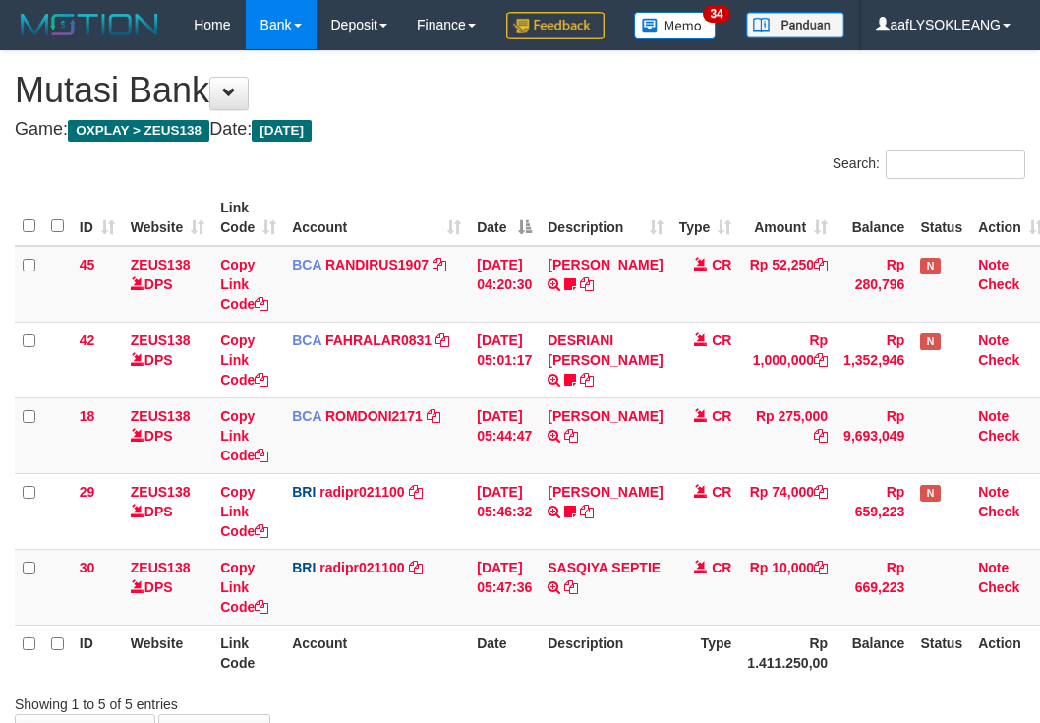
scroll to position [181, 0]
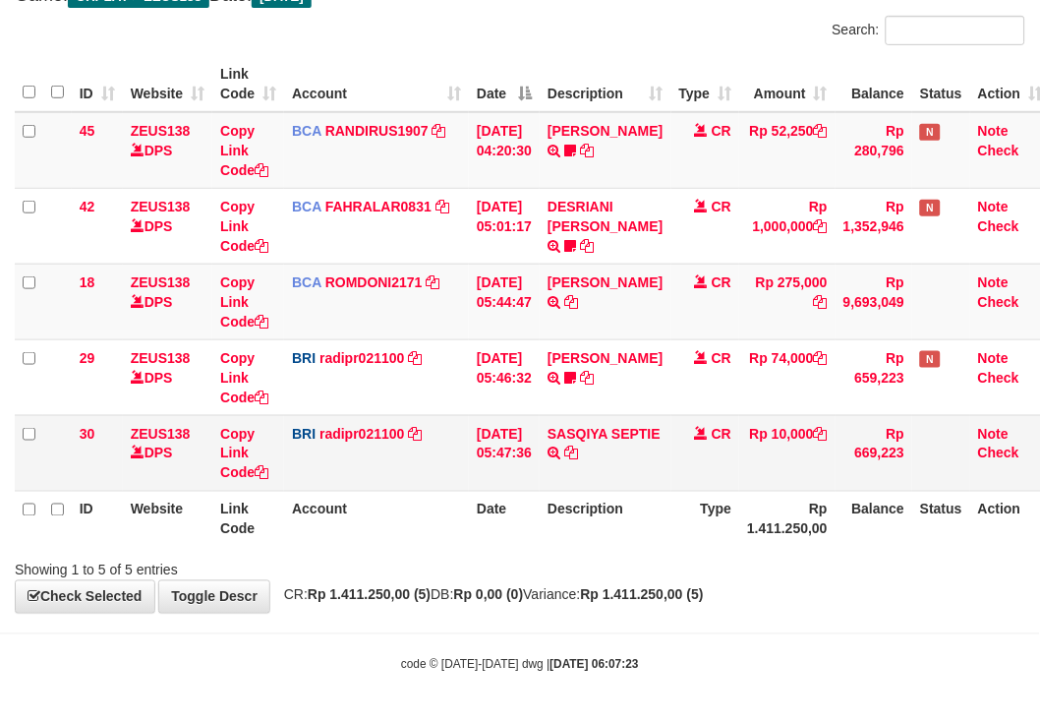
click at [646, 473] on td "SASQIYA SEPTIE TRANSFER NBMB SASQIYA SEPTIE TO REYNALDI ADI PRATAMA" at bounding box center [605, 453] width 131 height 76
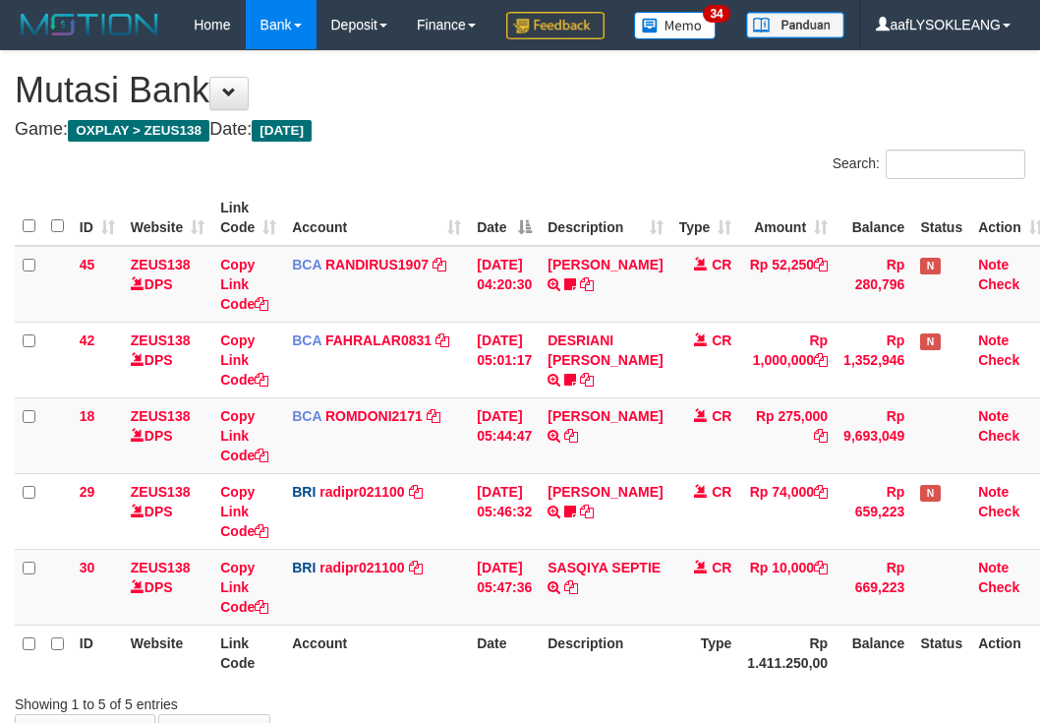
scroll to position [181, 0]
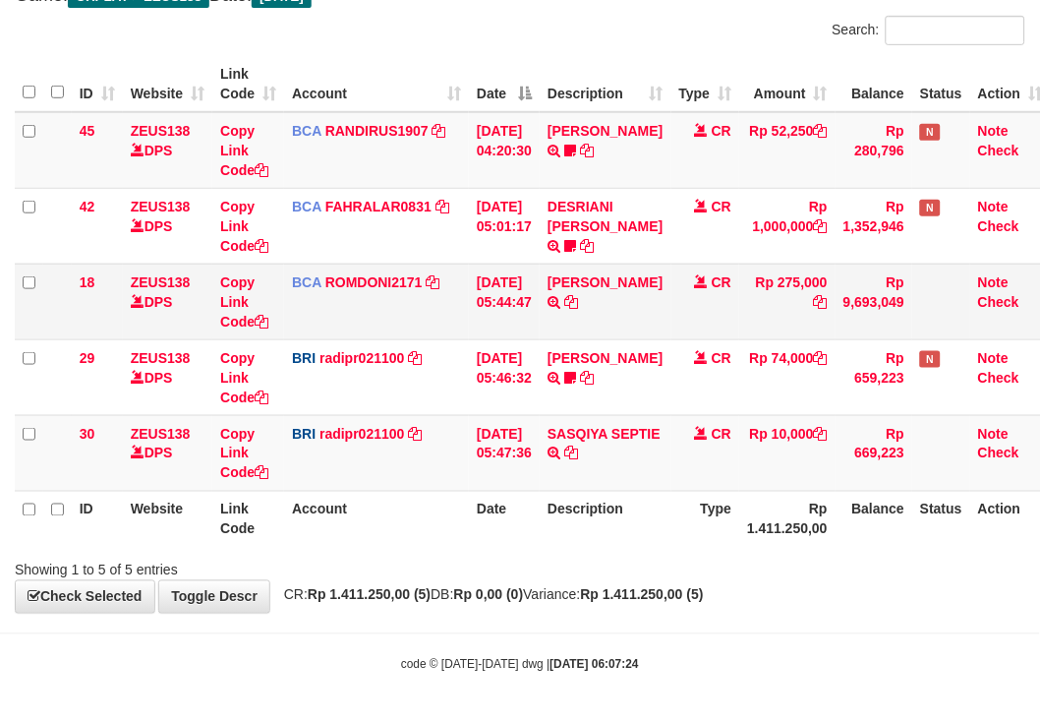
drag, startPoint x: 654, startPoint y: 393, endPoint x: 385, endPoint y: 322, distance: 278.9
click at [620, 386] on td "[PERSON_NAME] TRANSFER NBMB [PERSON_NAME] TO [PERSON_NAME] 005801153848508" at bounding box center [605, 377] width 131 height 76
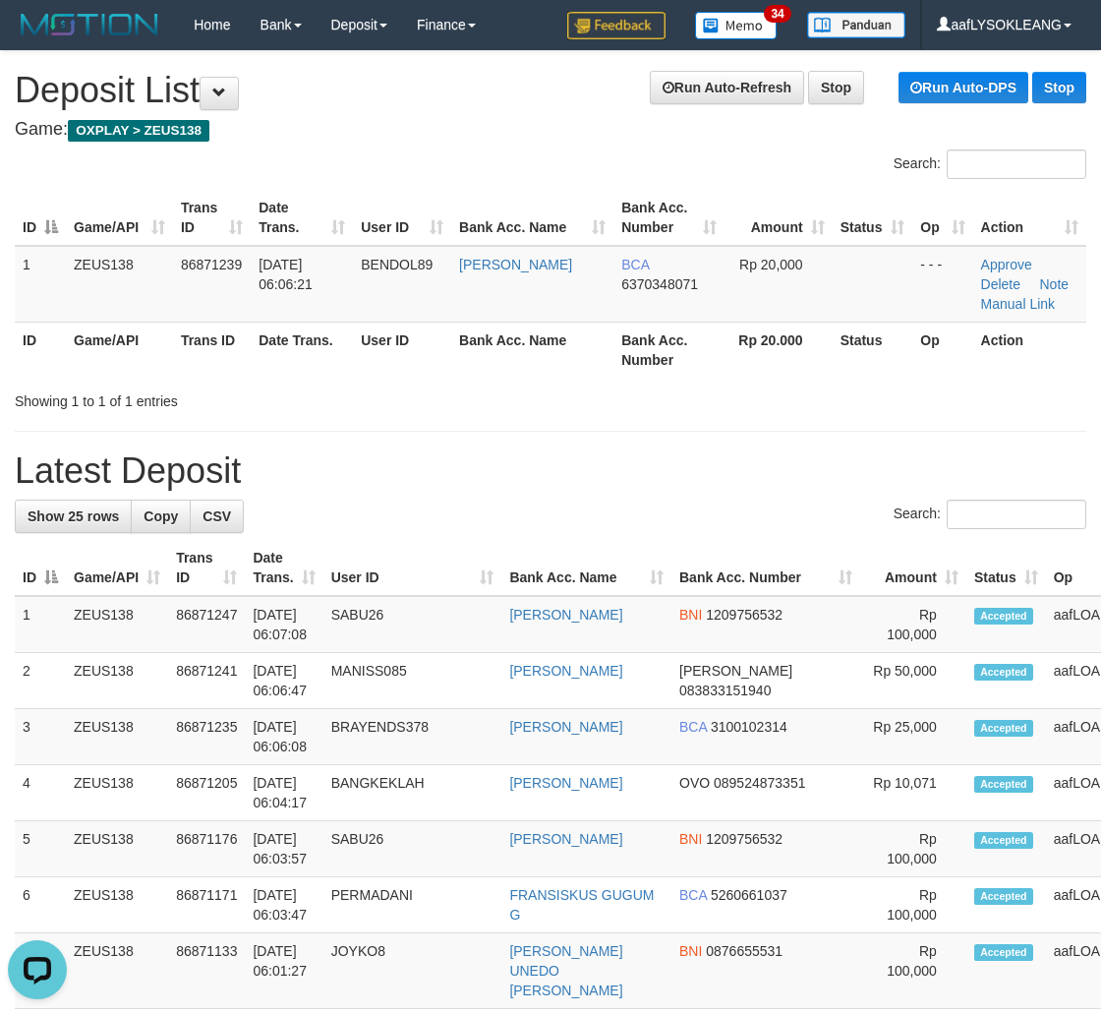
drag, startPoint x: 859, startPoint y: 419, endPoint x: 1109, endPoint y: 504, distance: 265.0
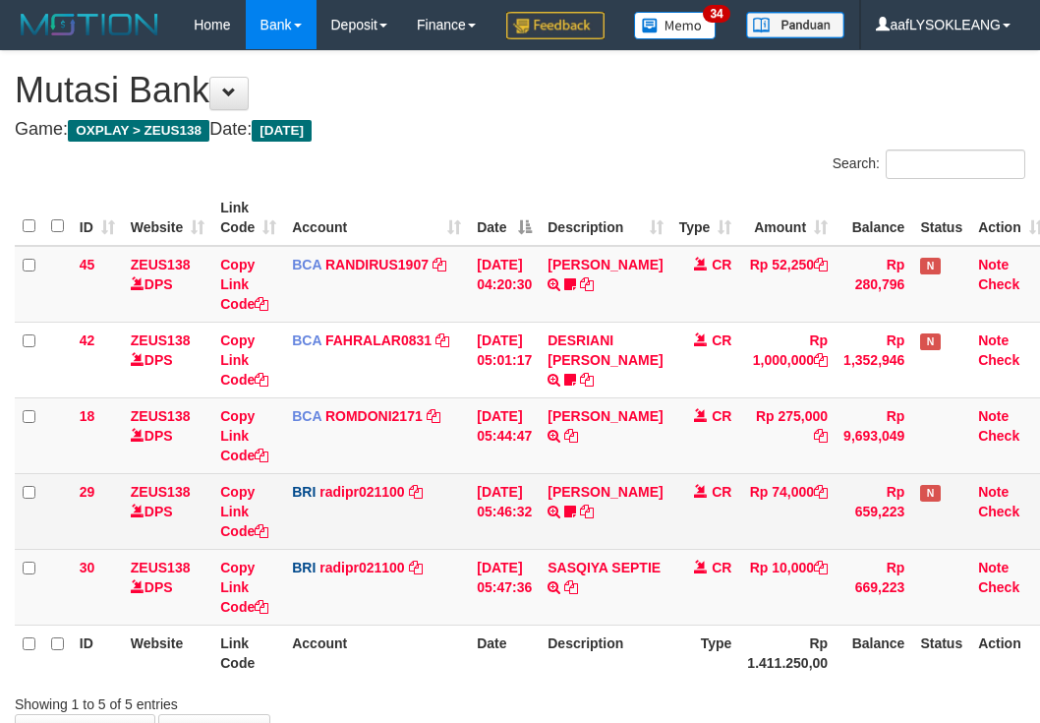
scroll to position [181, 0]
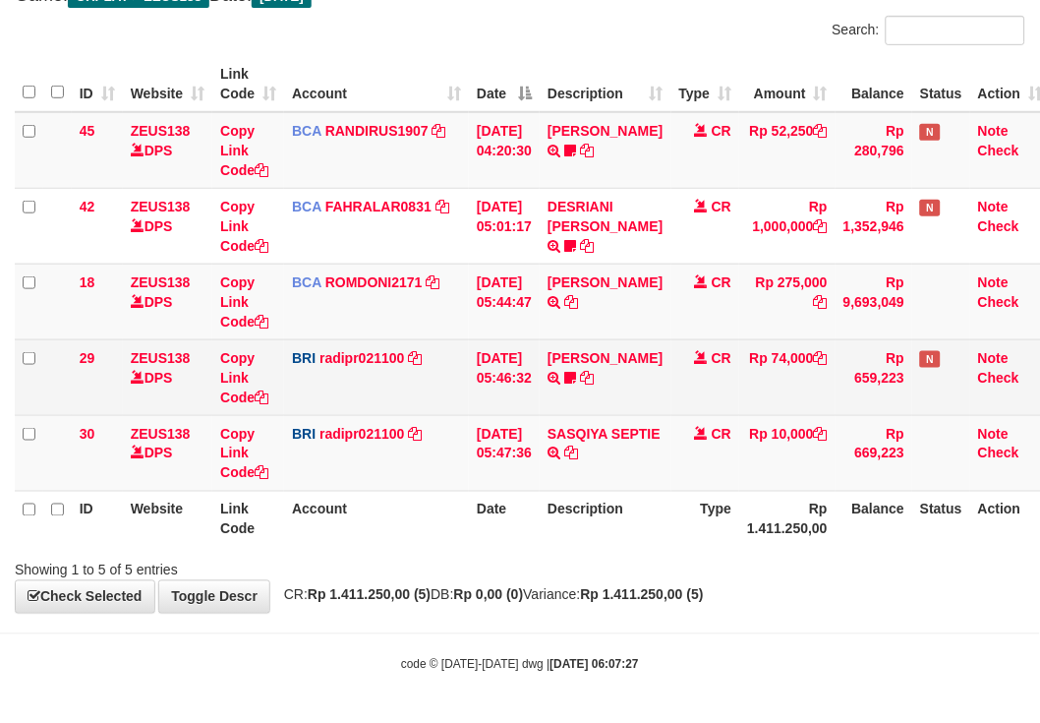
click at [595, 409] on td "[PERSON_NAME] TRANSFER NBMB [PERSON_NAME] TO [PERSON_NAME] 005801153848508" at bounding box center [605, 377] width 131 height 76
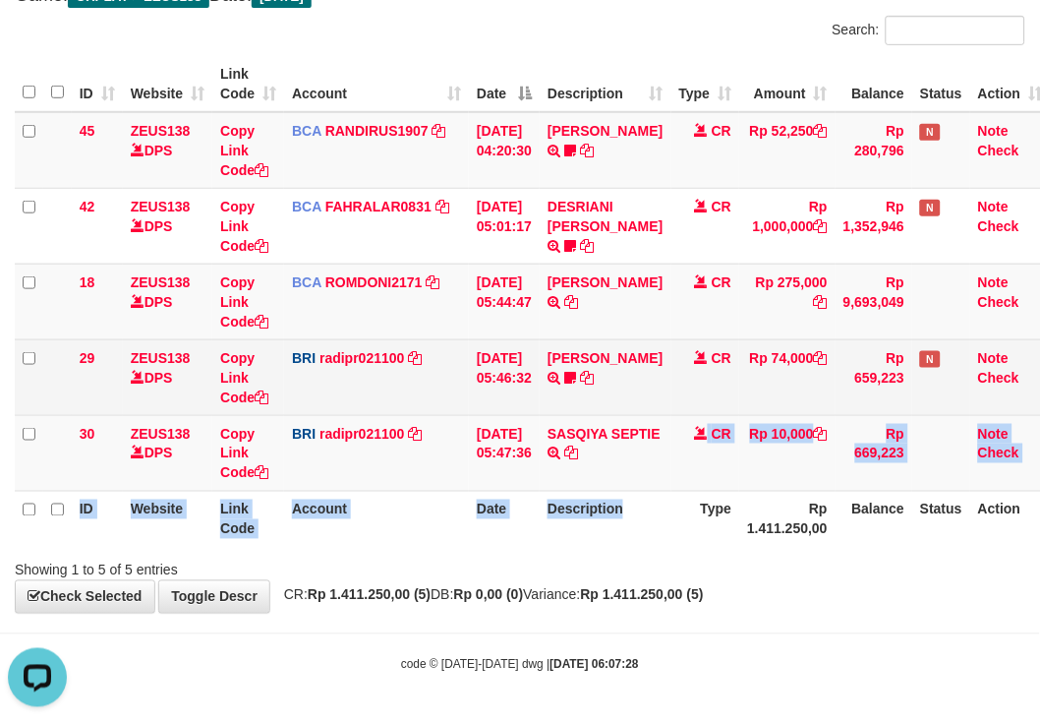
drag, startPoint x: 655, startPoint y: 489, endPoint x: 328, endPoint y: 394, distance: 339.9
click at [661, 488] on table "ID Website Link Code Account Date Description Type Amount Balance Status Action…" at bounding box center [533, 301] width 1037 height 491
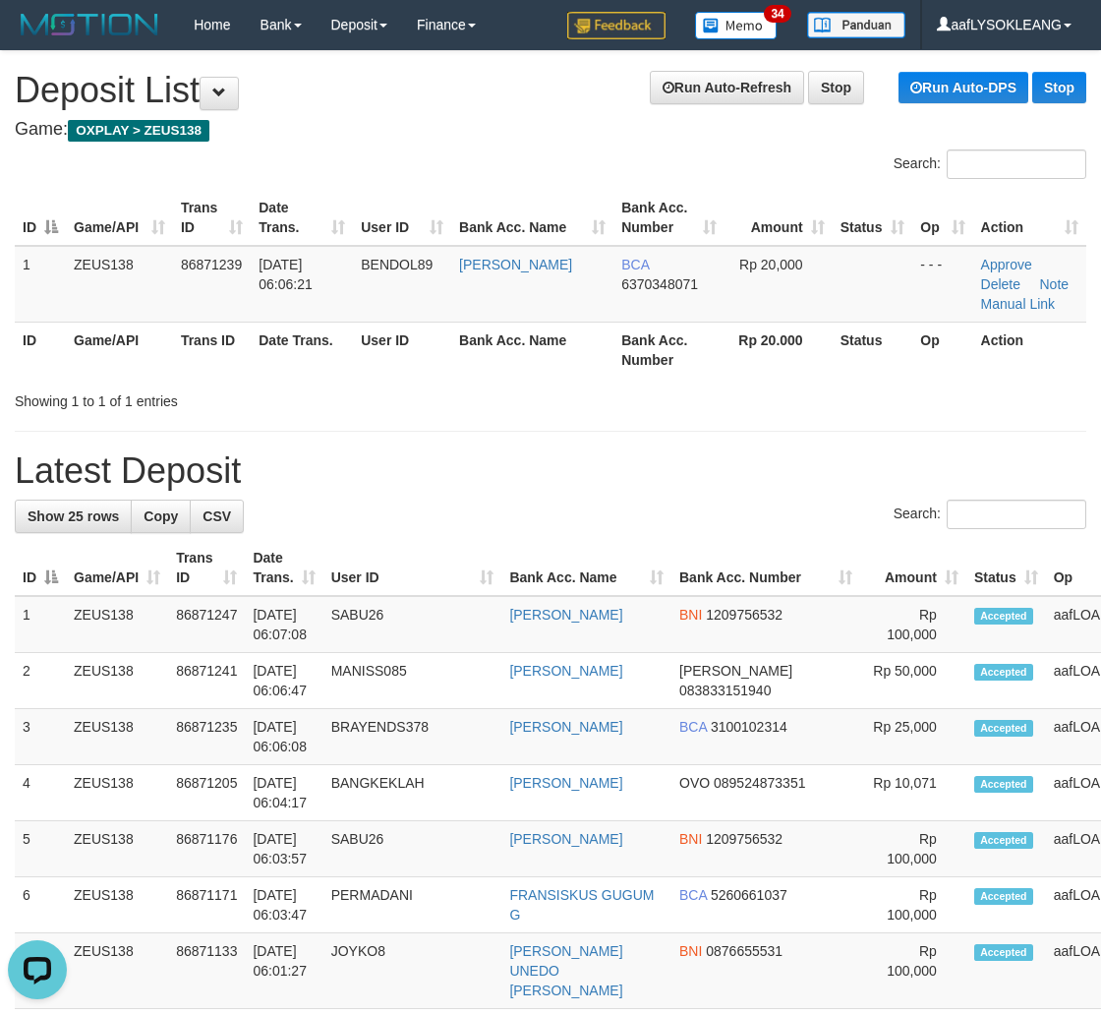
drag, startPoint x: 981, startPoint y: 577, endPoint x: 1114, endPoint y: 607, distance: 136.0
click at [1046, 588] on th "Op" at bounding box center [1119, 568] width 147 height 56
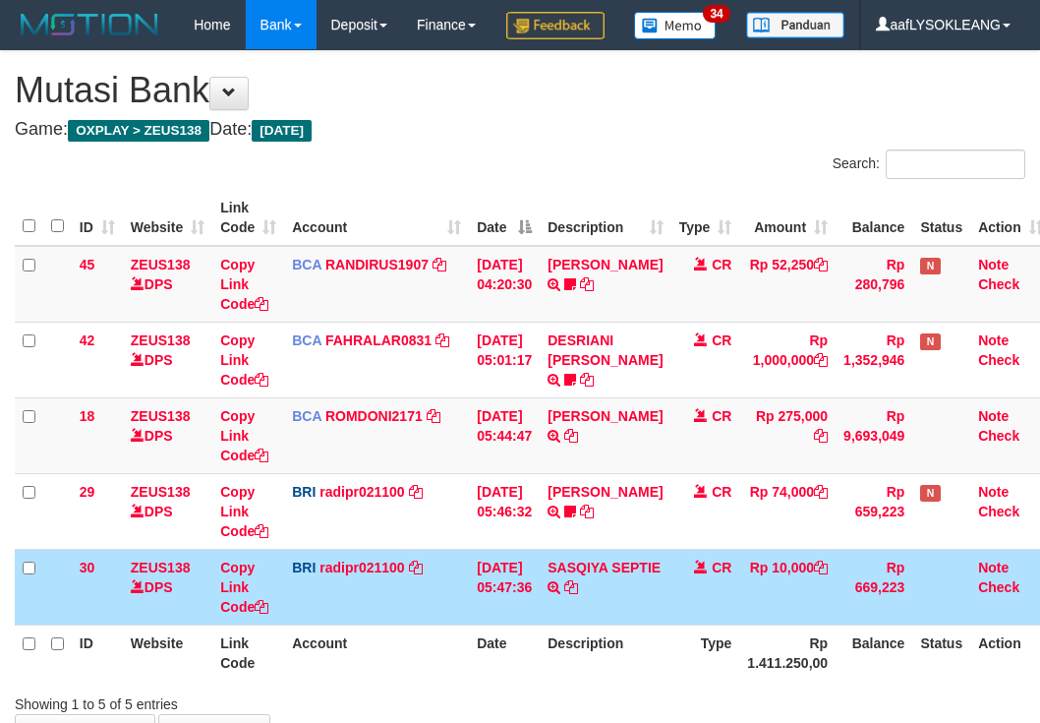
scroll to position [181, 0]
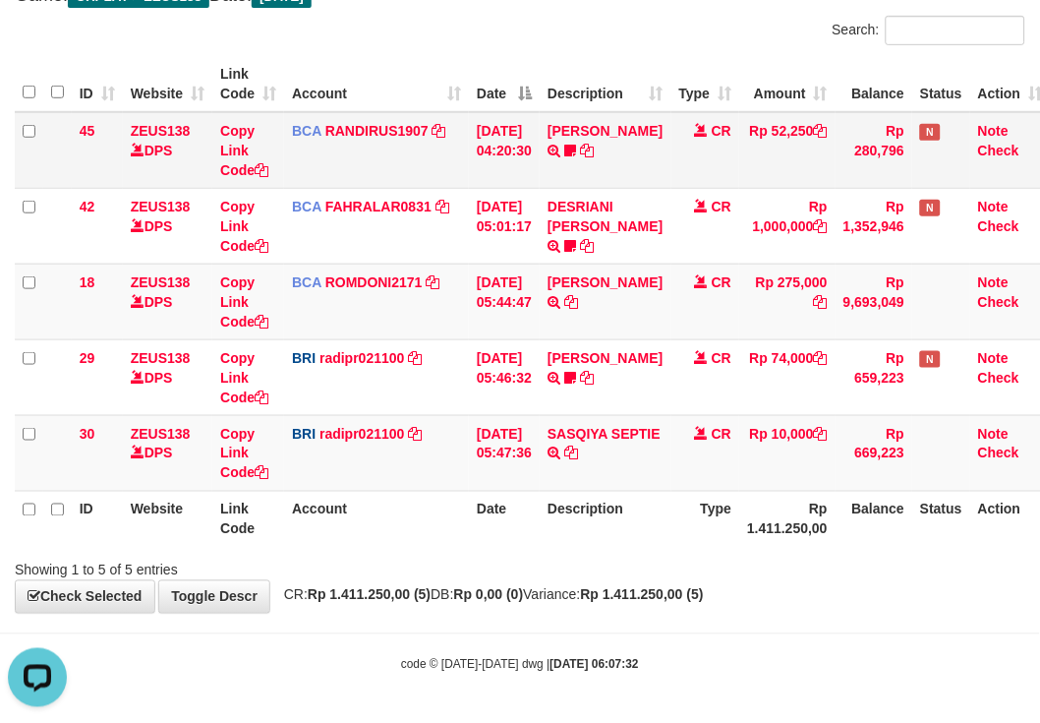
drag, startPoint x: 475, startPoint y: 175, endPoint x: 283, endPoint y: 141, distance: 194.8
click at [474, 173] on td "[DATE] 04:20:30" at bounding box center [504, 150] width 71 height 77
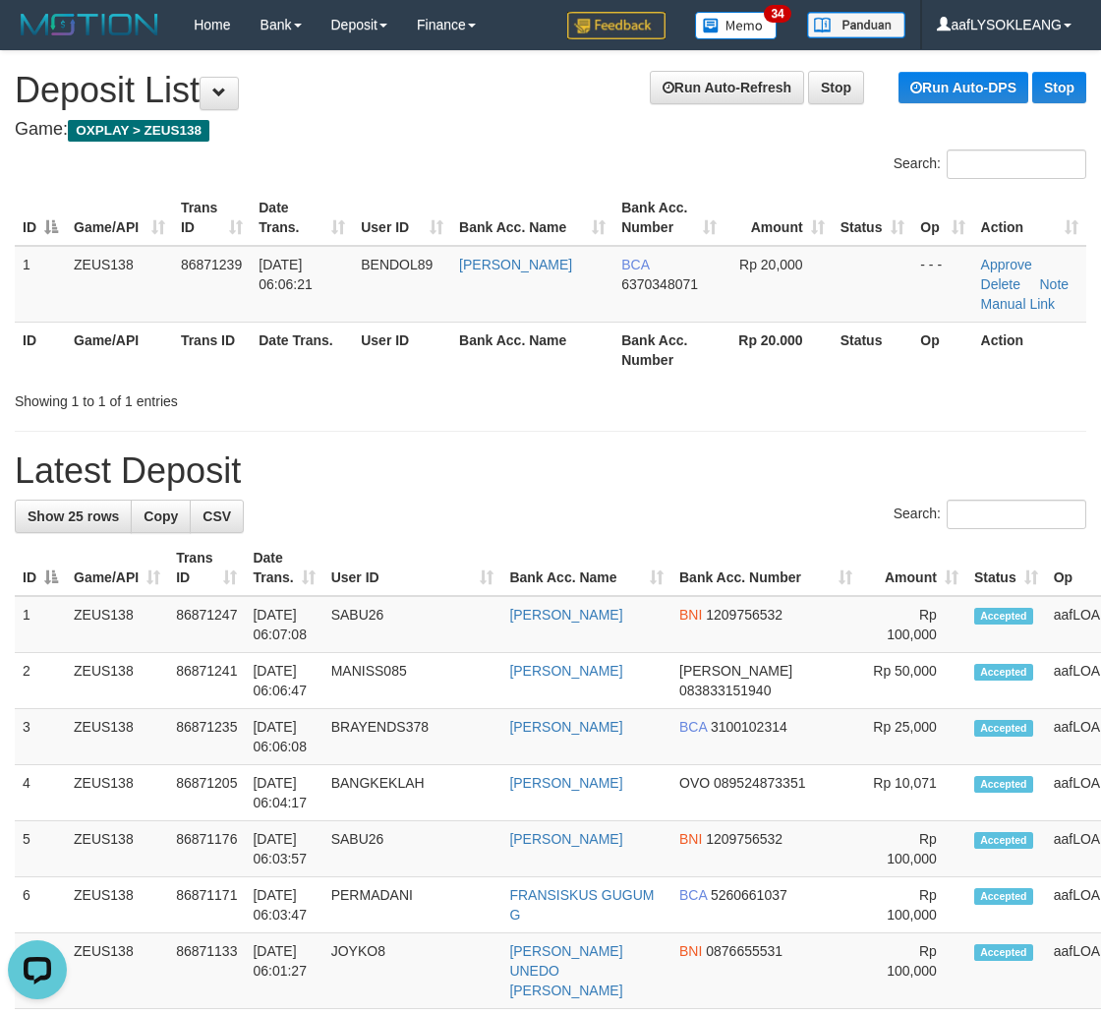
drag, startPoint x: 995, startPoint y: 455, endPoint x: 1115, endPoint y: 474, distance: 121.4
click at [996, 455] on h1 "Latest Deposit" at bounding box center [551, 470] width 1072 height 39
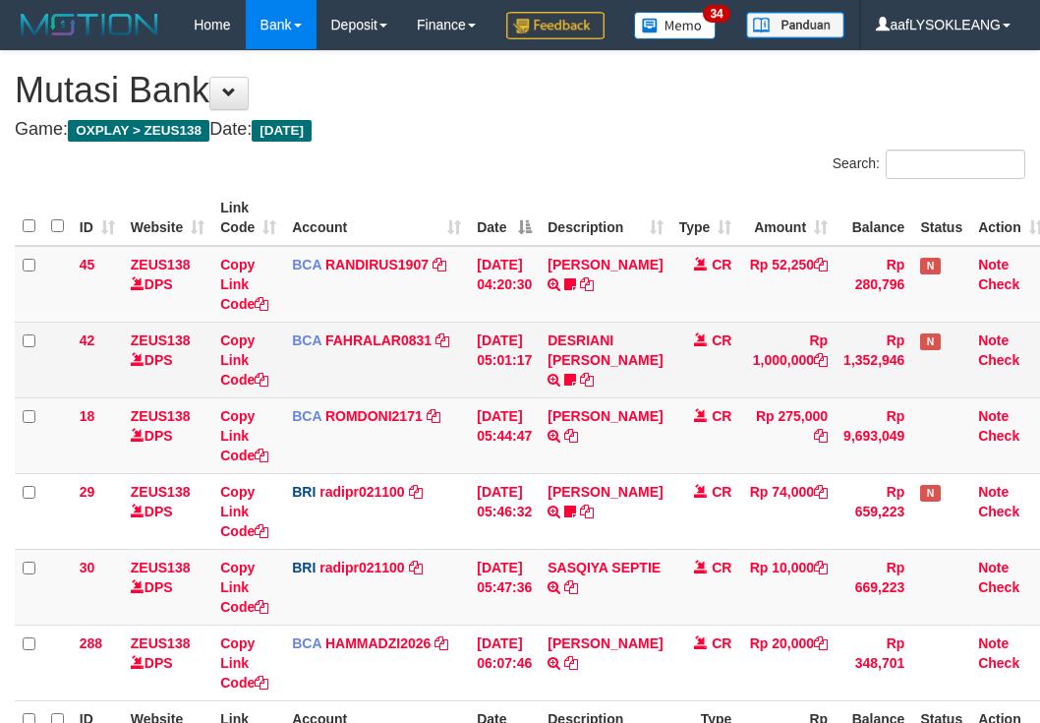
scroll to position [258, 0]
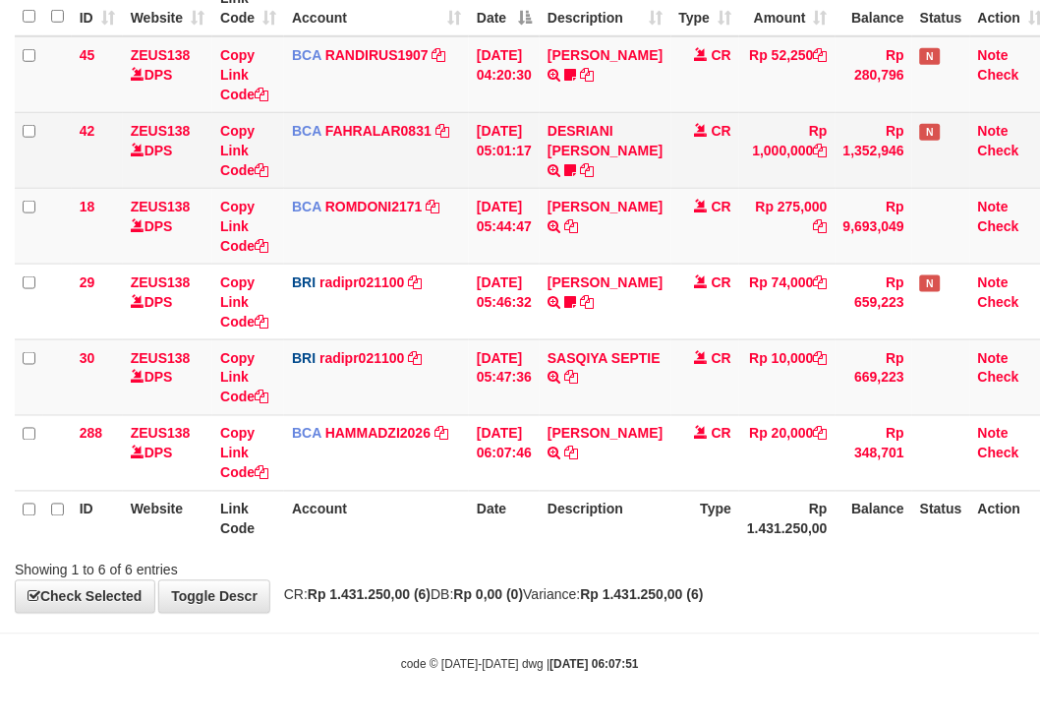
drag, startPoint x: 490, startPoint y: 171, endPoint x: 463, endPoint y: 148, distance: 35.5
click at [489, 169] on td "01/09/2025 05:01:17" at bounding box center [504, 150] width 71 height 76
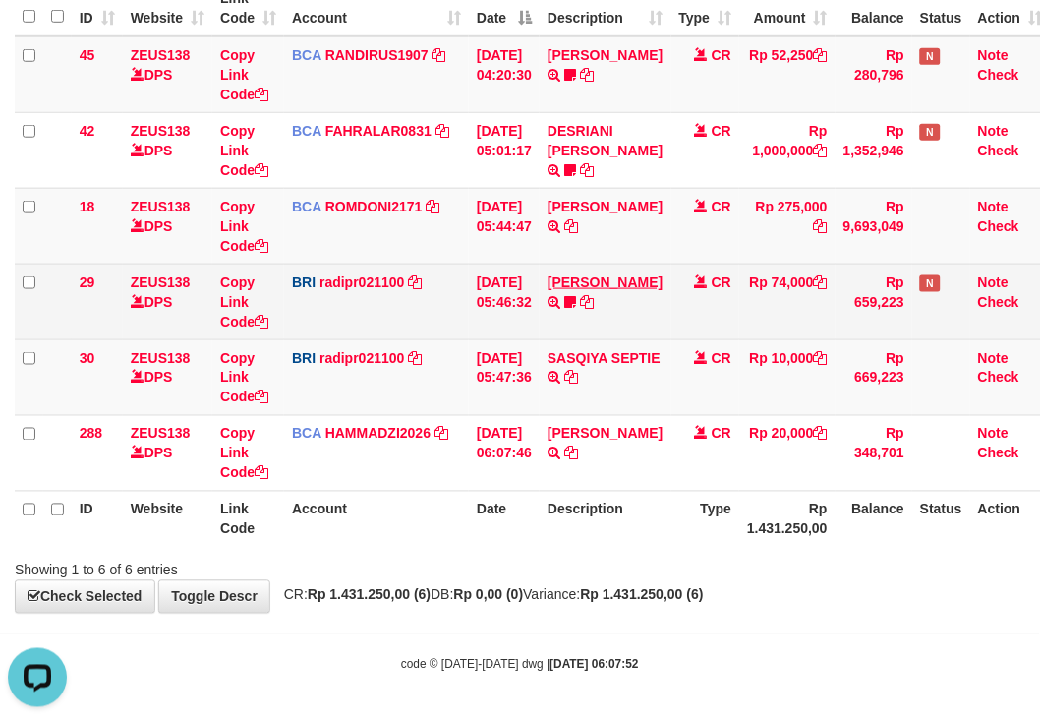
drag, startPoint x: 646, startPoint y: 319, endPoint x: 591, endPoint y: 303, distance: 57.3
click at [607, 312] on tr "29 ZEUS138 DPS Copy Link Code BRI radipr021100 DPS REYNALDI ADI PRATAMA mutasi_…" at bounding box center [533, 302] width 1037 height 76
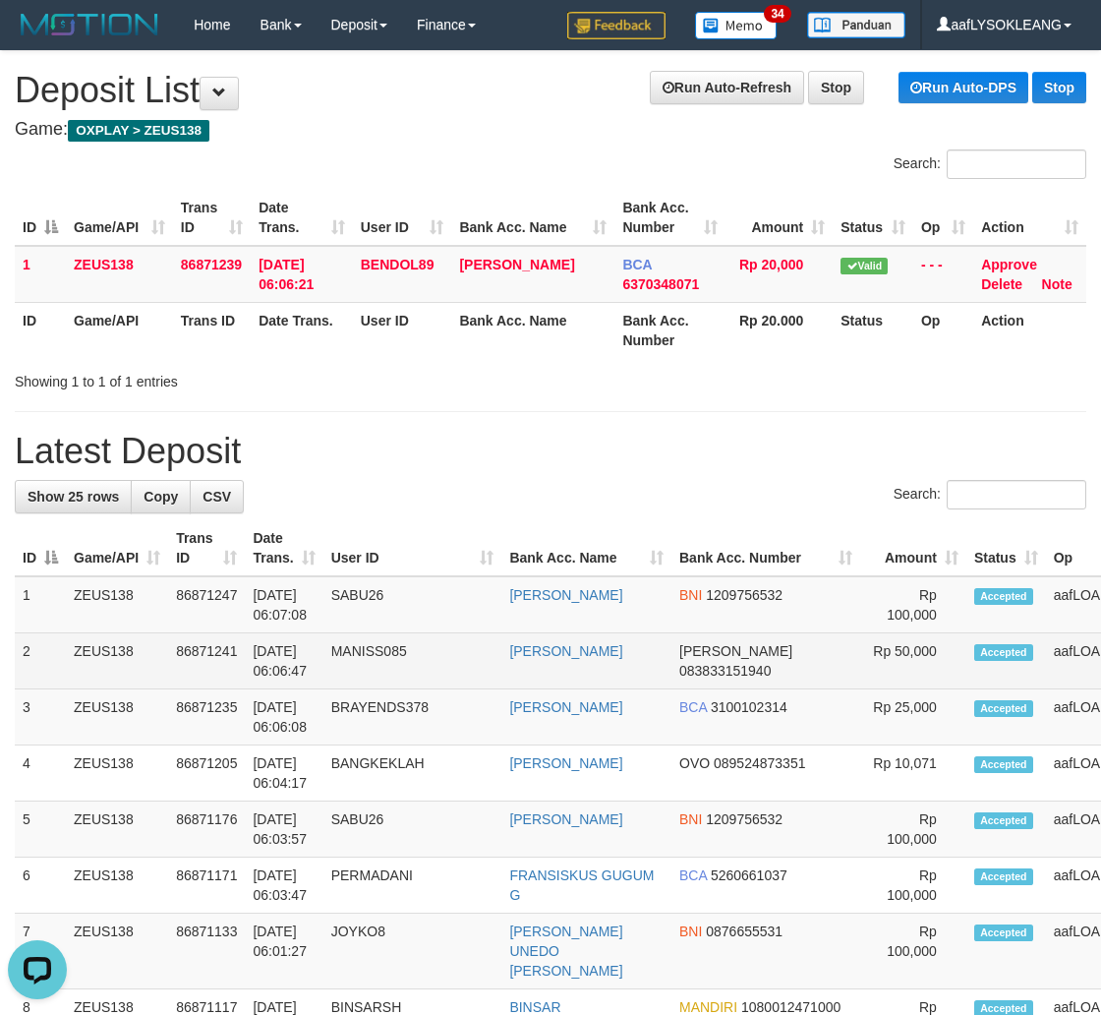
click at [860, 635] on td "Rp 50,000" at bounding box center [913, 661] width 106 height 56
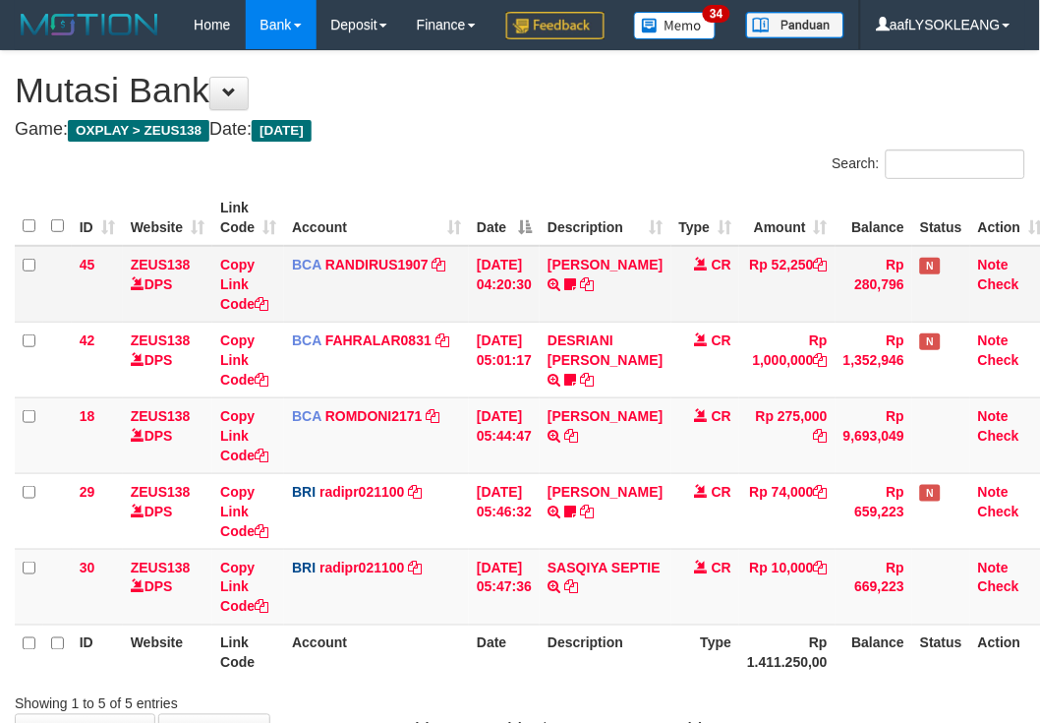
click at [301, 323] on td "BCA RANDIRUS1907 DPS RANDI RUSTANDI mutasi_20250901_4645 | 45 mutasi_20250901_4…" at bounding box center [376, 284] width 185 height 77
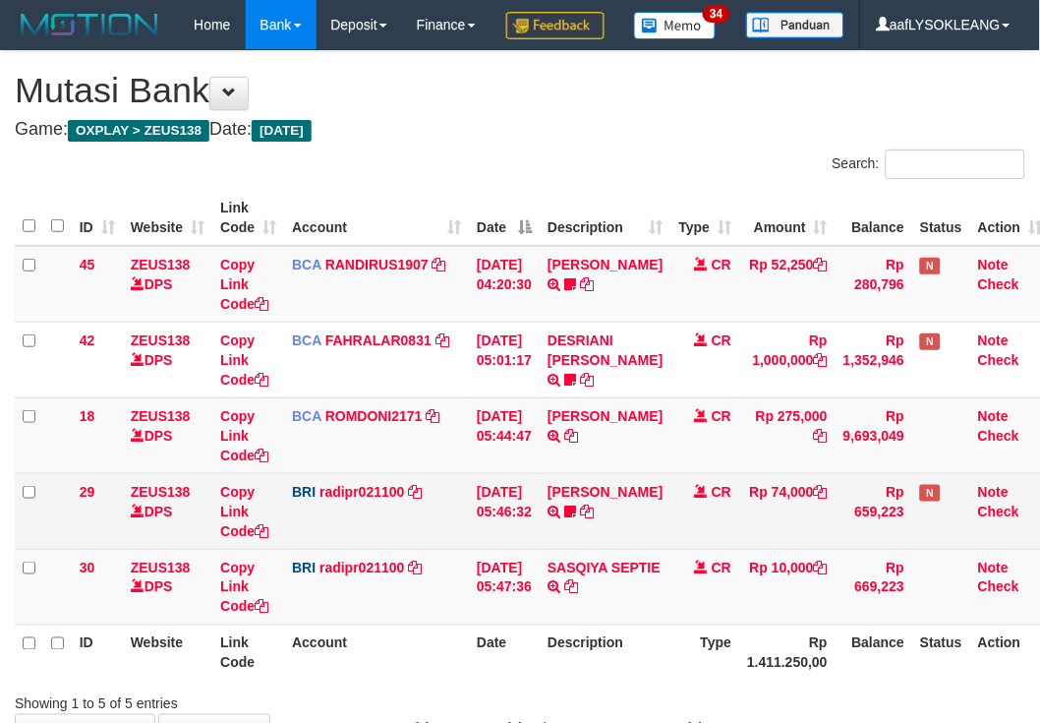
scroll to position [181, 0]
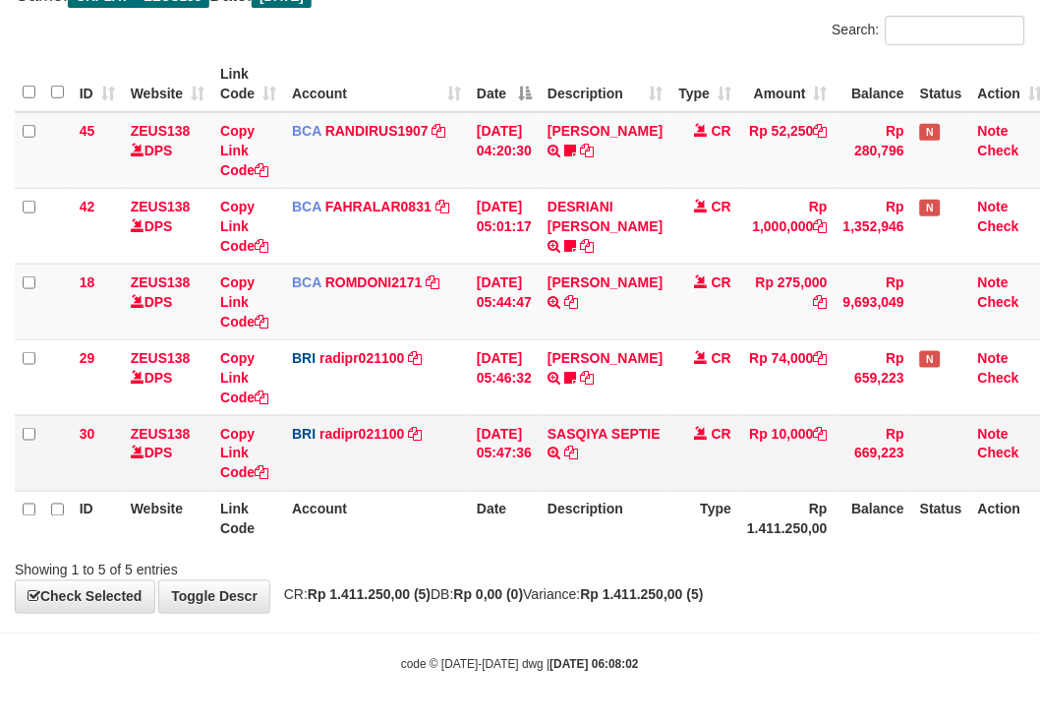
click at [438, 455] on tr "30 ZEUS138 DPS Copy Link Code BRI radipr021100 DPS REYNALDI ADI PRATAMA mutasi_…" at bounding box center [533, 453] width 1037 height 76
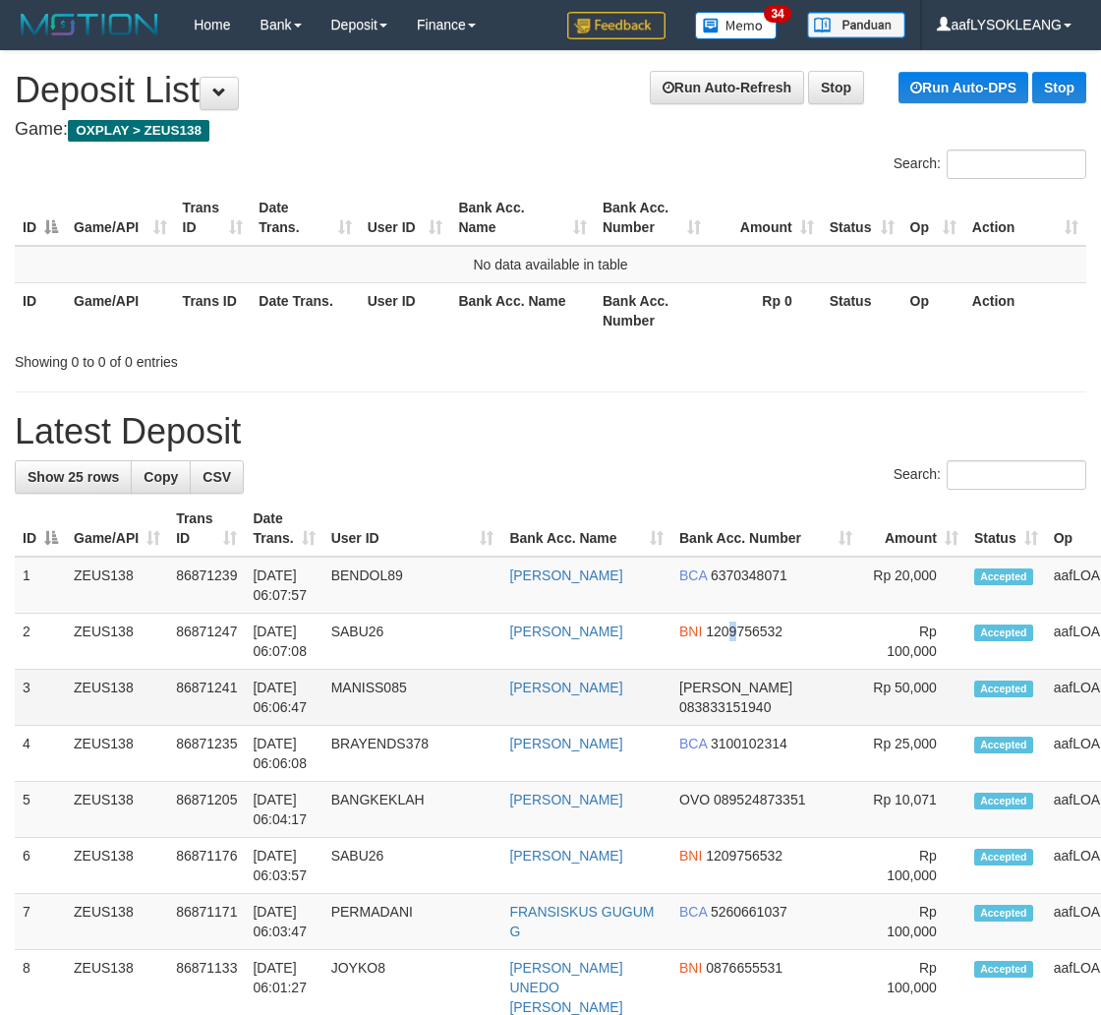
drag, startPoint x: 706, startPoint y: 661, endPoint x: 763, endPoint y: 670, distance: 57.7
click at [714, 664] on td "BNI 1209756532" at bounding box center [766, 642] width 189 height 56
click at [860, 508] on th "Amount" at bounding box center [913, 529] width 106 height 56
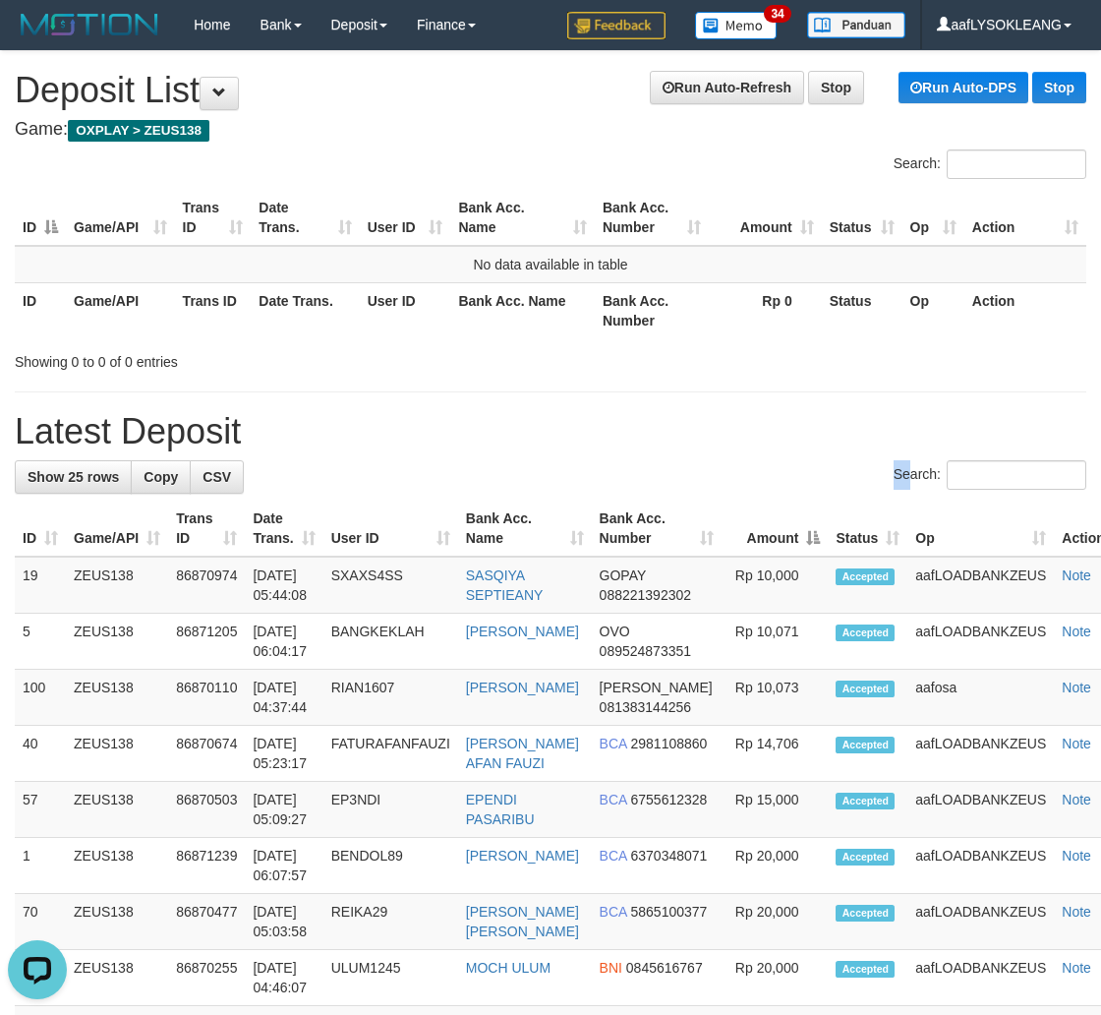
drag, startPoint x: 846, startPoint y: 457, endPoint x: 1116, endPoint y: 524, distance: 278.6
click at [899, 469] on div "Search:" at bounding box center [551, 477] width 1072 height 34
drag, startPoint x: 866, startPoint y: 507, endPoint x: 1111, endPoint y: 555, distance: 249.4
click at [890, 517] on th "Status" at bounding box center [868, 529] width 80 height 56
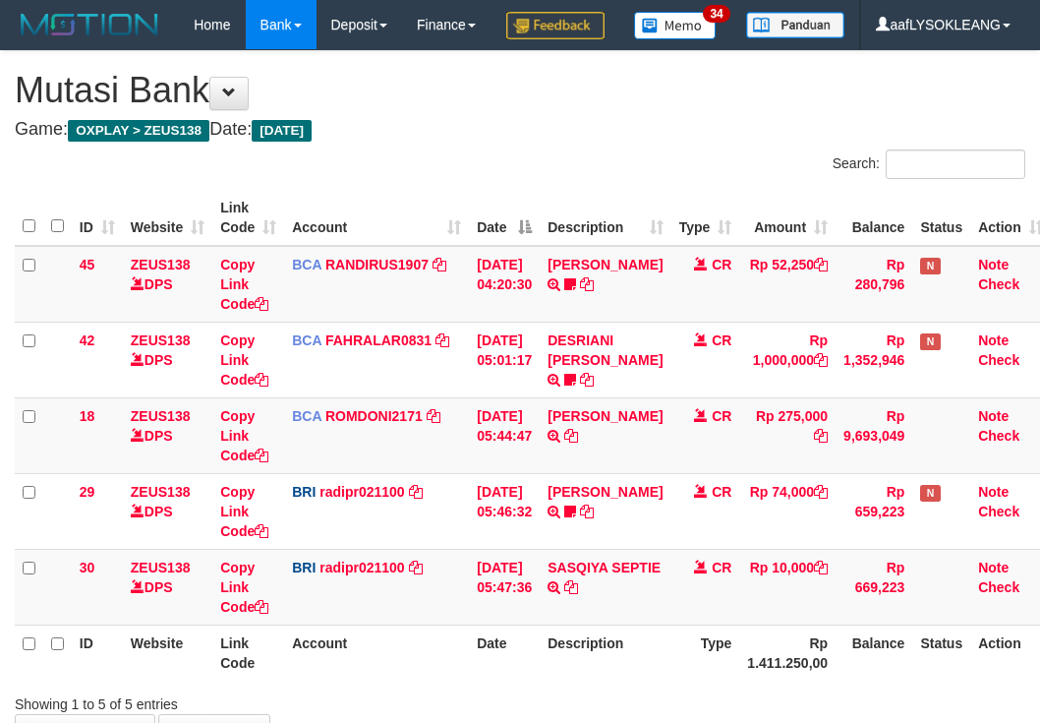
scroll to position [164, 0]
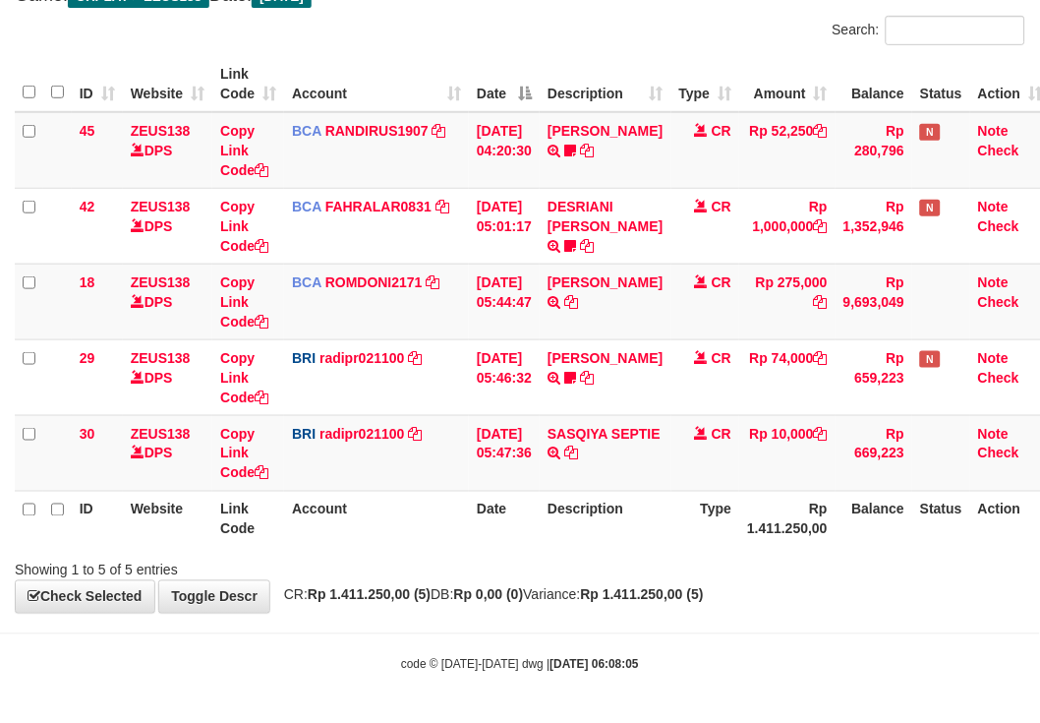
scroll to position [181, 0]
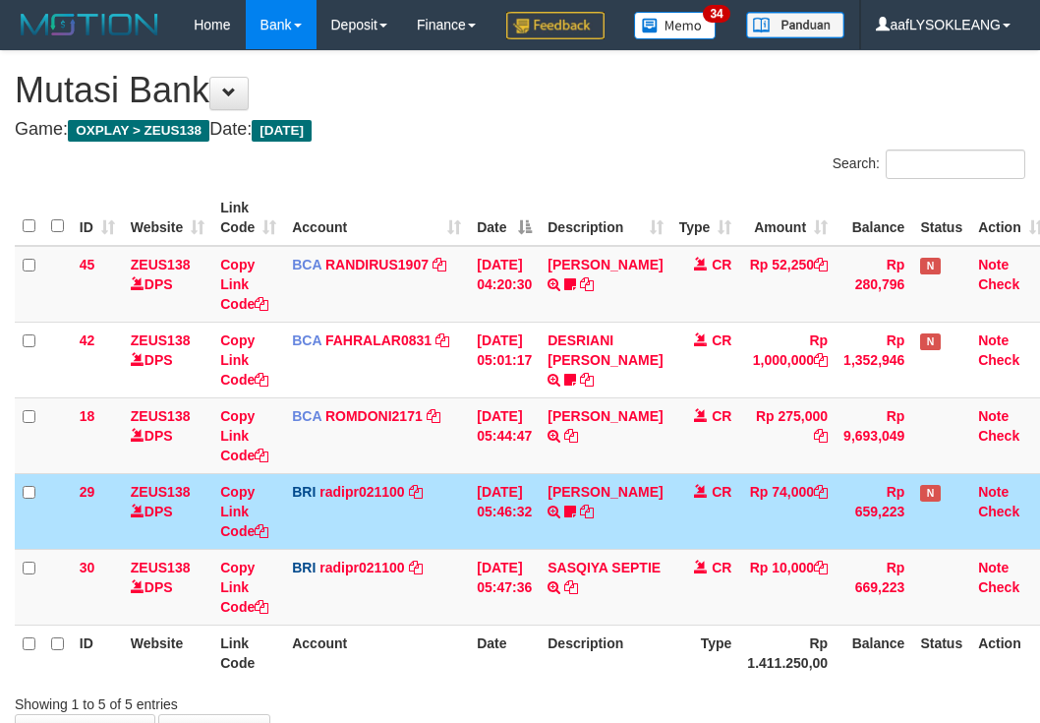
scroll to position [181, 0]
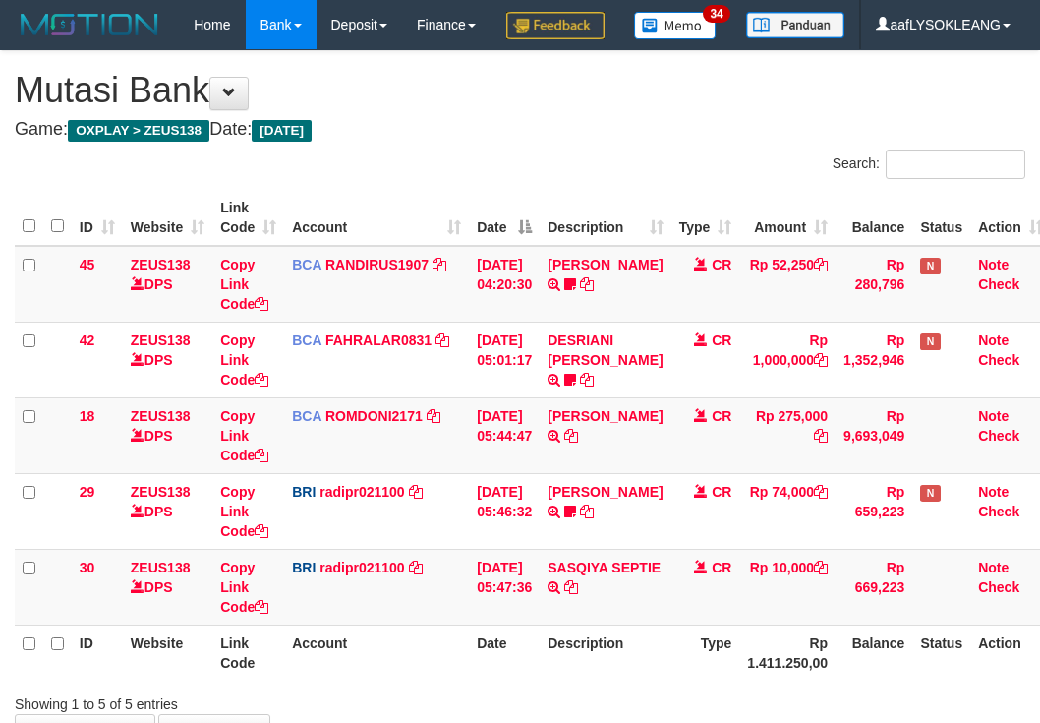
scroll to position [181, 0]
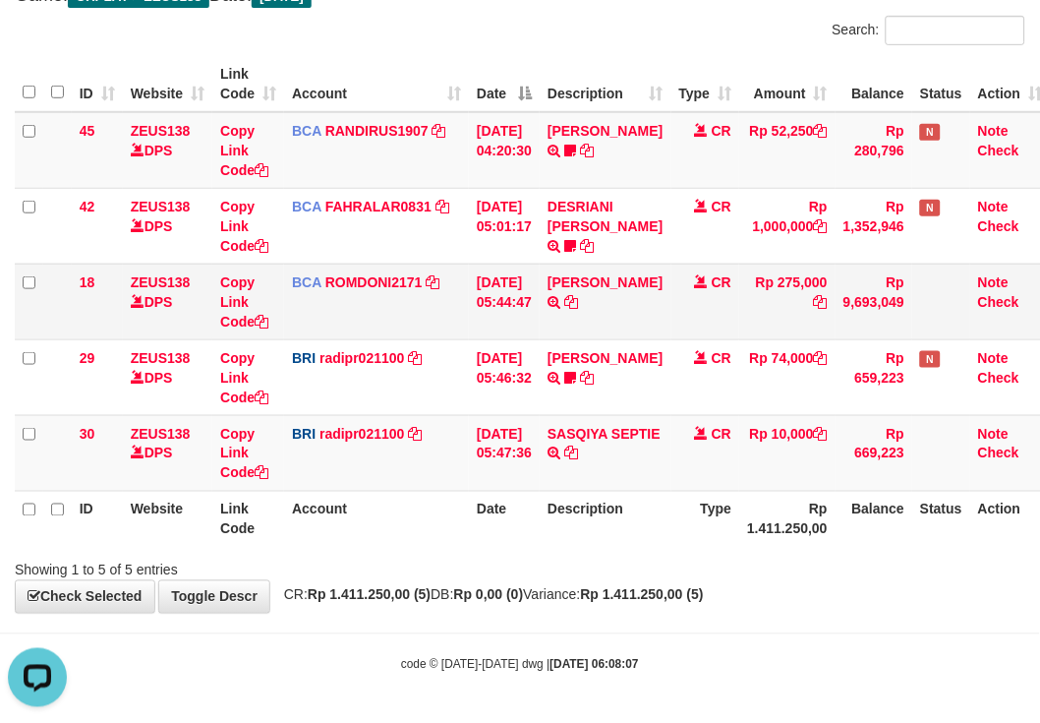
drag, startPoint x: 744, startPoint y: 357, endPoint x: 536, endPoint y: 335, distance: 209.6
click at [740, 357] on td "Rp 74,000" at bounding box center [788, 377] width 96 height 76
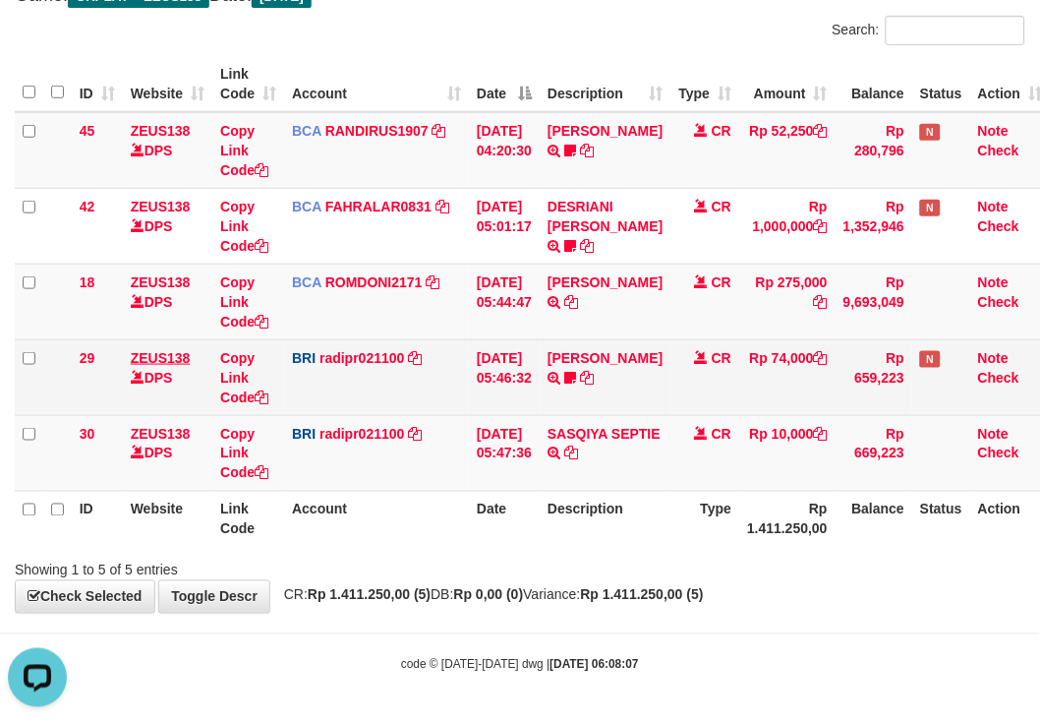
drag, startPoint x: 110, startPoint y: 334, endPoint x: 167, endPoint y: 354, distance: 60.3
click at [114, 337] on td "18" at bounding box center [97, 302] width 51 height 76
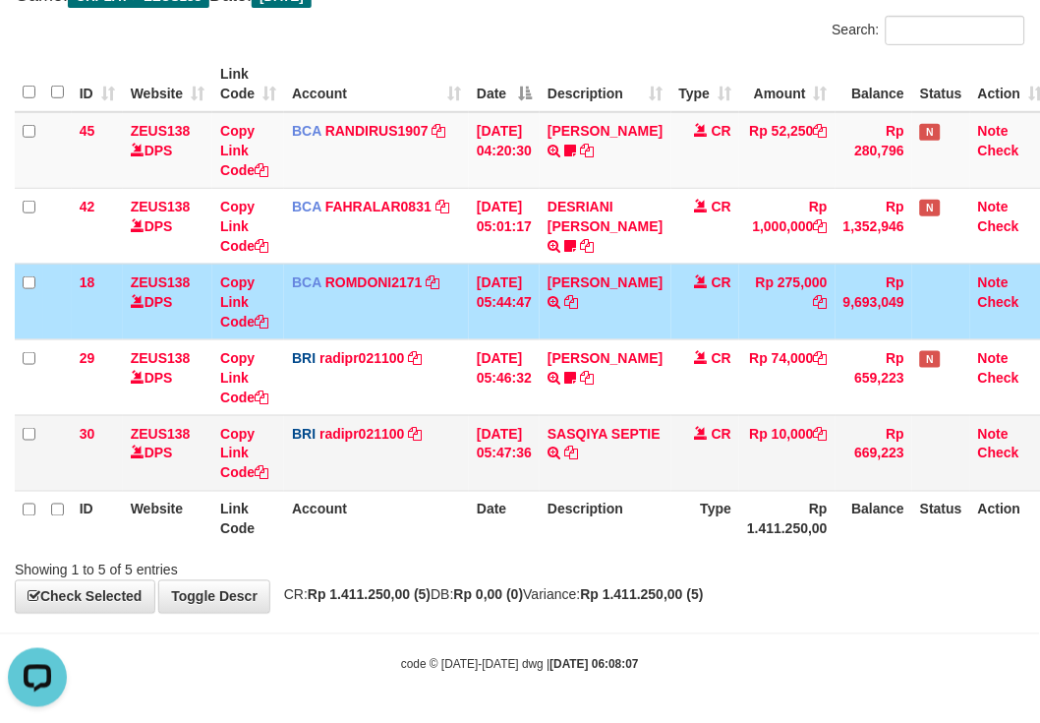
drag, startPoint x: 645, startPoint y: 449, endPoint x: 620, endPoint y: 424, distance: 36.2
click at [637, 446] on td "SASQIYA SEPTIE TRANSFER NBMB SASQIYA SEPTIE TO REYNALDI ADI PRATAMA" at bounding box center [605, 453] width 131 height 76
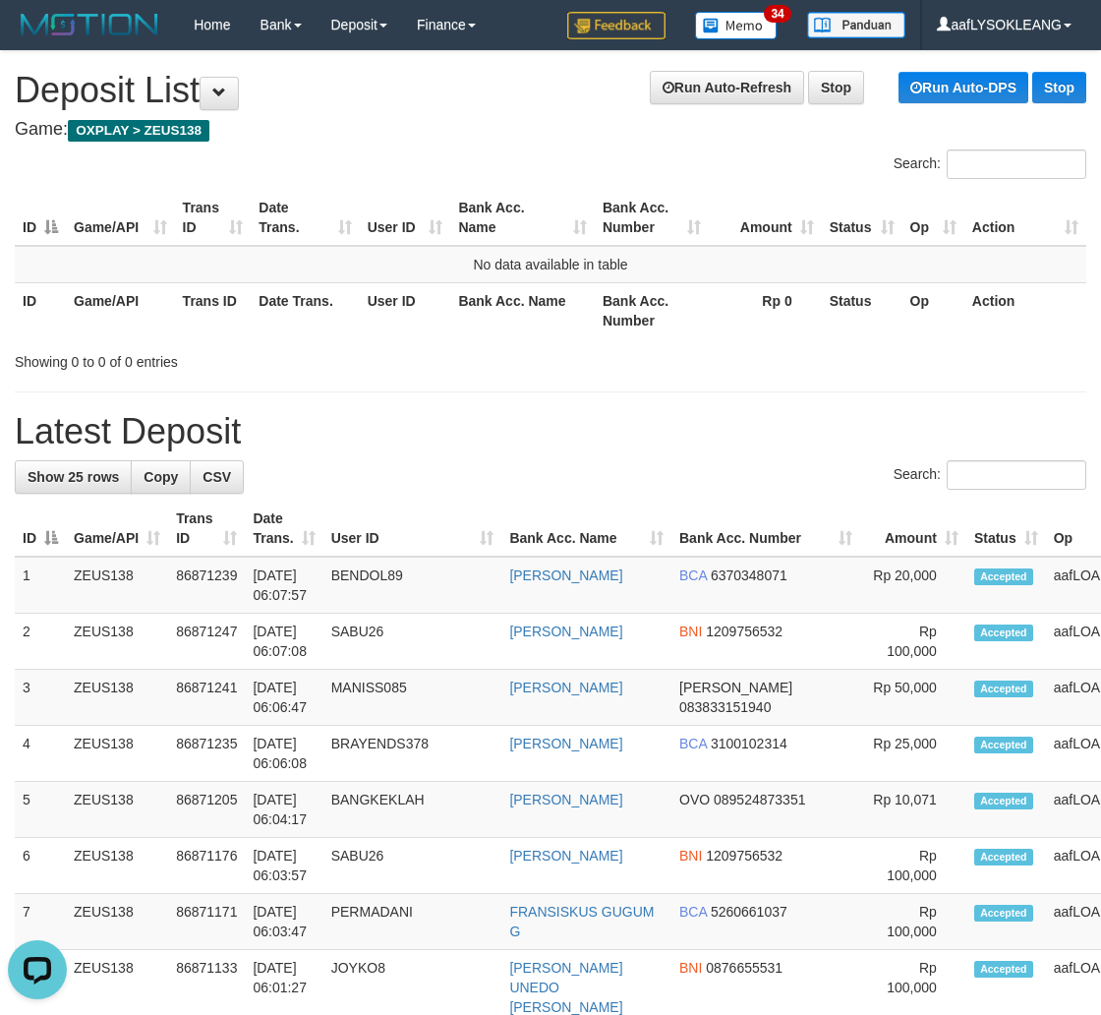
drag, startPoint x: 970, startPoint y: 713, endPoint x: 1113, endPoint y: 734, distance: 145.1
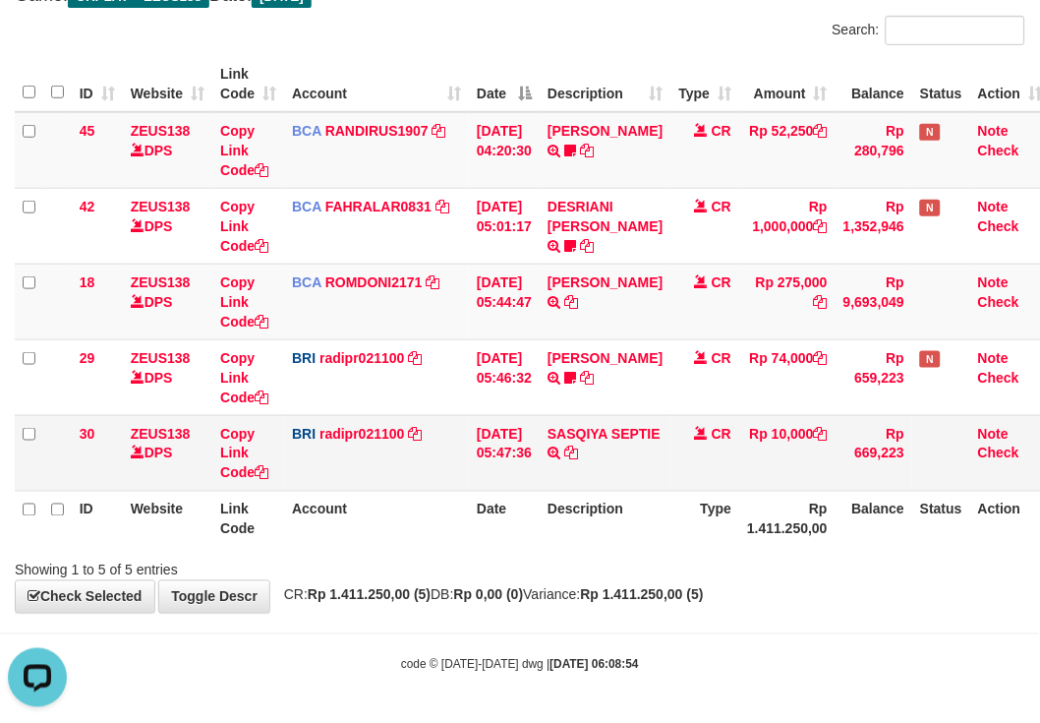
drag, startPoint x: 465, startPoint y: 440, endPoint x: 436, endPoint y: 443, distance: 29.6
click at [457, 440] on tr "30 ZEUS138 DPS Copy Link Code BRI radipr021100 DPS REYNALDI ADI PRATAMA mutasi_…" at bounding box center [533, 453] width 1037 height 76
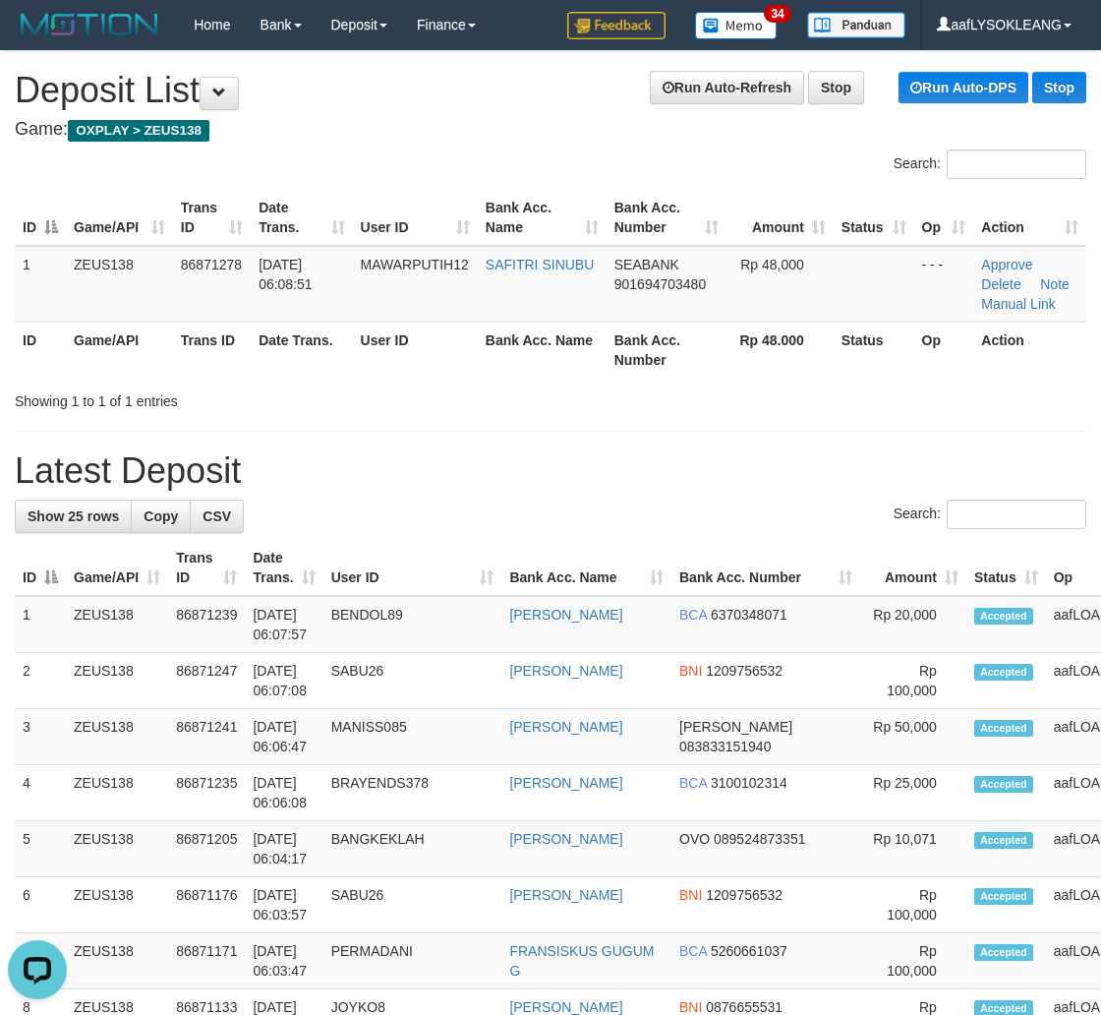
drag, startPoint x: 780, startPoint y: 470, endPoint x: 1116, endPoint y: 537, distance: 342.9
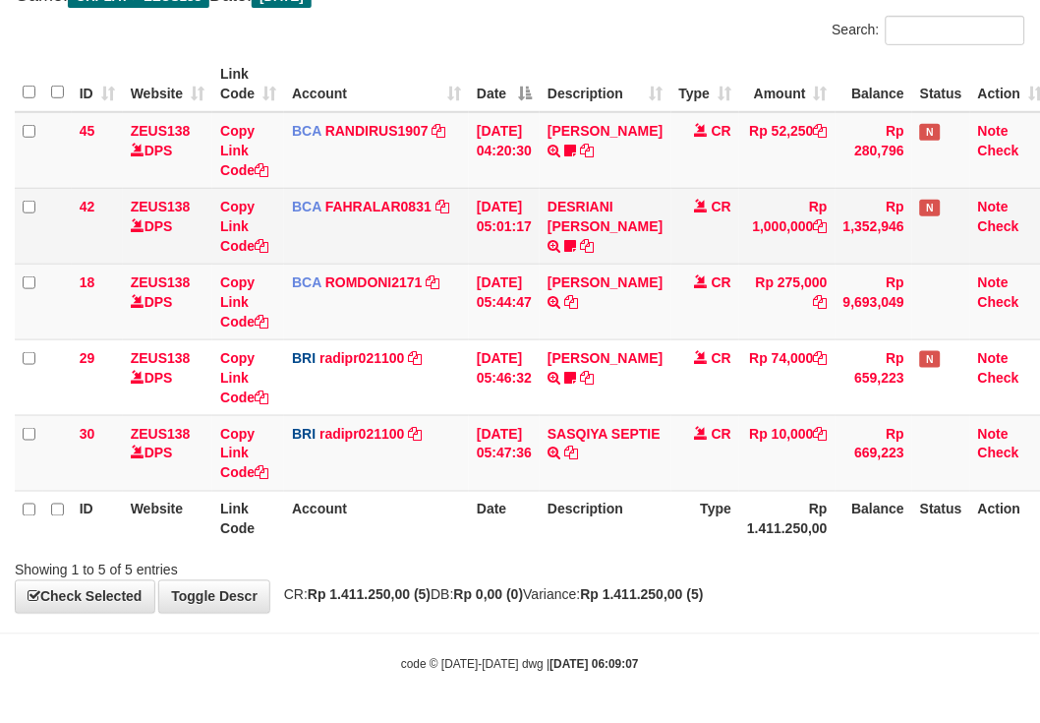
click at [734, 366] on tr "29 ZEUS138 DPS Copy Link Code BRI radipr021100 DPS REYNALDI ADI PRATAMA mutasi_…" at bounding box center [533, 377] width 1037 height 76
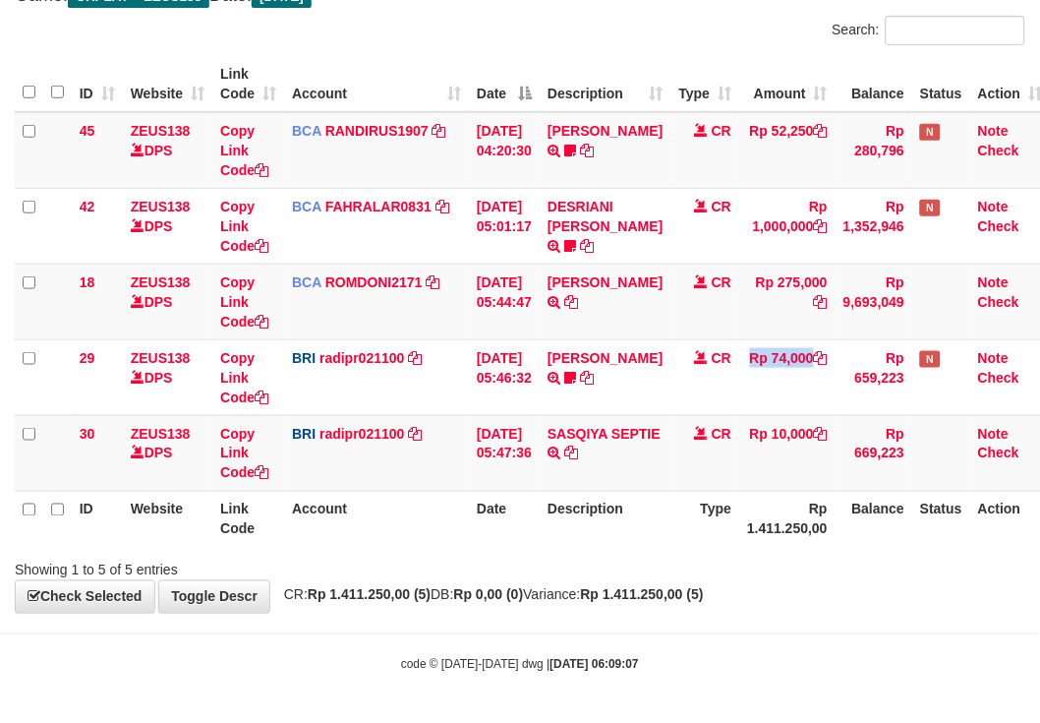
scroll to position [181, 0]
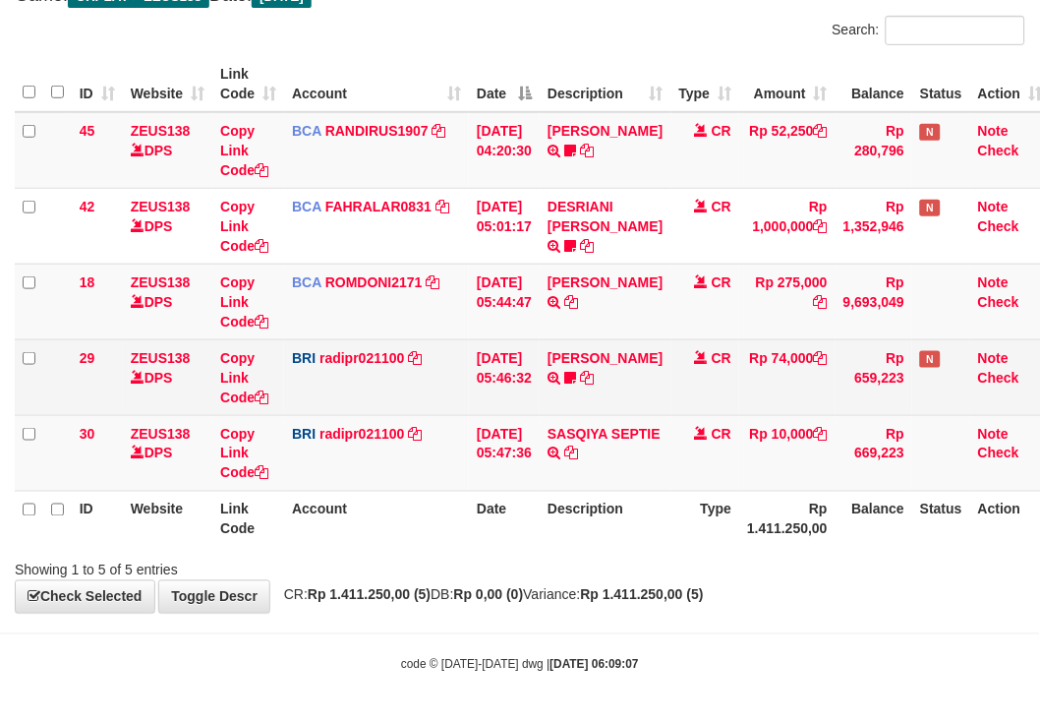
drag, startPoint x: 664, startPoint y: 389, endPoint x: 651, endPoint y: 389, distance: 12.8
click at [651, 389] on td "STEVANO FERNAN TRANSFER NBMB STEVANO FERNAN TO REYNALDI ADI PRATAMA 00580115384…" at bounding box center [605, 377] width 131 height 76
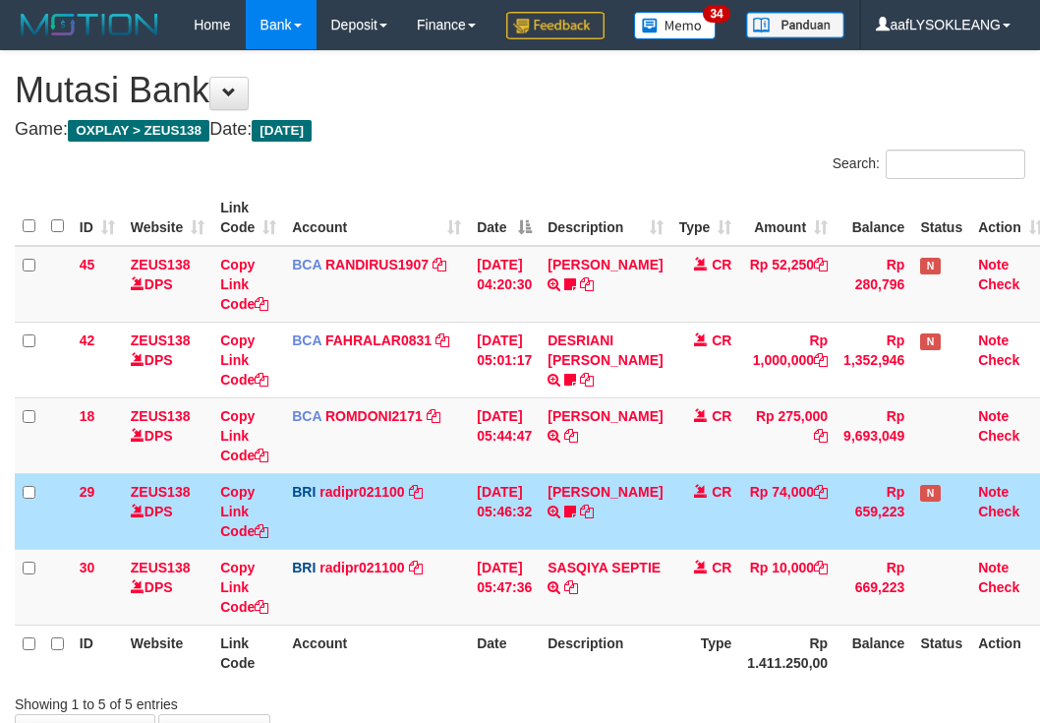
scroll to position [181, 0]
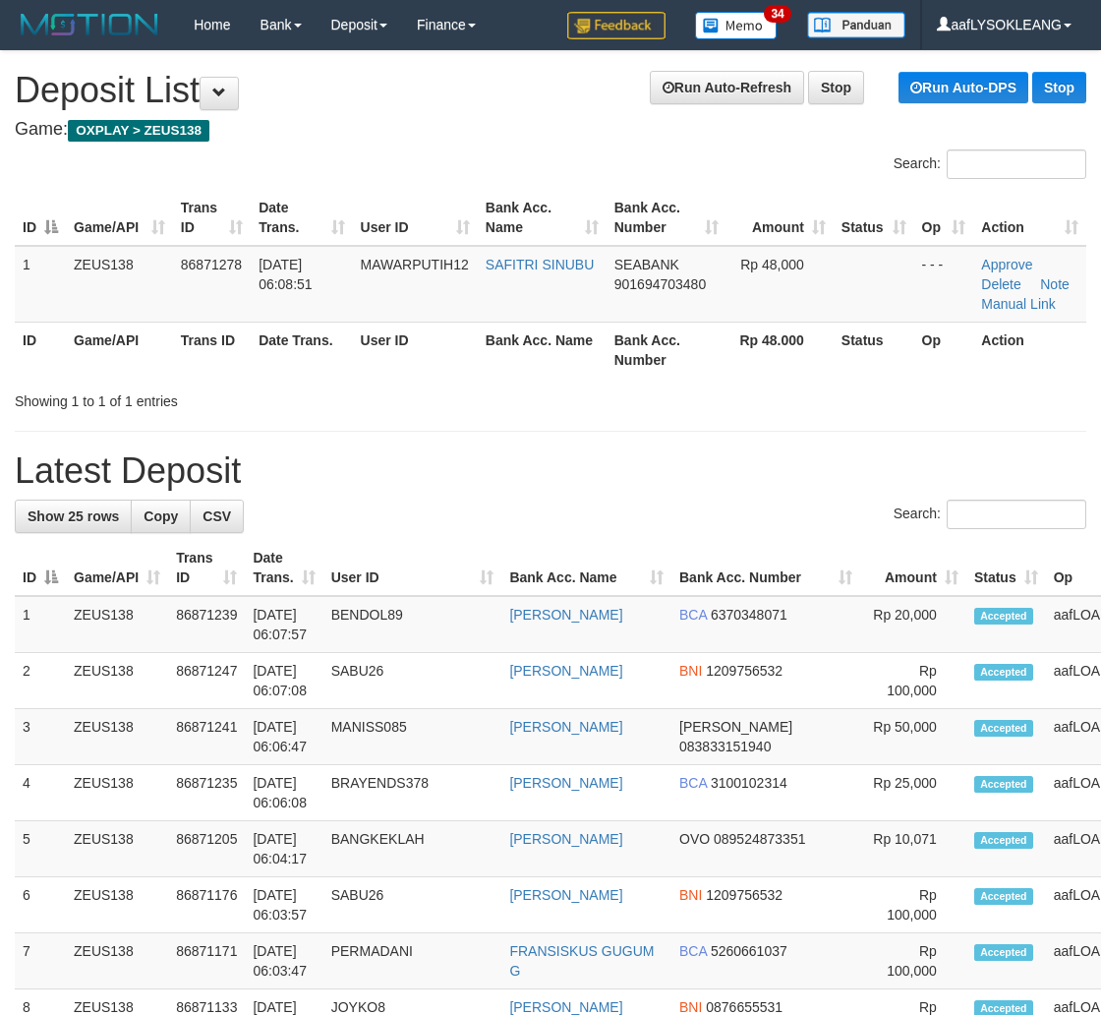
drag, startPoint x: 801, startPoint y: 581, endPoint x: 1116, endPoint y: 621, distance: 317.1
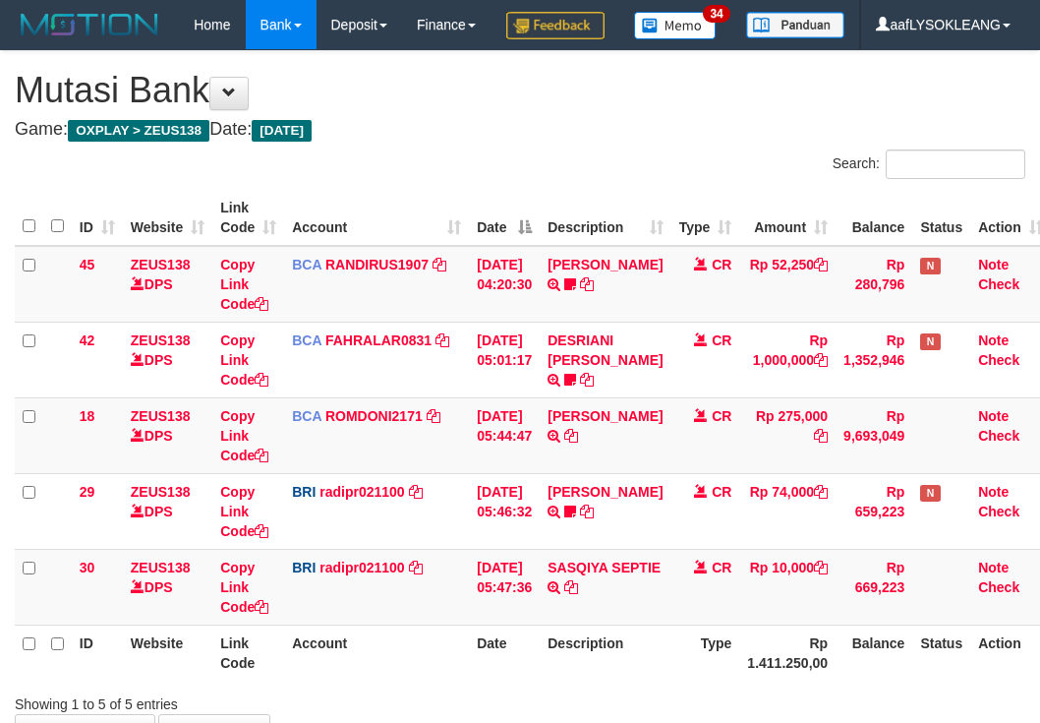
scroll to position [181, 0]
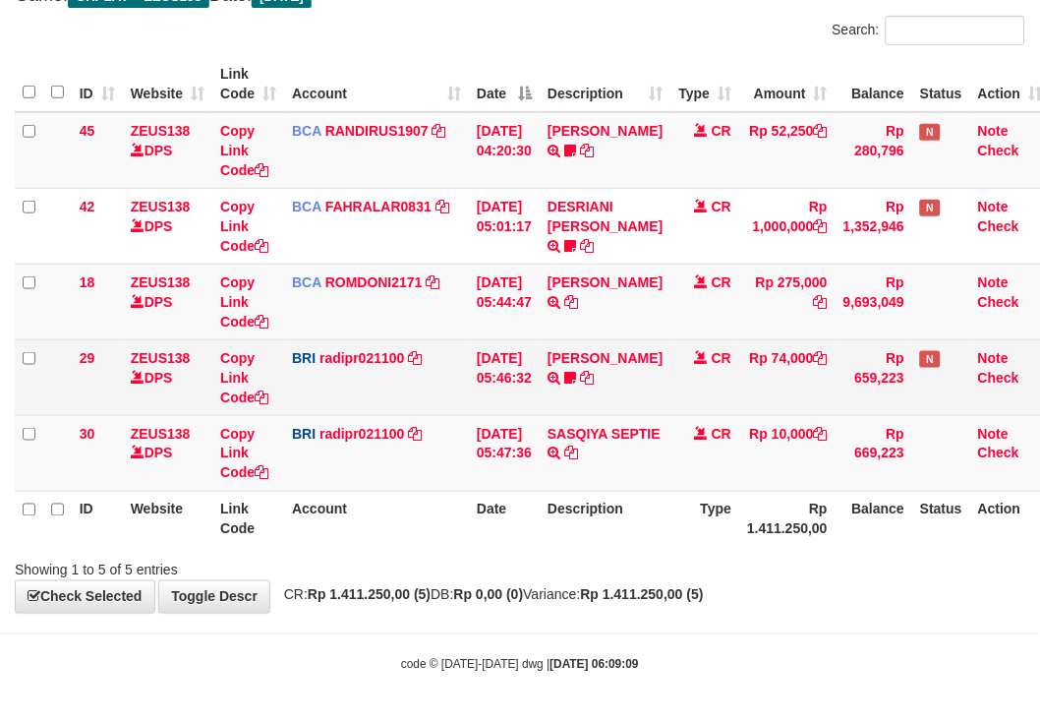
click at [423, 409] on td "BRI radipr021100 DPS REYNALDI ADI PRATAMA mutasi_20250901_3774 | 29 mutasi_2025…" at bounding box center [376, 377] width 185 height 76
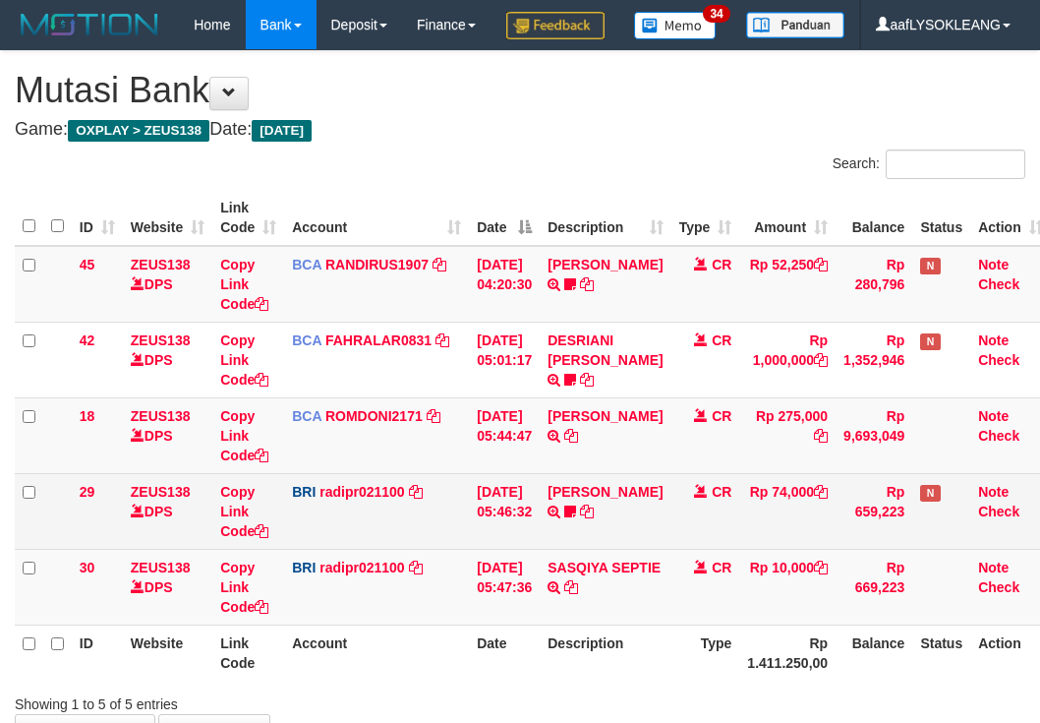
scroll to position [181, 0]
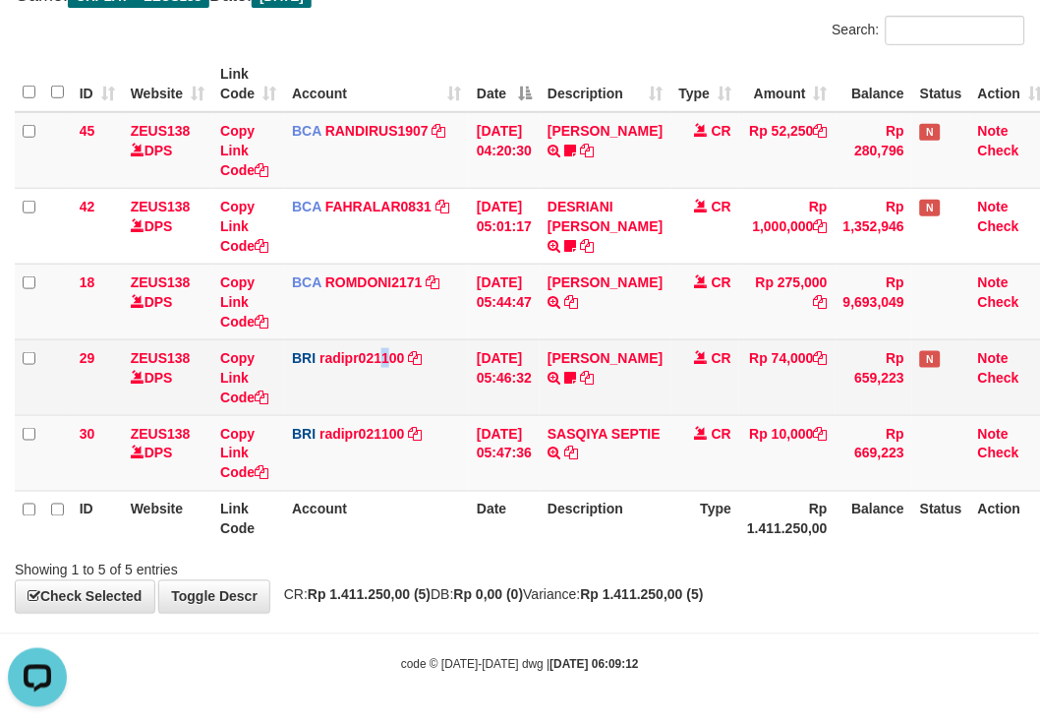
click at [380, 377] on td "BRI radipr021100 DPS REYNALDI ADI PRATAMA mutasi_20250901_3774 | 29 mutasi_2025…" at bounding box center [376, 377] width 185 height 76
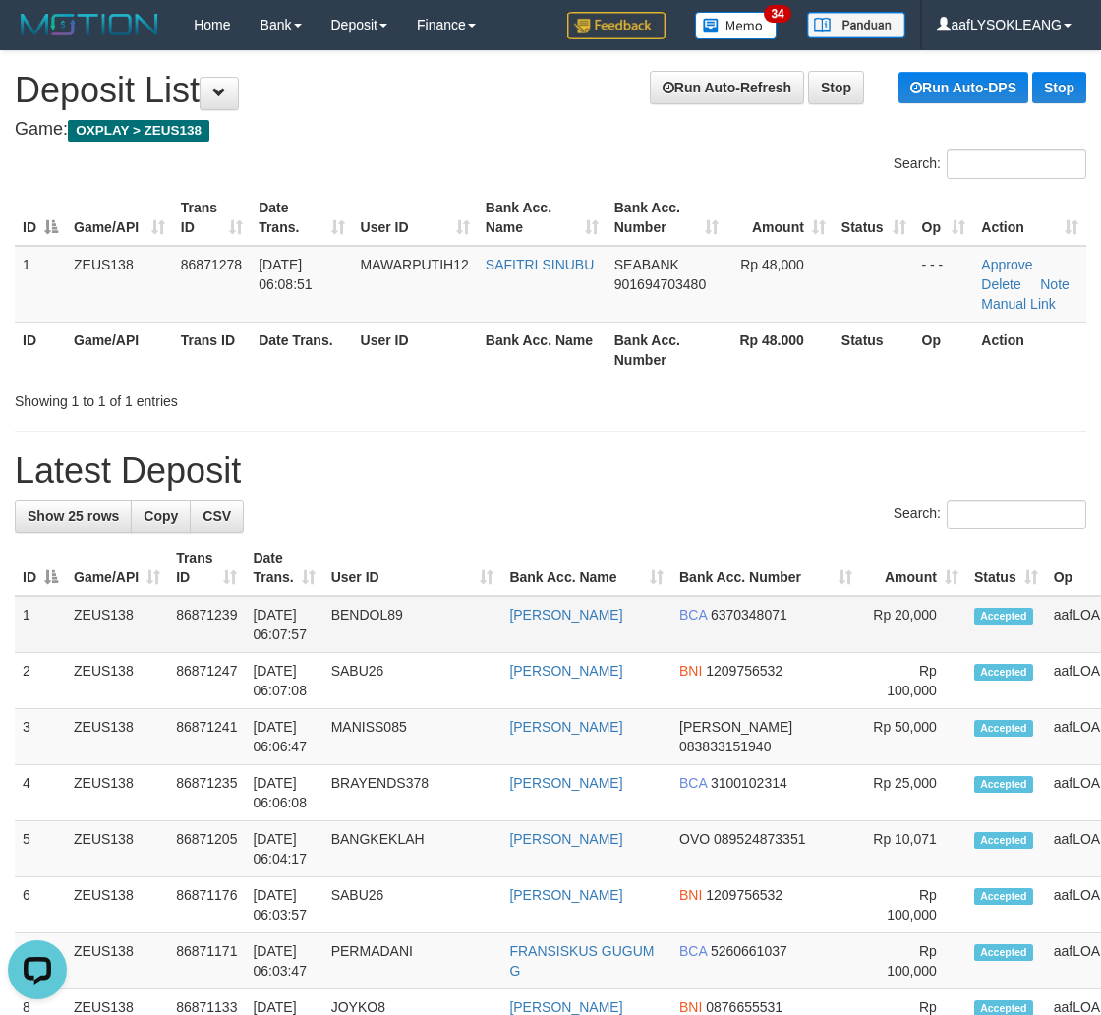
drag, startPoint x: 988, startPoint y: 592, endPoint x: 1114, endPoint y: 604, distance: 126.4
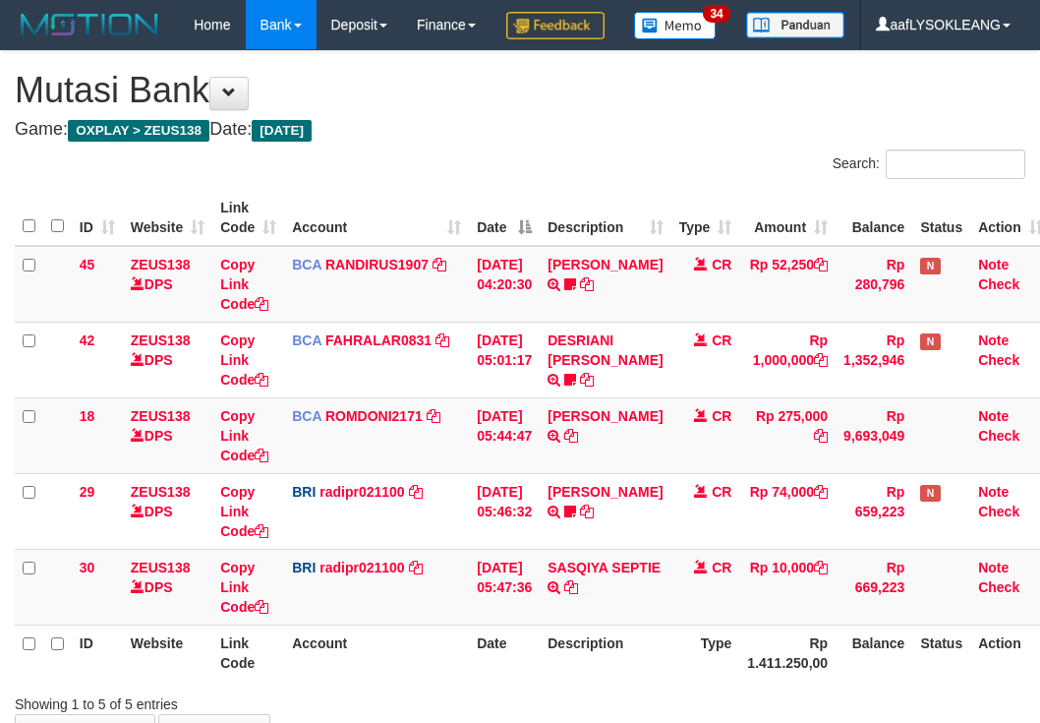
scroll to position [181, 0]
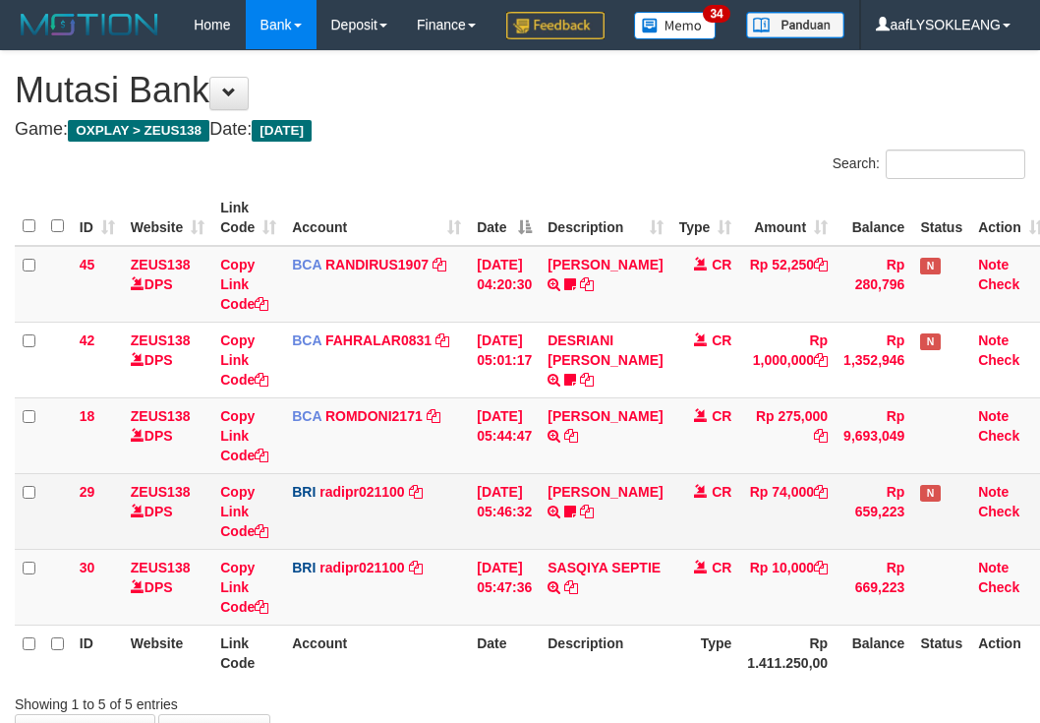
scroll to position [181, 0]
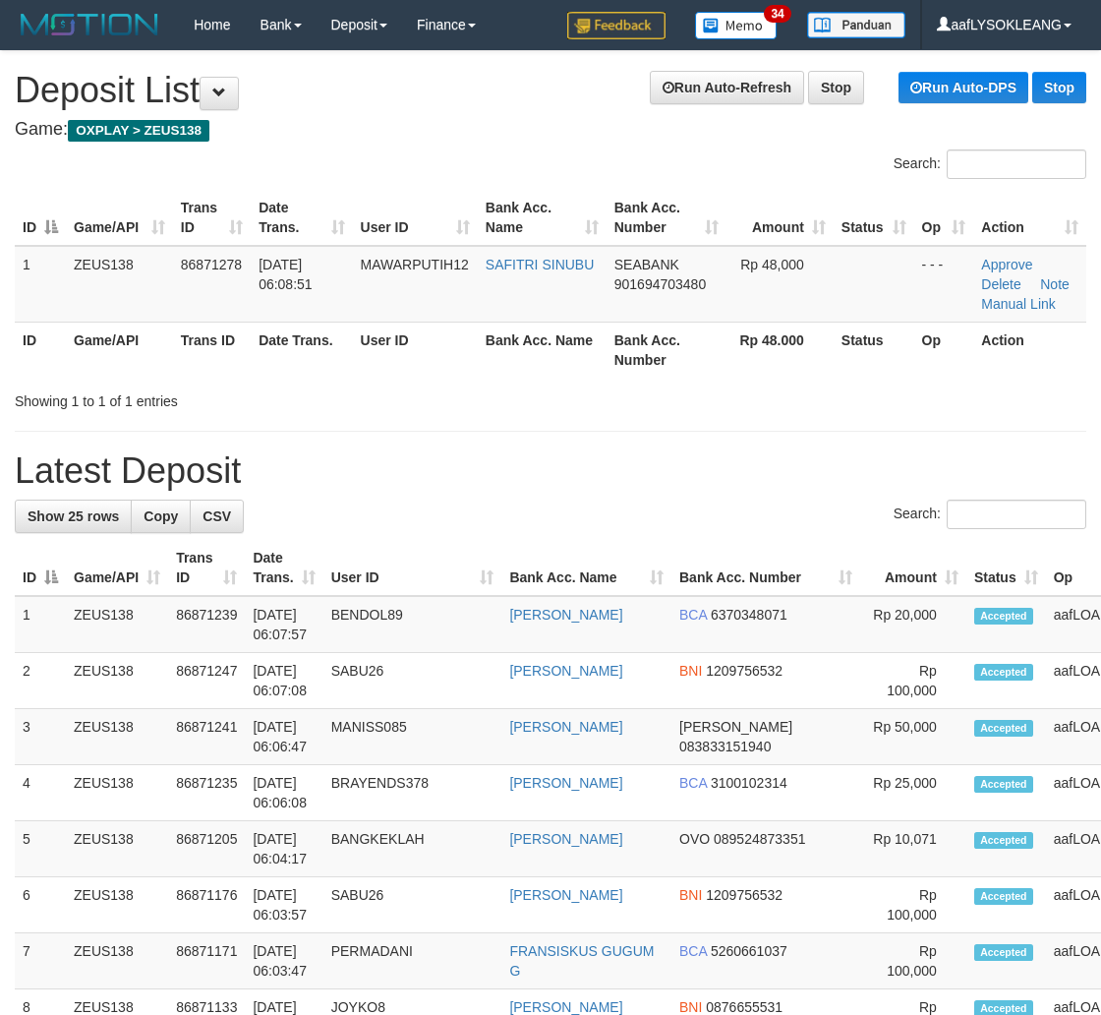
drag, startPoint x: 870, startPoint y: 580, endPoint x: 1113, endPoint y: 610, distance: 244.7
click at [917, 588] on tr "ID Game/API Trans ID Date Trans. User ID Bank Acc. Name Bank Acc. Number Amount…" at bounding box center [644, 568] width 1258 height 56
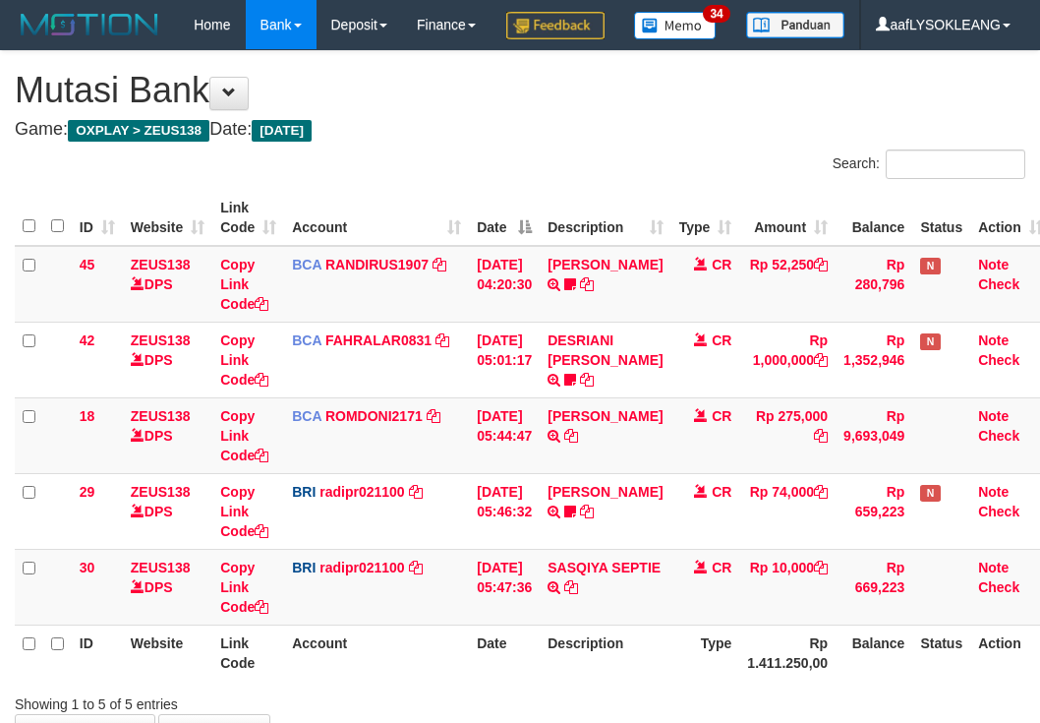
scroll to position [181, 0]
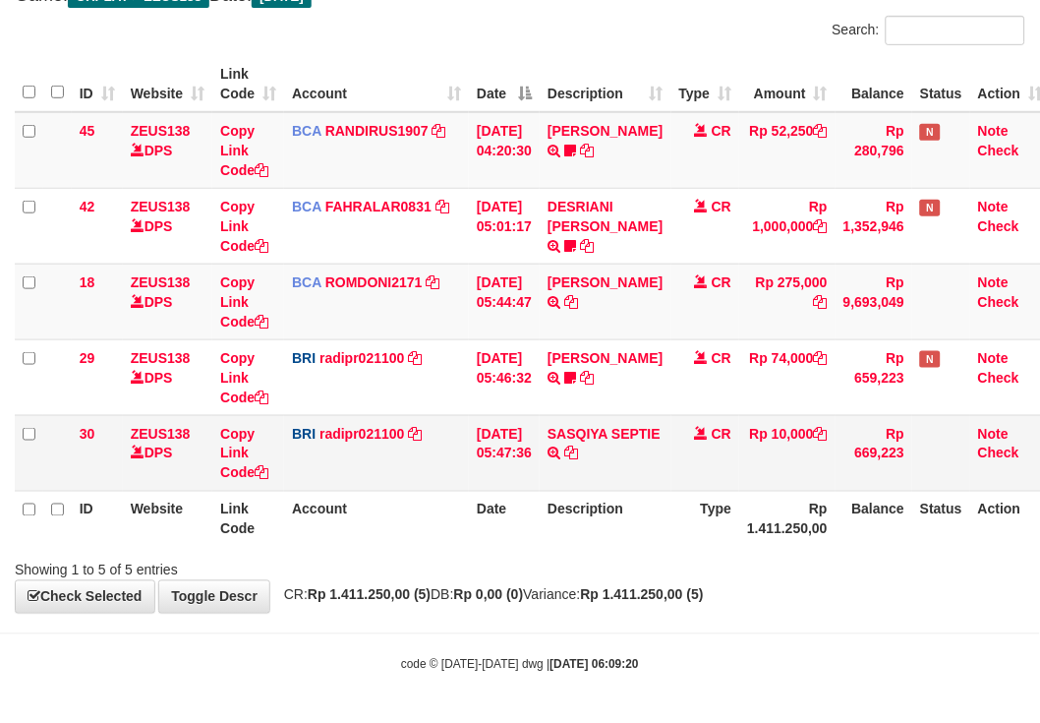
click at [647, 453] on tr "30 ZEUS138 DPS Copy Link Code BRI radipr021100 DPS REYNALDI ADI PRATAMA mutasi_…" at bounding box center [533, 453] width 1037 height 76
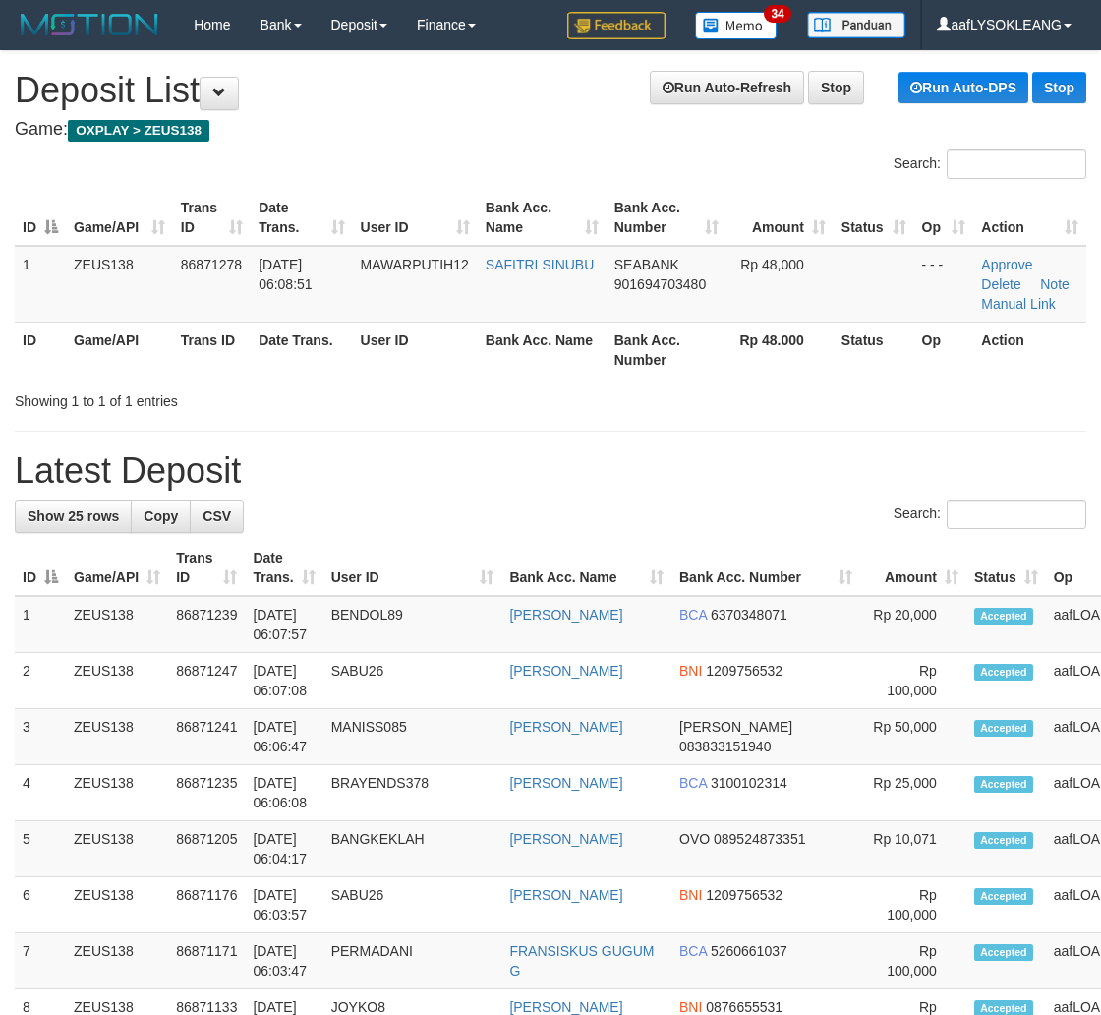
drag, startPoint x: 939, startPoint y: 564, endPoint x: 1114, endPoint y: 594, distance: 177.5
click at [981, 577] on tr "ID Game/API Trans ID Date Trans. User ID Bank Acc. Name Bank Acc. Number Amount…" at bounding box center [644, 568] width 1258 height 56
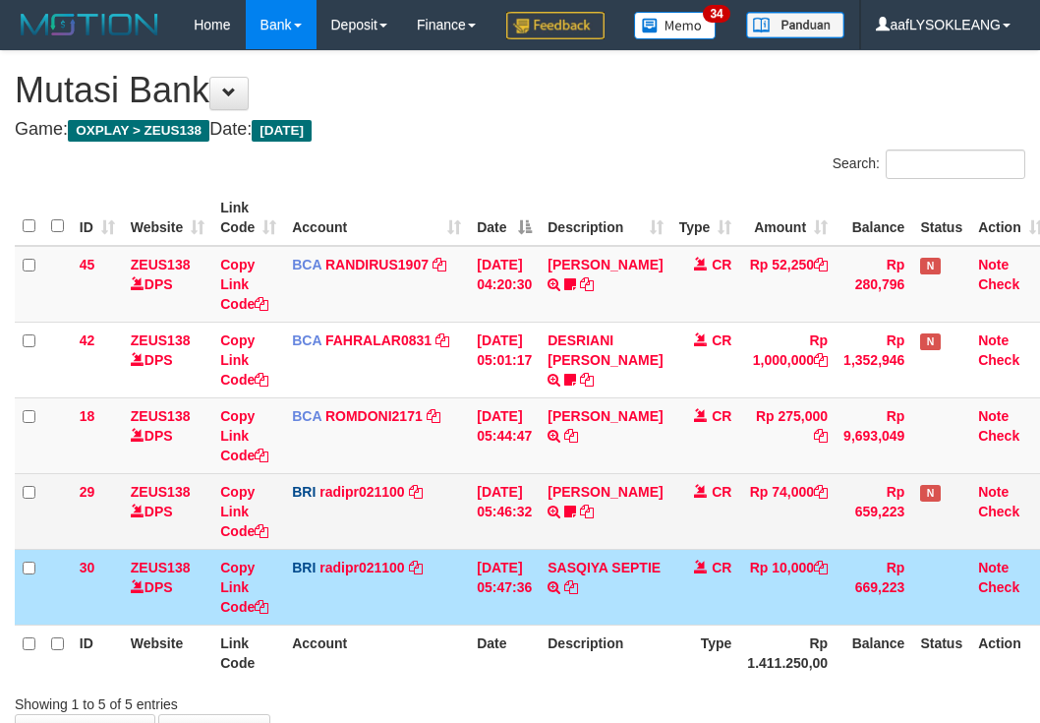
scroll to position [181, 0]
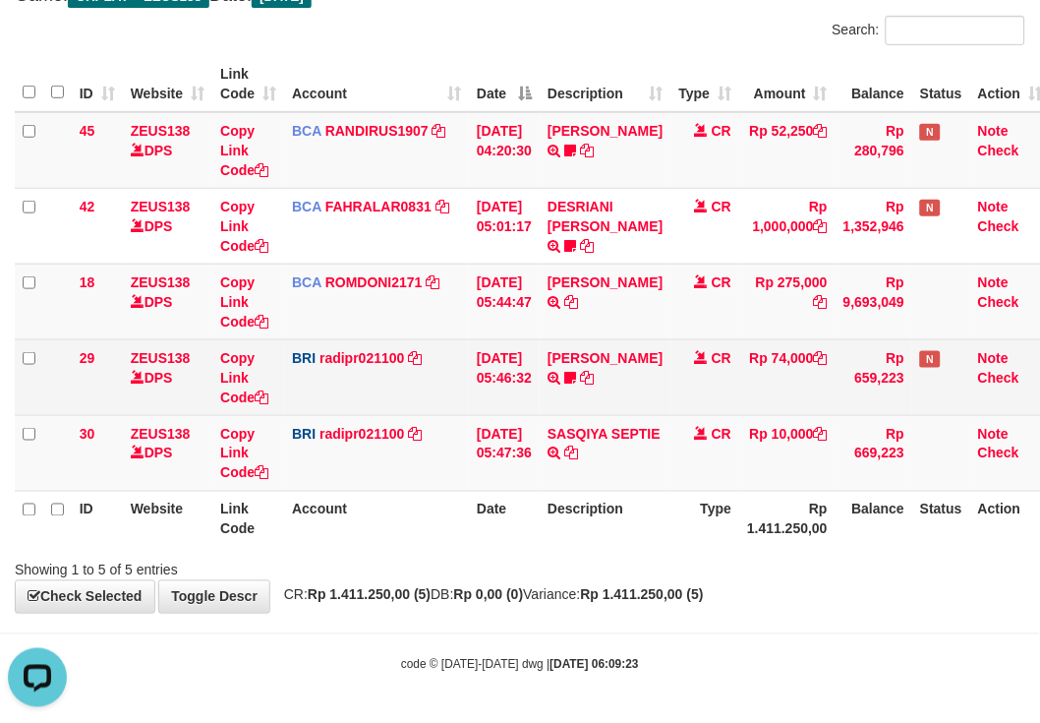
click at [539, 398] on tr "29 ZEUS138 DPS Copy Link Code BRI radipr021100 DPS REYNALDI ADI PRATAMA mutasi_…" at bounding box center [533, 377] width 1037 height 76
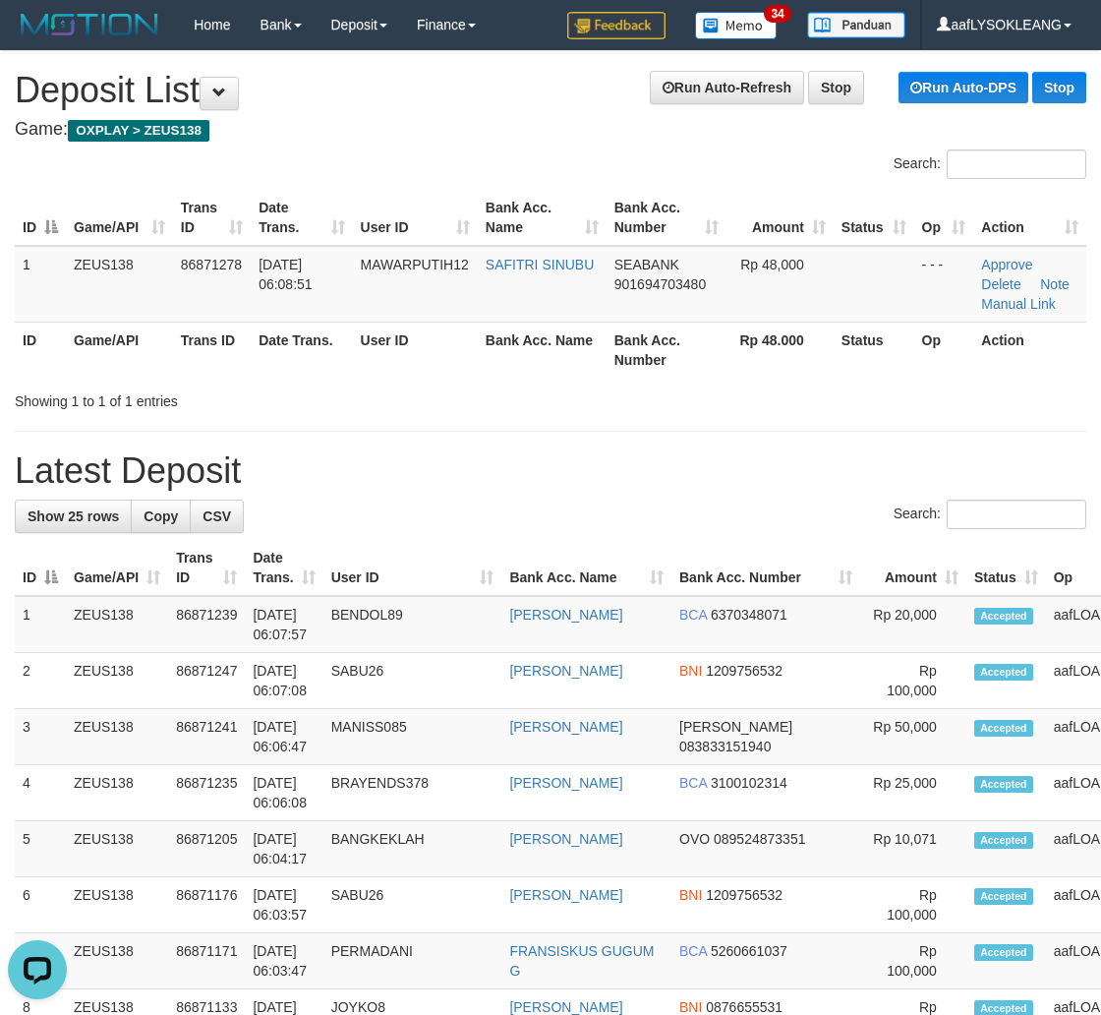
drag, startPoint x: 800, startPoint y: 551, endPoint x: 1094, endPoint y: 588, distance: 296.4
click at [868, 563] on th "Amount" at bounding box center [913, 568] width 106 height 56
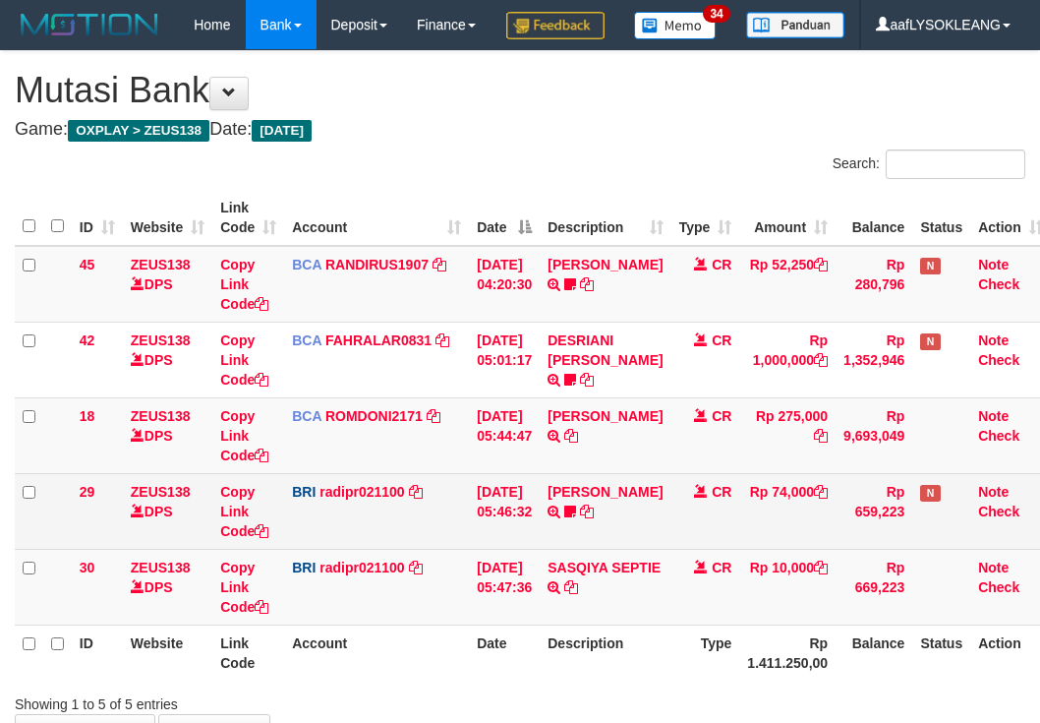
scroll to position [181, 0]
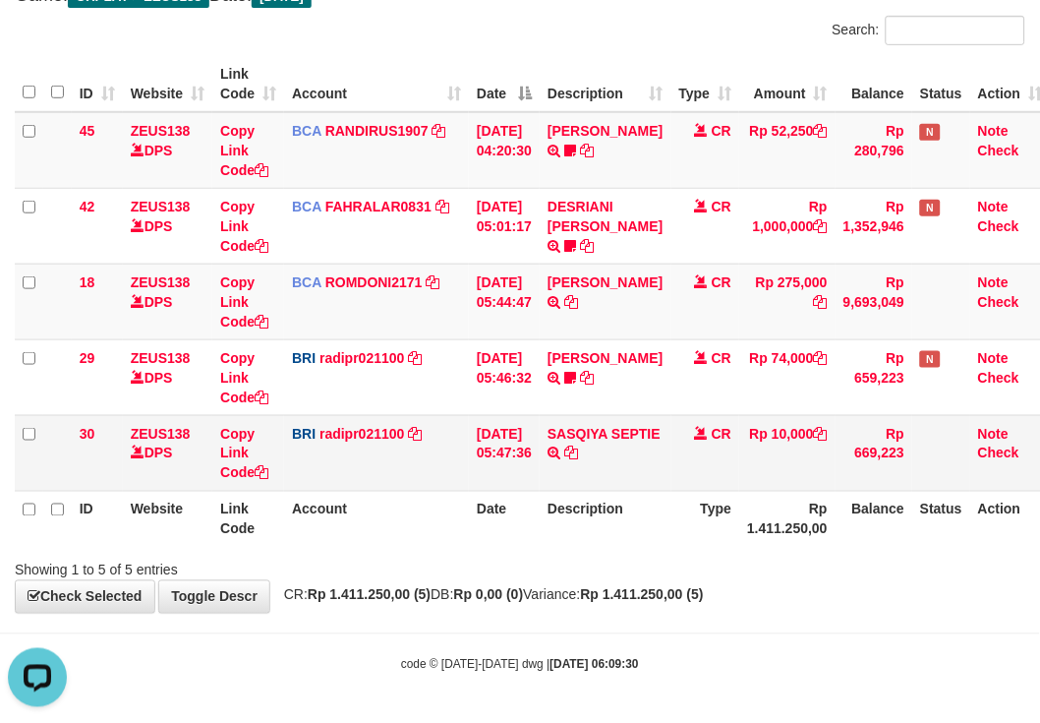
drag, startPoint x: 636, startPoint y: 467, endPoint x: 587, endPoint y: 462, distance: 49.4
click at [624, 465] on td "SASQIYA SEPTIE TRANSFER NBMB SASQIYA SEPTIE TO REYNALDI ADI PRATAMA" at bounding box center [605, 453] width 131 height 76
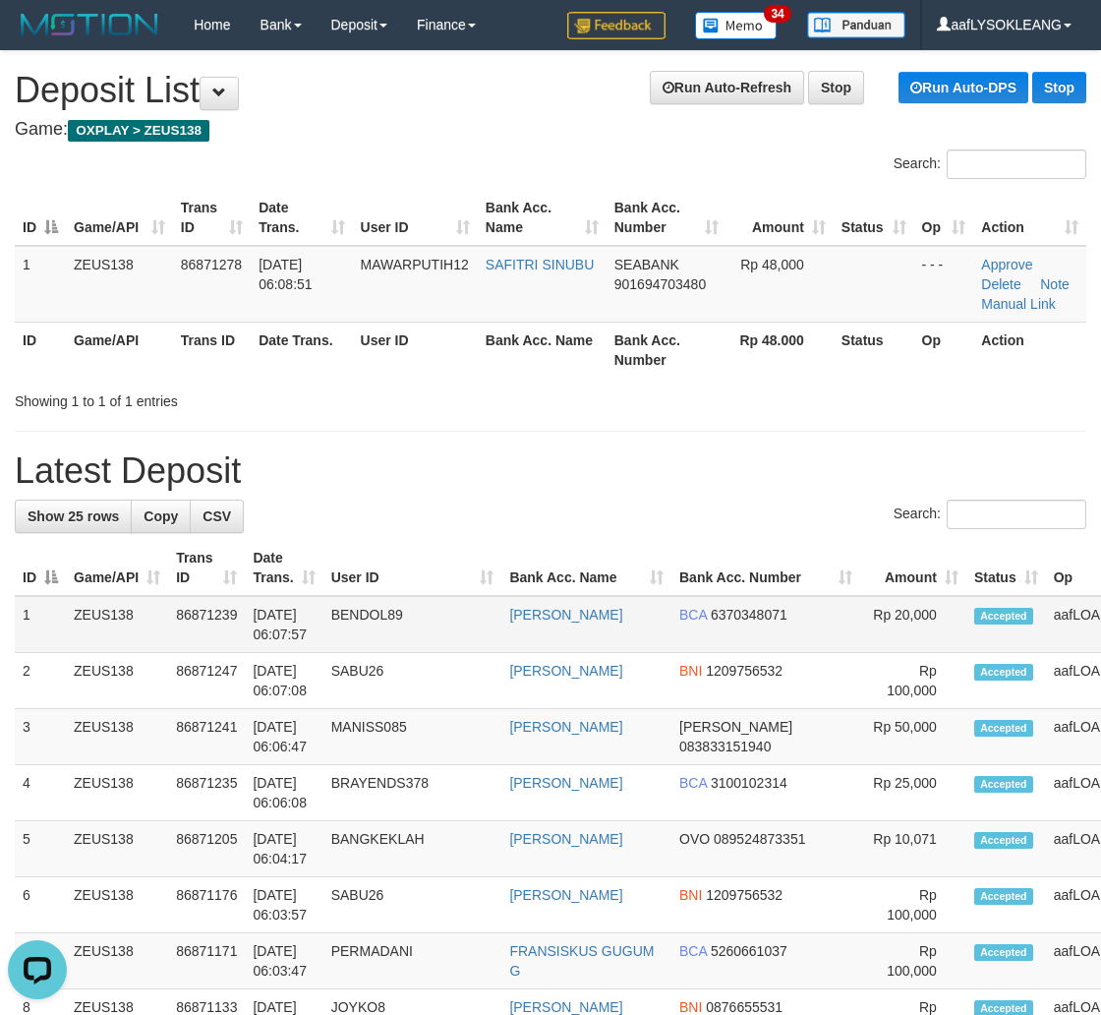
drag, startPoint x: 967, startPoint y: 590, endPoint x: 1060, endPoint y: 600, distance: 93.9
drag, startPoint x: 966, startPoint y: 558, endPoint x: 1072, endPoint y: 576, distance: 107.8
click at [1046, 567] on th "Op" at bounding box center [1119, 568] width 147 height 56
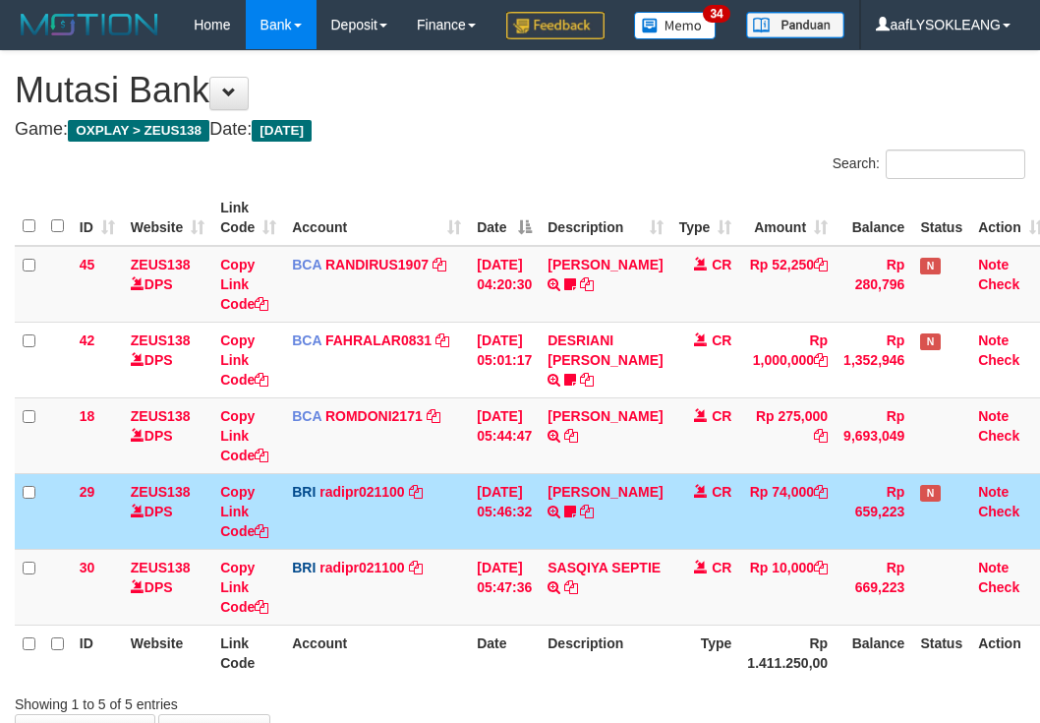
scroll to position [181, 0]
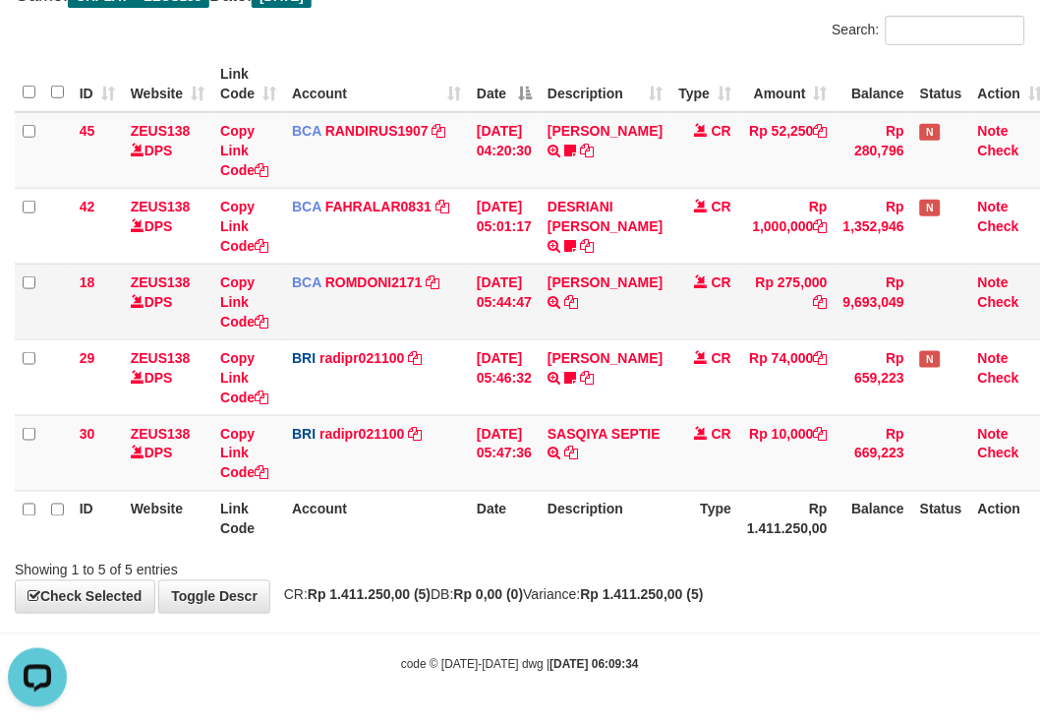
click at [652, 267] on td "MUHAMMAD IQB TRSF E-BANKING CR 0109/FTSCY/WS95051 275000.002025090189099748 TRF…" at bounding box center [605, 302] width 131 height 76
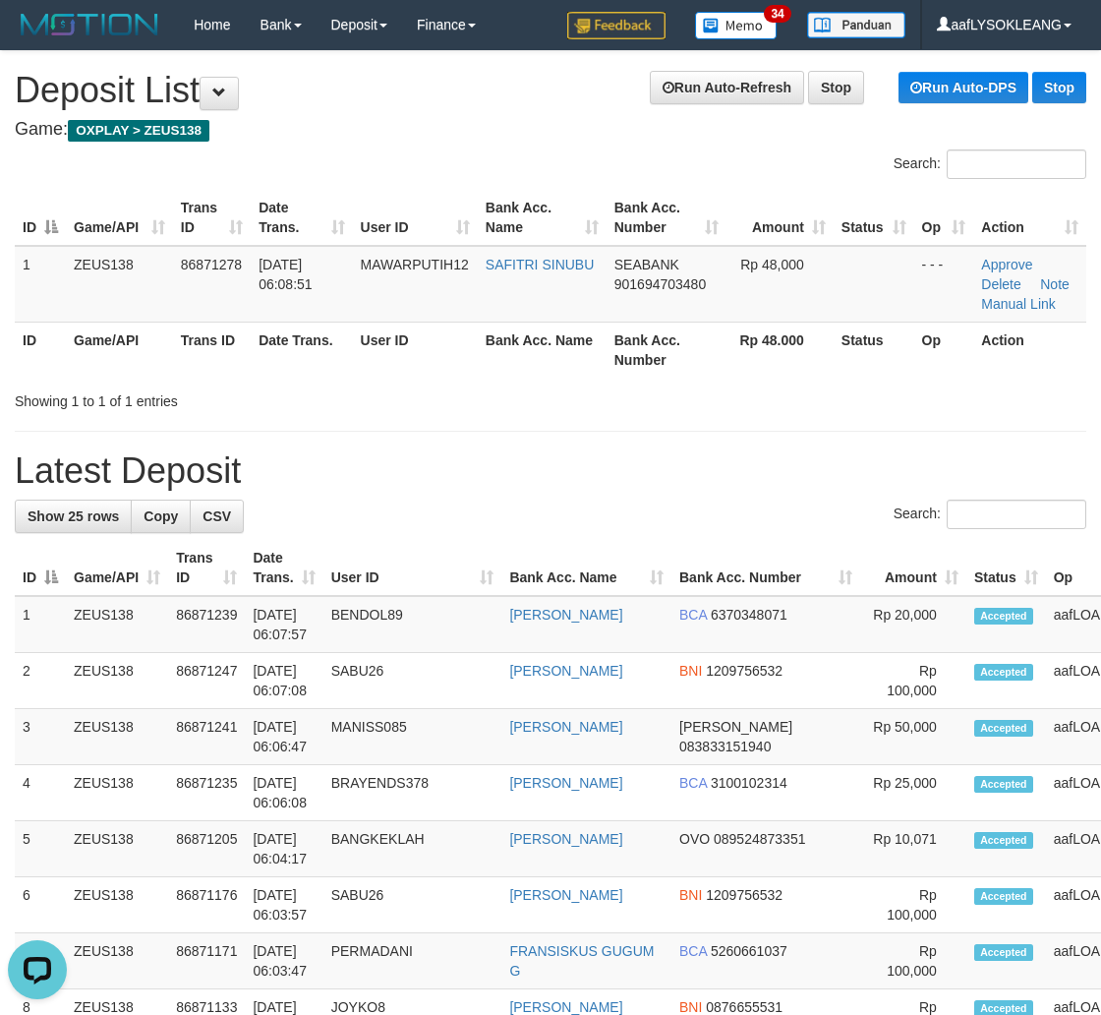
drag, startPoint x: 929, startPoint y: 460, endPoint x: 1096, endPoint y: 478, distance: 167.1
click at [931, 460] on h1 "Latest Deposit" at bounding box center [551, 470] width 1072 height 39
drag, startPoint x: 957, startPoint y: 485, endPoint x: 1115, endPoint y: 509, distance: 160.2
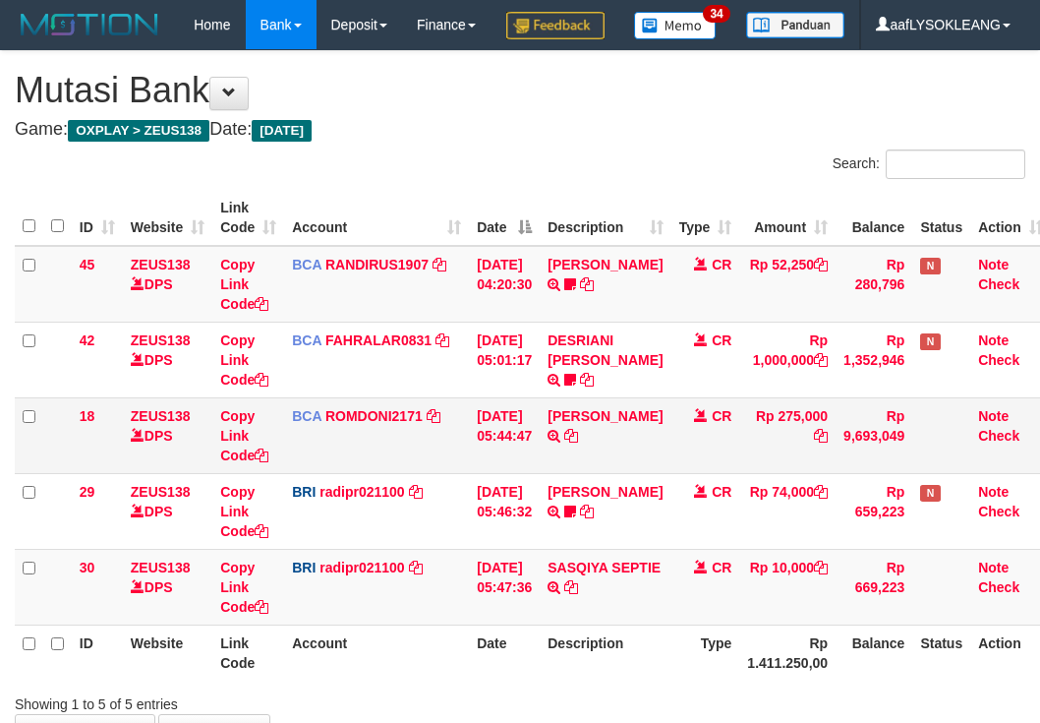
scroll to position [181, 0]
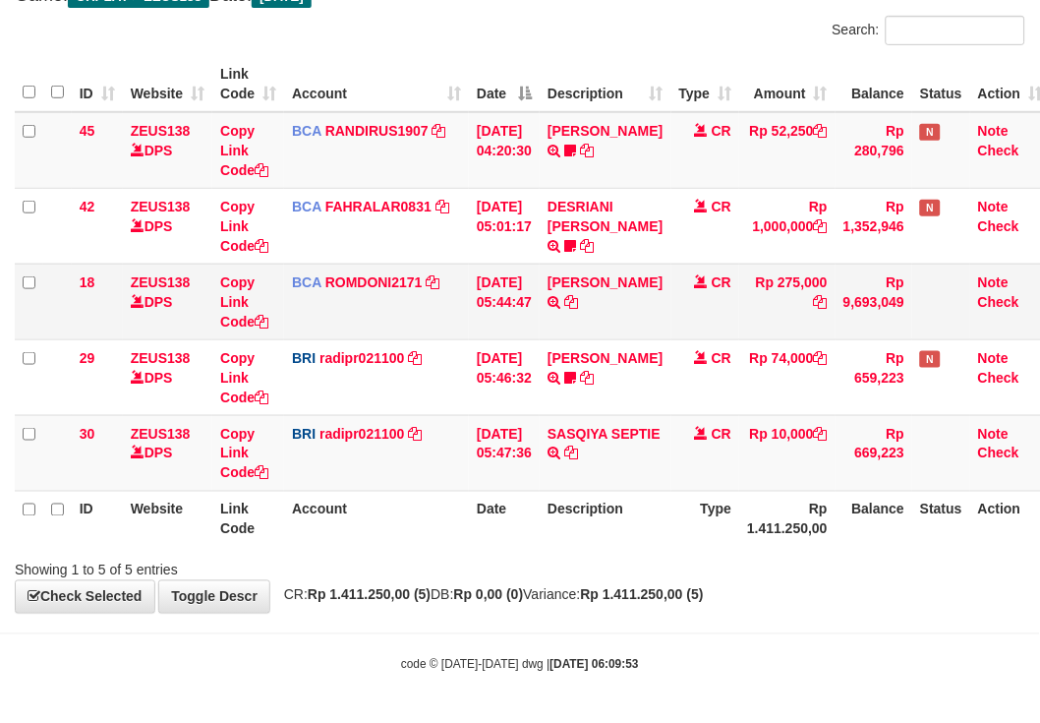
click at [614, 268] on td "MUHAMMAD IQB TRSF E-BANKING CR 0109/FTSCY/WS95051 275000.002025090189099748 TRF…" at bounding box center [605, 302] width 131 height 76
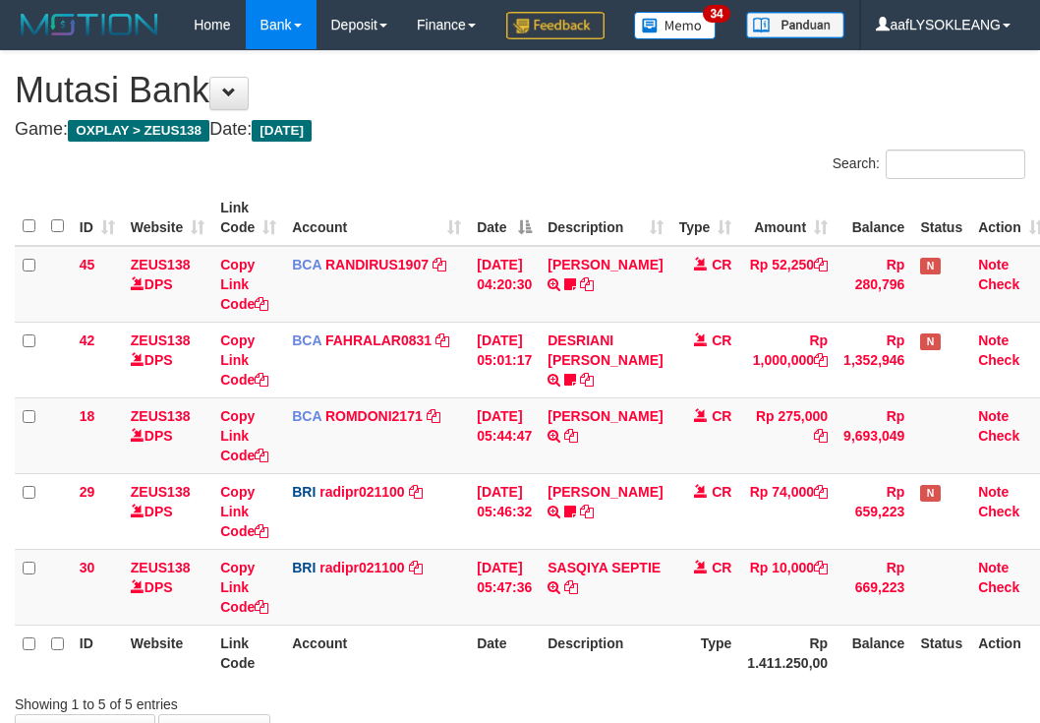
scroll to position [181, 0]
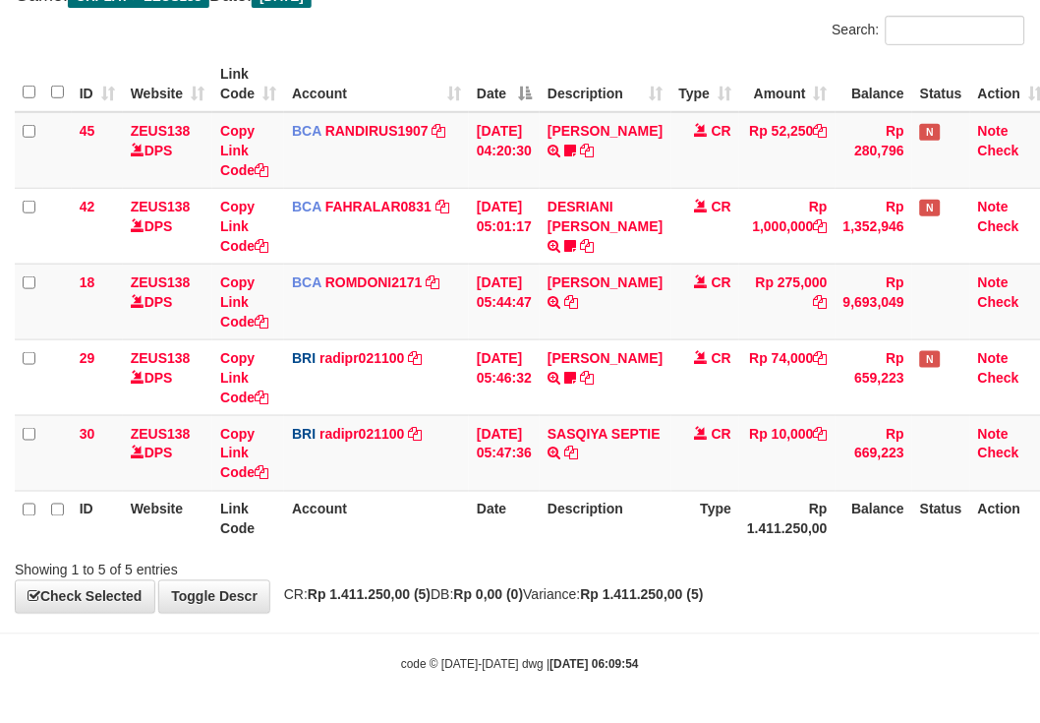
click at [741, 212] on td "Rp 1,000,000" at bounding box center [788, 226] width 96 height 76
drag, startPoint x: 692, startPoint y: 419, endPoint x: 1052, endPoint y: 454, distance: 361.7
click at [700, 424] on td "CR" at bounding box center [706, 453] width 69 height 76
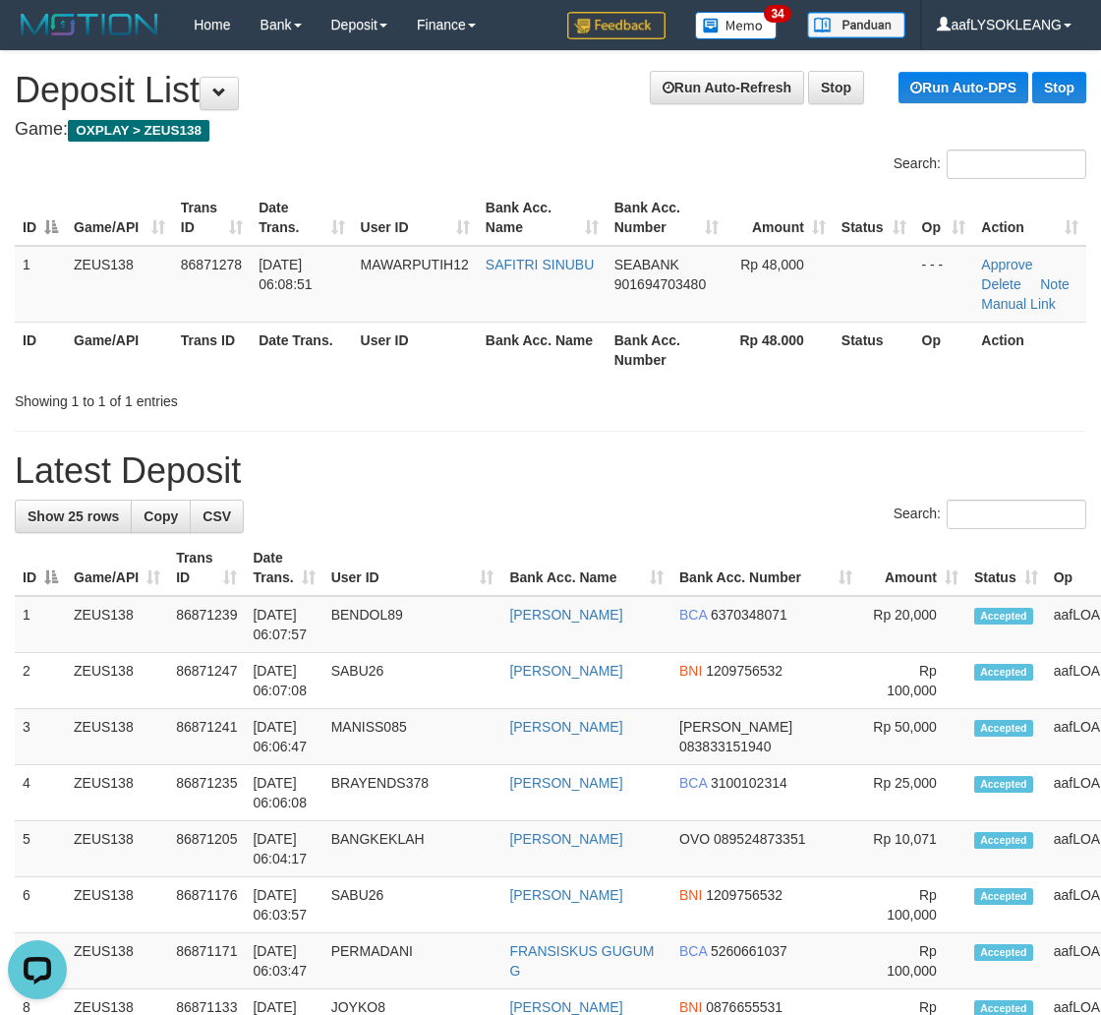
scroll to position [35, 0]
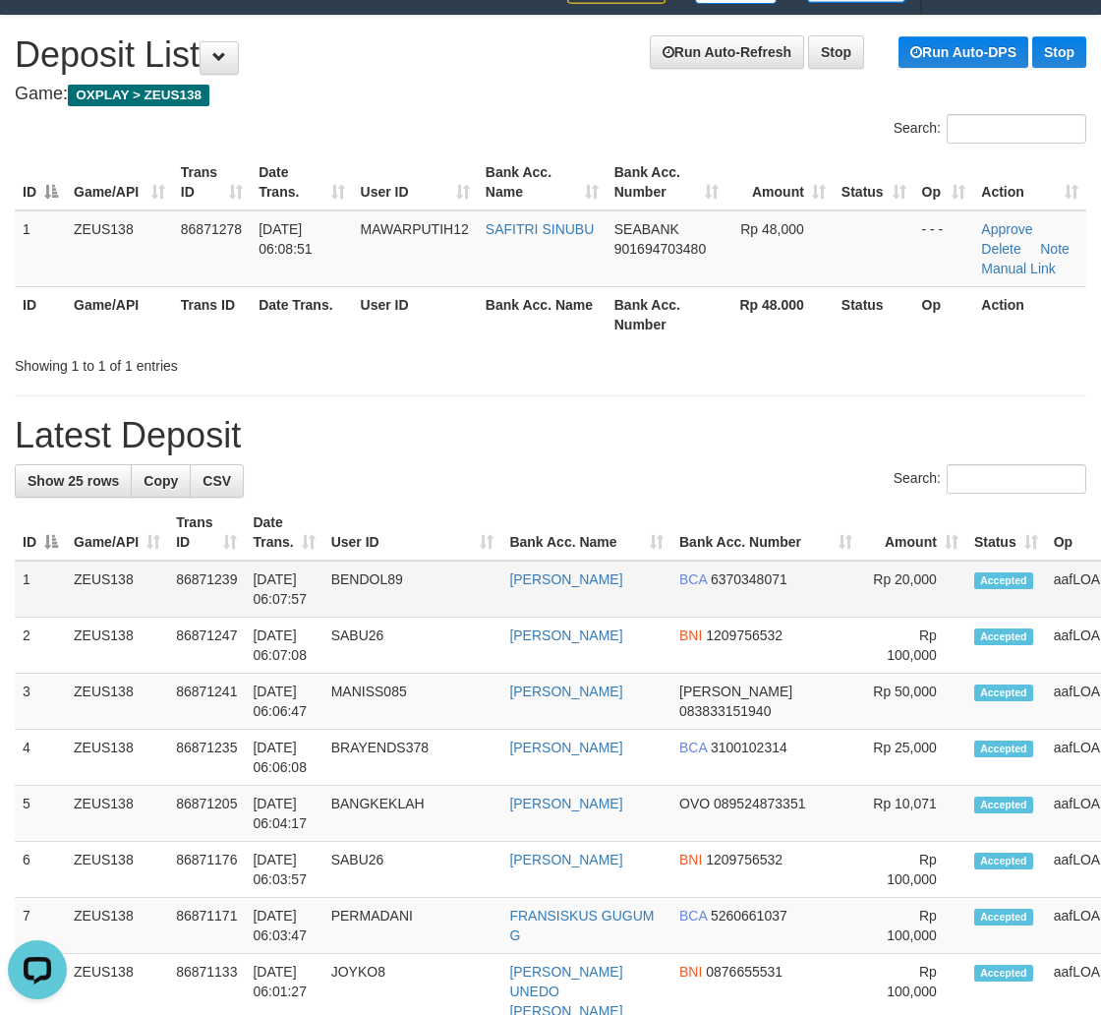
drag, startPoint x: 806, startPoint y: 567, endPoint x: 1020, endPoint y: 559, distance: 213.6
click at [860, 572] on td "Rp 20,000" at bounding box center [913, 589] width 106 height 57
drag, startPoint x: 1000, startPoint y: 522, endPoint x: 1114, endPoint y: 536, distance: 114.9
click at [1046, 524] on th "Op" at bounding box center [1119, 532] width 147 height 56
click at [867, 505] on th "Amount" at bounding box center [913, 532] width 106 height 56
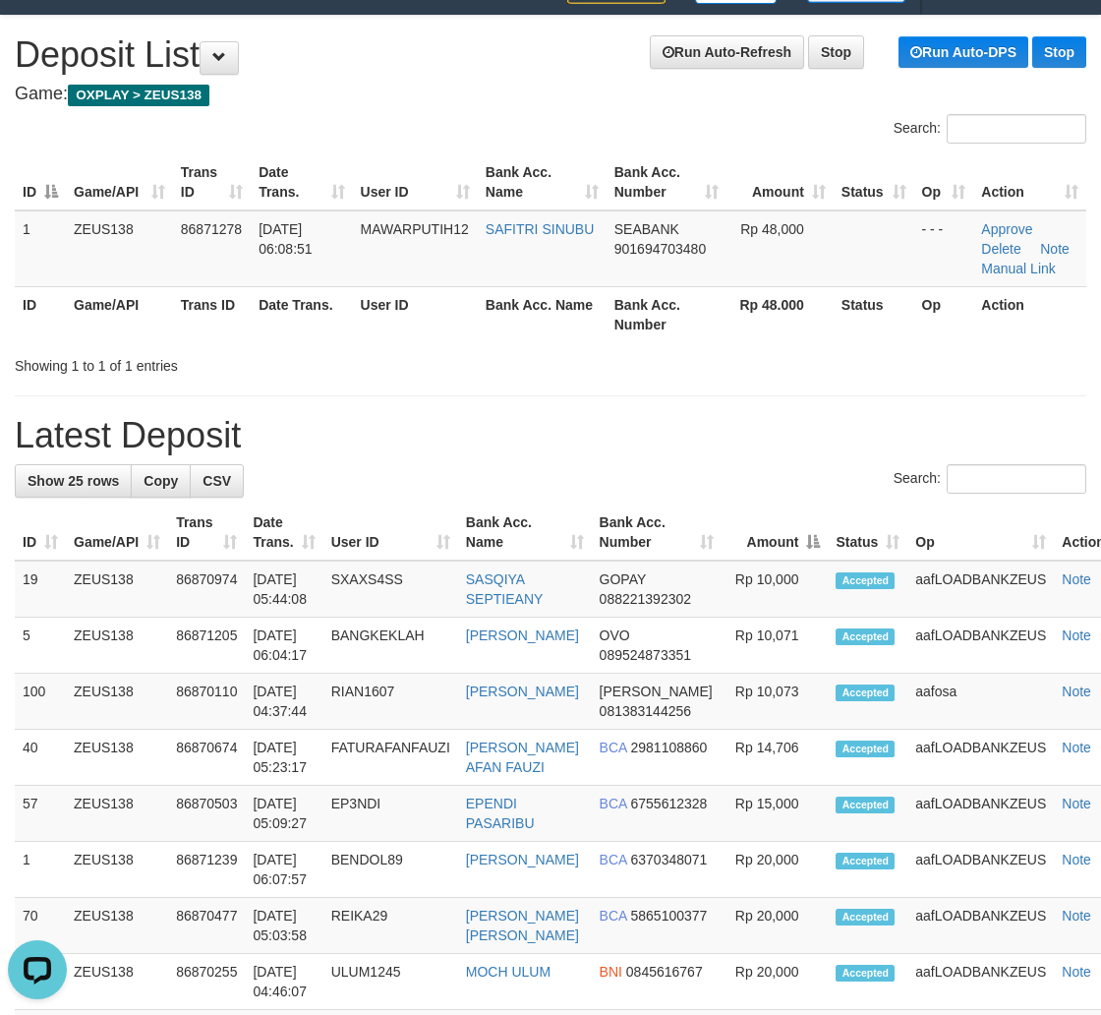
drag, startPoint x: 486, startPoint y: 382, endPoint x: 616, endPoint y: 416, distance: 134.3
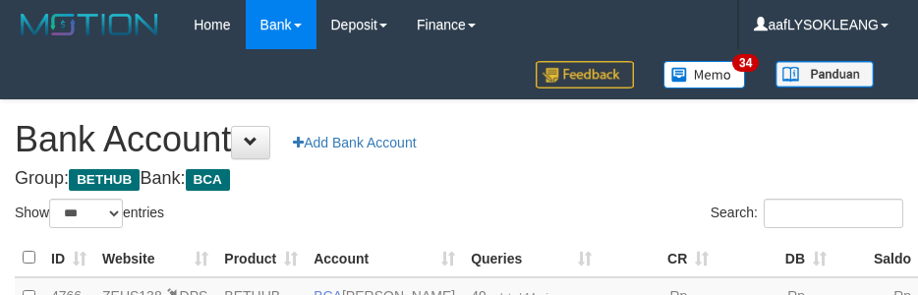
select select "***"
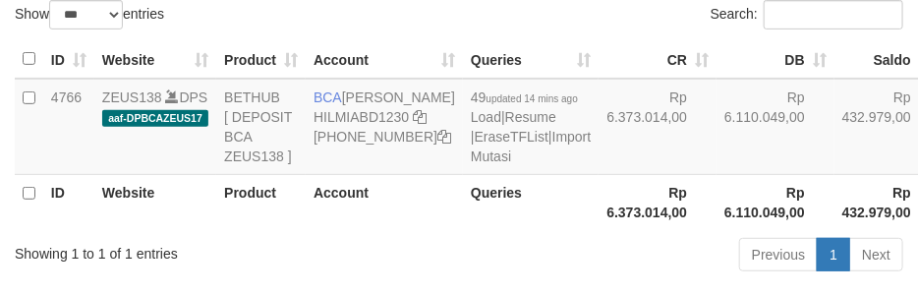
scroll to position [239, 0]
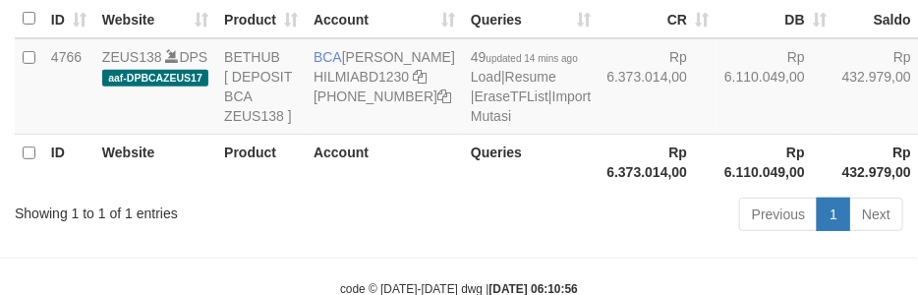
drag, startPoint x: 642, startPoint y: 182, endPoint x: 642, endPoint y: 208, distance: 26.6
click at [717, 135] on td "Rp 6.110.049,00" at bounding box center [776, 86] width 118 height 96
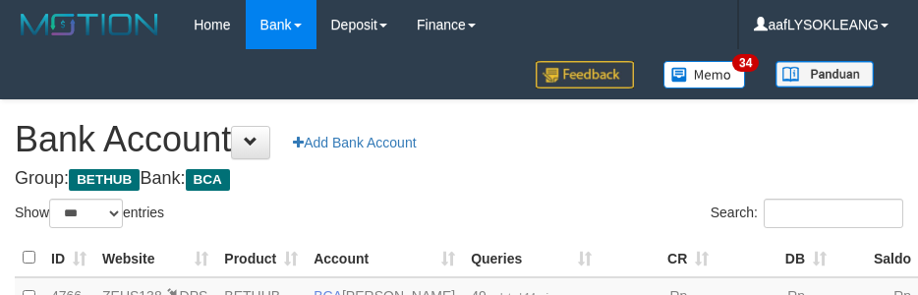
select select "***"
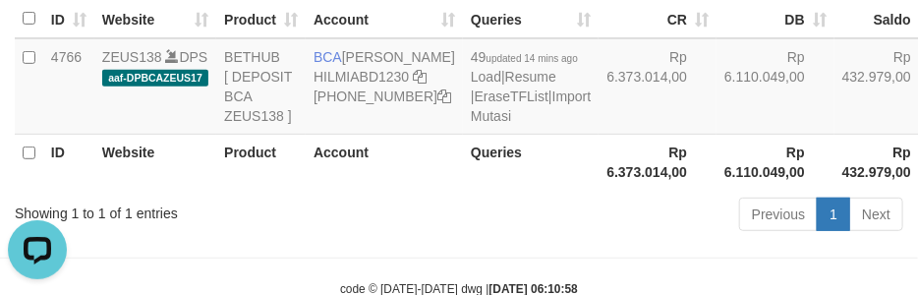
click at [380, 190] on th "Account" at bounding box center [384, 162] width 157 height 56
click at [471, 124] on link "Import Mutasi" at bounding box center [531, 106] width 120 height 35
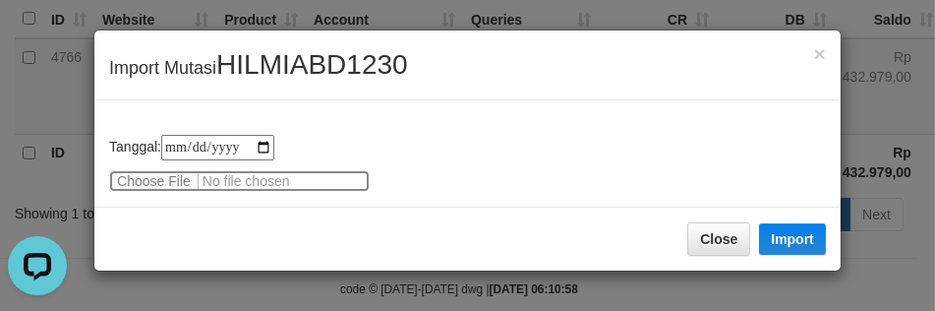
click at [152, 180] on input "file" at bounding box center [239, 181] width 261 height 22
type input "**********"
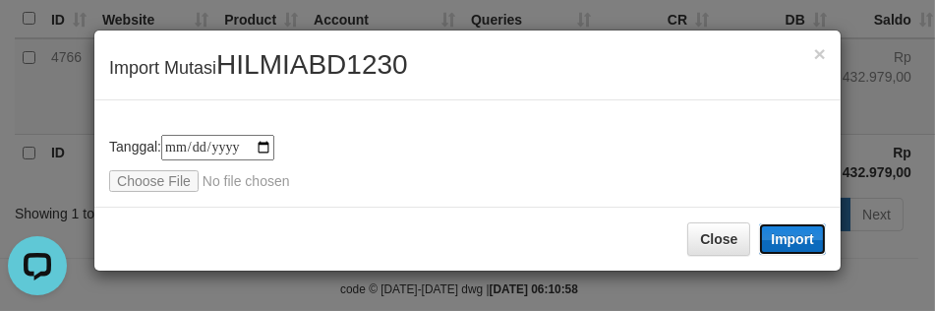
click at [781, 236] on button "Import" at bounding box center [792, 238] width 67 height 31
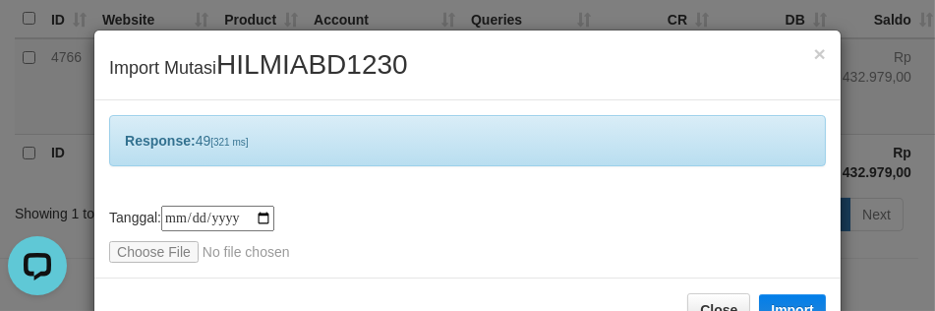
scroll to position [57, 0]
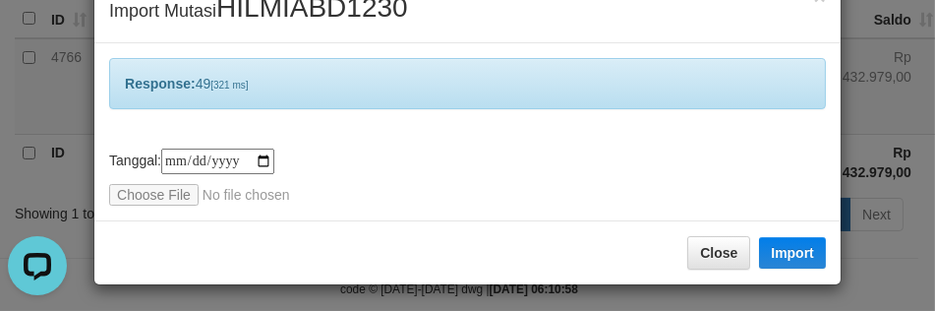
click at [419, 125] on div "**********" at bounding box center [467, 131] width 746 height 177
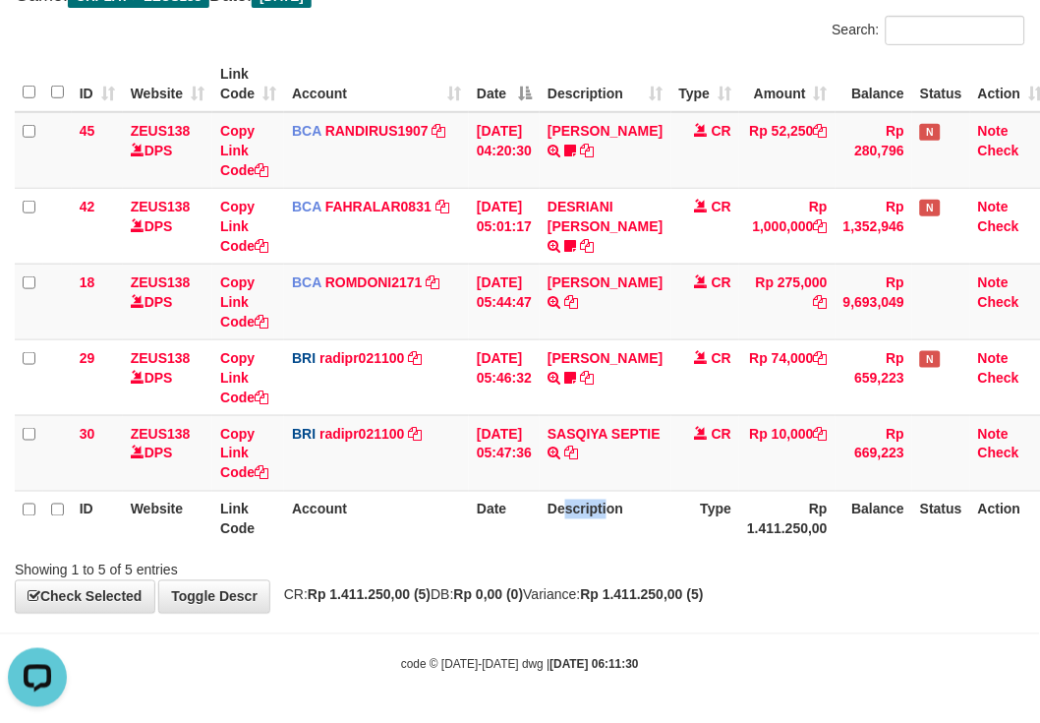
click at [595, 545] on th "Description" at bounding box center [605, 519] width 131 height 56
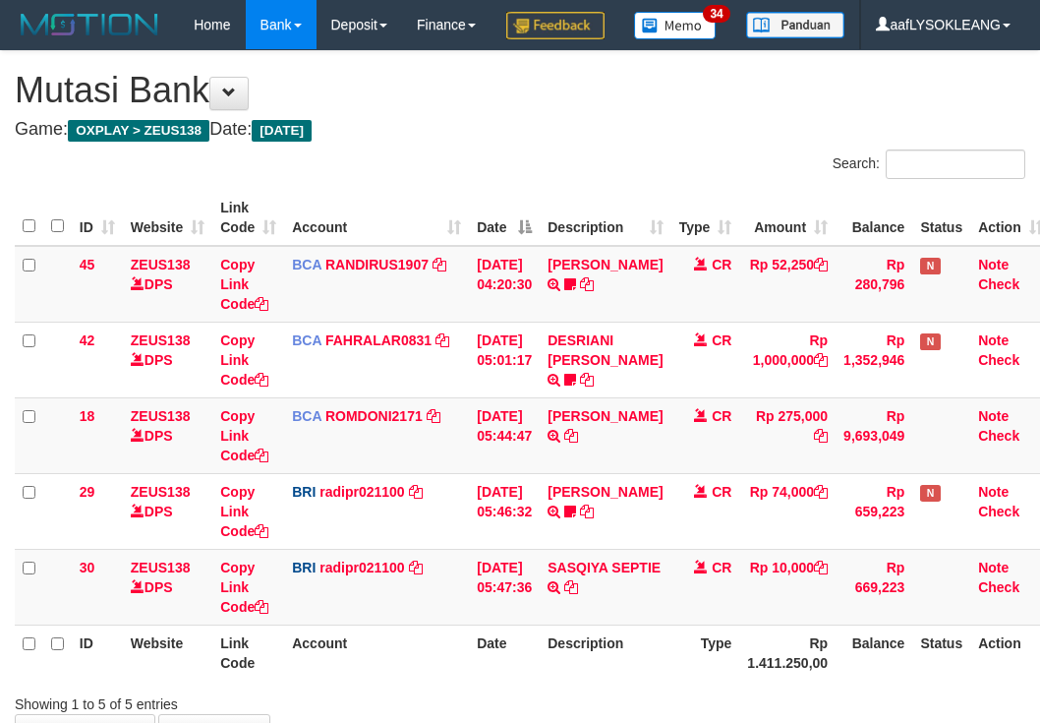
scroll to position [181, 0]
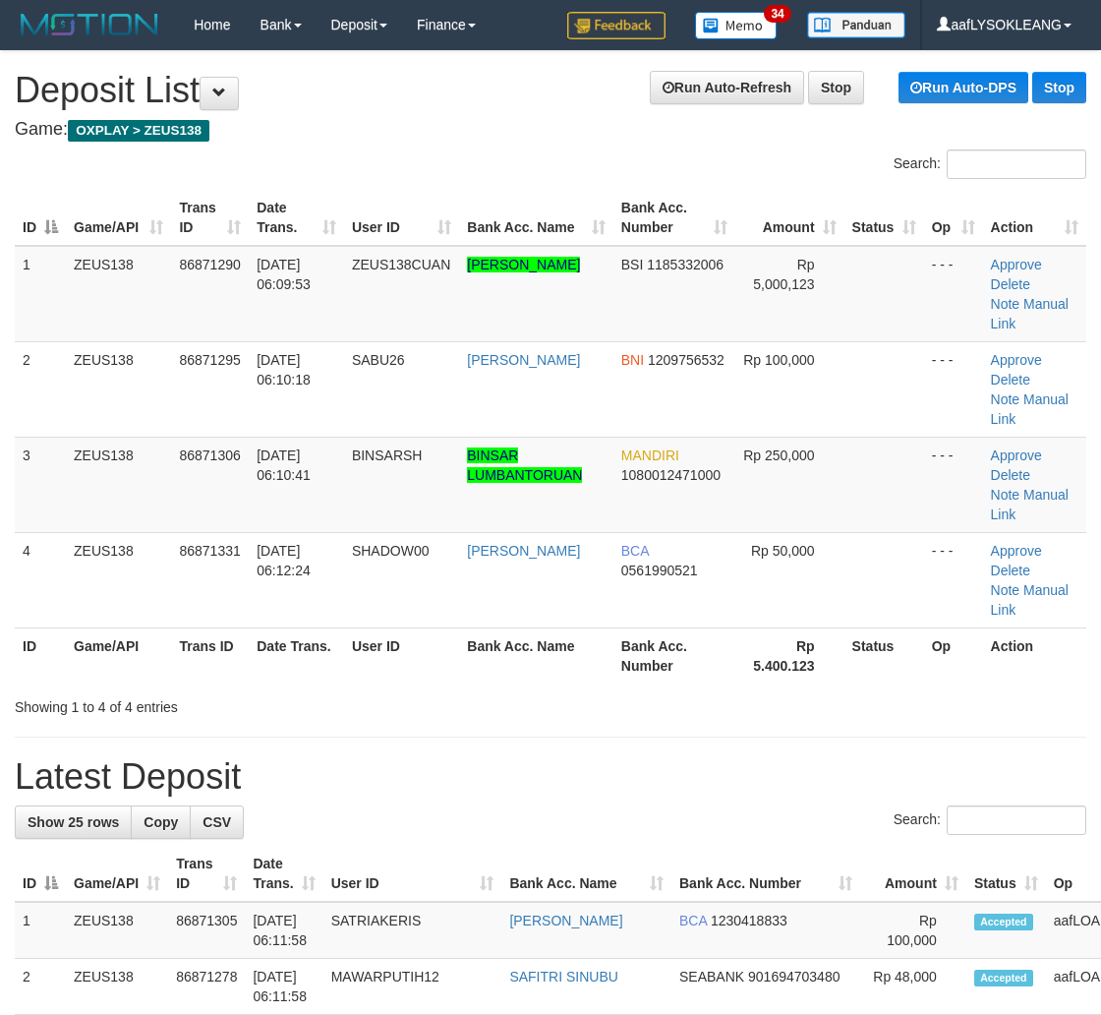
scroll to position [35, 0]
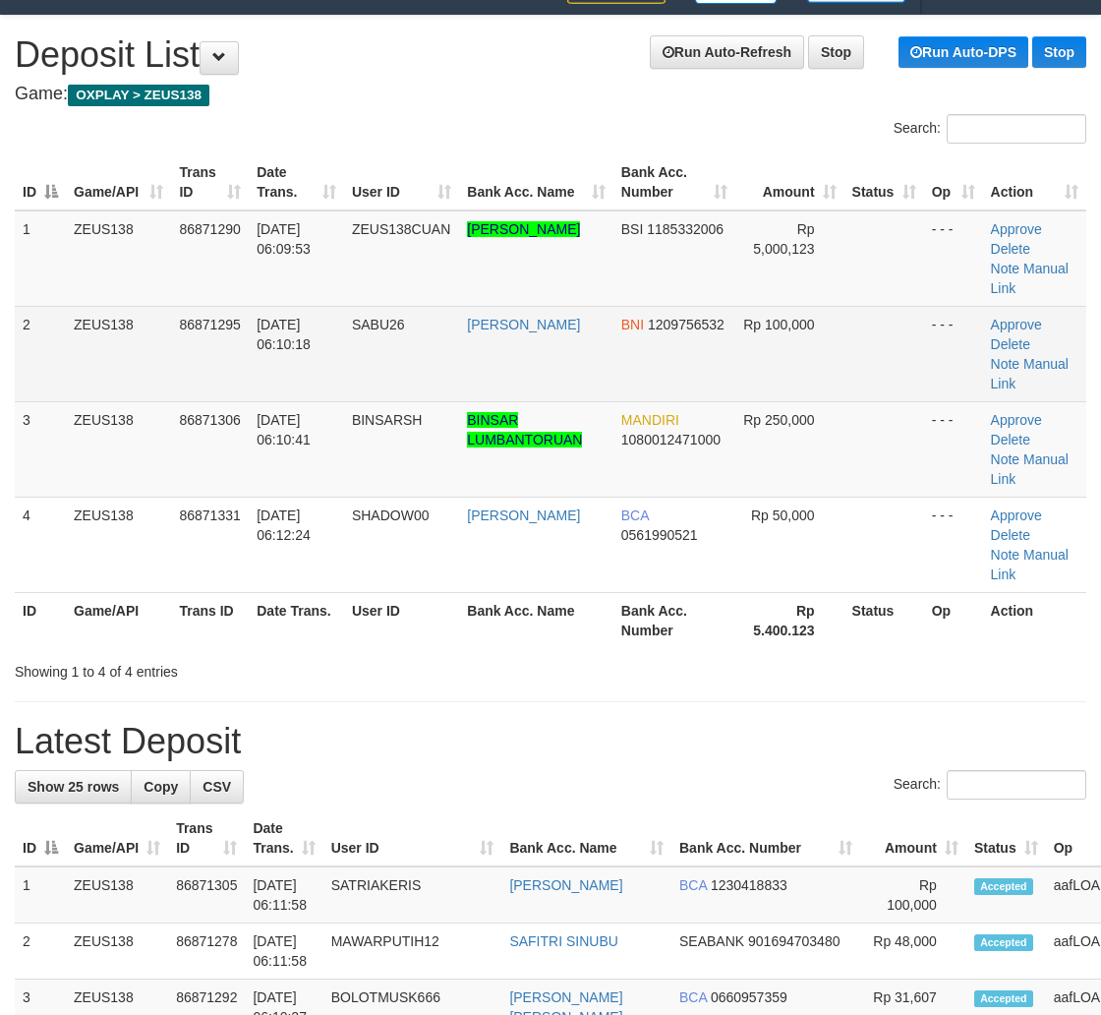
drag, startPoint x: 709, startPoint y: 360, endPoint x: 745, endPoint y: 361, distance: 36.4
click at [713, 361] on td "BNI 1209756532" at bounding box center [675, 353] width 122 height 95
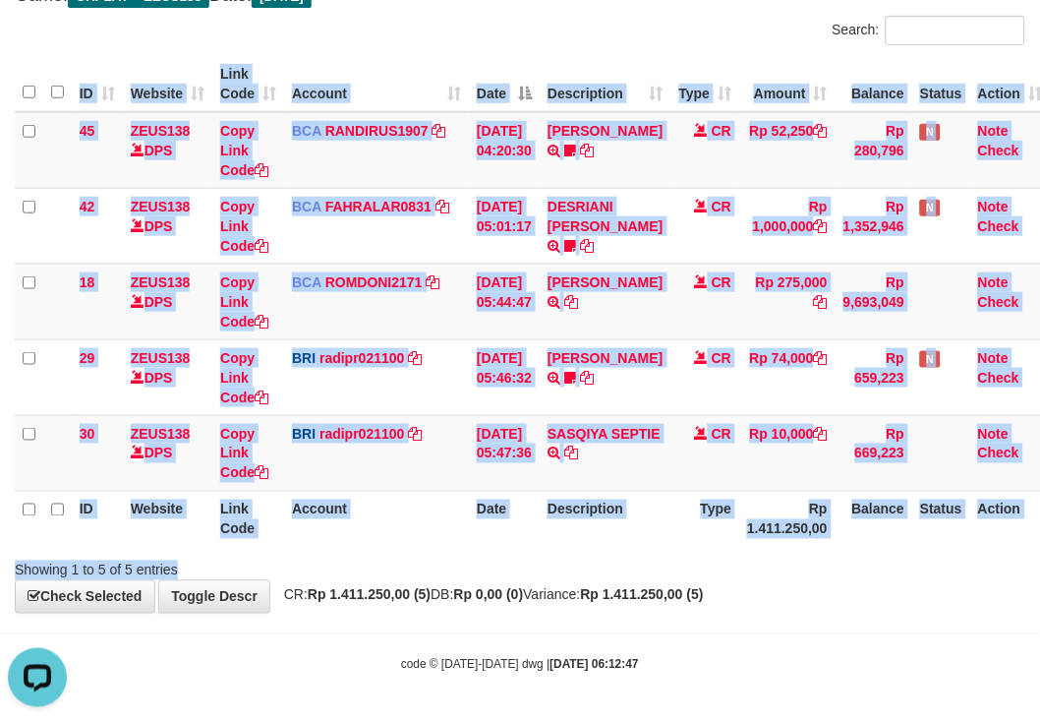
drag, startPoint x: 406, startPoint y: 548, endPoint x: 369, endPoint y: 543, distance: 37.7
click at [398, 548] on div "Search: ID Website Link Code Account Date Description Type Amount Balance Statu…" at bounding box center [520, 298] width 1011 height 564
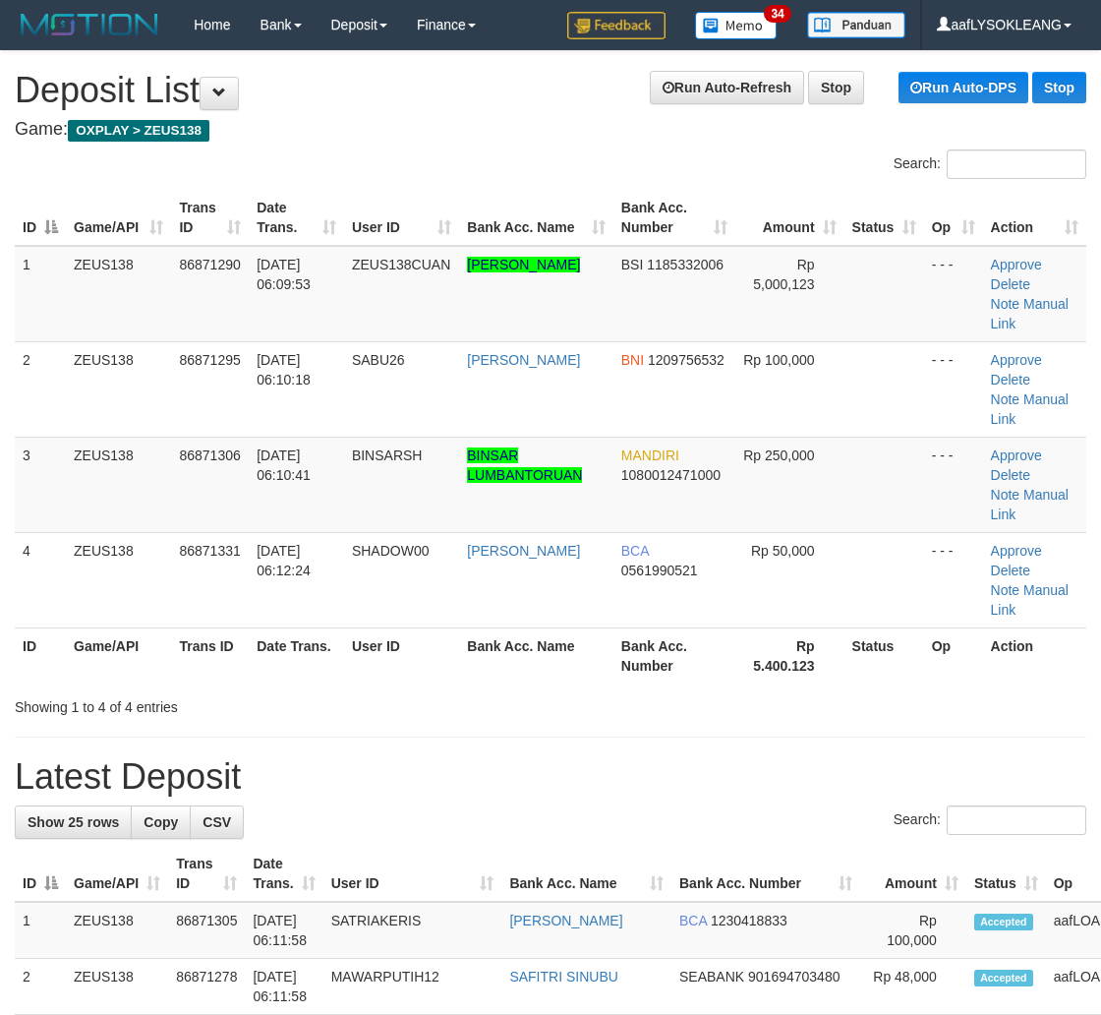
scroll to position [35, 0]
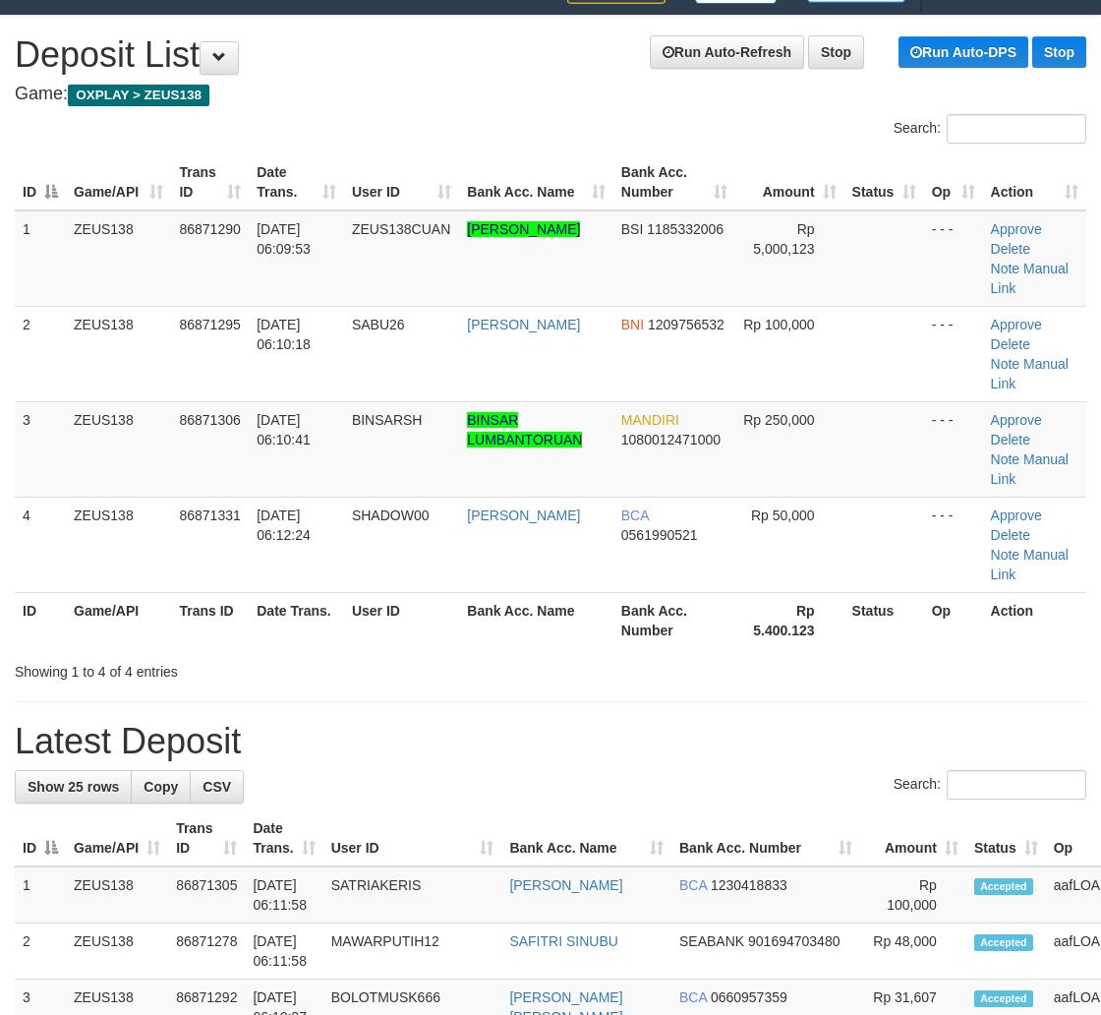
click at [857, 730] on h1 "Latest Deposit" at bounding box center [551, 741] width 1072 height 39
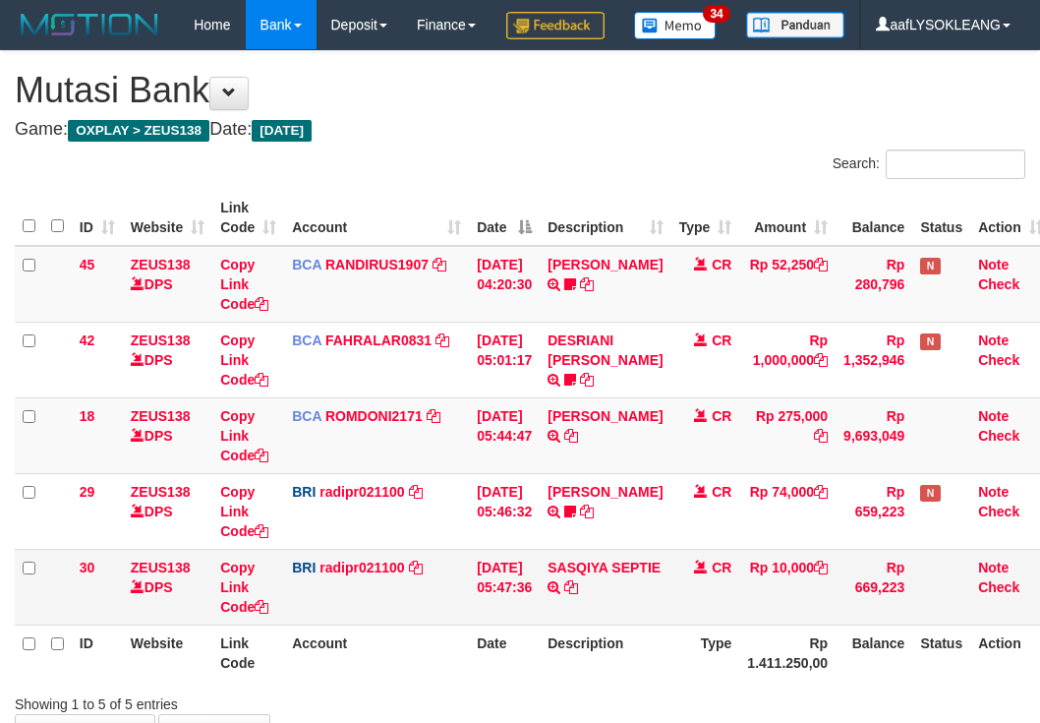
scroll to position [181, 0]
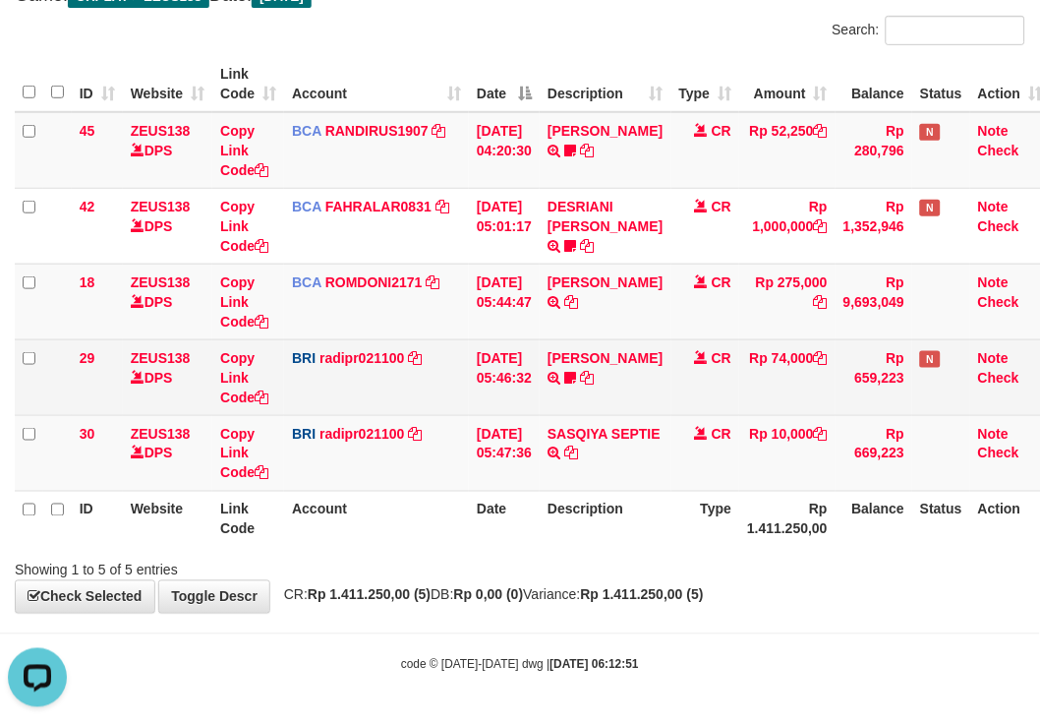
click at [467, 371] on td "BRI radipr021100 DPS REYNALDI ADI PRATAMA mutasi_20250901_3774 | 29 mutasi_2025…" at bounding box center [376, 377] width 185 height 76
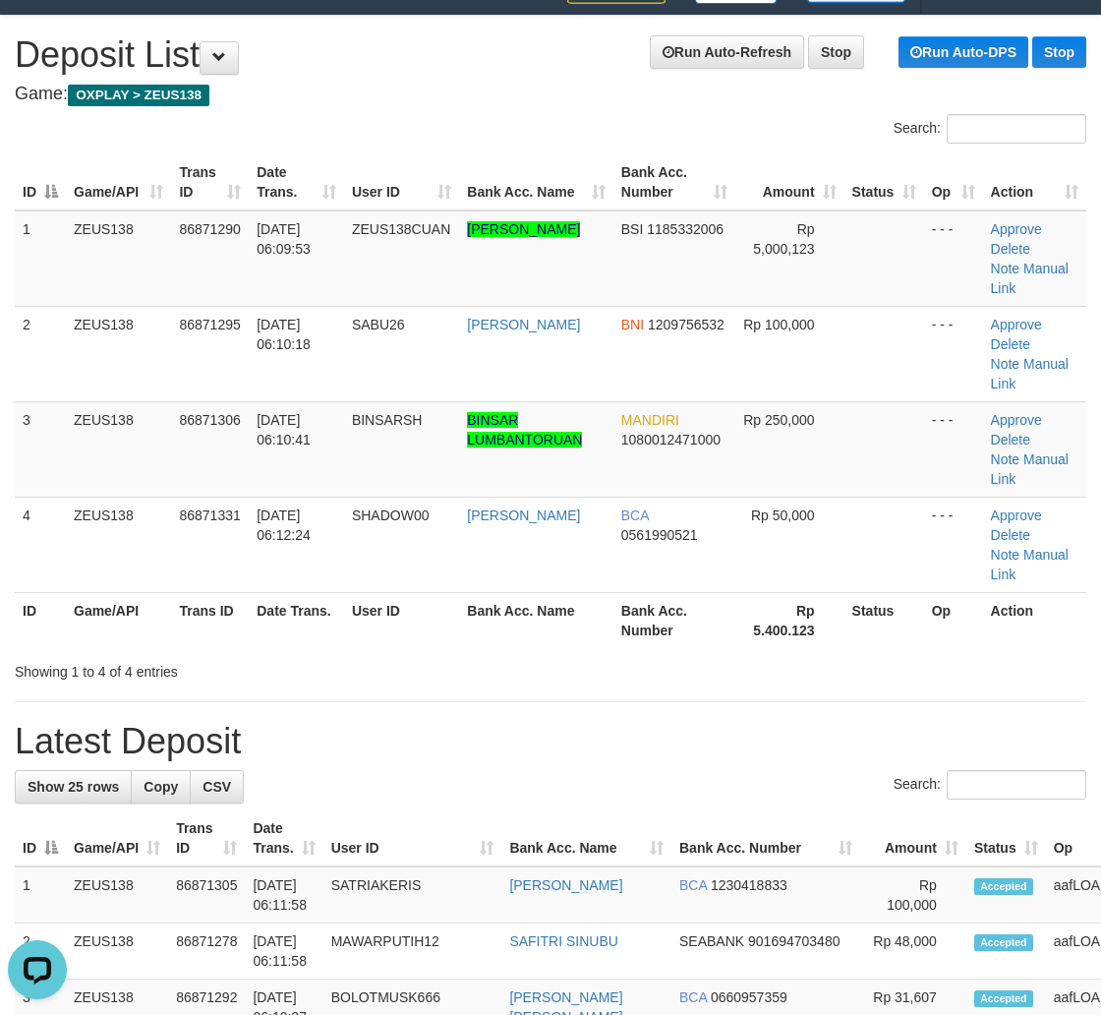
drag, startPoint x: 912, startPoint y: 597, endPoint x: 1112, endPoint y: 633, distance: 203.9
click at [985, 618] on tr "ID Game/API Trans ID Date Trans. User ID Bank Acc. Name Bank Acc. Number Rp 5.4…" at bounding box center [551, 620] width 1072 height 56
drag, startPoint x: 1055, startPoint y: 615, endPoint x: 1114, endPoint y: 627, distance: 60.4
click at [1093, 624] on div "ID Game/API Trans ID Date Trans. User ID Bank Acc. Name Bank Acc. Number Amount…" at bounding box center [550, 400] width 1101 height 505
drag, startPoint x: 733, startPoint y: 554, endPoint x: 919, endPoint y: 592, distance: 190.7
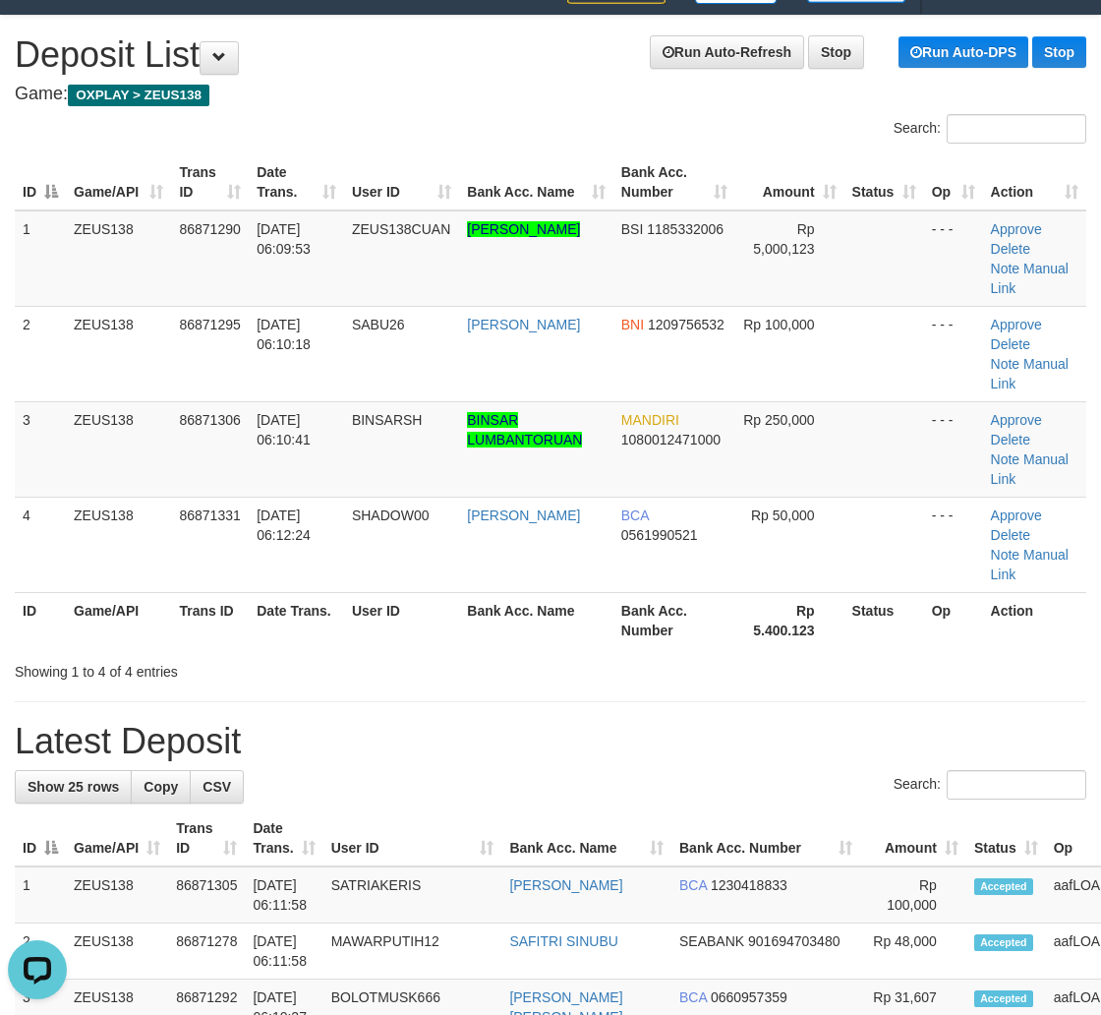
click at [853, 577] on tr "4 ZEUS138 86871331 01/09/2025 06:12:24 SHADOW00 MUHAMMAD ZAPIR BCA 0561990521 R…" at bounding box center [551, 544] width 1072 height 95
drag, startPoint x: 927, startPoint y: 633, endPoint x: 1112, endPoint y: 661, distance: 186.9
click at [1033, 649] on div "ID Game/API Trans ID Date Trans. User ID Bank Acc. Name Bank Acc. Number Amount…" at bounding box center [550, 400] width 1101 height 505
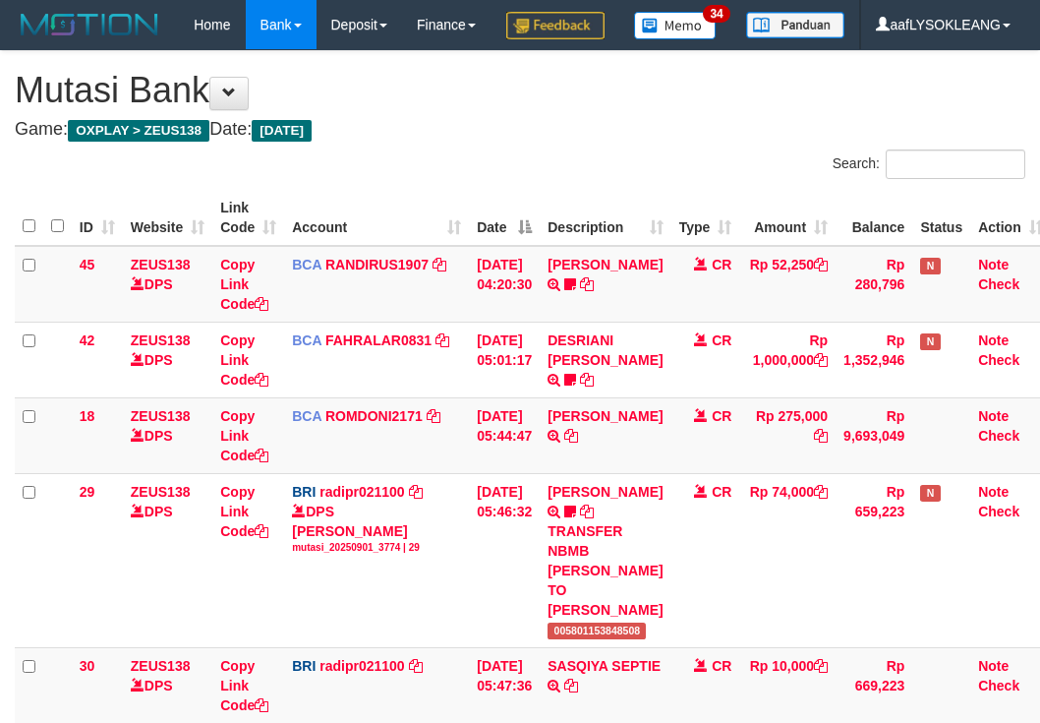
scroll to position [181, 0]
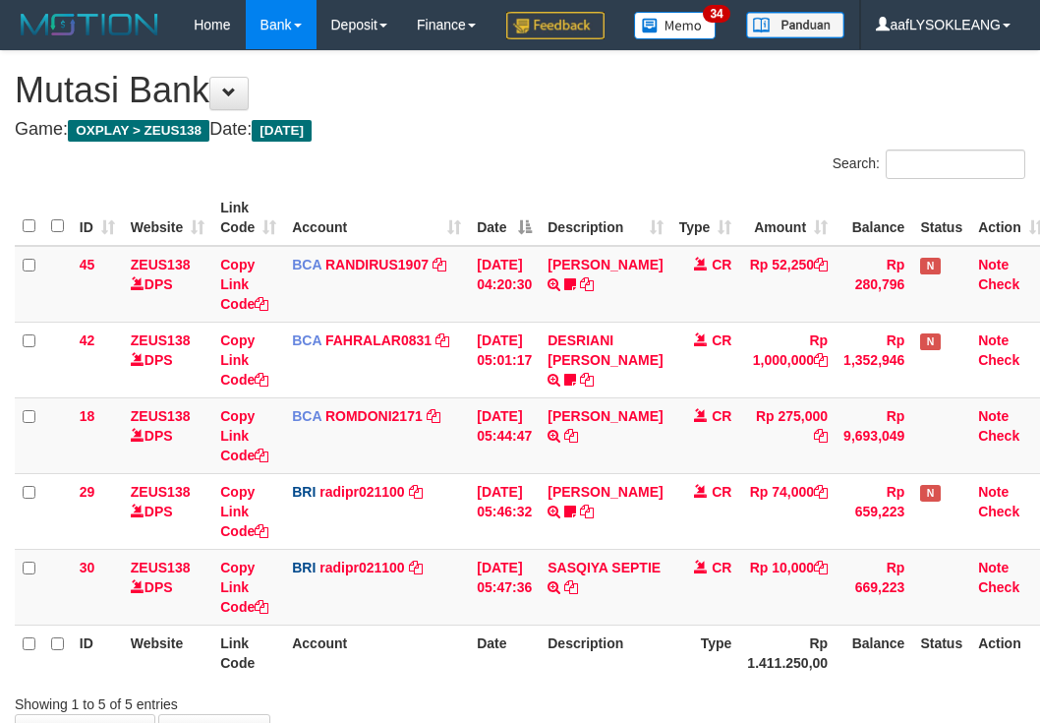
scroll to position [181, 0]
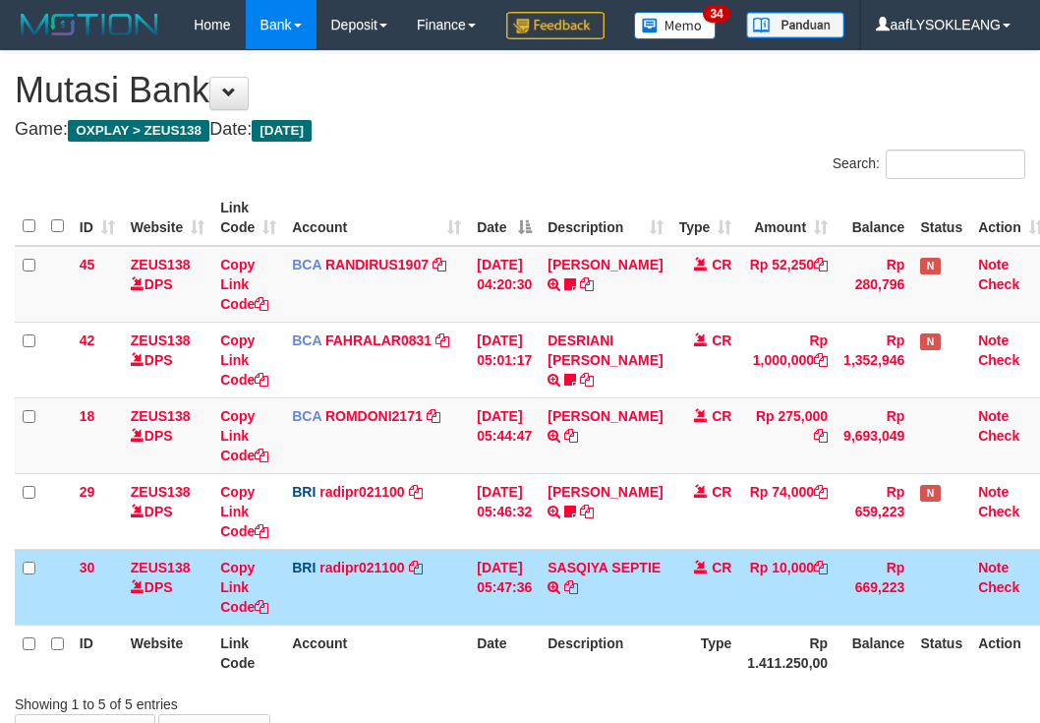
scroll to position [181, 0]
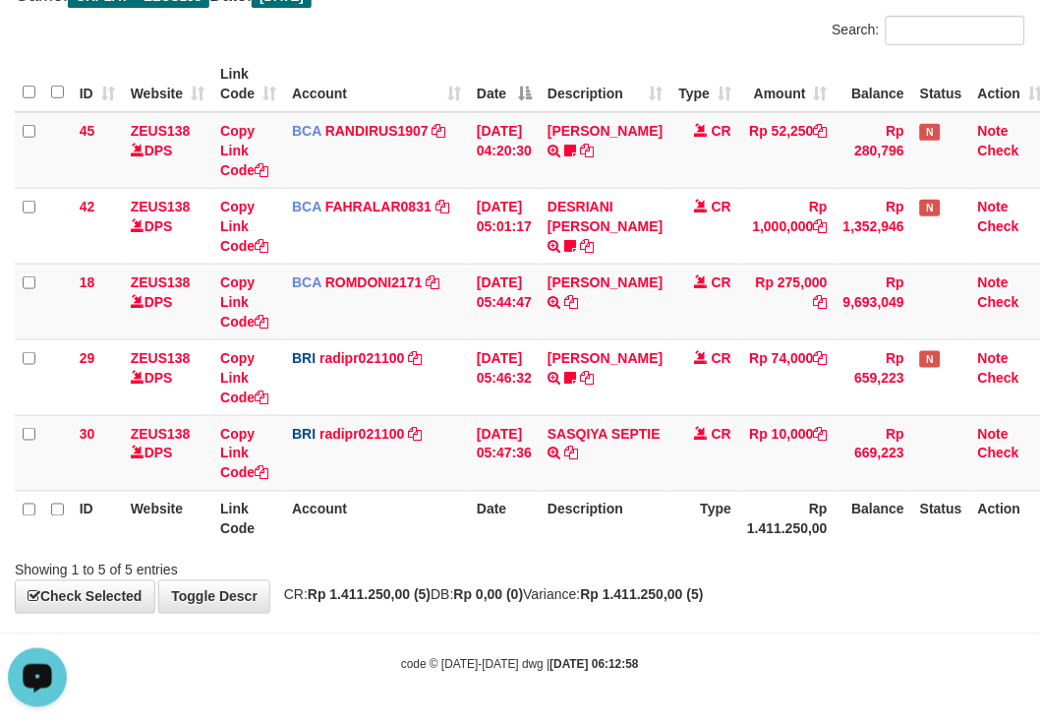
drag, startPoint x: 681, startPoint y: 511, endPoint x: 647, endPoint y: 499, distance: 35.8
click at [657, 500] on tr "ID Website Link Code Account Date Description Type Rp 1.411.250,00 Balance Stat…" at bounding box center [533, 519] width 1037 height 56
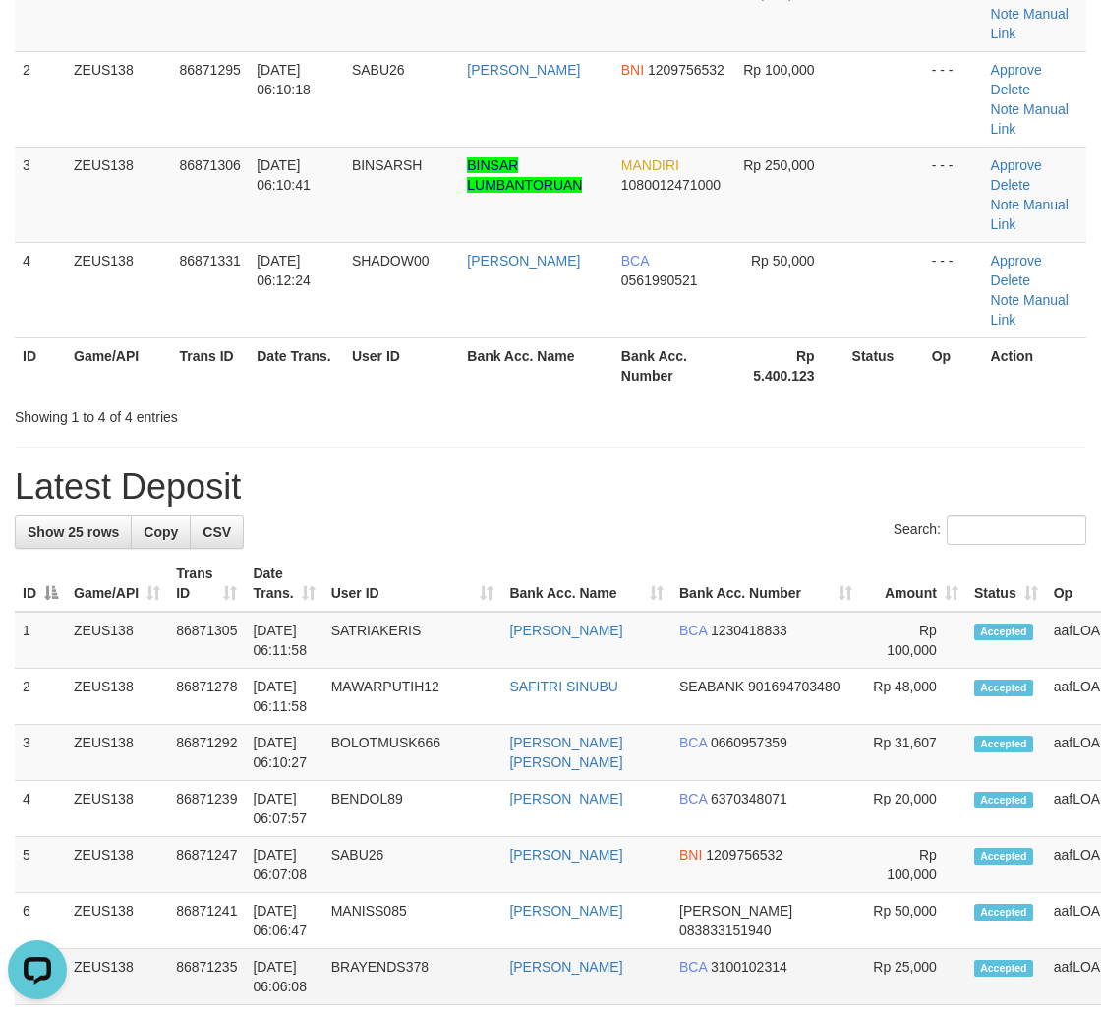
scroll to position [546, 0]
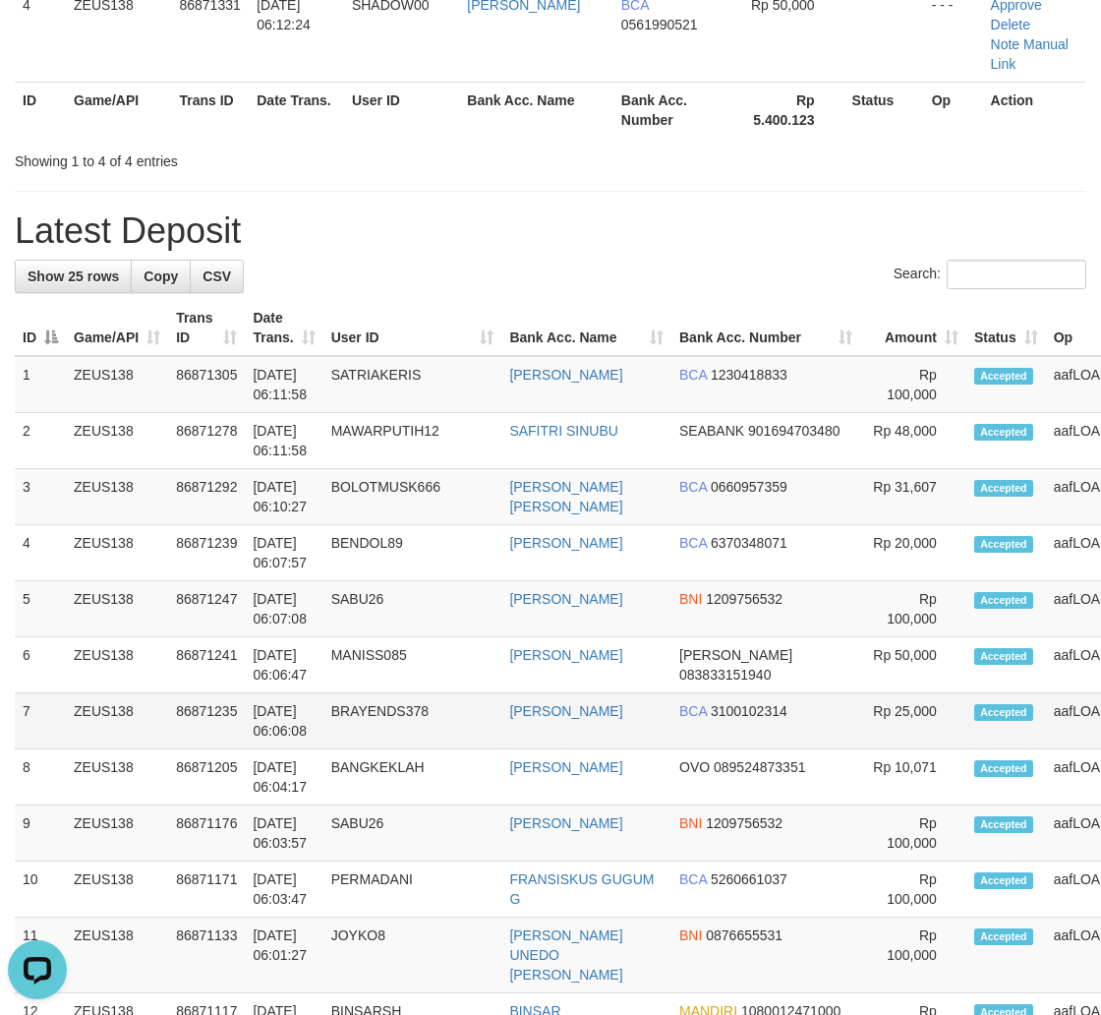
click at [860, 701] on td "Rp 25,000" at bounding box center [913, 721] width 106 height 56
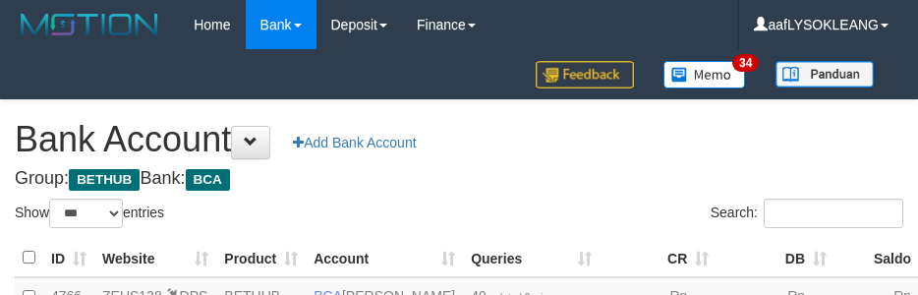
select select "***"
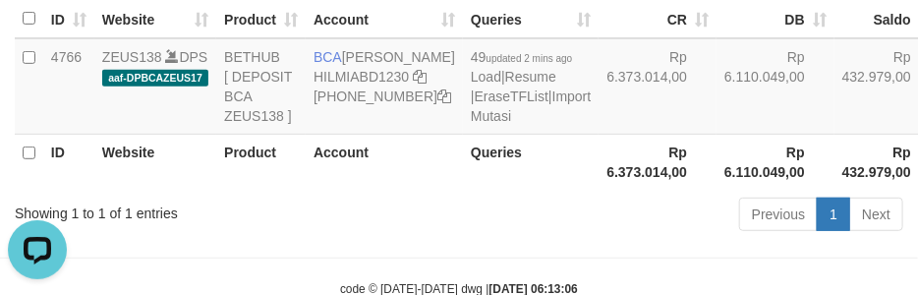
drag, startPoint x: 643, startPoint y: 151, endPoint x: 633, endPoint y: 236, distance: 85.1
click at [717, 135] on td "Rp 6.110.049,00" at bounding box center [776, 86] width 118 height 96
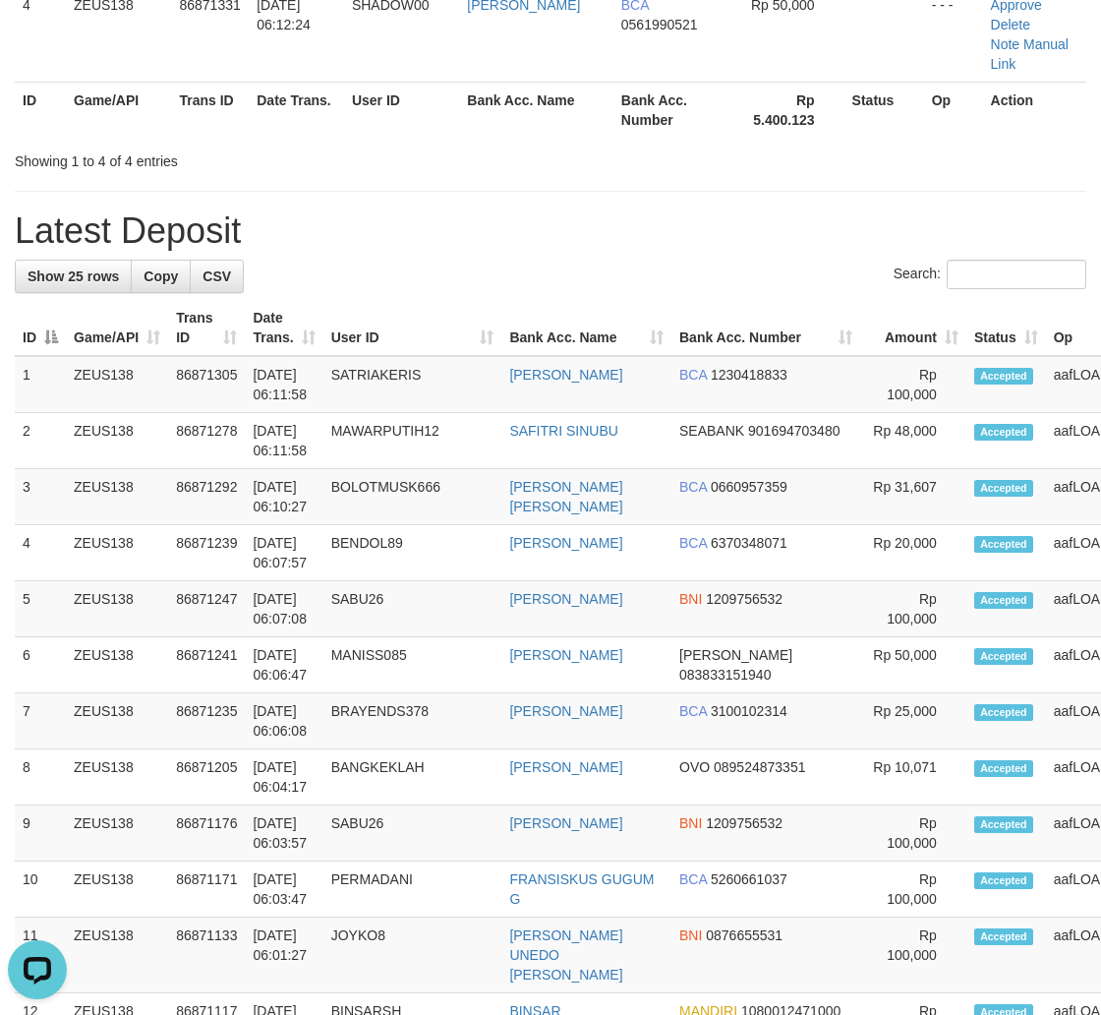
drag, startPoint x: 944, startPoint y: 681, endPoint x: 1111, endPoint y: 715, distance: 170.7
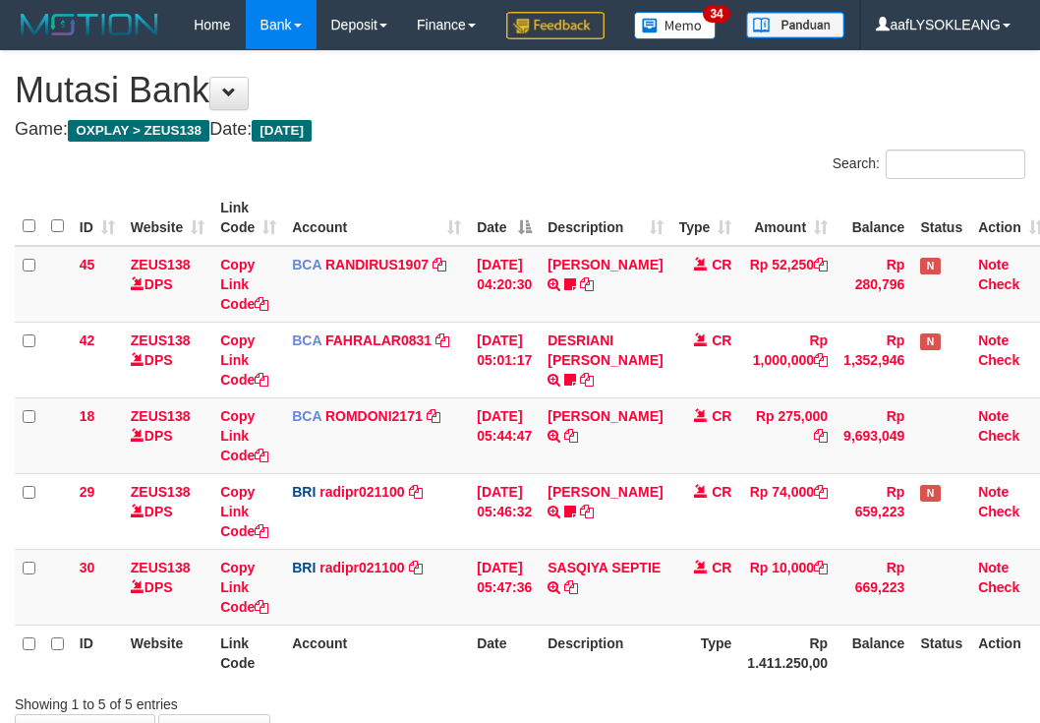
scroll to position [181, 0]
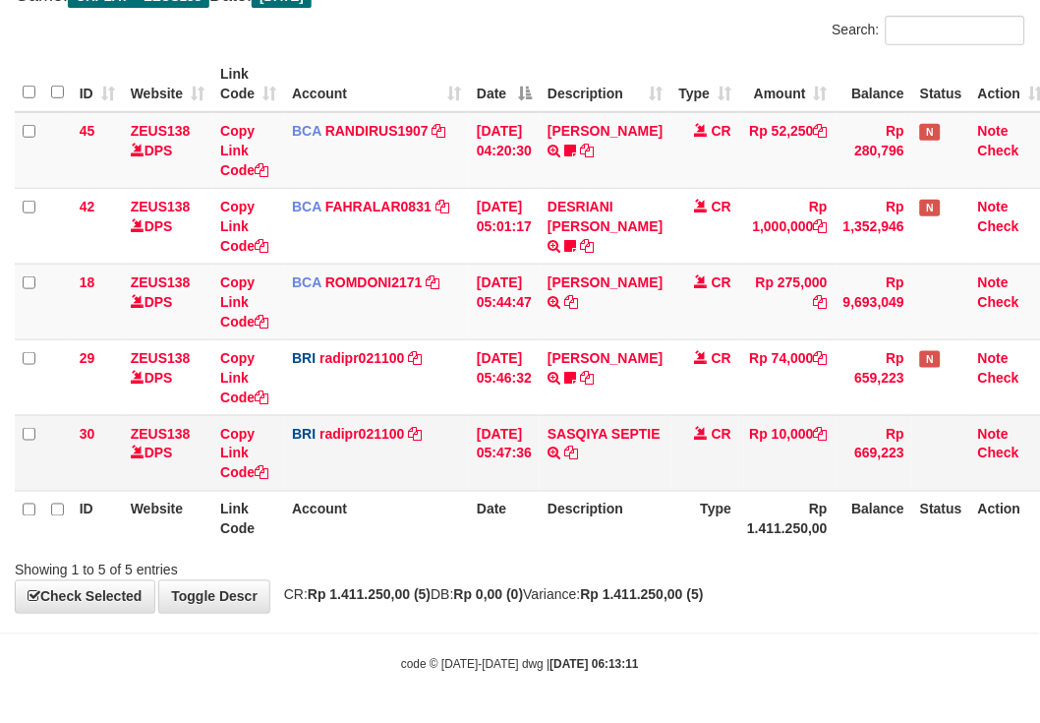
drag, startPoint x: 650, startPoint y: 426, endPoint x: 640, endPoint y: 415, distance: 14.6
click at [647, 425] on td "SASQIYA SEPTIE TRANSFER NBMB SASQIYA SEPTIE TO REYNALDI ADI PRATAMA" at bounding box center [605, 453] width 131 height 76
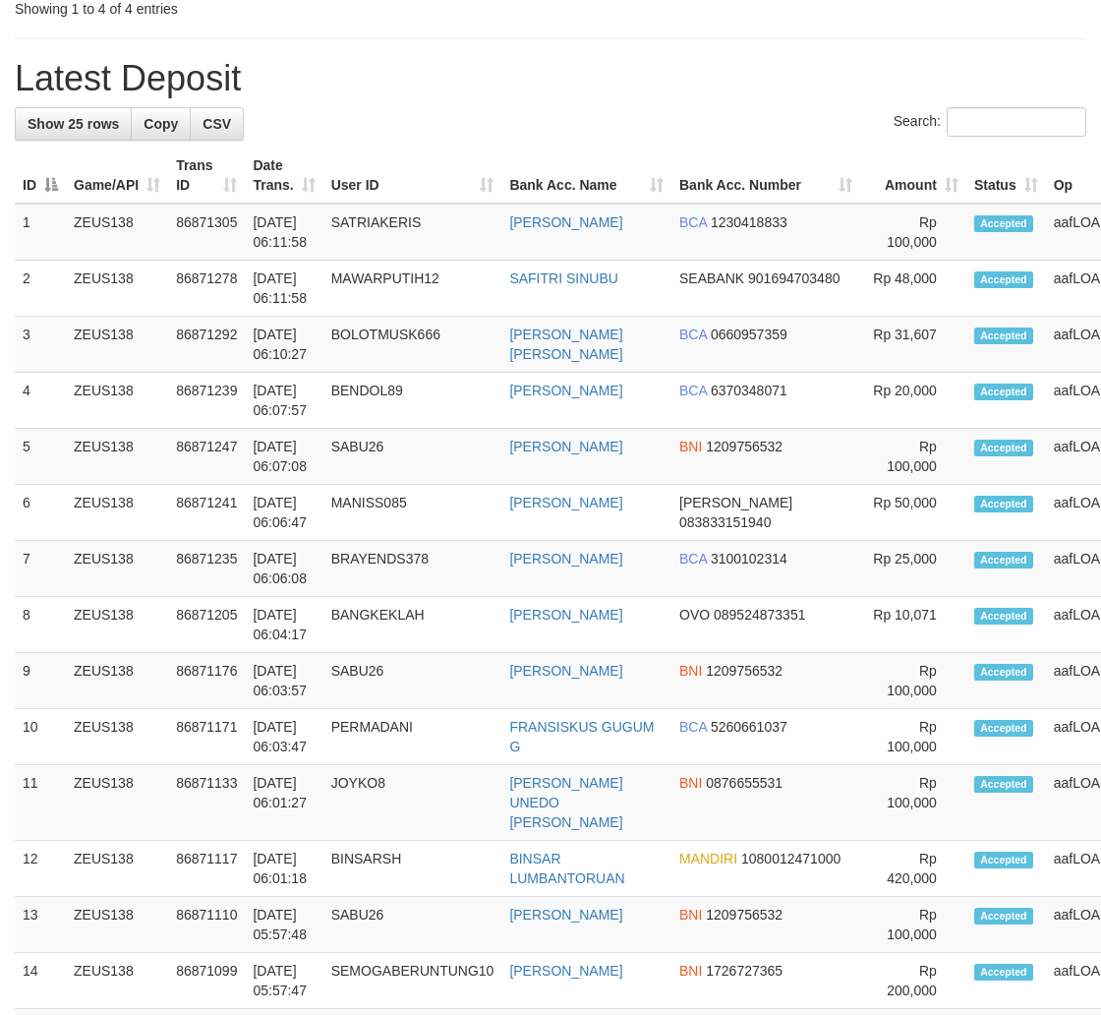
scroll to position [546, 0]
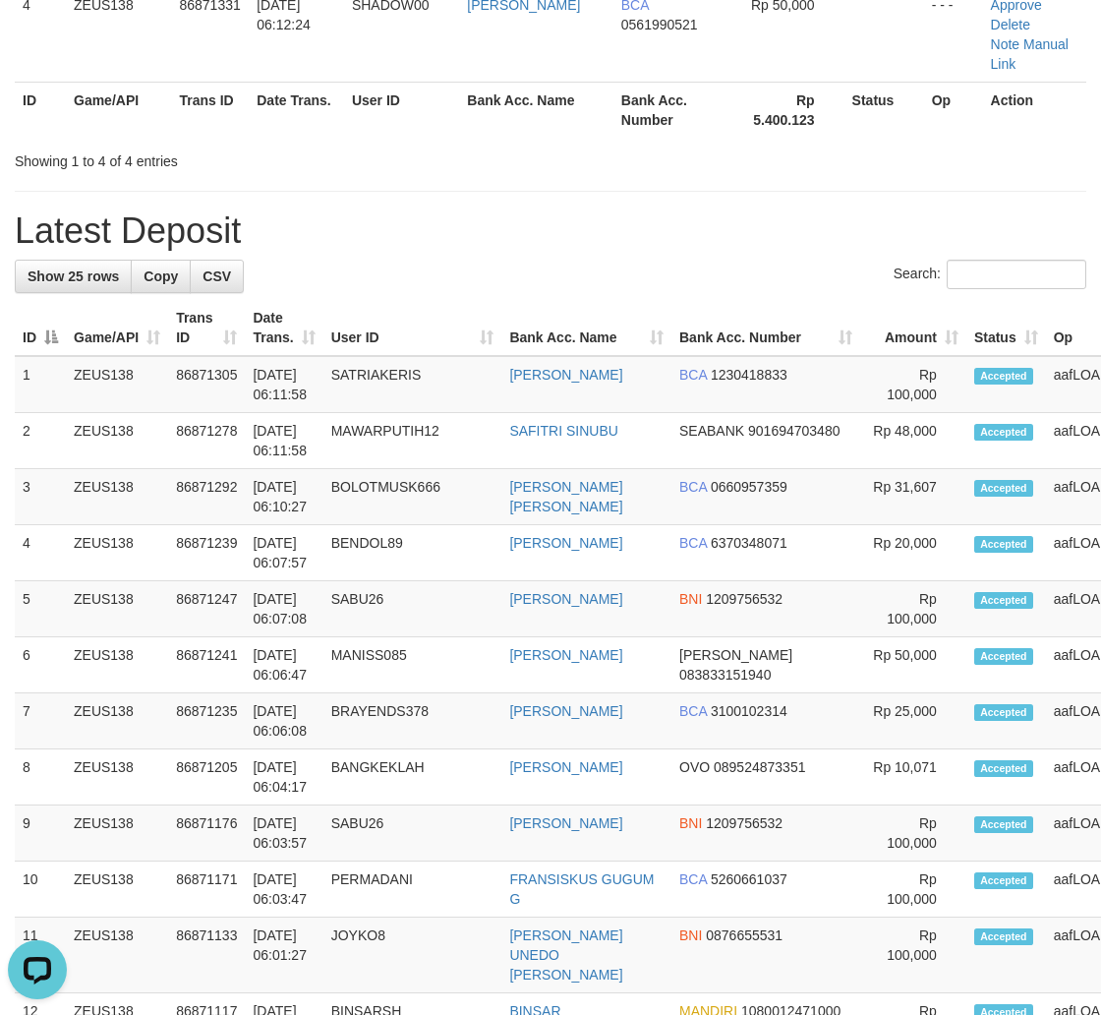
drag, startPoint x: 859, startPoint y: 617, endPoint x: 1114, endPoint y: 647, distance: 256.5
click at [897, 623] on tr "5 ZEUS138 86871247 01/09/2025 06:07:08 SABU26 ACHMAD RIYANTO BNI 1209756532 Rp …" at bounding box center [644, 609] width 1258 height 56
drag, startPoint x: 714, startPoint y: 591, endPoint x: 1115, endPoint y: 641, distance: 404.4
click at [794, 600] on tr "5 ZEUS138 86871247 01/09/2025 06:07:08 SABU26 ACHMAD RIYANTO BNI 1209756532 Rp …" at bounding box center [644, 609] width 1258 height 56
drag, startPoint x: 591, startPoint y: 588, endPoint x: 1114, endPoint y: 632, distance: 525.0
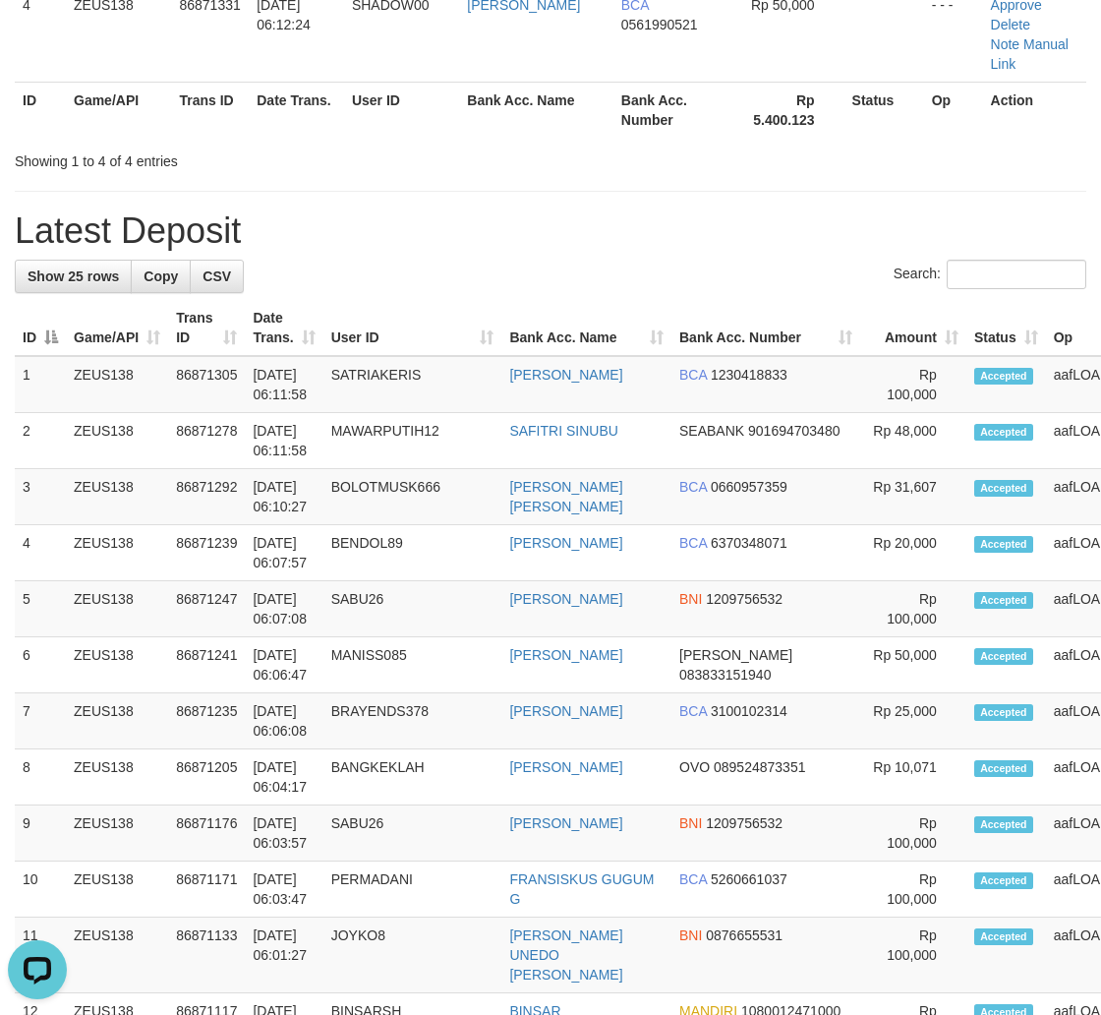
click at [723, 604] on tr "5 ZEUS138 86871247 01/09/2025 06:07:08 SABU26 ACHMAD RIYANTO BNI 1209756532 Rp …" at bounding box center [644, 609] width 1258 height 56
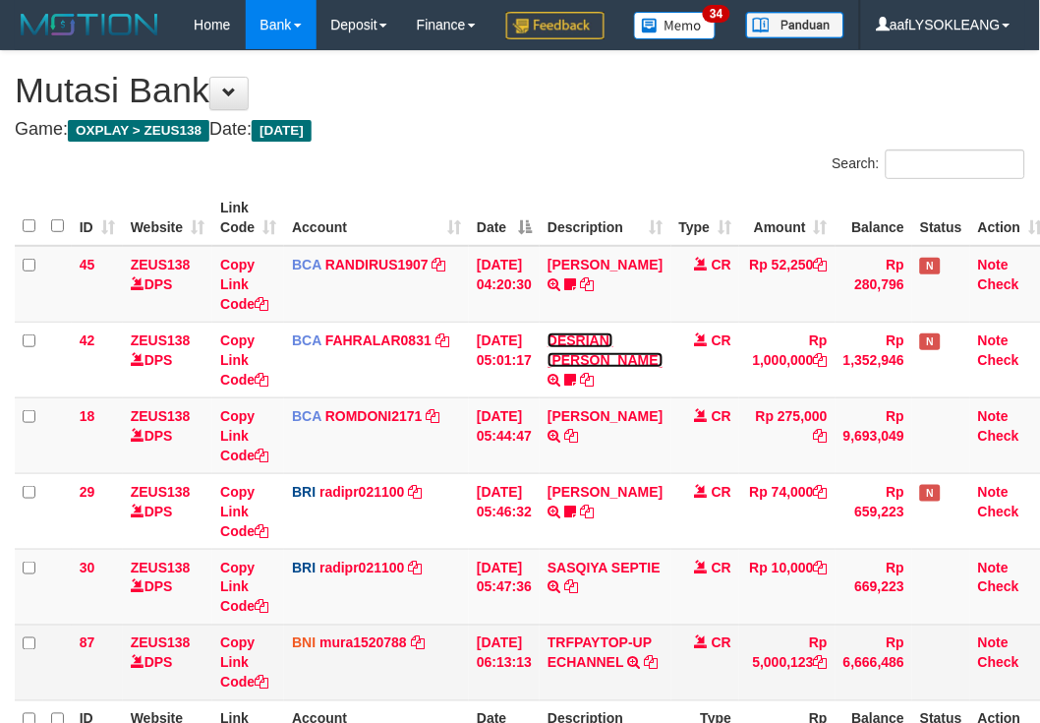
click at [629, 399] on tbody "45 ZEUS138 DPS Copy Link Code BCA RANDIRUS1907 DPS RANDI RUSTANDI mutasi_202509…" at bounding box center [533, 473] width 1037 height 455
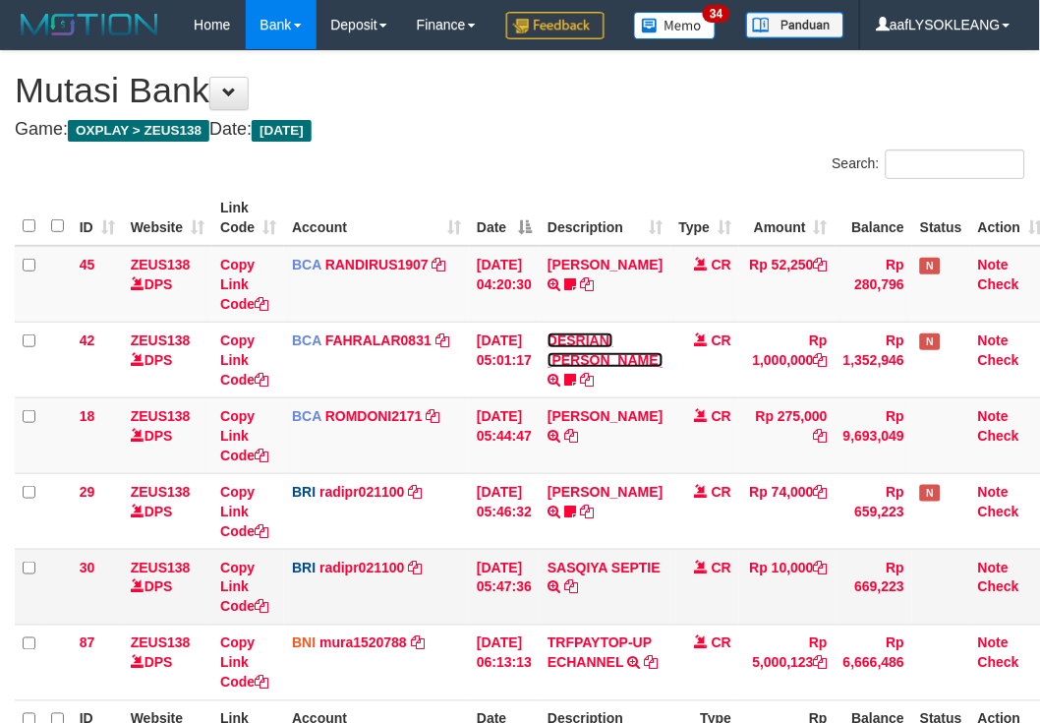
scroll to position [276, 0]
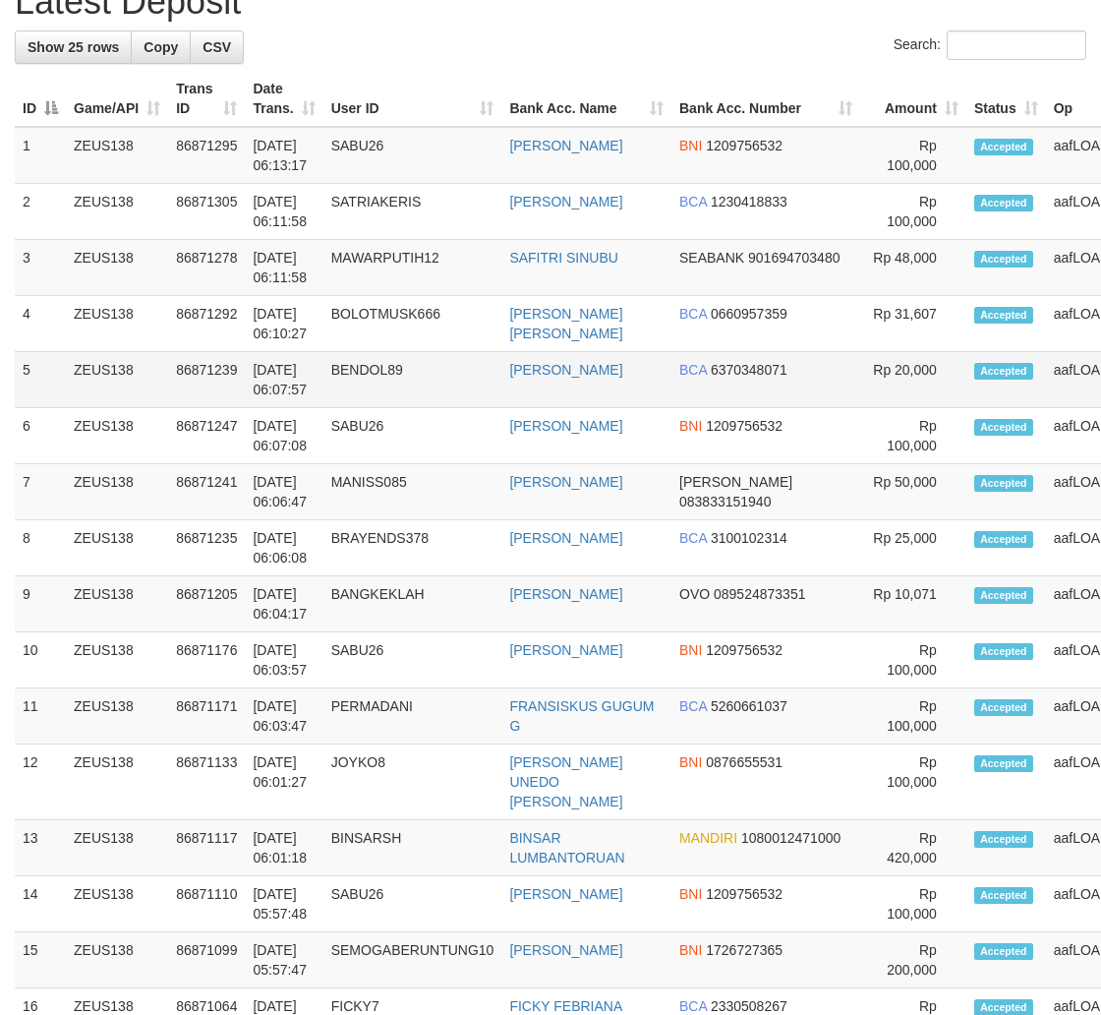
scroll to position [546, 0]
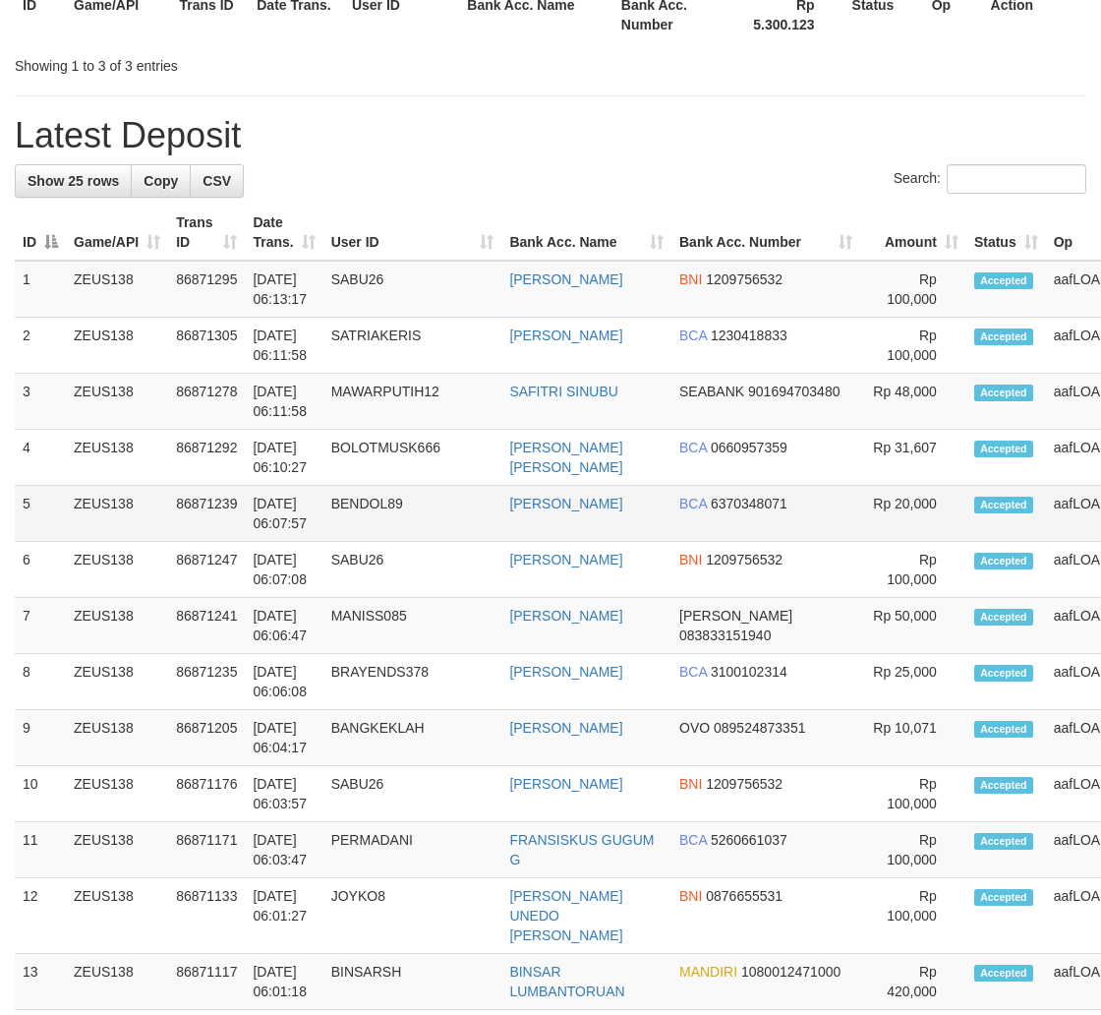
click at [536, 529] on td "SIDHARTA HERMAWAN" at bounding box center [587, 514] width 170 height 56
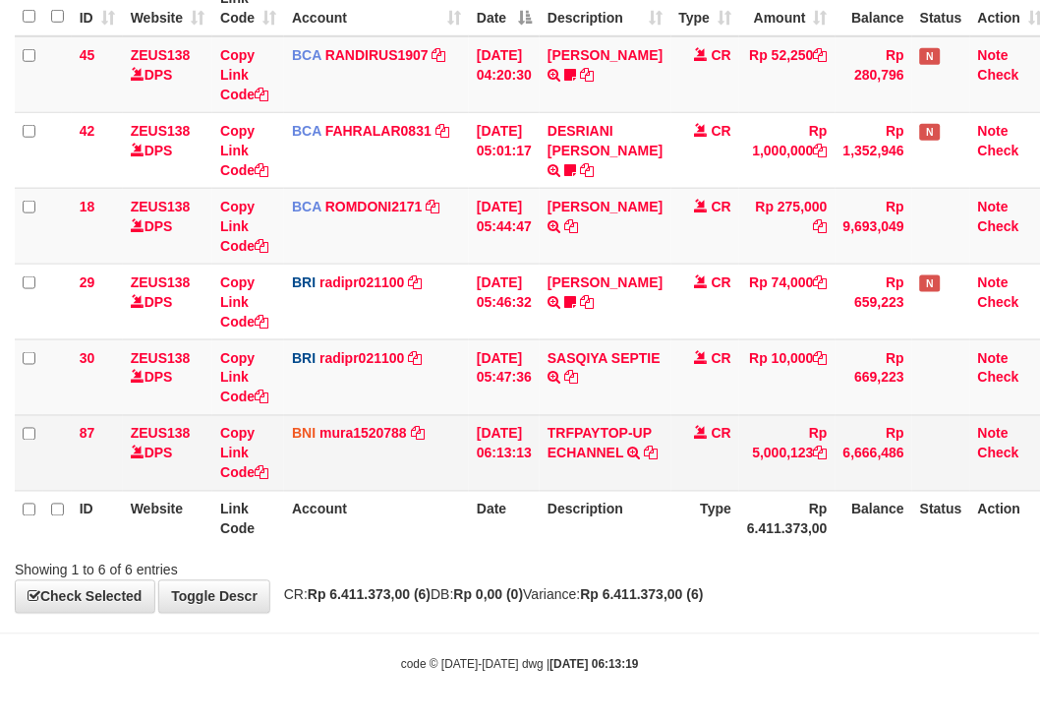
scroll to position [276, 0]
drag, startPoint x: 729, startPoint y: 430, endPoint x: 667, endPoint y: 417, distance: 63.3
click at [716, 426] on tbody "45 ZEUS138 DPS Copy Link Code BCA RANDIRUS1907 DPS [PERSON_NAME] mutasi_2025090…" at bounding box center [533, 263] width 1037 height 455
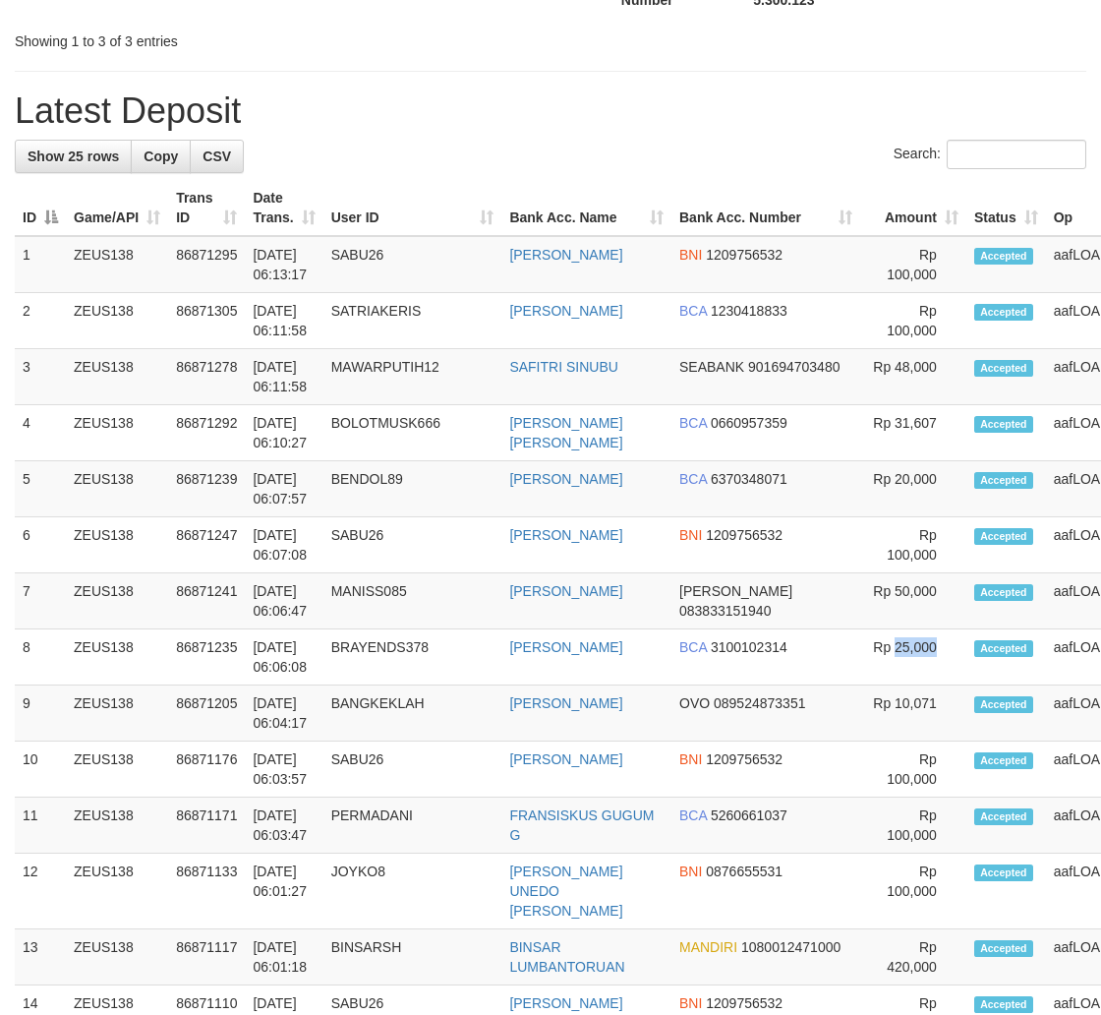
scroll to position [546, 0]
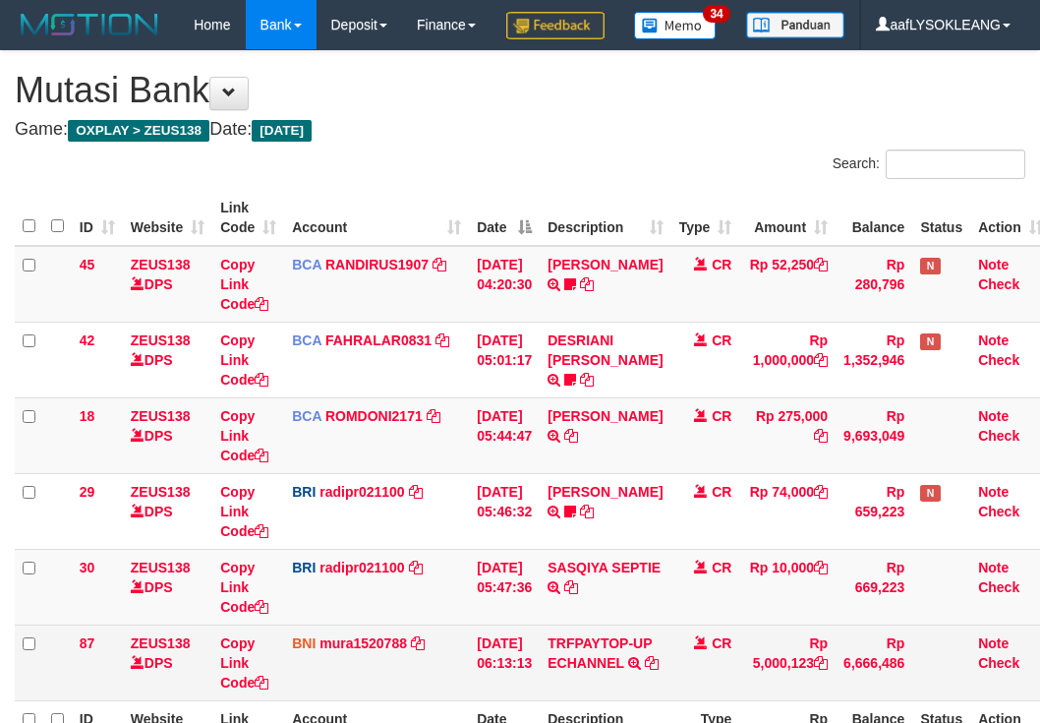
scroll to position [276, 0]
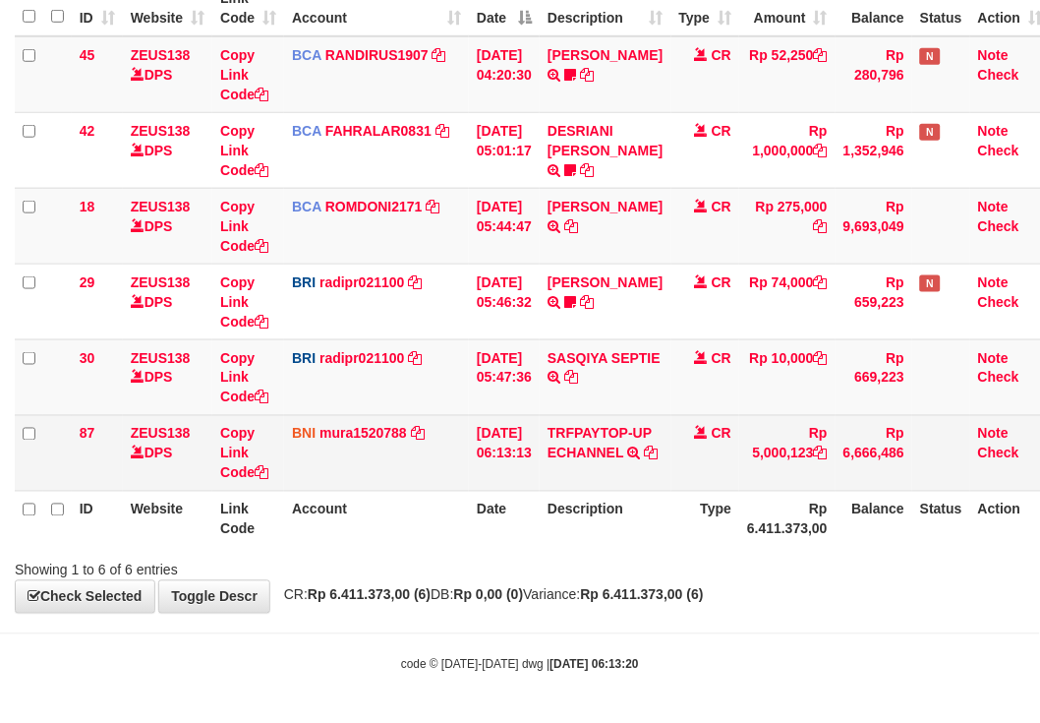
click at [767, 440] on td "Rp 5,000,123" at bounding box center [788, 453] width 96 height 76
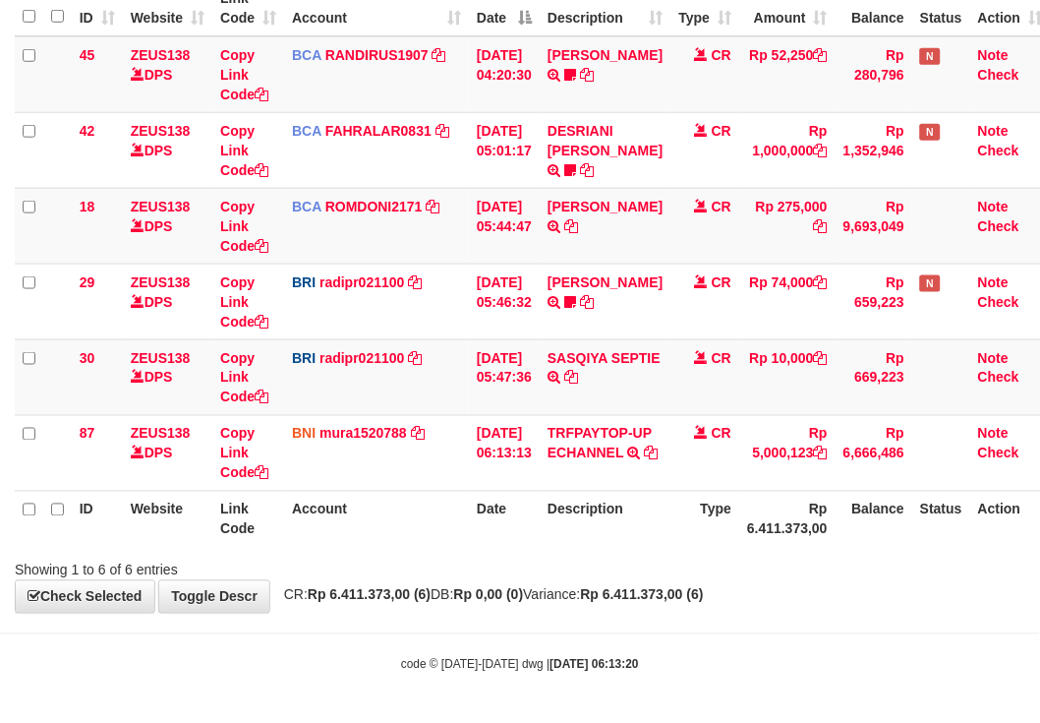
copy td "5,000,123"
click at [309, 350] on td "BRI radipr021100 DPS REYNALDI ADI PRATAMA mutasi_20250901_3774 | 30 mutasi_2025…" at bounding box center [376, 377] width 185 height 76
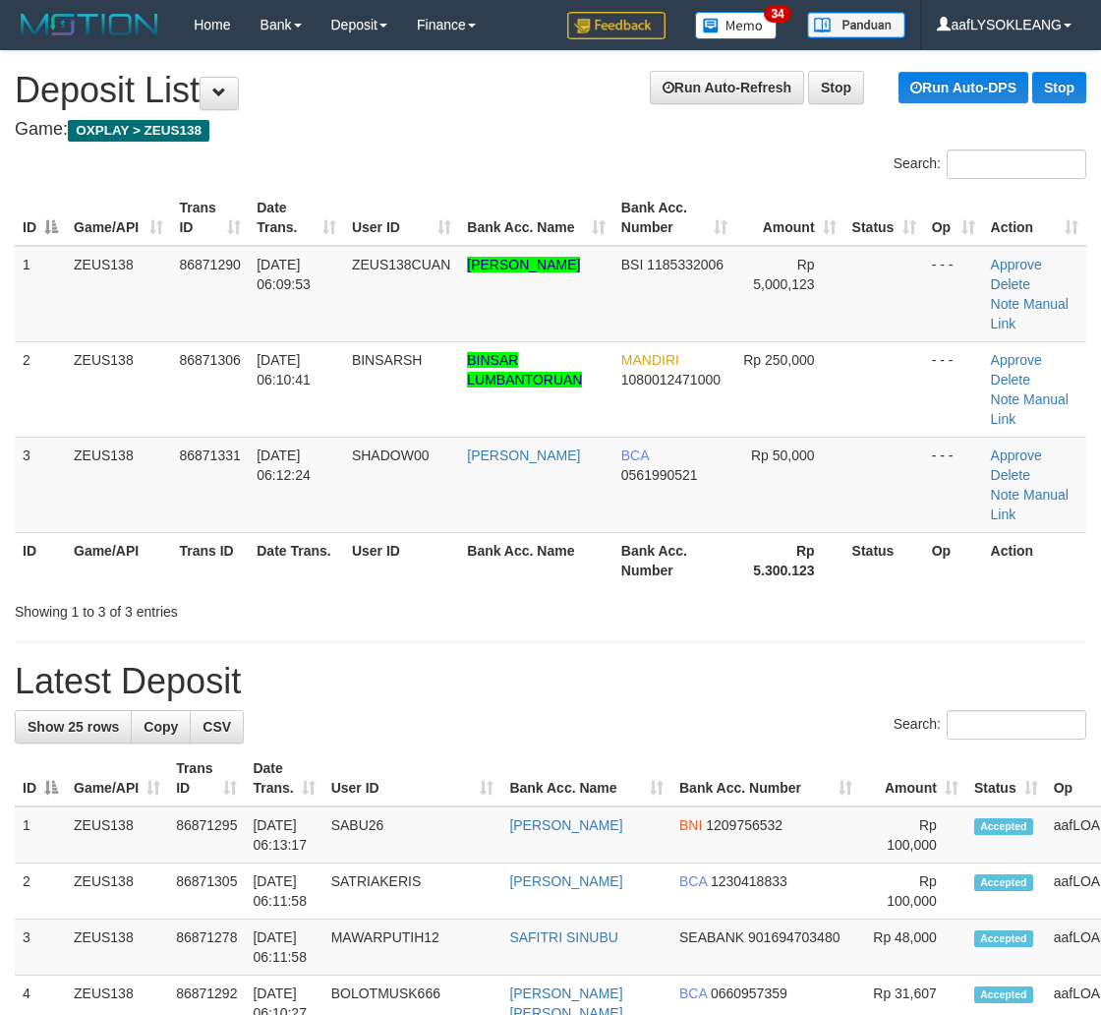
scroll to position [570, 0]
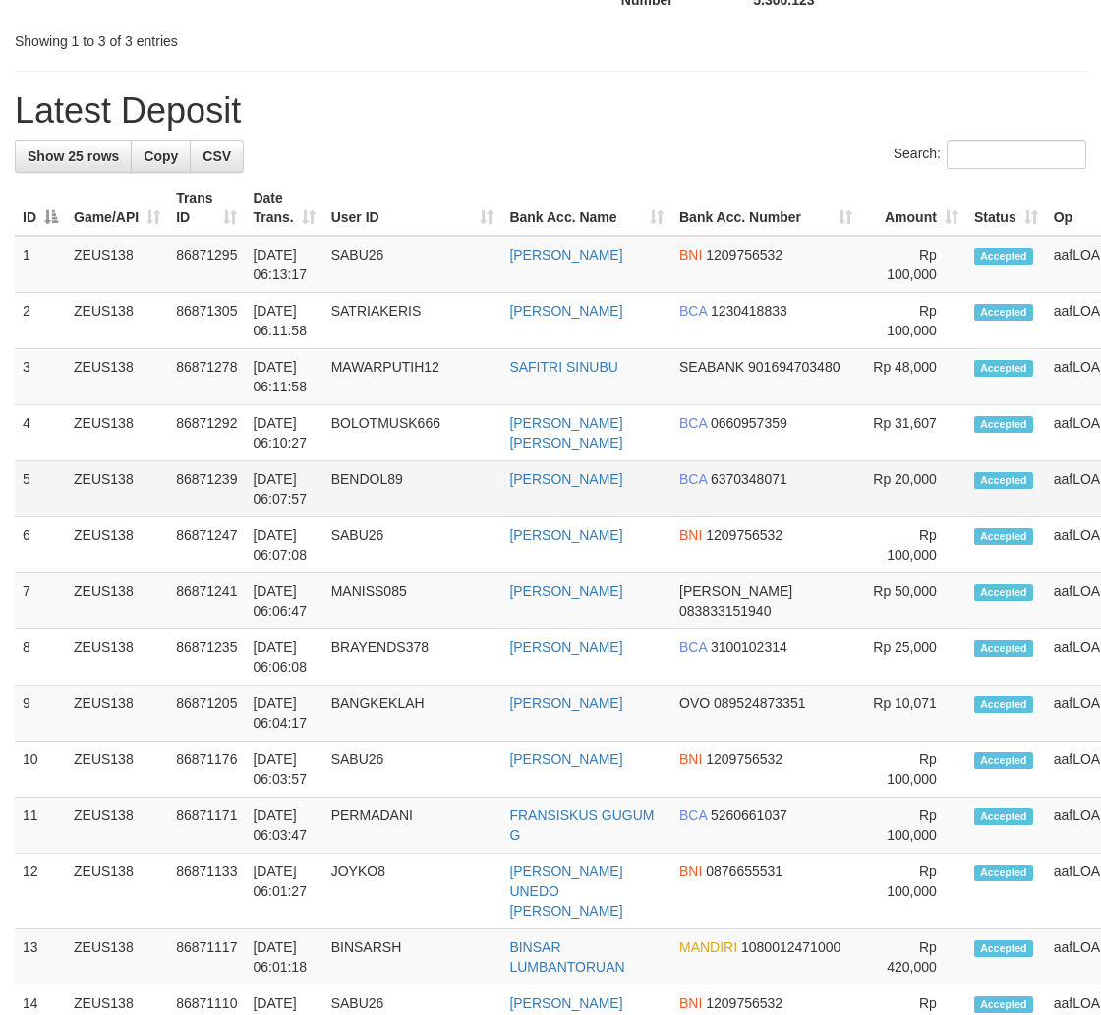
click at [627, 498] on td "SIDHARTA HERMAWAN" at bounding box center [587, 489] width 170 height 56
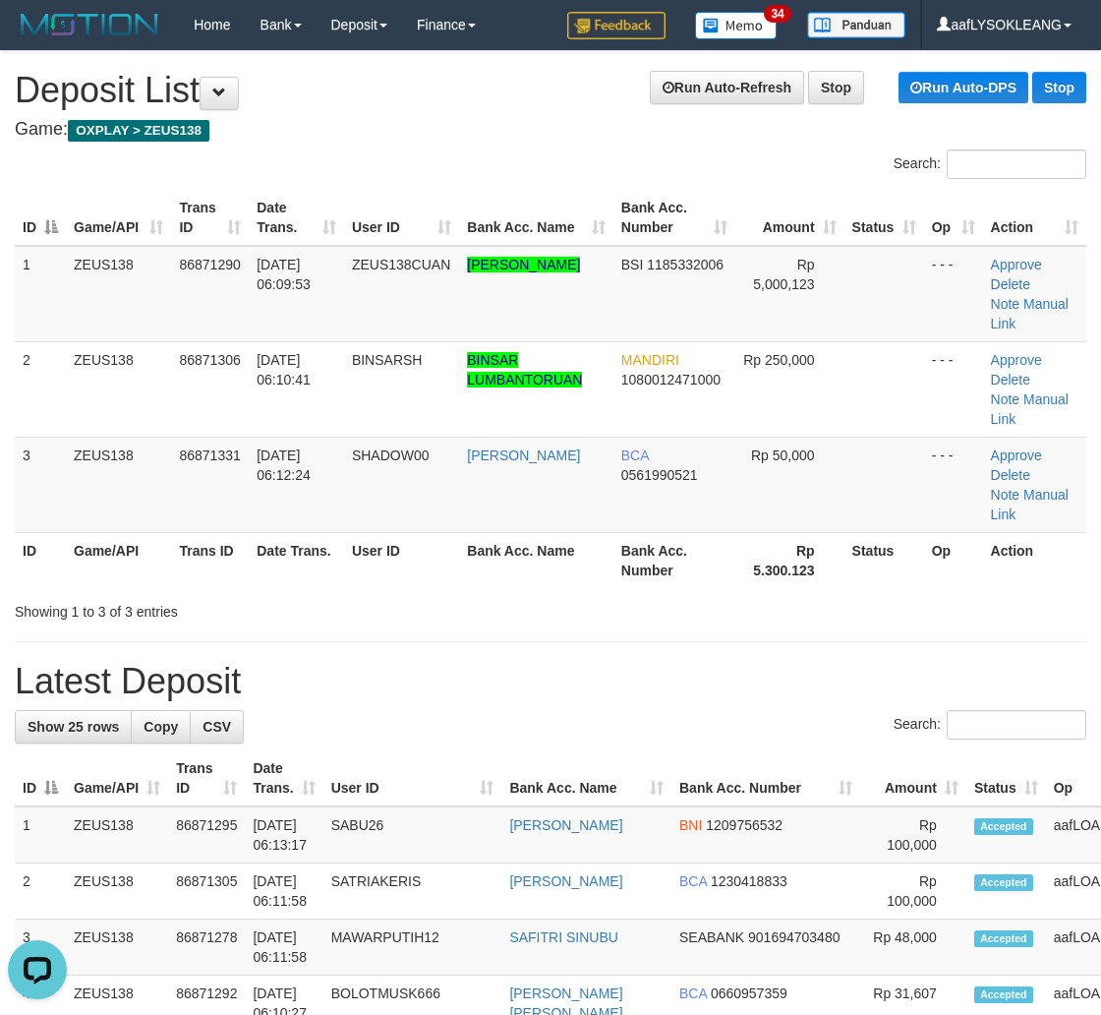
scroll to position [0, 0]
drag, startPoint x: 659, startPoint y: 561, endPoint x: 1112, endPoint y: 629, distance: 458.5
click at [769, 586] on tr "ID Game/API Trans ID Date Trans. User ID Bank Acc. Name Bank Acc. Number Rp 5.3…" at bounding box center [551, 560] width 1072 height 56
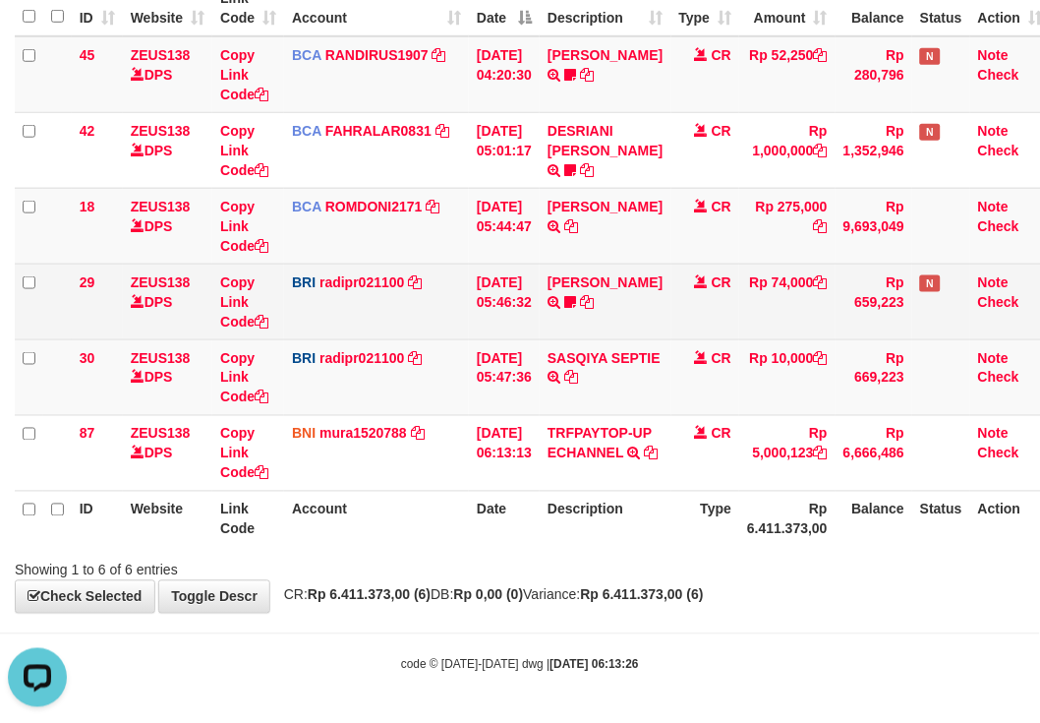
drag, startPoint x: 300, startPoint y: 303, endPoint x: 254, endPoint y: 288, distance: 48.5
click at [298, 299] on td "BRI radipr021100 DPS REYNALDI ADI PRATAMA mutasi_20250901_3774 | 29 mutasi_2025…" at bounding box center [376, 302] width 185 height 76
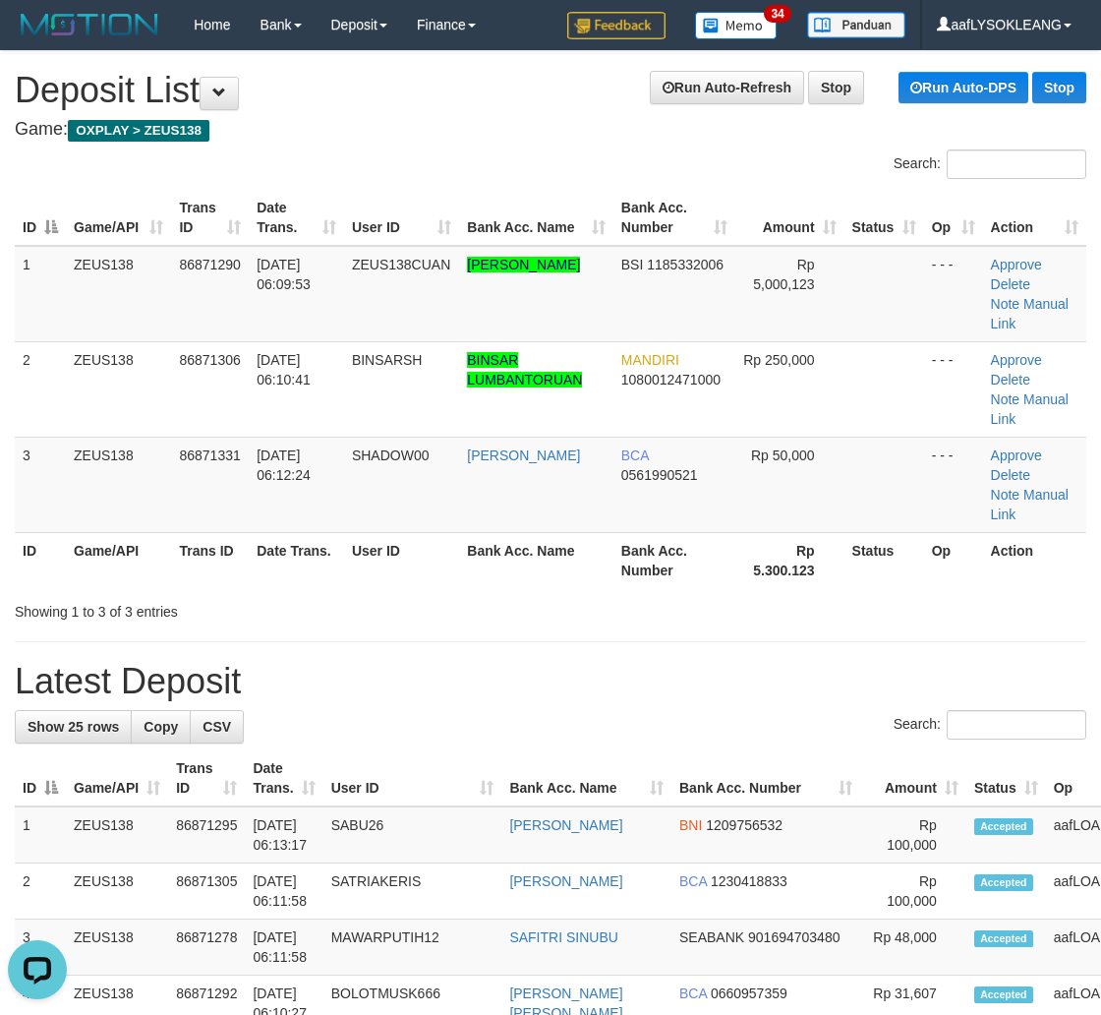
drag, startPoint x: 967, startPoint y: 552, endPoint x: 1116, endPoint y: 572, distance: 150.9
click at [997, 557] on tr "ID Game/API Trans ID Date Trans. User ID Bank Acc. Name Bank Acc. Number Rp 5.3…" at bounding box center [551, 560] width 1072 height 56
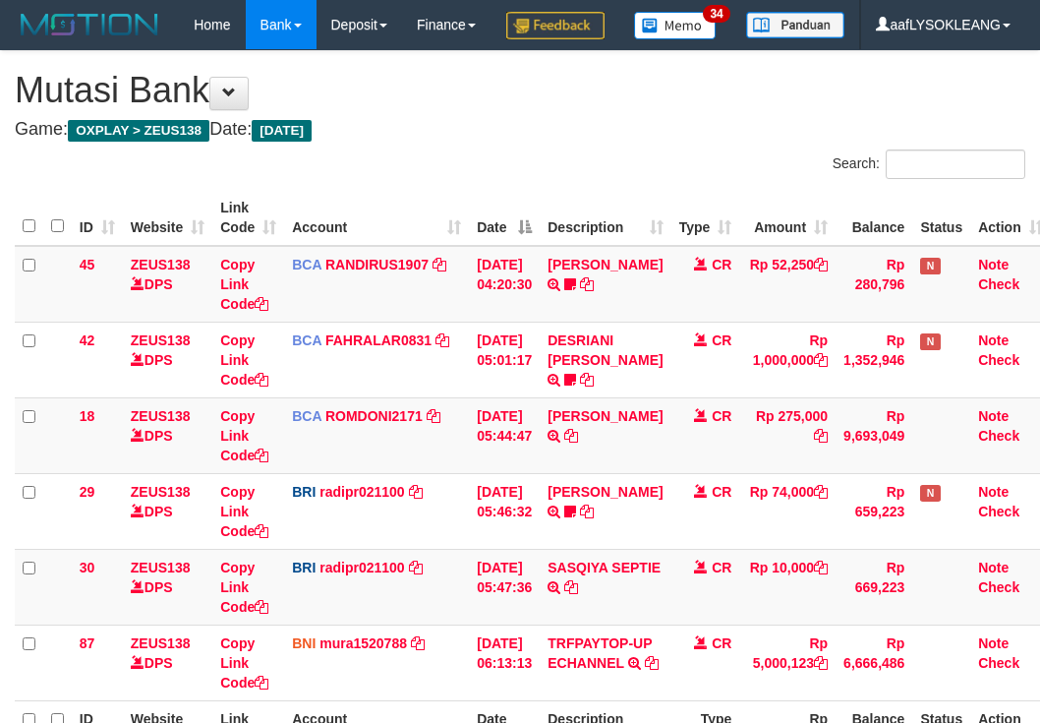
scroll to position [276, 0]
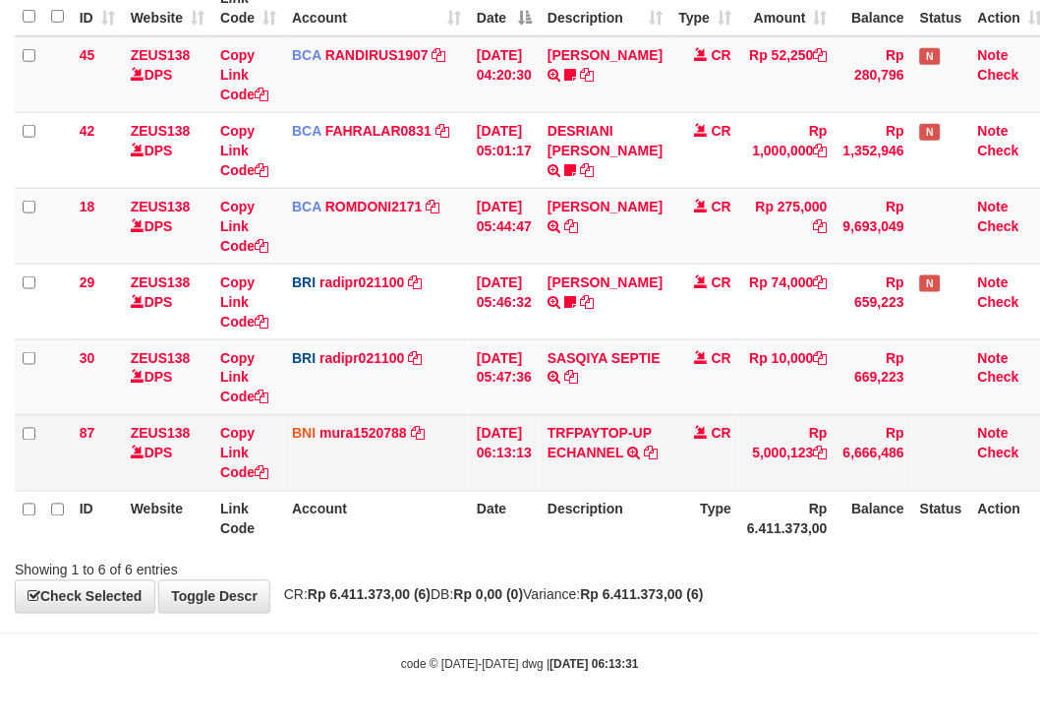
drag, startPoint x: 748, startPoint y: 499, endPoint x: 705, endPoint y: 475, distance: 49.3
click at [749, 498] on th "Rp 6.411.373,00" at bounding box center [788, 519] width 96 height 56
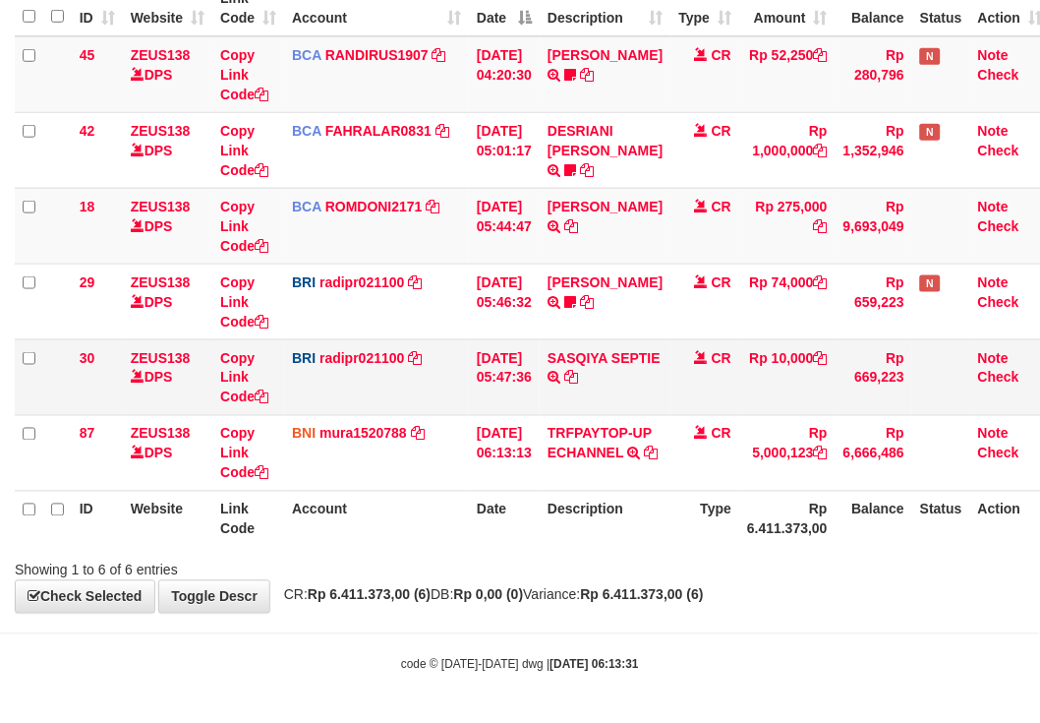
click at [250, 358] on tr "30 ZEUS138 DPS Copy Link Code BRI radipr021100 DPS REYNALDI ADI PRATAMA mutasi_…" at bounding box center [533, 377] width 1037 height 76
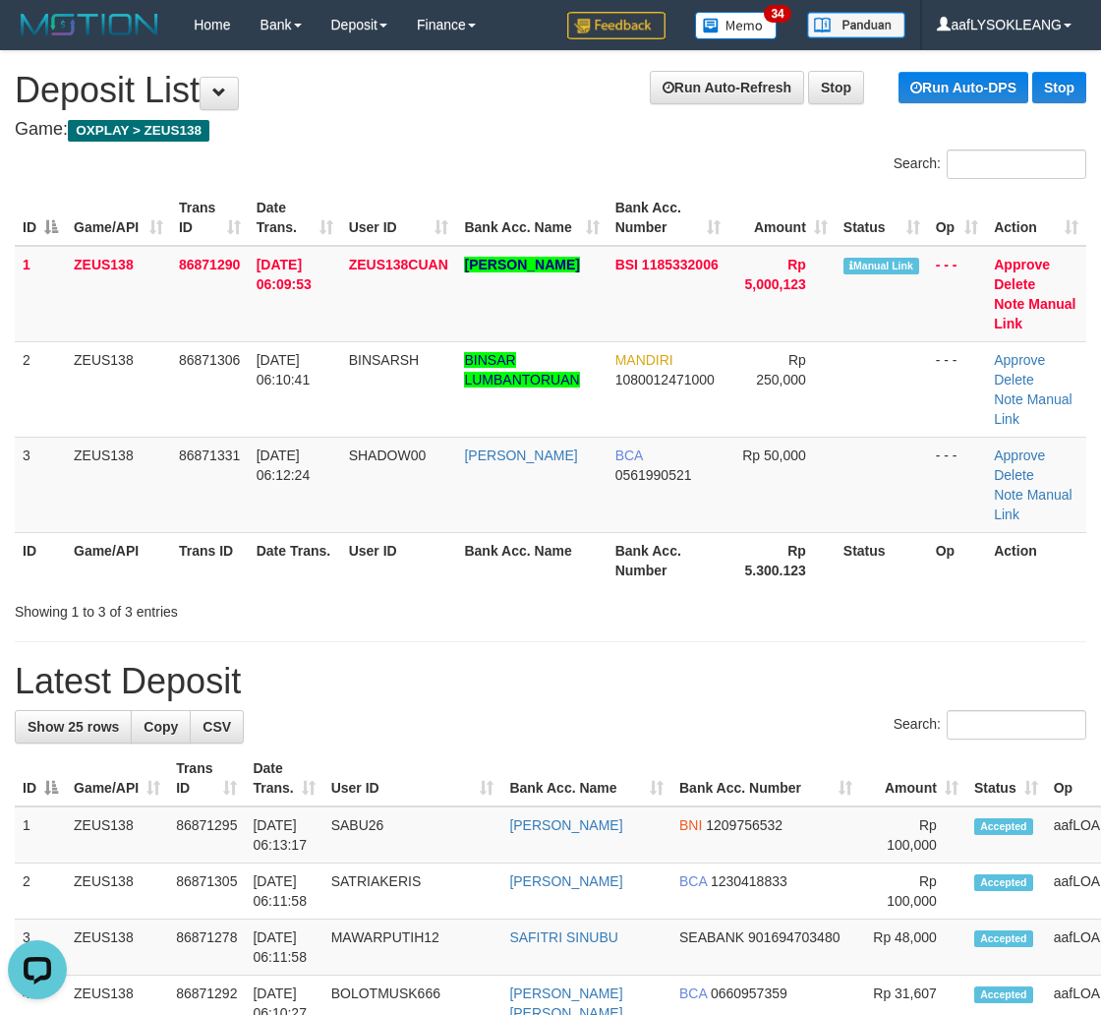
drag, startPoint x: 722, startPoint y: 511, endPoint x: 1108, endPoint y: 515, distance: 386.5
click at [729, 511] on td "Rp 50,000" at bounding box center [782, 484] width 107 height 95
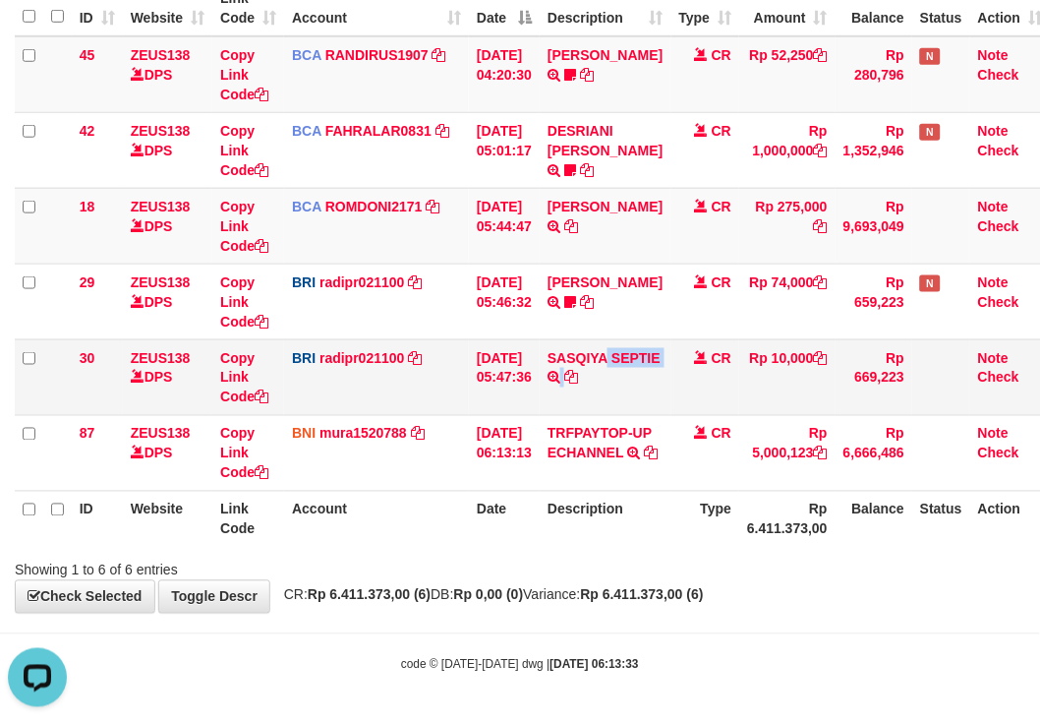
click at [629, 349] on tr "30 ZEUS138 DPS Copy Link Code BRI radipr021100 DPS REYNALDI ADI PRATAMA mutasi_…" at bounding box center [533, 377] width 1037 height 76
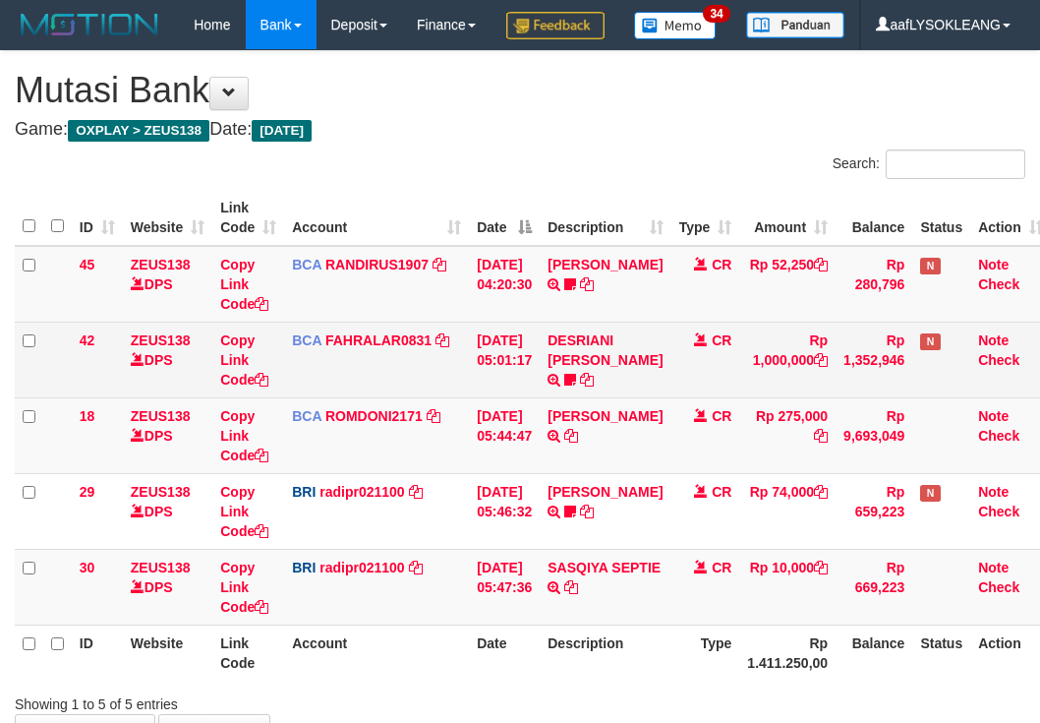
scroll to position [181, 0]
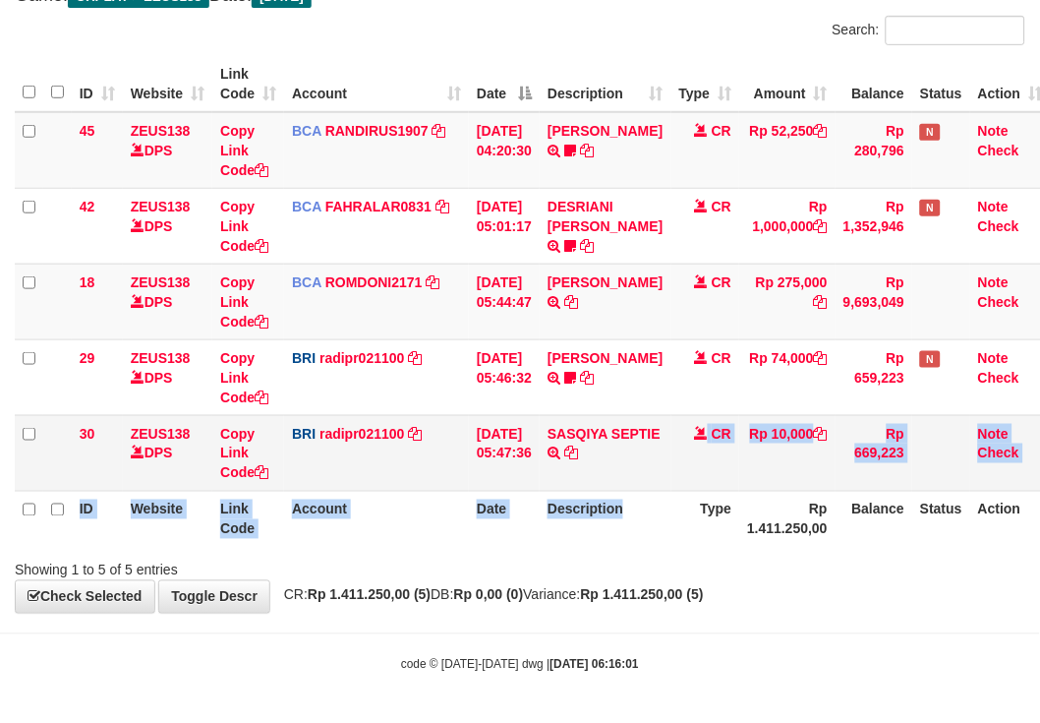
drag, startPoint x: 632, startPoint y: 488, endPoint x: 435, endPoint y: 464, distance: 199.1
click at [597, 488] on table "ID Website Link Code Account Date Description Type Amount Balance Status Action…" at bounding box center [533, 301] width 1037 height 491
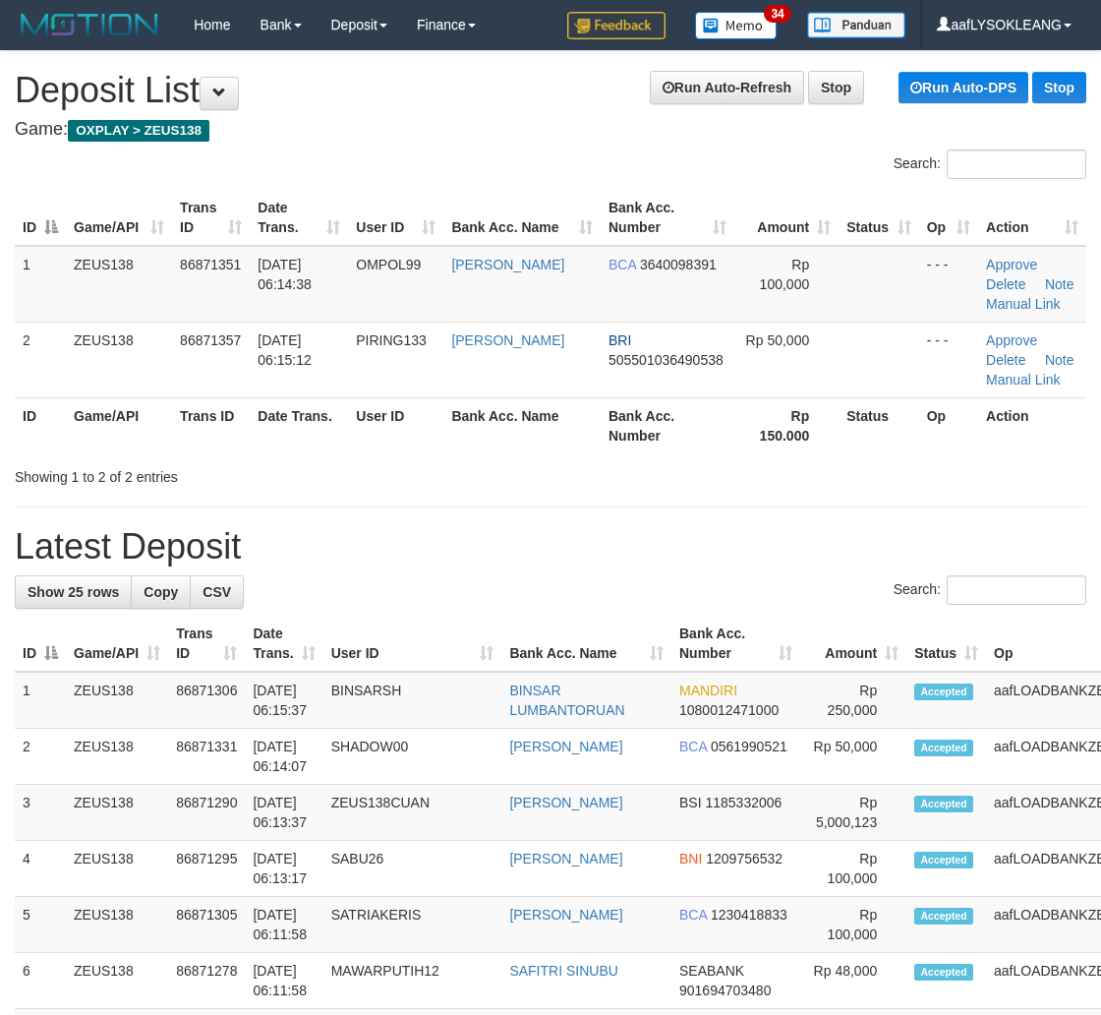
click at [725, 620] on th "Bank Acc. Number" at bounding box center [736, 644] width 129 height 56
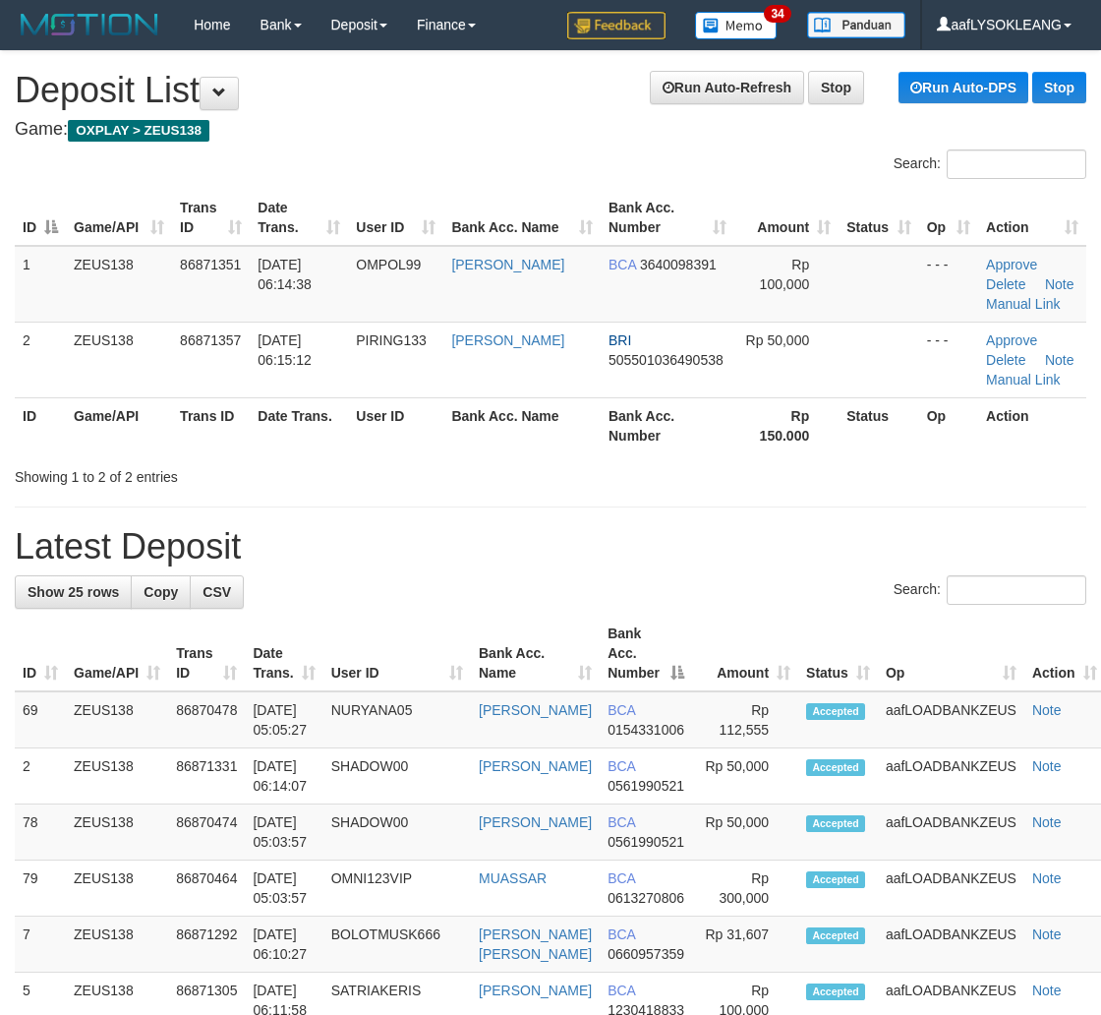
drag, startPoint x: 853, startPoint y: 513, endPoint x: 1113, endPoint y: 586, distance: 270.6
drag, startPoint x: 575, startPoint y: 543, endPoint x: 586, endPoint y: 538, distance: 11.9
click at [576, 543] on h1 "Latest Deposit" at bounding box center [551, 546] width 1072 height 39
drag, startPoint x: 586, startPoint y: 538, endPoint x: 636, endPoint y: 528, distance: 51.1
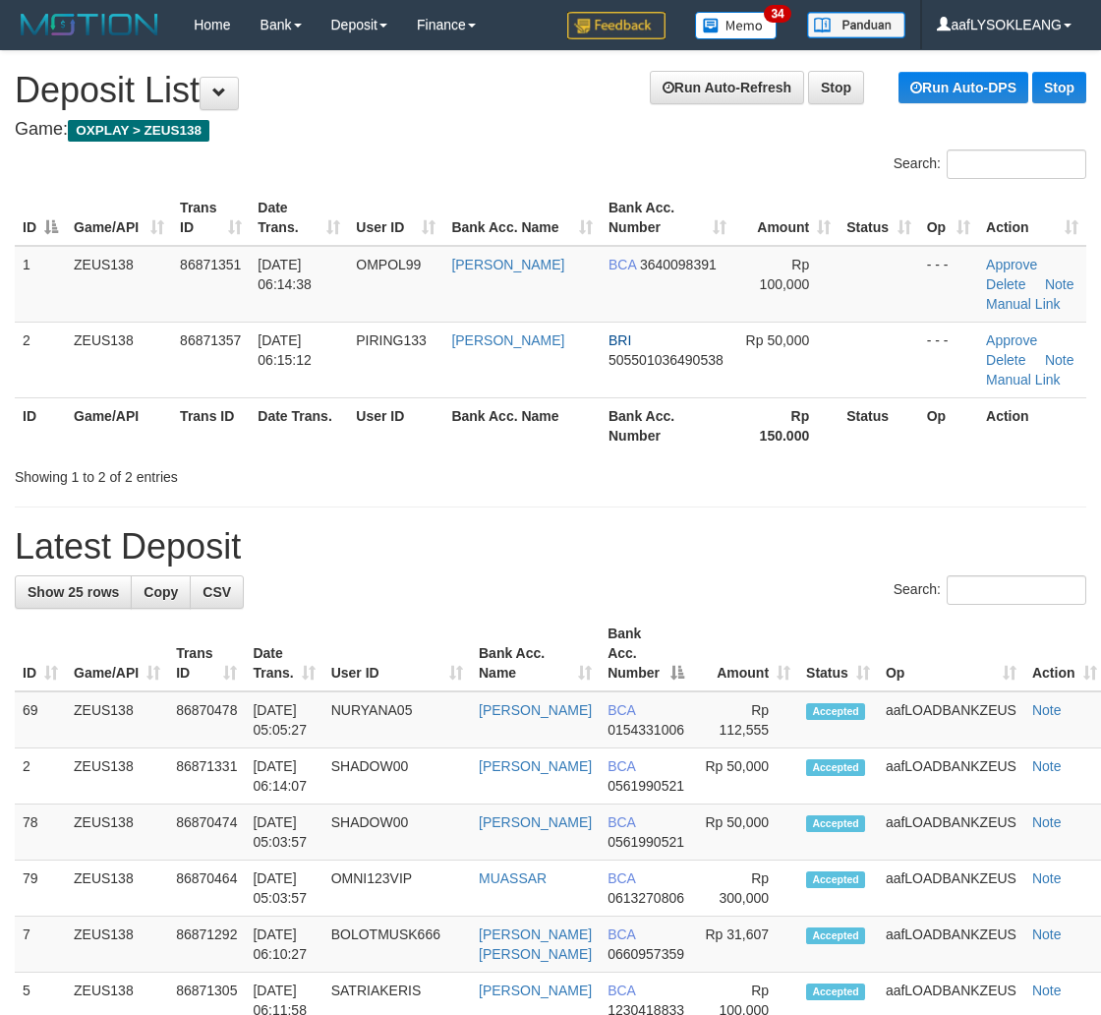
click at [596, 538] on h1 "Latest Deposit" at bounding box center [551, 546] width 1072 height 39
click at [645, 537] on h1 "Latest Deposit" at bounding box center [551, 546] width 1072 height 39
click at [739, 545] on h1 "Latest Deposit" at bounding box center [551, 546] width 1072 height 39
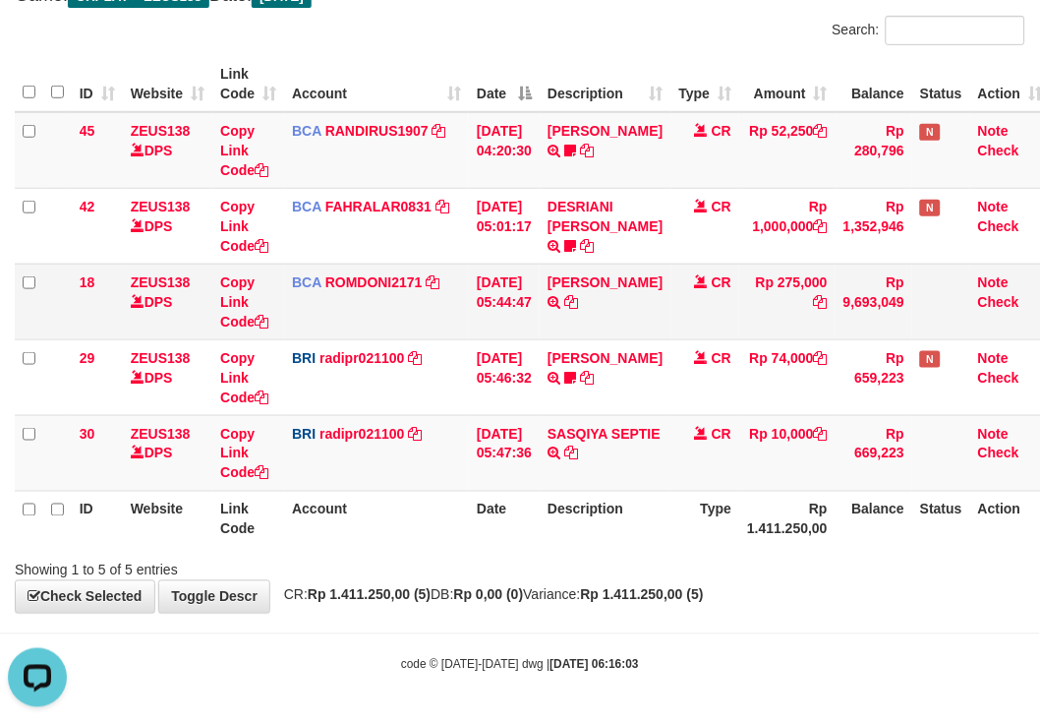
click at [401, 312] on td "BCA ROMDONI2171 DPS ROMDONI mutasi_20250901_3611 | 18 mutasi_20250901_3611 | 18" at bounding box center [376, 302] width 185 height 76
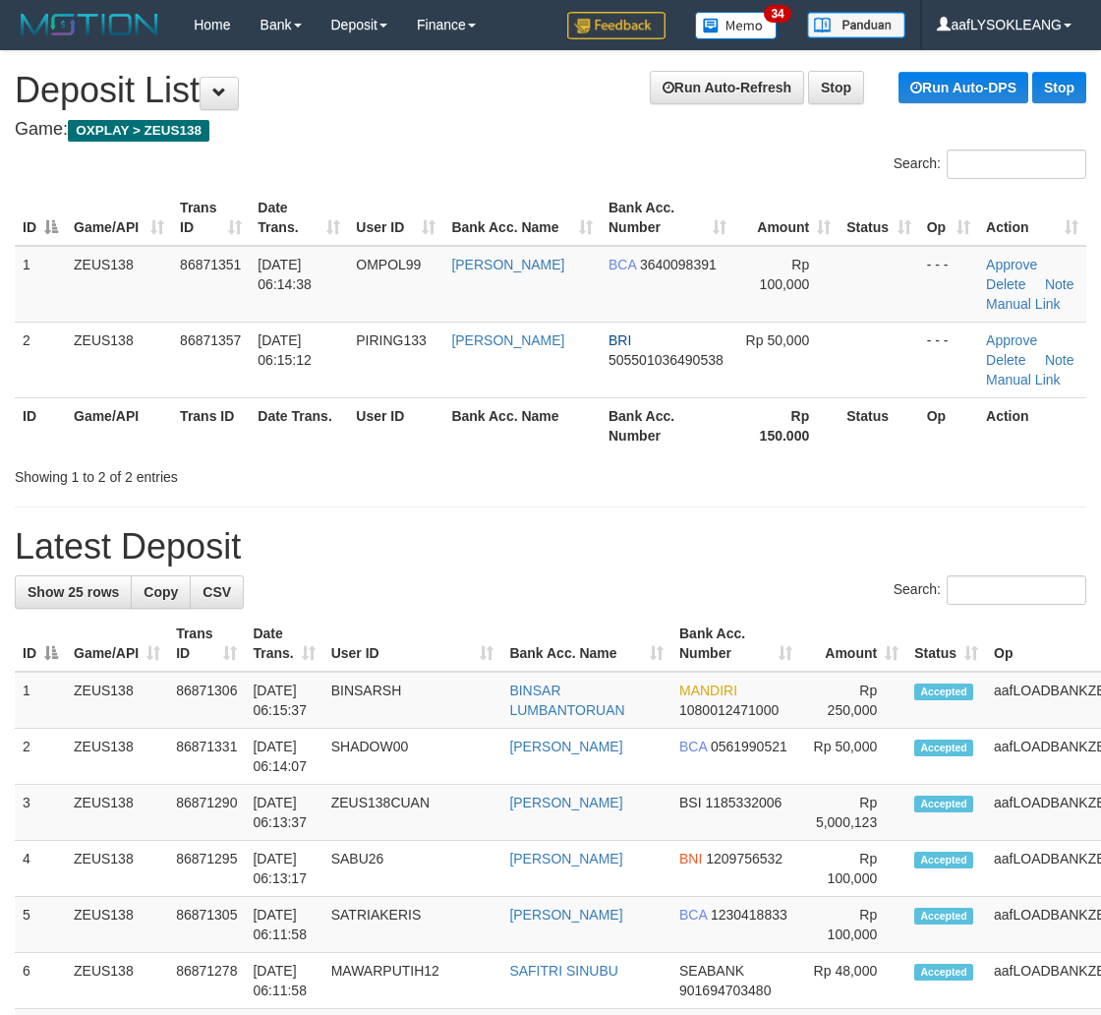
drag, startPoint x: 708, startPoint y: 584, endPoint x: 743, endPoint y: 586, distance: 35.5
click at [741, 586] on div "Search:" at bounding box center [551, 592] width 1072 height 34
click at [657, 583] on div "Search:" at bounding box center [551, 592] width 1072 height 34
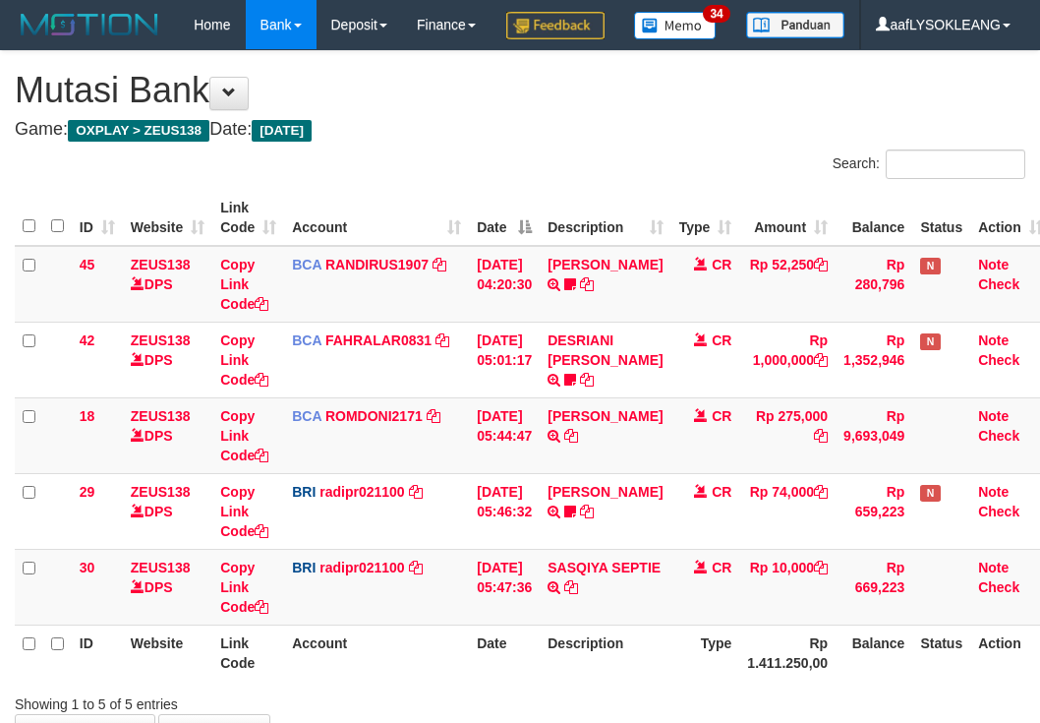
scroll to position [181, 0]
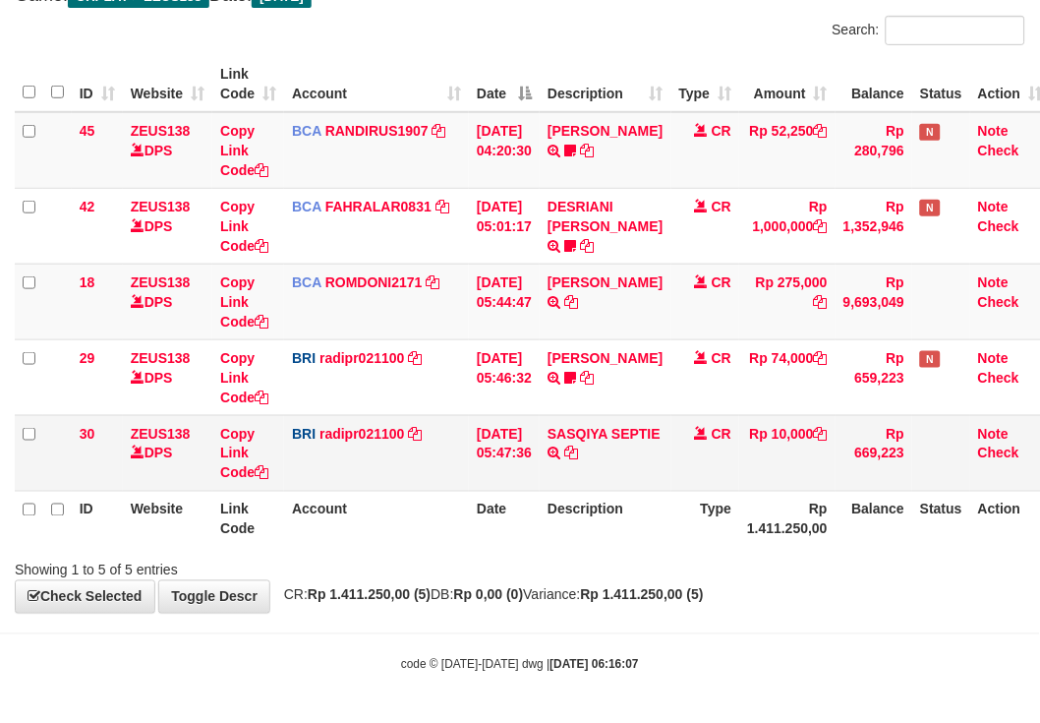
drag, startPoint x: 440, startPoint y: 443, endPoint x: 335, endPoint y: 415, distance: 107.8
click at [437, 441] on td "BRI radipr021100 DPS REYNALDI ADI PRATAMA mutasi_20250901_3774 | 30 mutasi_2025…" at bounding box center [376, 453] width 185 height 76
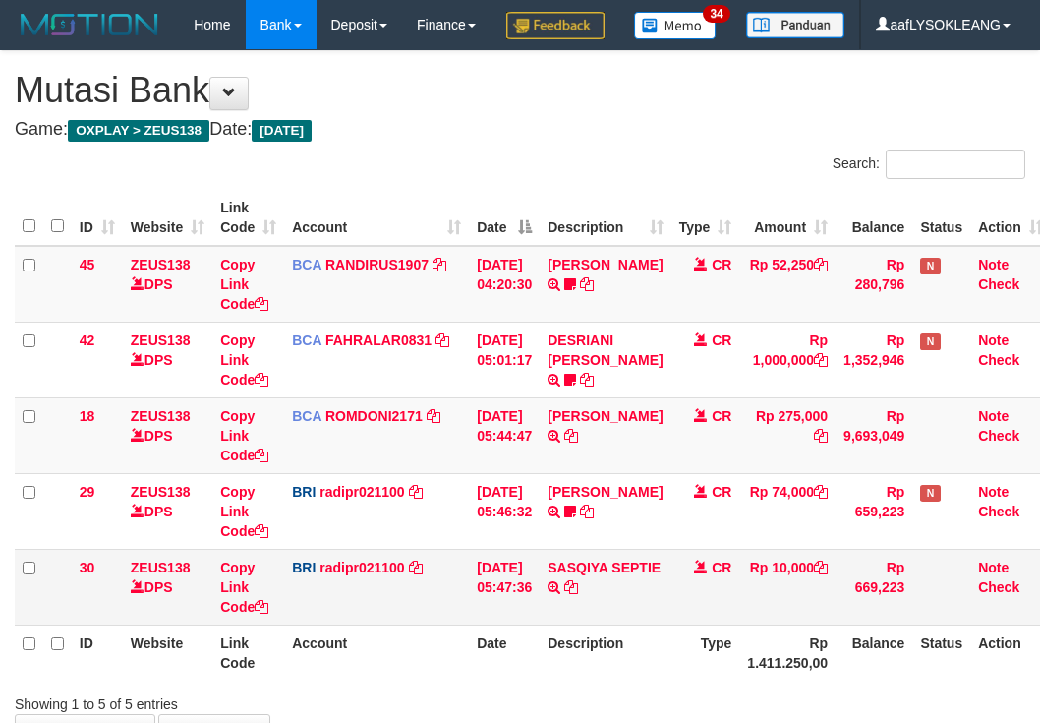
scroll to position [181, 0]
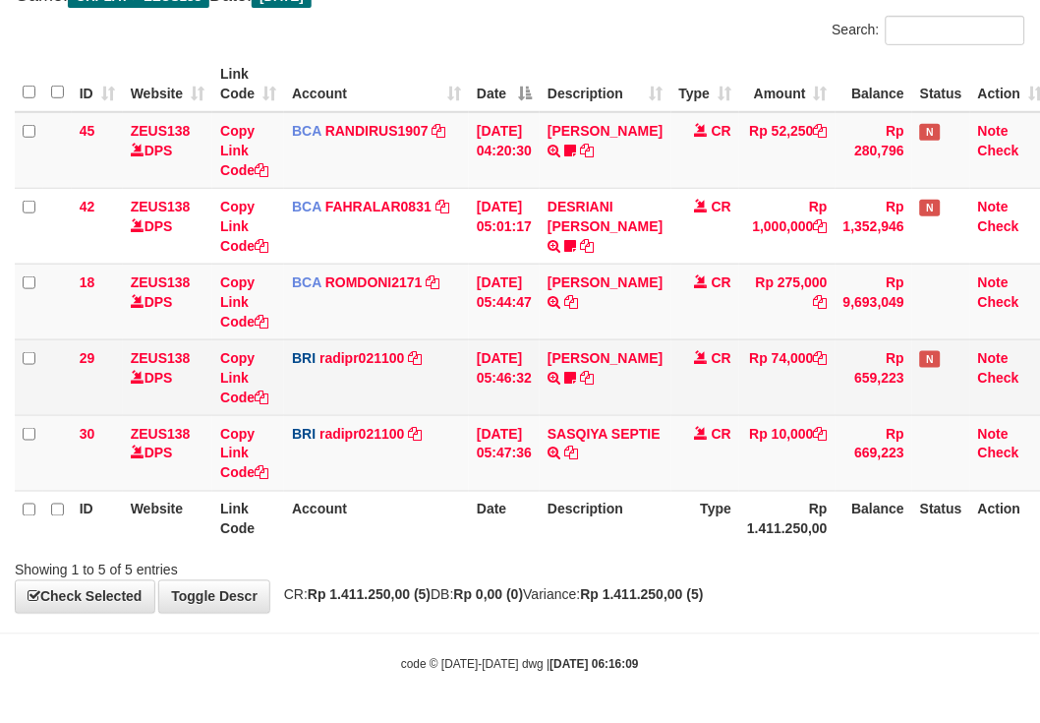
drag, startPoint x: 397, startPoint y: 408, endPoint x: 285, endPoint y: 351, distance: 125.8
click at [398, 408] on td "BRI radipr021100 DPS REYNALDI ADI PRATAMA mutasi_20250901_3774 | 29 mutasi_2025…" at bounding box center [376, 377] width 185 height 76
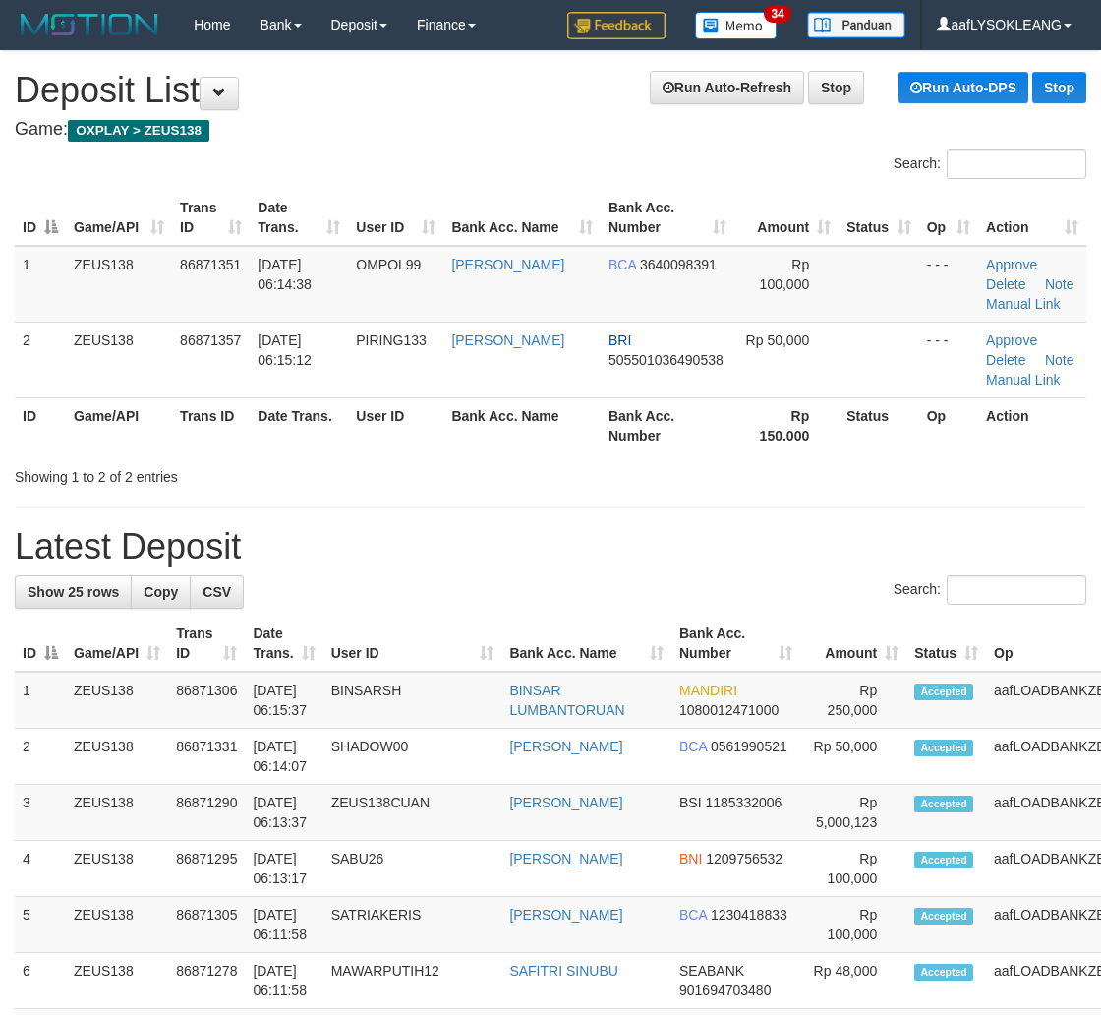
drag, startPoint x: 598, startPoint y: 482, endPoint x: 653, endPoint y: 490, distance: 55.6
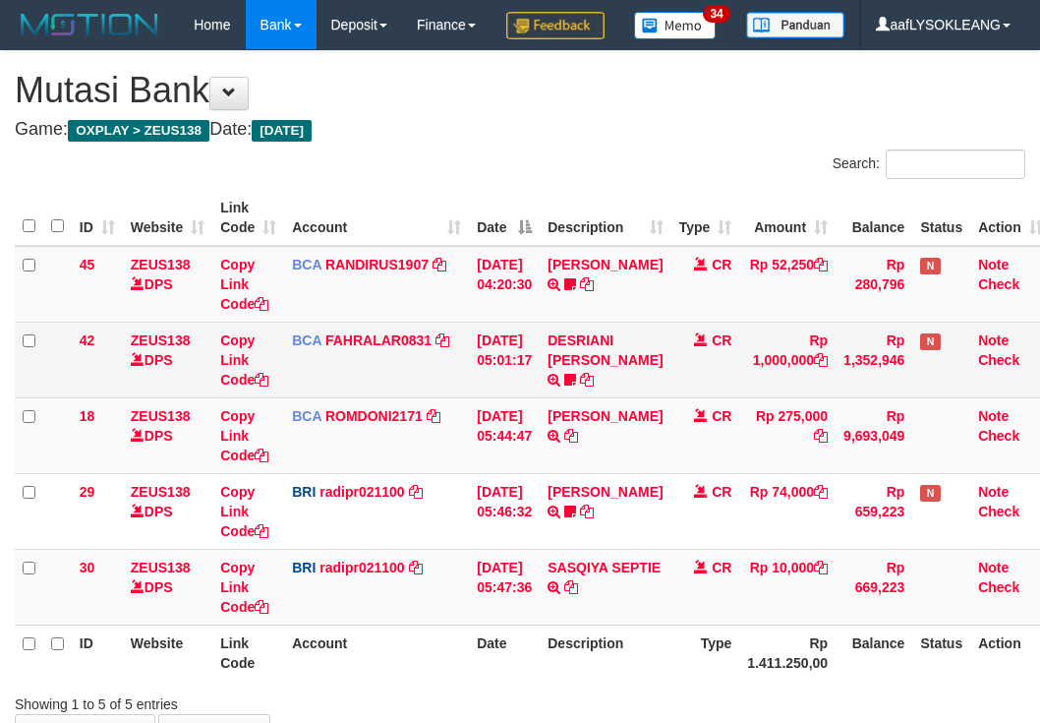
scroll to position [181, 0]
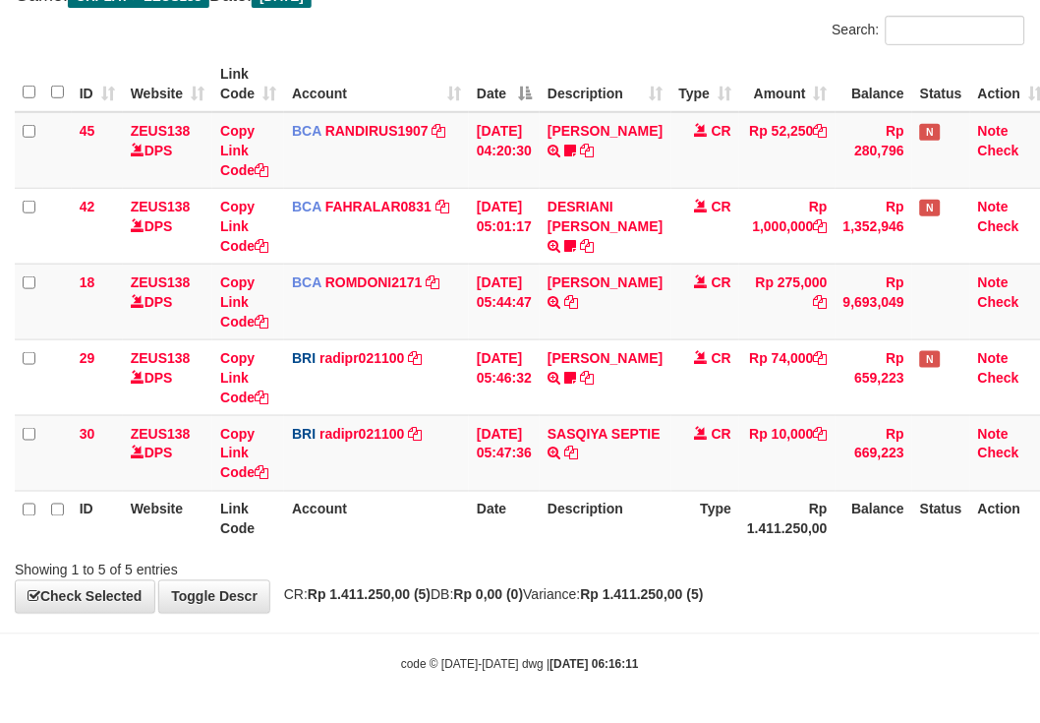
drag, startPoint x: 433, startPoint y: 243, endPoint x: 8, endPoint y: 230, distance: 425.0
click at [426, 242] on td "BCA FAHRALAR0831 DPS FAHRAL ARROHMAN mutasi_20250901_4768 | 42 mutasi_20250901_…" at bounding box center [376, 226] width 185 height 76
click at [629, 319] on td "MUHAMMAD IQB TRSF E-BANKING CR 0109/FTSCY/WS95051 275000.002025090189099748 TRF…" at bounding box center [605, 302] width 131 height 76
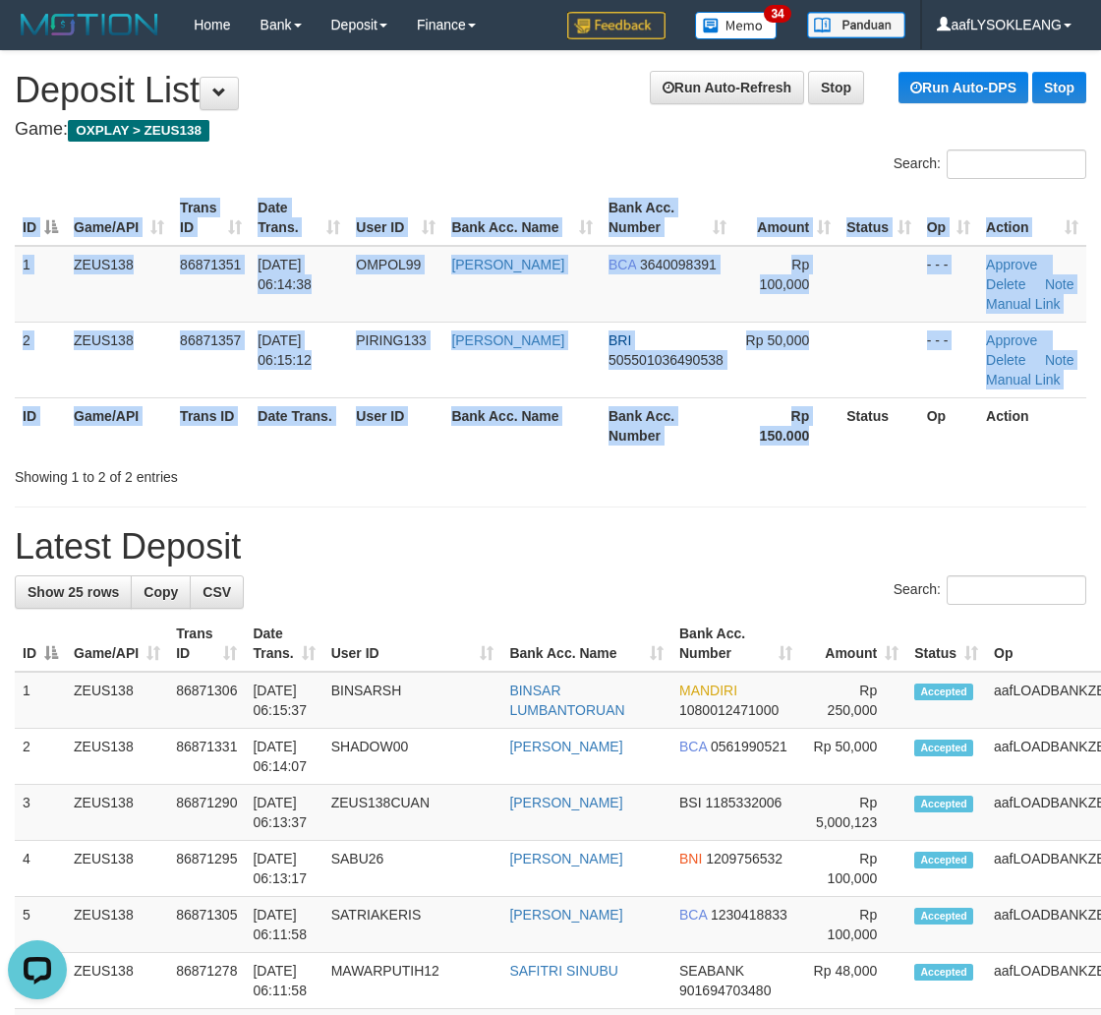
click at [800, 452] on div "ID Game/API Trans ID Date Trans. User ID Bank Acc. Name Bank Acc. Number Amount…" at bounding box center [550, 321] width 1101 height 275
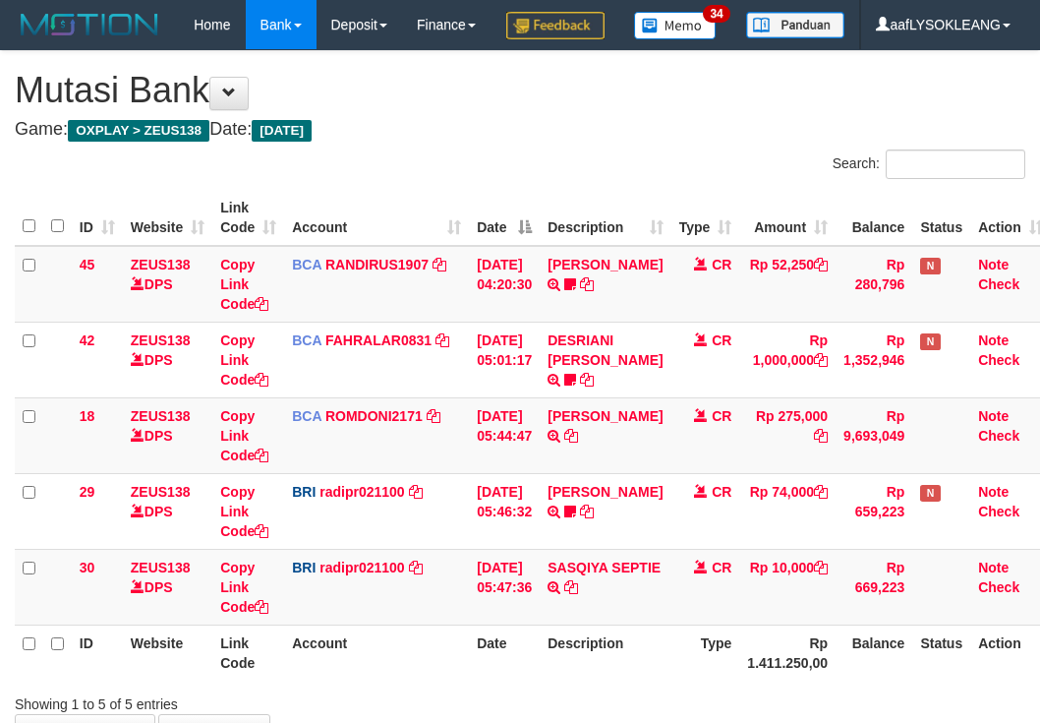
scroll to position [181, 0]
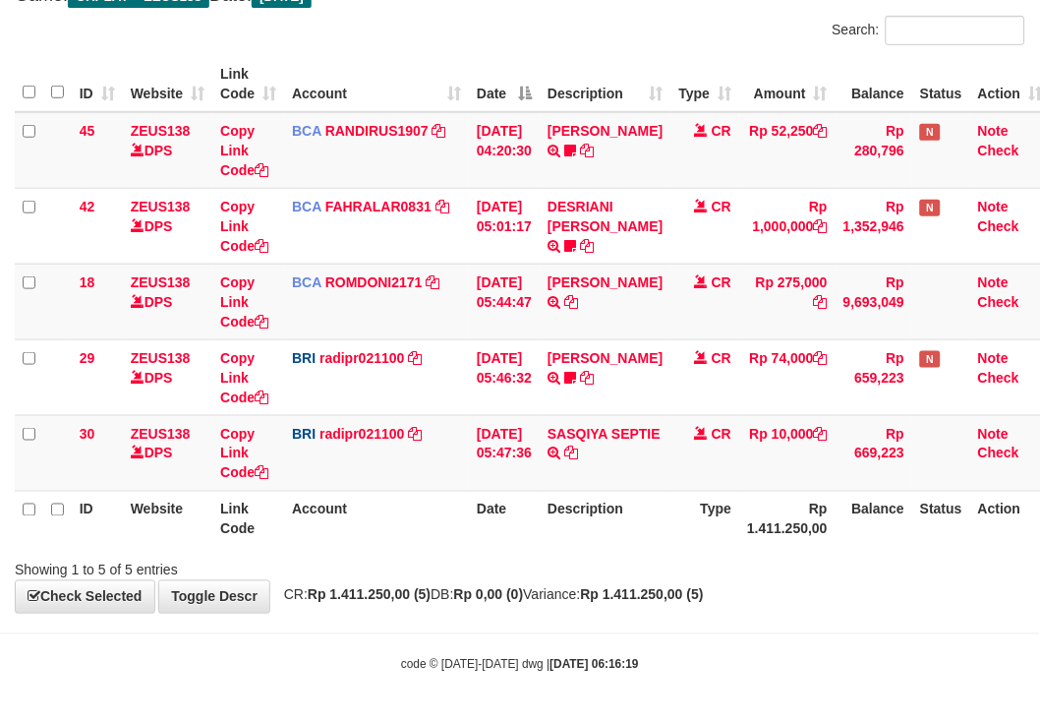
drag, startPoint x: 340, startPoint y: 64, endPoint x: 261, endPoint y: 70, distance: 79.9
click at [339, 64] on th "Account" at bounding box center [376, 84] width 185 height 56
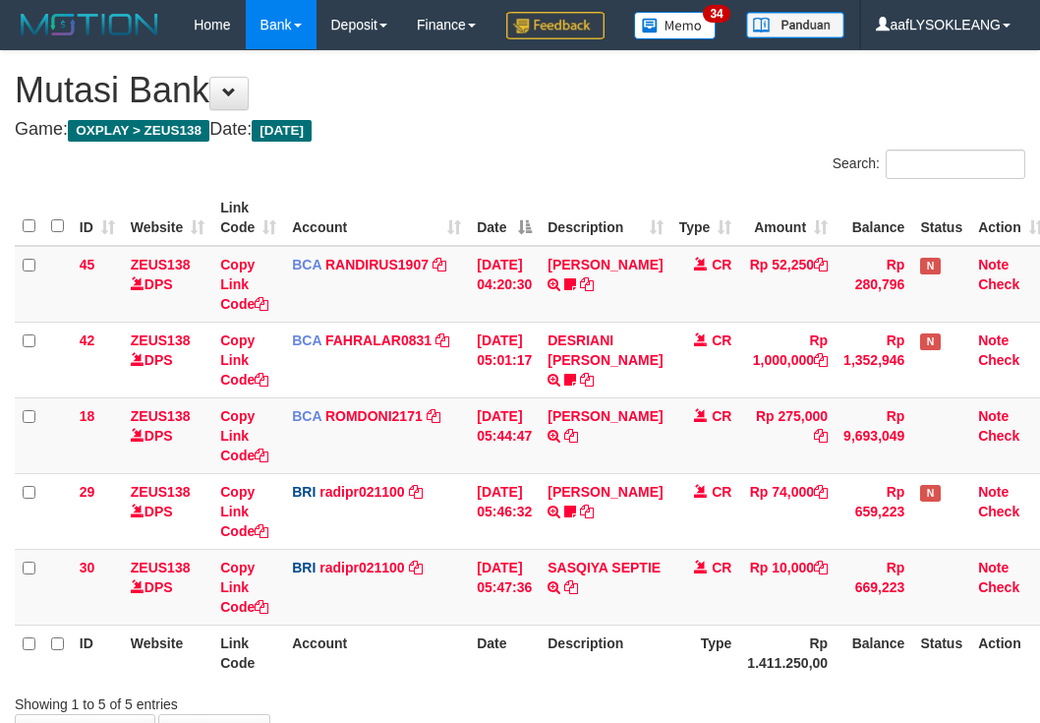
scroll to position [181, 0]
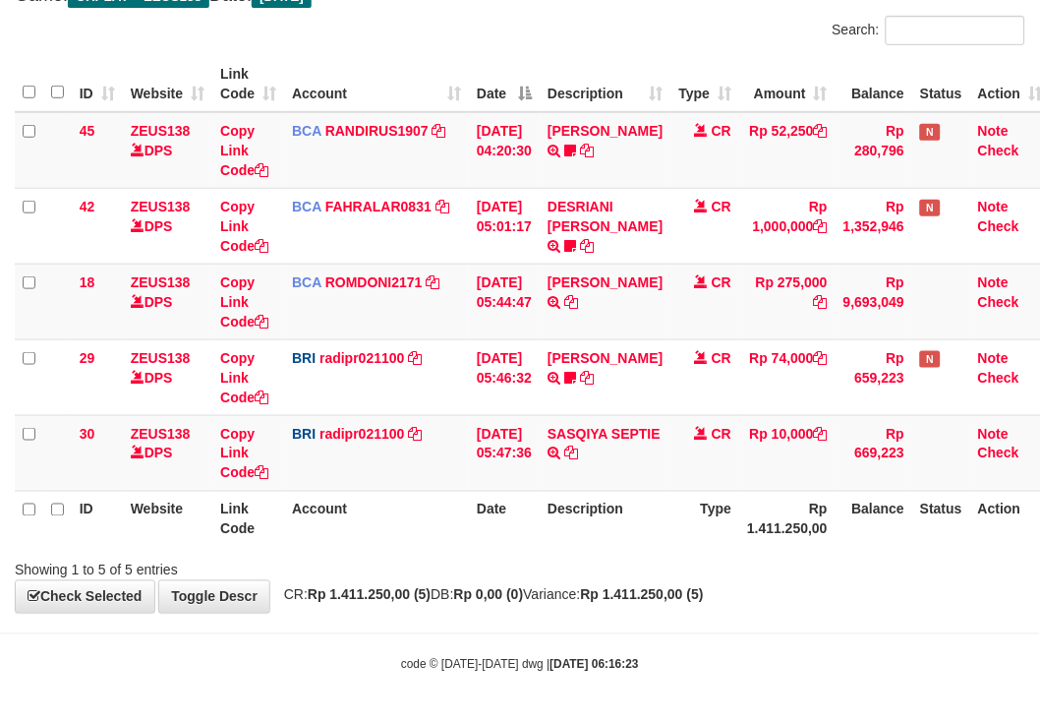
drag, startPoint x: 415, startPoint y: 538, endPoint x: 395, endPoint y: 525, distance: 23.5
click at [405, 533] on th "Account" at bounding box center [376, 519] width 185 height 56
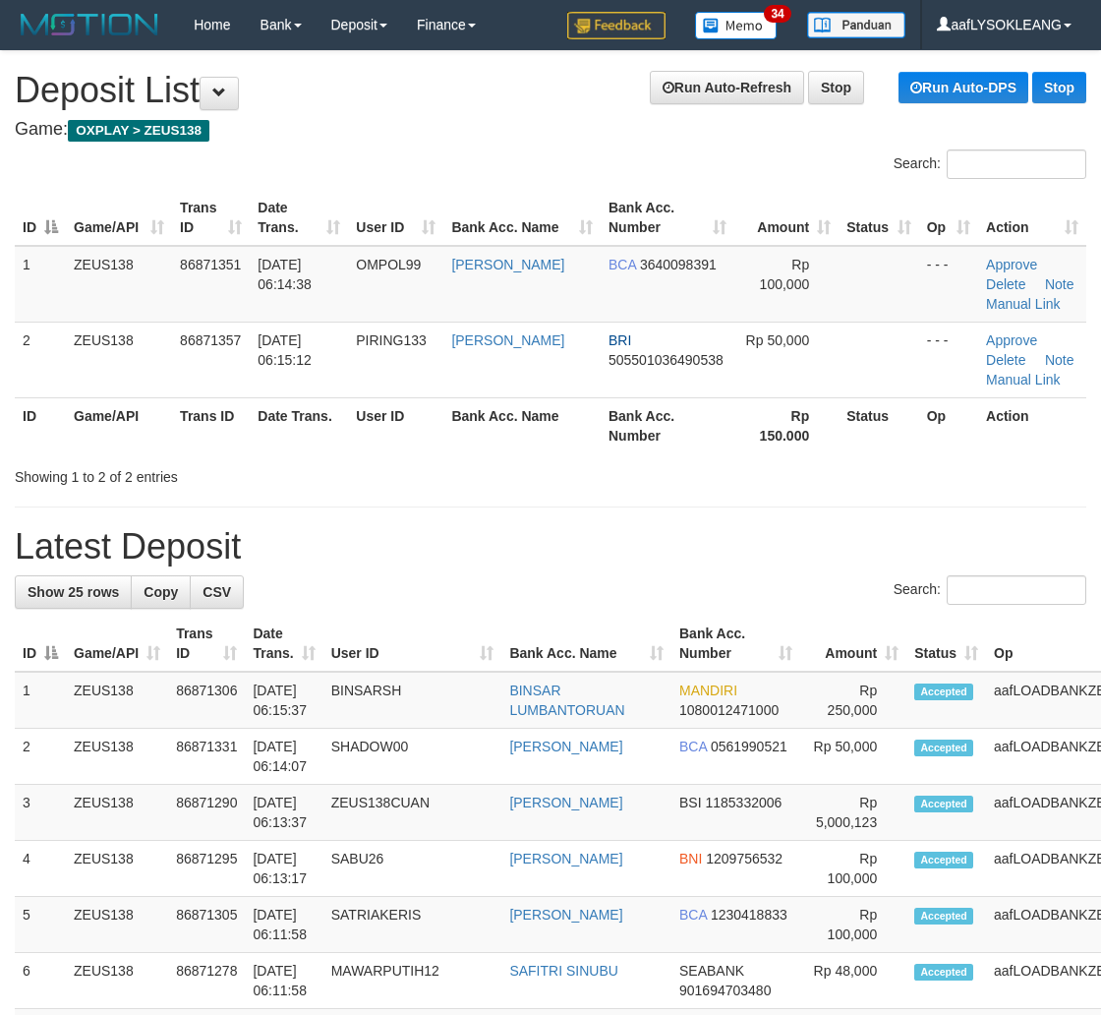
scroll to position [73, 0]
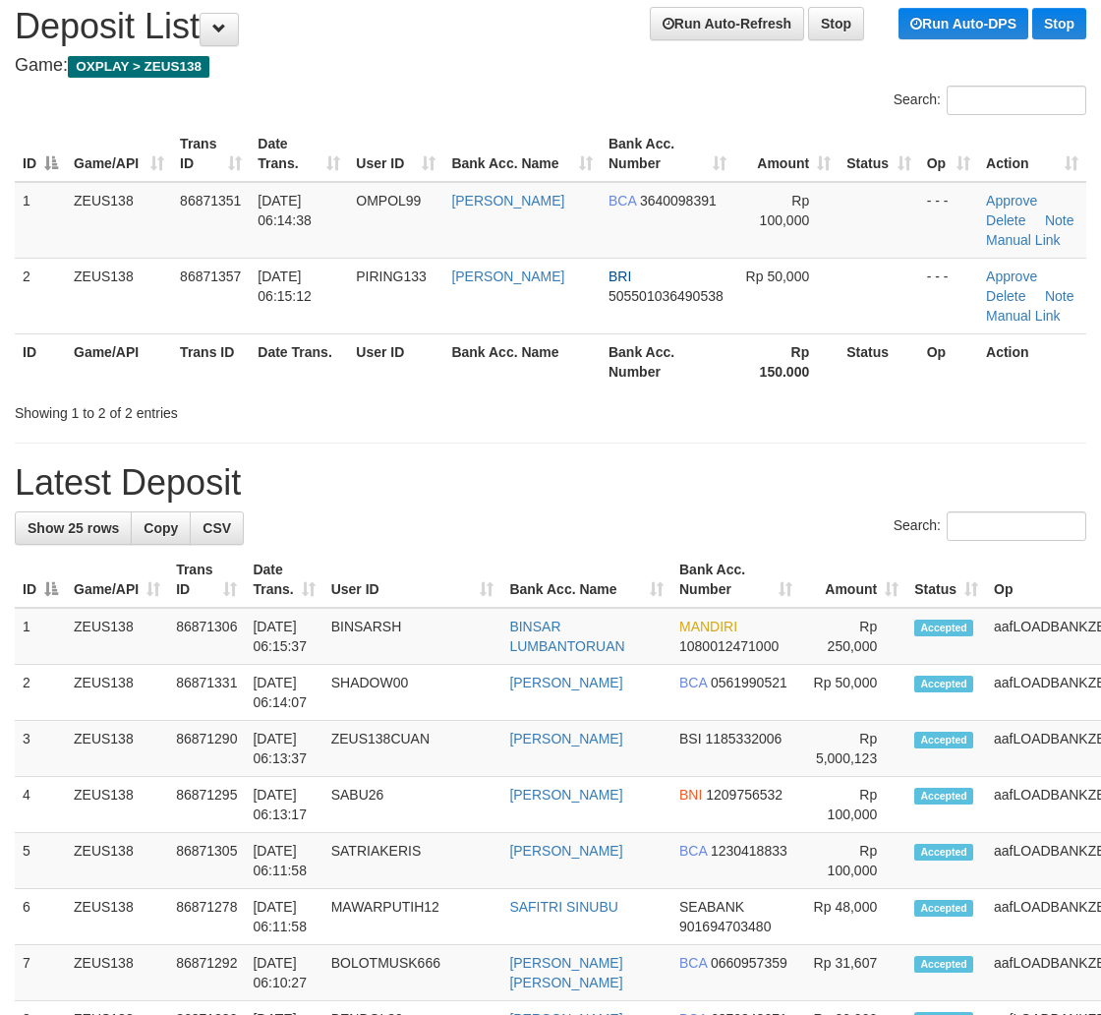
drag, startPoint x: 731, startPoint y: 464, endPoint x: 816, endPoint y: 498, distance: 91.9
click at [735, 466] on h1 "Latest Deposit" at bounding box center [551, 482] width 1072 height 39
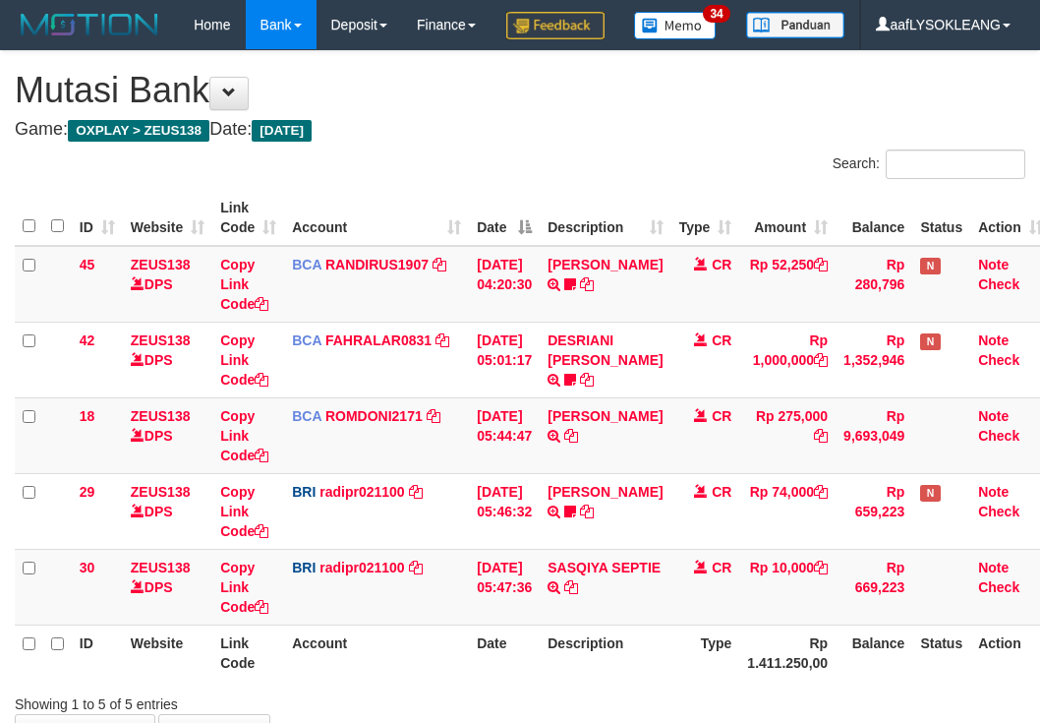
scroll to position [181, 0]
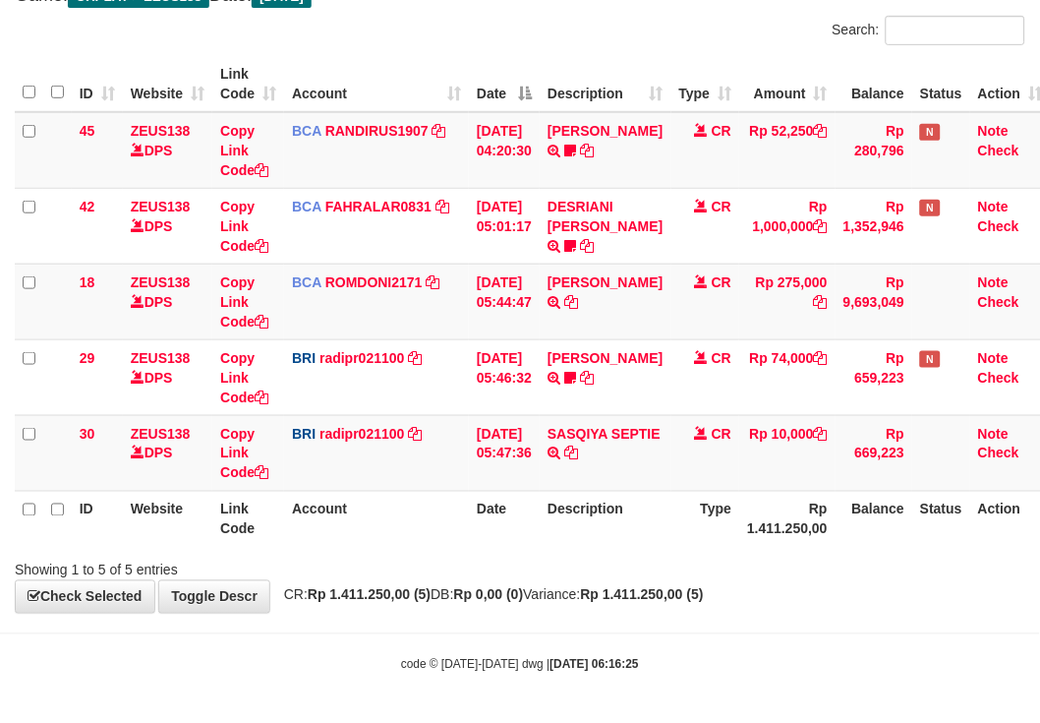
drag, startPoint x: 357, startPoint y: 528, endPoint x: 345, endPoint y: 517, distance: 16.0
click at [349, 522] on th "Account" at bounding box center [376, 519] width 185 height 56
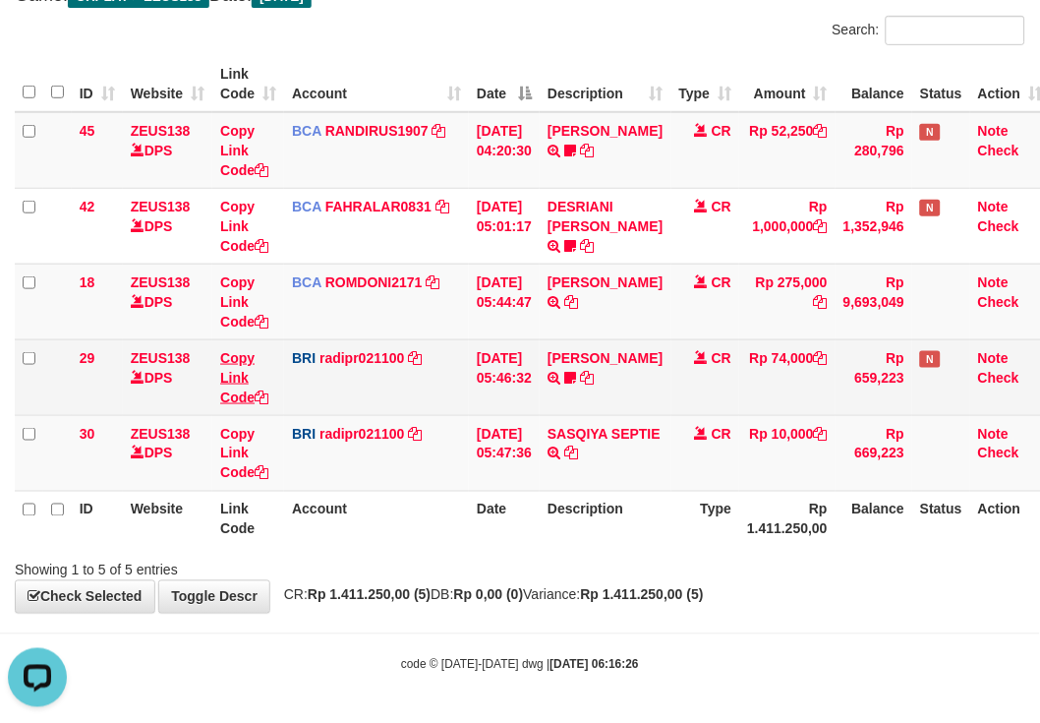
drag, startPoint x: 427, startPoint y: 404, endPoint x: 248, endPoint y: 357, distance: 185.1
click at [417, 403] on td "BRI radipr021100 DPS REYNALDI ADI PRATAMA mutasi_20250901_3774 | 29 mutasi_2025…" at bounding box center [376, 377] width 185 height 76
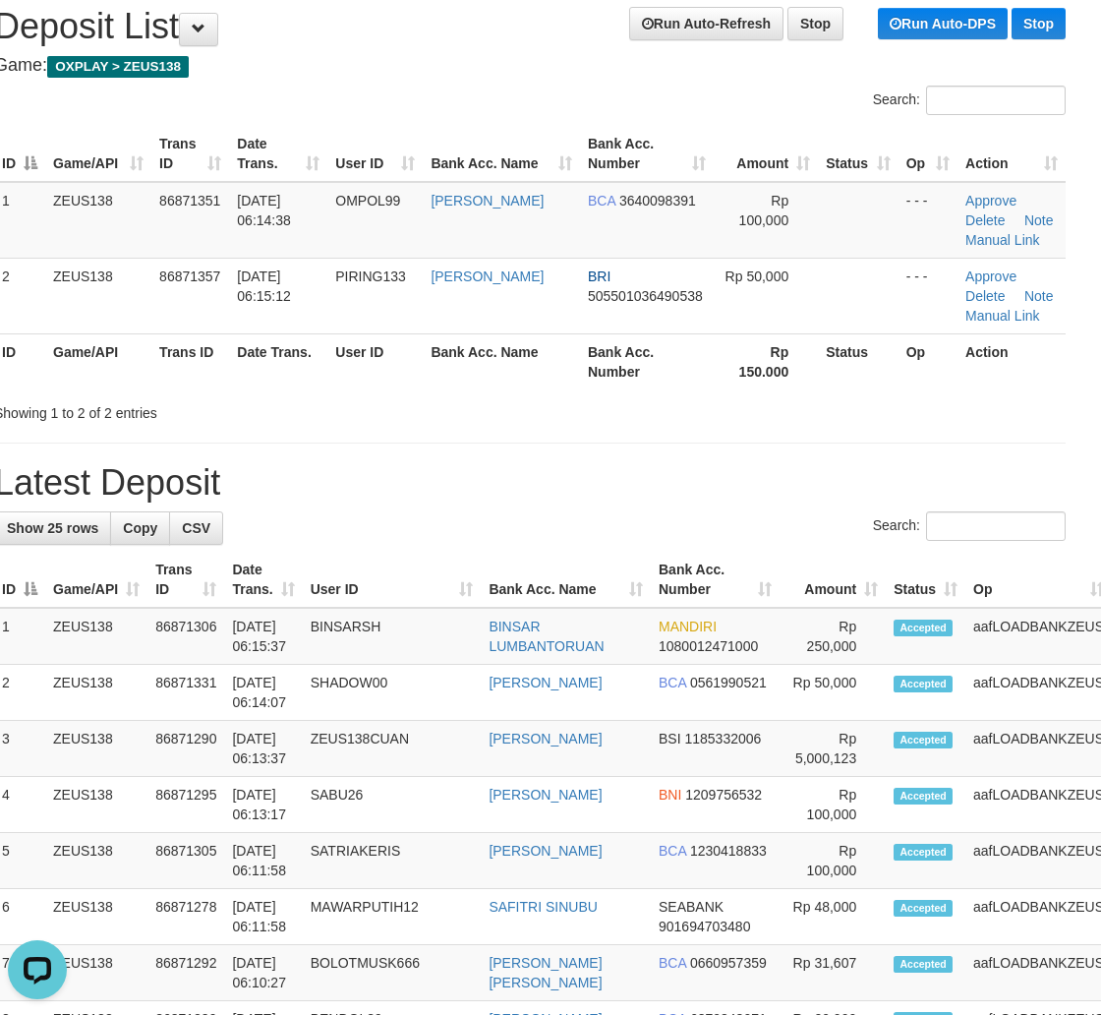
drag, startPoint x: 653, startPoint y: 456, endPoint x: 688, endPoint y: 456, distance: 35.4
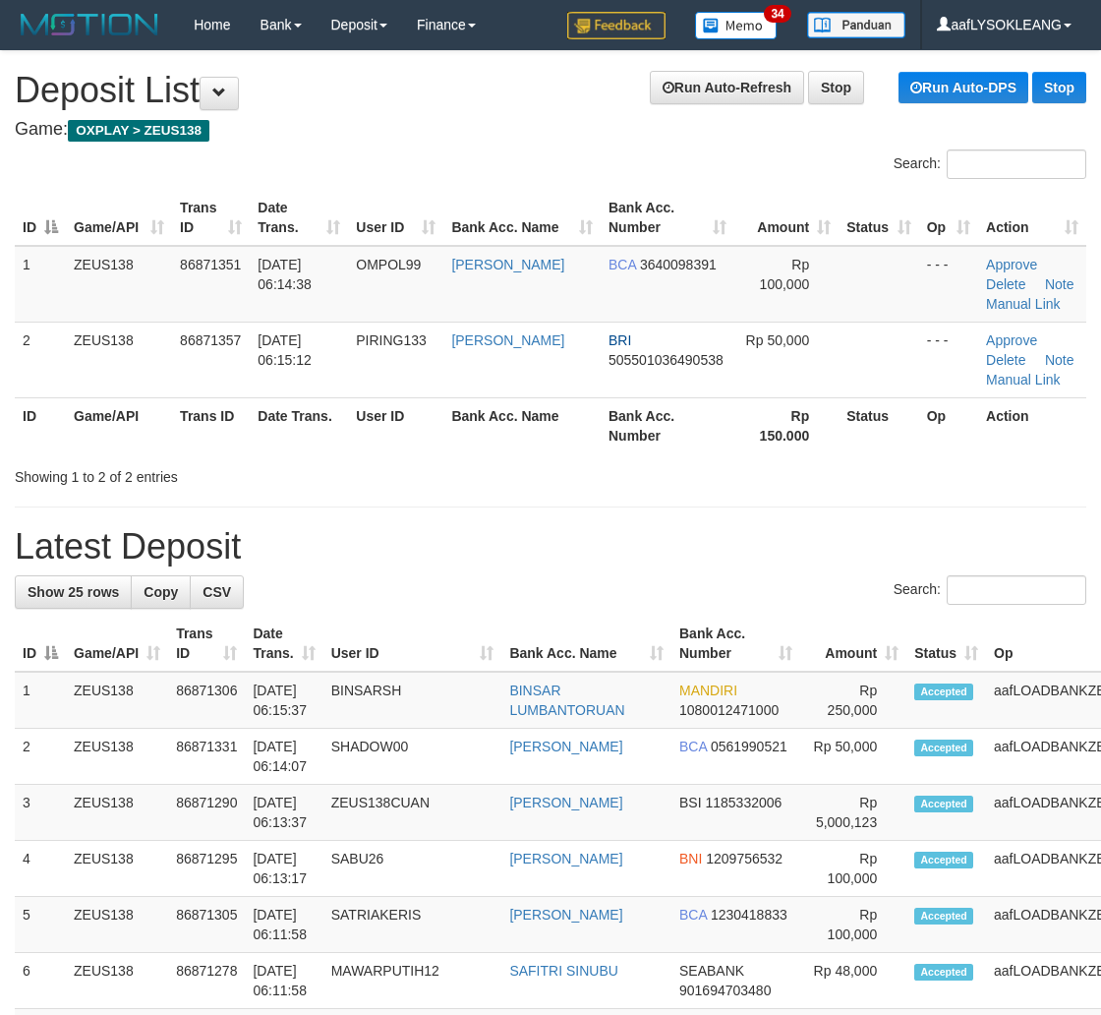
scroll to position [64, 21]
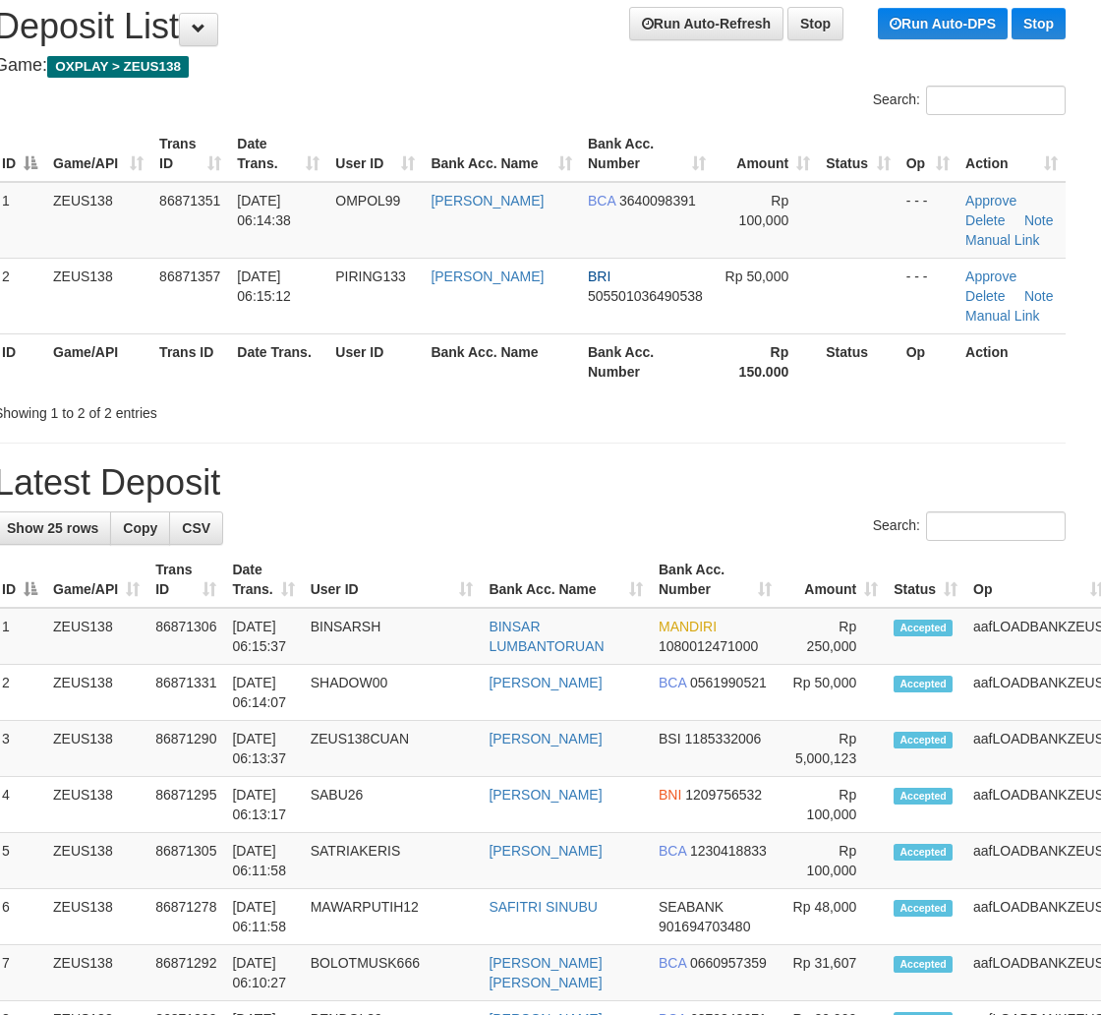
drag, startPoint x: 667, startPoint y: 486, endPoint x: 734, endPoint y: 500, distance: 68.3
click at [676, 490] on h1 "Latest Deposit" at bounding box center [530, 482] width 1072 height 39
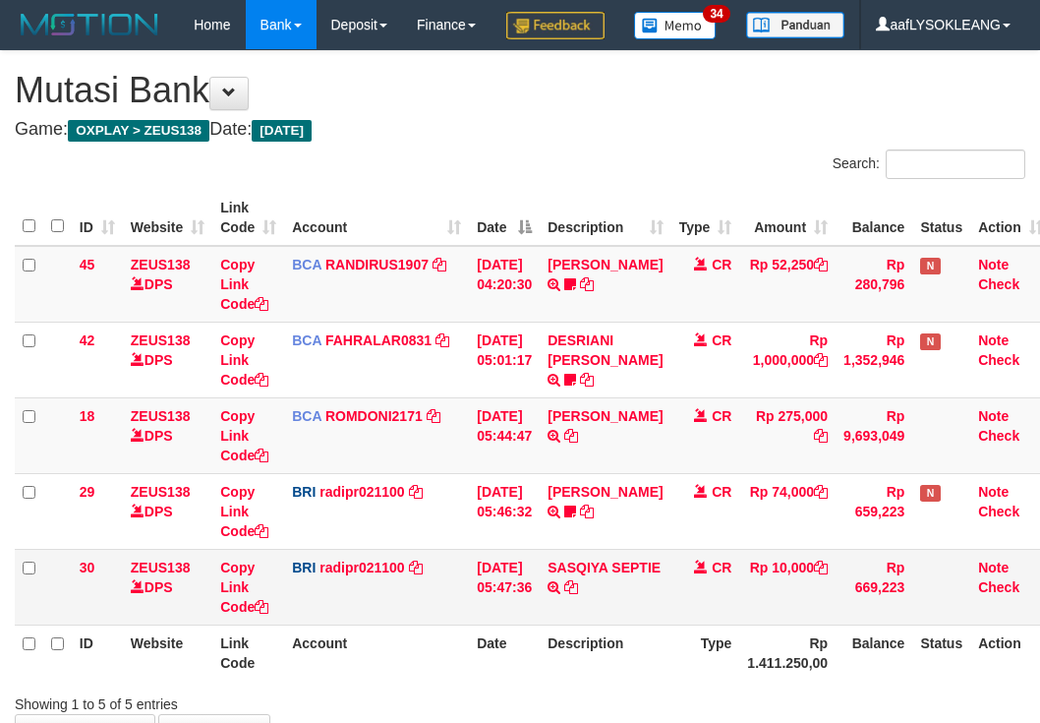
scroll to position [181, 0]
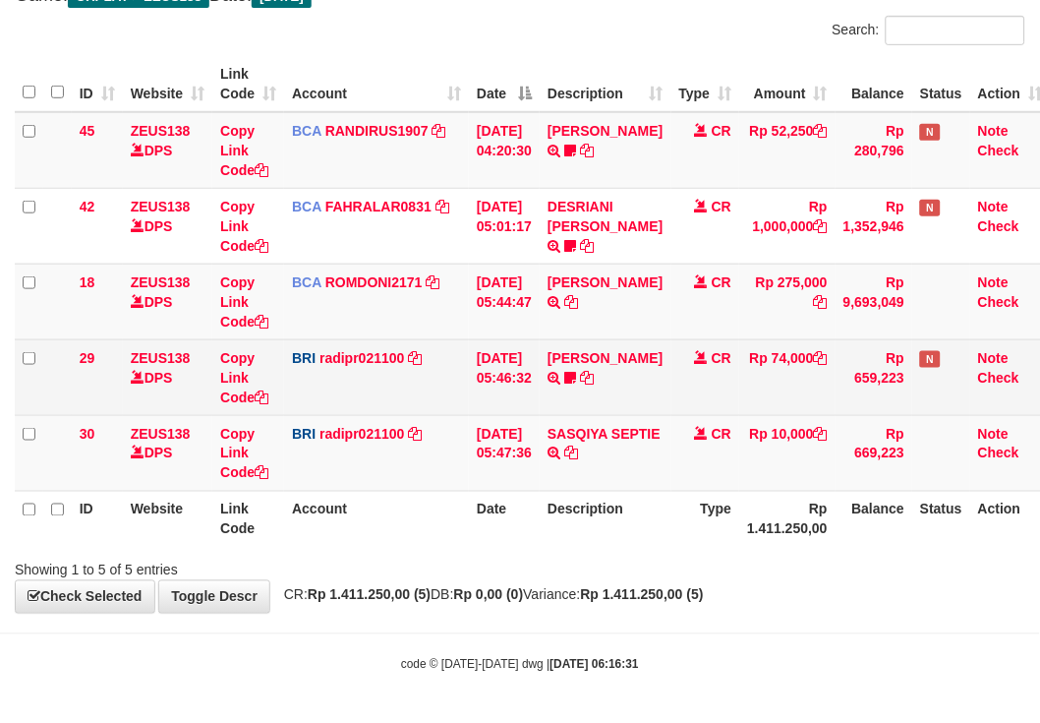
drag, startPoint x: 433, startPoint y: 505, endPoint x: 98, endPoint y: 354, distance: 367.1
click at [409, 496] on th "Account" at bounding box center [376, 519] width 185 height 56
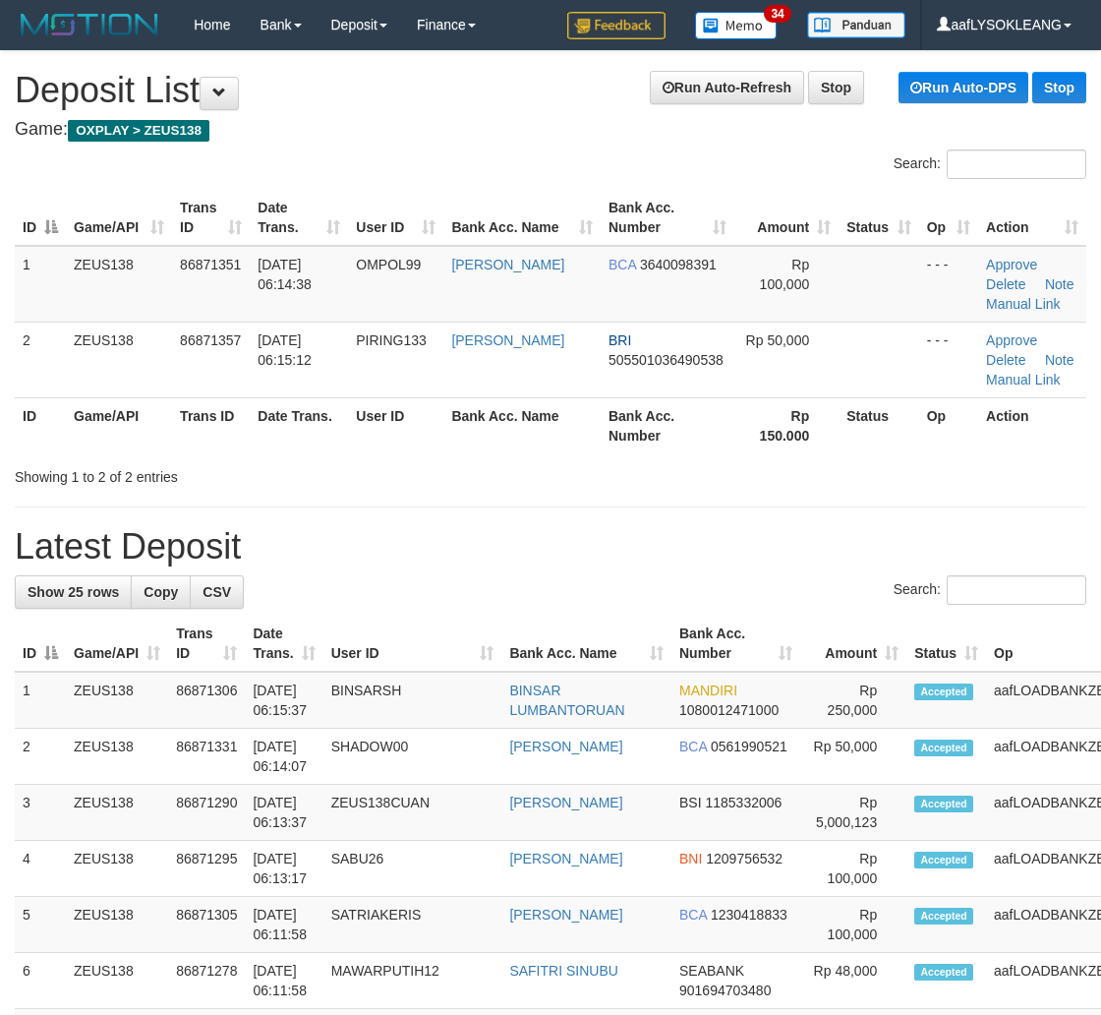
scroll to position [64, 21]
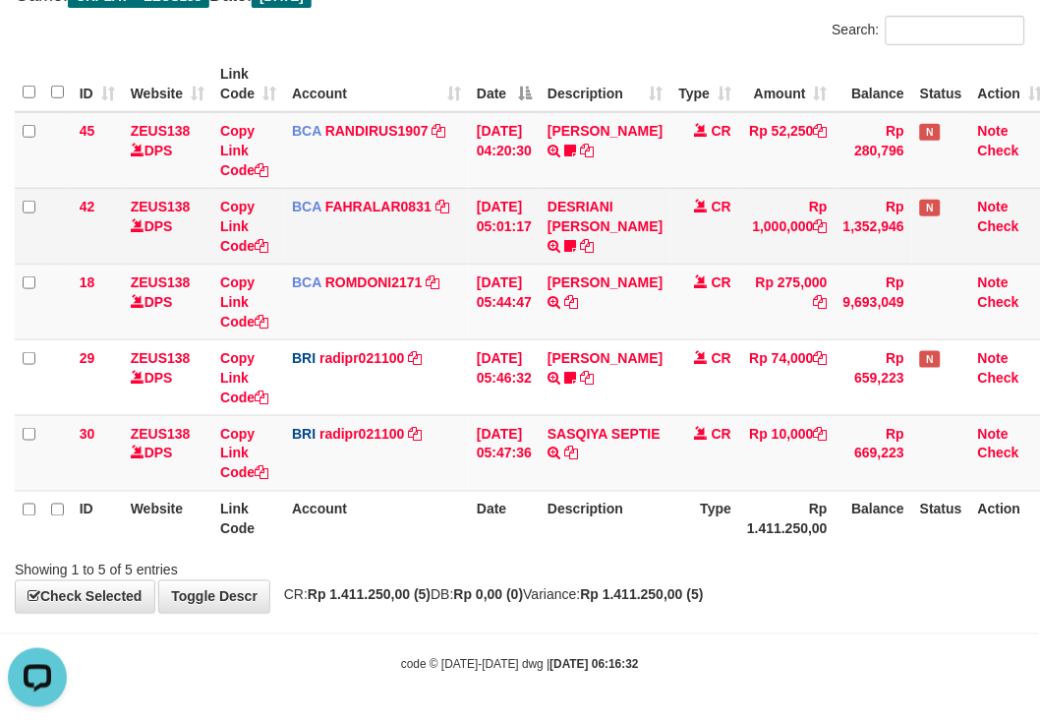
click at [438, 251] on td "BCA FAHRALAR0831 DPS FAHRAL ARROHMAN mutasi_20250901_4768 | 42 mutasi_20250901_…" at bounding box center [376, 226] width 185 height 76
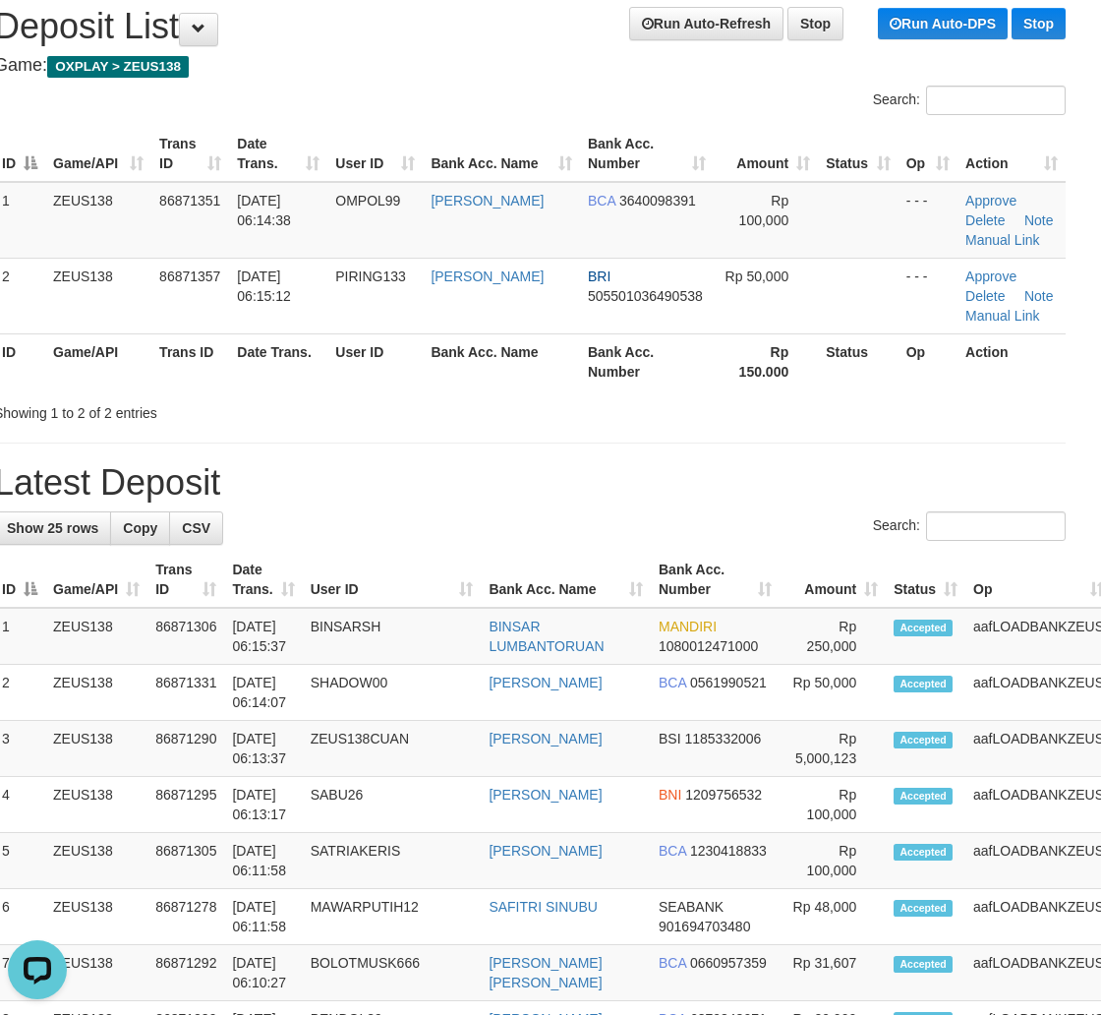
drag, startPoint x: 719, startPoint y: 475, endPoint x: 783, endPoint y: 475, distance: 63.9
click at [735, 476] on h1 "Latest Deposit" at bounding box center [530, 482] width 1072 height 39
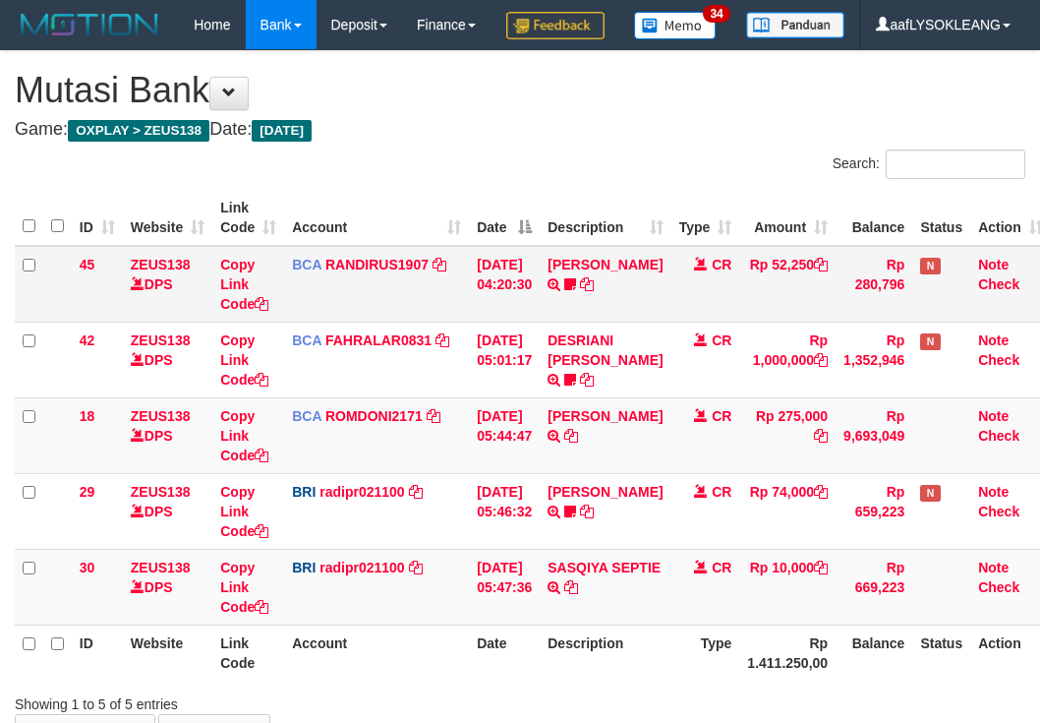
scroll to position [181, 0]
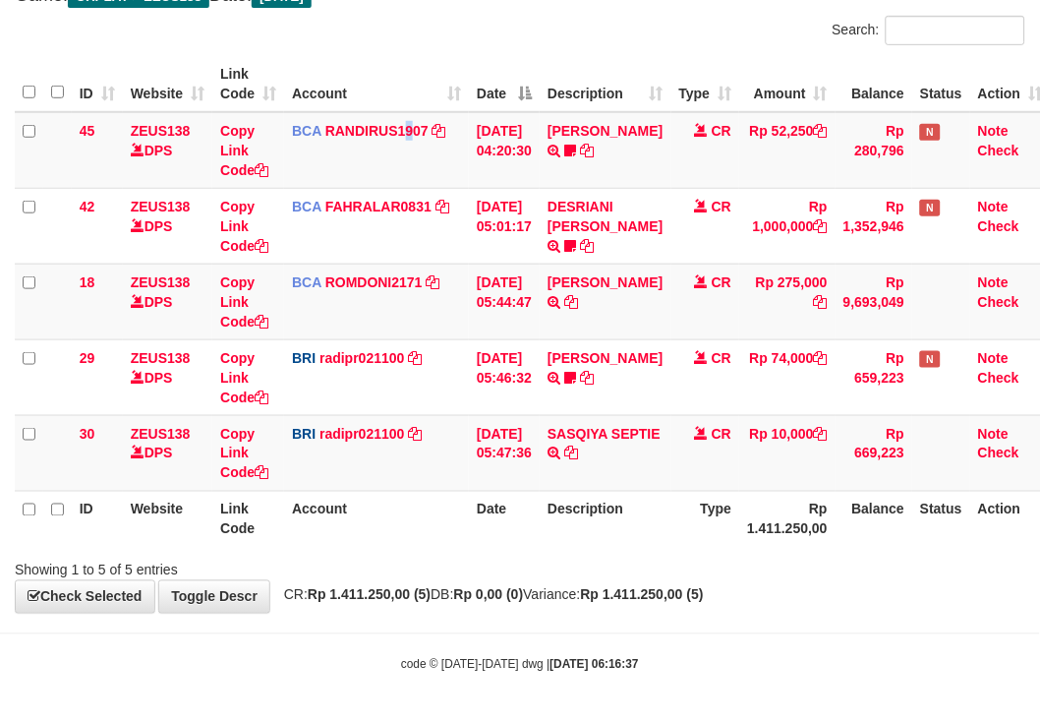
drag, startPoint x: 407, startPoint y: 178, endPoint x: 4, endPoint y: 158, distance: 403.7
click at [406, 179] on td "BCA RANDIRUS1907 DPS RANDI RUSTANDI mutasi_20250901_4645 | 45 mutasi_20250901_4…" at bounding box center [376, 150] width 185 height 77
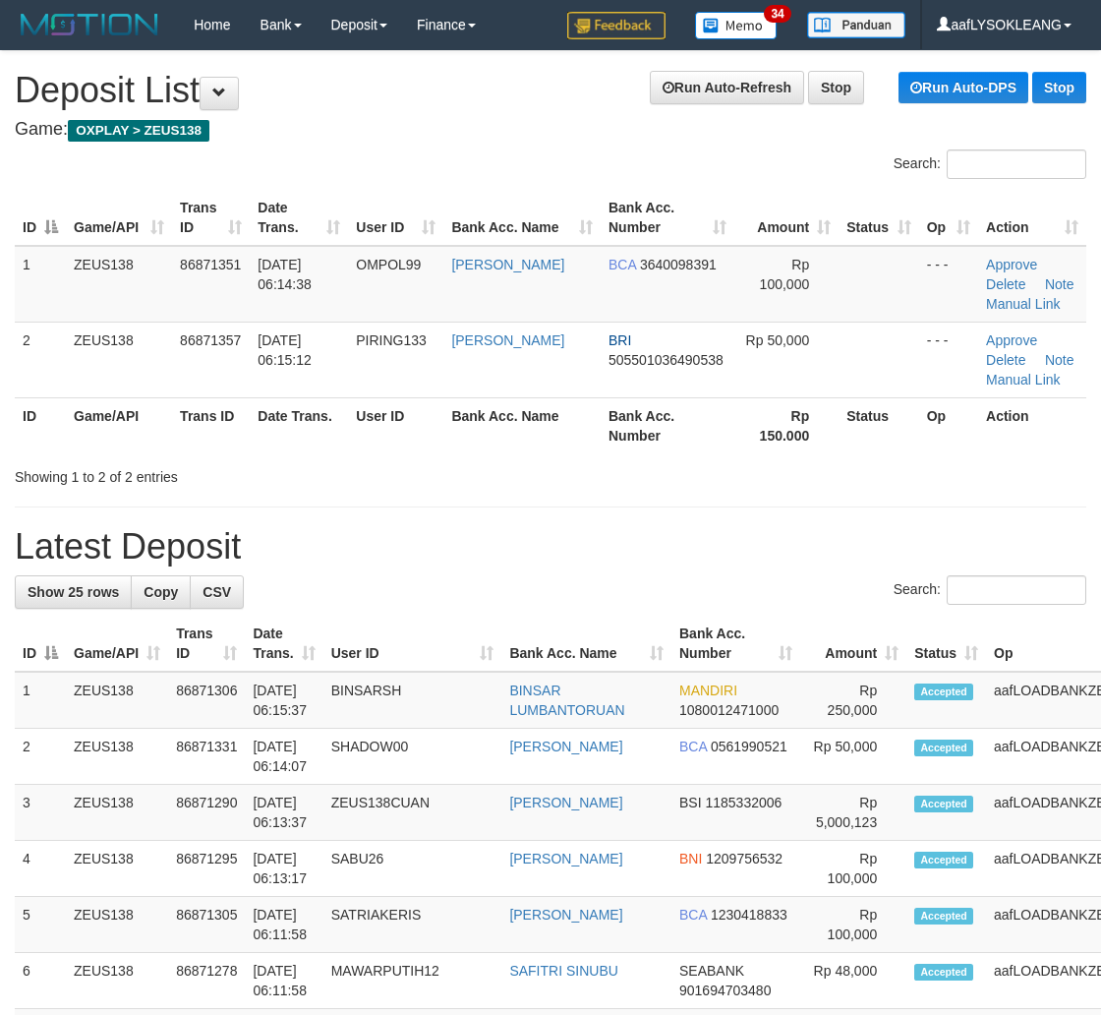
scroll to position [64, 21]
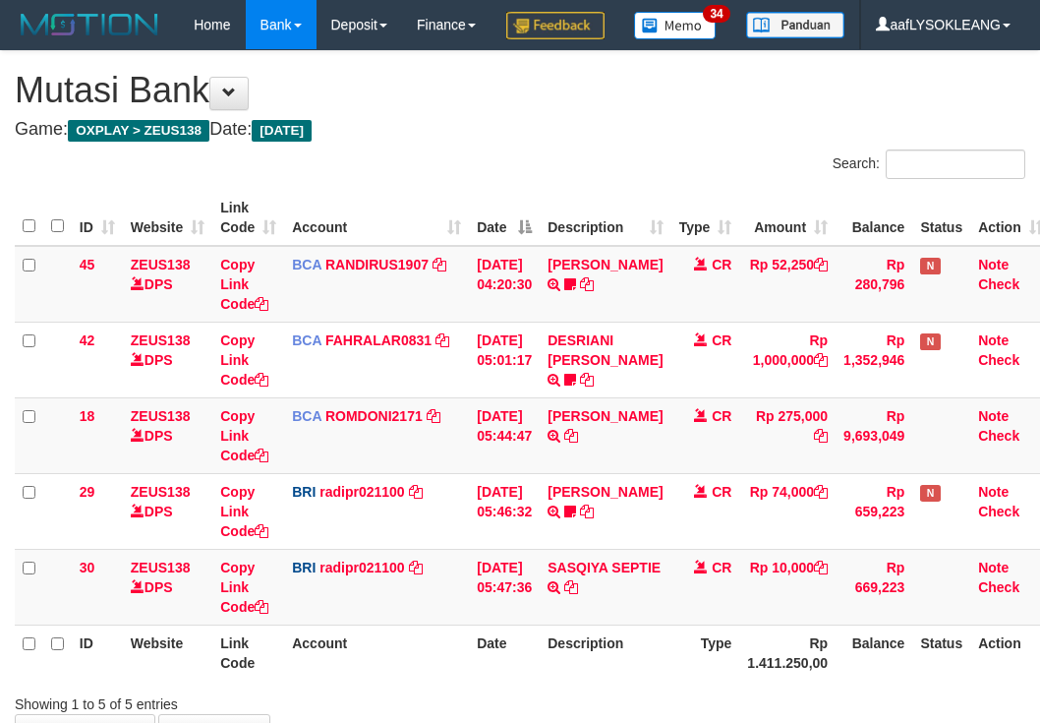
scroll to position [181, 0]
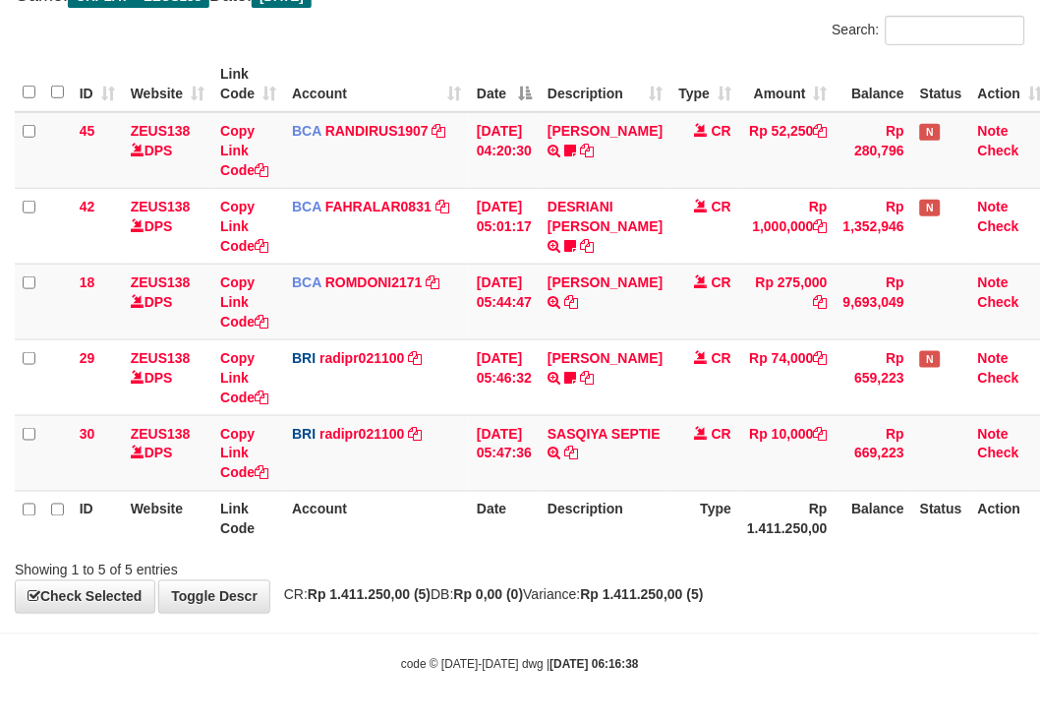
click at [403, 50] on div "Search:" at bounding box center [520, 33] width 1040 height 34
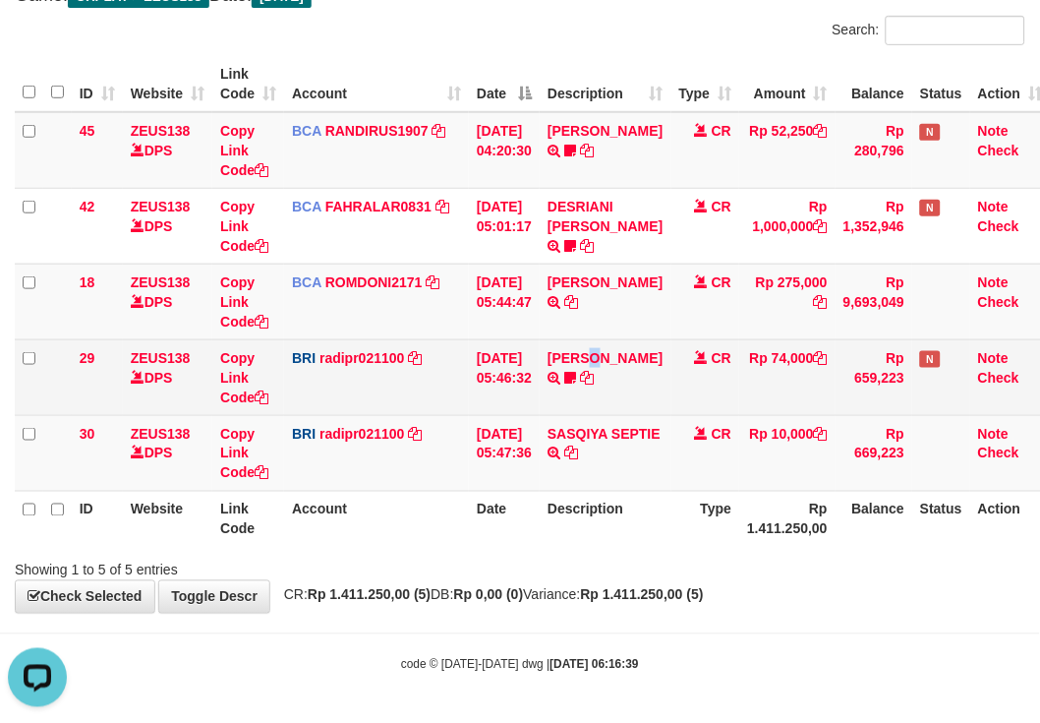
drag, startPoint x: 610, startPoint y: 339, endPoint x: 543, endPoint y: 332, distance: 67.2
click at [607, 339] on td "STEVANO FERNAN TRANSFER NBMB STEVANO FERNAN TO REYNALDI ADI PRATAMA 00580115384…" at bounding box center [605, 377] width 131 height 76
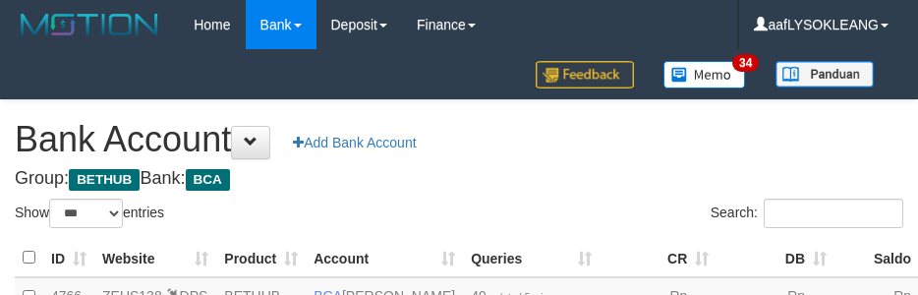
select select "***"
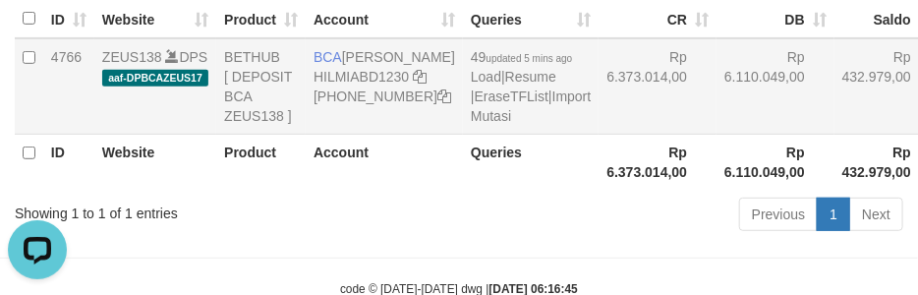
click at [717, 135] on td "Rp 6.110.049,00" at bounding box center [776, 86] width 118 height 96
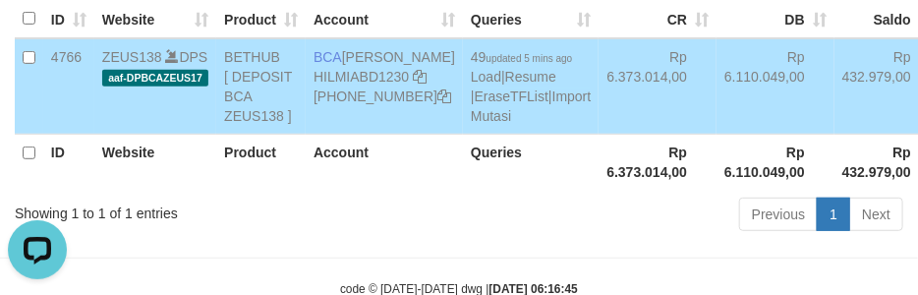
click at [717, 135] on td "Rp 6.110.049,00" at bounding box center [776, 86] width 118 height 96
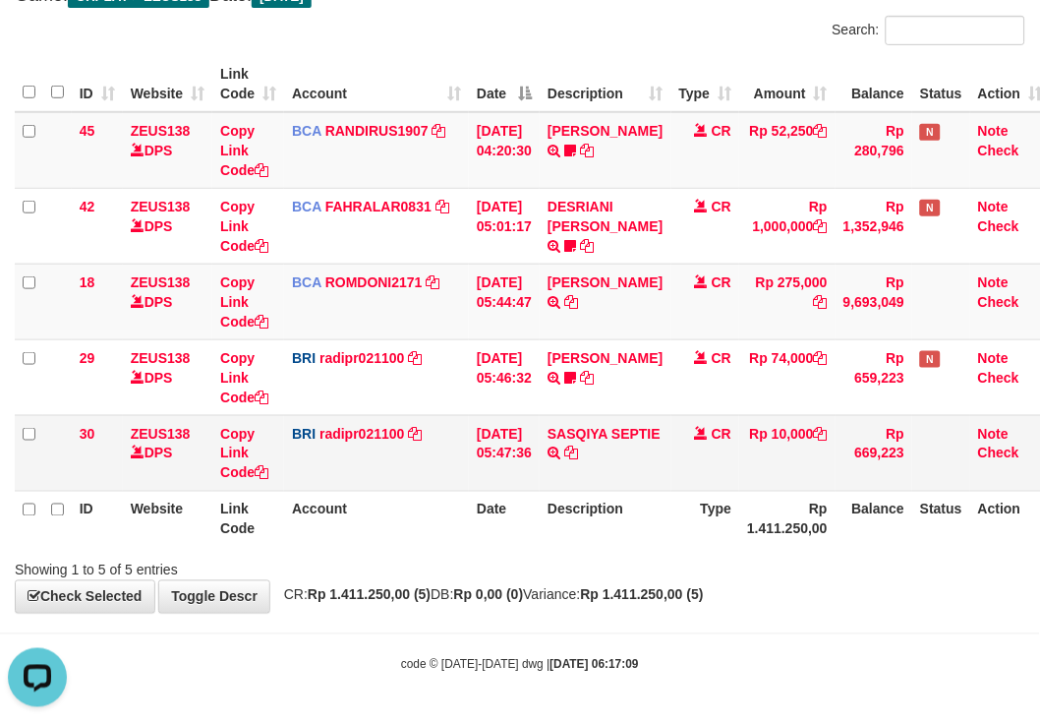
click at [455, 444] on td "BRI radipr021100 DPS REYNALDI ADI PRATAMA mutasi_20250901_3774 | 30 mutasi_2025…" at bounding box center [376, 453] width 185 height 76
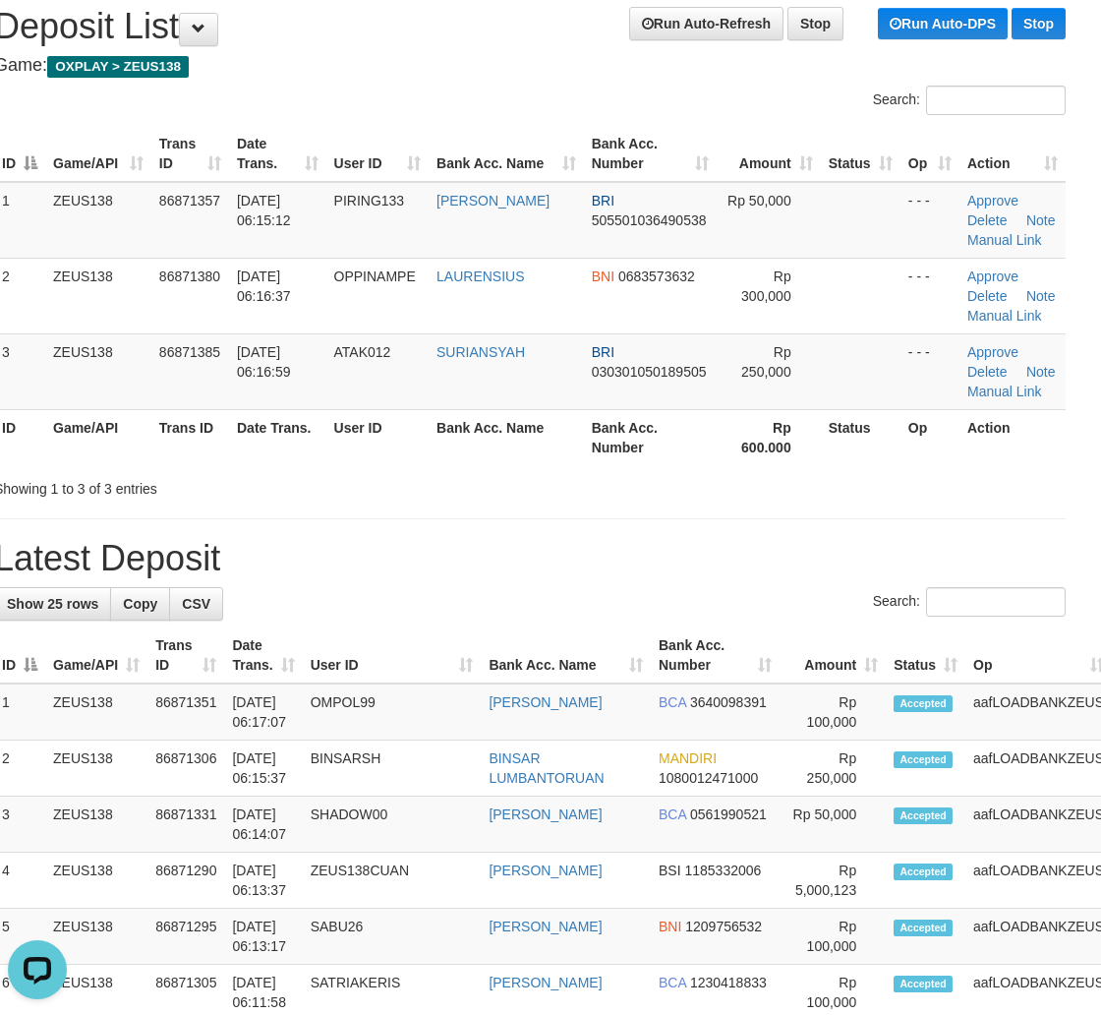
drag, startPoint x: 295, startPoint y: 524, endPoint x: 400, endPoint y: 517, distance: 105.4
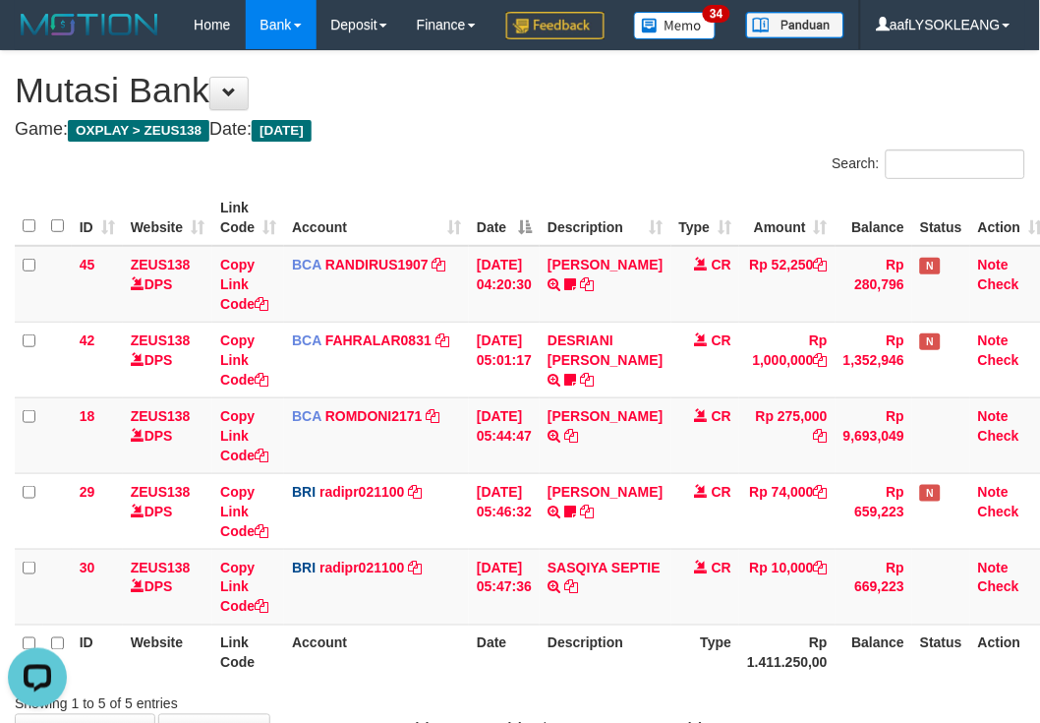
click at [494, 184] on div "Search:" at bounding box center [520, 166] width 1040 height 34
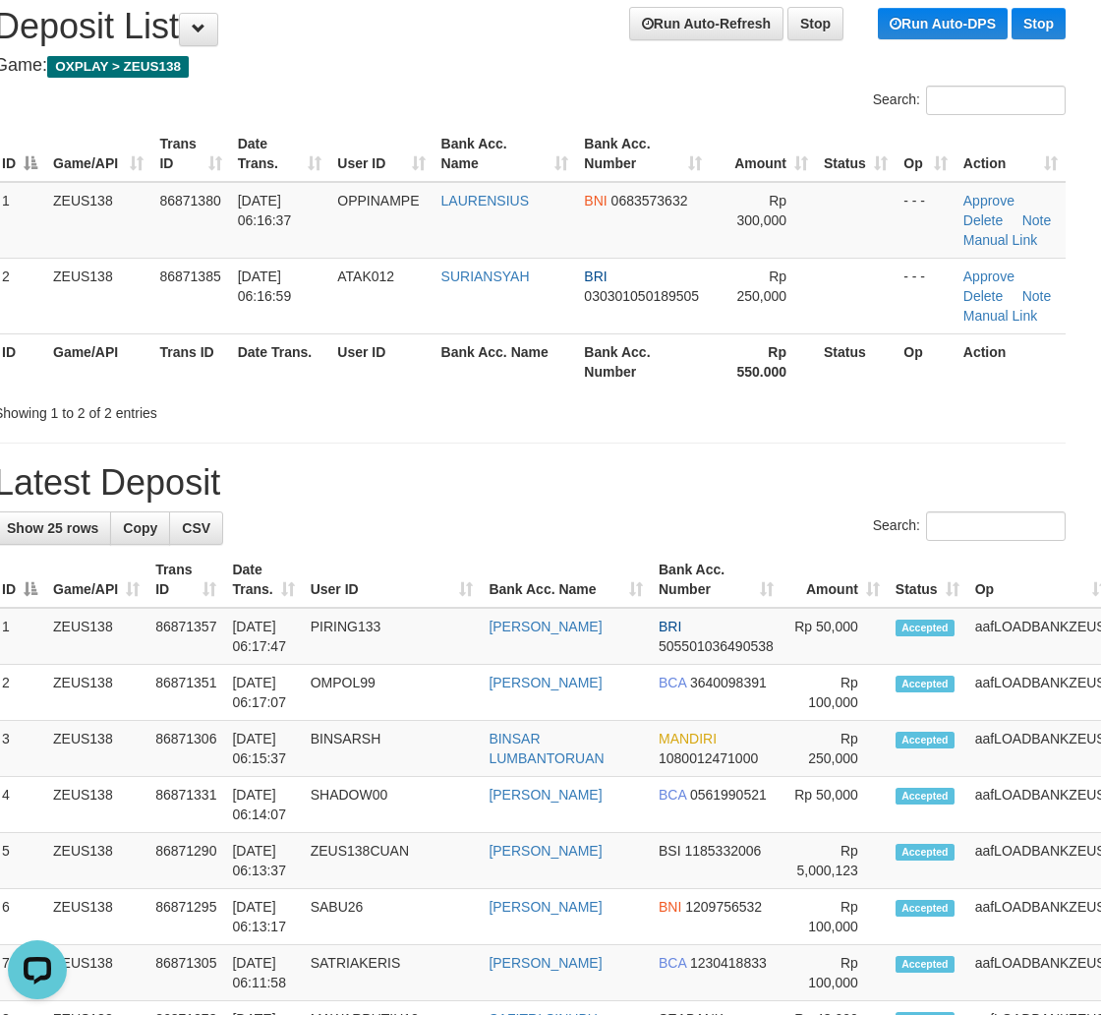
drag, startPoint x: 842, startPoint y: 445, endPoint x: 860, endPoint y: 441, distance: 19.3
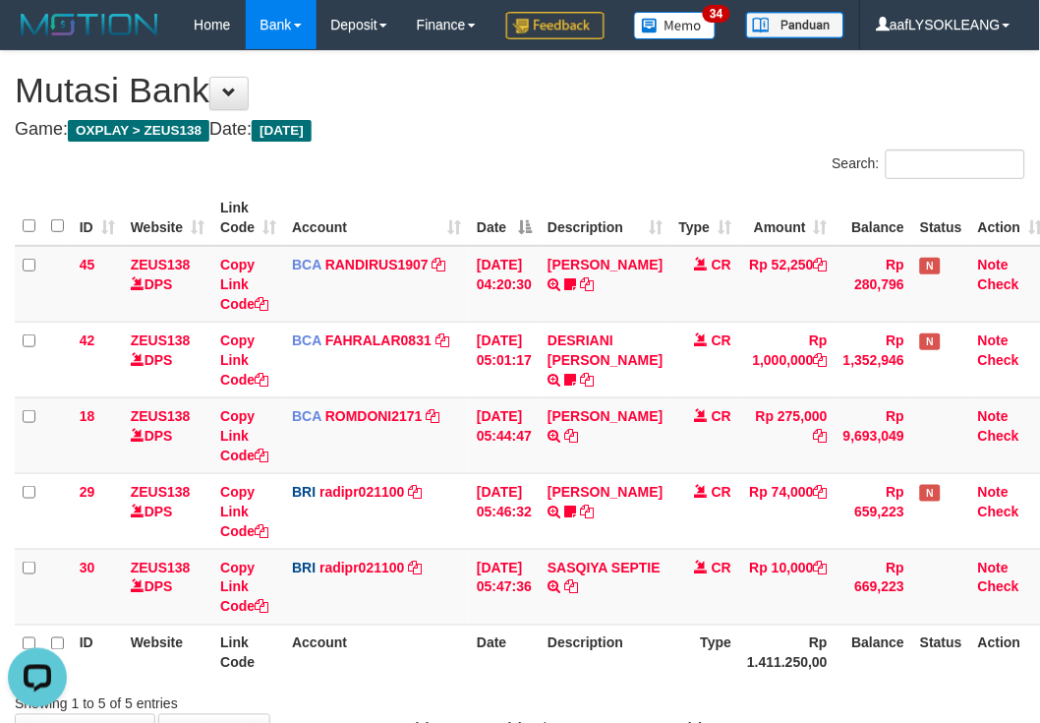
drag, startPoint x: 478, startPoint y: 175, endPoint x: 63, endPoint y: 150, distance: 415.7
click at [475, 140] on h4 "Game: OXPLAY > ZEUS138 Date: [DATE]" at bounding box center [520, 130] width 1011 height 20
click at [542, 140] on h4 "Game: OXPLAY > ZEUS138 Date: [DATE]" at bounding box center [520, 130] width 1011 height 20
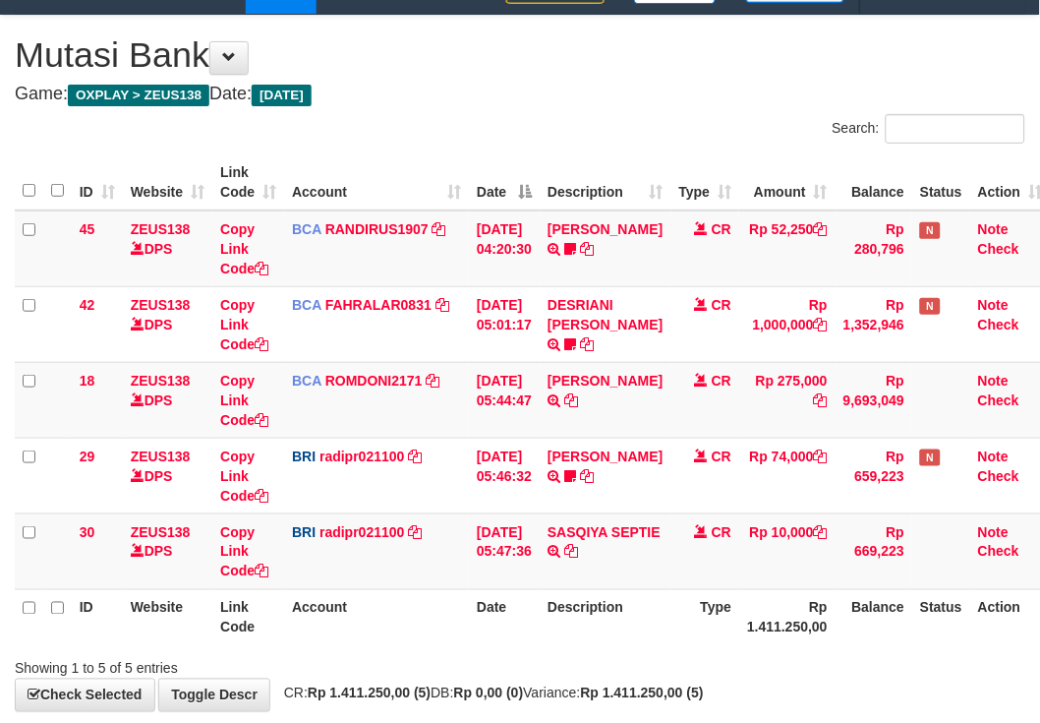
scroll to position [181, 0]
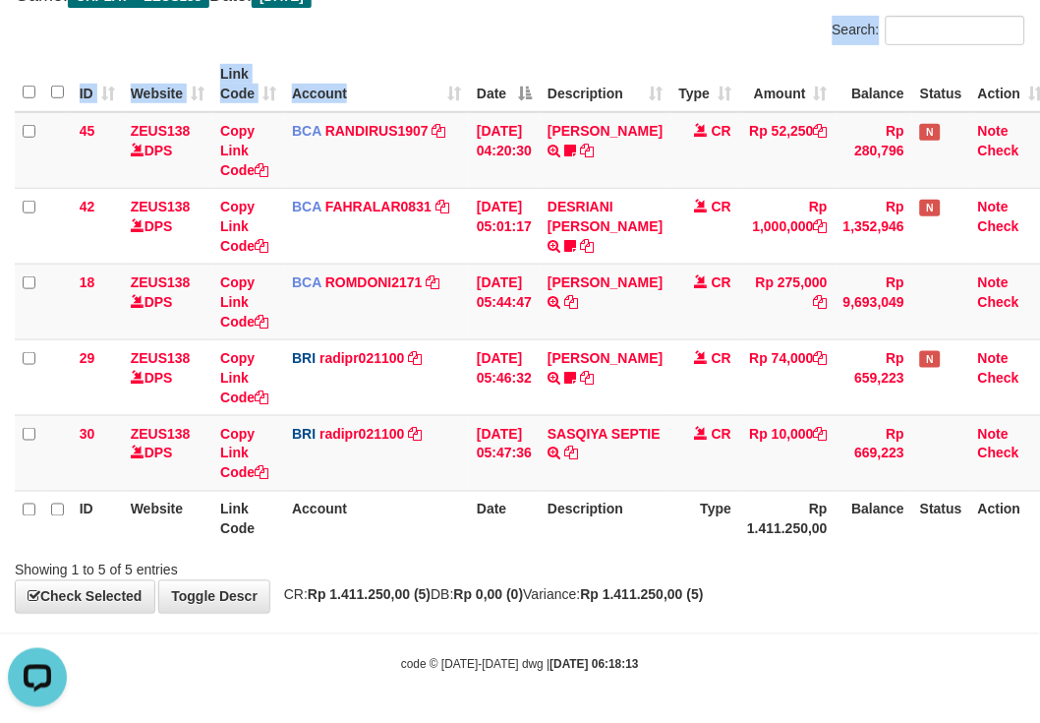
drag, startPoint x: 390, startPoint y: 60, endPoint x: 21, endPoint y: 105, distance: 372.5
click at [391, 62] on div "Search: ID Website Link Code Account Date Description Type Amount Balance Statu…" at bounding box center [520, 298] width 1011 height 564
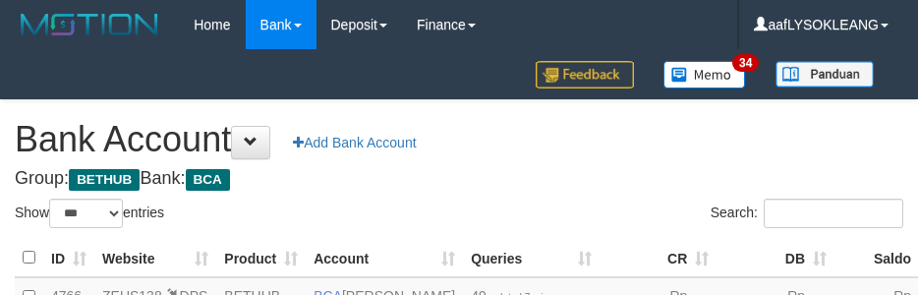
select select "***"
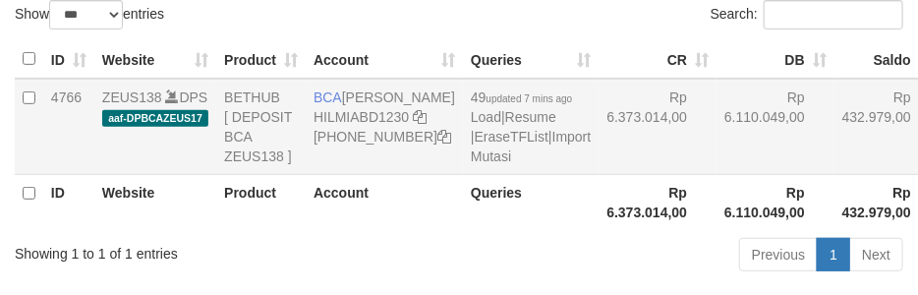
scroll to position [239, 0]
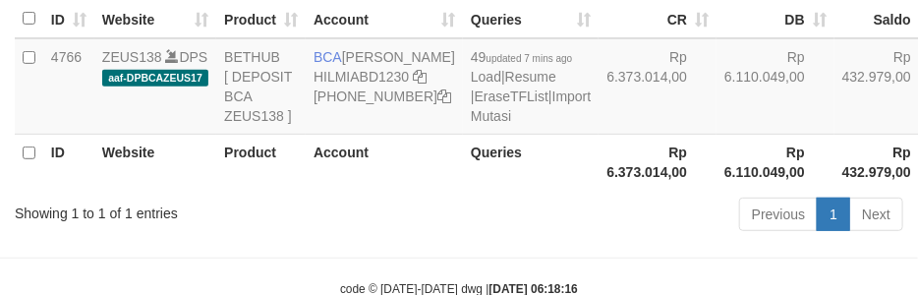
drag, startPoint x: 593, startPoint y: 158, endPoint x: 515, endPoint y: 234, distance: 108.5
click at [599, 135] on td "Rp 6.373.014,00" at bounding box center [658, 86] width 118 height 96
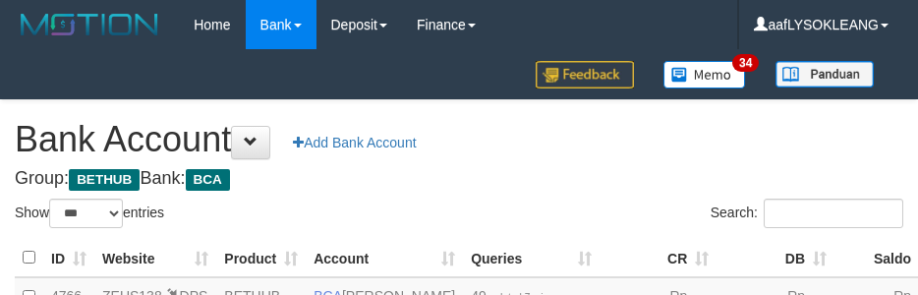
select select "***"
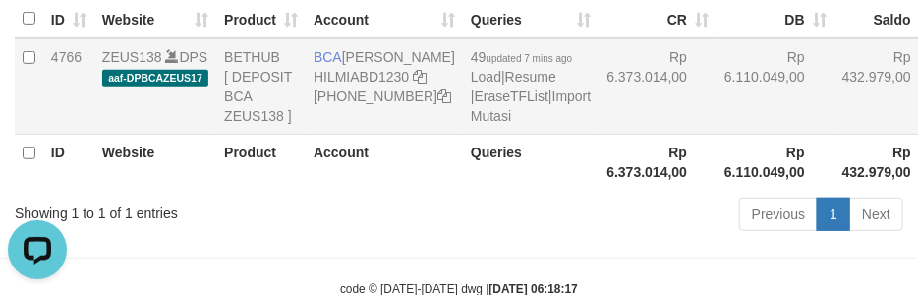
drag, startPoint x: 617, startPoint y: 143, endPoint x: 636, endPoint y: 154, distance: 22.9
click at [624, 135] on tr "4766 ZEUS138 DPS aaf-DPBCAZEUS17 BETHUB [ DEPOSIT BCA ZEUS138 ] BCA [PERSON_NAM…" at bounding box center [536, 86] width 1042 height 96
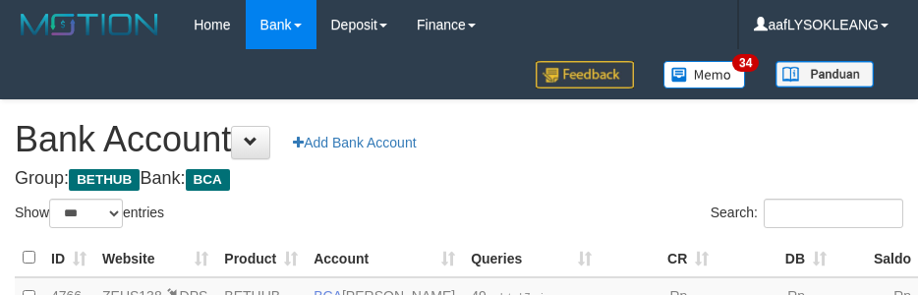
select select "***"
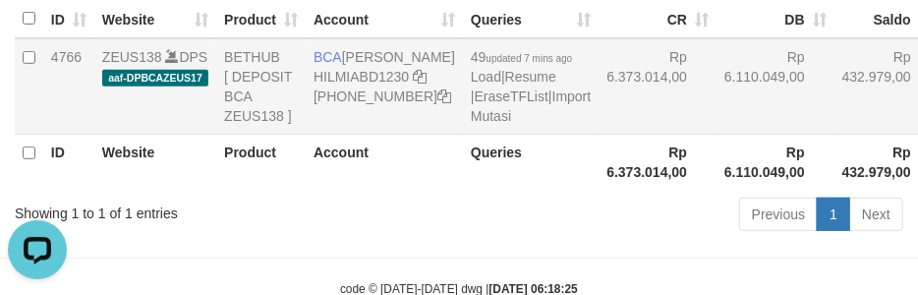
click at [600, 135] on td "Rp 6.373.014,00" at bounding box center [658, 86] width 118 height 96
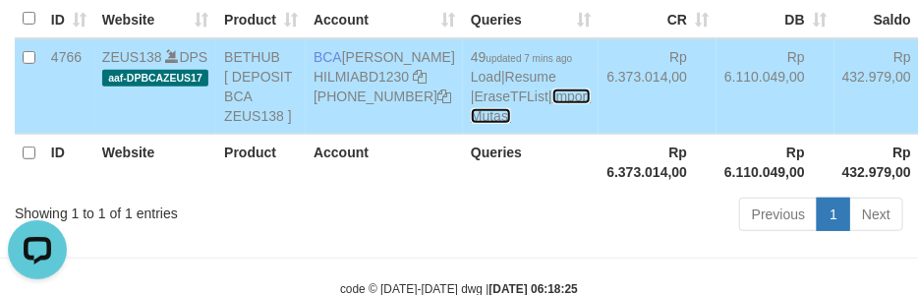
click at [471, 124] on link "Import Mutasi" at bounding box center [531, 106] width 120 height 35
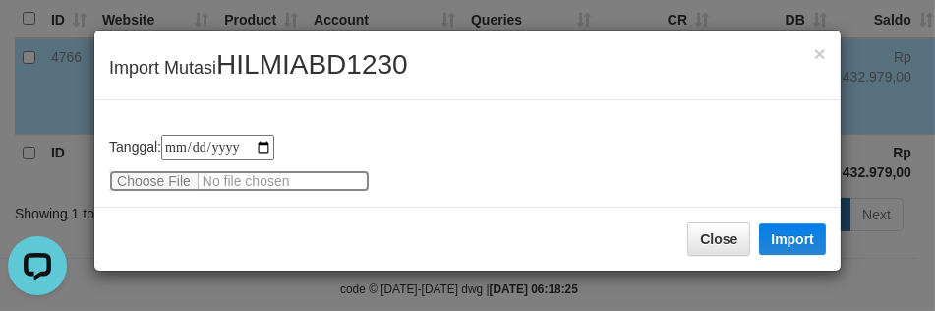
click at [138, 171] on input "file" at bounding box center [239, 181] width 261 height 22
type input "**********"
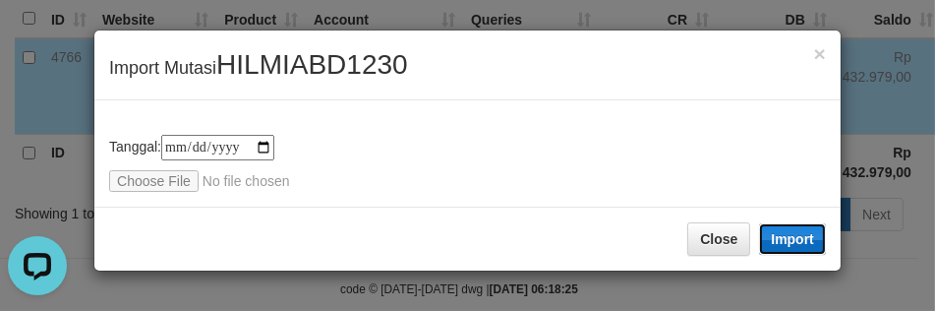
click at [783, 234] on button "Import" at bounding box center [792, 238] width 67 height 31
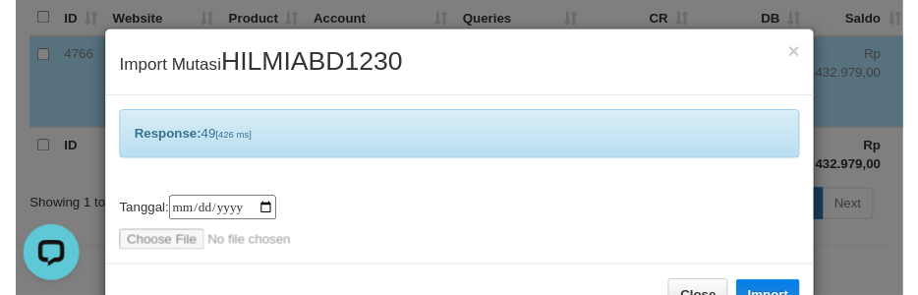
scroll to position [57, 0]
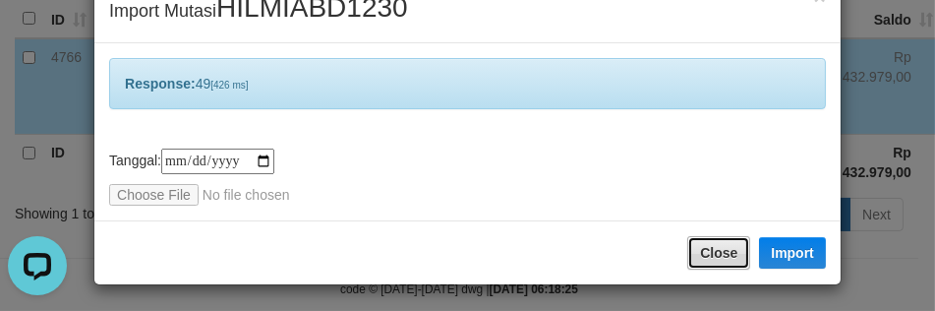
click at [709, 241] on button "Close" at bounding box center [718, 252] width 63 height 33
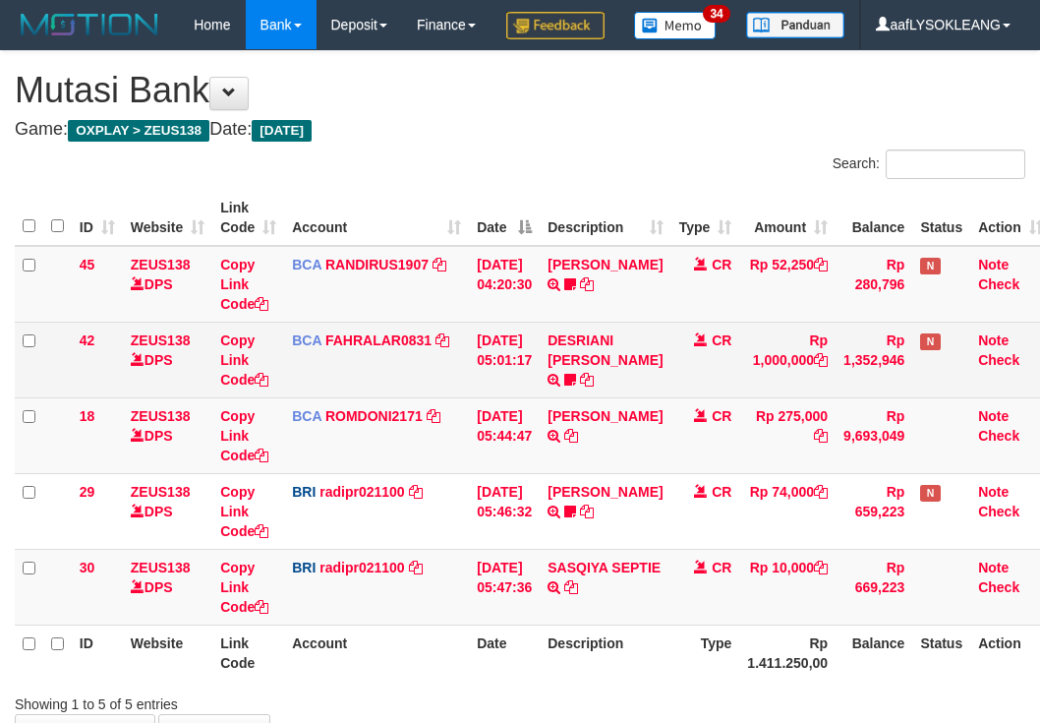
scroll to position [181, 0]
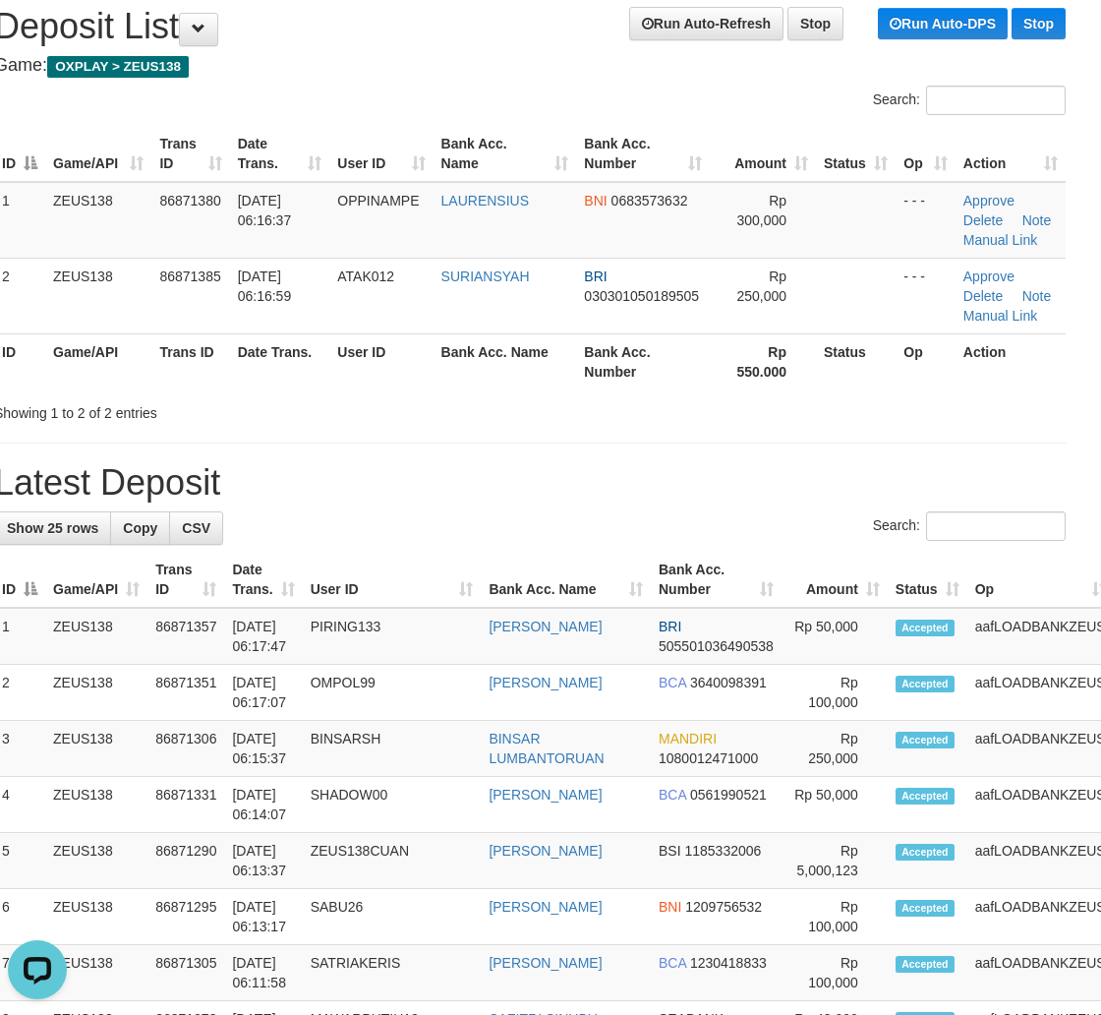
drag, startPoint x: 591, startPoint y: 458, endPoint x: 846, endPoint y: 505, distance: 259.0
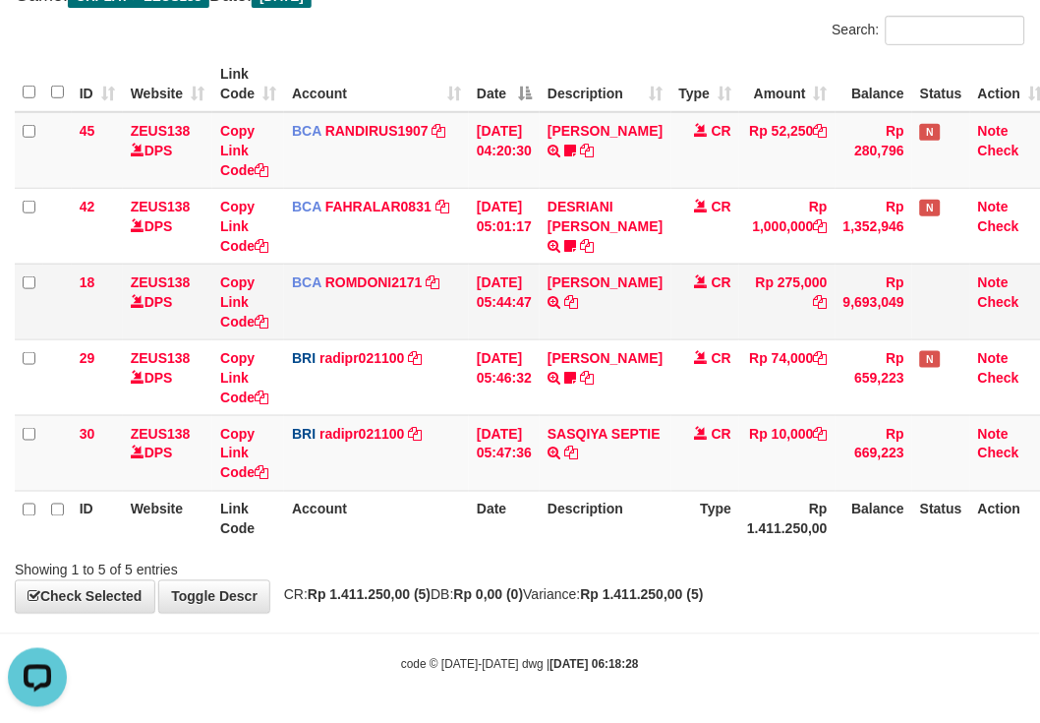
drag, startPoint x: 395, startPoint y: 331, endPoint x: 191, endPoint y: 322, distance: 204.8
click at [394, 336] on td "BCA ROMDONI2171 DPS ROMDONI mutasi_20250901_3611 | 18 mutasi_20250901_3611 | 18" at bounding box center [376, 302] width 185 height 76
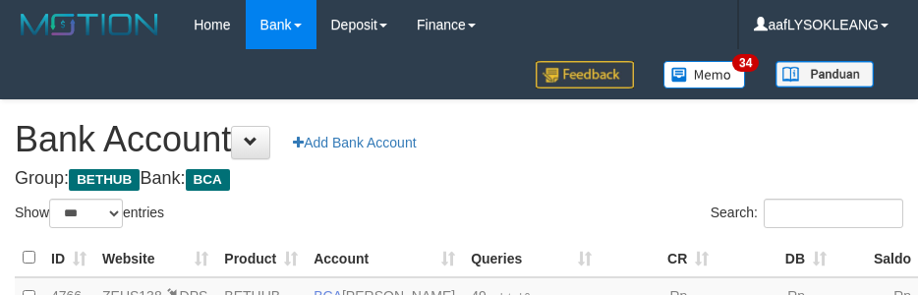
select select "***"
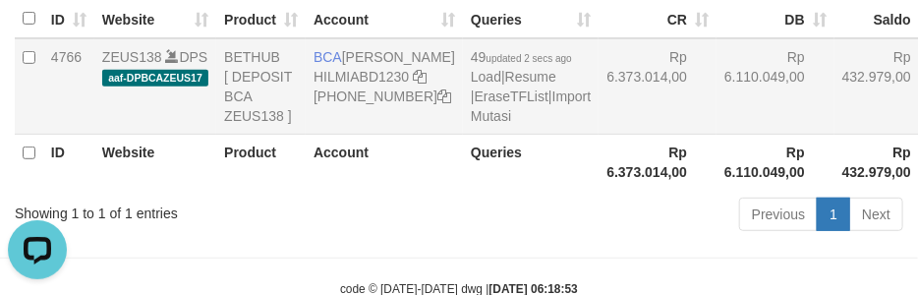
click at [717, 135] on td "Rp 6.110.049,00" at bounding box center [776, 86] width 118 height 96
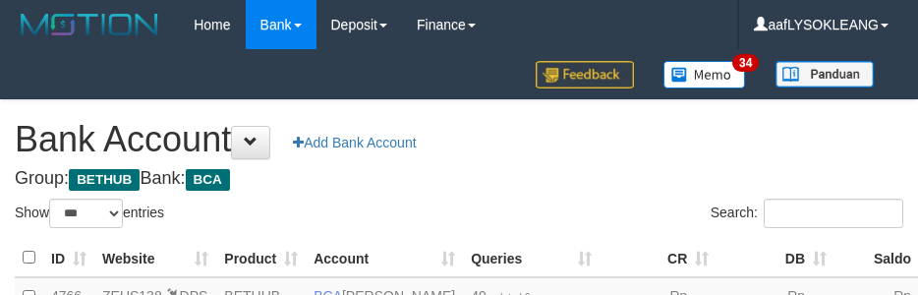
select select "***"
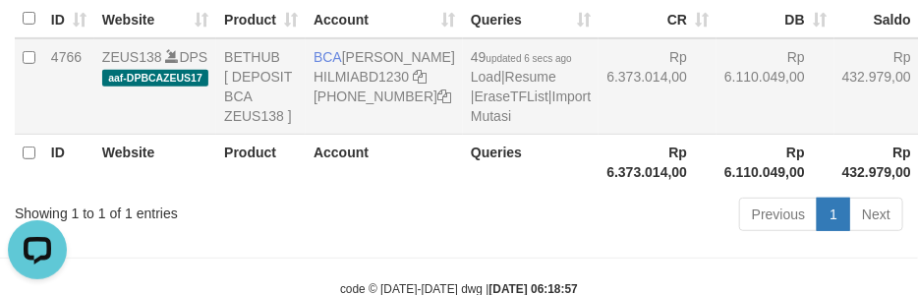
drag, startPoint x: 642, startPoint y: 159, endPoint x: 641, endPoint y: 207, distance: 48.2
click at [717, 135] on td "Rp 6.110.049,00" at bounding box center [776, 86] width 118 height 96
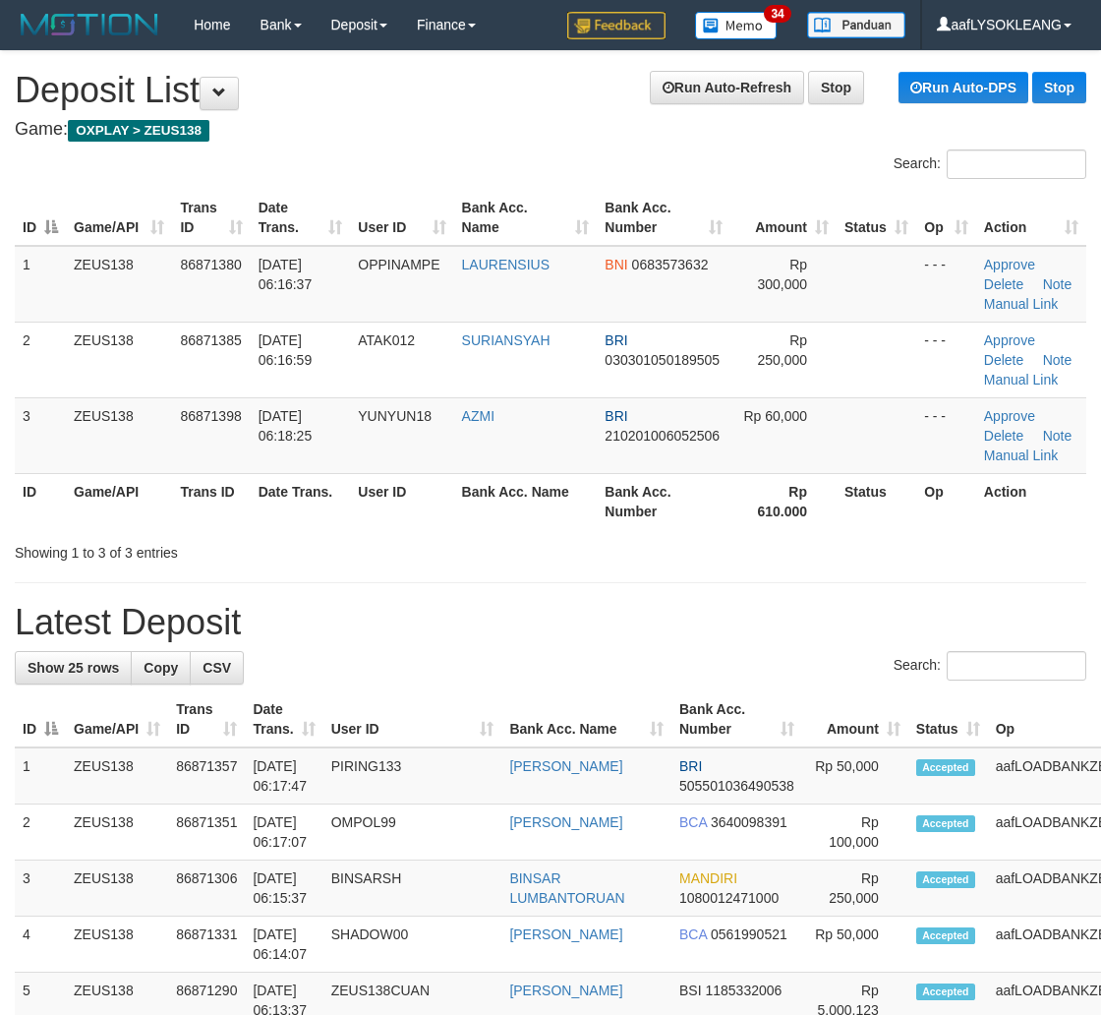
scroll to position [64, 21]
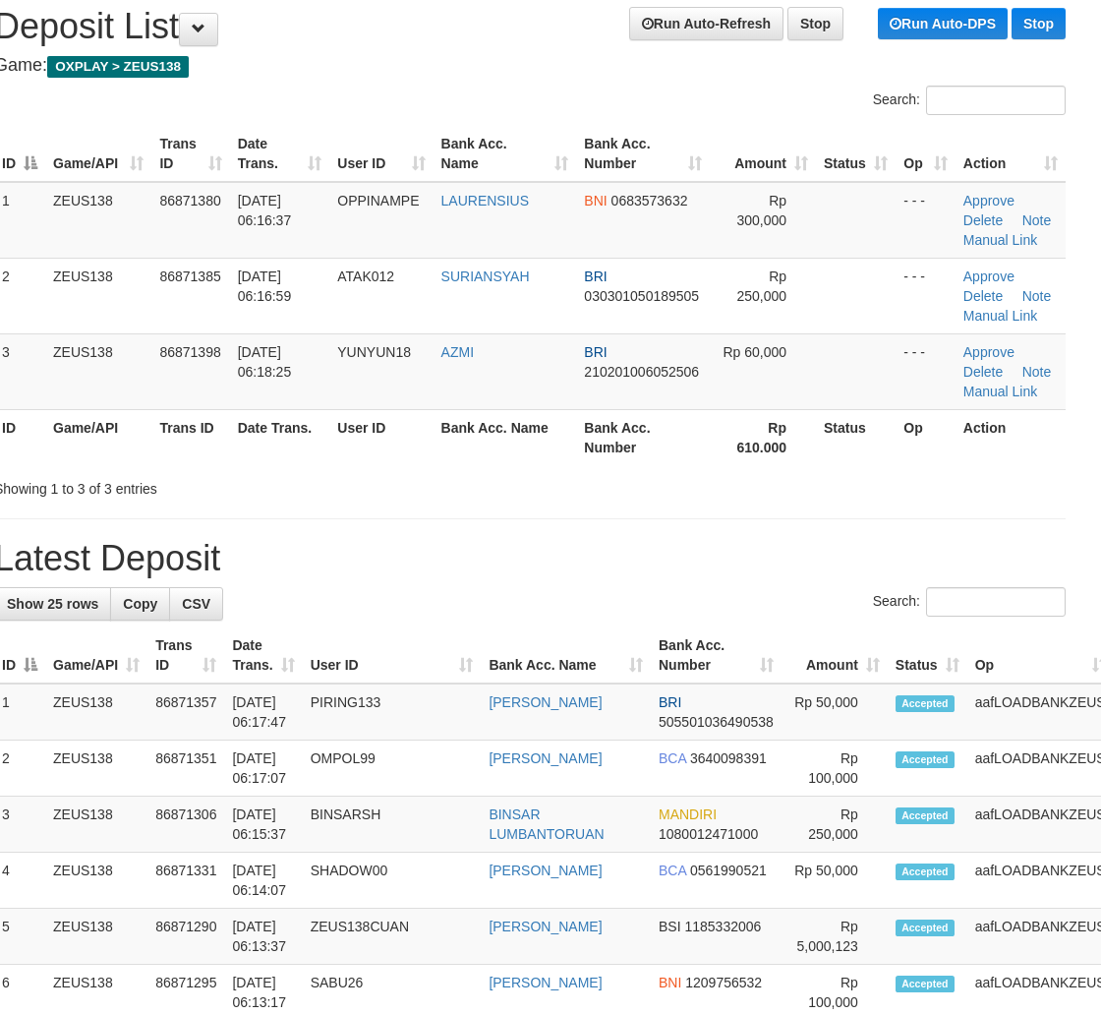
drag, startPoint x: 784, startPoint y: 566, endPoint x: 1111, endPoint y: 625, distance: 332.7
drag, startPoint x: 927, startPoint y: 600, endPoint x: 1114, endPoint y: 632, distance: 189.6
click at [957, 607] on input "Search:" at bounding box center [996, 602] width 140 height 30
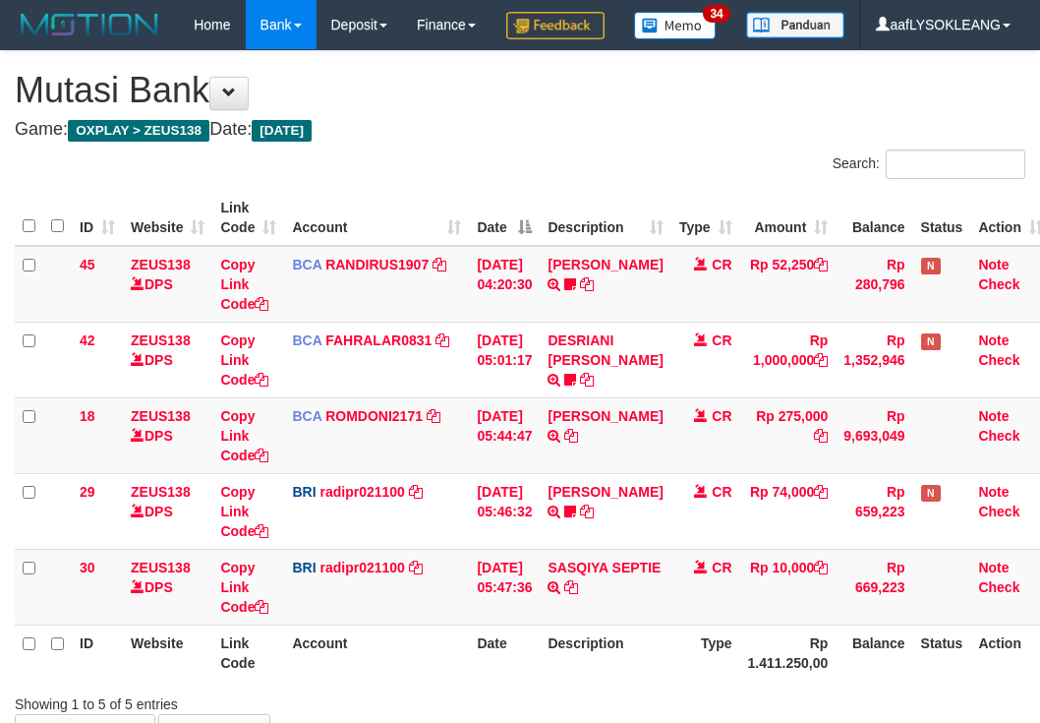
click at [512, 473] on td "[DATE] 05:46:32" at bounding box center [504, 511] width 71 height 76
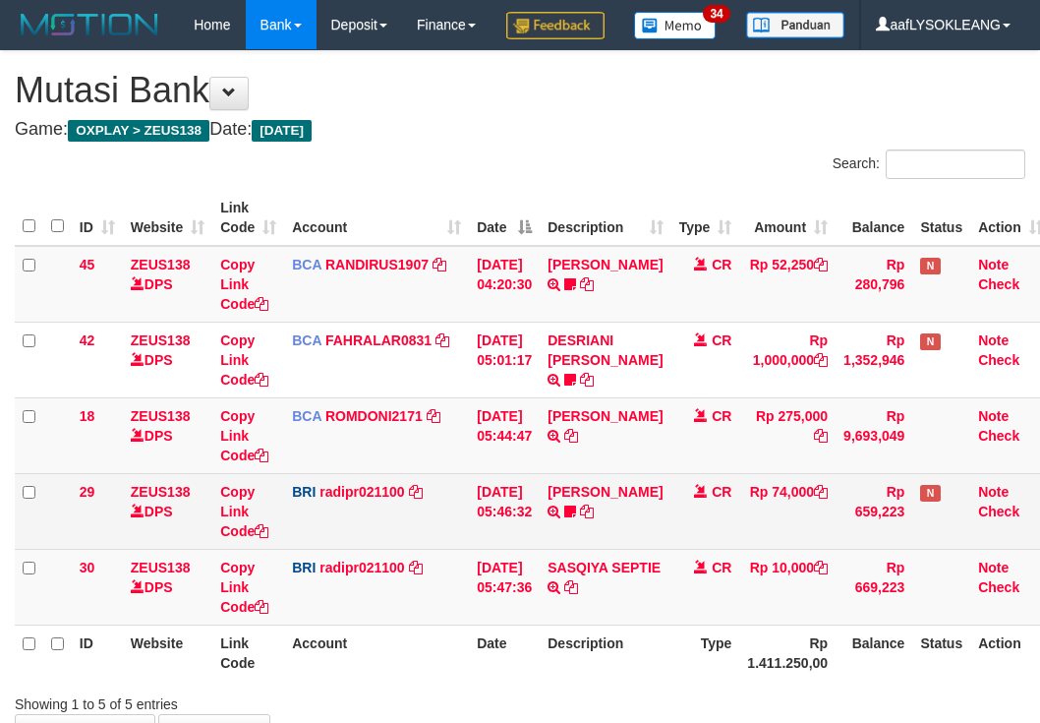
scroll to position [181, 0]
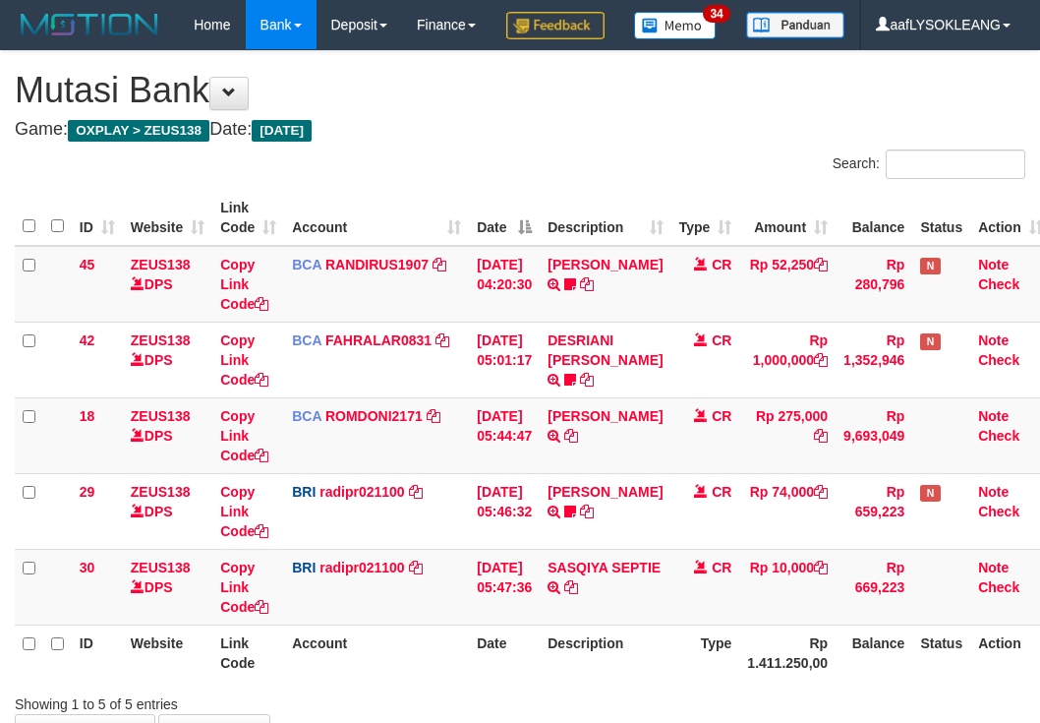
scroll to position [181, 0]
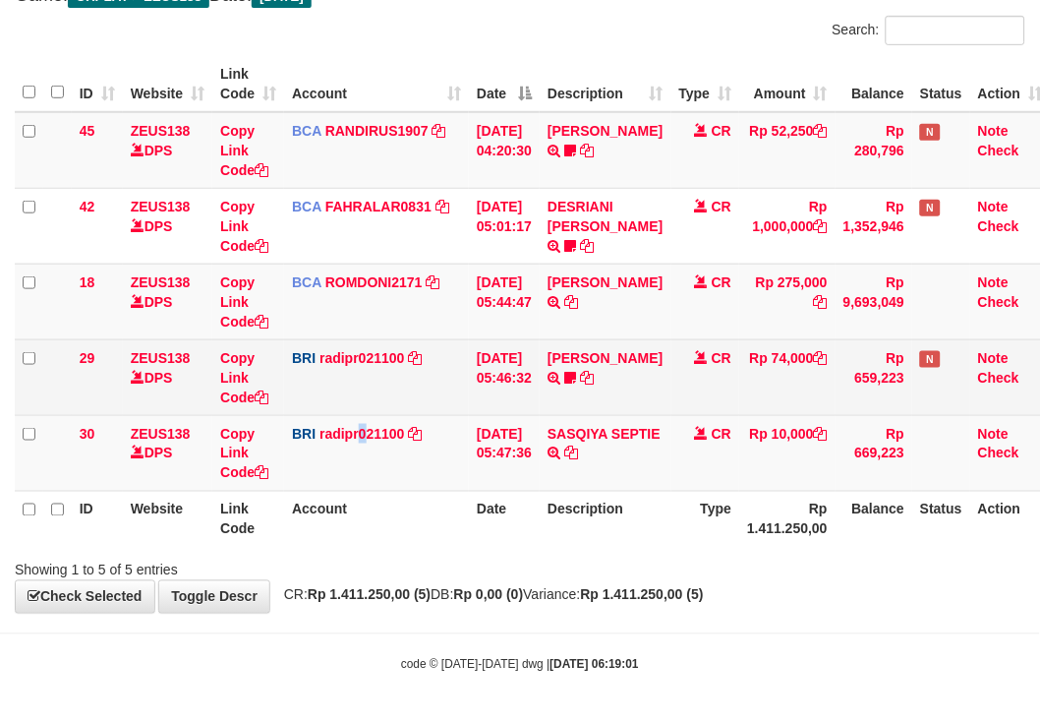
drag, startPoint x: 368, startPoint y: 419, endPoint x: 331, endPoint y: 406, distance: 38.6
click at [355, 415] on td "BRI radipr021100 DPS REYNALDI ADI PRATAMA mutasi_20250901_3774 | 30 mutasi_2025…" at bounding box center [376, 453] width 185 height 76
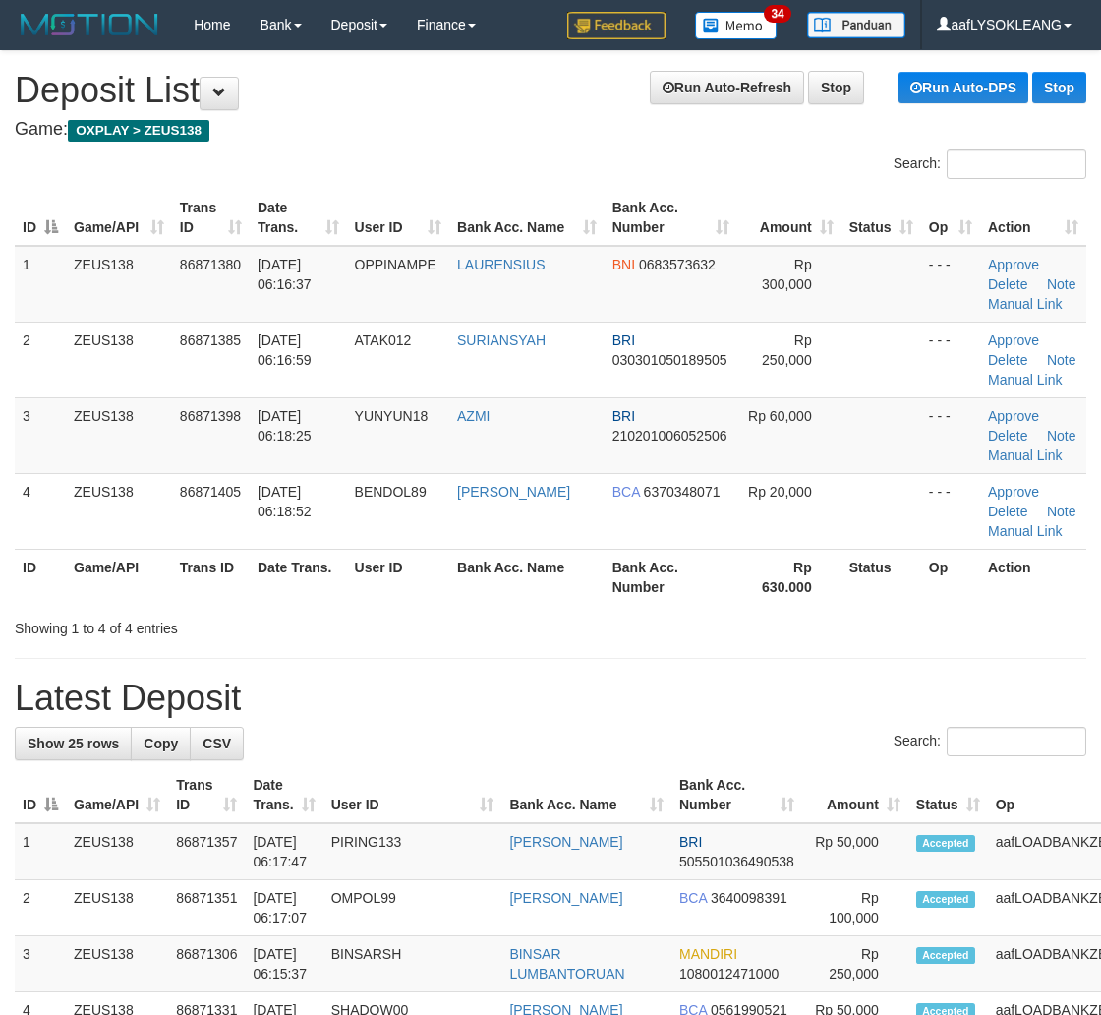
scroll to position [64, 21]
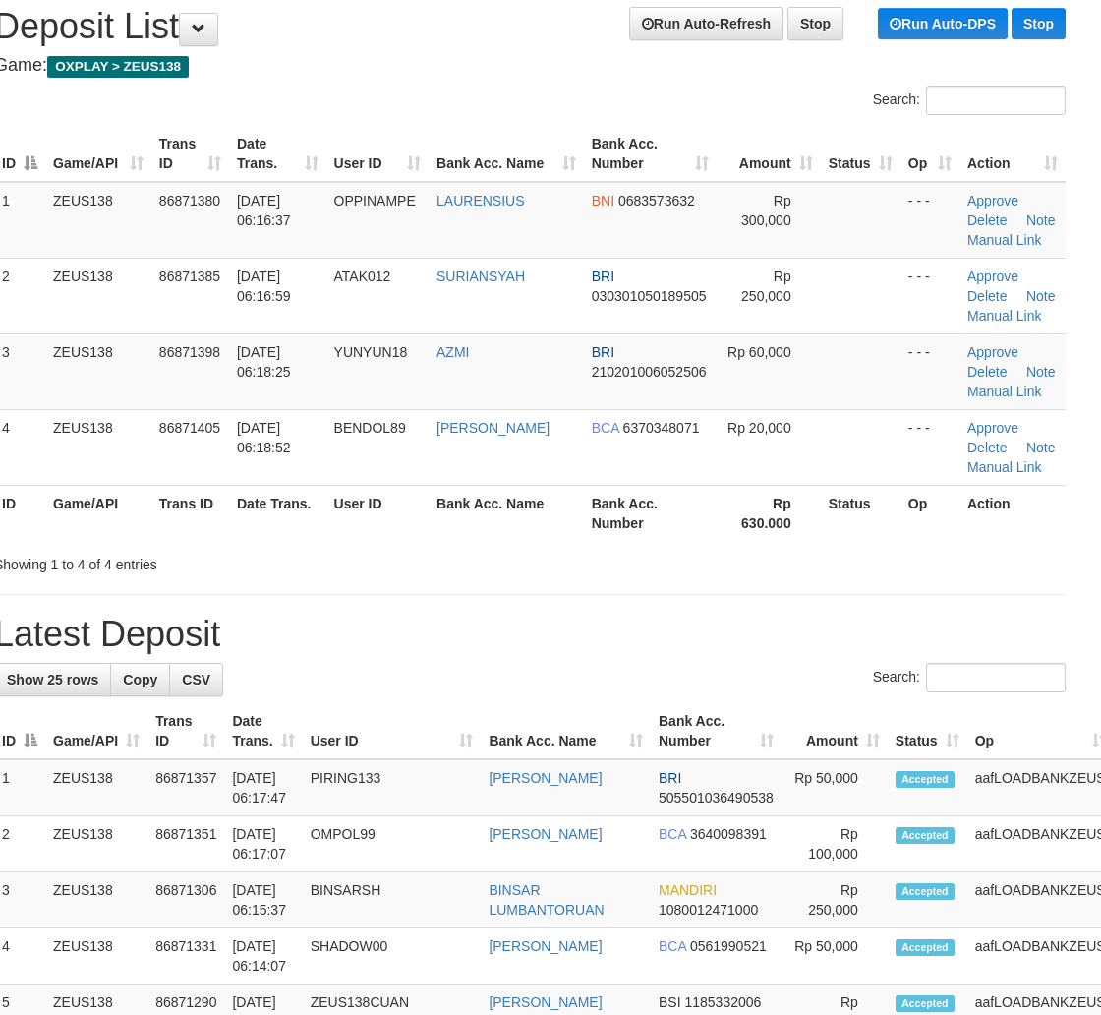
drag, startPoint x: 856, startPoint y: 643, endPoint x: 1113, endPoint y: 694, distance: 262.7
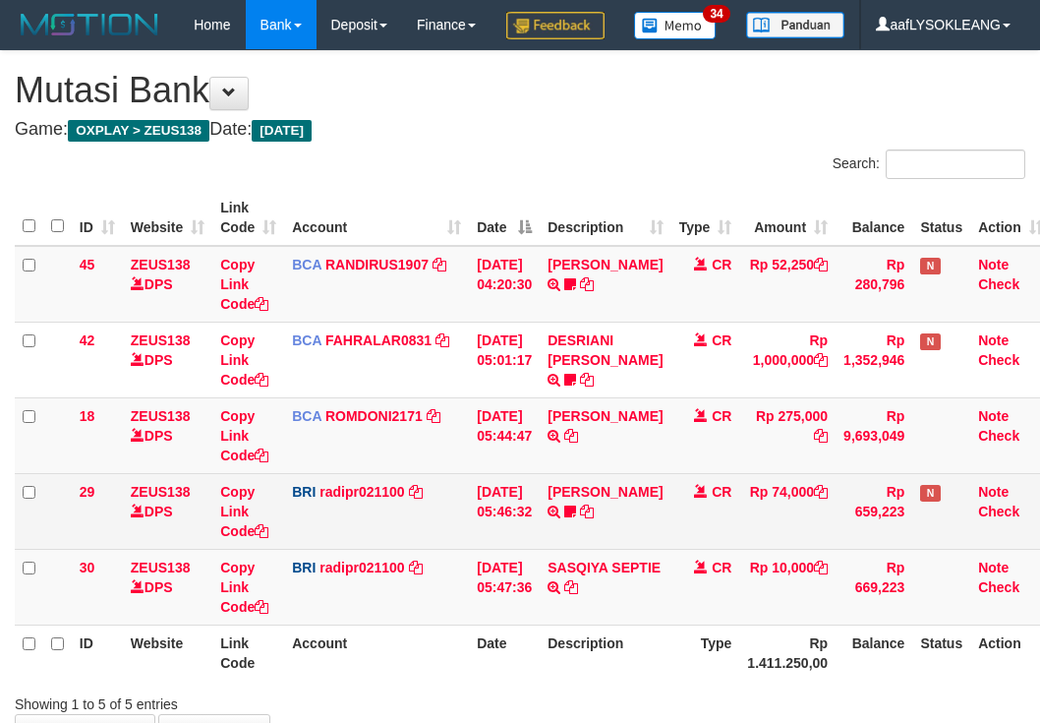
scroll to position [181, 0]
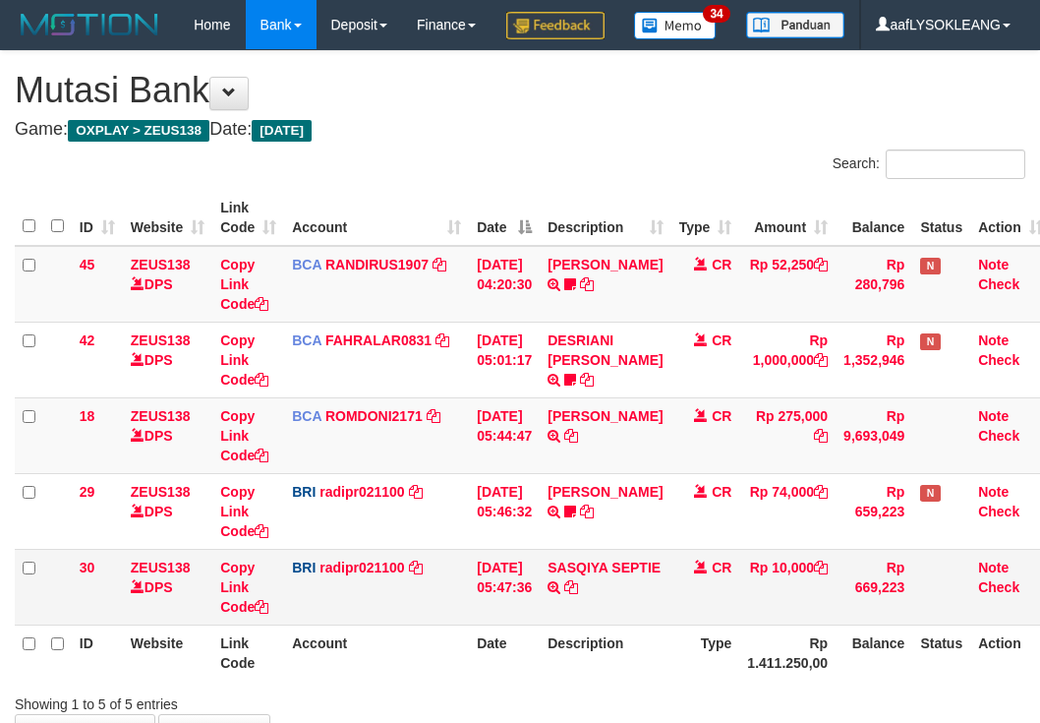
scroll to position [181, 0]
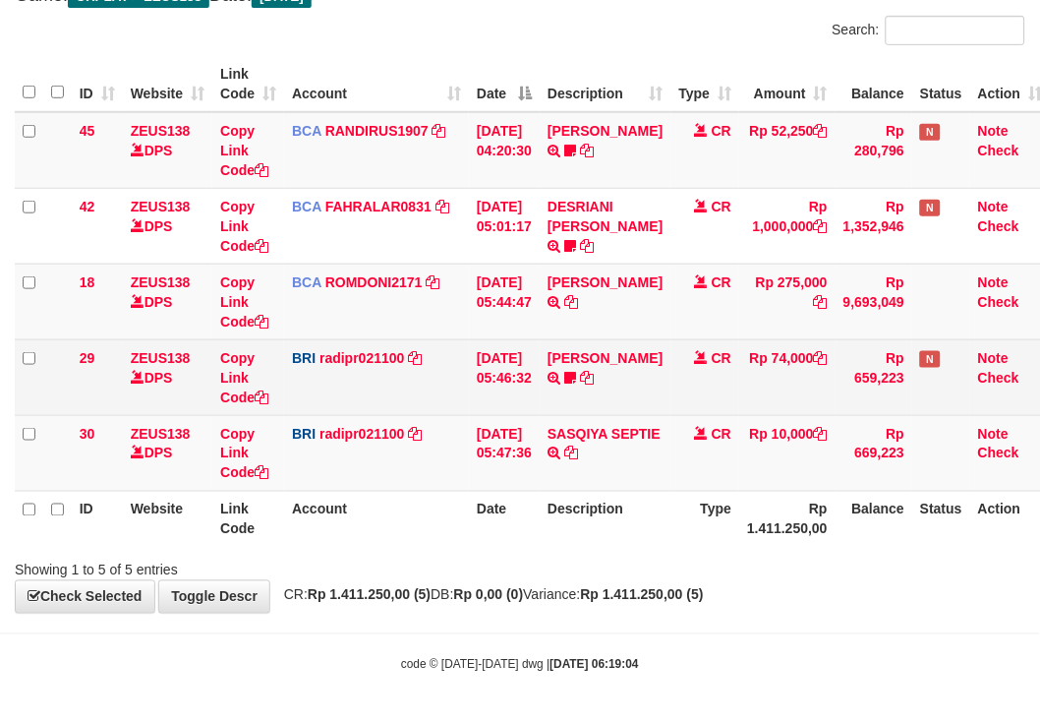
click at [321, 379] on td "BRI radipr021100 DPS REYNALDI ADI PRATAMA mutasi_20250901_3774 | 29 mutasi_2025…" at bounding box center [376, 377] width 185 height 76
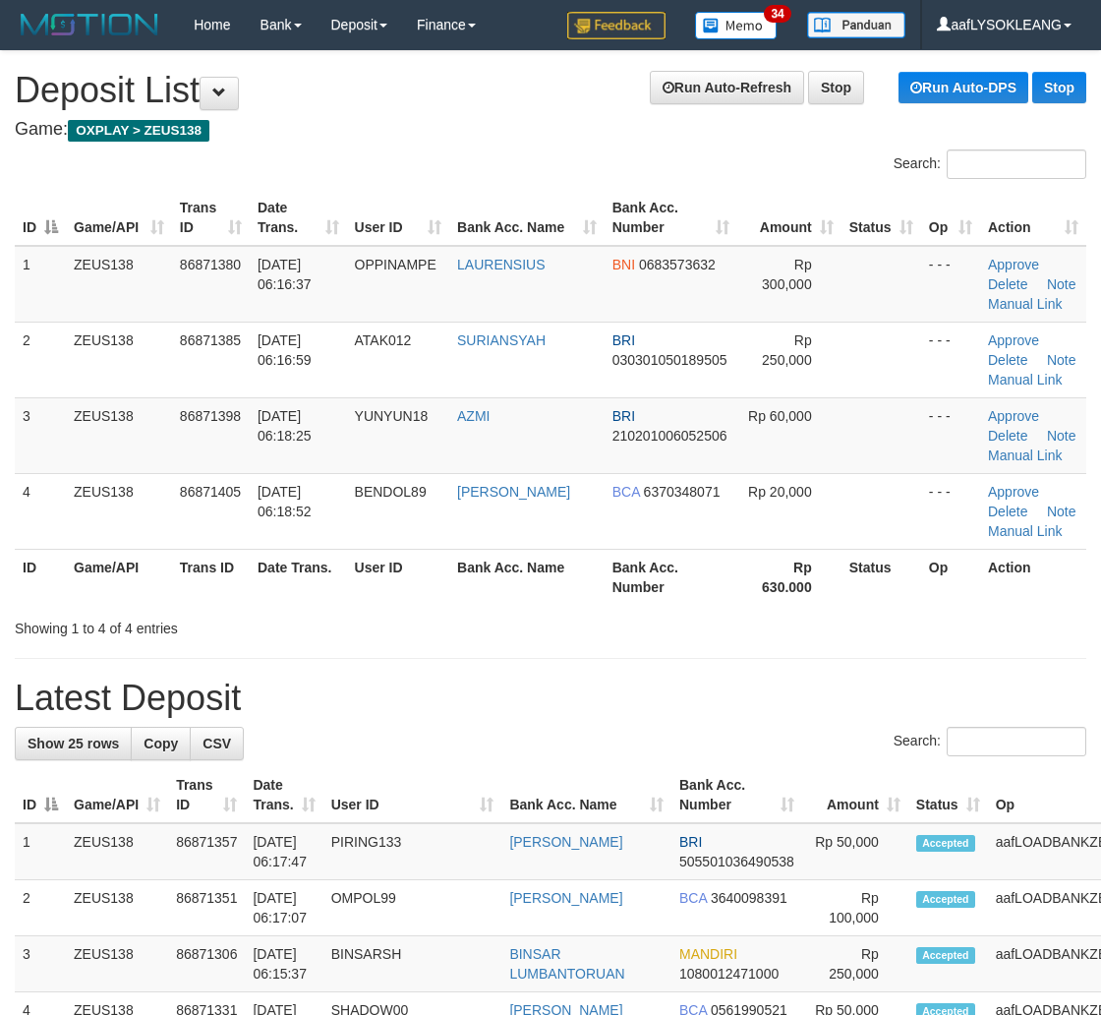
scroll to position [64, 21]
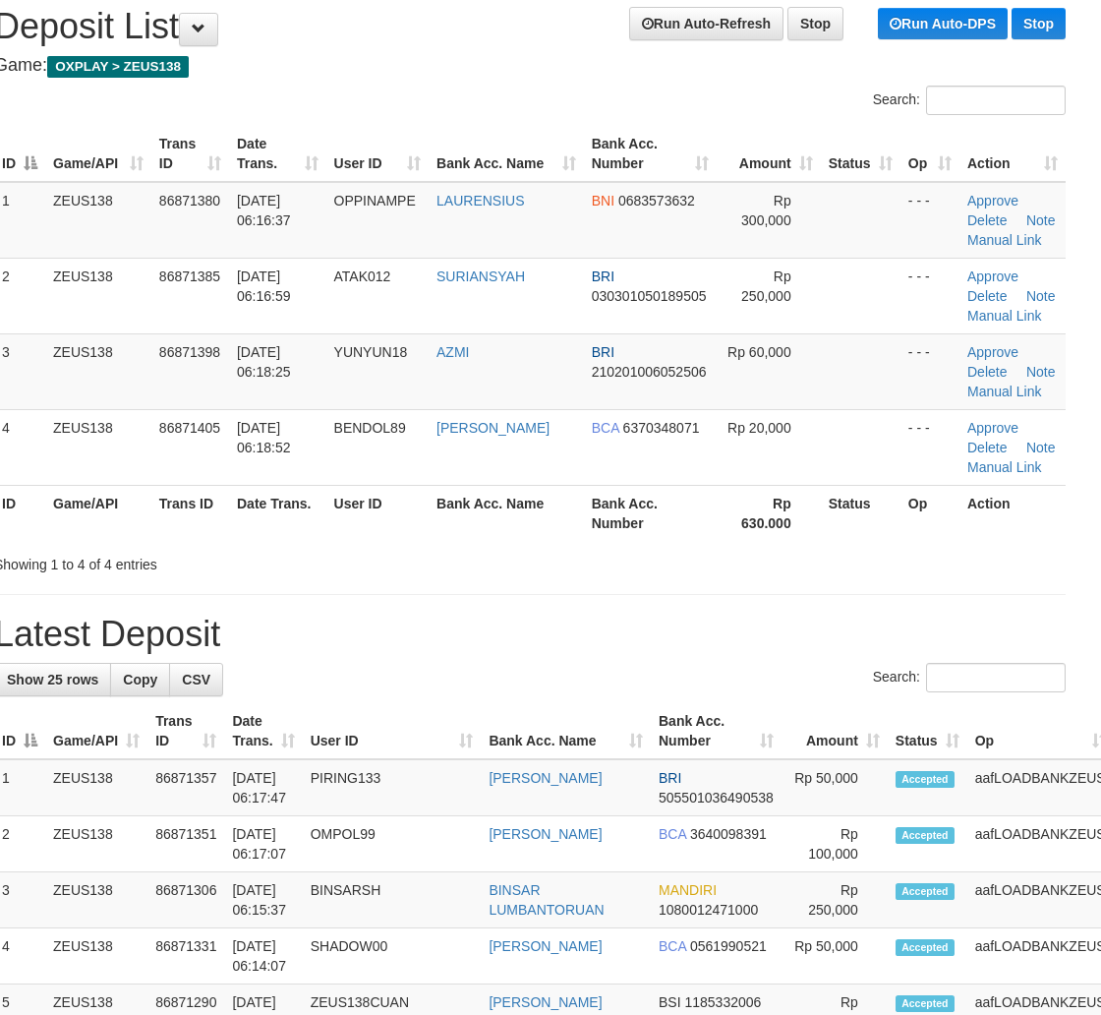
drag, startPoint x: 955, startPoint y: 612, endPoint x: 1115, endPoint y: 629, distance: 161.3
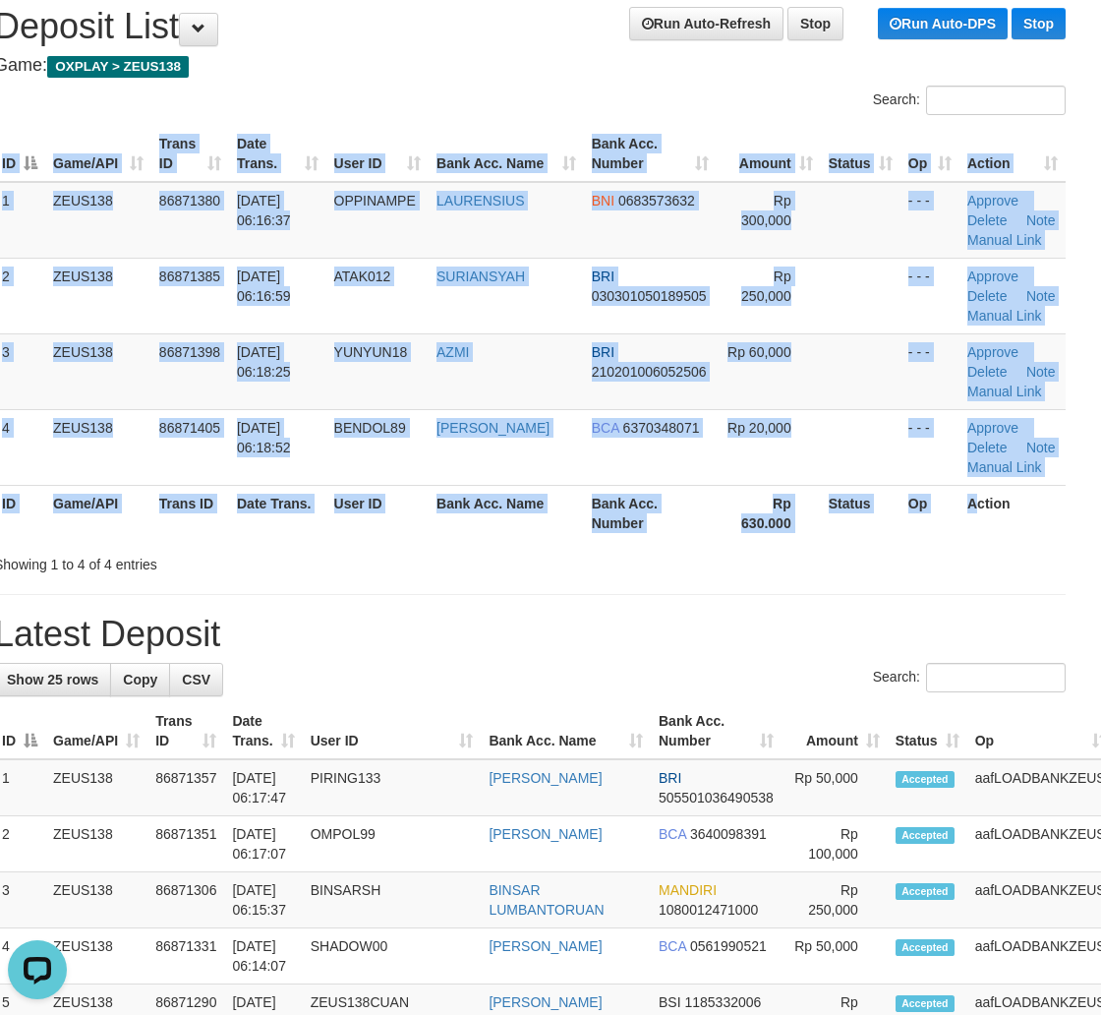
drag, startPoint x: 997, startPoint y: 542, endPoint x: 1109, endPoint y: 531, distance: 112.6
click at [987, 532] on div "ID Game/API Trans ID Date Trans. User ID Bank Acc. Name Bank Acc. Number Amount…" at bounding box center [529, 333] width 1101 height 427
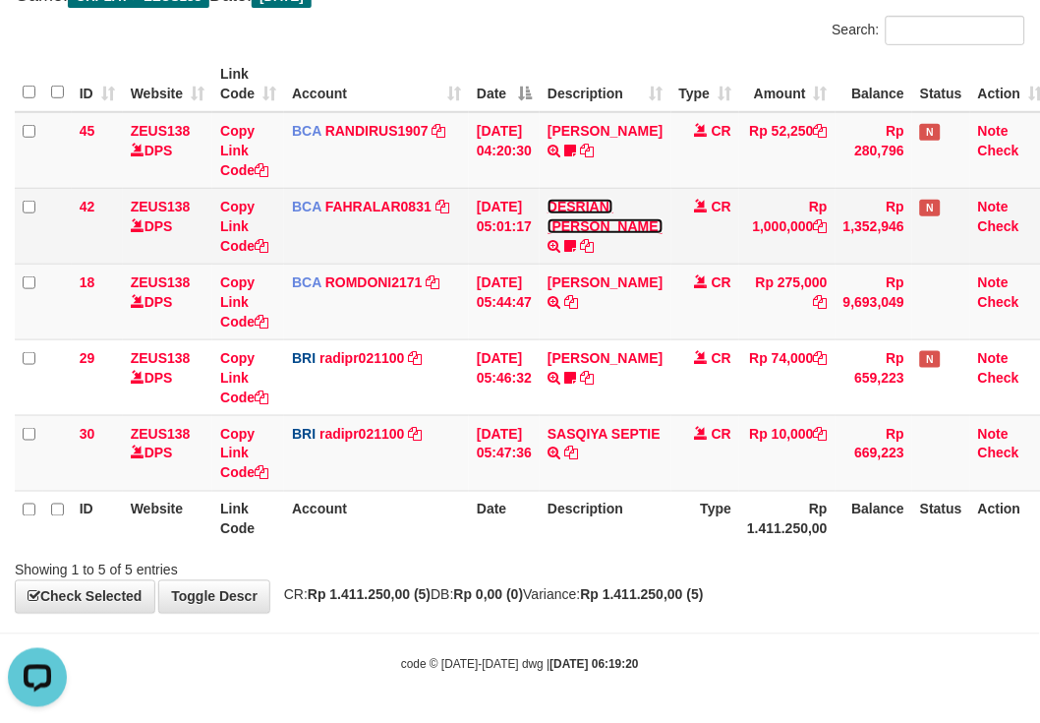
click at [564, 226] on link "DESRIANI NATALIS T" at bounding box center [605, 216] width 115 height 35
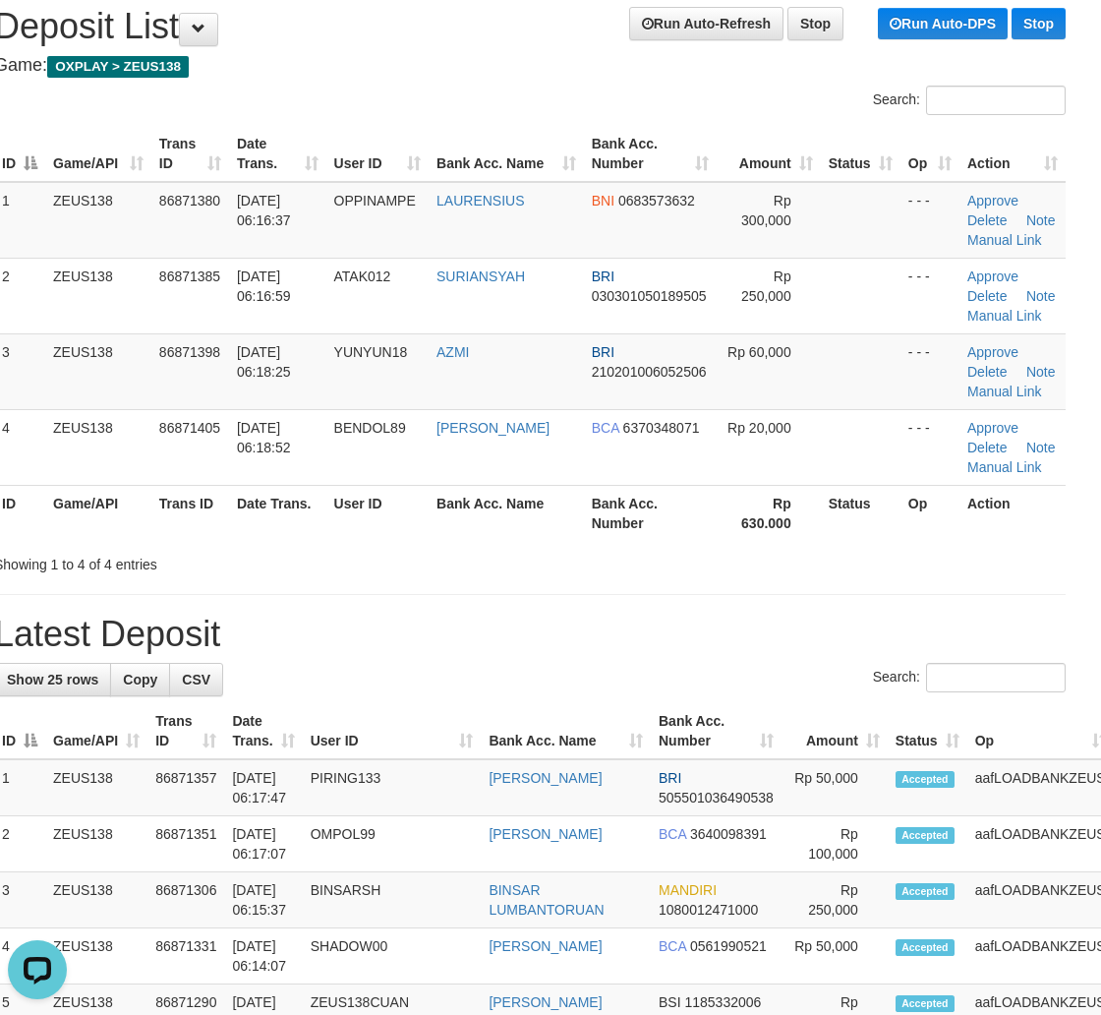
drag, startPoint x: 836, startPoint y: 582, endPoint x: 1112, endPoint y: 601, distance: 277.0
drag, startPoint x: 625, startPoint y: 575, endPoint x: 1112, endPoint y: 596, distance: 487.2
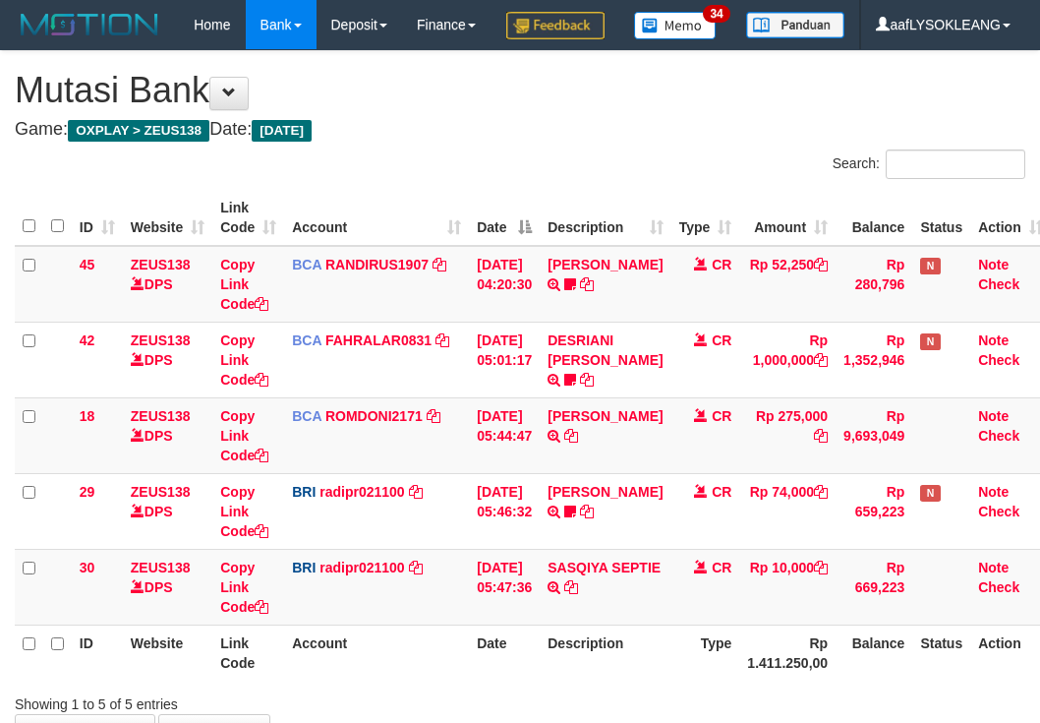
scroll to position [181, 0]
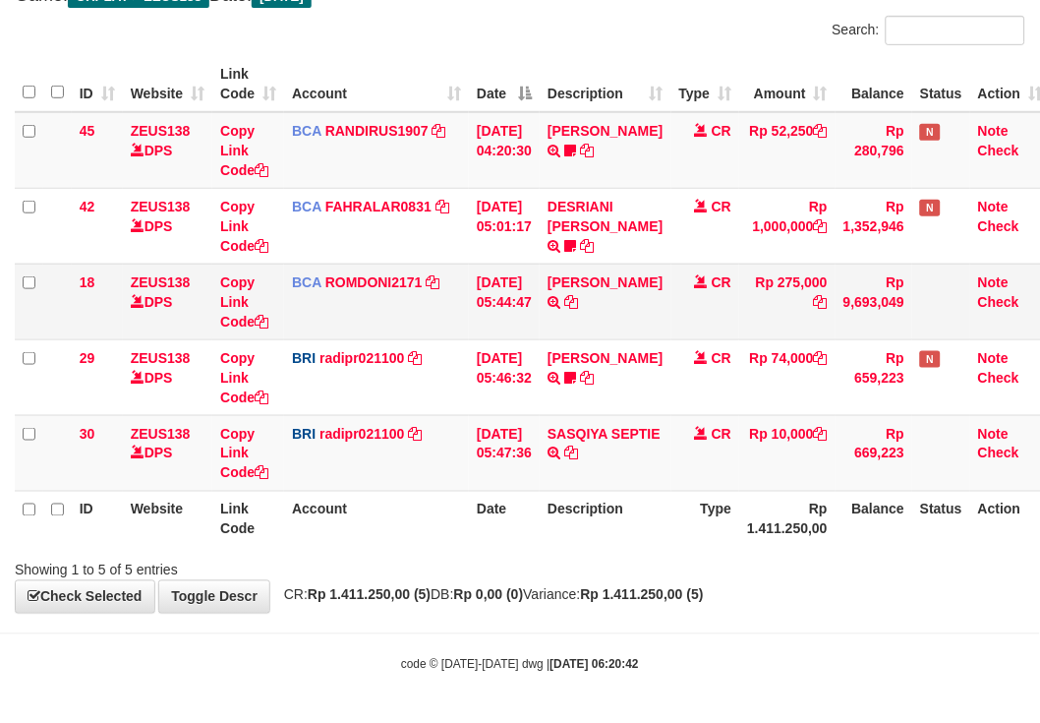
drag, startPoint x: 472, startPoint y: 367, endPoint x: 384, endPoint y: 330, distance: 95.7
click at [454, 359] on tr "29 ZEUS138 DPS Copy Link Code BRI radipr021100 DPS REYNALDI ADI PRATAMA mutasi_…" at bounding box center [533, 377] width 1037 height 76
click at [375, 437] on td "BRI radipr021100 DPS REYNALDI ADI PRATAMA mutasi_20250901_3774 | 30 mutasi_2025…" at bounding box center [376, 453] width 185 height 76
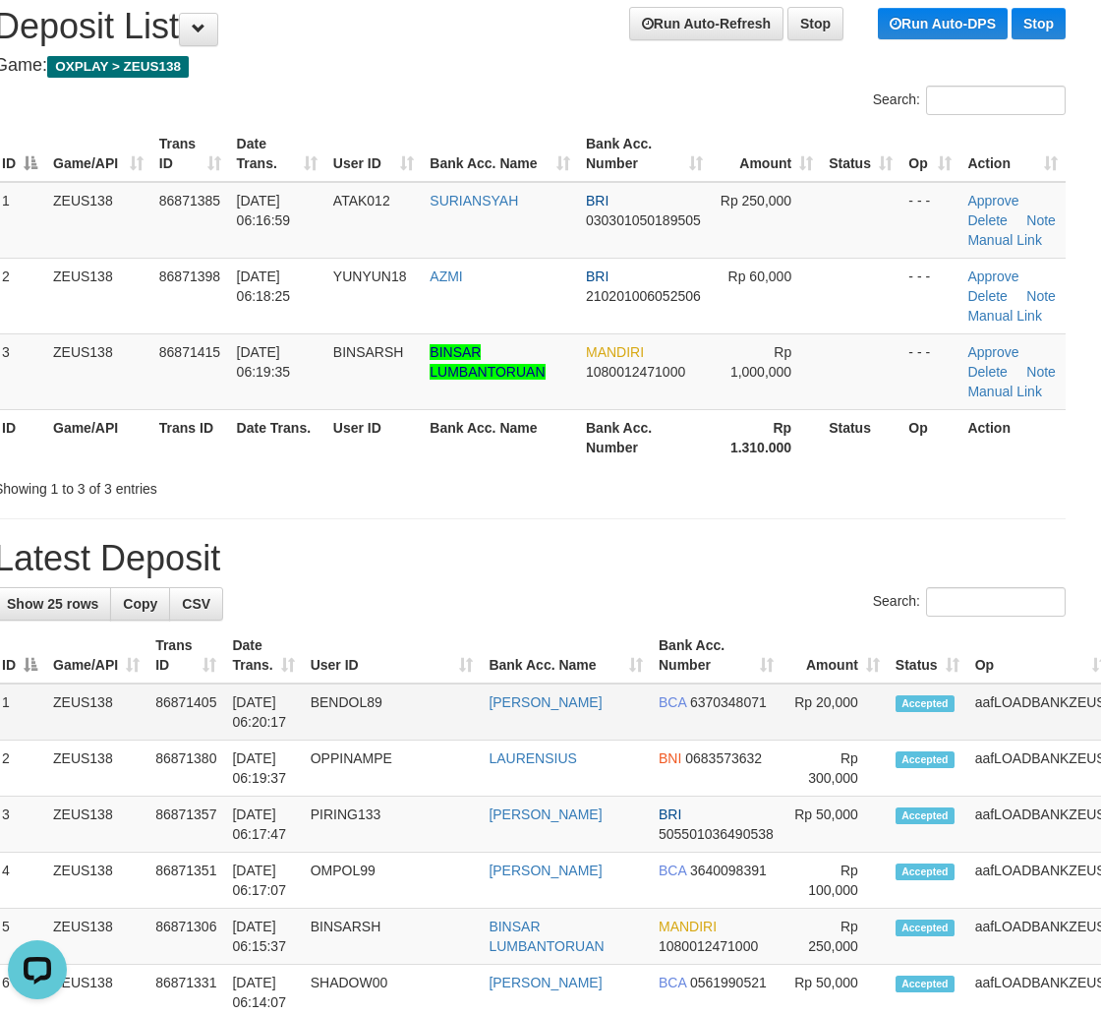
drag, startPoint x: 936, startPoint y: 693, endPoint x: 978, endPoint y: 704, distance: 42.7
click at [956, 699] on tr "1 ZEUS138 86871405 01/09/2025 06:20:17 BENDOL89 SIDHARTA HERMAWAN BCA 637034807…" at bounding box center [594, 711] width 1200 height 57
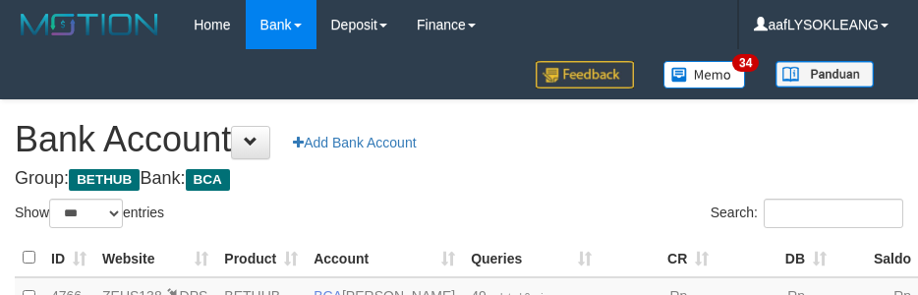
select select "***"
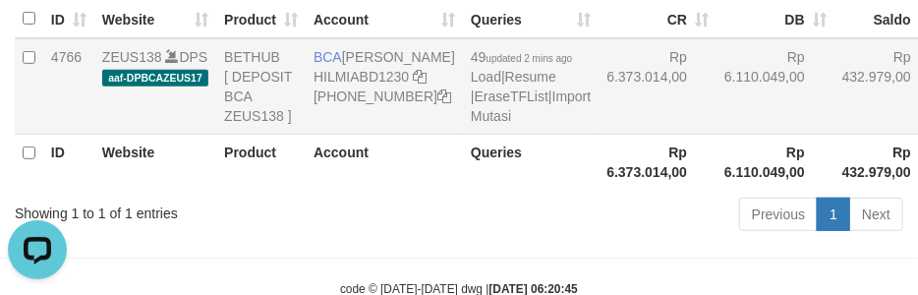
click at [717, 110] on td "Rp 6.110.049,00" at bounding box center [776, 86] width 118 height 96
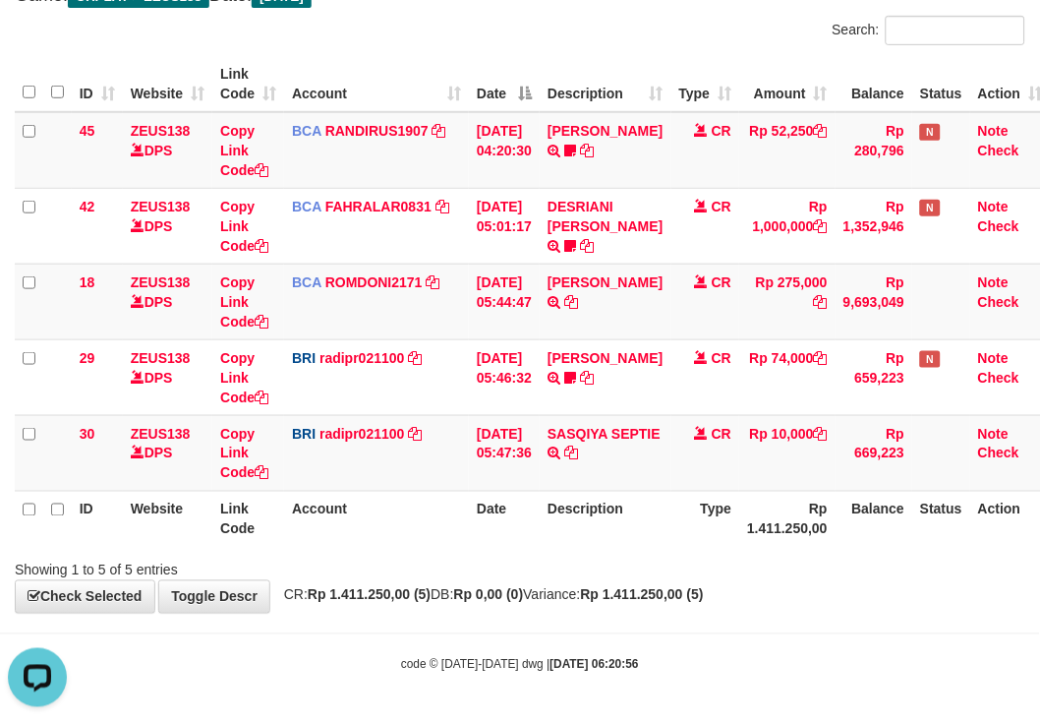
click at [448, 59] on th "Account" at bounding box center [376, 84] width 185 height 56
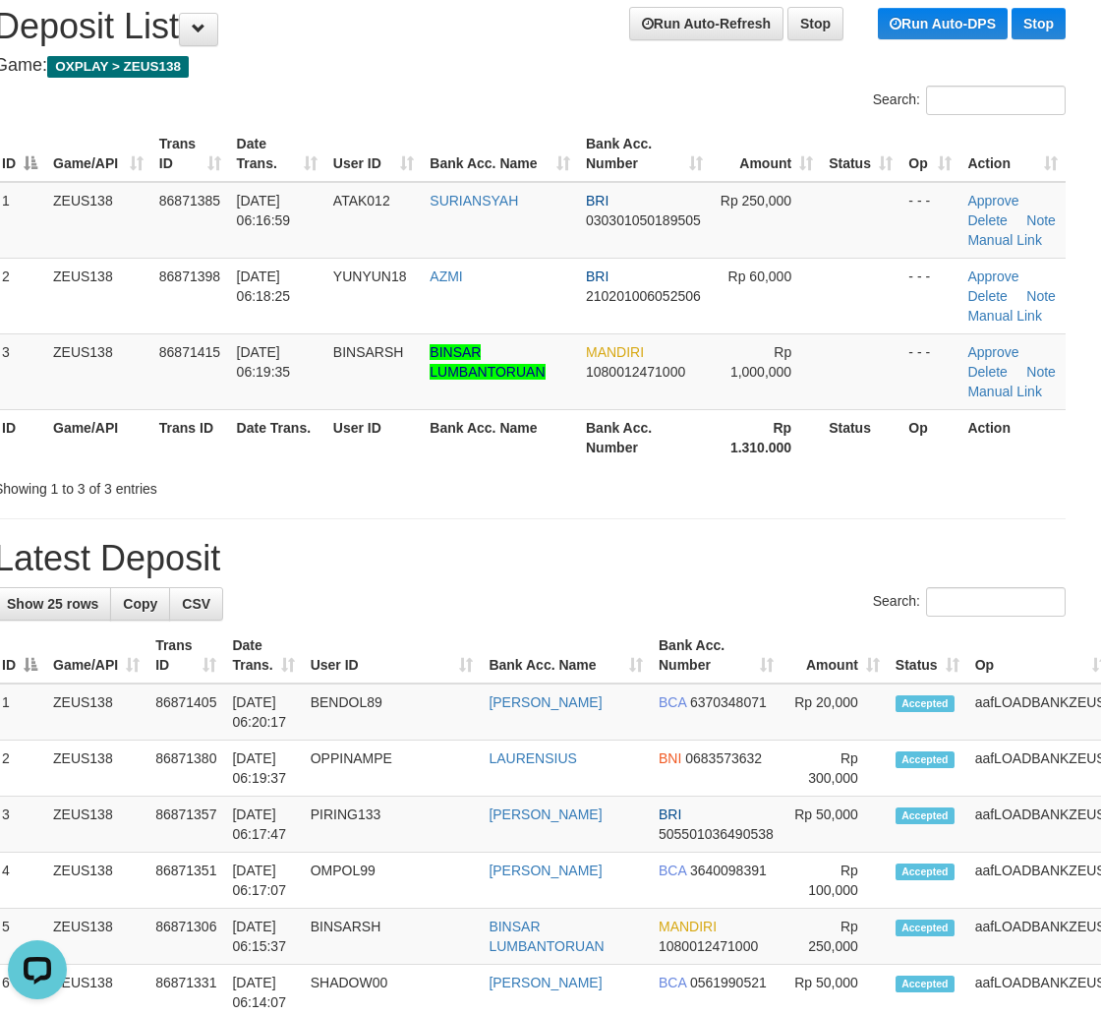
drag, startPoint x: 741, startPoint y: 529, endPoint x: 731, endPoint y: 531, distance: 11.0
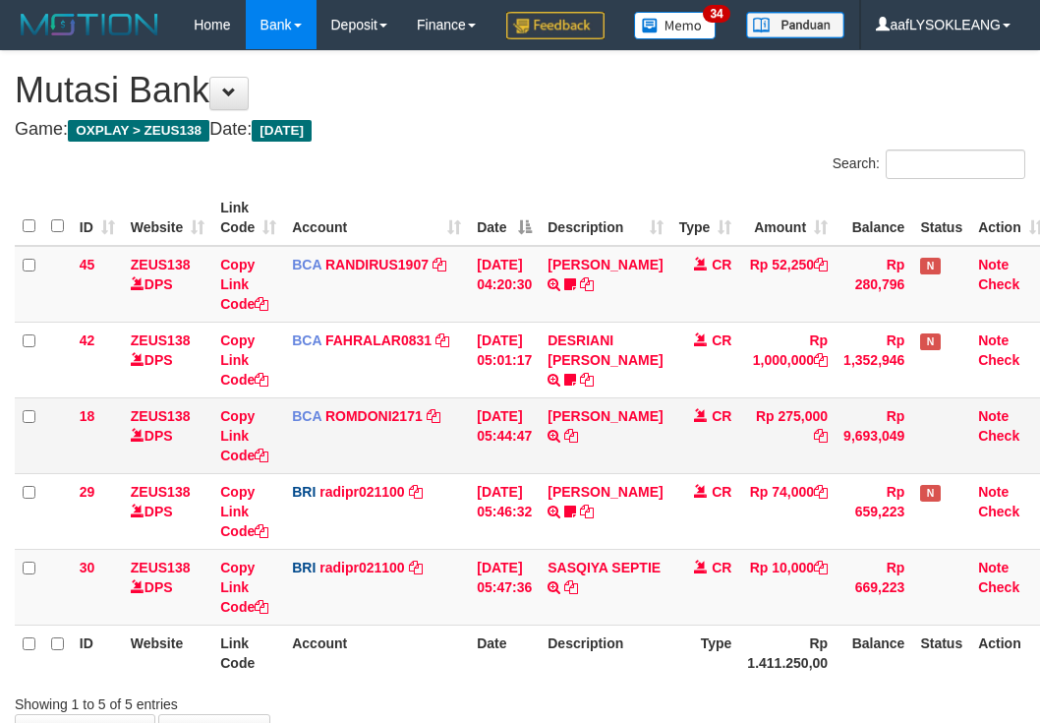
scroll to position [181, 0]
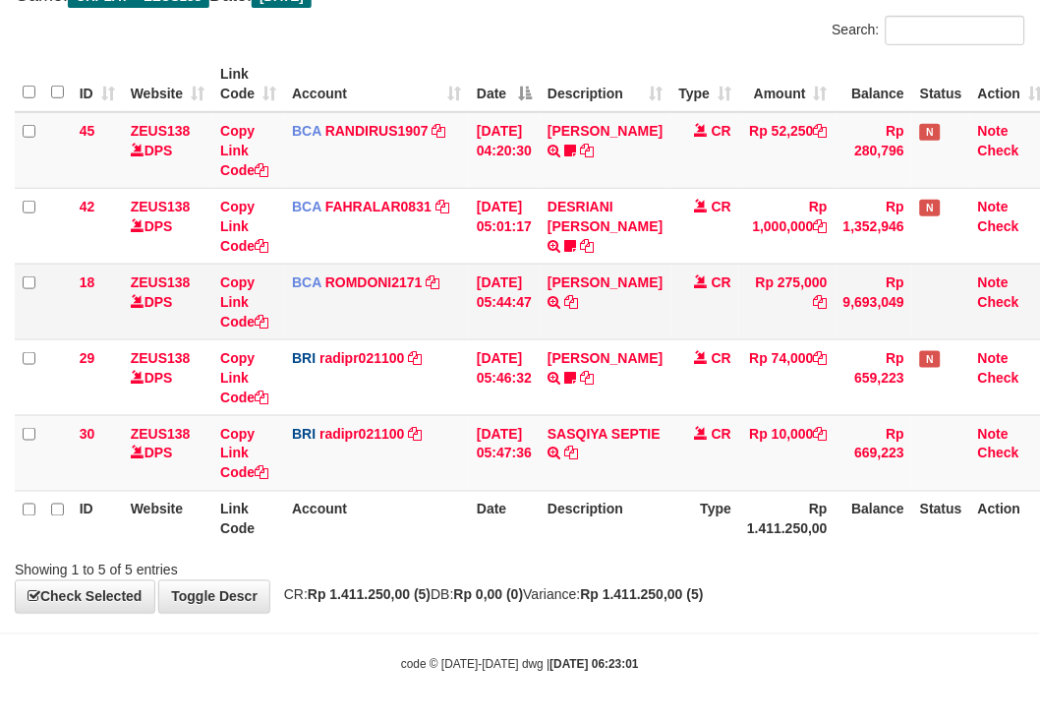
click at [374, 309] on td "BCA ROMDONI2171 DPS ROMDONI mutasi_20250901_3611 | 18 mutasi_20250901_3611 | 18" at bounding box center [376, 302] width 185 height 76
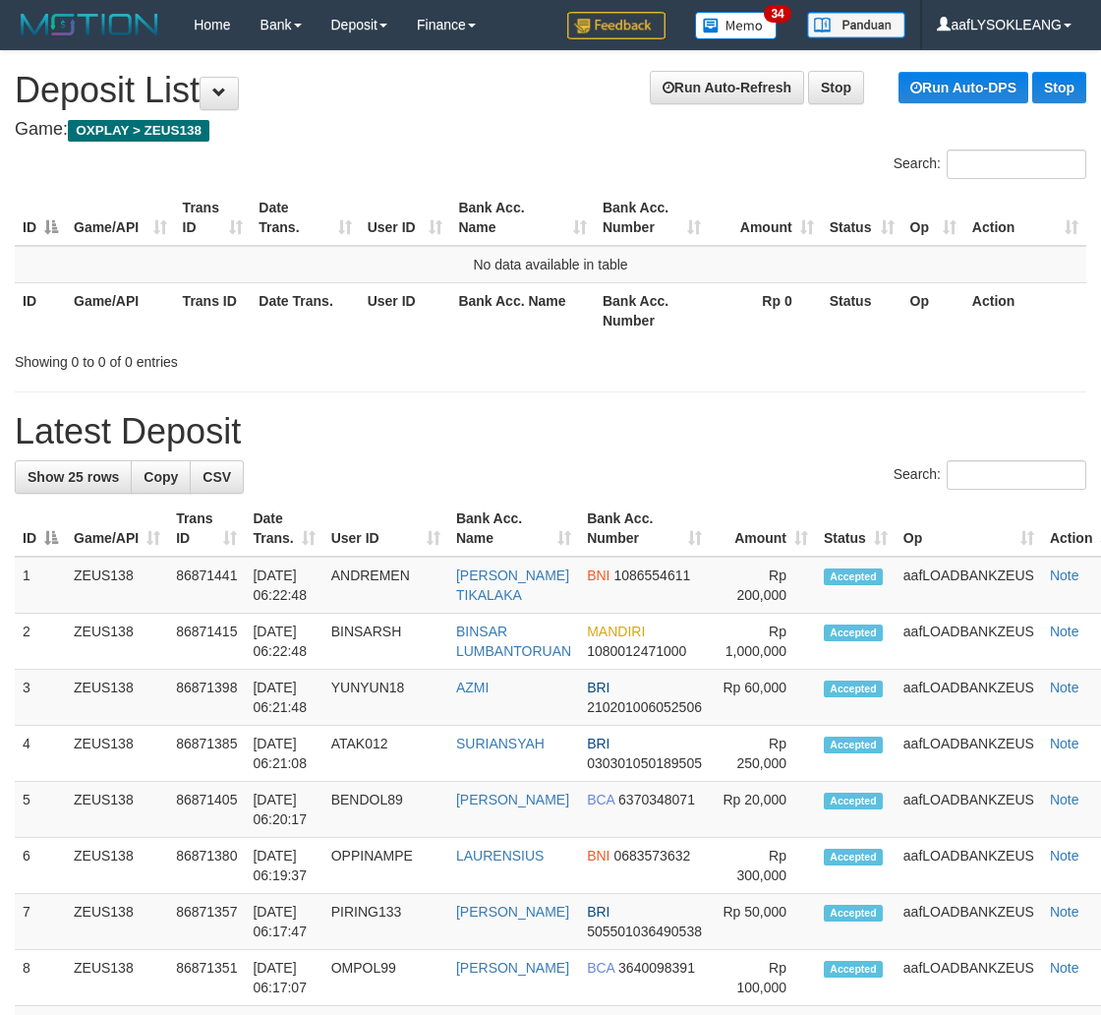
scroll to position [64, 21]
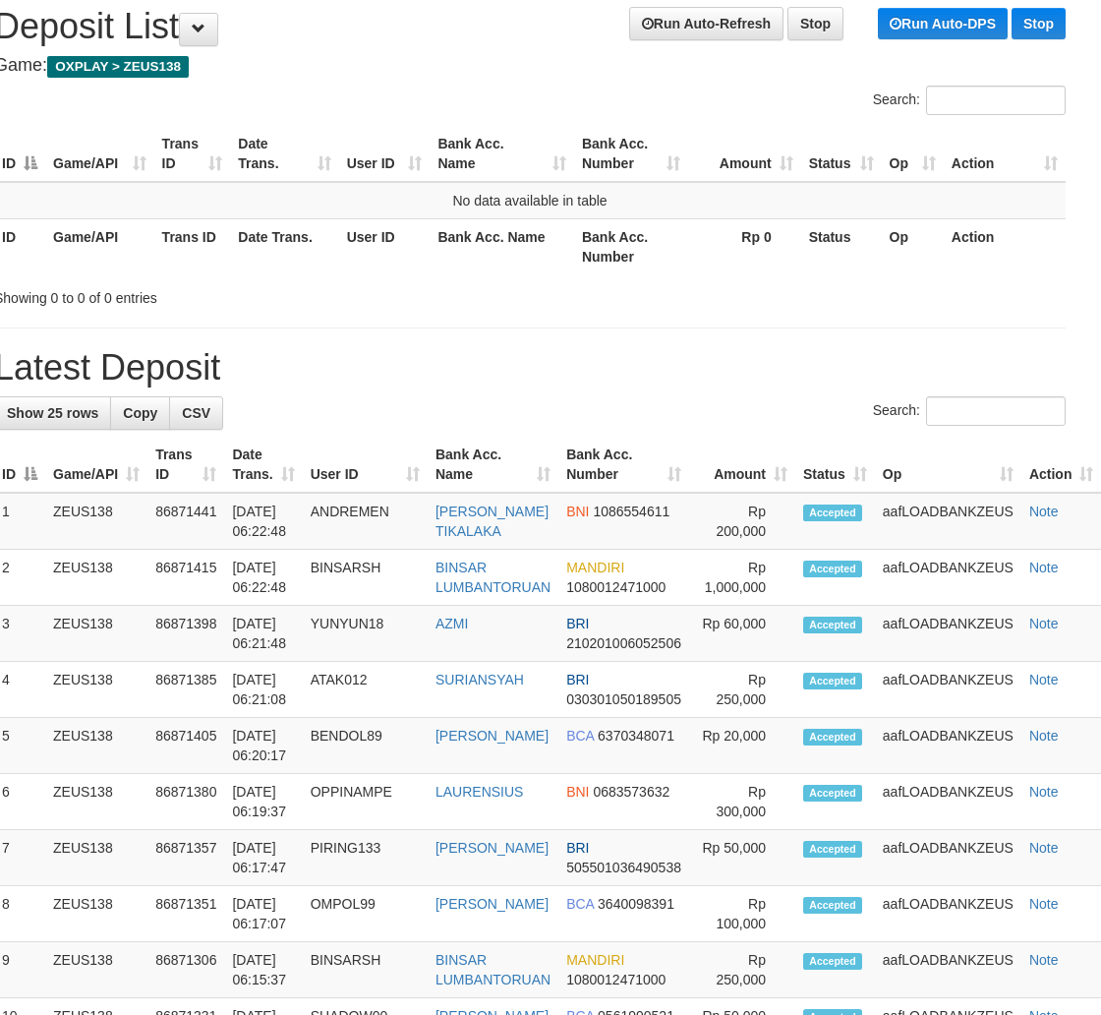
drag, startPoint x: 808, startPoint y: 438, endPoint x: 819, endPoint y: 437, distance: 10.9
click at [810, 438] on th "Status" at bounding box center [836, 465] width 80 height 56
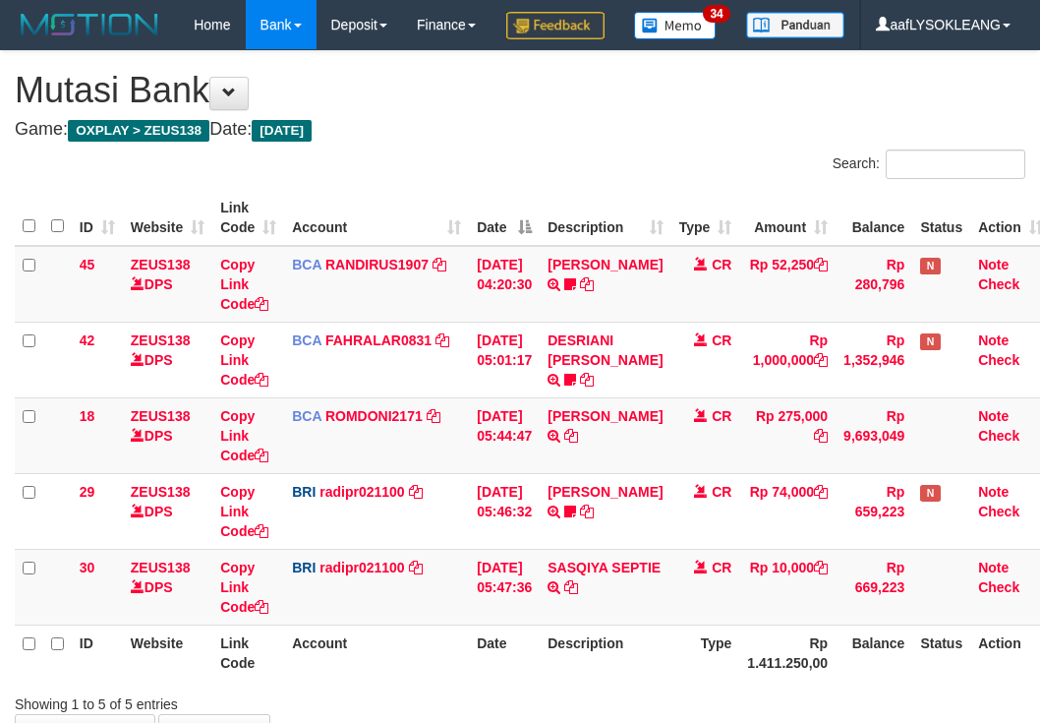
scroll to position [181, 0]
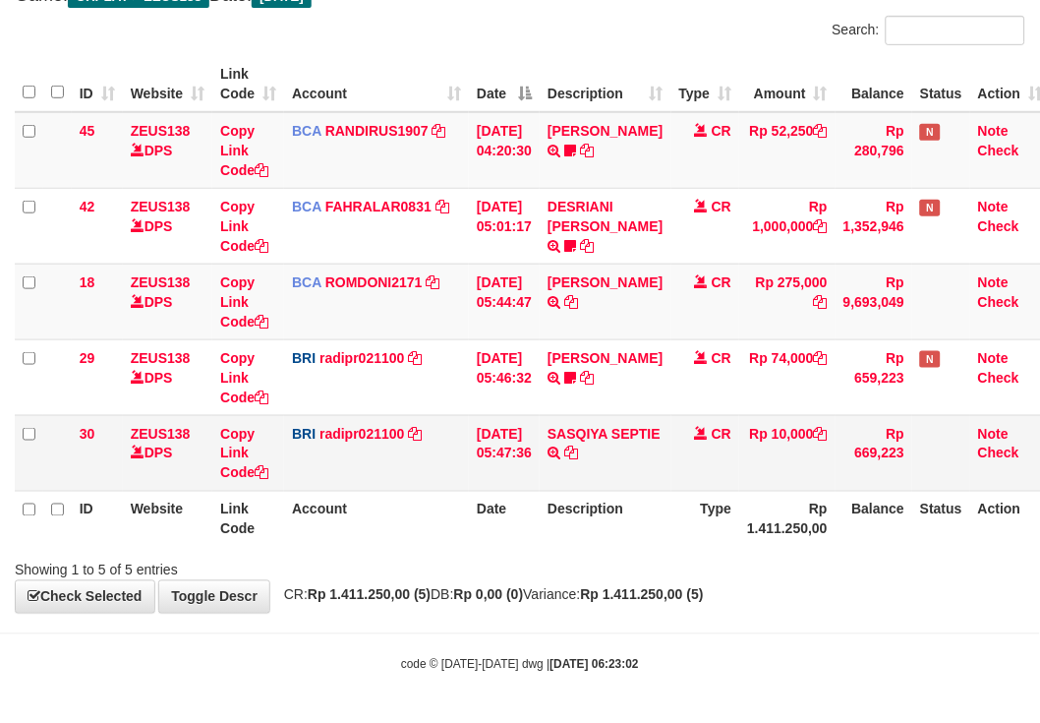
click at [410, 466] on td "BRI radipr021100 DPS REYNALDI ADI PRATAMA mutasi_20250901_3774 | 30 mutasi_2025…" at bounding box center [376, 453] width 185 height 76
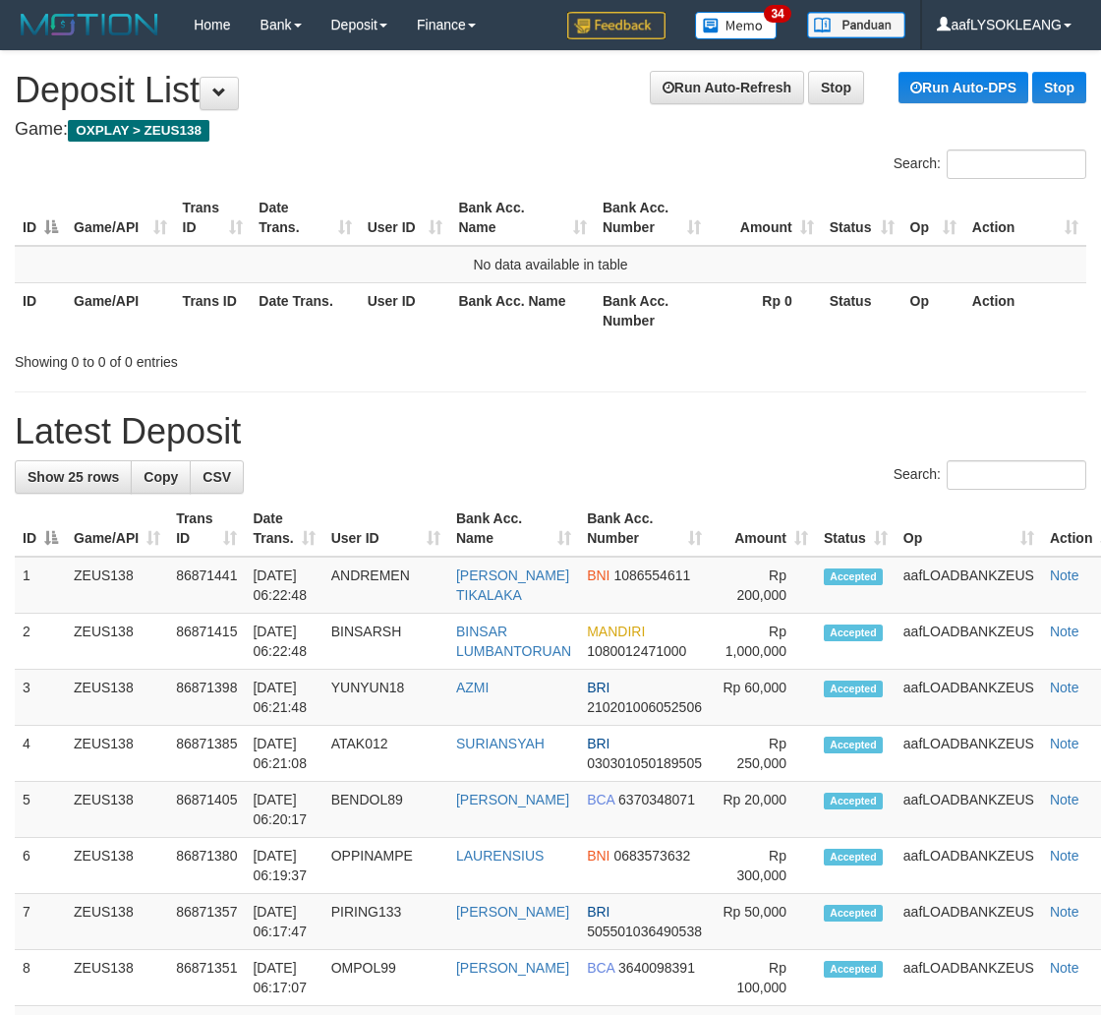
scroll to position [64, 21]
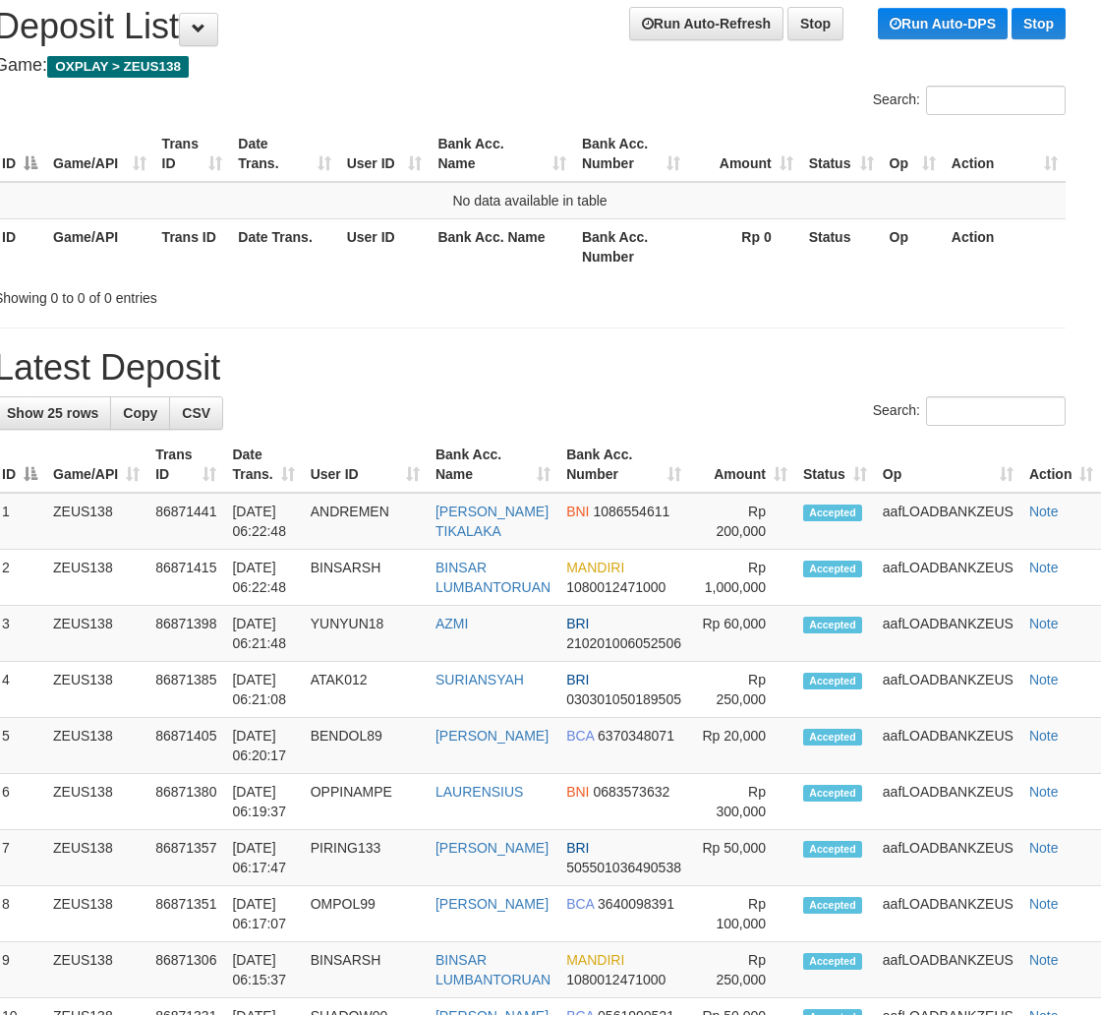
drag, startPoint x: 722, startPoint y: 389, endPoint x: 783, endPoint y: 411, distance: 64.7
click at [749, 403] on div "**********" at bounding box center [529, 1016] width 1101 height 2058
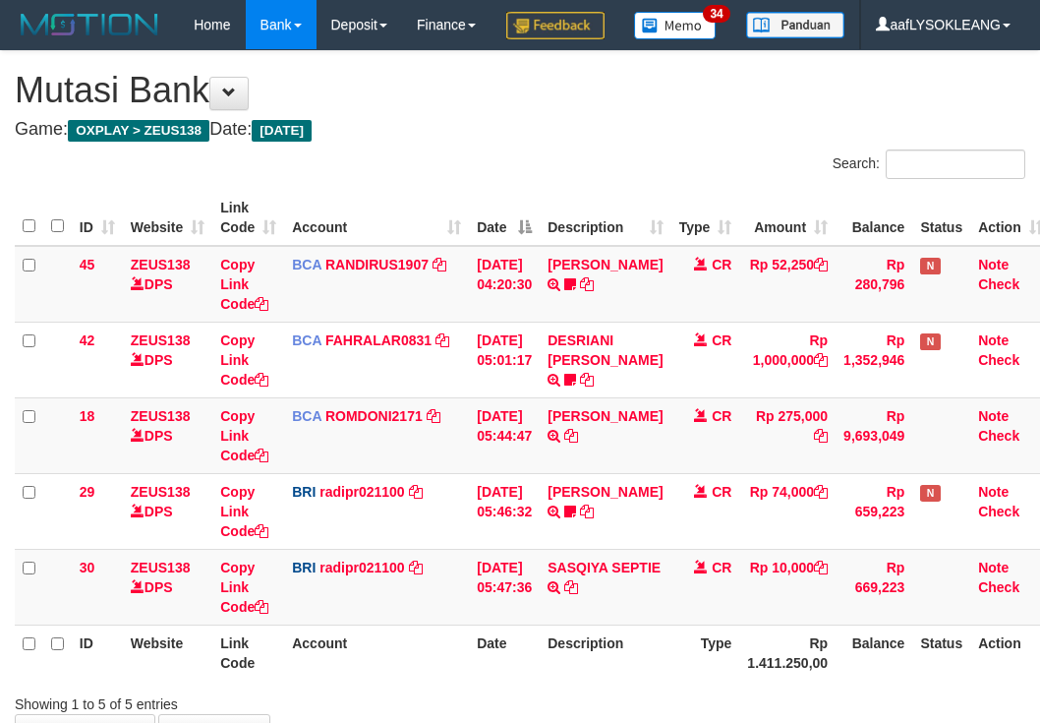
scroll to position [181, 0]
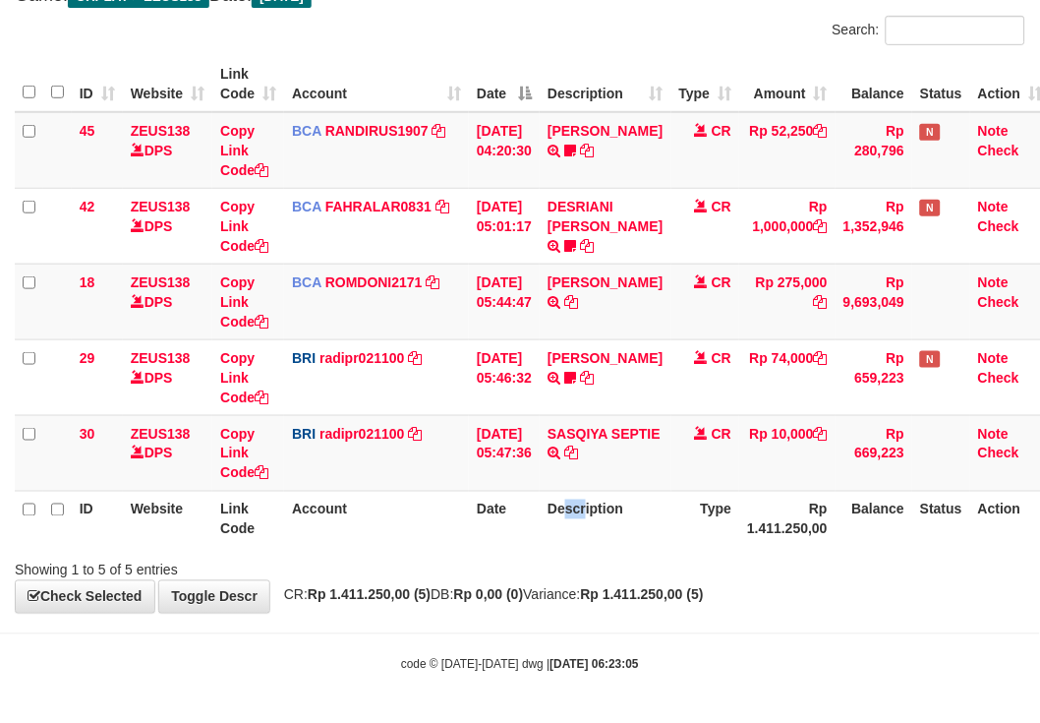
click at [580, 512] on th "Description" at bounding box center [605, 519] width 131 height 56
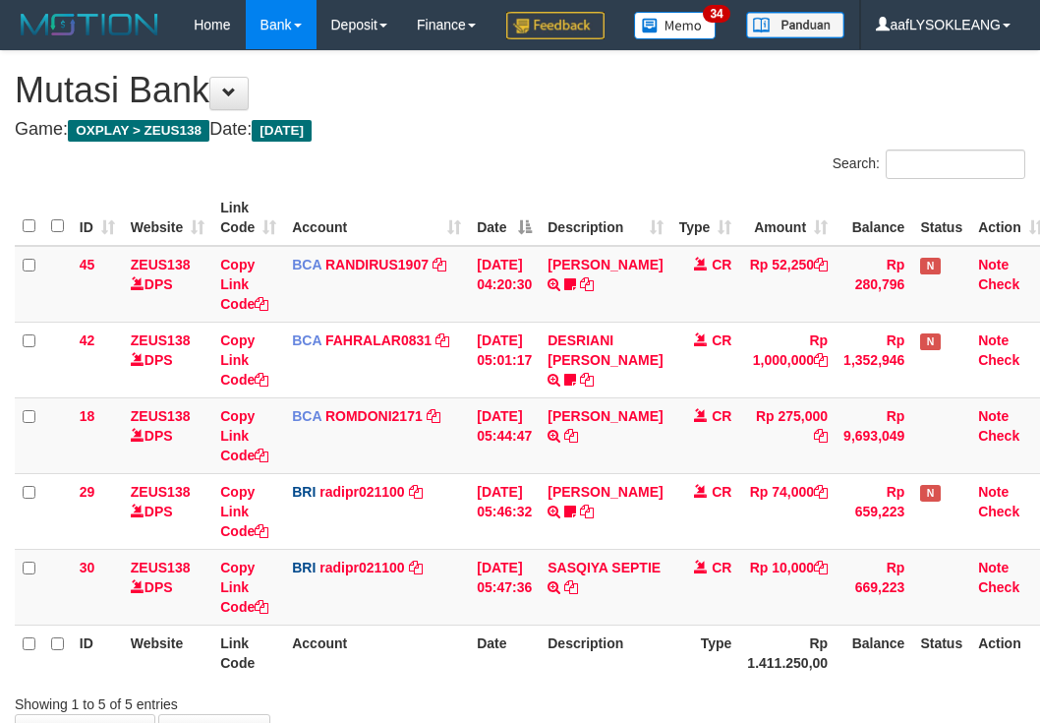
scroll to position [181, 0]
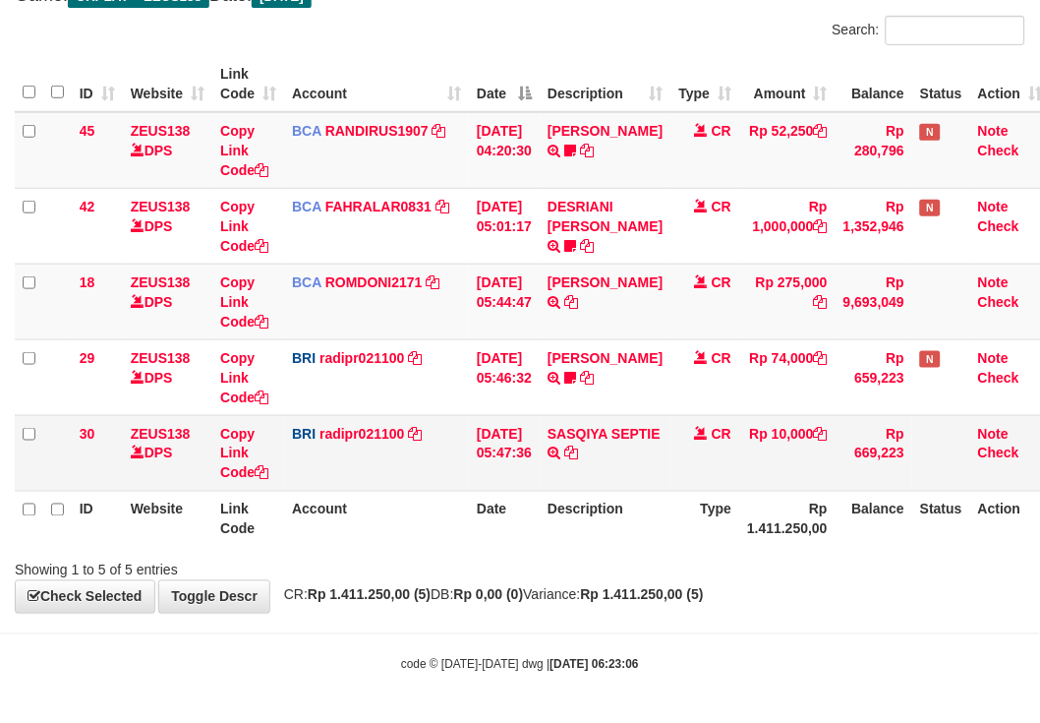
click at [407, 495] on th "Account" at bounding box center [376, 519] width 185 height 56
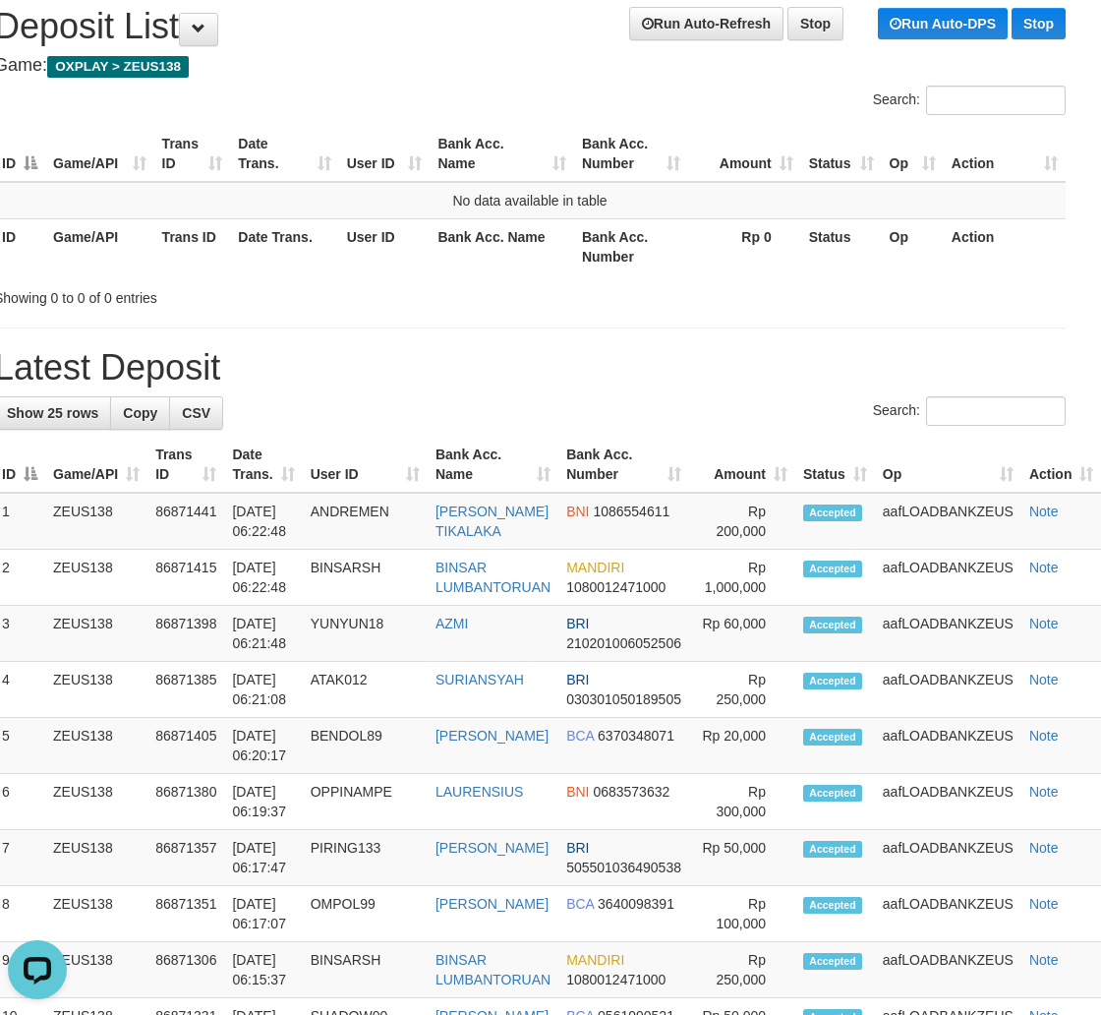
drag, startPoint x: 679, startPoint y: 354, endPoint x: 696, endPoint y: 368, distance: 22.4
click at [688, 367] on h1 "Latest Deposit" at bounding box center [530, 367] width 1072 height 39
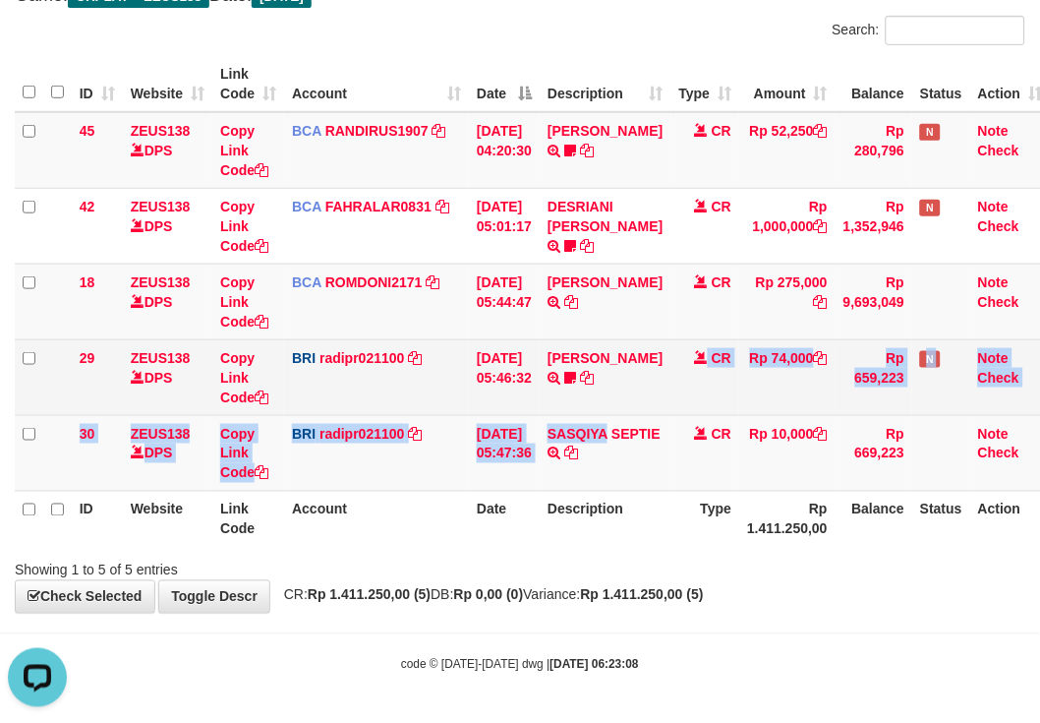
drag, startPoint x: 642, startPoint y: 411, endPoint x: 604, endPoint y: 404, distance: 39.0
click at [636, 411] on tbody "45 ZEUS138 DPS Copy Link Code BCA RANDIRUS1907 DPS RANDI RUSTANDI mutasi_202509…" at bounding box center [533, 302] width 1037 height 380
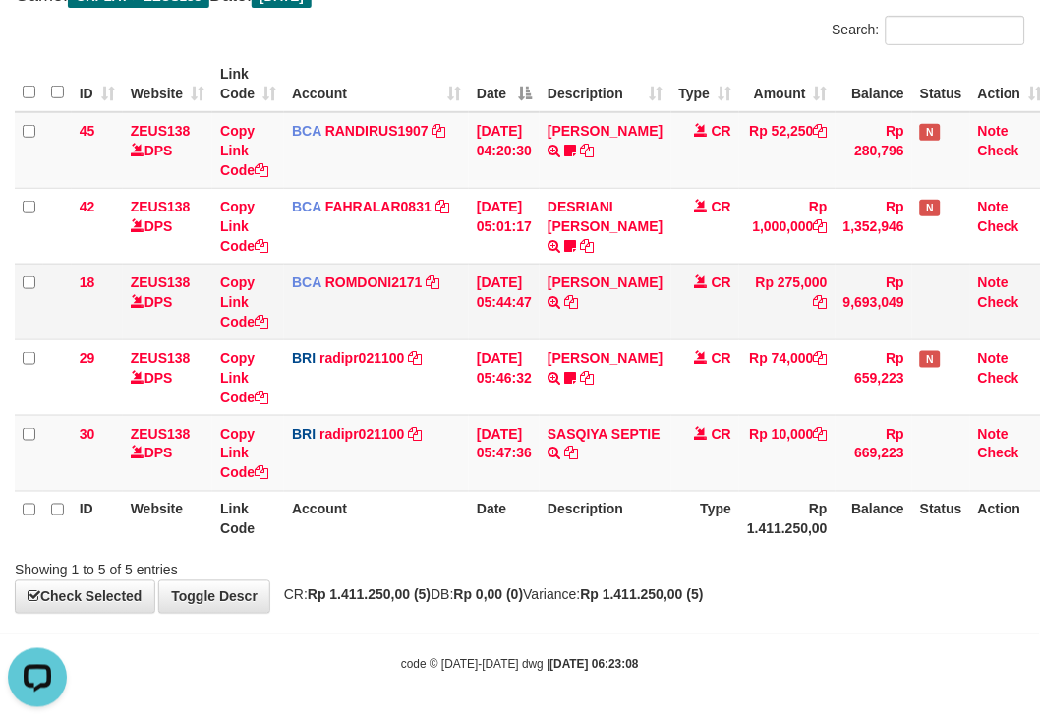
drag, startPoint x: 673, startPoint y: 300, endPoint x: 639, endPoint y: 298, distance: 33.5
click at [645, 299] on tr "18 ZEUS138 DPS Copy Link Code BCA ROMDONI2171 DPS ROMDONI mutasi_20250901_3611 …" at bounding box center [533, 302] width 1037 height 76
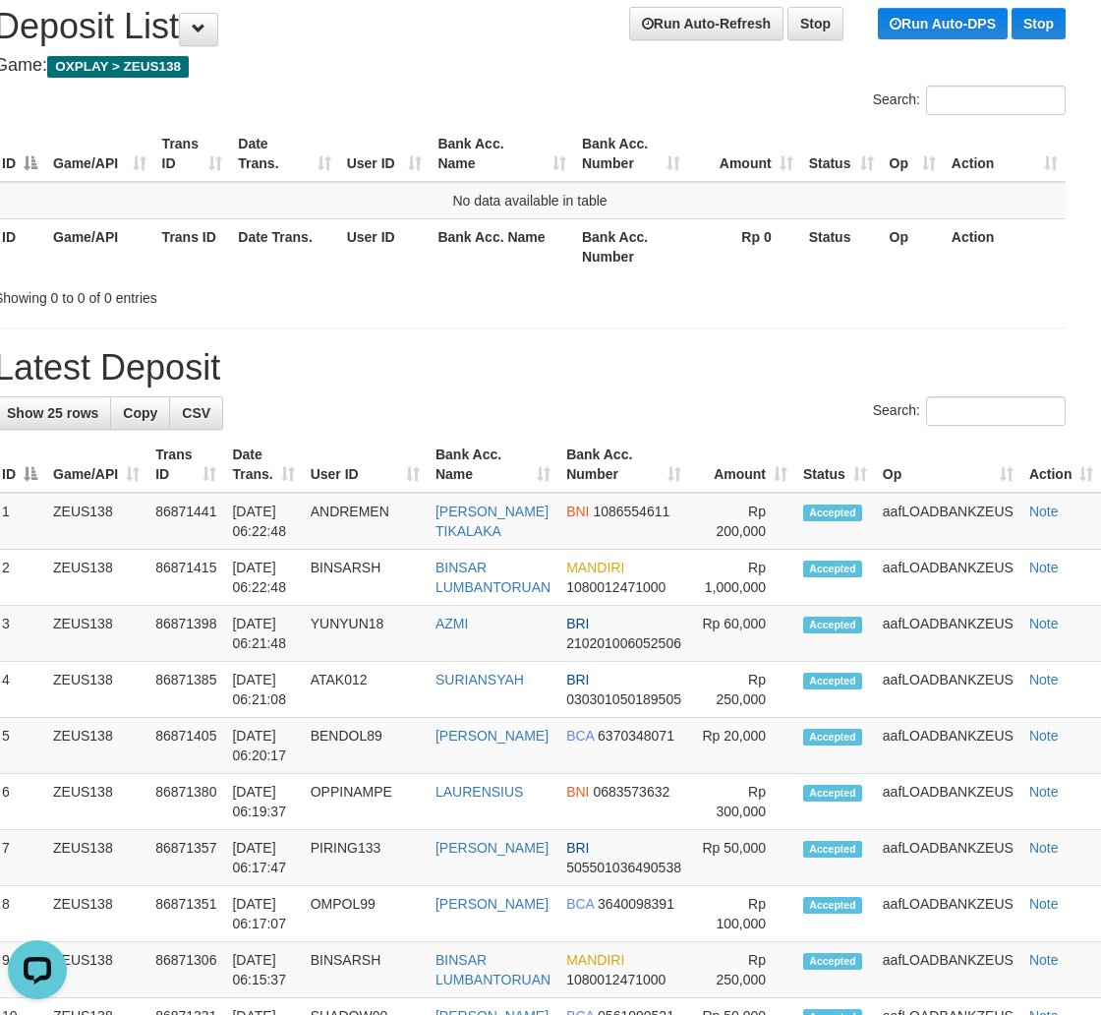
drag, startPoint x: 734, startPoint y: 387, endPoint x: 1115, endPoint y: 459, distance: 388.3
click at [799, 411] on div "**********" at bounding box center [529, 1016] width 1101 height 2058
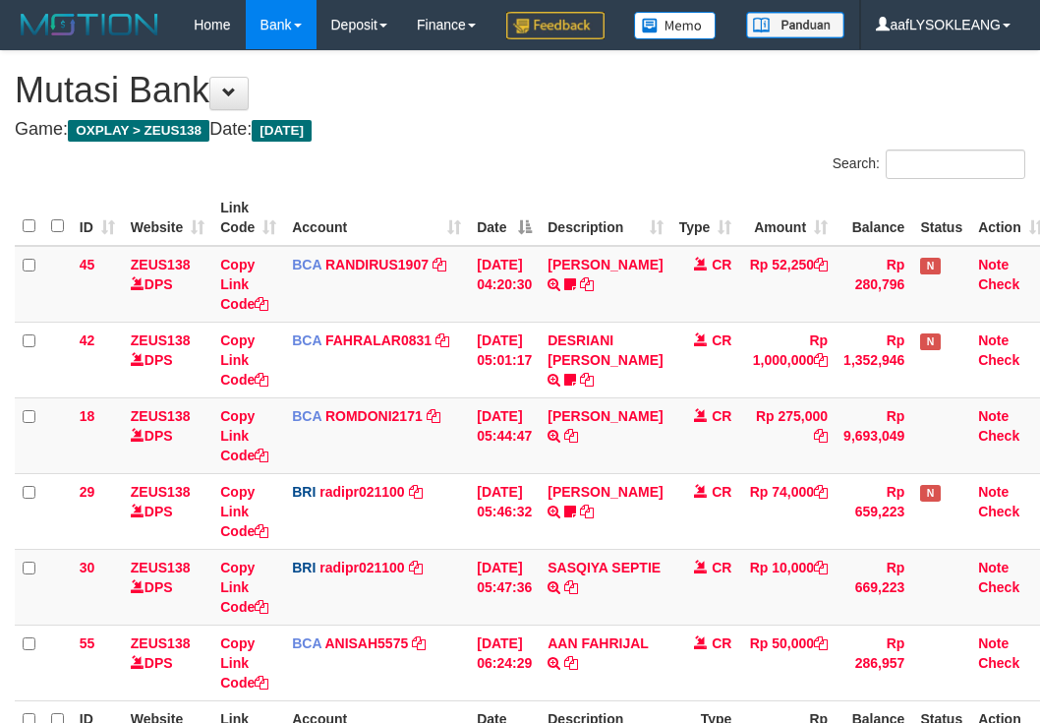
scroll to position [182, 0]
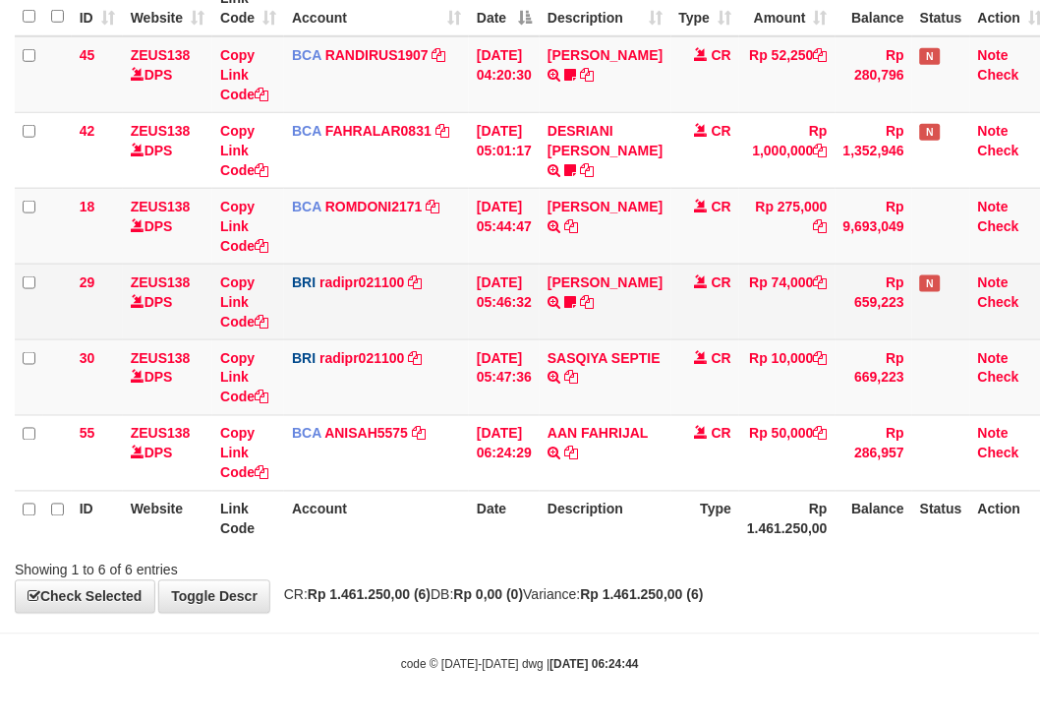
click at [693, 313] on td "CR" at bounding box center [706, 302] width 69 height 76
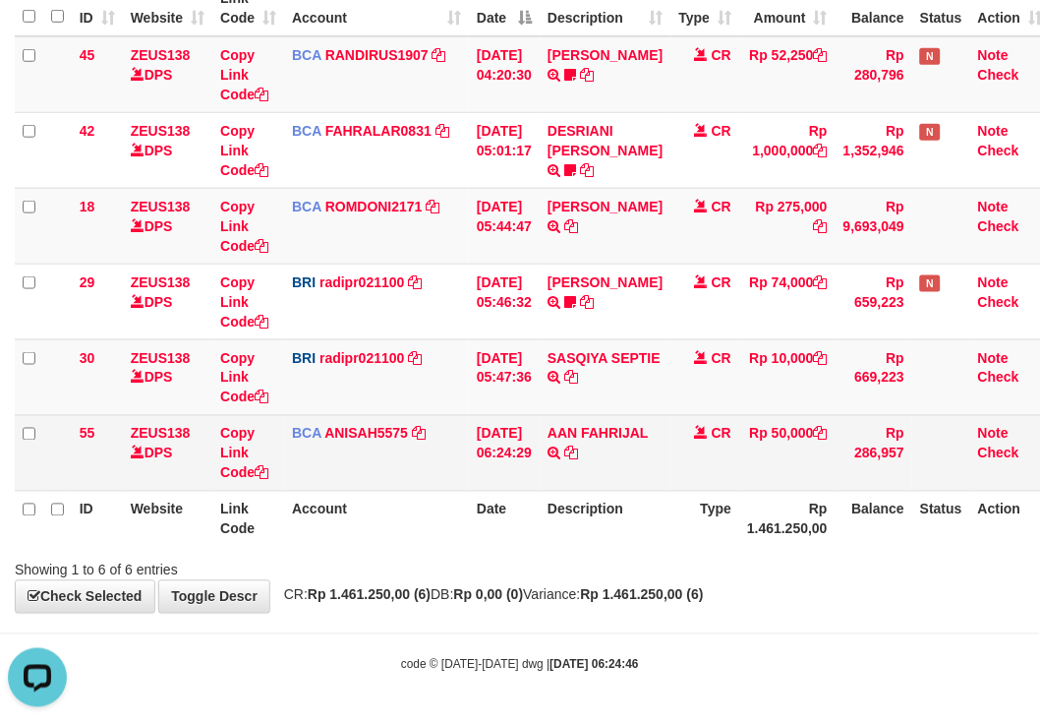
scroll to position [258, 0]
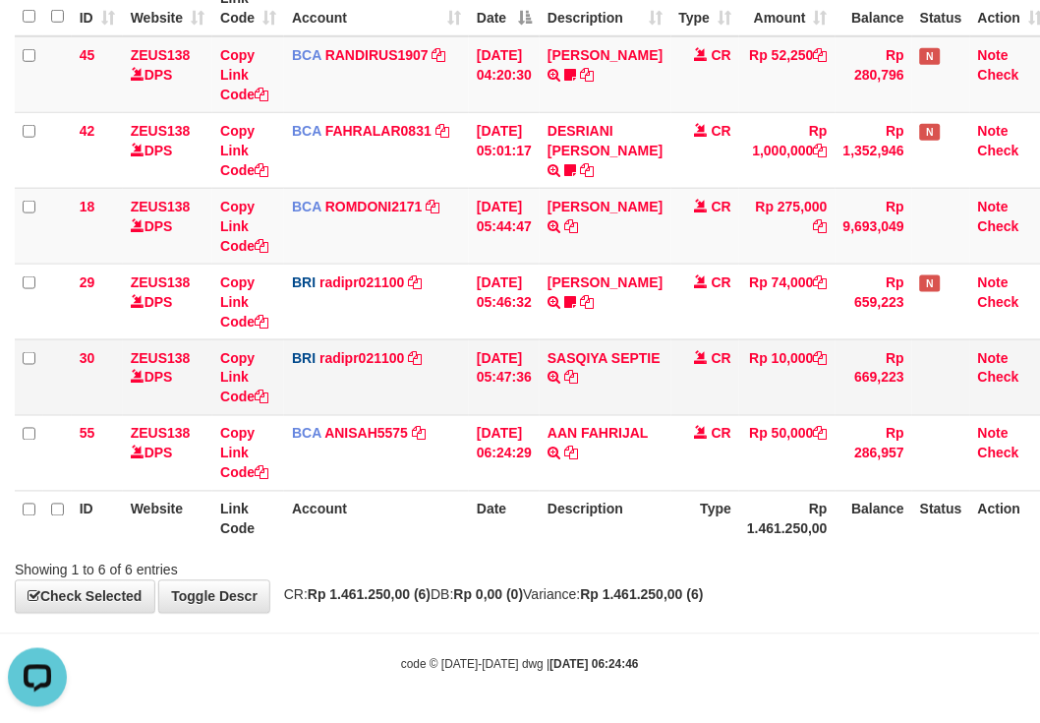
click at [622, 411] on td "SASQIYA SEPTIE TRANSFER NBMB SASQIYA SEPTIE TO [PERSON_NAME]" at bounding box center [605, 377] width 131 height 76
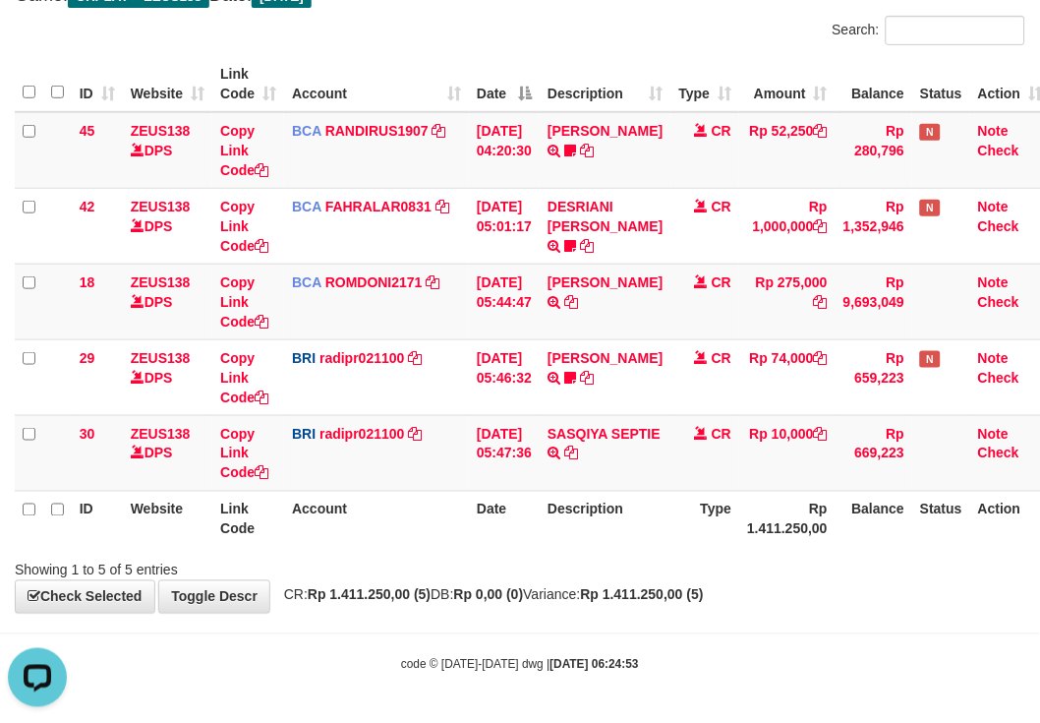
drag, startPoint x: 389, startPoint y: 52, endPoint x: 240, endPoint y: 65, distance: 150.0
click at [379, 53] on div "ID Website Link Code Account Date Description Type Amount Balance Status Action…" at bounding box center [520, 301] width 1040 height 503
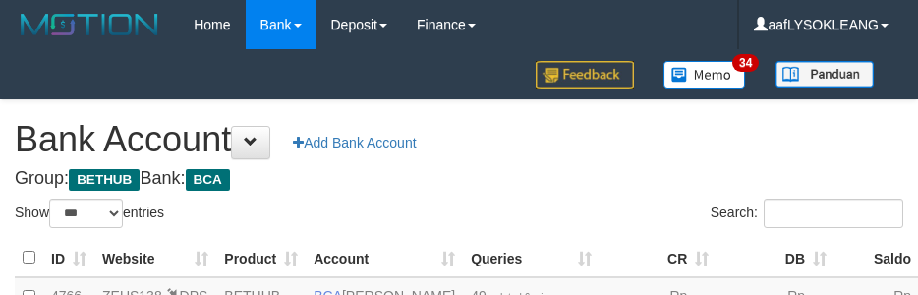
select select "***"
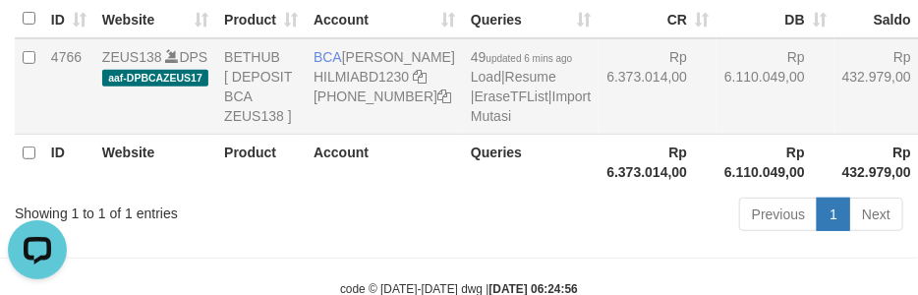
drag, startPoint x: 587, startPoint y: 154, endPoint x: 514, endPoint y: 169, distance: 74.3
click at [599, 135] on td "Rp 6.373.014,00" at bounding box center [658, 86] width 118 height 96
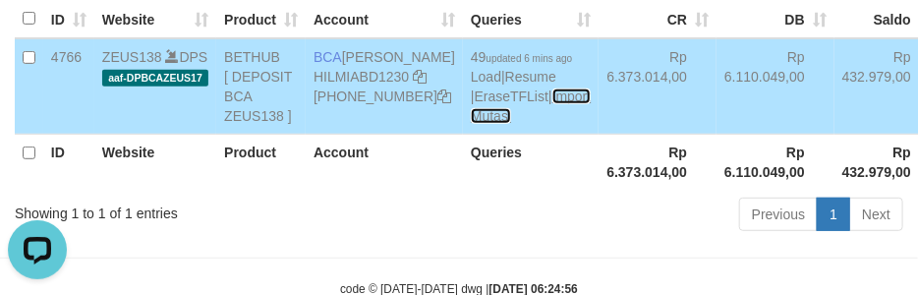
click at [471, 124] on link "Import Mutasi" at bounding box center [531, 106] width 120 height 35
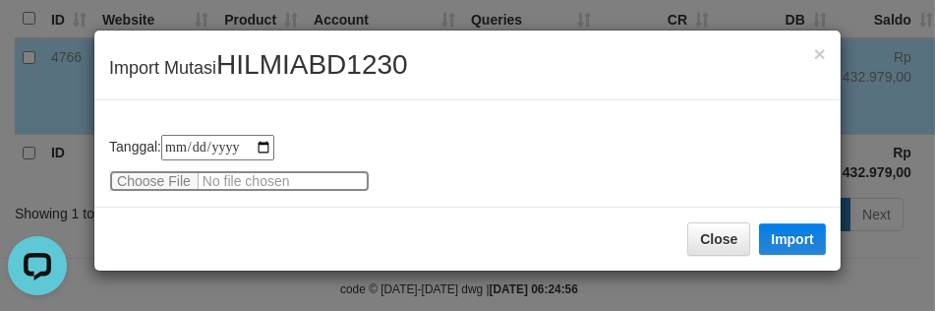
click at [154, 178] on input "file" at bounding box center [239, 181] width 261 height 22
type input "**********"
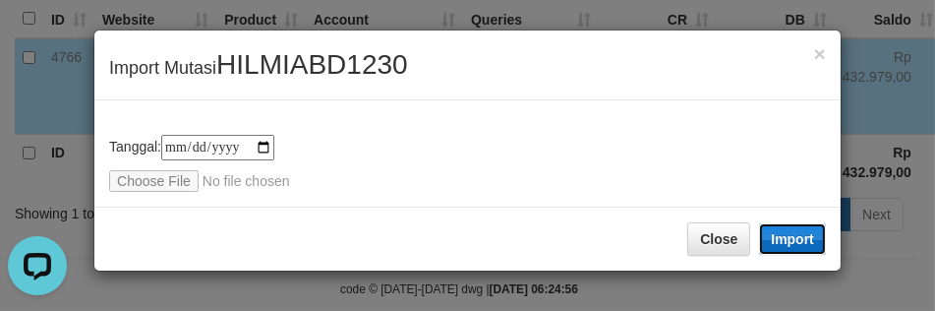
click at [781, 233] on button "Import" at bounding box center [792, 238] width 67 height 31
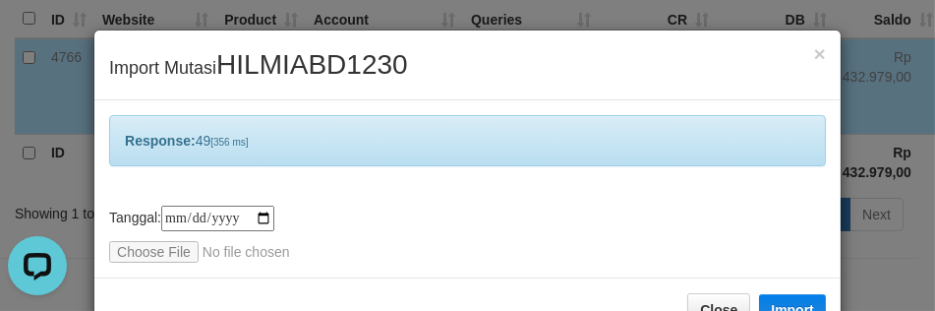
scroll to position [57, 0]
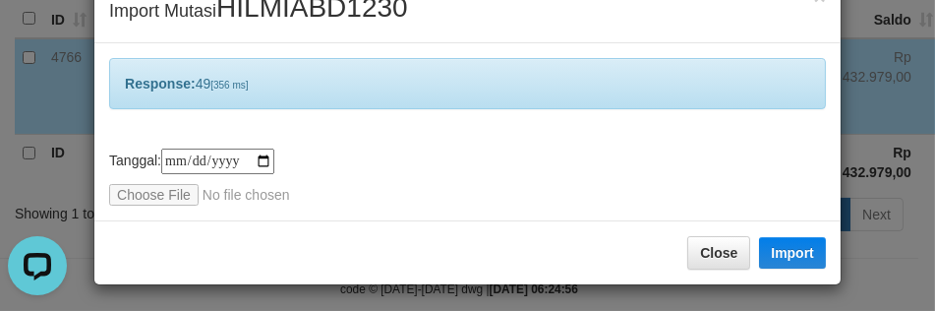
drag, startPoint x: 504, startPoint y: 191, endPoint x: 480, endPoint y: 165, distance: 35.5
click at [495, 182] on div "**********" at bounding box center [467, 176] width 717 height 57
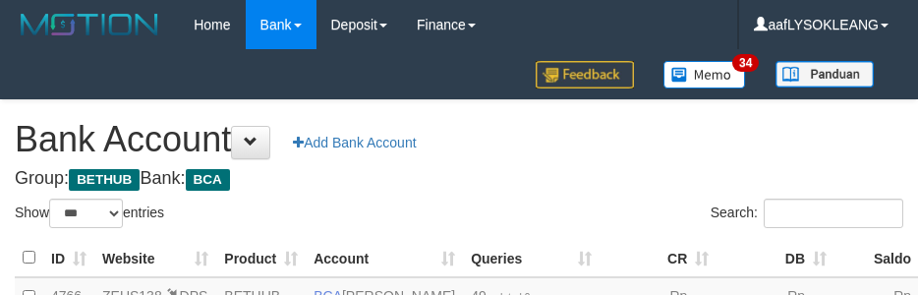
select select "***"
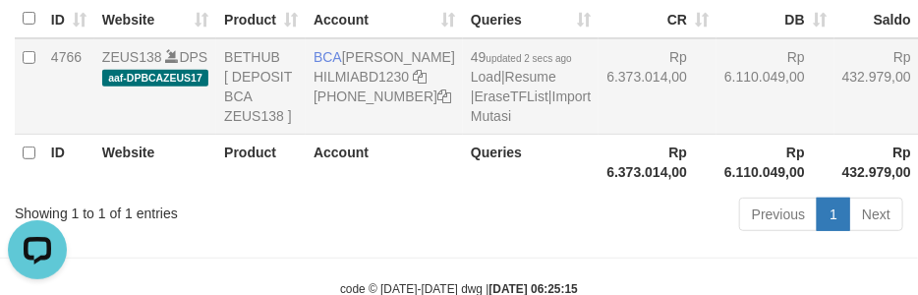
drag, startPoint x: 606, startPoint y: 144, endPoint x: 616, endPoint y: 145, distance: 9.9
click at [616, 135] on td "Rp 6.373.014,00" at bounding box center [658, 86] width 118 height 96
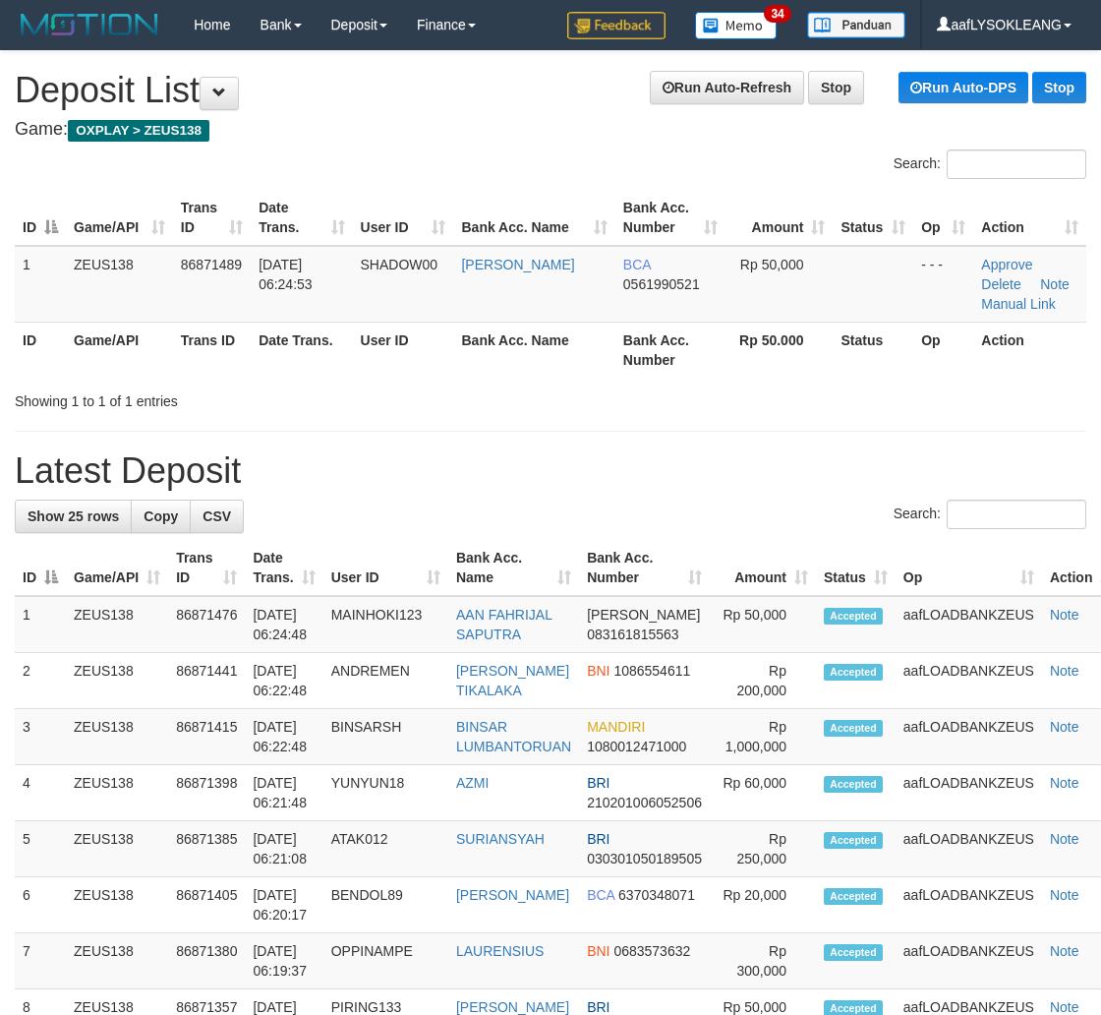
scroll to position [64, 21]
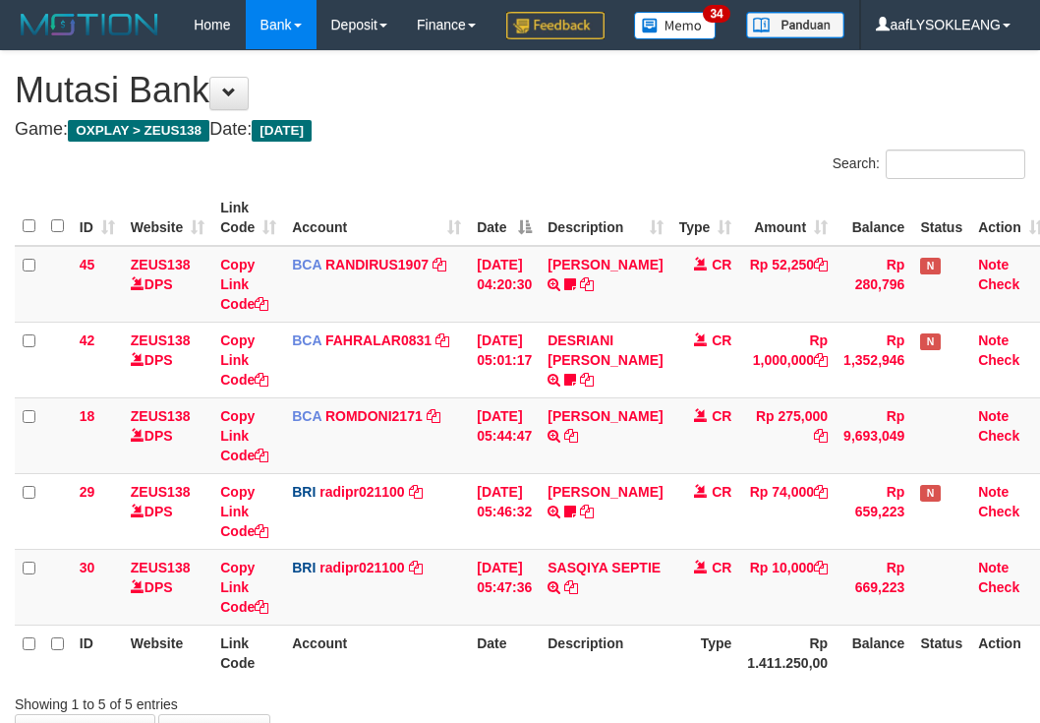
scroll to position [181, 0]
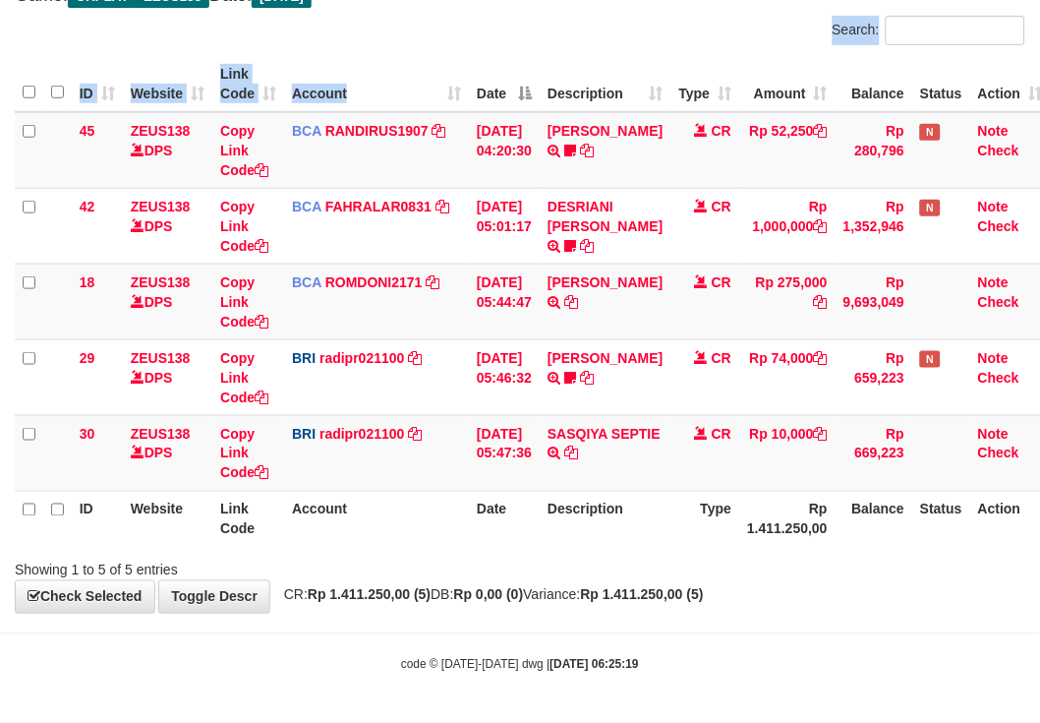
drag, startPoint x: 414, startPoint y: 42, endPoint x: 345, endPoint y: 77, distance: 77.0
click at [414, 60] on div "Search: ID Website Link Code Account Date Description Type Amount Balance Statu…" at bounding box center [520, 298] width 1011 height 564
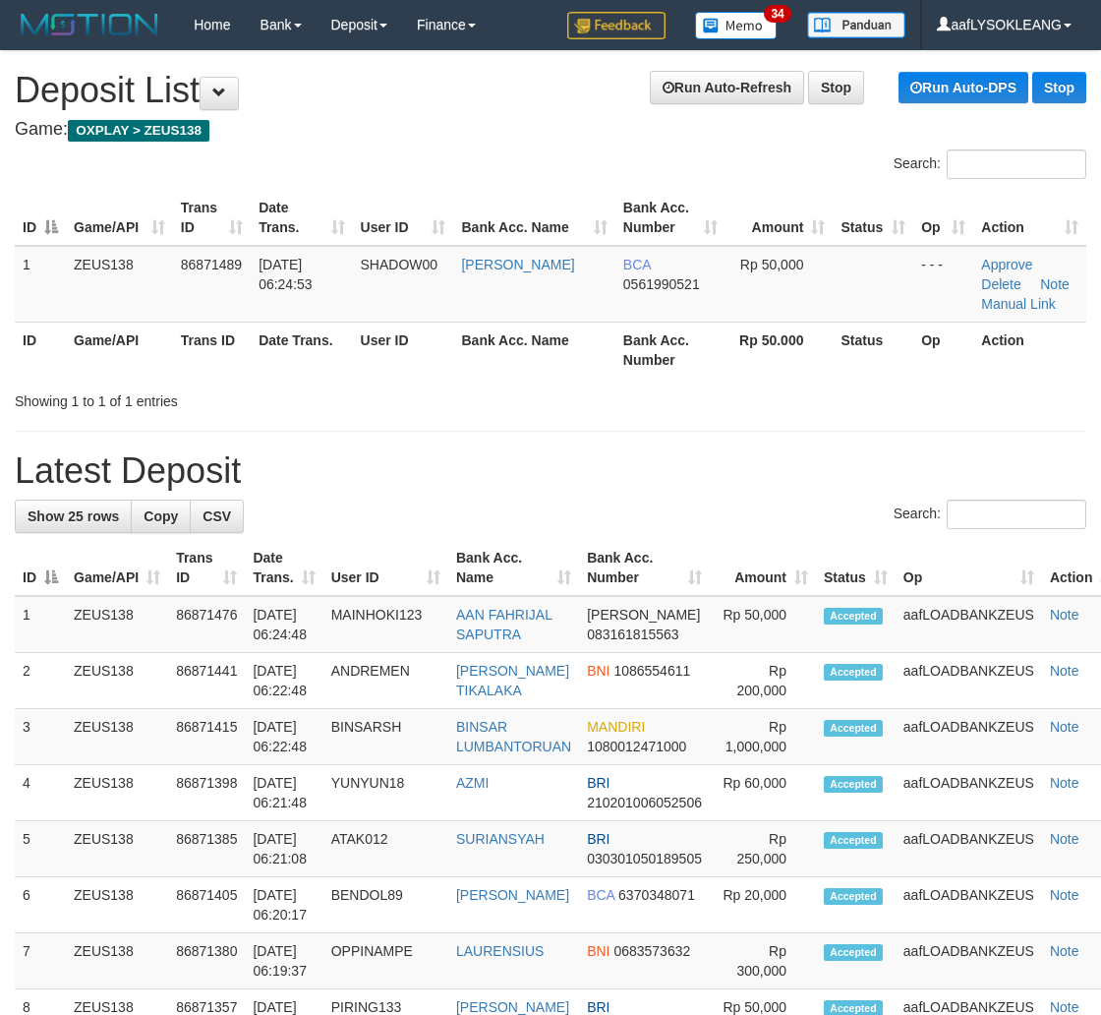
scroll to position [64, 21]
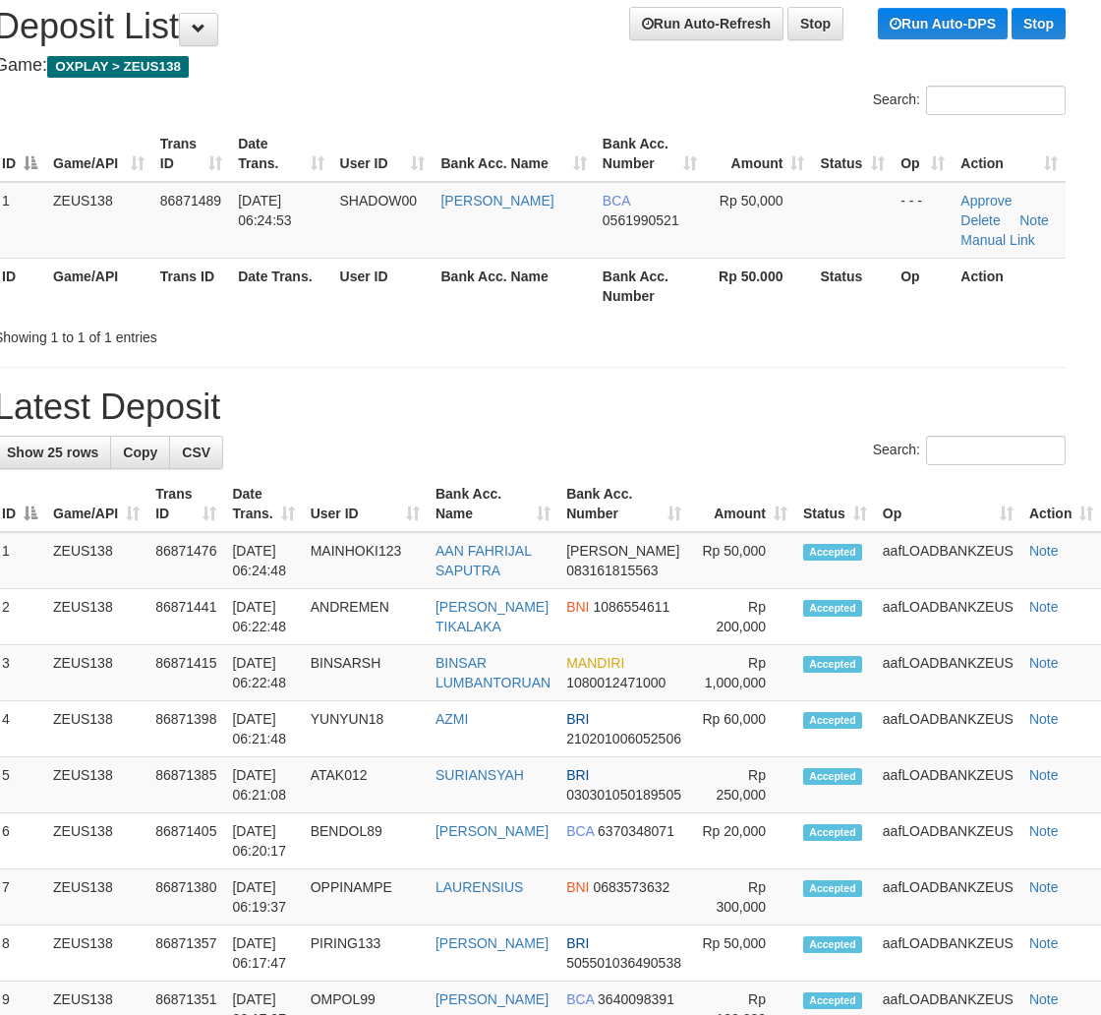
drag, startPoint x: 842, startPoint y: 364, endPoint x: 1036, endPoint y: 375, distance: 194.0
drag, startPoint x: 826, startPoint y: 358, endPoint x: 840, endPoint y: 358, distance: 13.8
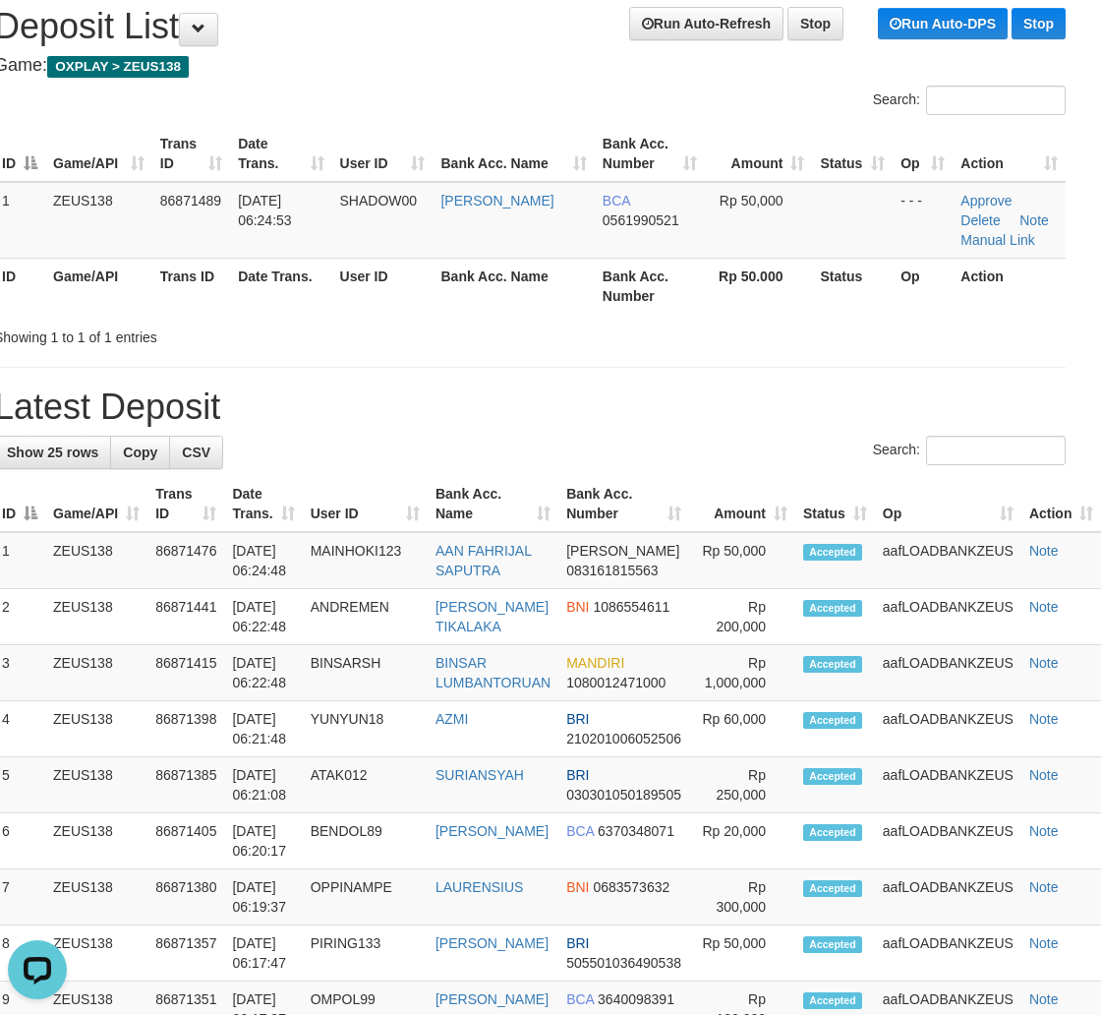
scroll to position [0, 0]
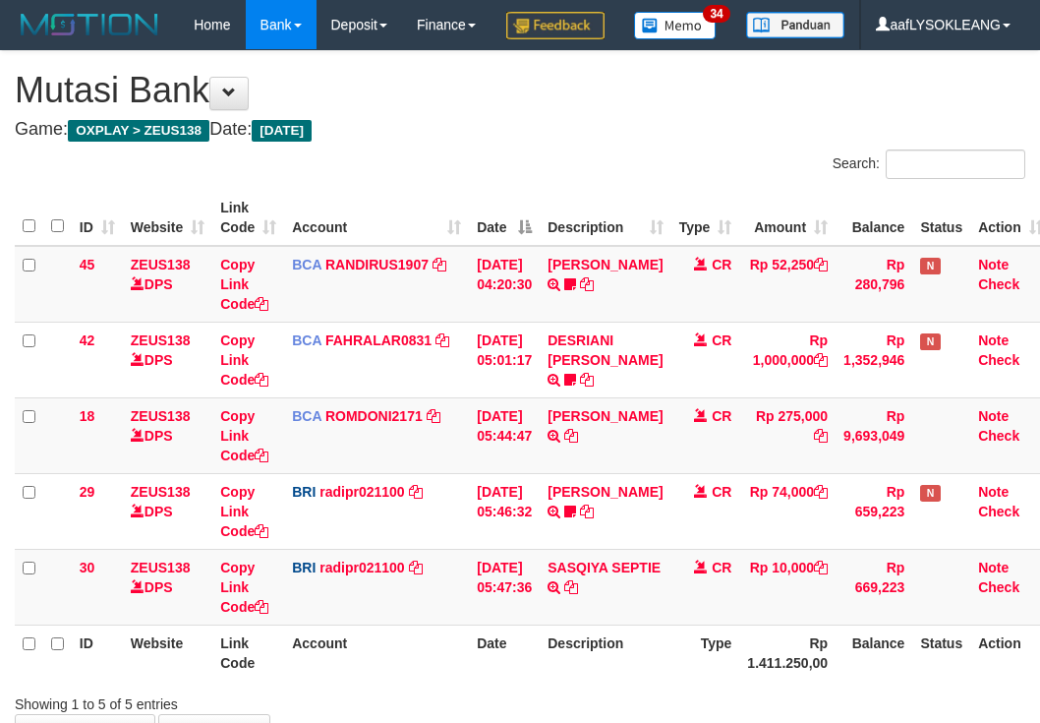
scroll to position [181, 0]
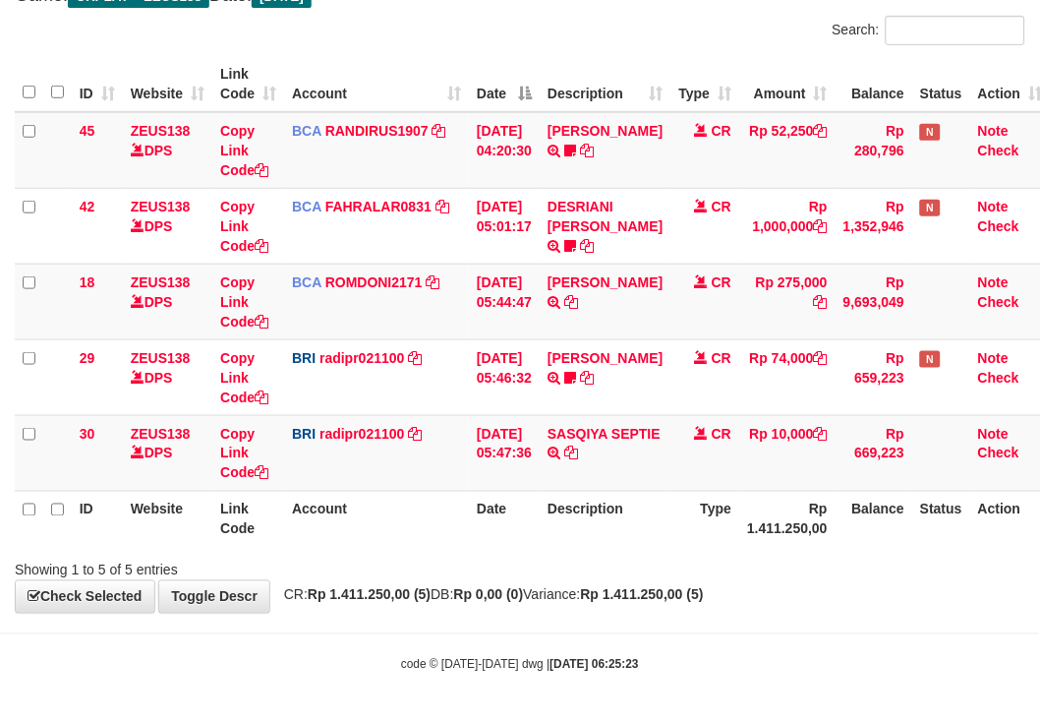
click at [429, 26] on div "Search:" at bounding box center [520, 33] width 1040 height 34
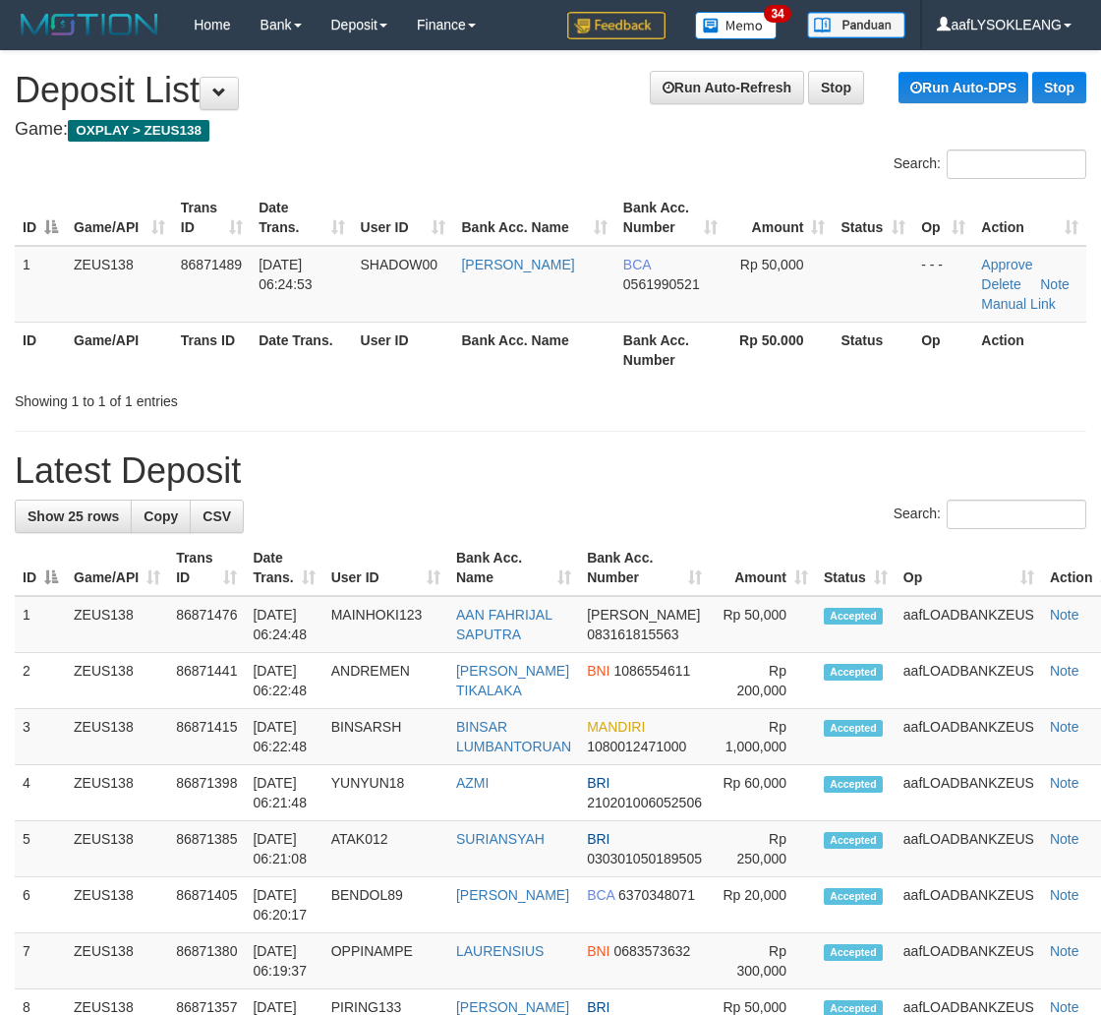
scroll to position [64, 21]
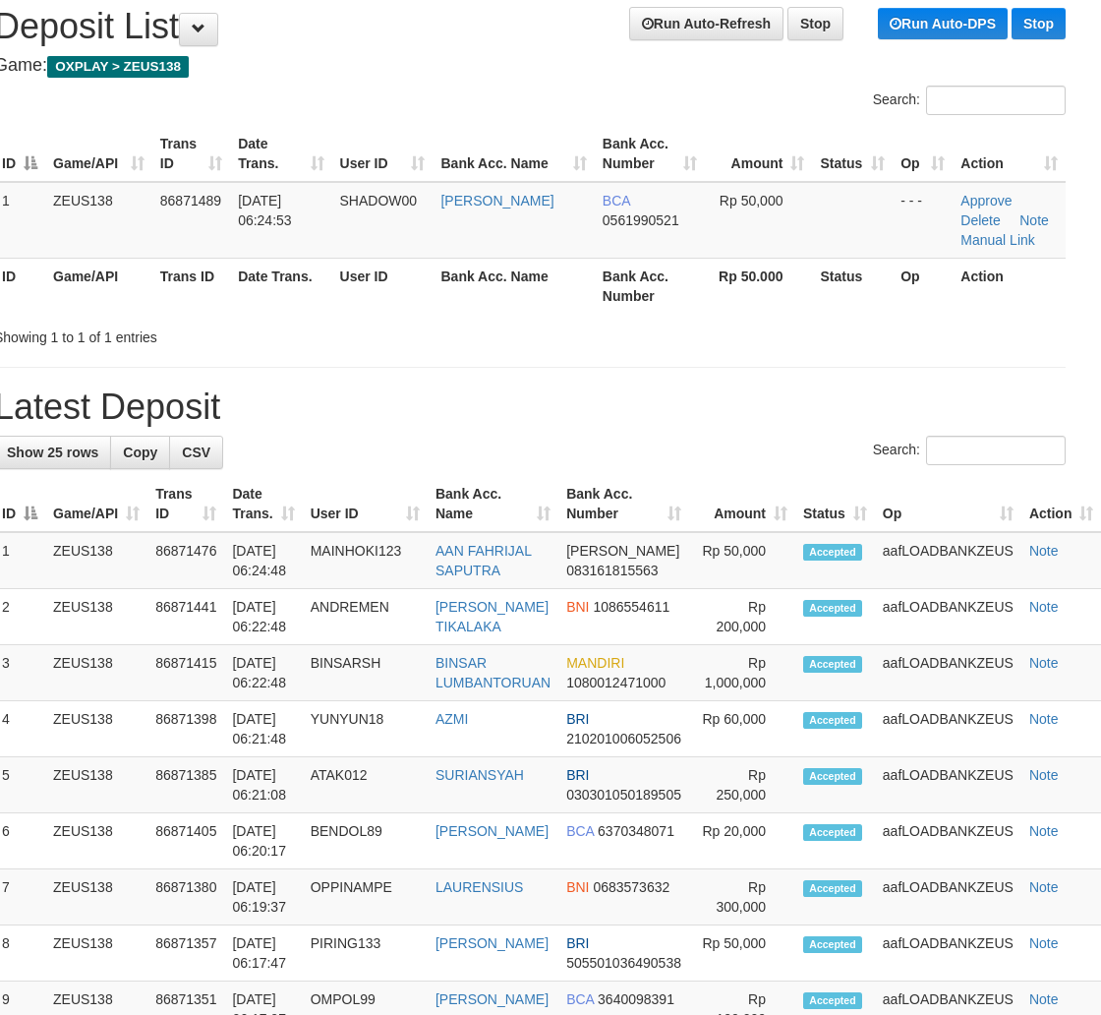
drag, startPoint x: 891, startPoint y: 340, endPoint x: 909, endPoint y: 341, distance: 17.7
click at [895, 340] on div "Showing 1 to 1 of 1 entries" at bounding box center [529, 334] width 1101 height 28
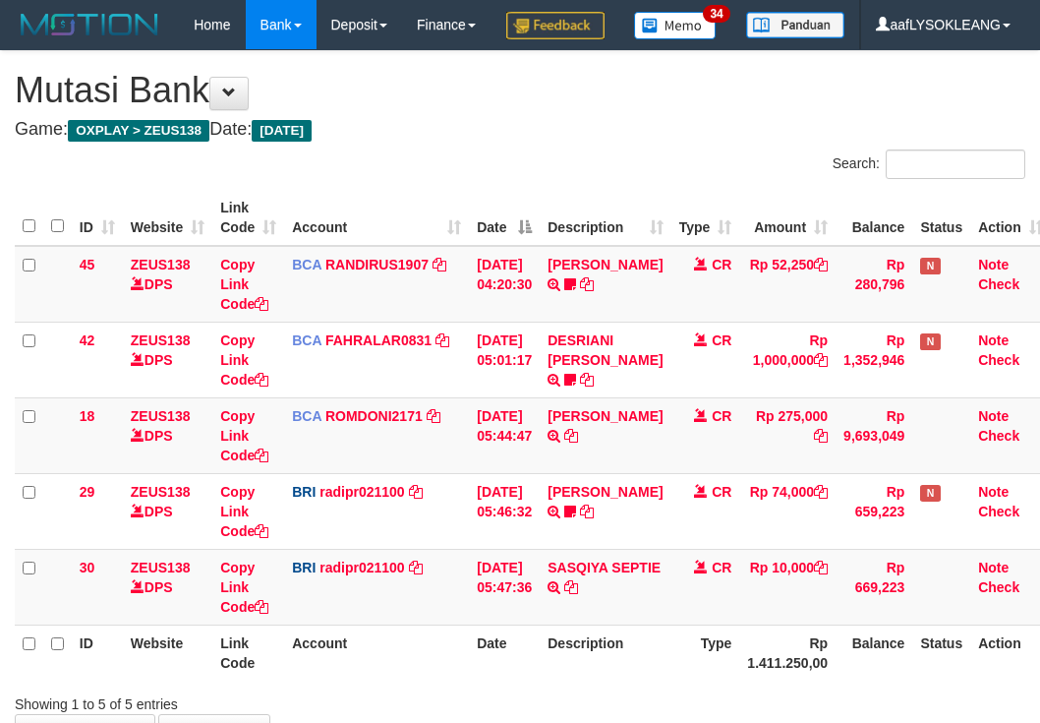
scroll to position [181, 0]
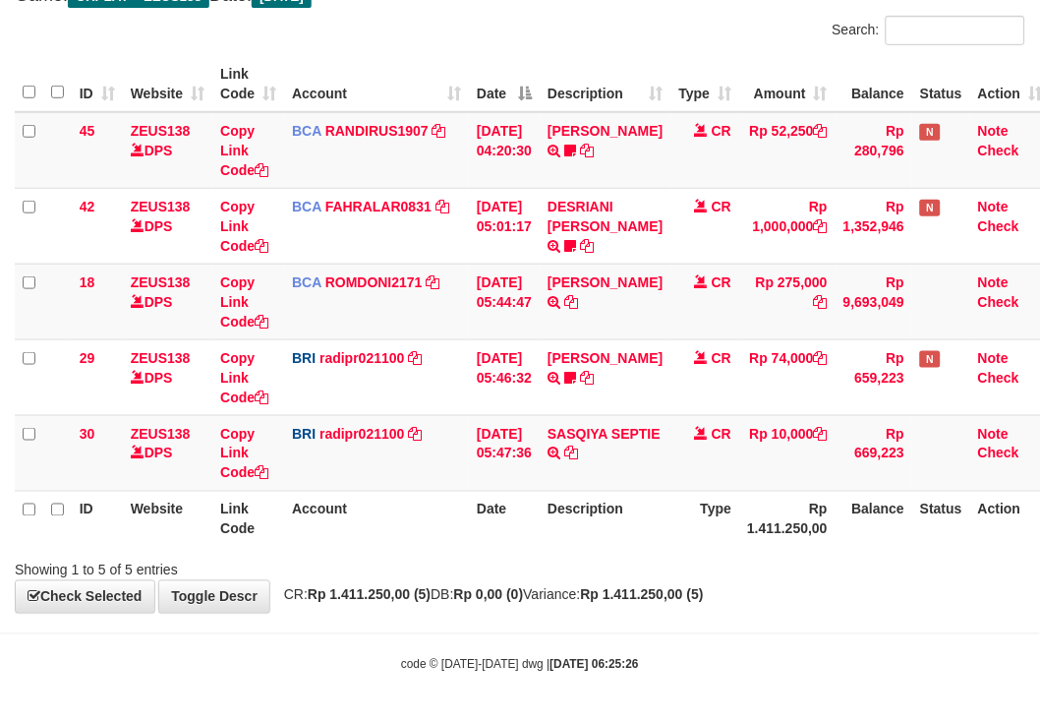
click at [484, 60] on th "Date" at bounding box center [504, 84] width 71 height 56
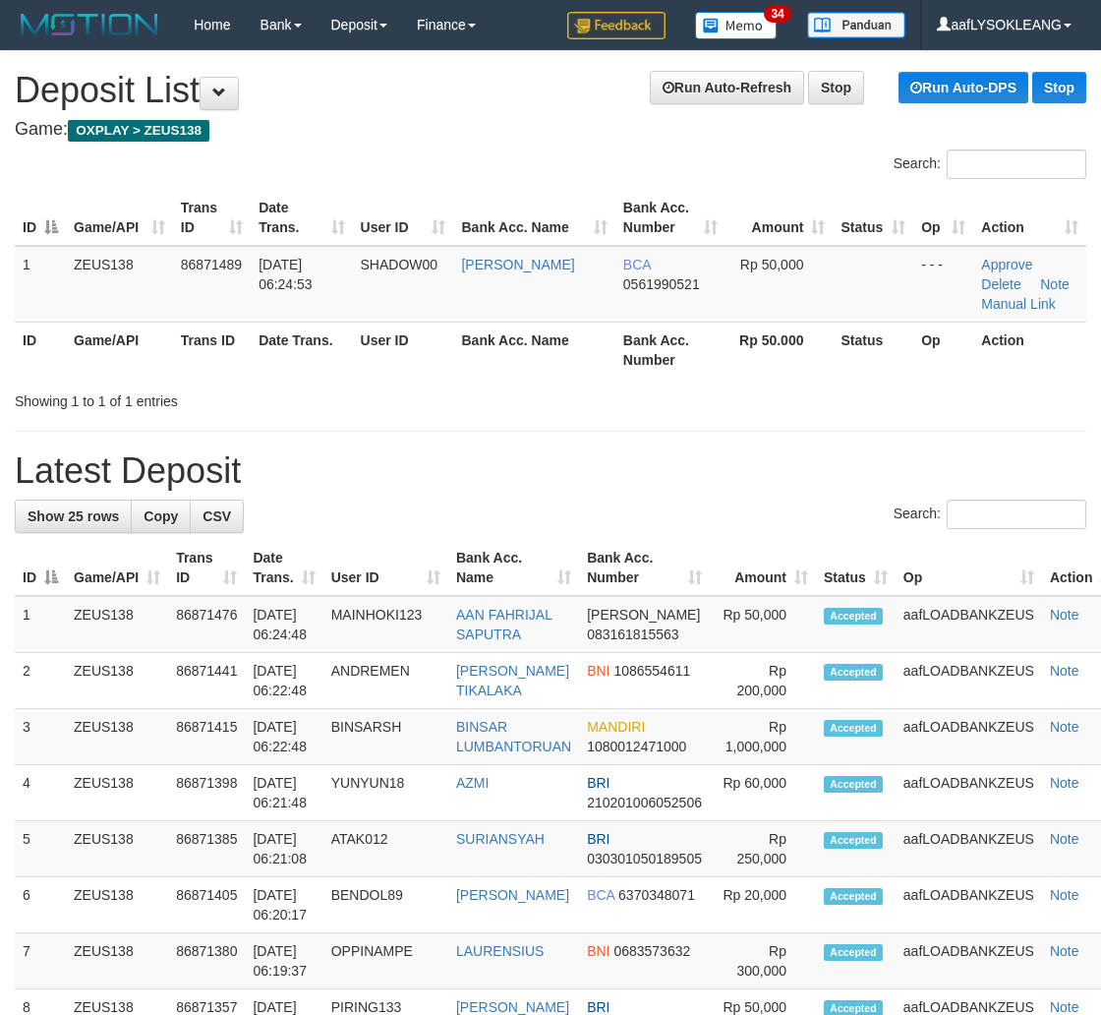
scroll to position [64, 21]
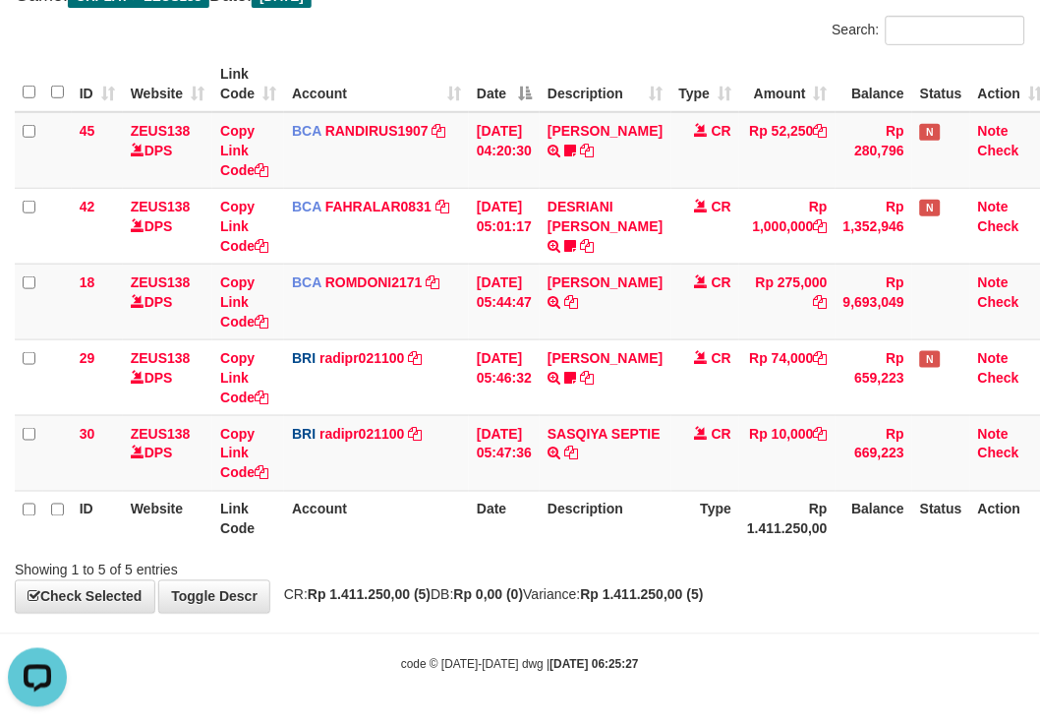
click at [473, 60] on th "Date" at bounding box center [504, 84] width 71 height 56
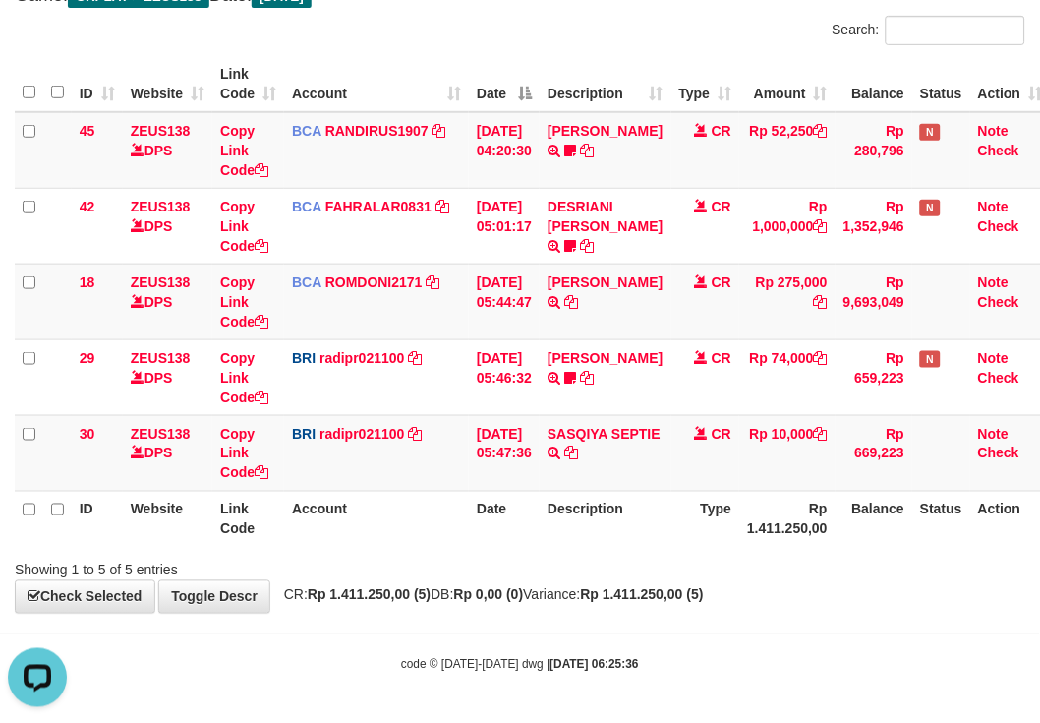
drag, startPoint x: 434, startPoint y: 35, endPoint x: 406, endPoint y: 39, distance: 27.8
click at [408, 39] on div "Search:" at bounding box center [520, 33] width 1040 height 34
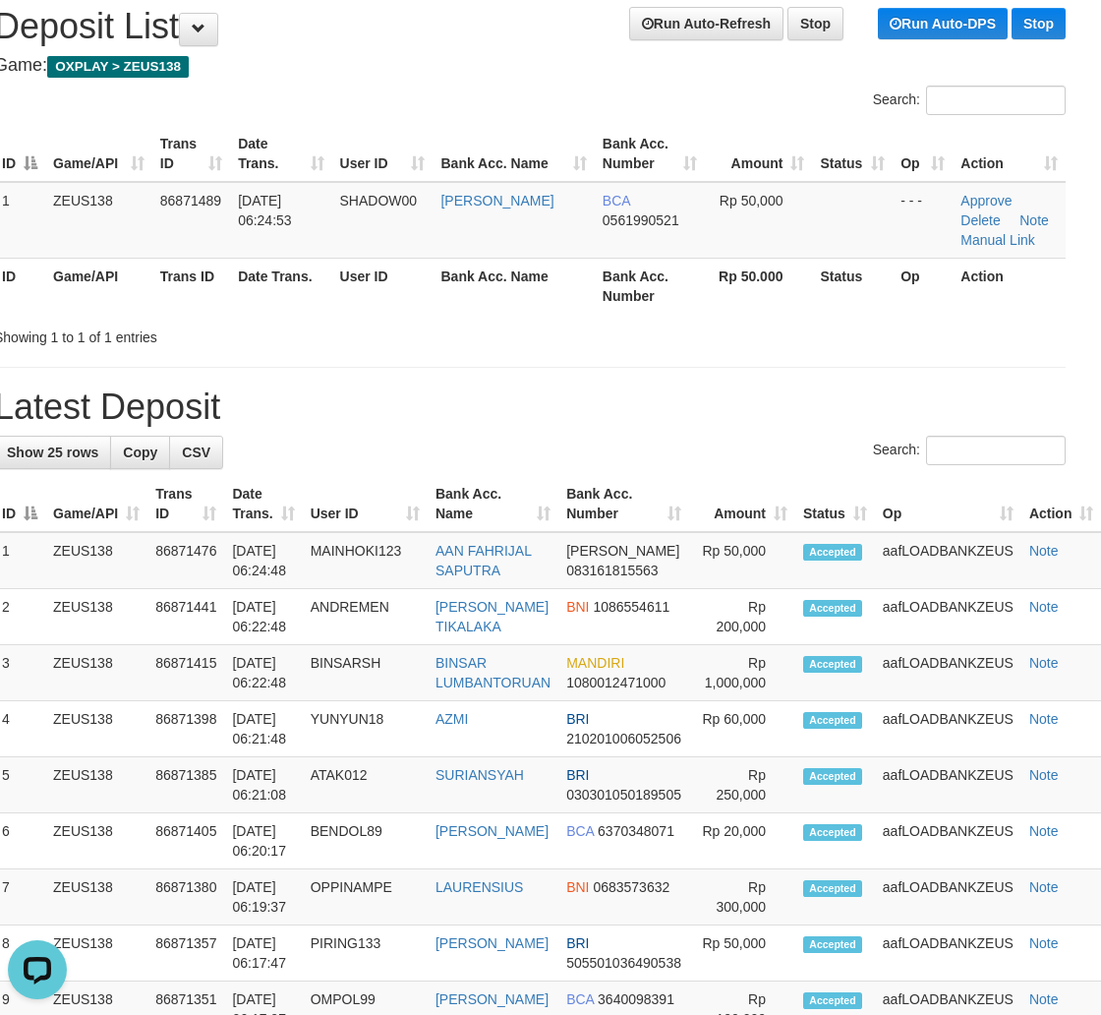
click at [837, 407] on h1 "Latest Deposit" at bounding box center [530, 406] width 1072 height 39
drag, startPoint x: 859, startPoint y: 391, endPoint x: 1112, endPoint y: 409, distance: 253.4
click at [890, 400] on h1 "Latest Deposit" at bounding box center [530, 406] width 1072 height 39
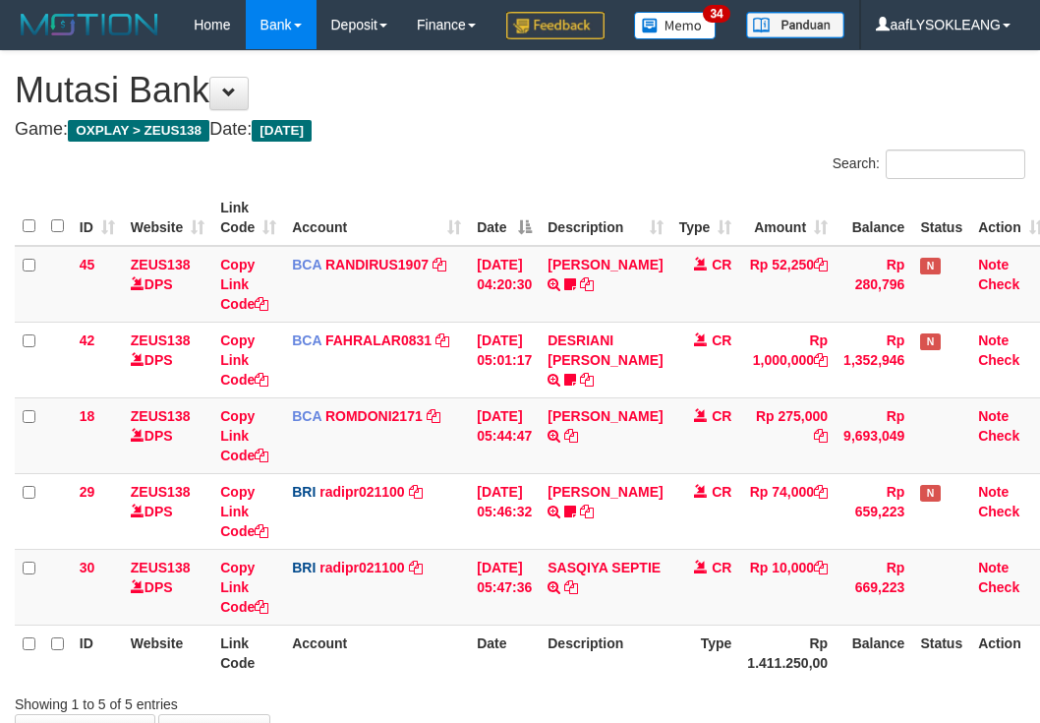
scroll to position [181, 0]
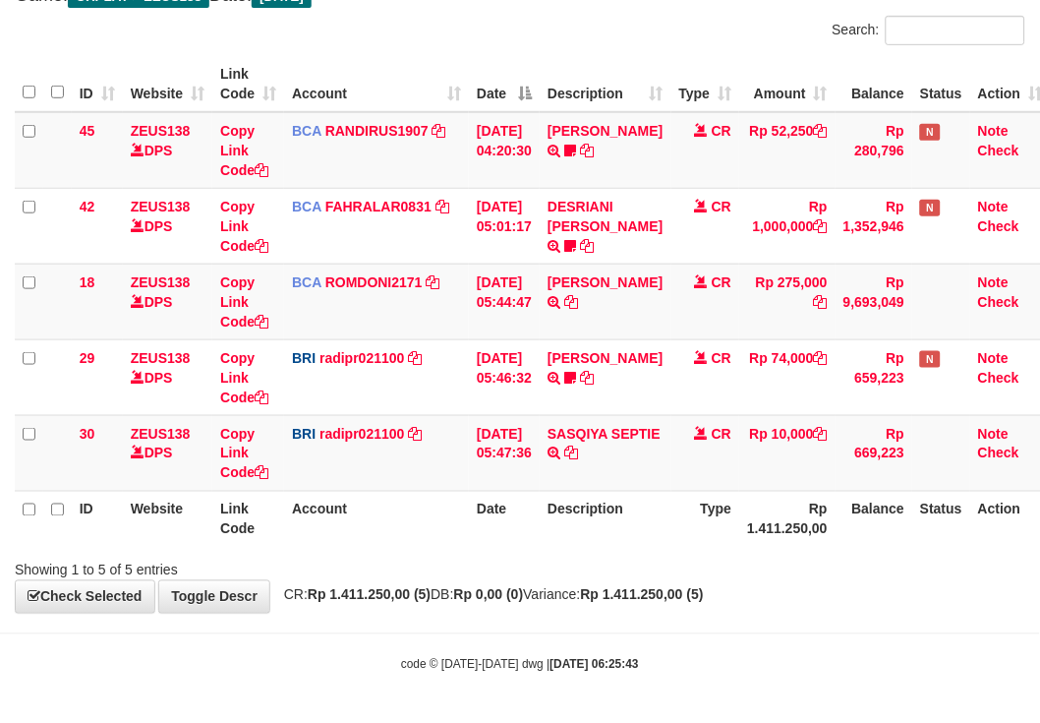
drag, startPoint x: 414, startPoint y: 44, endPoint x: 427, endPoint y: 51, distance: 14.5
click at [428, 51] on div "Search: ID Website Link Code Account Date Description Type Amount Balance Statu…" at bounding box center [520, 298] width 1011 height 564
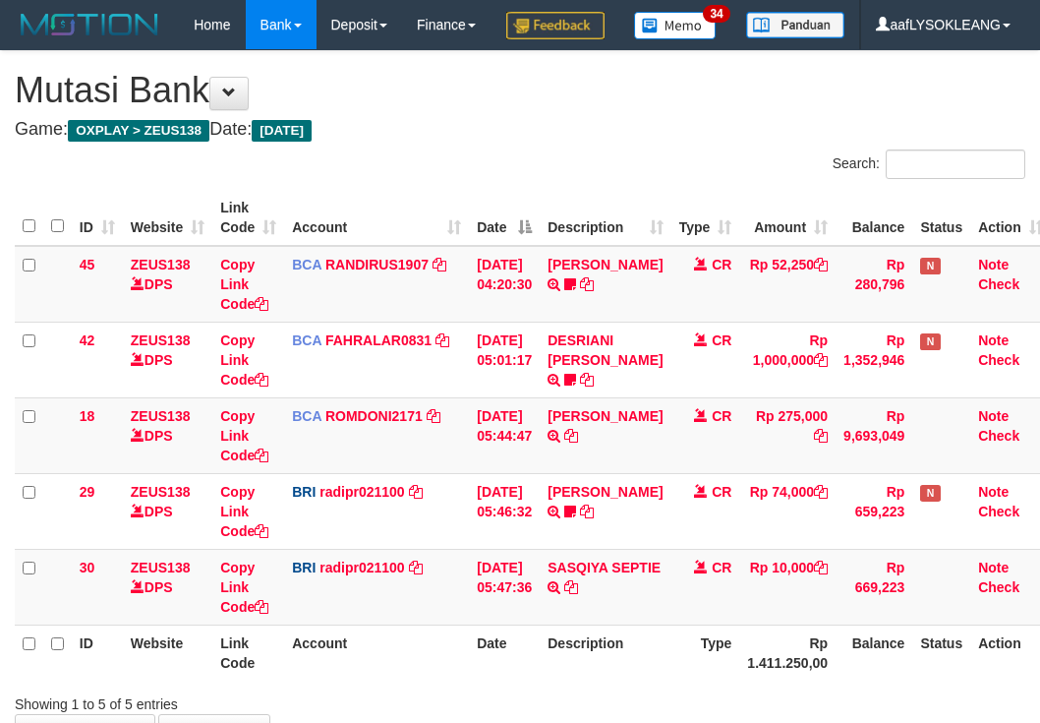
scroll to position [181, 0]
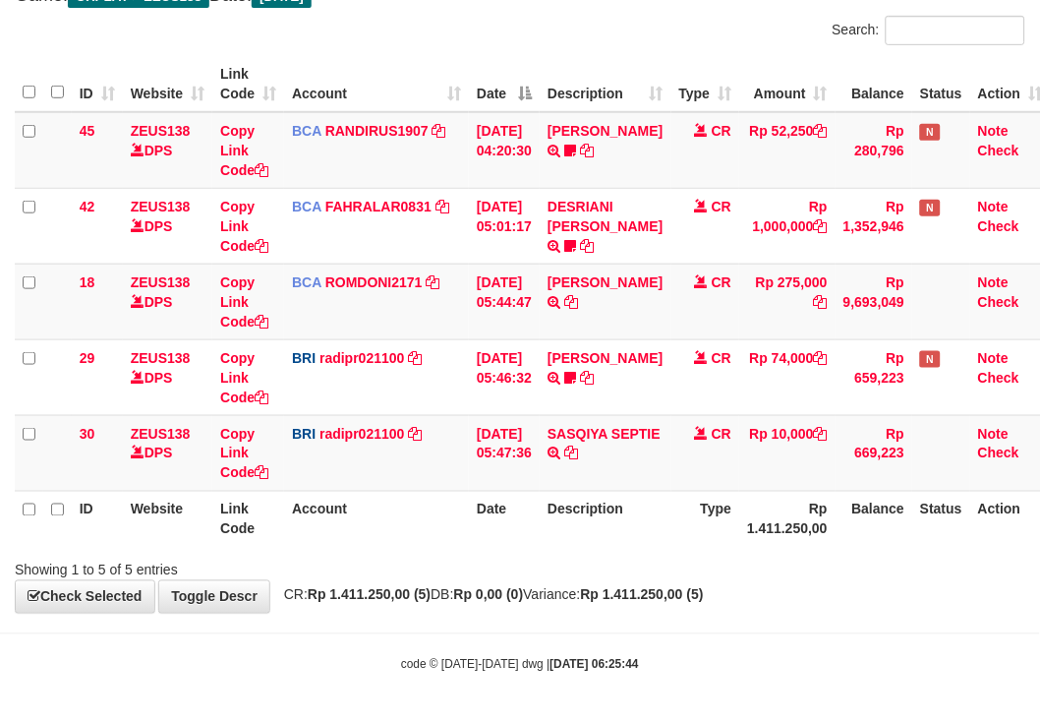
click at [429, 69] on th "Account" at bounding box center [376, 84] width 185 height 56
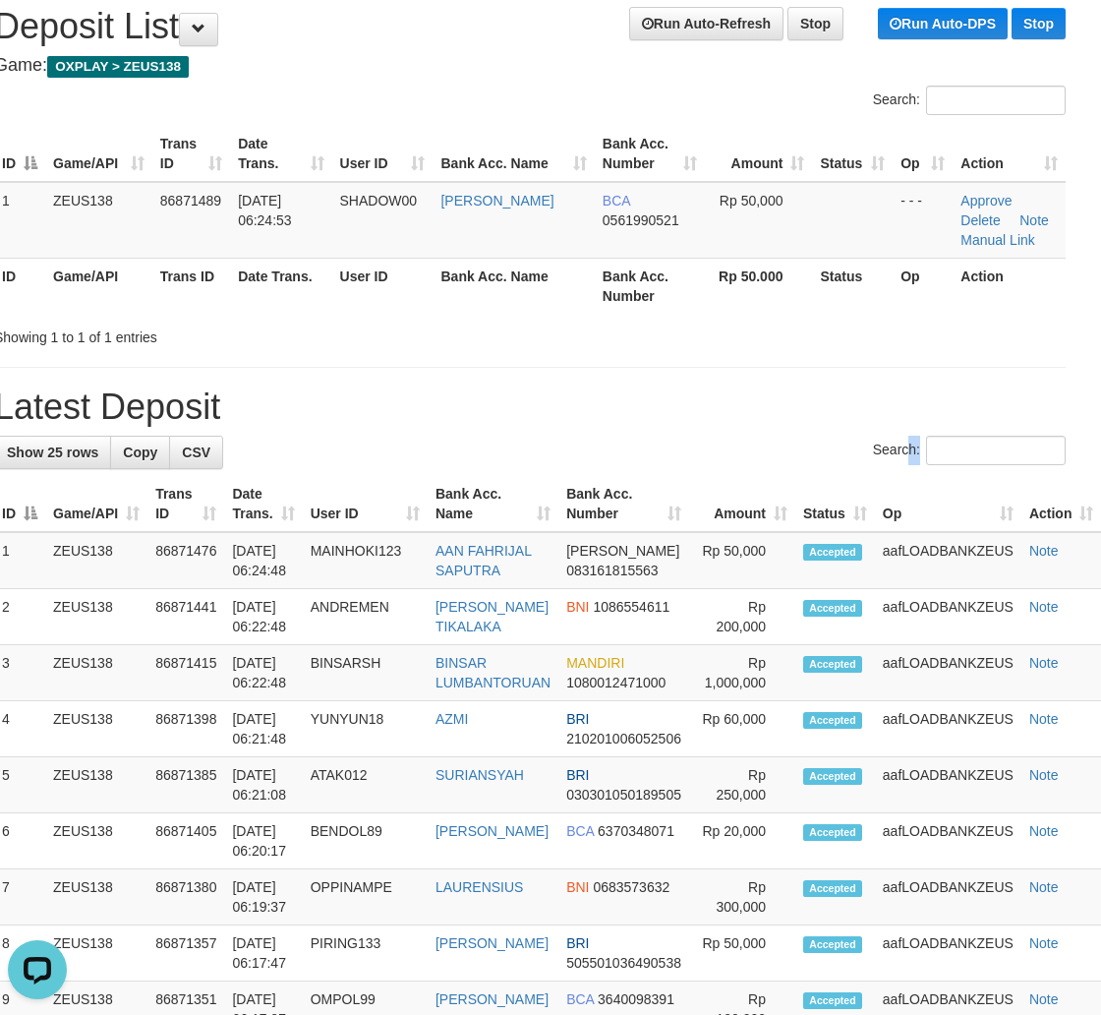
click at [880, 449] on div "Search:" at bounding box center [530, 453] width 1072 height 34
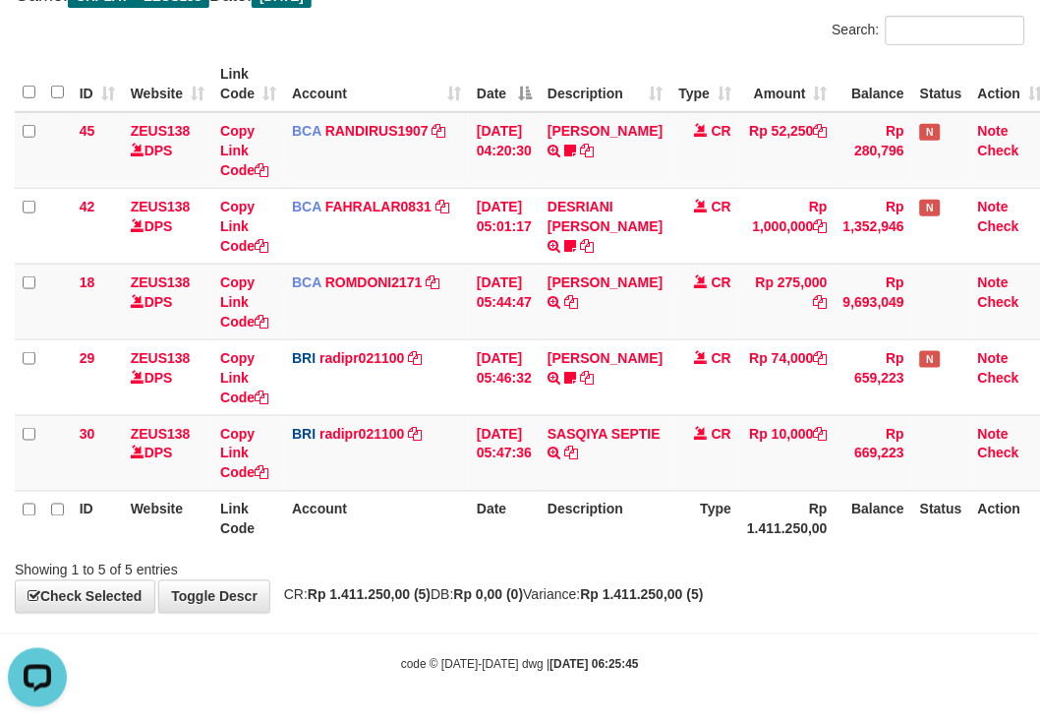
drag, startPoint x: 428, startPoint y: 44, endPoint x: 25, endPoint y: 79, distance: 404.7
click at [393, 56] on div "Search: ID Website Link Code Account Date Description Type Amount Balance Statu…" at bounding box center [520, 298] width 1011 height 564
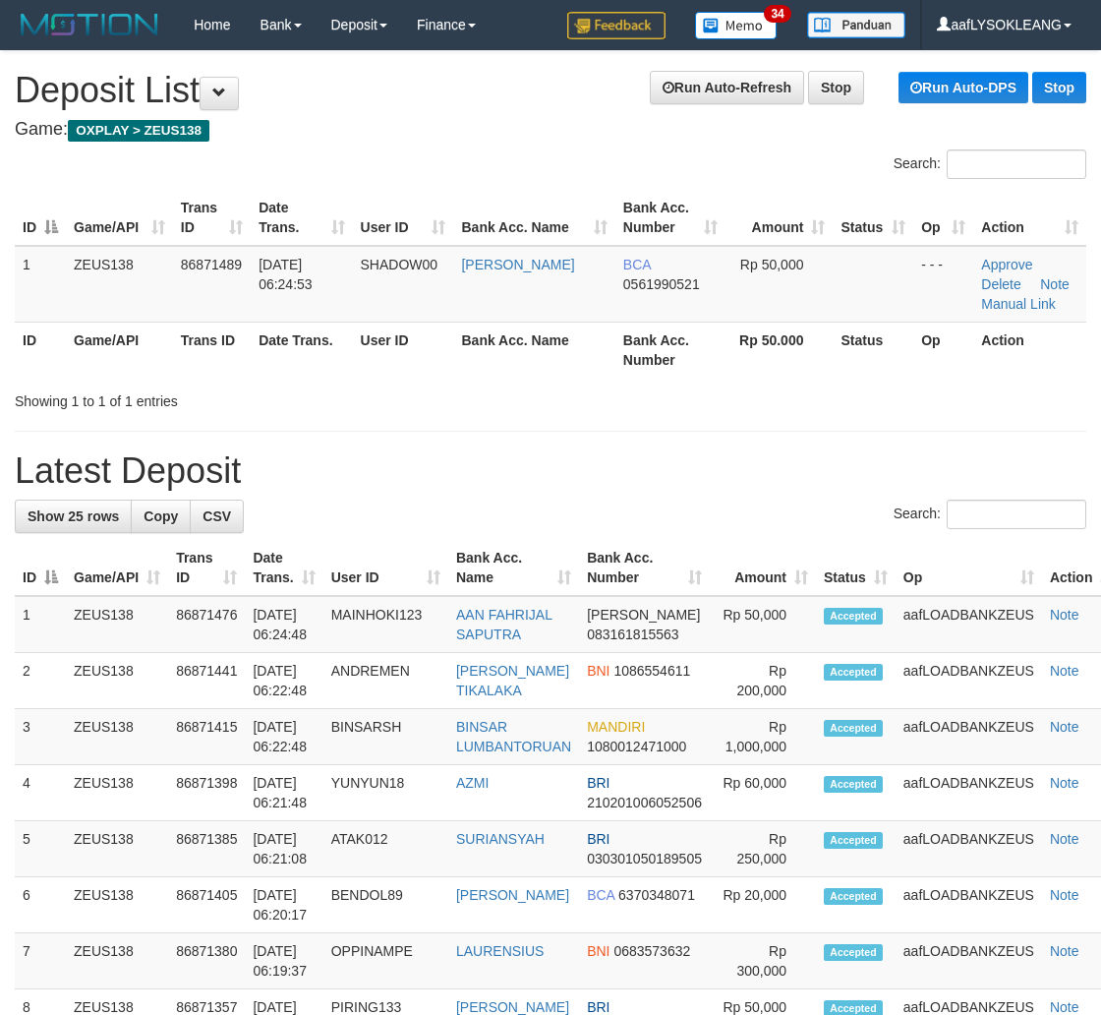
scroll to position [64, 21]
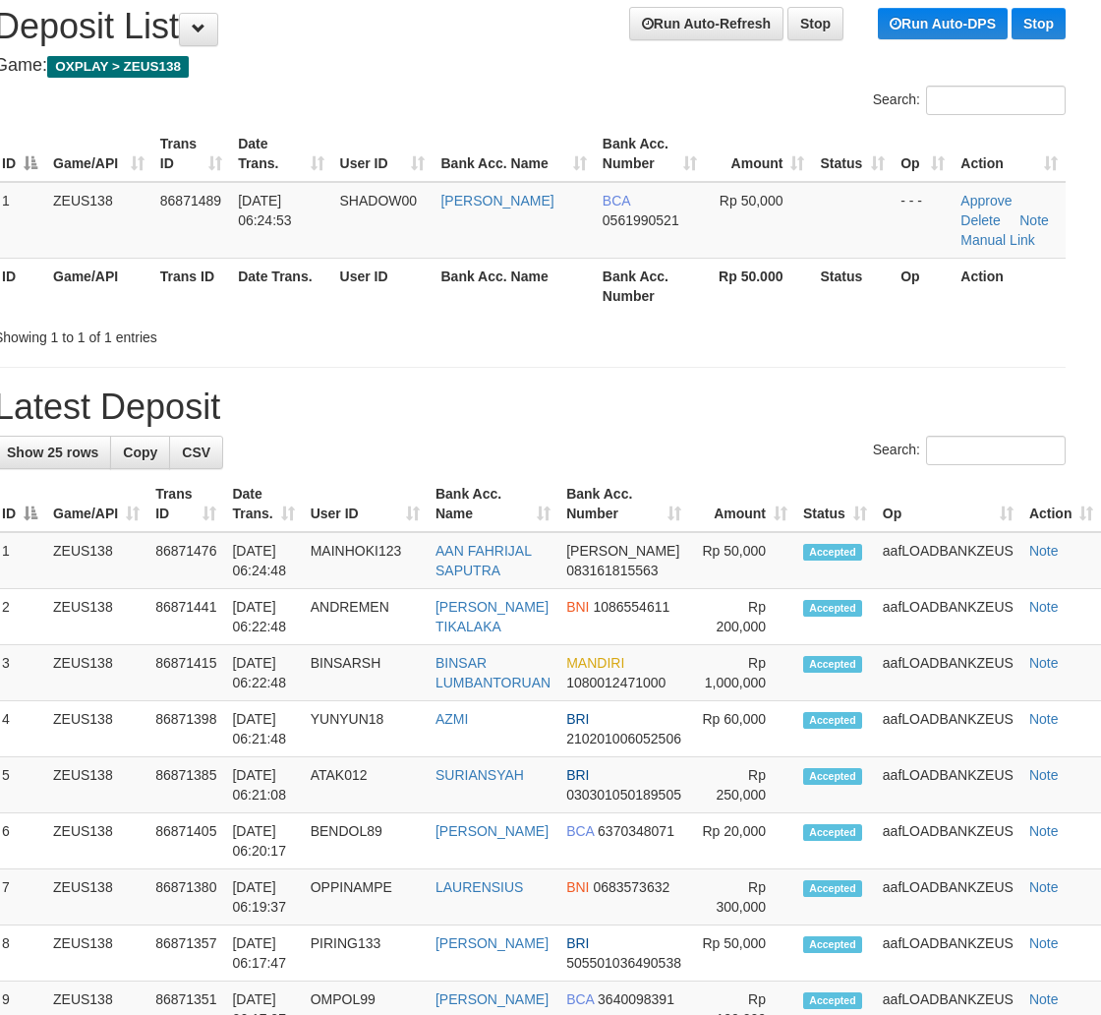
drag, startPoint x: 764, startPoint y: 359, endPoint x: 899, endPoint y: 369, distance: 135.1
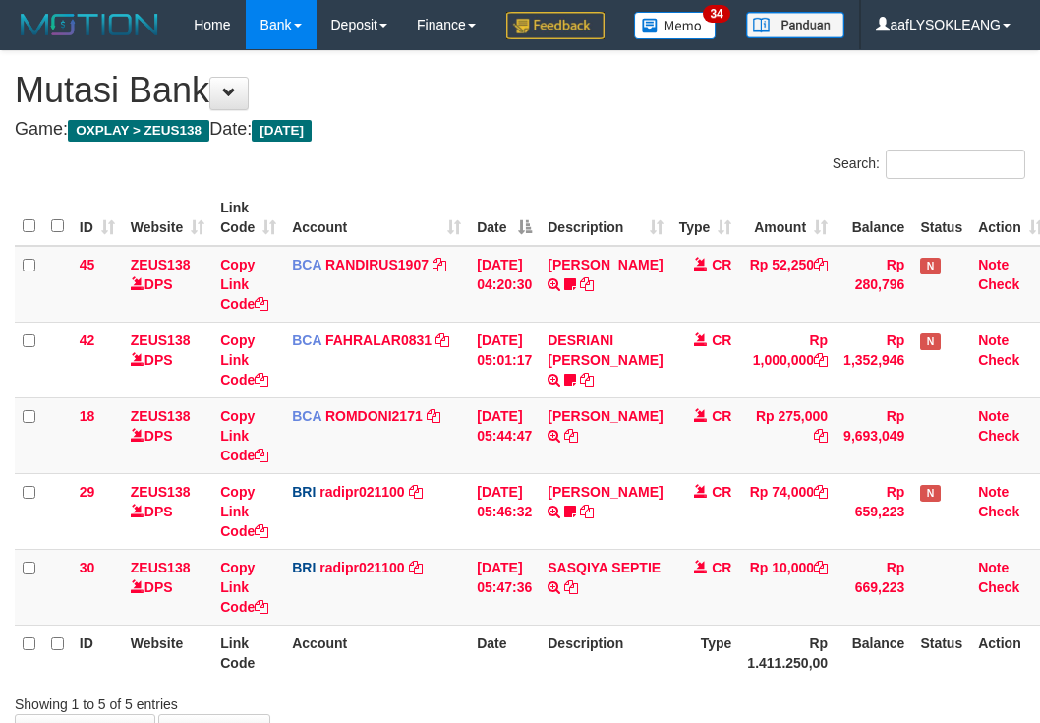
scroll to position [181, 0]
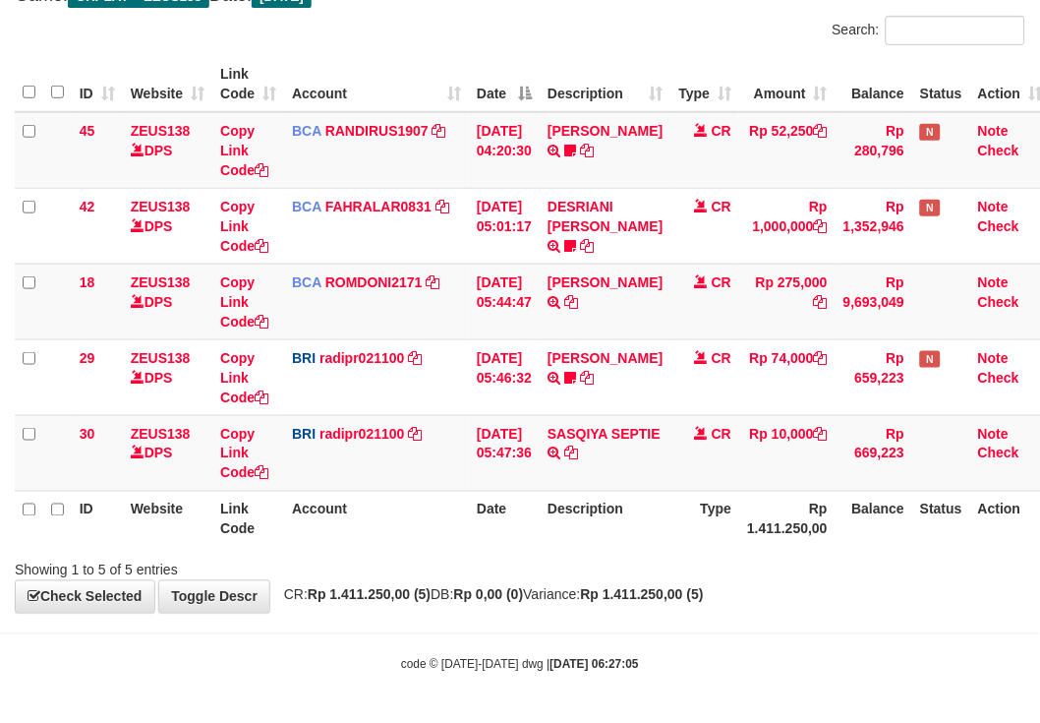
drag, startPoint x: 445, startPoint y: 25, endPoint x: 20, endPoint y: 45, distance: 426.3
click at [450, 30] on div "Search:" at bounding box center [520, 33] width 1040 height 34
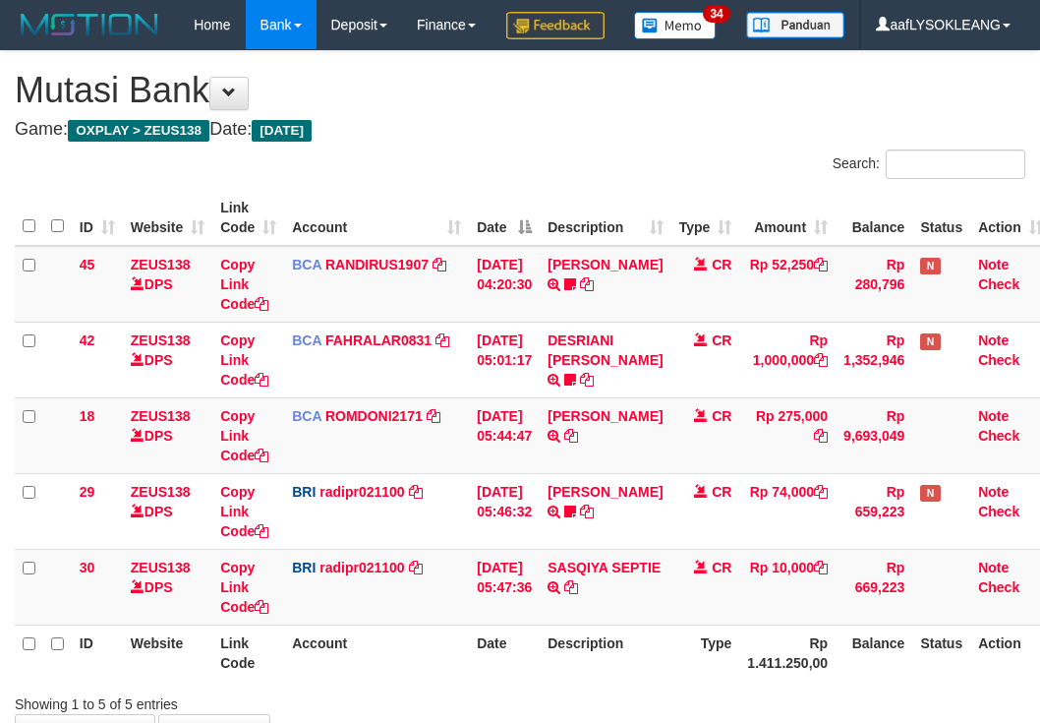
scroll to position [181, 0]
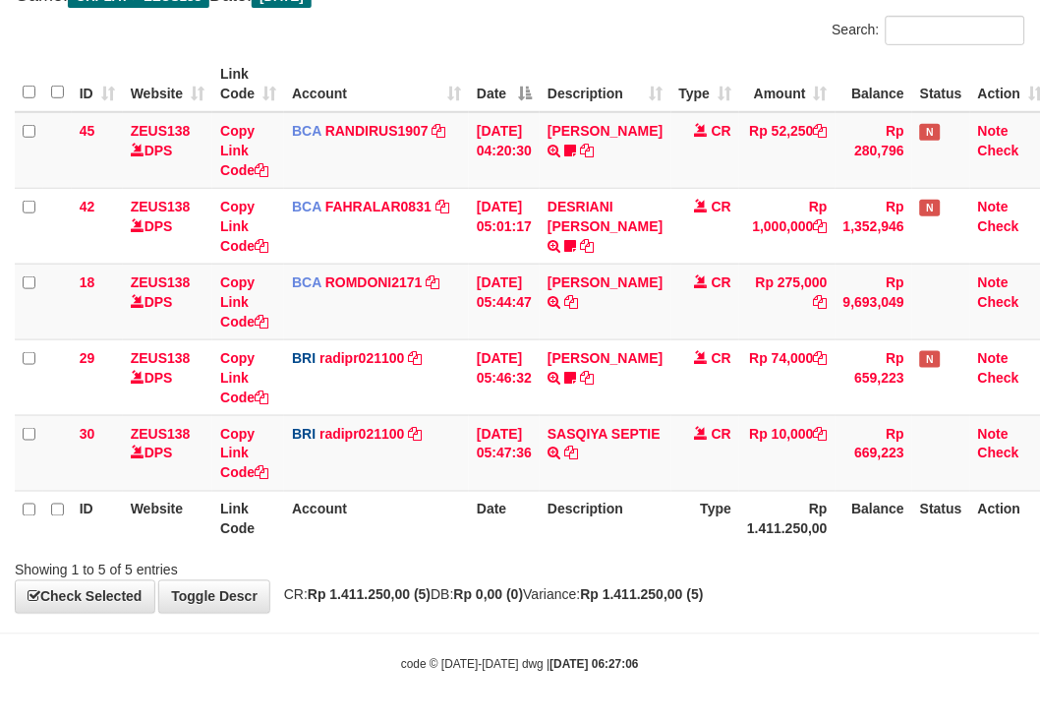
drag, startPoint x: 389, startPoint y: 44, endPoint x: 404, endPoint y: 49, distance: 15.5
click at [405, 49] on div "Search:" at bounding box center [520, 33] width 1040 height 34
drag, startPoint x: 714, startPoint y: 529, endPoint x: 680, endPoint y: 517, distance: 36.4
click at [690, 522] on th "Type" at bounding box center [706, 519] width 69 height 56
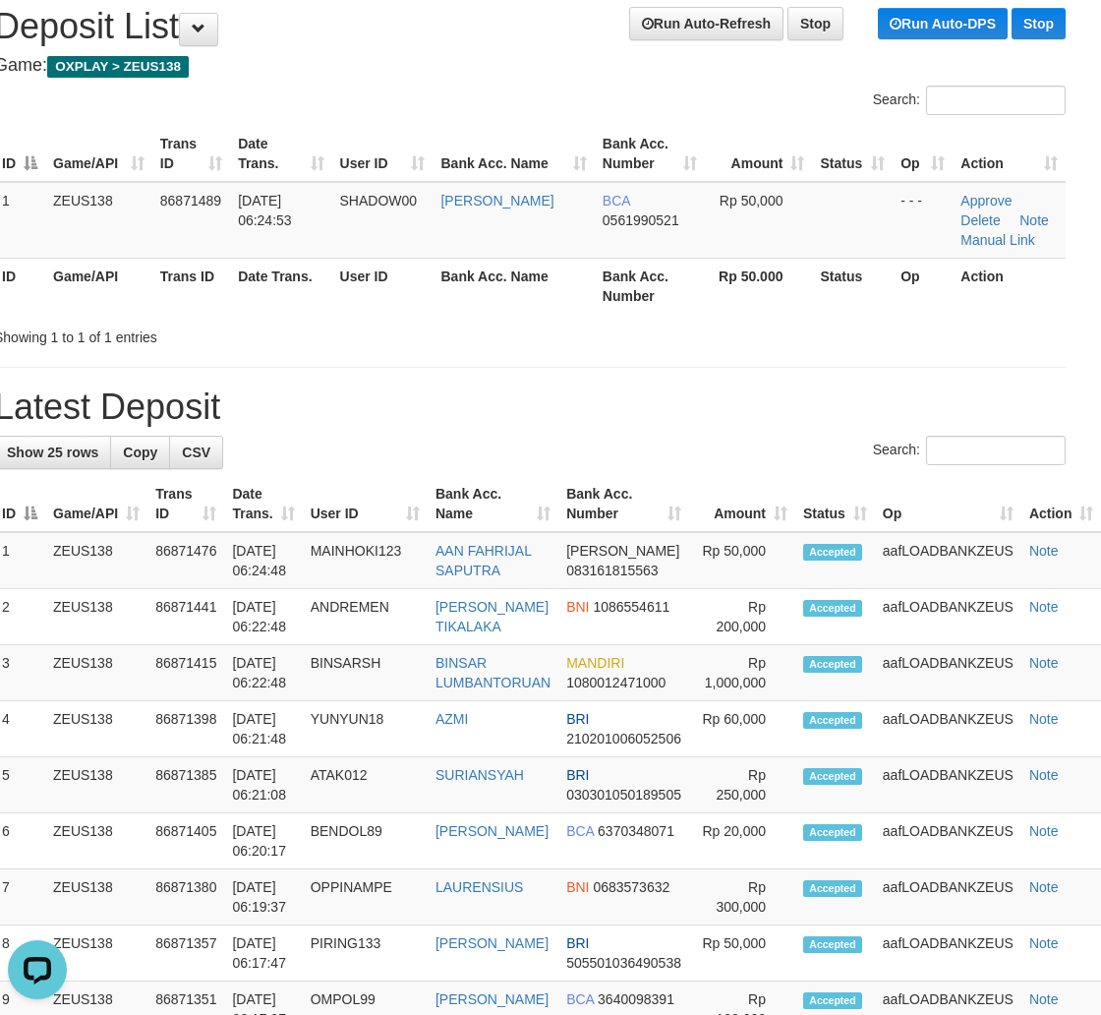
drag, startPoint x: 791, startPoint y: 458, endPoint x: 803, endPoint y: 460, distance: 12.9
click at [792, 458] on div "Search:" at bounding box center [530, 453] width 1072 height 34
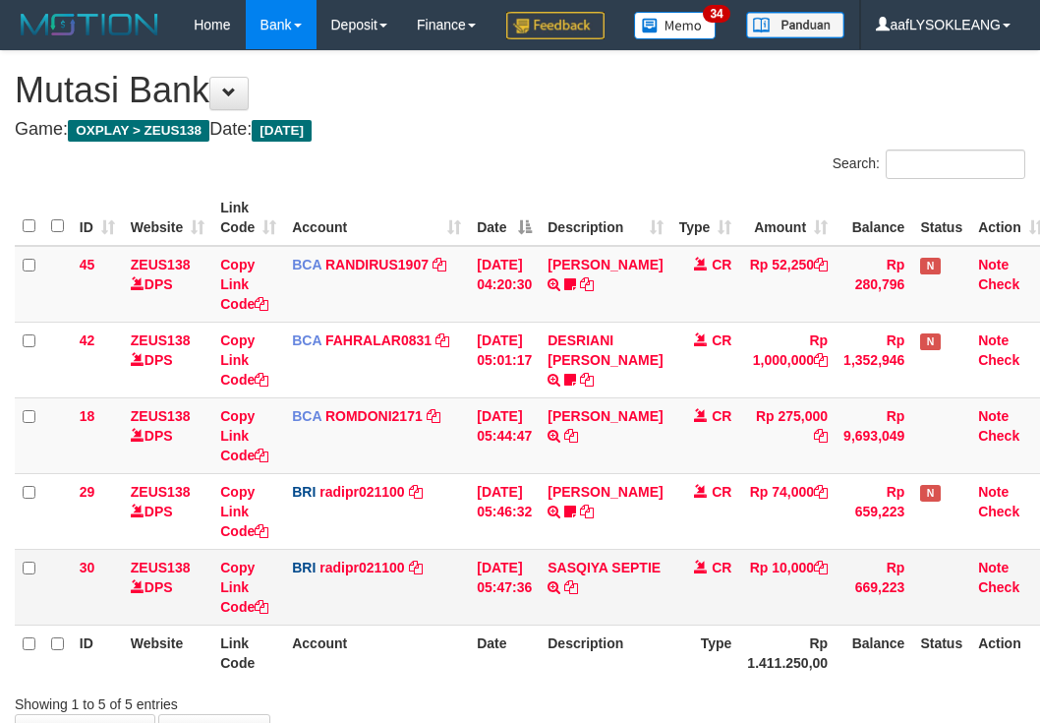
scroll to position [181, 0]
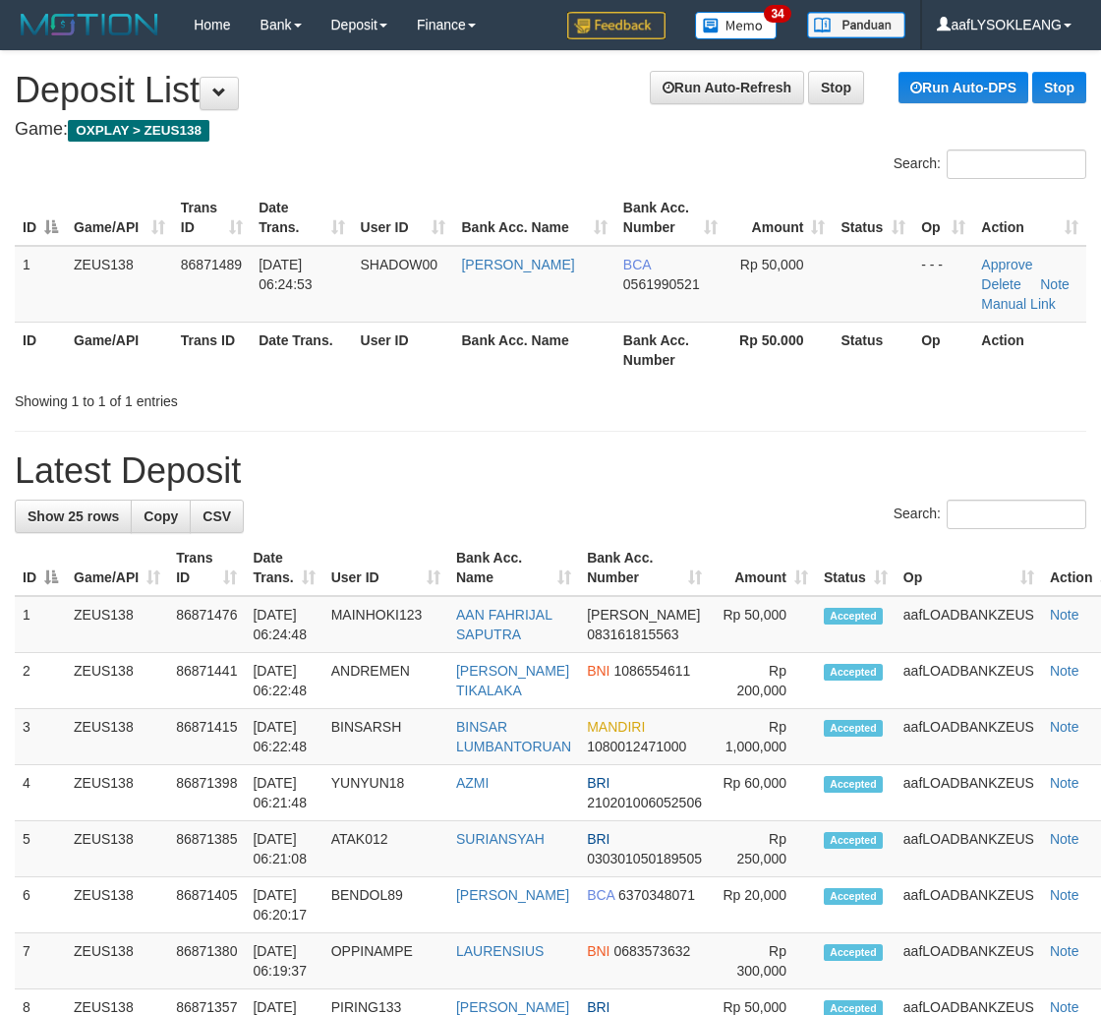
scroll to position [64, 21]
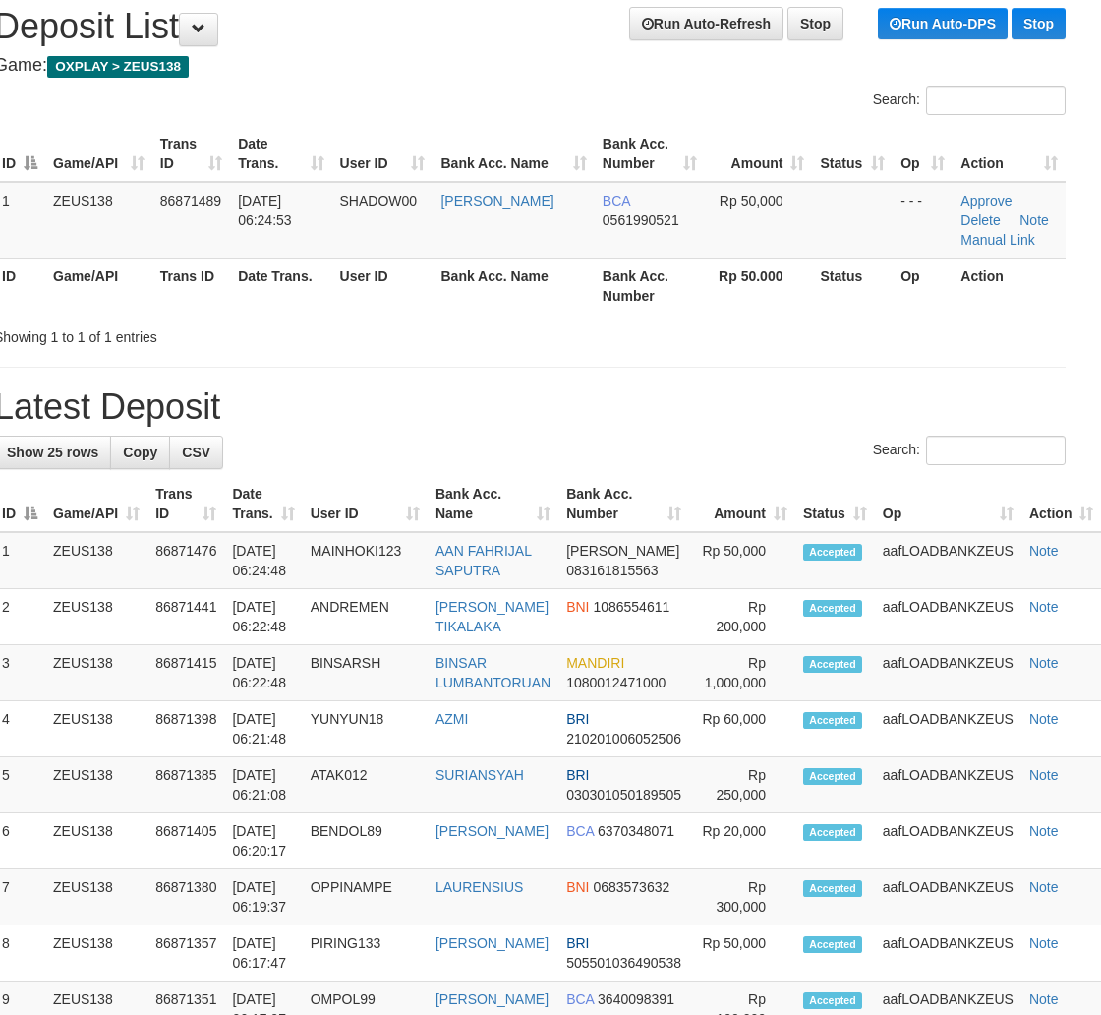
drag, startPoint x: 723, startPoint y: 396, endPoint x: 767, endPoint y: 409, distance: 46.1
click at [732, 400] on h1 "Latest Deposit" at bounding box center [530, 406] width 1072 height 39
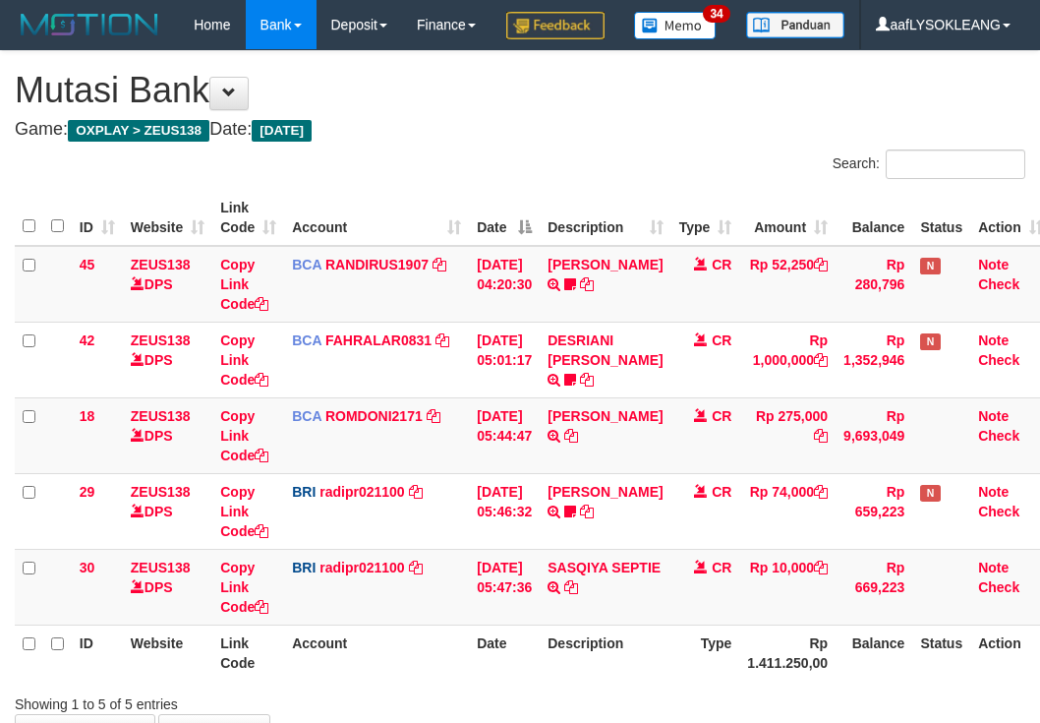
scroll to position [181, 0]
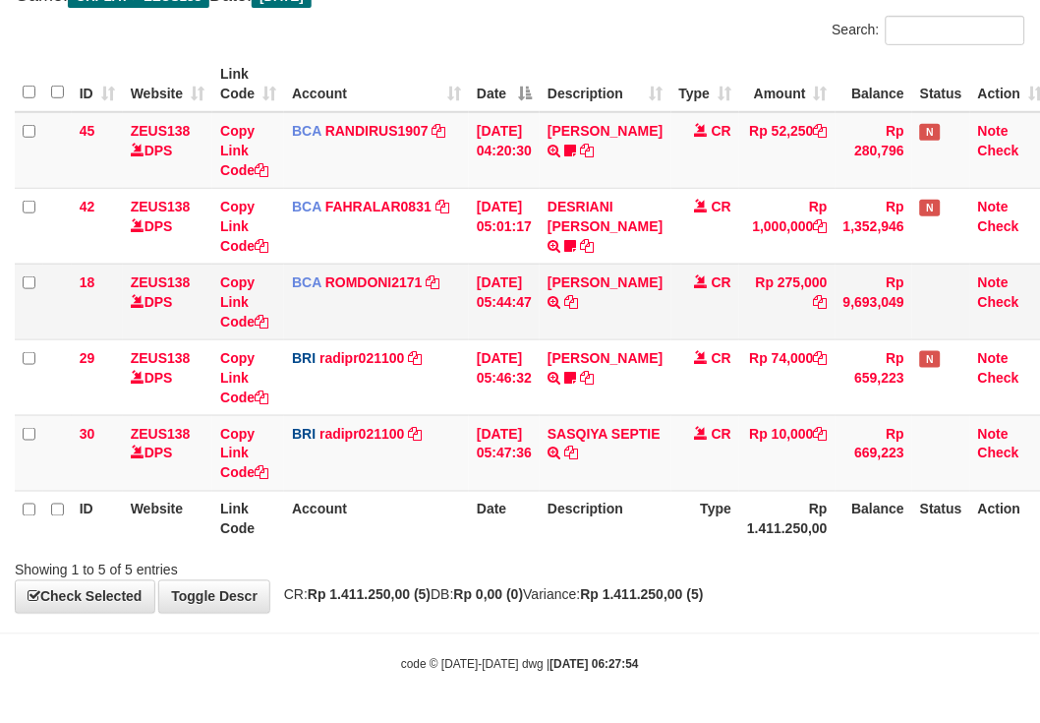
drag, startPoint x: 375, startPoint y: 310, endPoint x: 364, endPoint y: 300, distance: 14.6
click at [376, 309] on td "BCA ROMDONI2171 DPS ROMDONI mutasi_20250901_3611 | 18 mutasi_20250901_3611 | 18" at bounding box center [376, 302] width 185 height 76
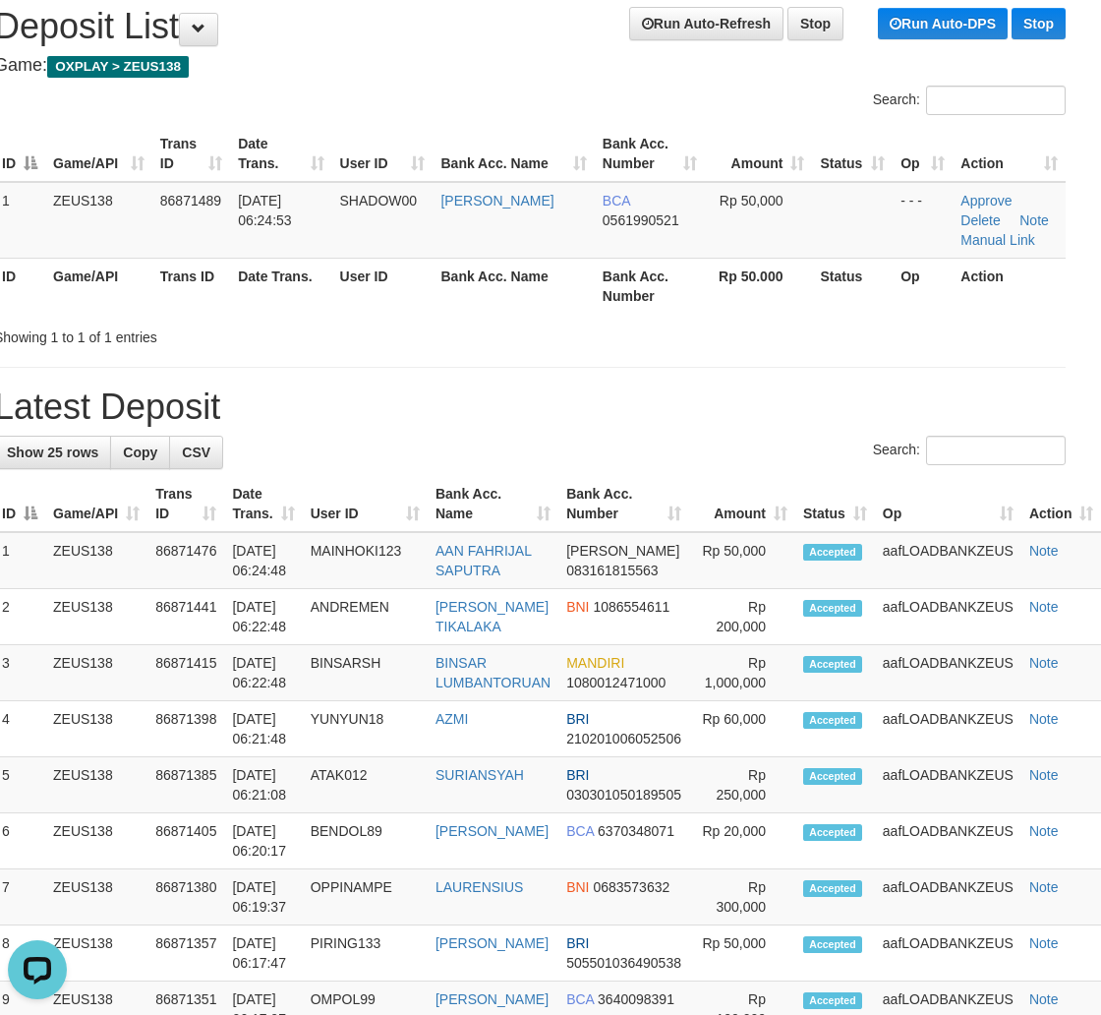
drag, startPoint x: 774, startPoint y: 437, endPoint x: 1106, endPoint y: 513, distance: 341.1
click at [820, 448] on div "Search:" at bounding box center [530, 453] width 1072 height 34
drag, startPoint x: 762, startPoint y: 426, endPoint x: 1000, endPoint y: 458, distance: 240.2
drag, startPoint x: 883, startPoint y: 430, endPoint x: 1098, endPoint y: 464, distance: 218.1
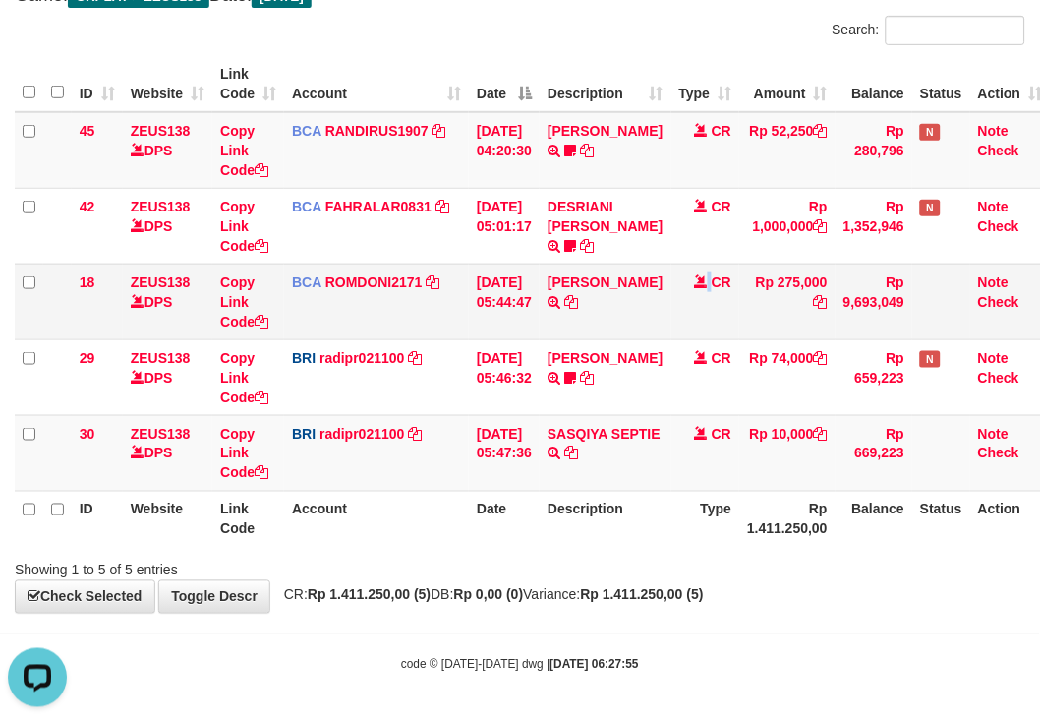
click at [698, 289] on td "CR" at bounding box center [706, 302] width 69 height 76
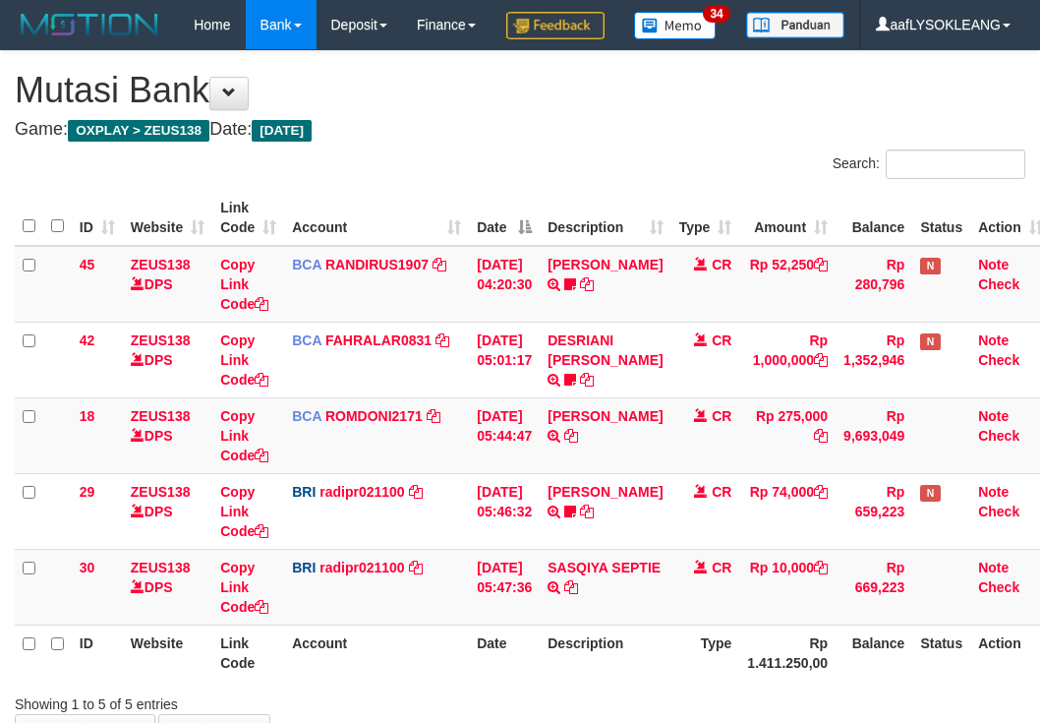
scroll to position [181, 0]
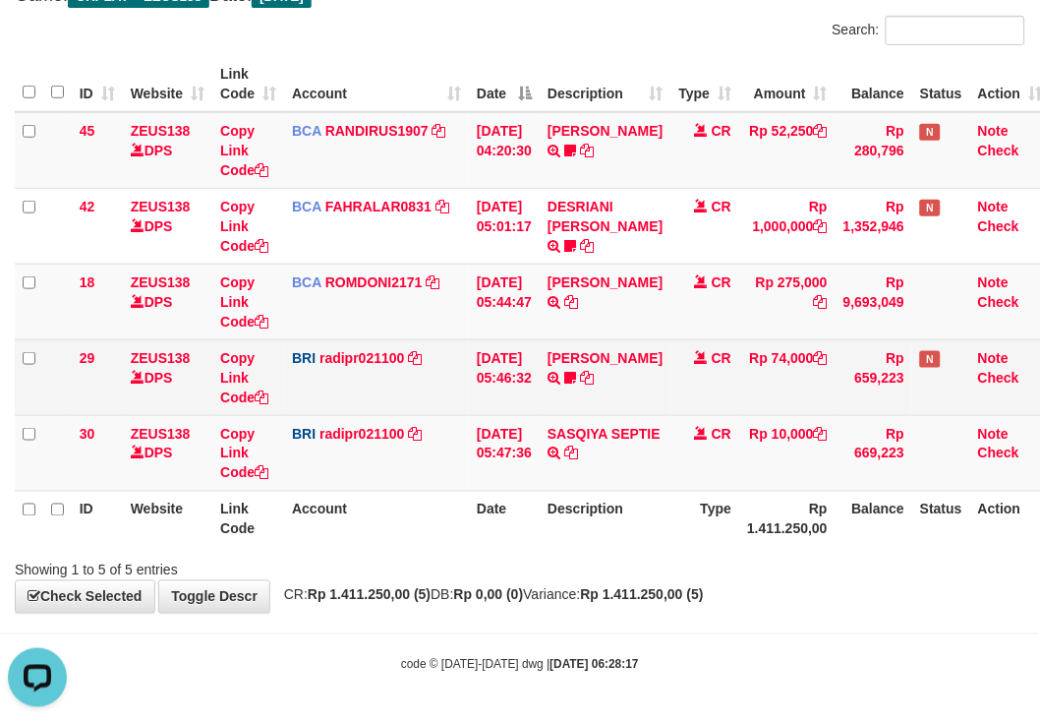
click at [582, 391] on td "[PERSON_NAME] TRANSFER NBMB [PERSON_NAME] TO [PERSON_NAME] 005801153848508" at bounding box center [605, 377] width 131 height 76
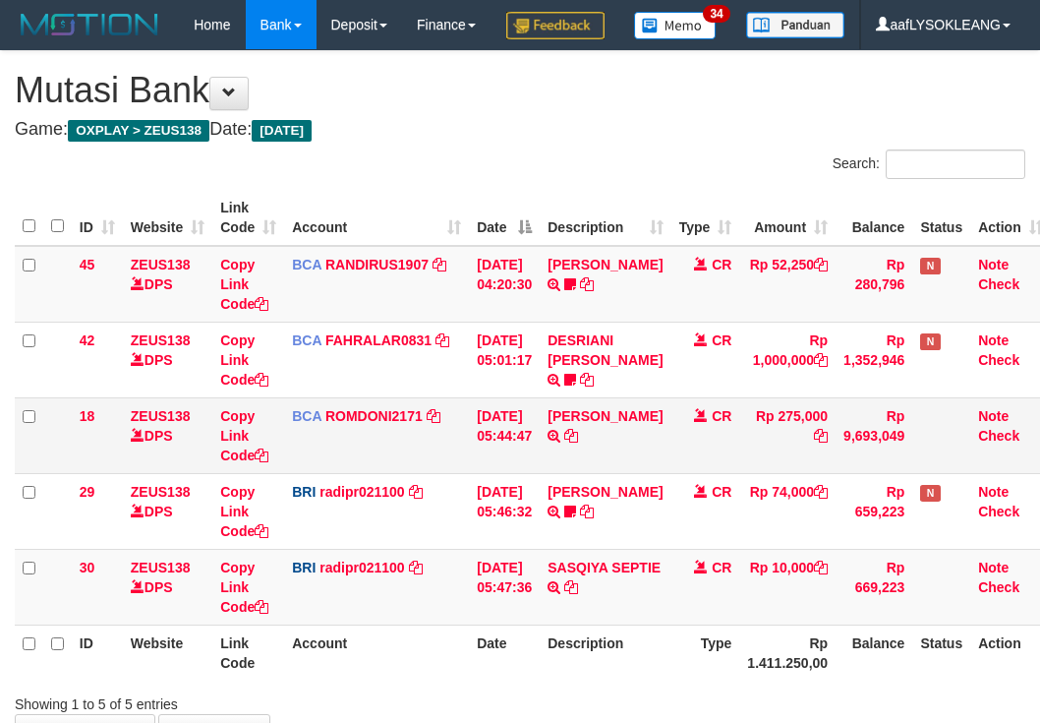
scroll to position [181, 0]
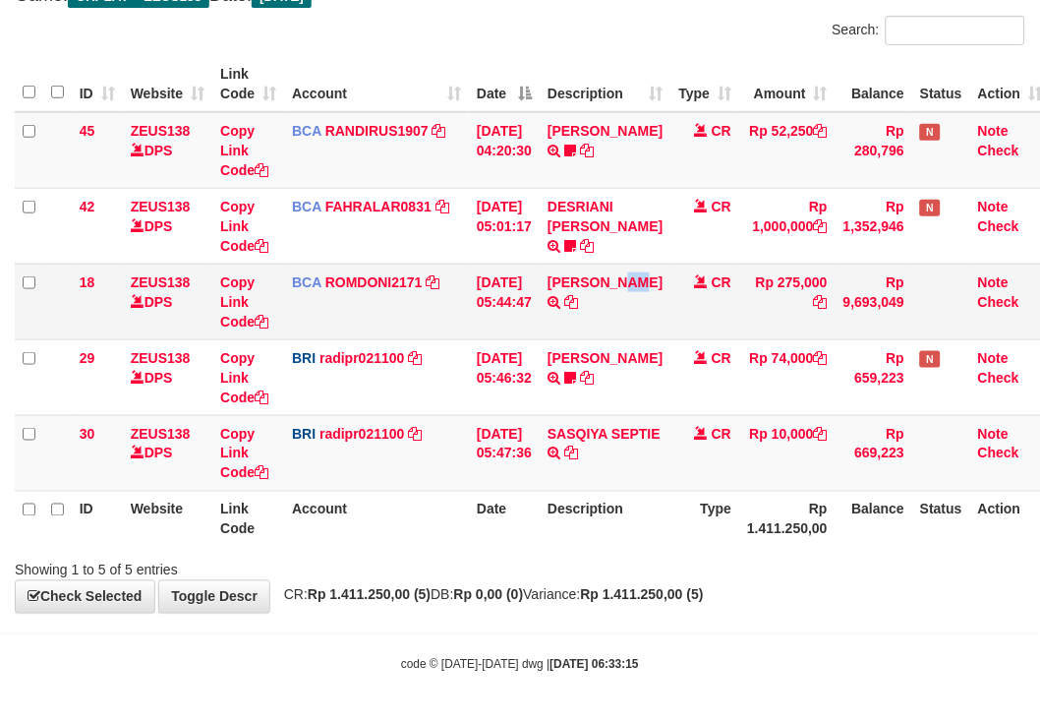
click at [575, 309] on td "[PERSON_NAME] TRSF E-BANKING CR 0109/FTSCY/WS95051 275000.002025090189099748 TR…" at bounding box center [605, 302] width 131 height 76
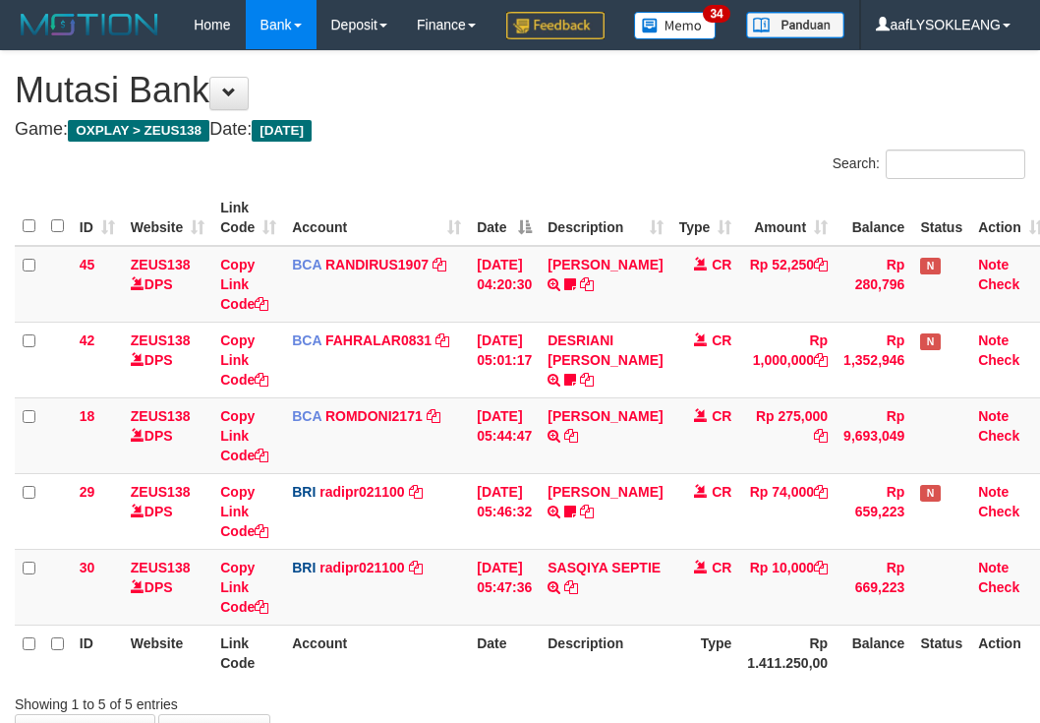
scroll to position [181, 0]
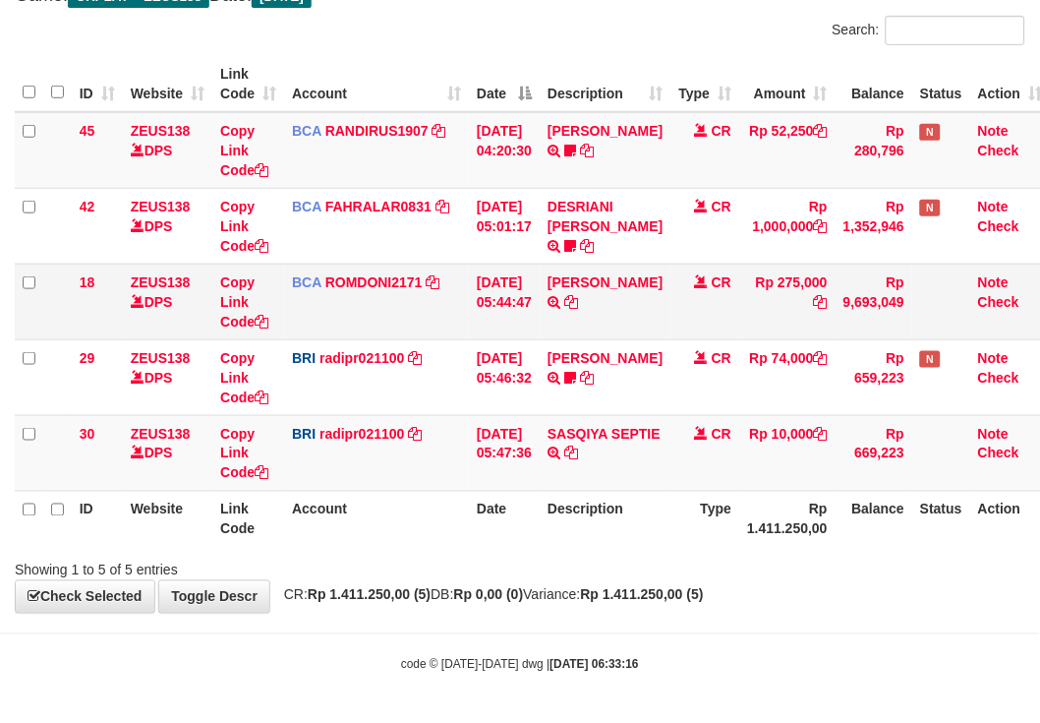
drag, startPoint x: 449, startPoint y: 297, endPoint x: 626, endPoint y: 290, distance: 177.1
click at [458, 293] on td "BCA ROMDONI2171 DPS ROMDONI mutasi_20250901_3611 | 18 mutasi_20250901_3611 | 18" at bounding box center [376, 302] width 185 height 76
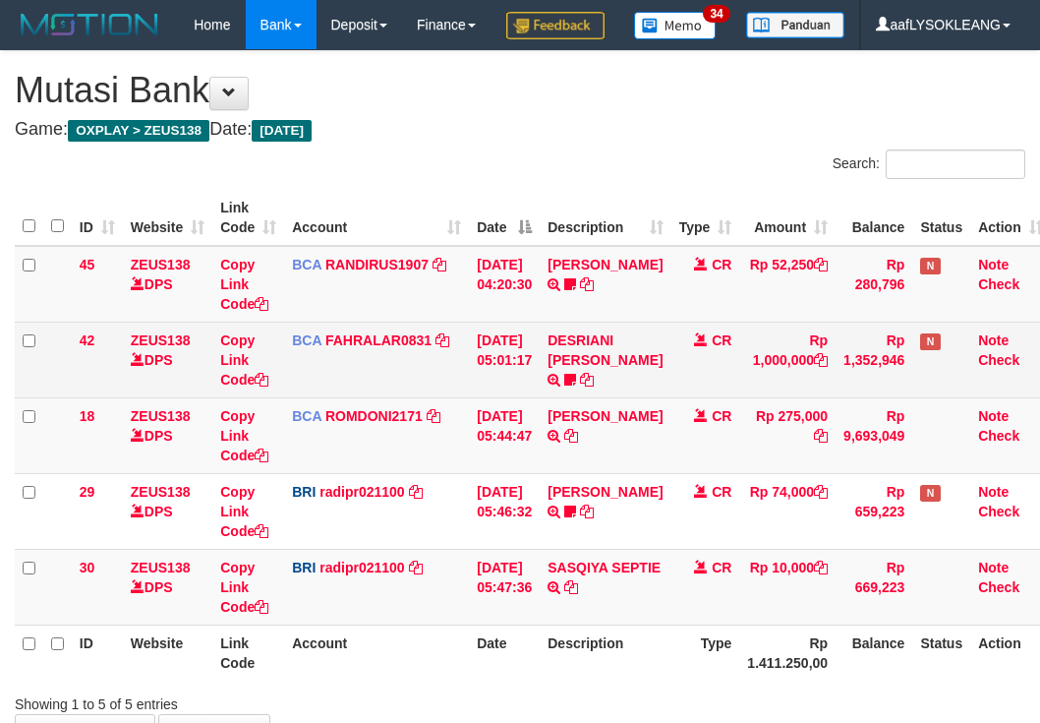
scroll to position [181, 0]
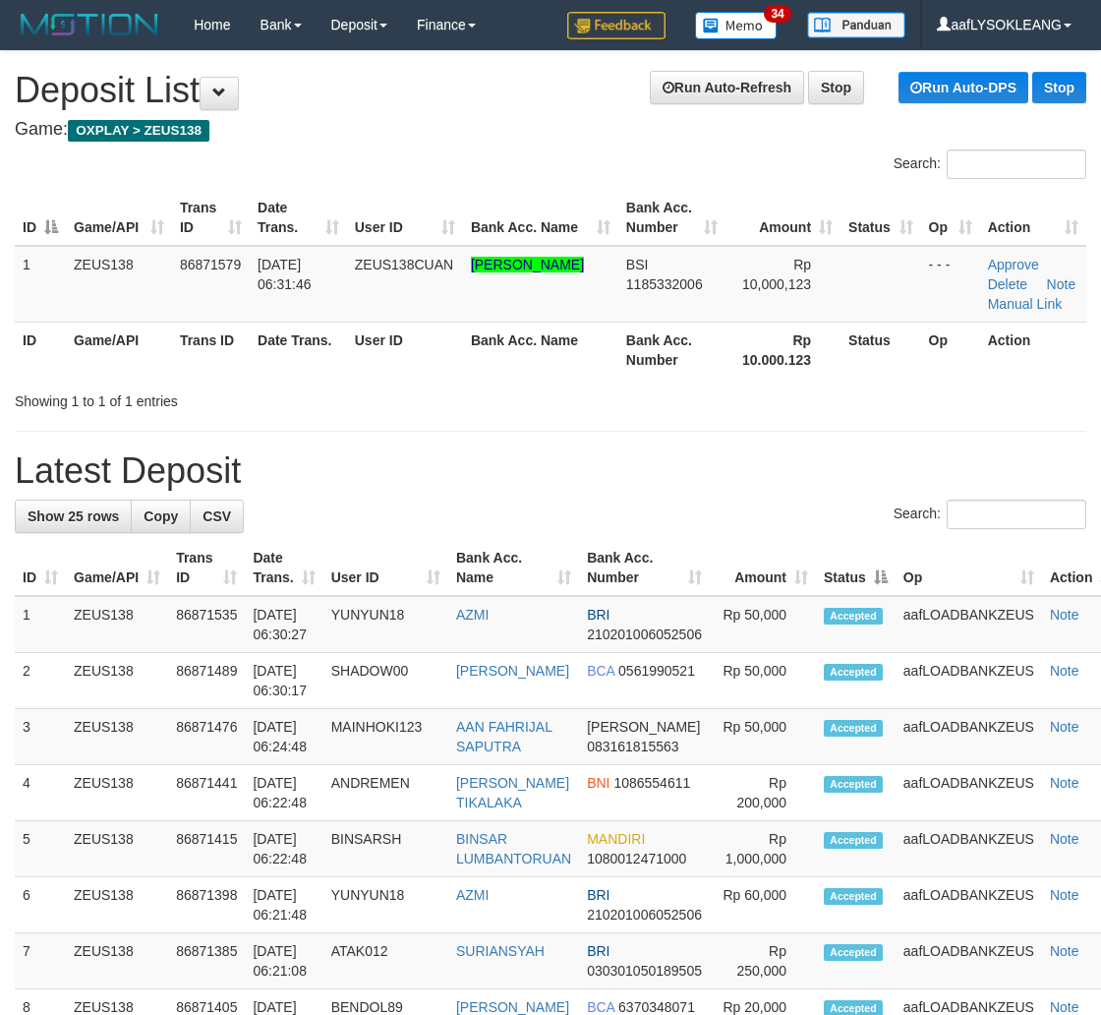
scroll to position [64, 21]
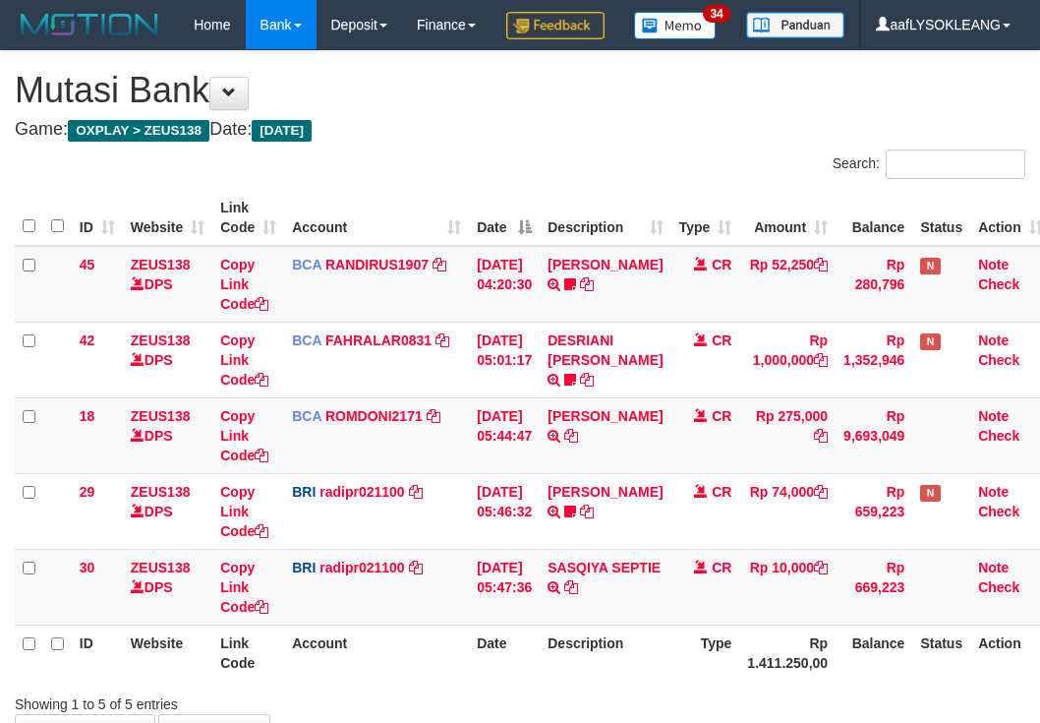
scroll to position [181, 0]
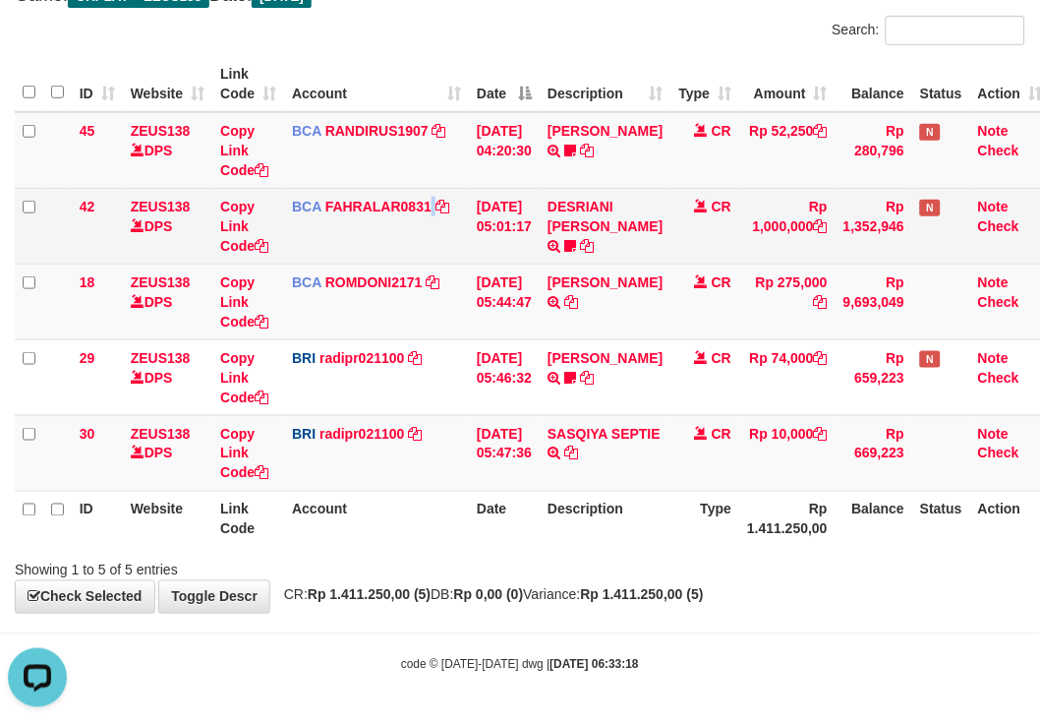
click at [436, 247] on td "BCA FAHRALAR0831 DPS FAHRAL ARROHMAN mutasi_20250901_4768 | 42 mutasi_20250901_…" at bounding box center [376, 226] width 185 height 76
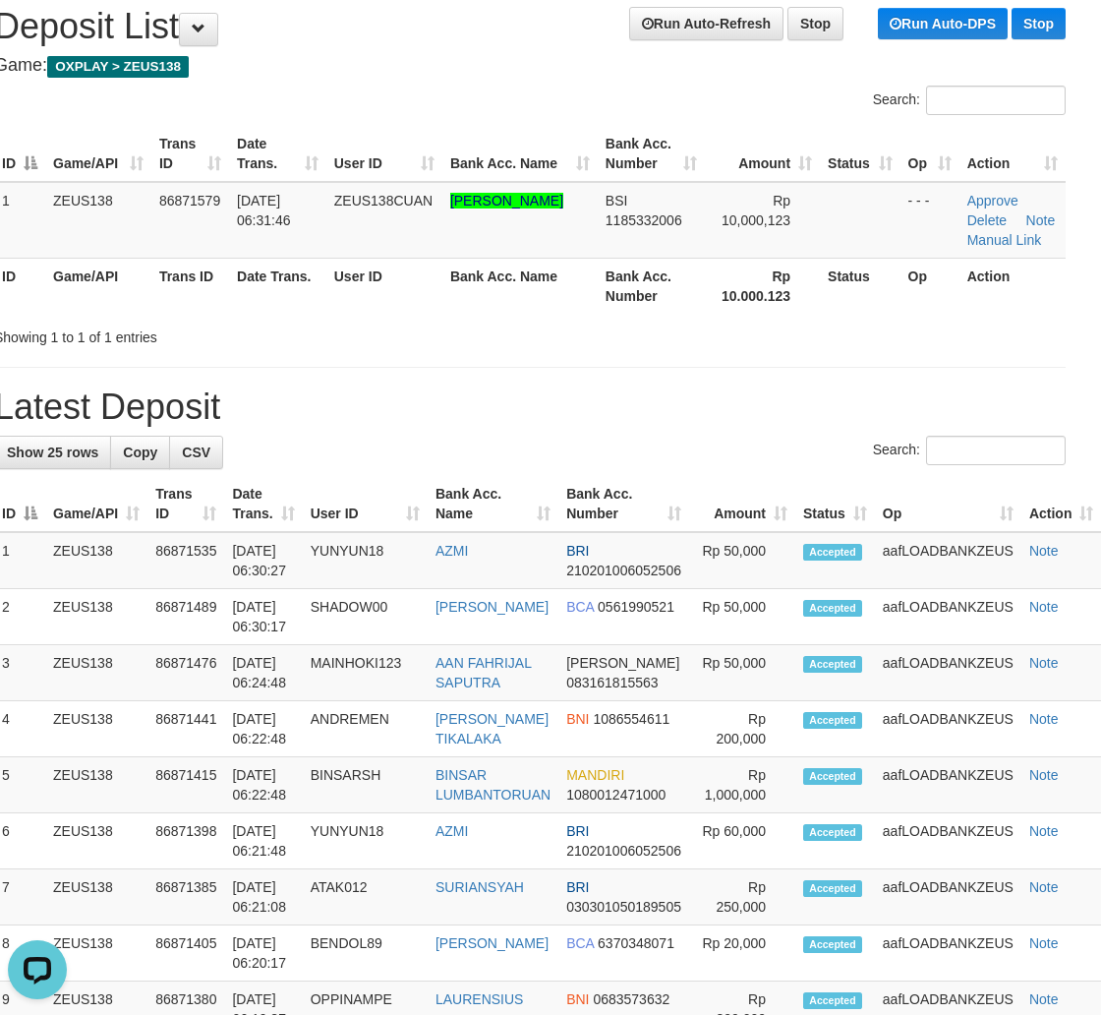
drag, startPoint x: 830, startPoint y: 401, endPoint x: 1116, endPoint y: 468, distance: 293.9
click at [899, 420] on h1 "Latest Deposit" at bounding box center [530, 406] width 1072 height 39
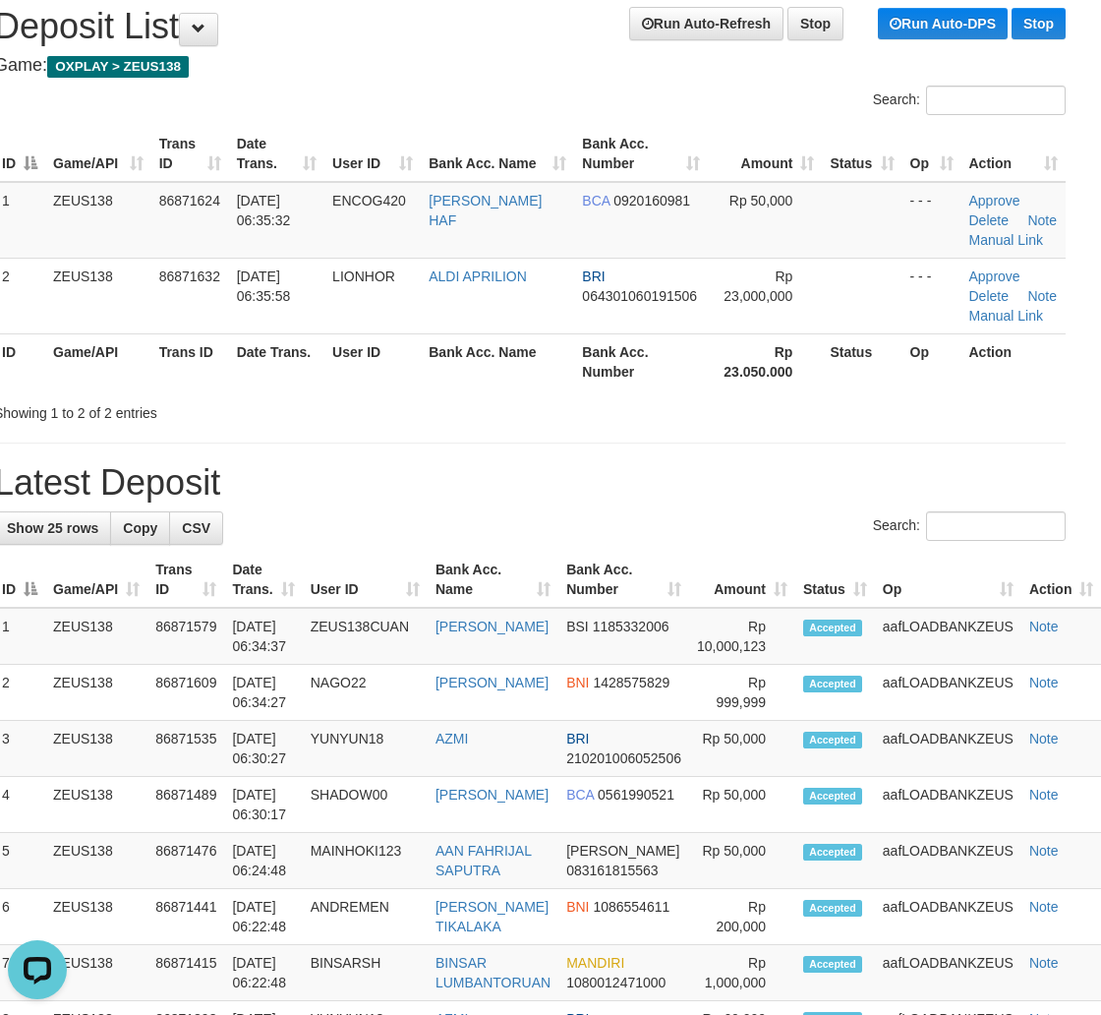
drag, startPoint x: 556, startPoint y: 424, endPoint x: 1115, endPoint y: 507, distance: 565.8
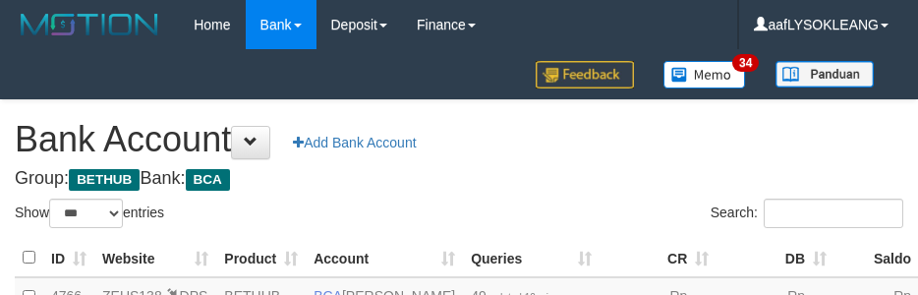
select select "***"
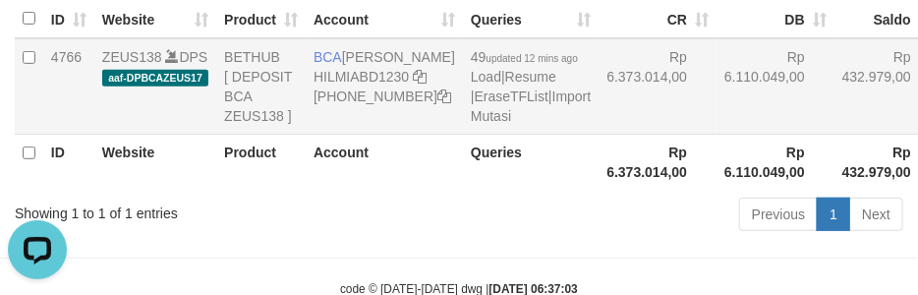
drag, startPoint x: 562, startPoint y: 163, endPoint x: 537, endPoint y: 169, distance: 25.3
click at [599, 135] on td "Rp 6.373.014,00" at bounding box center [658, 86] width 118 height 96
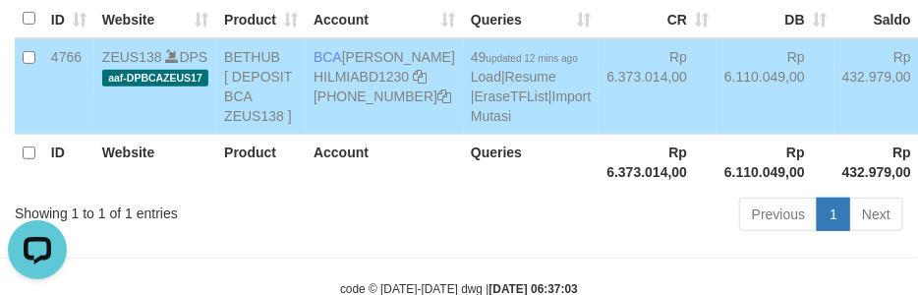
click at [463, 135] on td "49 updated 12 mins ago Load | Resume | EraseTFList | Import Mutasi" at bounding box center [531, 86] width 136 height 96
click at [471, 124] on link "Import Mutasi" at bounding box center [531, 106] width 120 height 35
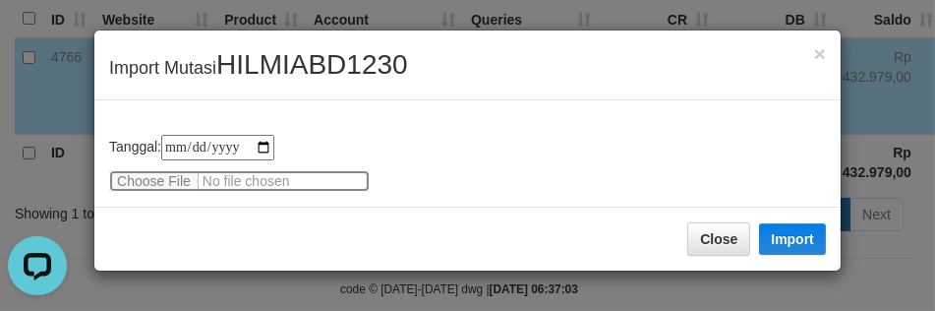
click at [140, 183] on input "file" at bounding box center [239, 181] width 261 height 22
type input "**********"
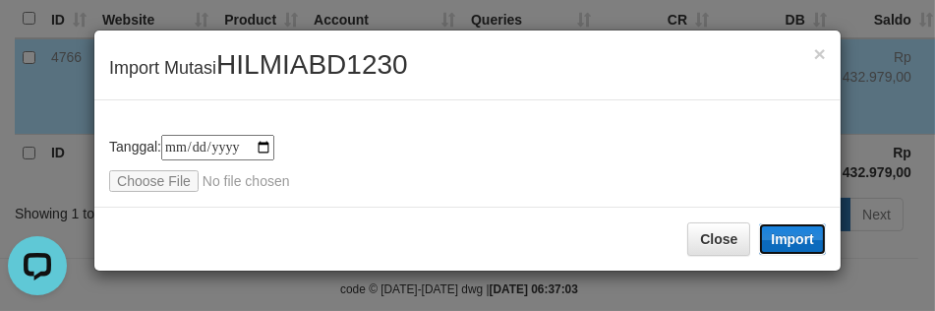
click at [772, 229] on button "Import" at bounding box center [792, 238] width 67 height 31
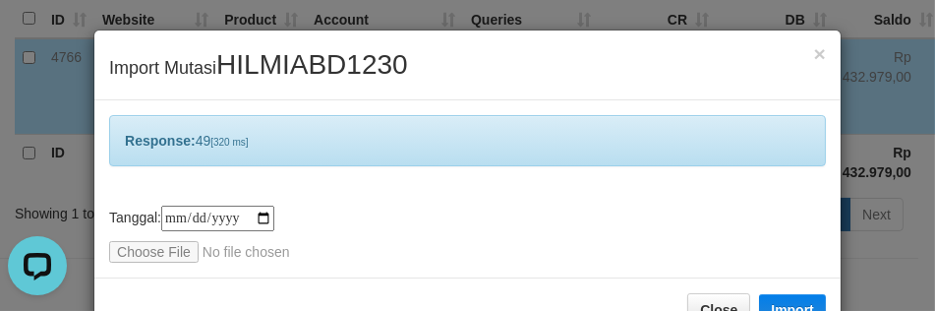
click at [439, 192] on div "**********" at bounding box center [467, 188] width 746 height 177
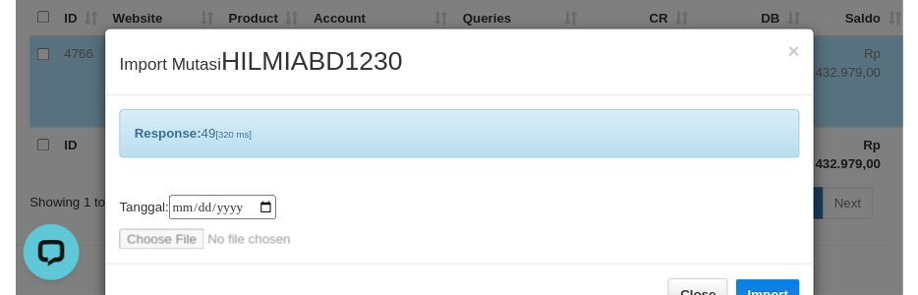
scroll to position [57, 0]
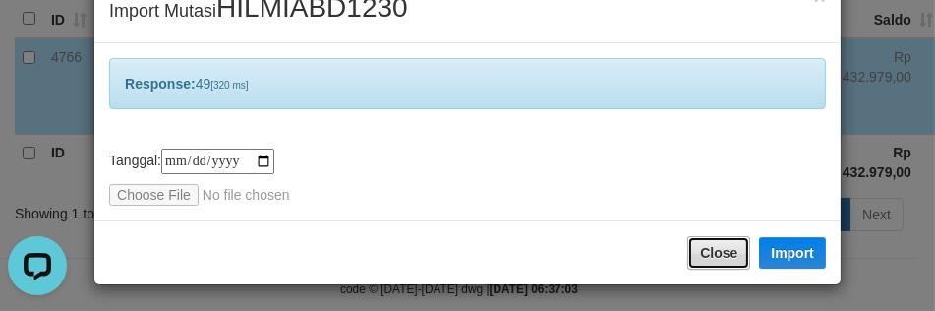
click at [696, 241] on button "Close" at bounding box center [718, 252] width 63 height 33
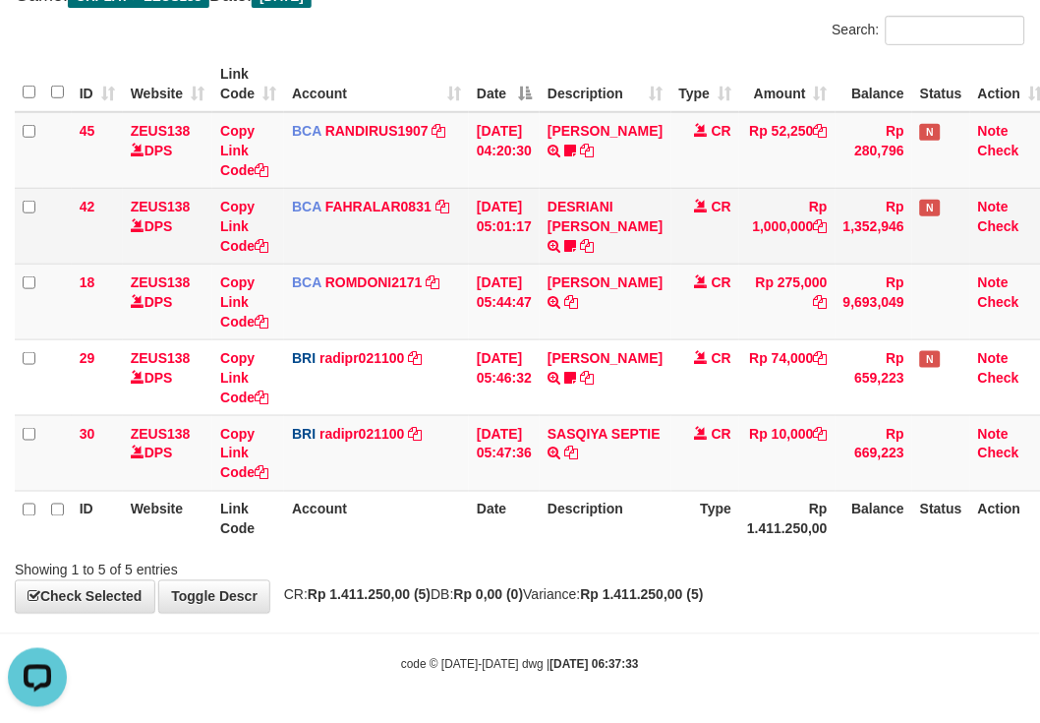
click at [485, 249] on td "[DATE] 05:01:17" at bounding box center [504, 226] width 71 height 76
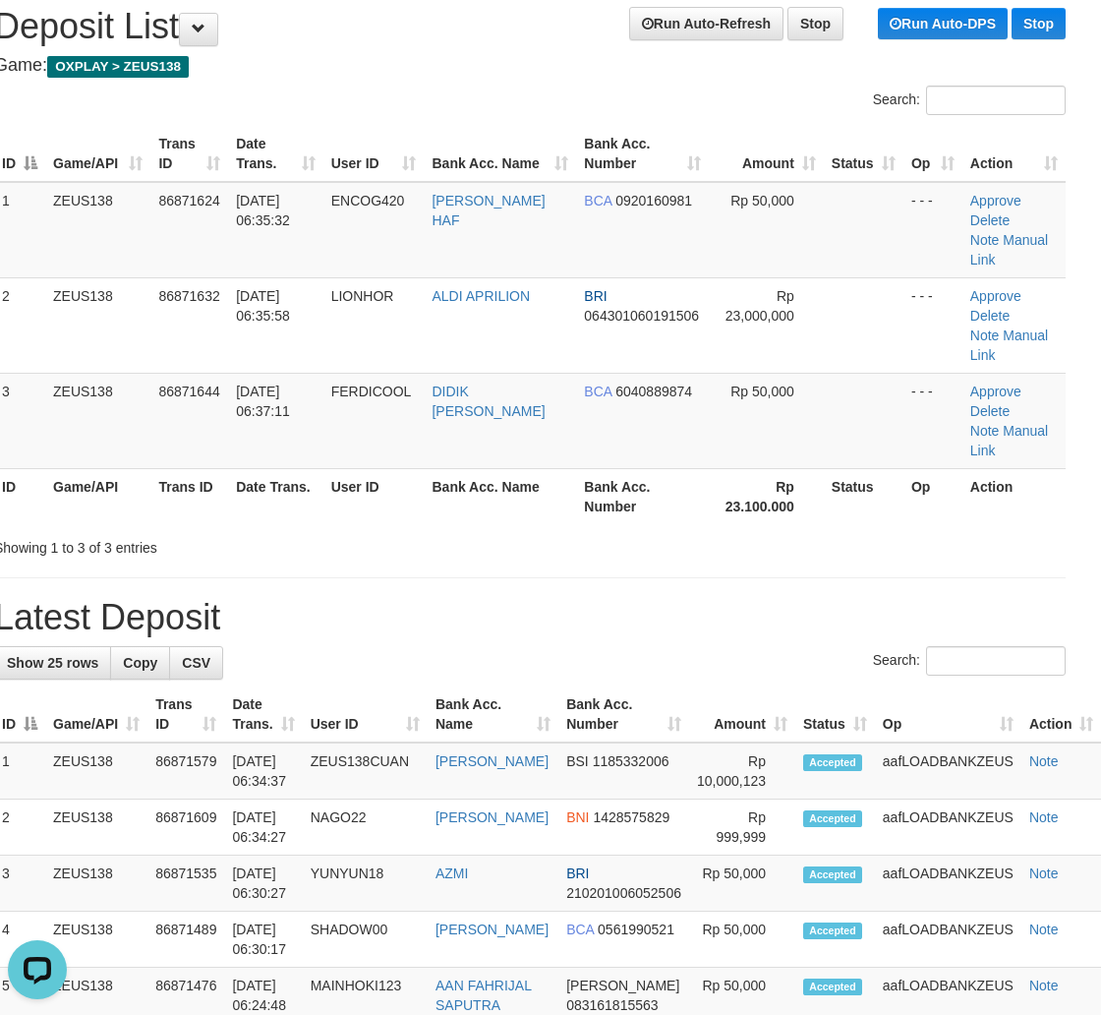
drag, startPoint x: 1062, startPoint y: 563, endPoint x: 1026, endPoint y: 546, distance: 40.0
click at [1038, 598] on h1 "Latest Deposit" at bounding box center [530, 617] width 1072 height 39
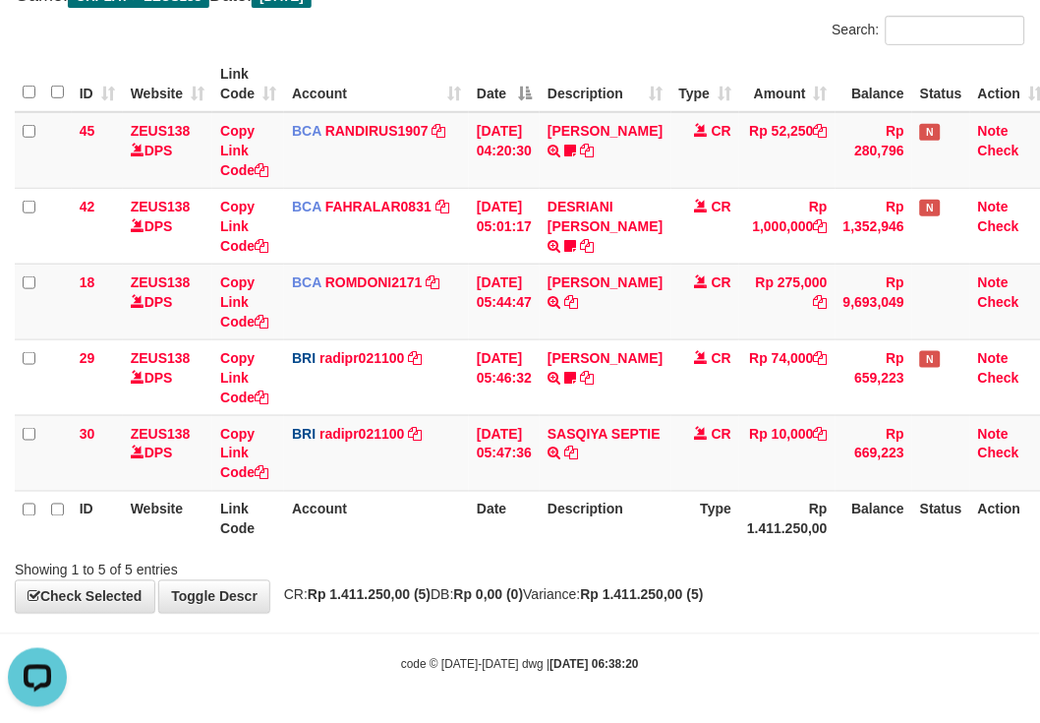
drag, startPoint x: 553, startPoint y: 42, endPoint x: 424, endPoint y: 50, distance: 129.1
click at [553, 44] on div "Search:" at bounding box center [780, 33] width 491 height 34
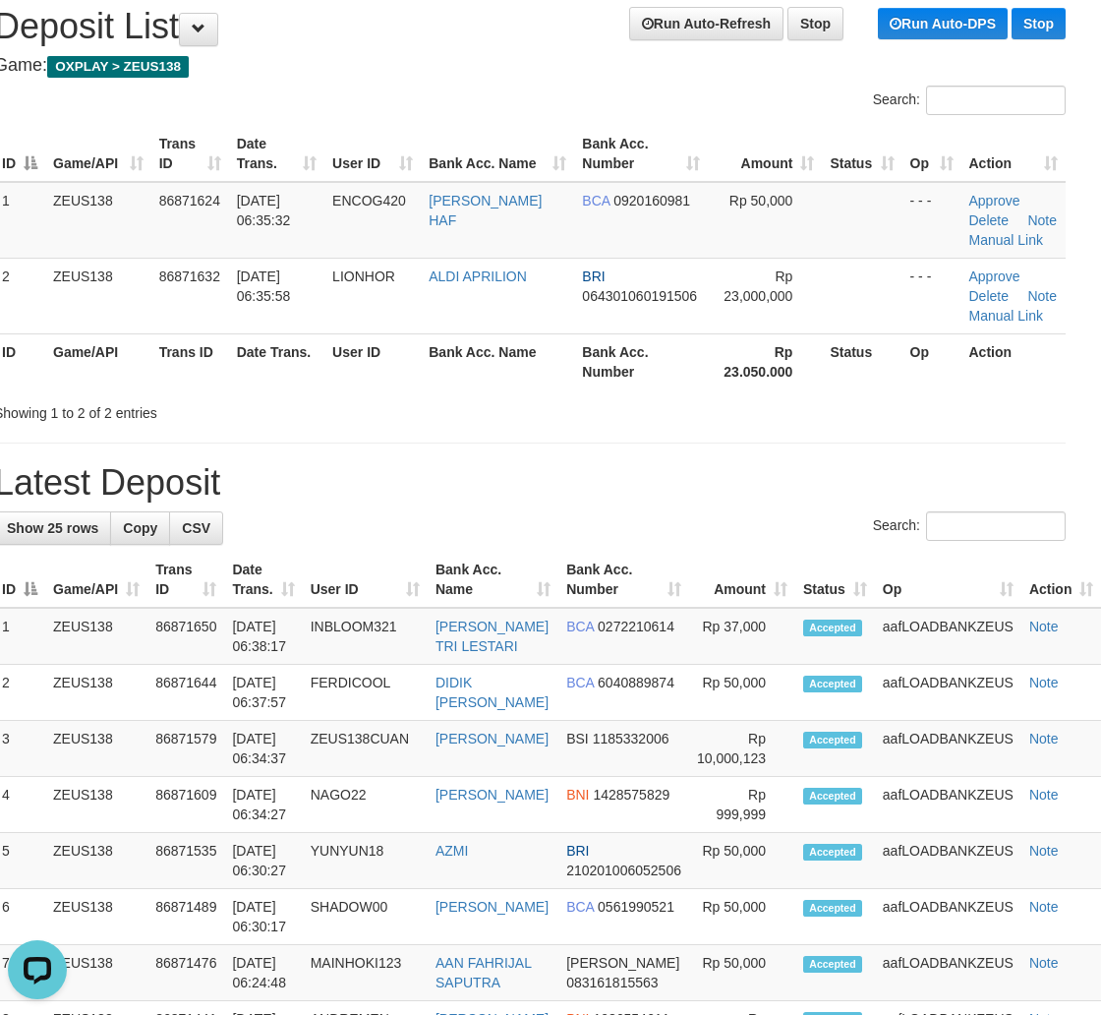
drag, startPoint x: 760, startPoint y: 420, endPoint x: 1108, endPoint y: 404, distance: 348.5
drag, startPoint x: 751, startPoint y: 427, endPoint x: 909, endPoint y: 424, distance: 157.4
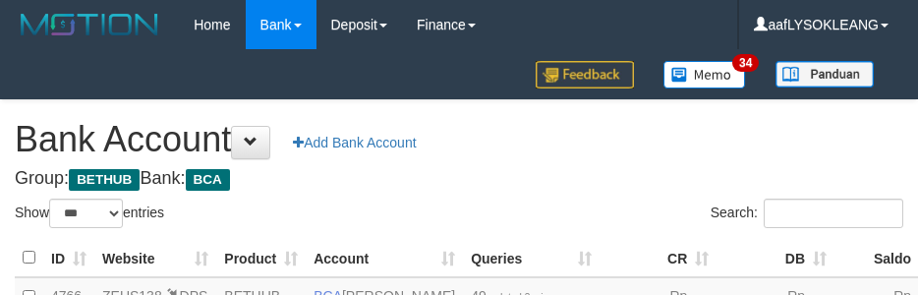
select select "***"
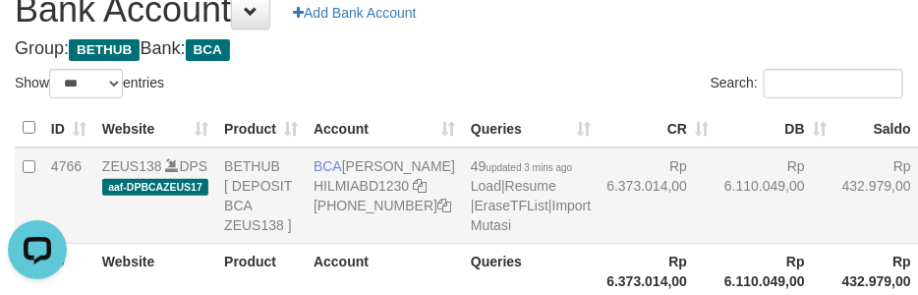
scroll to position [203, 0]
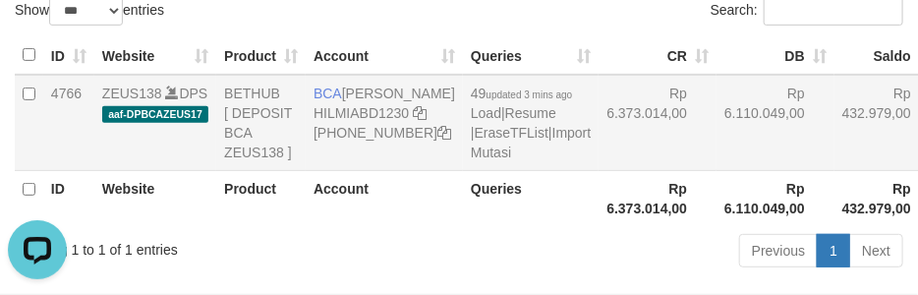
click at [717, 157] on td "Rp 6.110.049,00" at bounding box center [776, 123] width 118 height 96
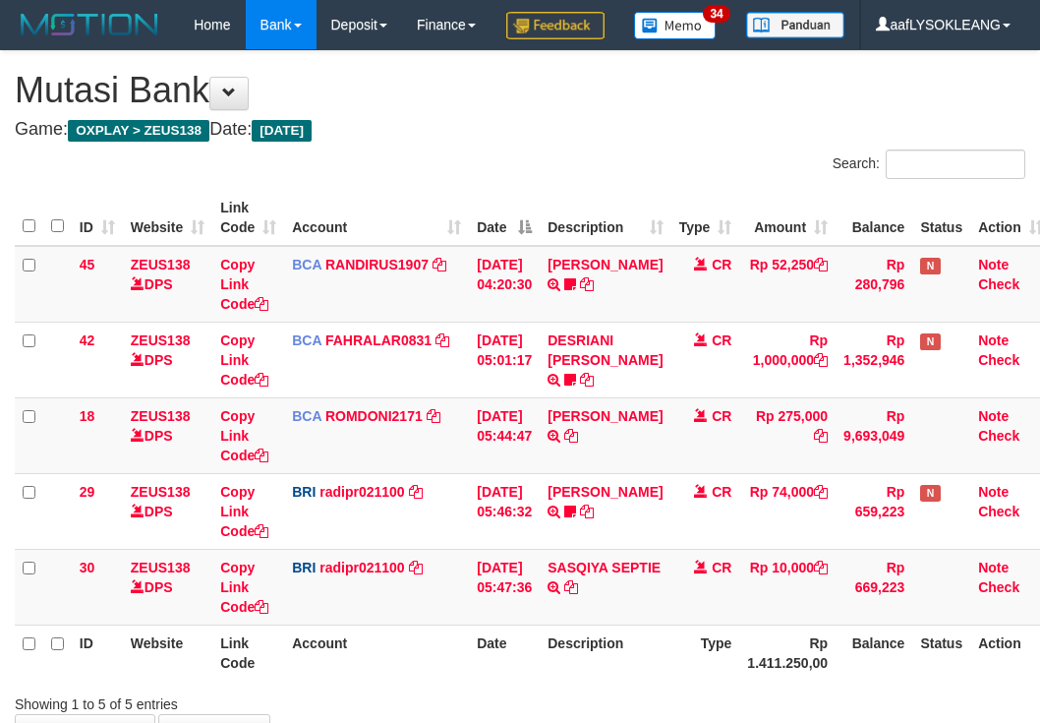
scroll to position [181, 0]
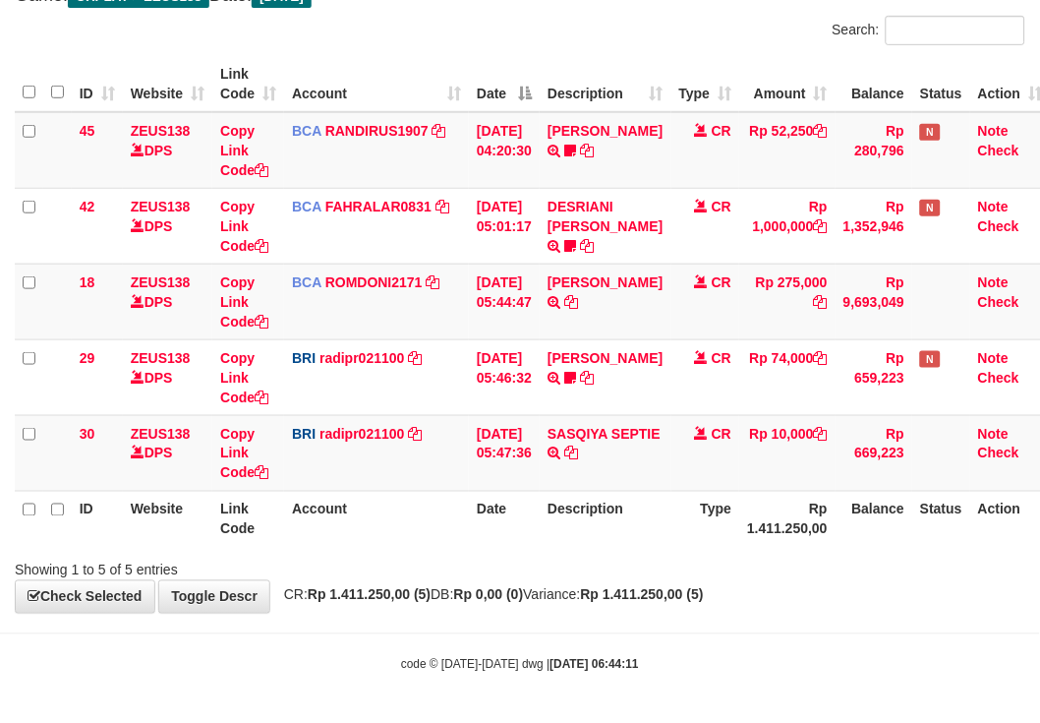
click at [523, 44] on div "Search:" at bounding box center [780, 33] width 520 height 34
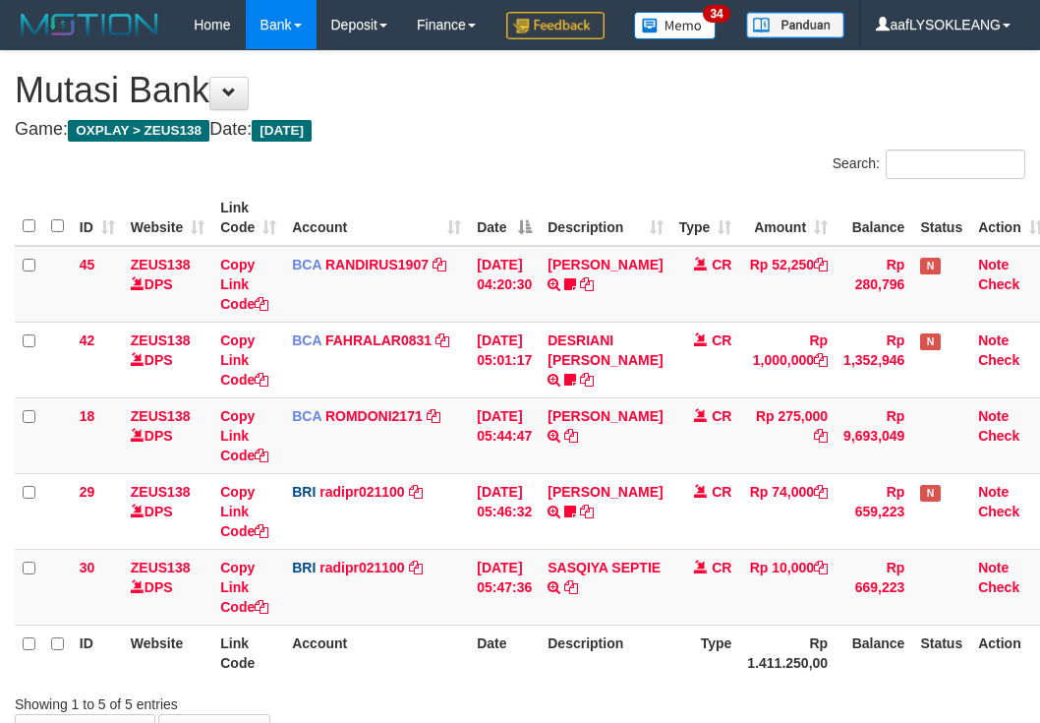
scroll to position [181, 0]
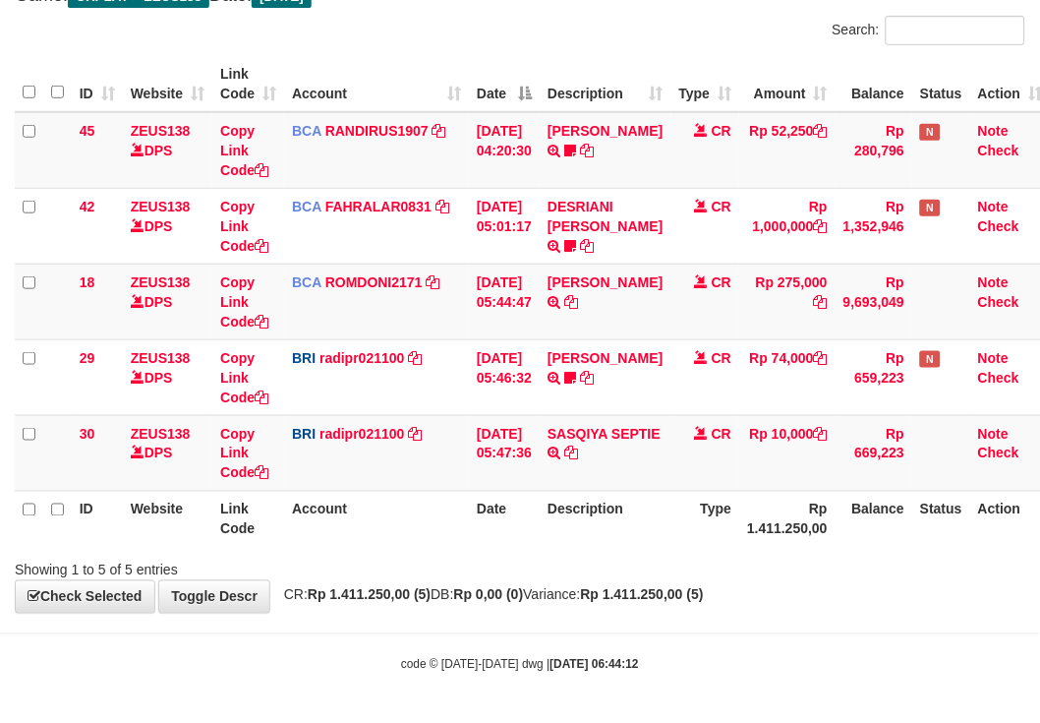
drag, startPoint x: 448, startPoint y: 60, endPoint x: 806, endPoint y: 46, distance: 358.2
click at [455, 60] on th "Account" at bounding box center [376, 84] width 185 height 56
drag, startPoint x: 573, startPoint y: 323, endPoint x: 563, endPoint y: 313, distance: 13.9
click at [564, 315] on td "[PERSON_NAME] TRSF E-BANKING CR 0109/FTSCY/WS95051 275000.002025090189099748 TR…" at bounding box center [605, 302] width 131 height 76
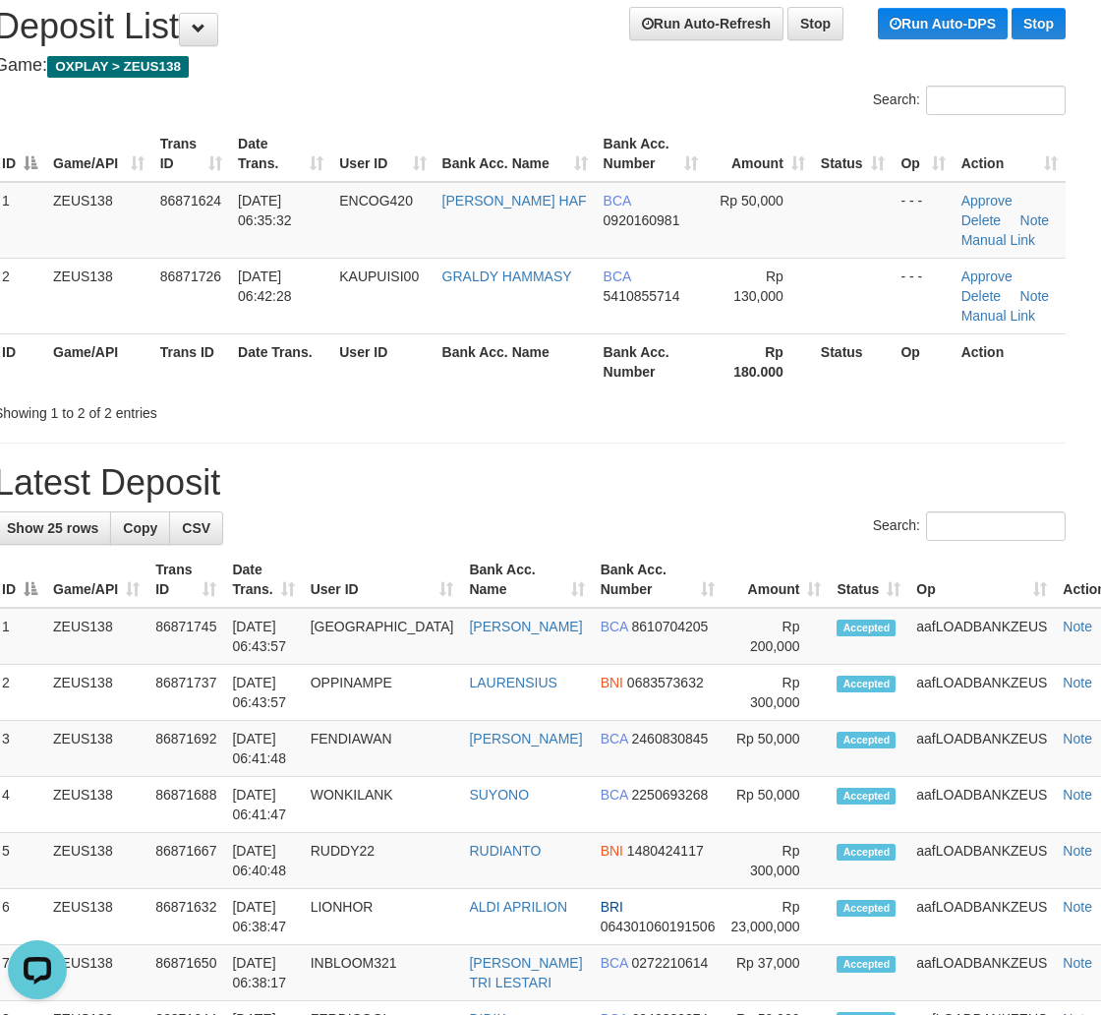
drag, startPoint x: 811, startPoint y: 426, endPoint x: 964, endPoint y: 434, distance: 152.6
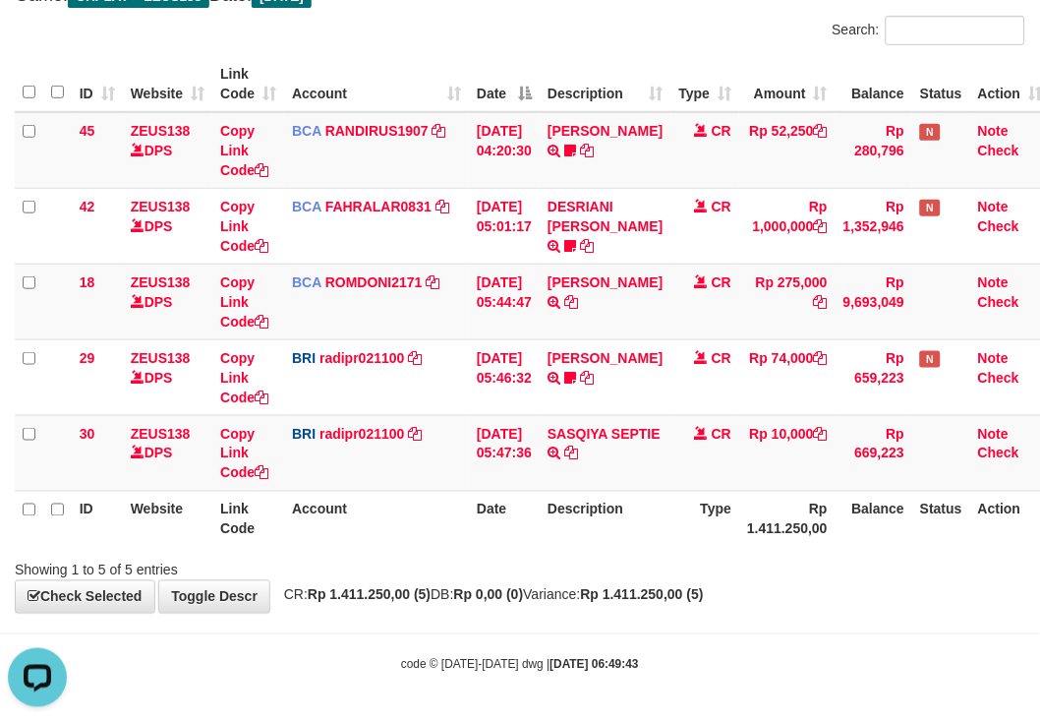
click at [287, 50] on div "Search:" at bounding box center [520, 33] width 1040 height 34
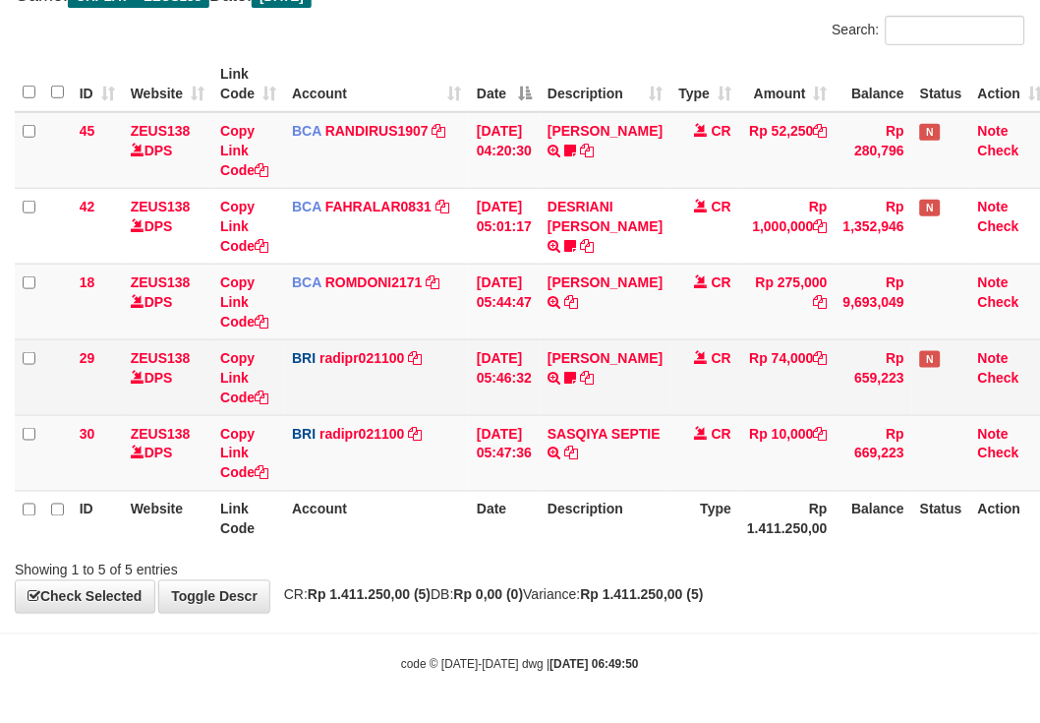
scroll to position [181, 0]
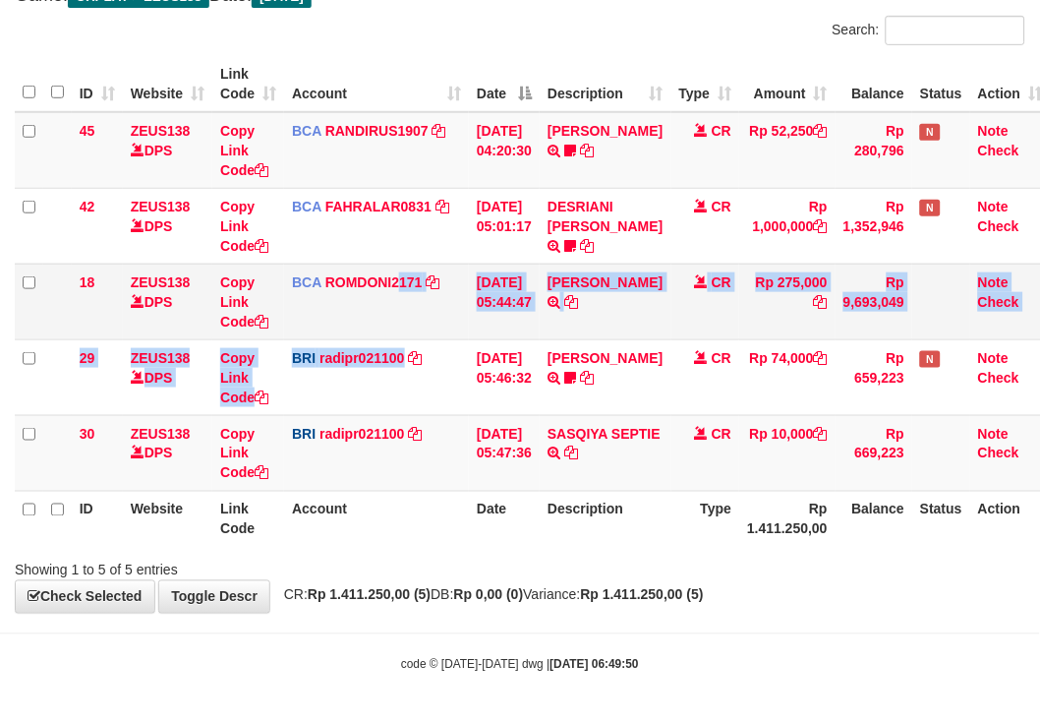
drag, startPoint x: 401, startPoint y: 340, endPoint x: 385, endPoint y: 328, distance: 20.5
click at [398, 336] on tbody "45 ZEUS138 DPS Copy Link Code BCA RANDIRUS1907 DPS [PERSON_NAME] mutasi_2025090…" at bounding box center [533, 302] width 1037 height 380
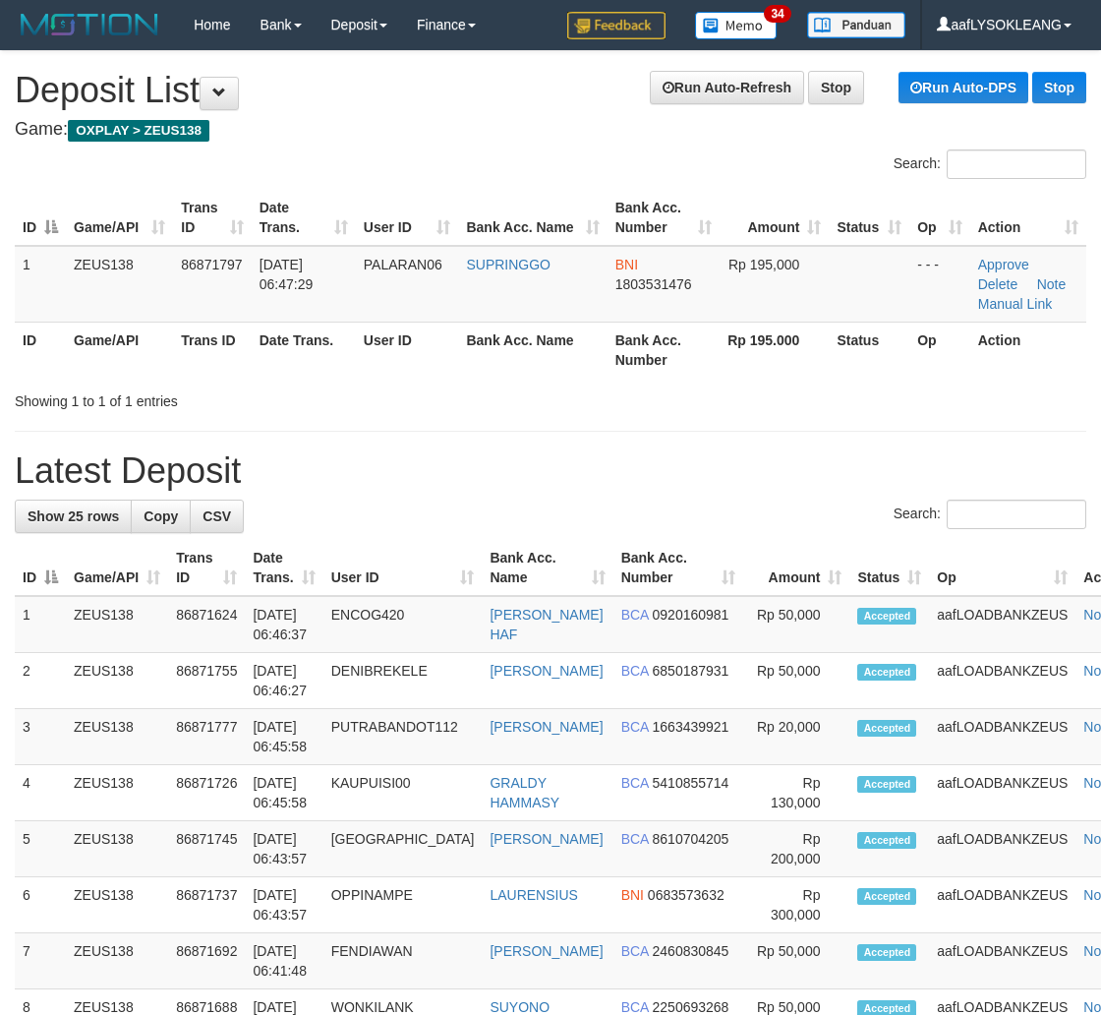
scroll to position [64, 21]
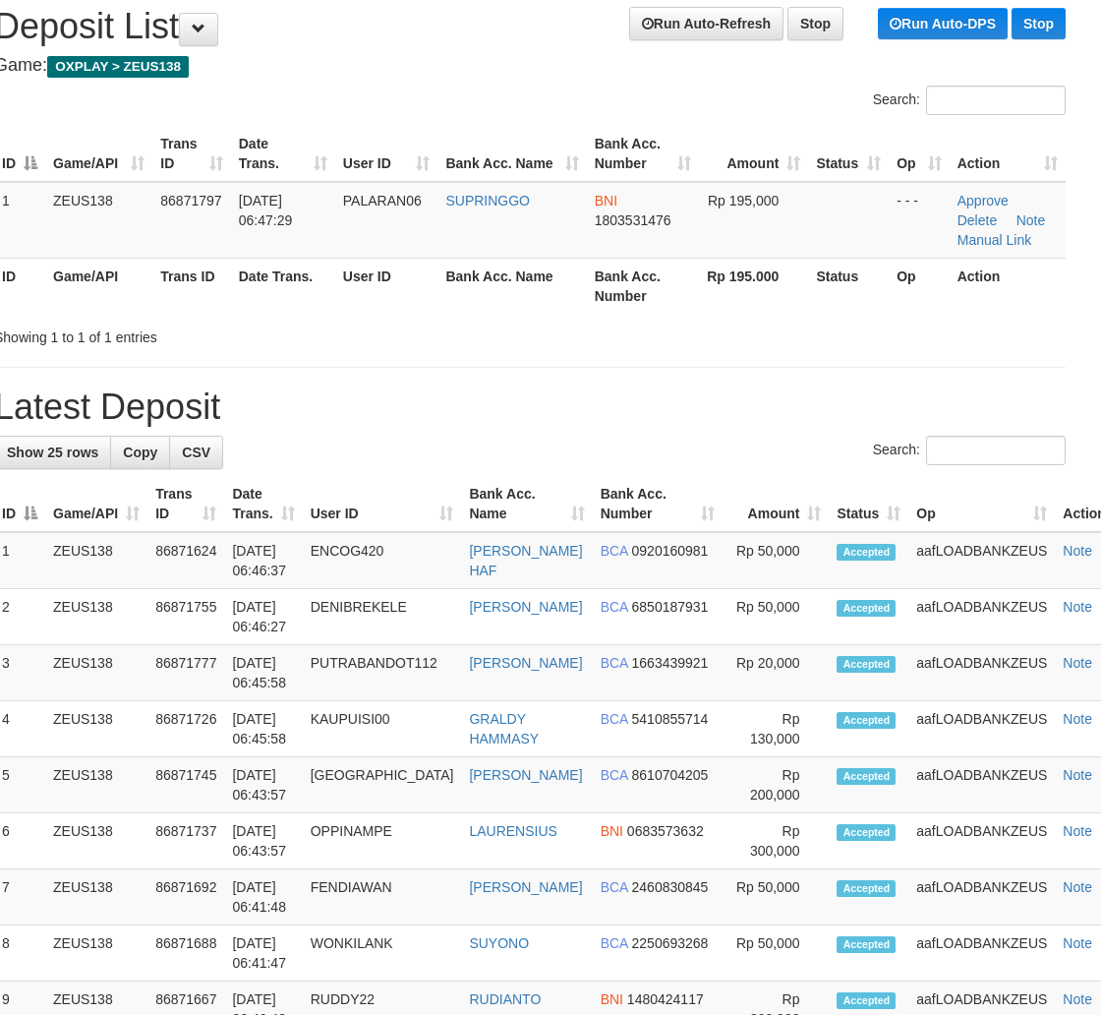
click at [806, 438] on div "Search:" at bounding box center [530, 453] width 1072 height 34
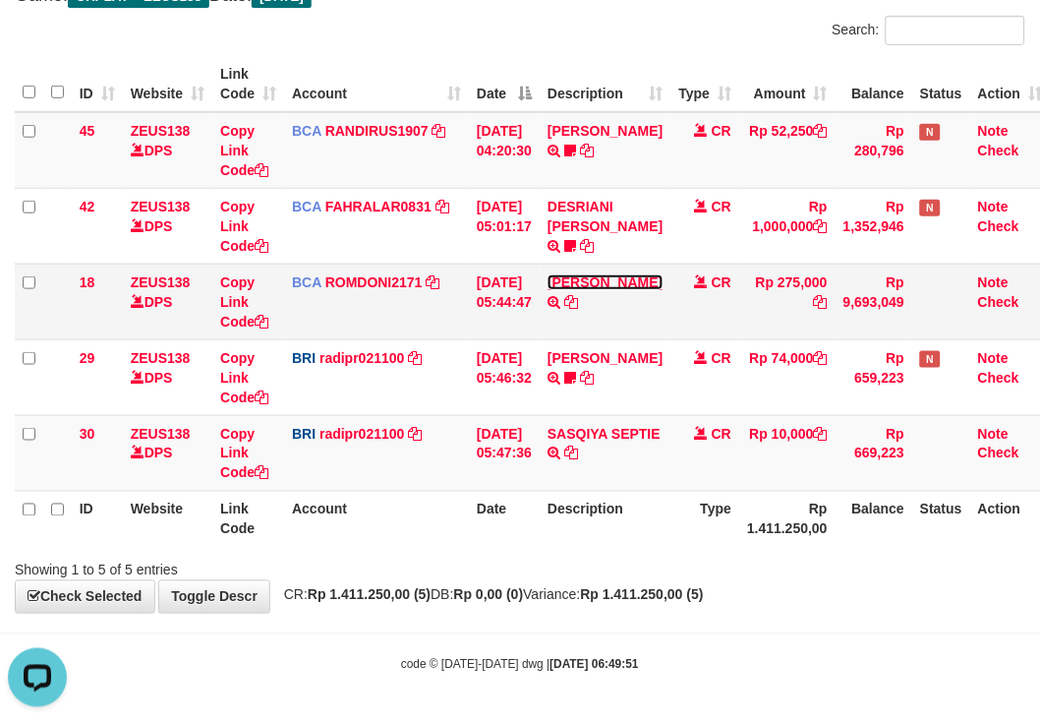
click at [581, 290] on link "[PERSON_NAME]" at bounding box center [605, 282] width 115 height 16
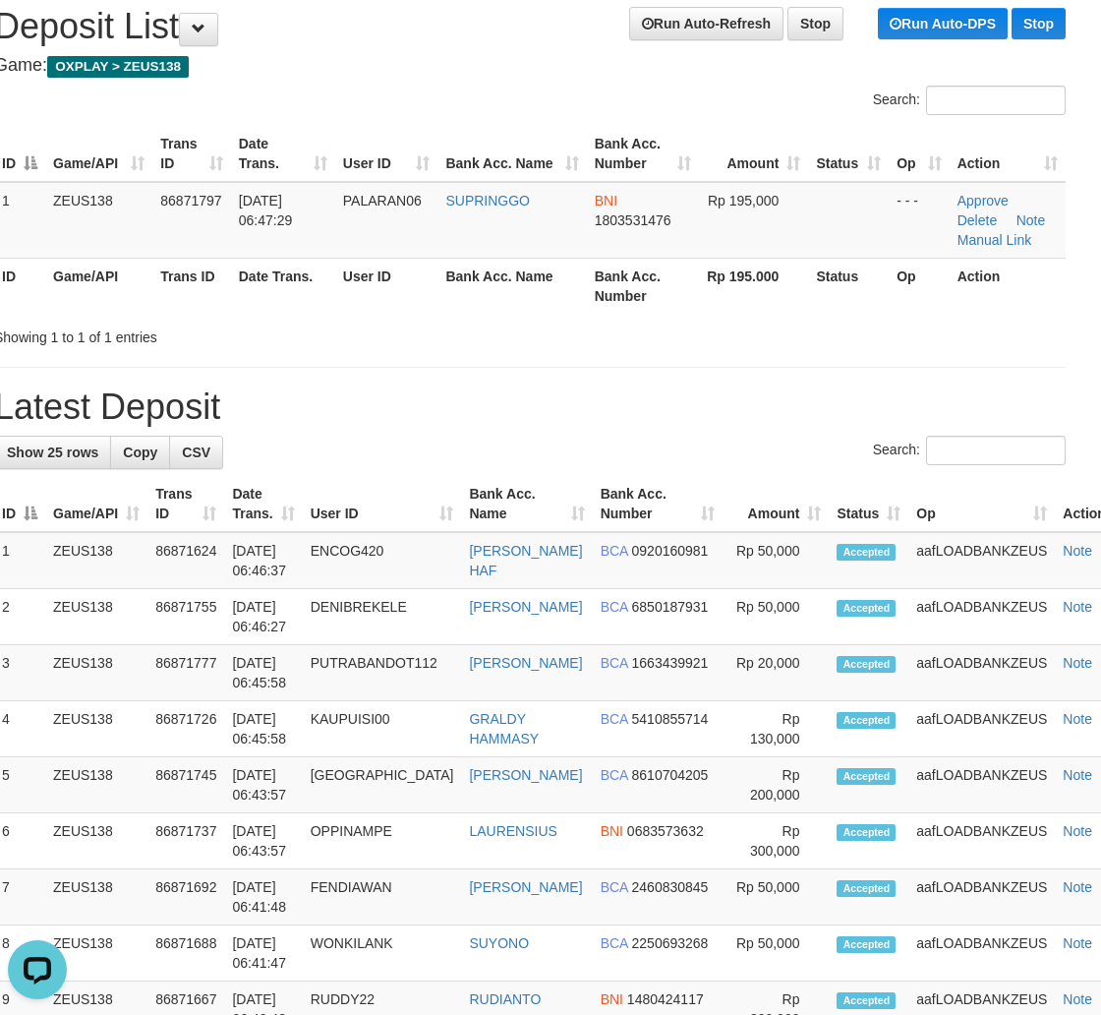
drag, startPoint x: 694, startPoint y: 330, endPoint x: 748, endPoint y: 344, distance: 55.8
click at [724, 341] on div "Showing 1 to 1 of 1 entries" at bounding box center [529, 334] width 1101 height 28
drag, startPoint x: 706, startPoint y: 381, endPoint x: 1028, endPoint y: 443, distance: 327.5
click at [782, 403] on div "**********" at bounding box center [529, 1026] width 1101 height 2078
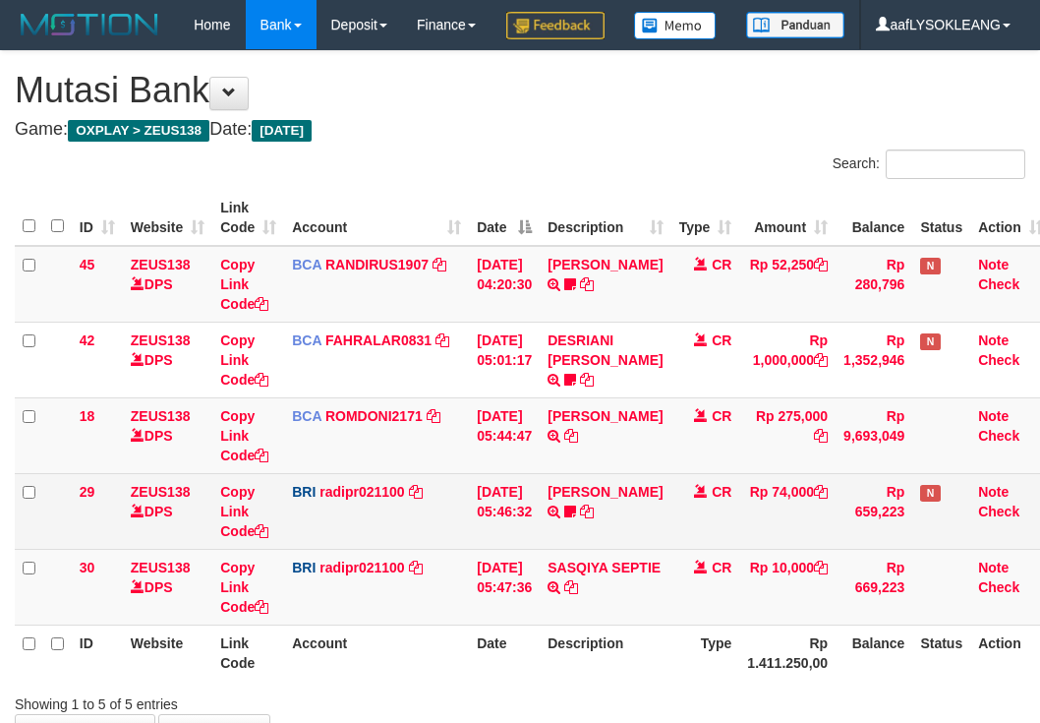
scroll to position [181, 0]
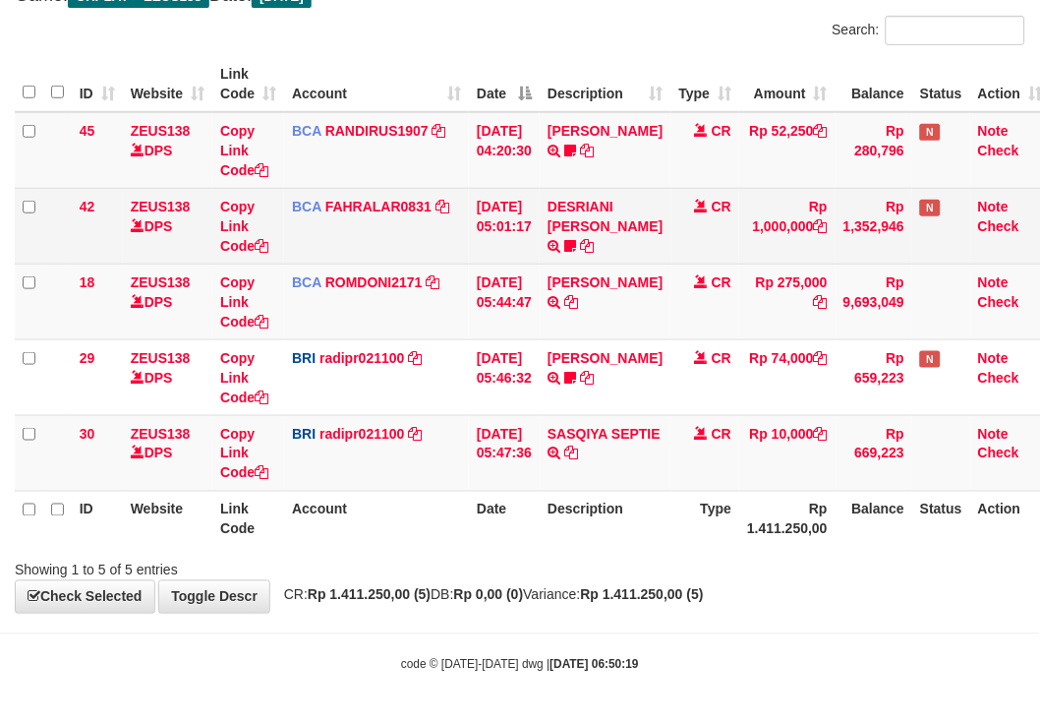
drag, startPoint x: 683, startPoint y: 358, endPoint x: 153, endPoint y: 192, distance: 555.5
click at [680, 355] on td "CR" at bounding box center [706, 377] width 69 height 76
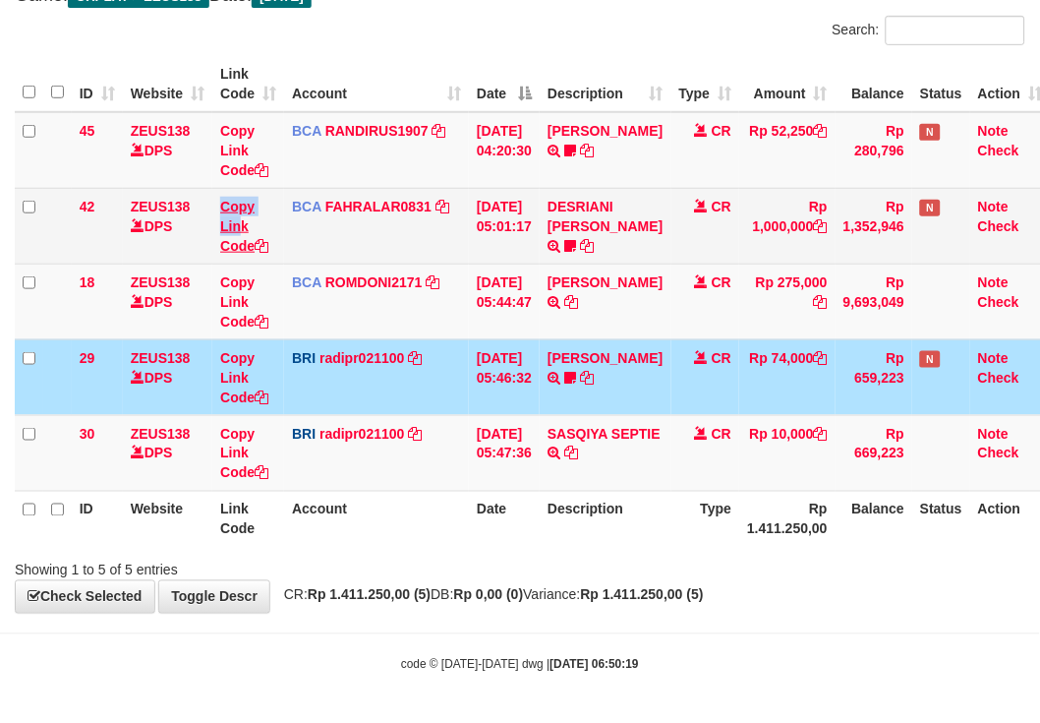
click at [240, 226] on td "Copy Link Code" at bounding box center [248, 226] width 72 height 76
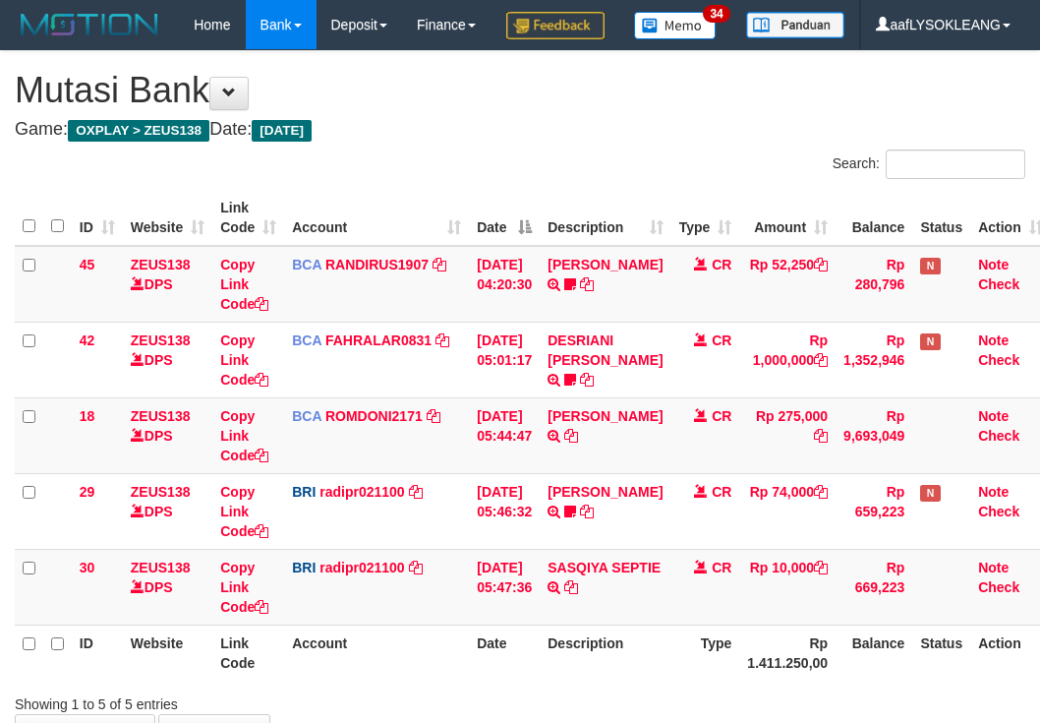
scroll to position [181, 0]
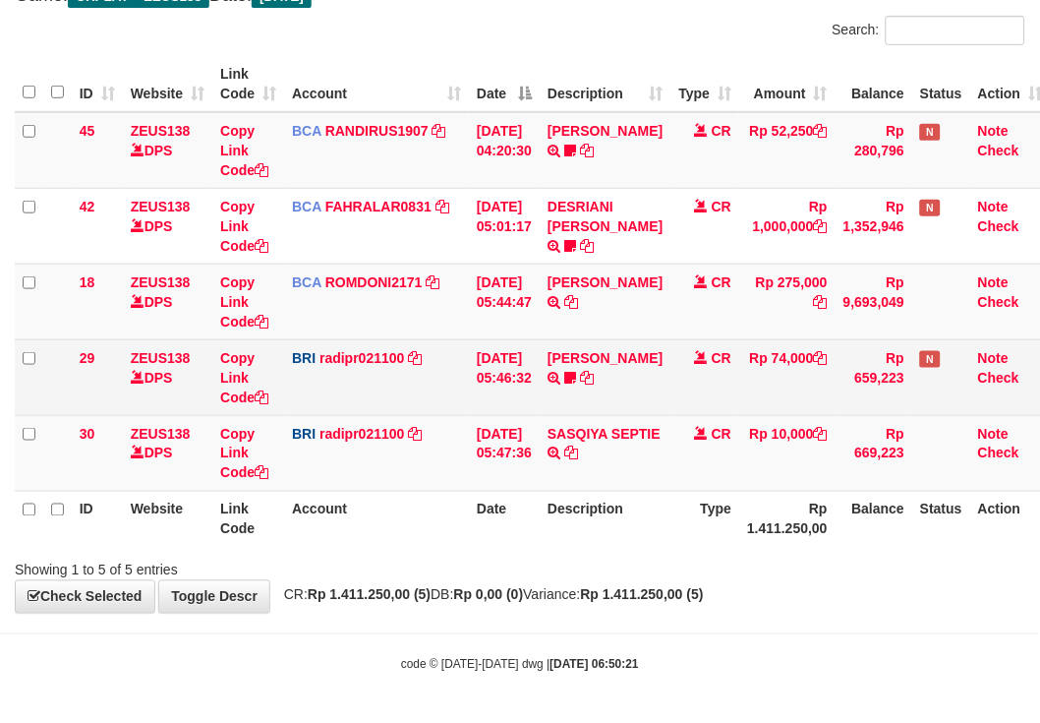
drag, startPoint x: 545, startPoint y: 371, endPoint x: 66, endPoint y: 244, distance: 495.4
click at [540, 371] on td "[DATE] 05:46:32" at bounding box center [504, 377] width 71 height 76
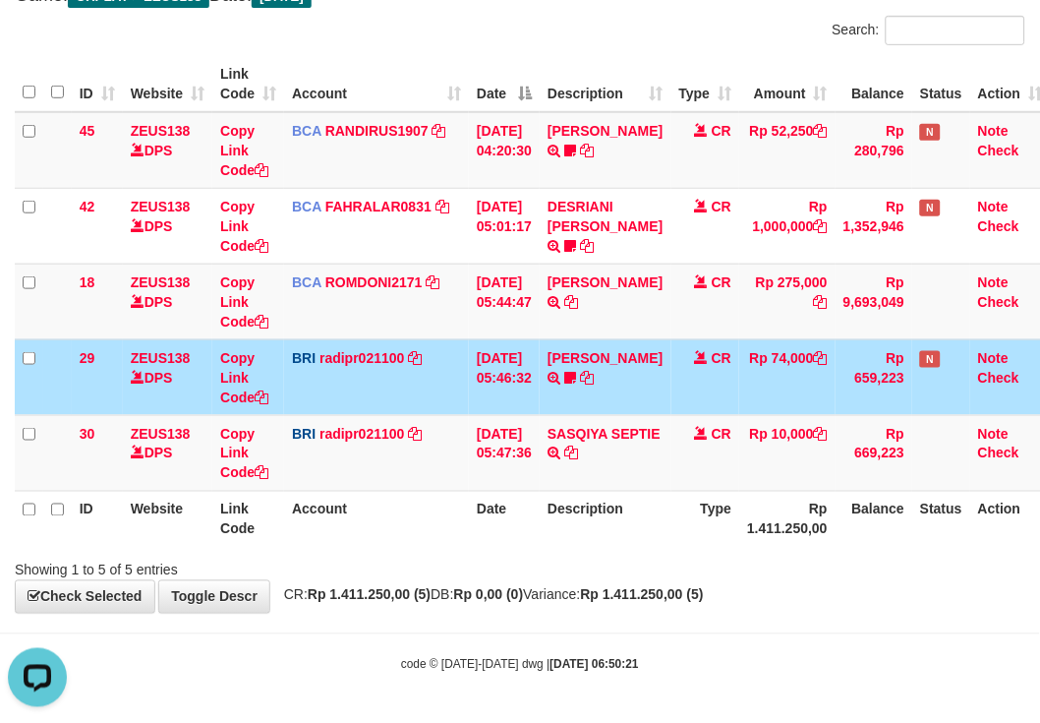
scroll to position [0, 0]
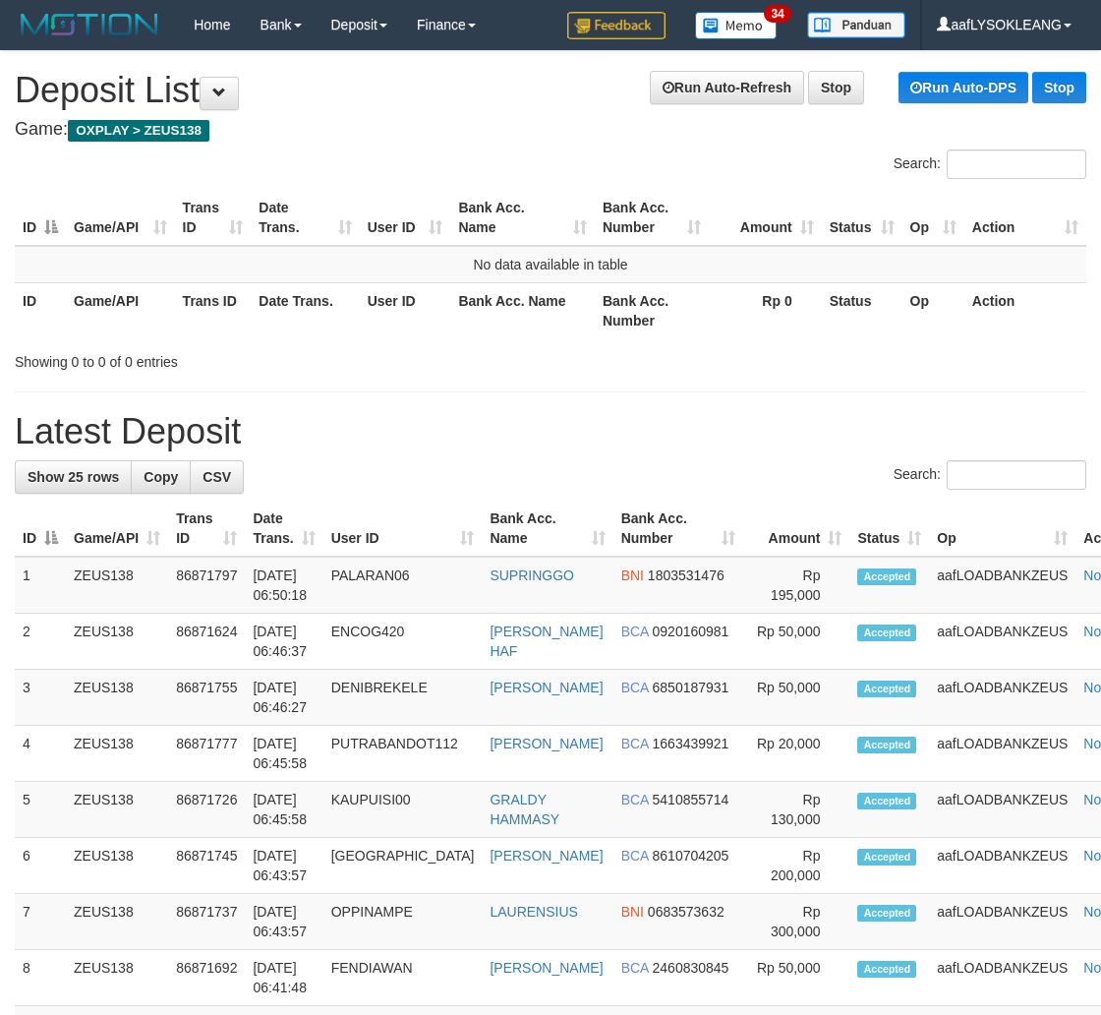
scroll to position [64, 21]
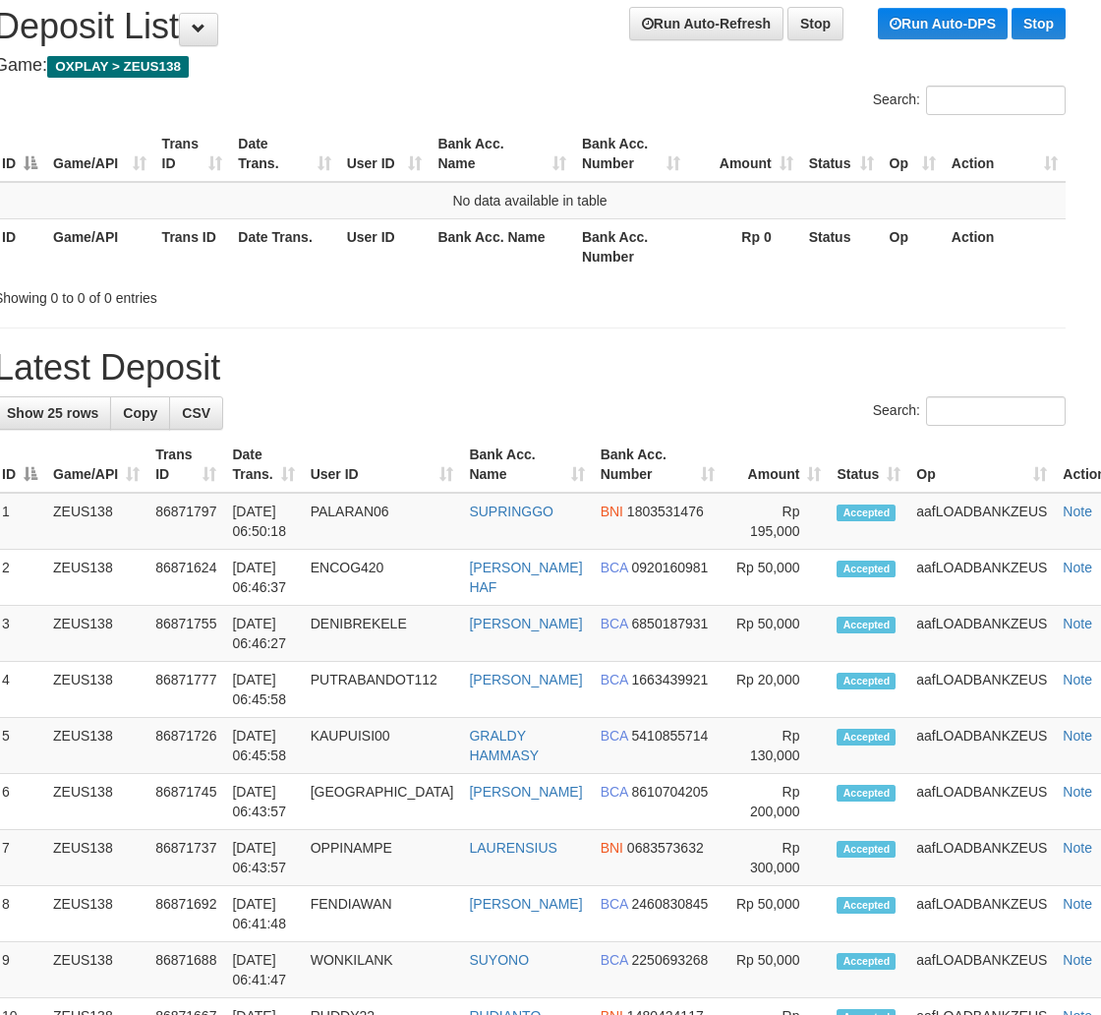
drag, startPoint x: 611, startPoint y: 384, endPoint x: 601, endPoint y: 379, distance: 11.0
click at [606, 380] on div "**********" at bounding box center [529, 1006] width 1101 height 2039
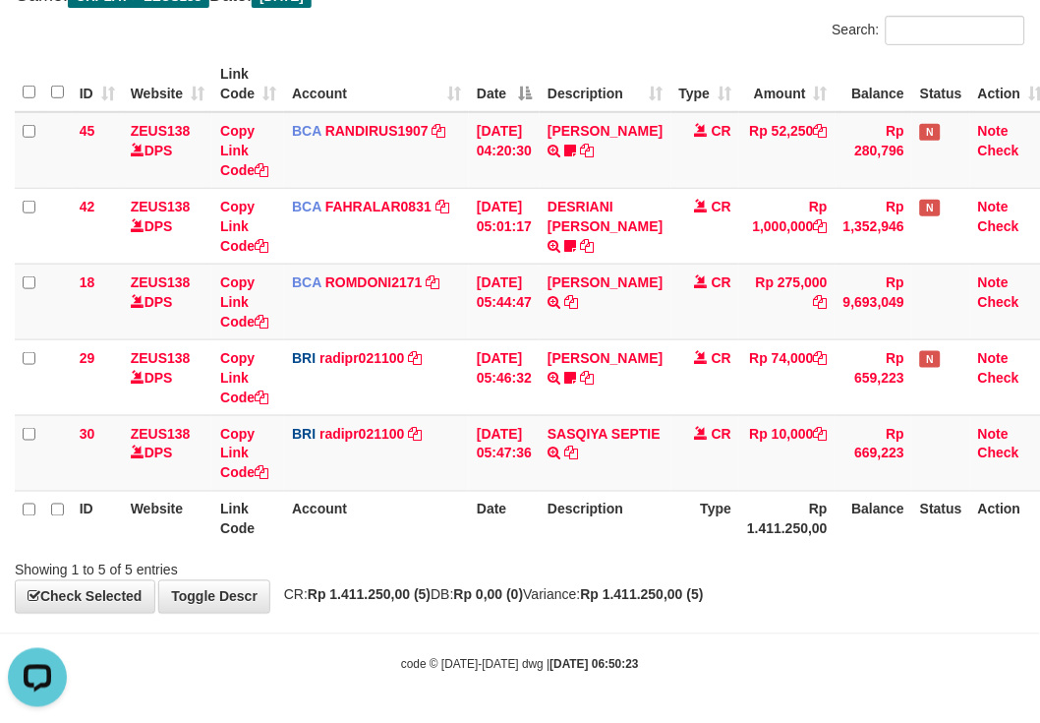
drag, startPoint x: 378, startPoint y: 45, endPoint x: 231, endPoint y: 36, distance: 146.8
click at [376, 45] on div "Search:" at bounding box center [520, 33] width 1040 height 34
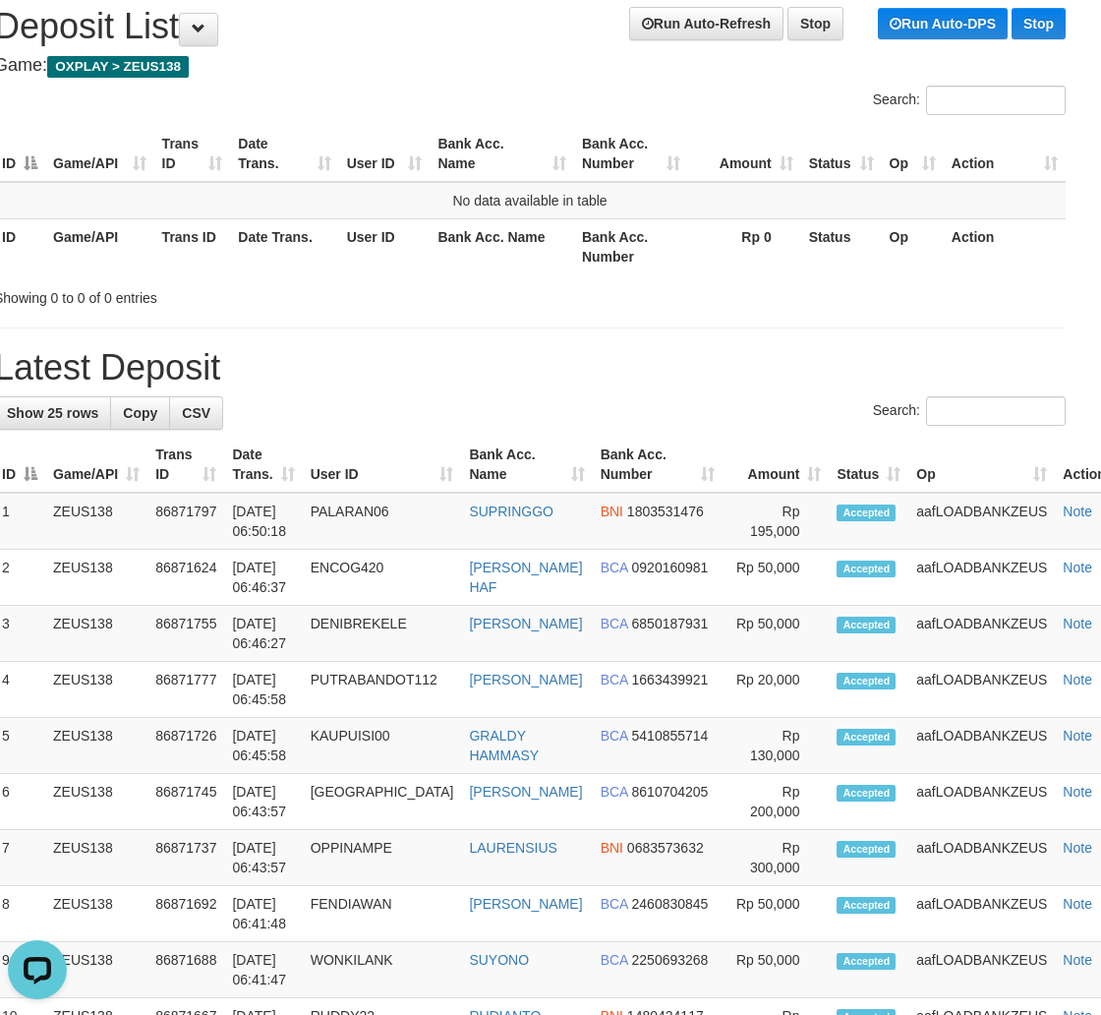
drag, startPoint x: 878, startPoint y: 387, endPoint x: 1115, endPoint y: 387, distance: 237.0
click at [879, 386] on div "**********" at bounding box center [529, 1006] width 1101 height 2039
drag, startPoint x: 867, startPoint y: 323, endPoint x: 1003, endPoint y: 334, distance: 136.2
click at [928, 330] on div "**********" at bounding box center [529, 1006] width 1101 height 2039
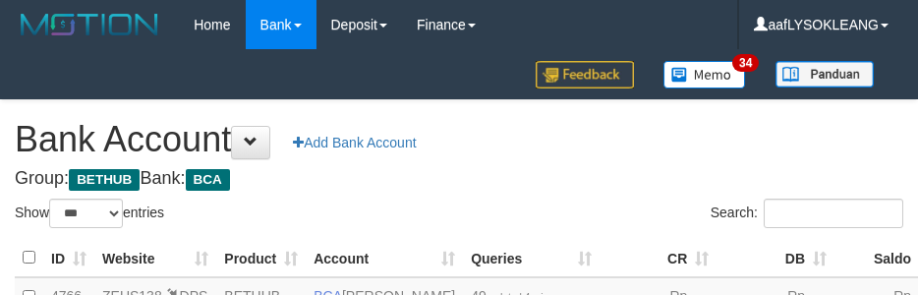
select select "***"
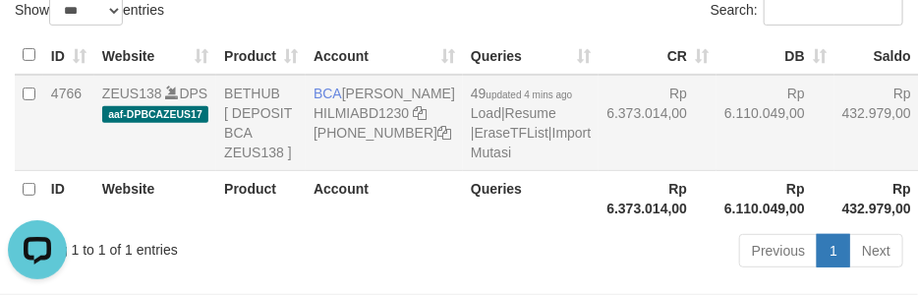
click at [717, 162] on td "Rp 6.110.049,00" at bounding box center [776, 123] width 118 height 96
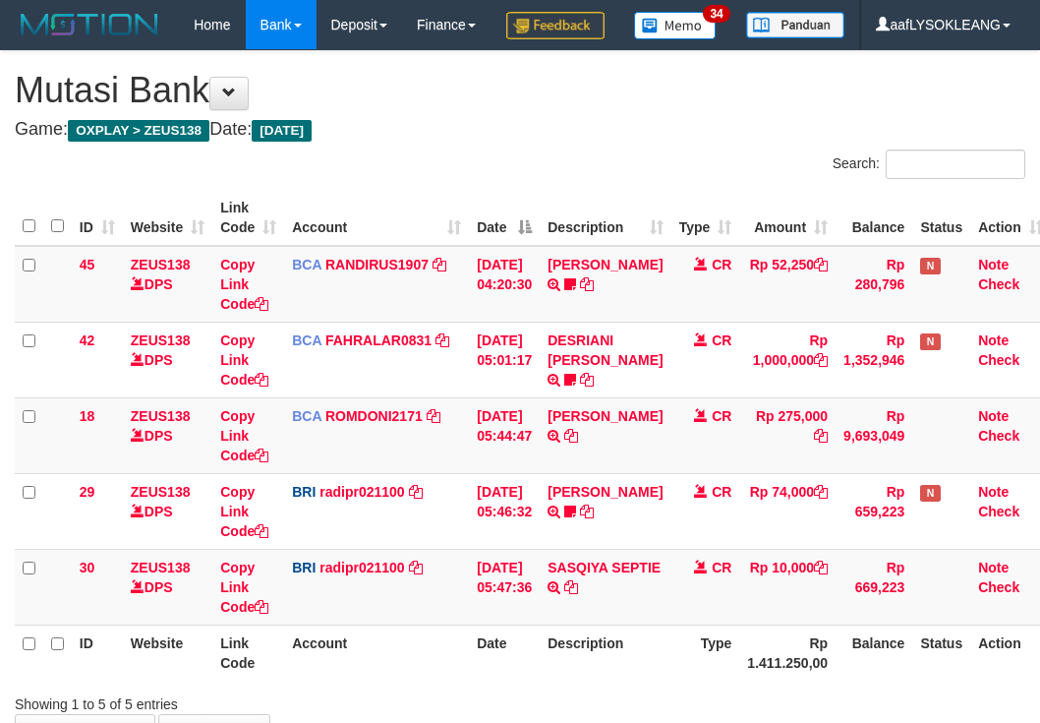
scroll to position [181, 0]
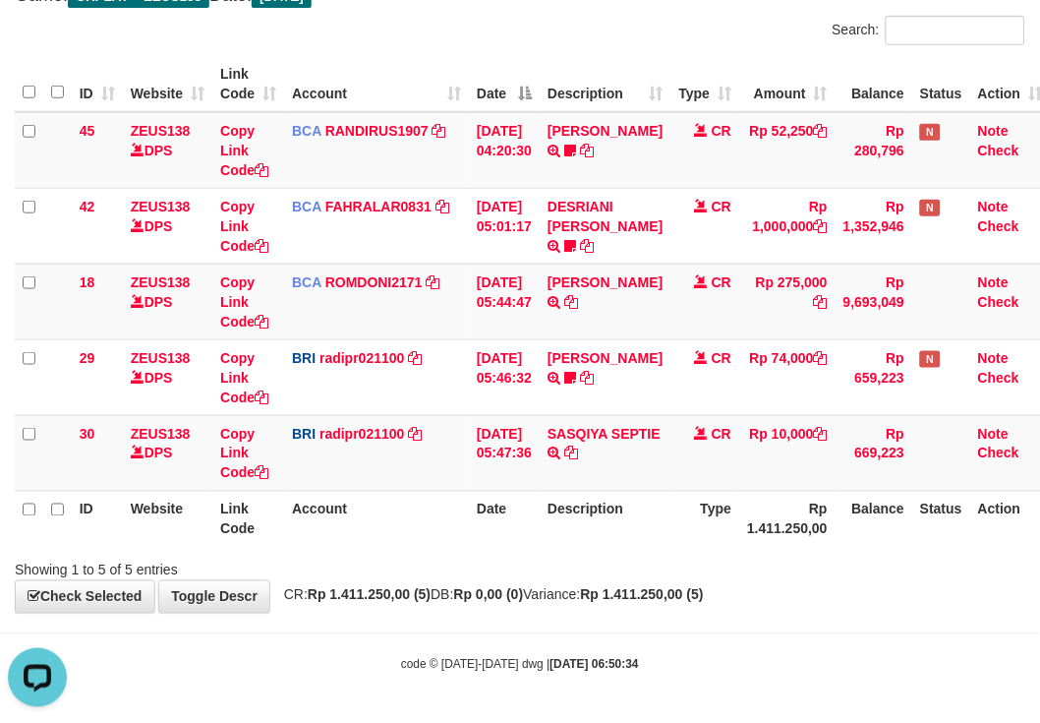
drag, startPoint x: 582, startPoint y: 515, endPoint x: 496, endPoint y: 503, distance: 87.5
click at [564, 516] on th "Description" at bounding box center [605, 519] width 131 height 56
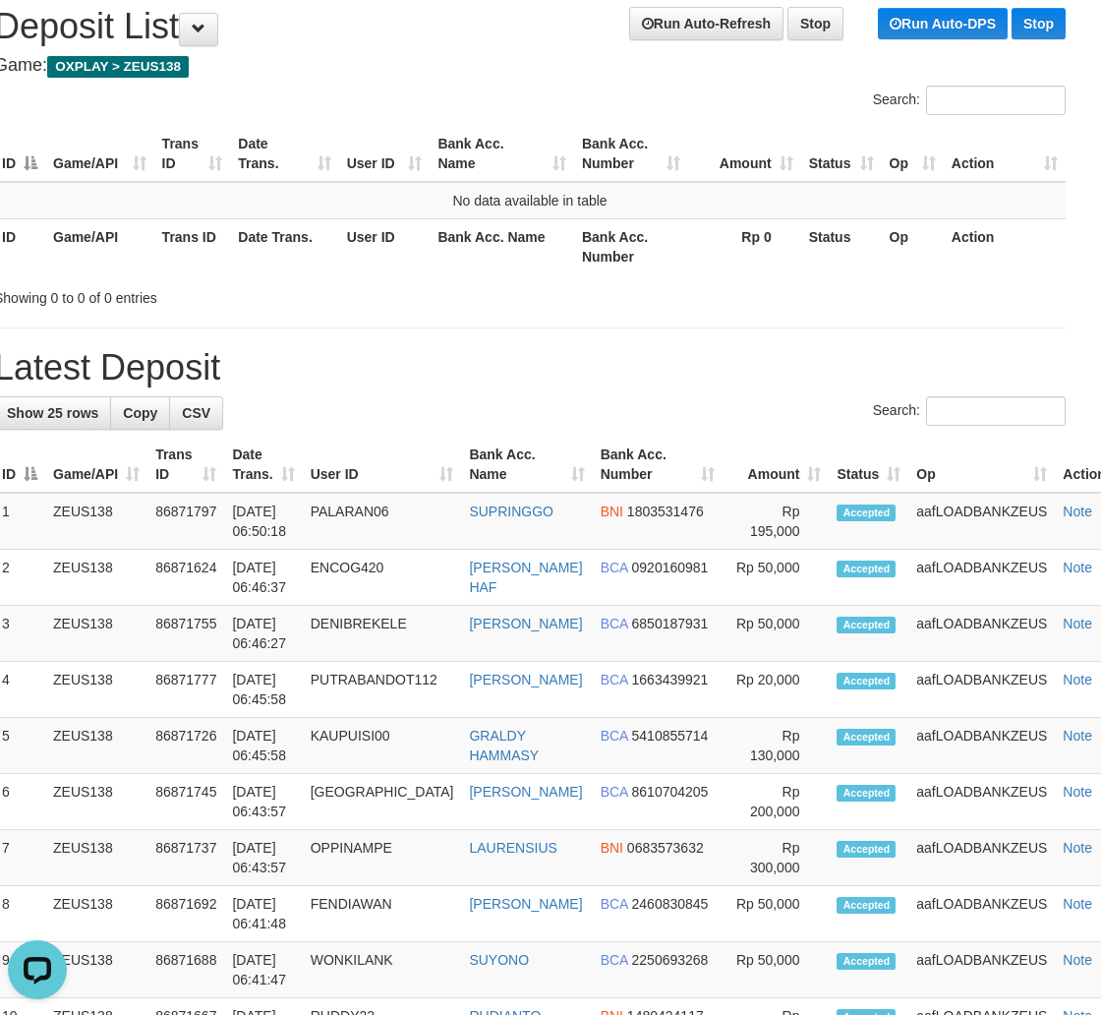
click at [672, 414] on div "Search:" at bounding box center [530, 413] width 1072 height 34
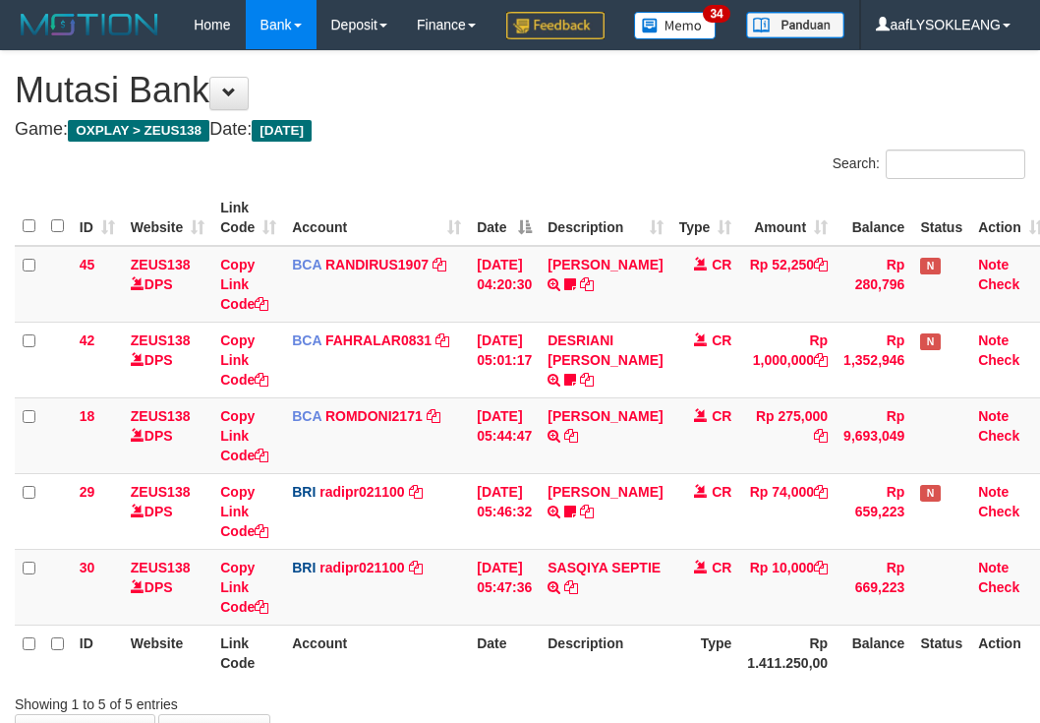
scroll to position [181, 0]
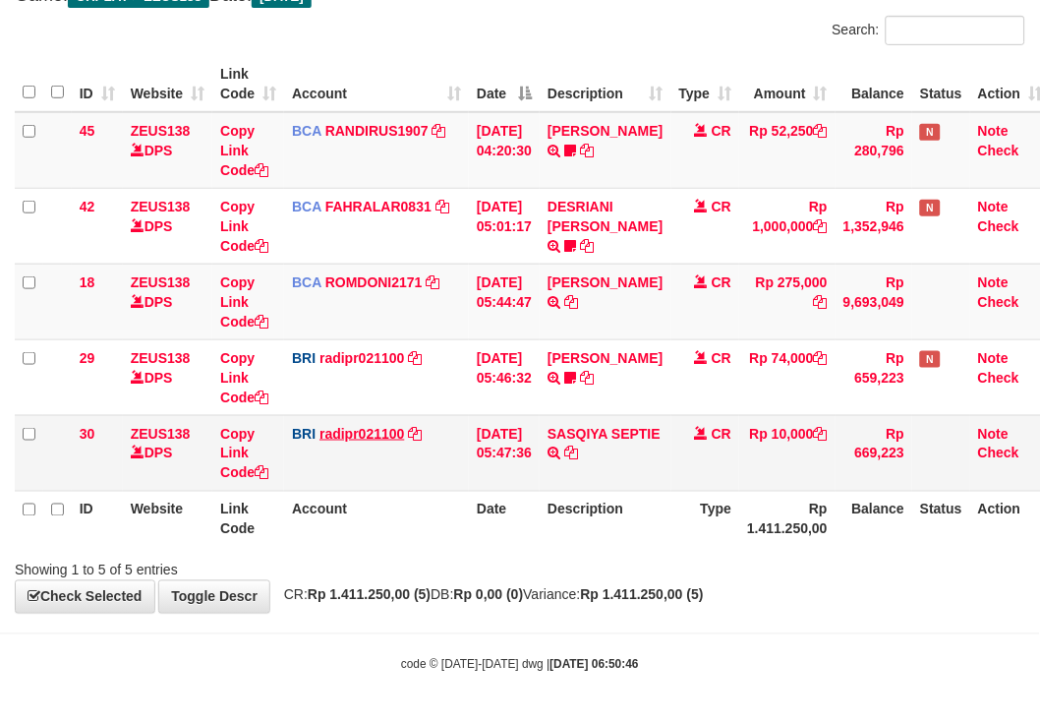
drag, startPoint x: 403, startPoint y: 485, endPoint x: 342, endPoint y: 439, distance: 76.5
click at [404, 484] on td "BRI radipr021100 DPS REYNALDI ADI PRATAMA mutasi_20250901_3774 | 30 mutasi_2025…" at bounding box center [376, 453] width 185 height 76
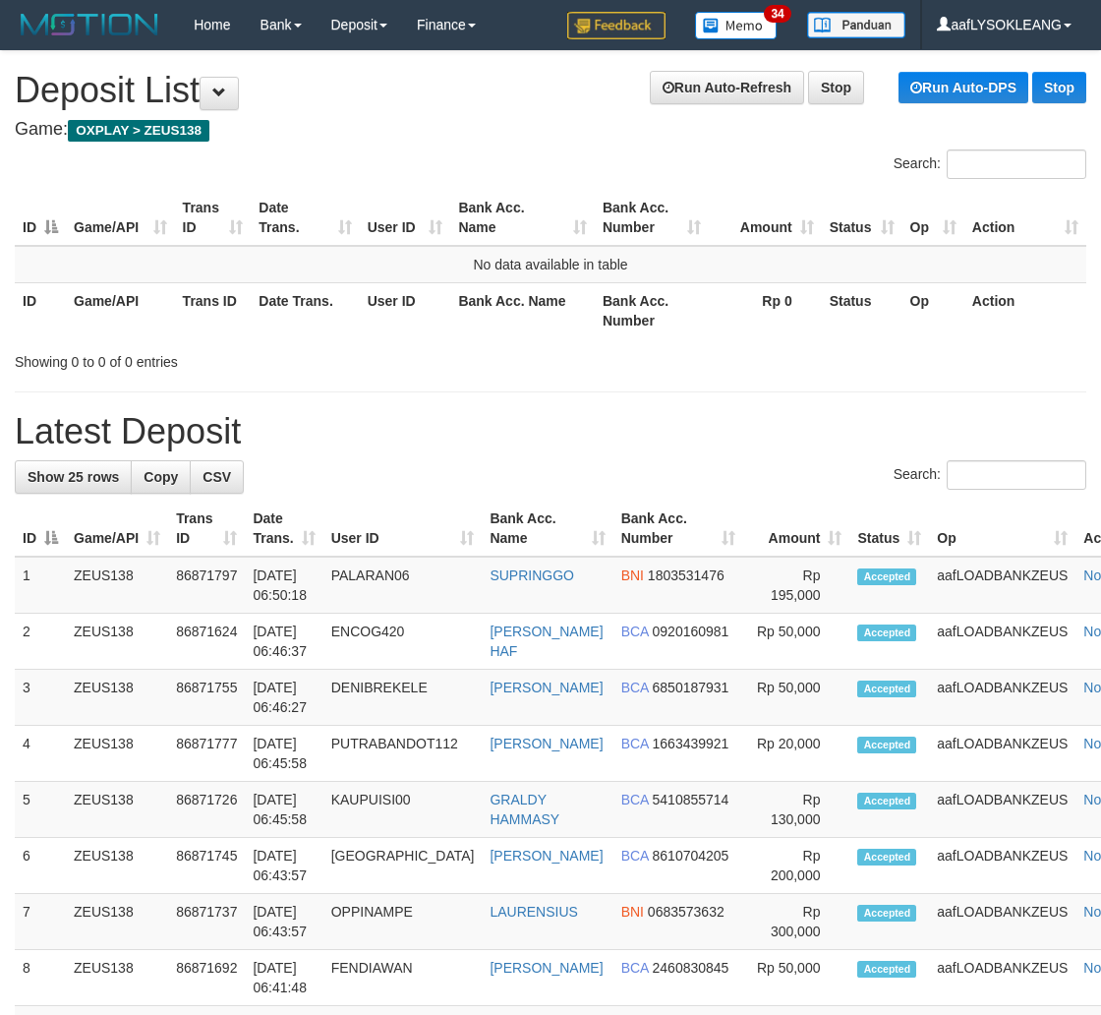
scroll to position [64, 21]
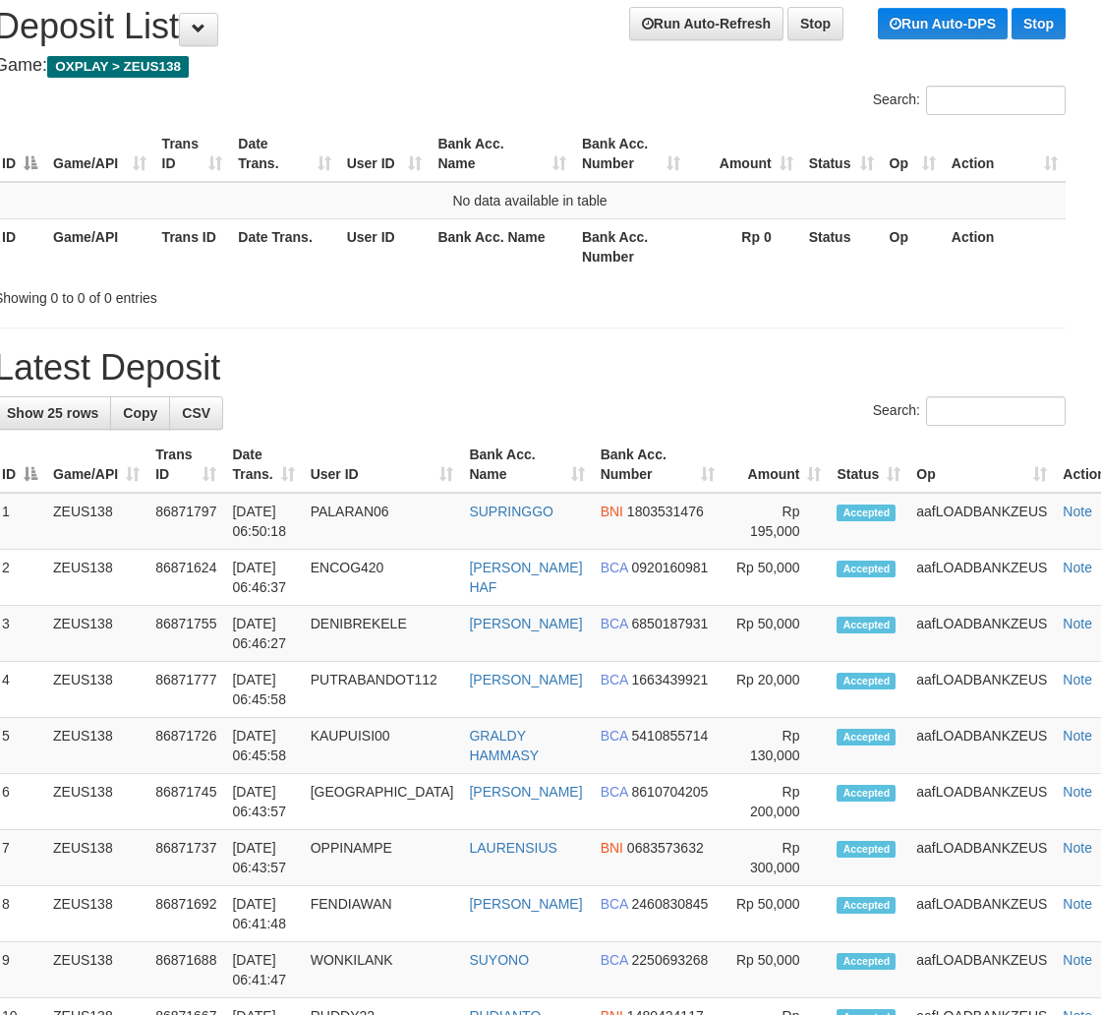
click at [580, 306] on div "**********" at bounding box center [529, 1006] width 1101 height 2039
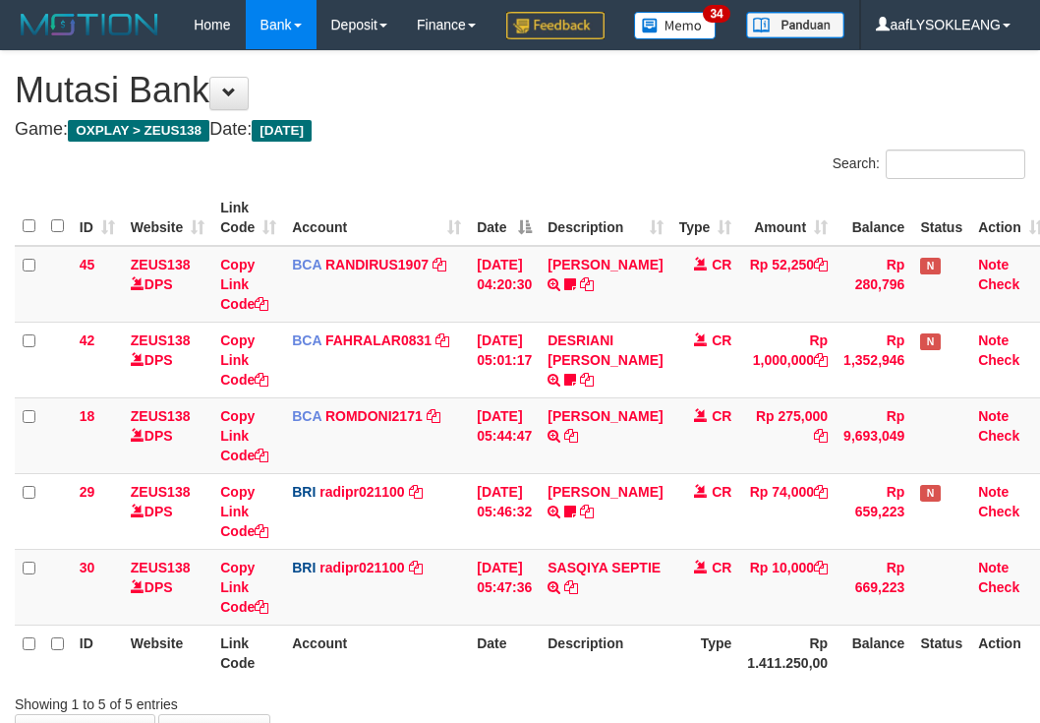
scroll to position [181, 0]
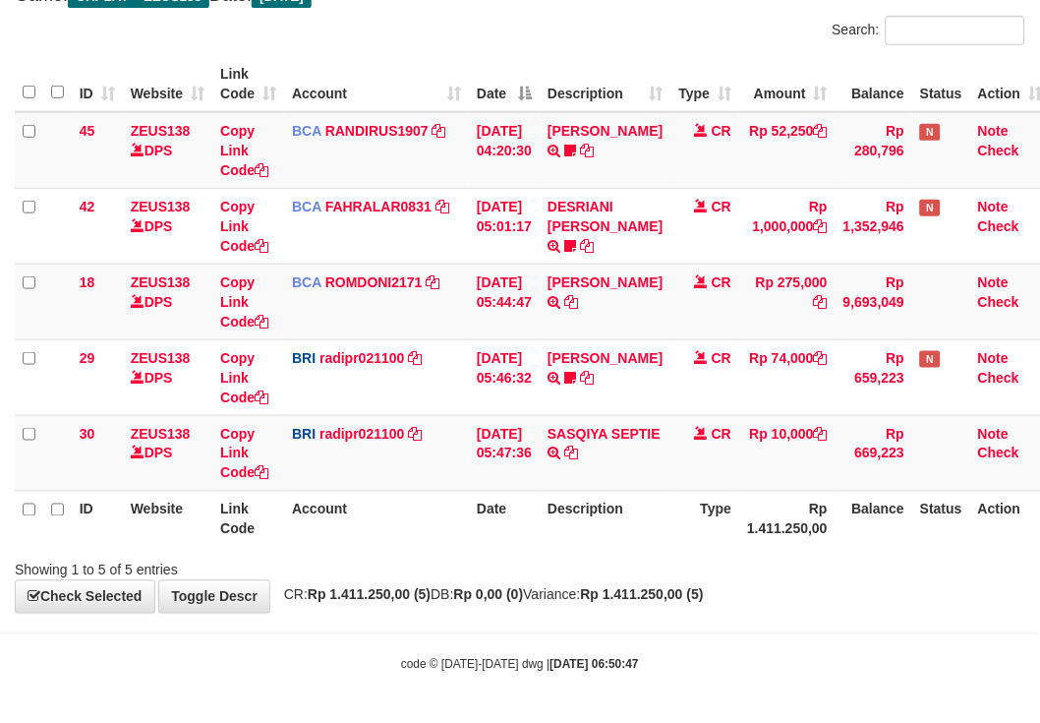
drag, startPoint x: 441, startPoint y: 513, endPoint x: 393, endPoint y: 492, distance: 51.9
click at [404, 496] on th "Account" at bounding box center [376, 519] width 185 height 56
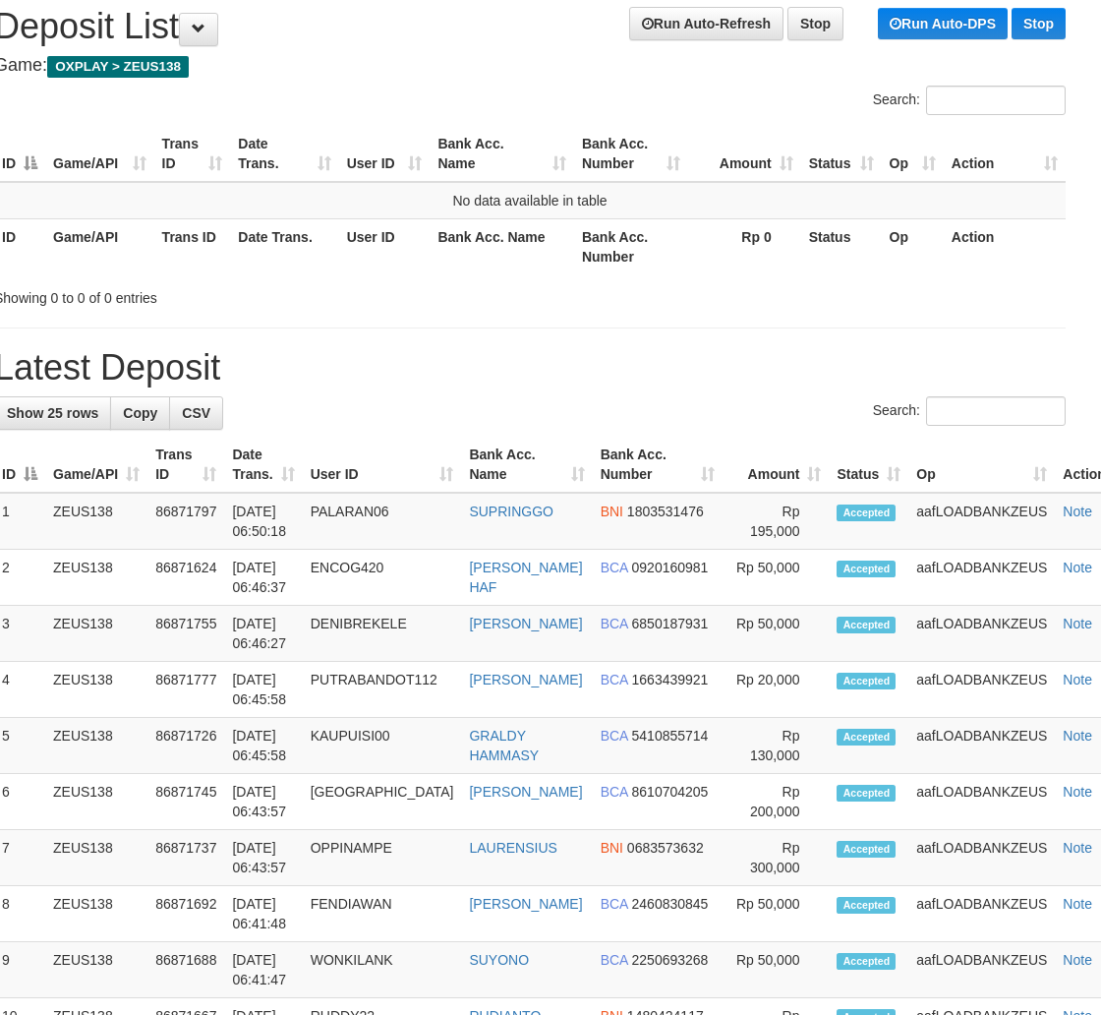
click at [567, 330] on div "**********" at bounding box center [529, 1006] width 1101 height 2039
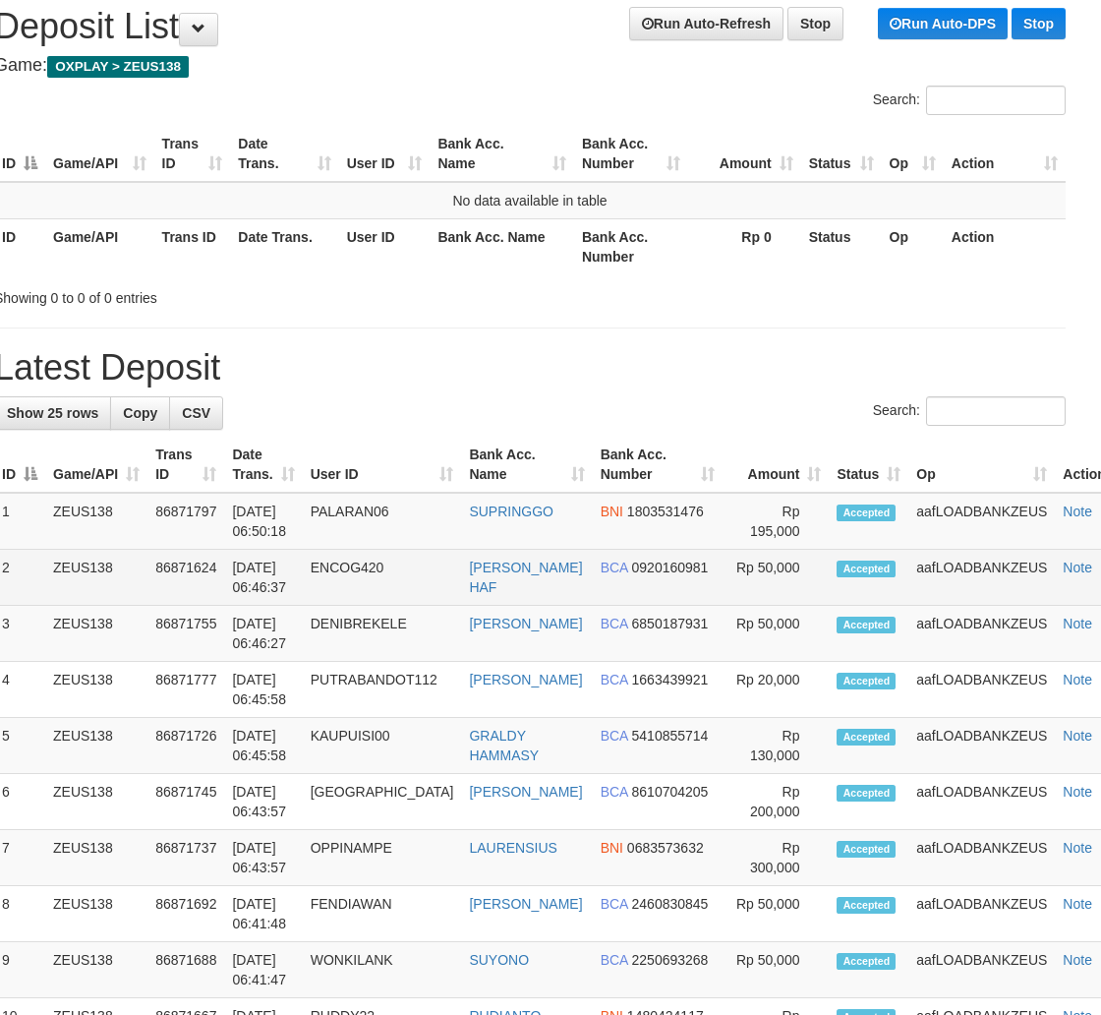
scroll to position [138, 21]
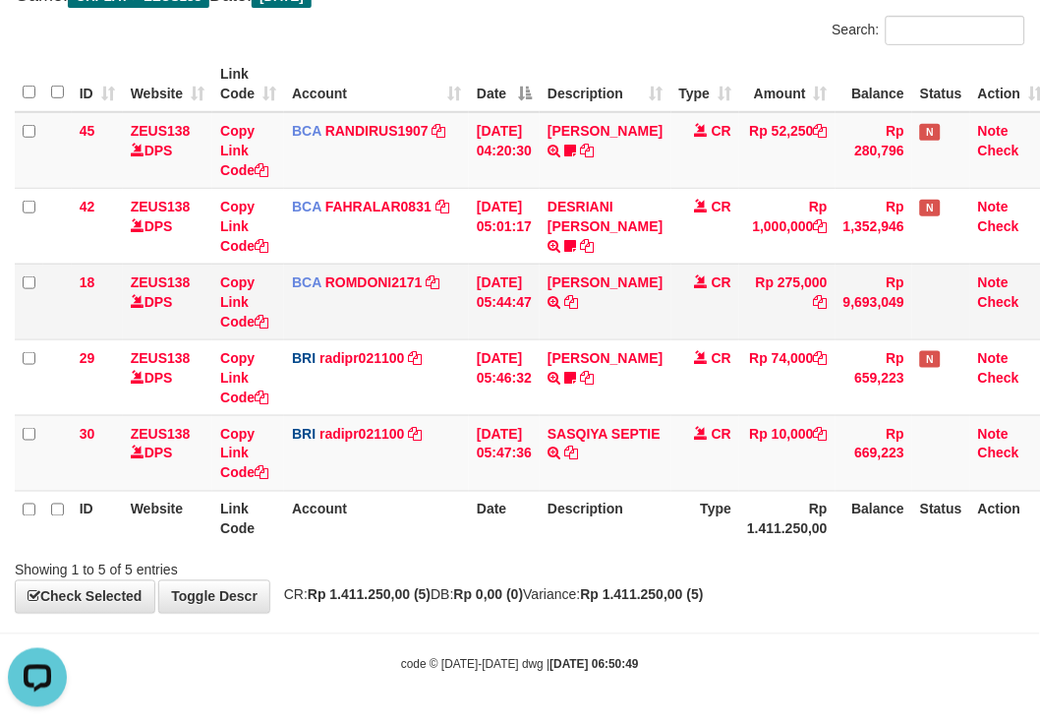
drag, startPoint x: 525, startPoint y: 328, endPoint x: 512, endPoint y: 302, distance: 29.5
click at [519, 326] on td "[DATE] 05:44:47" at bounding box center [504, 302] width 71 height 76
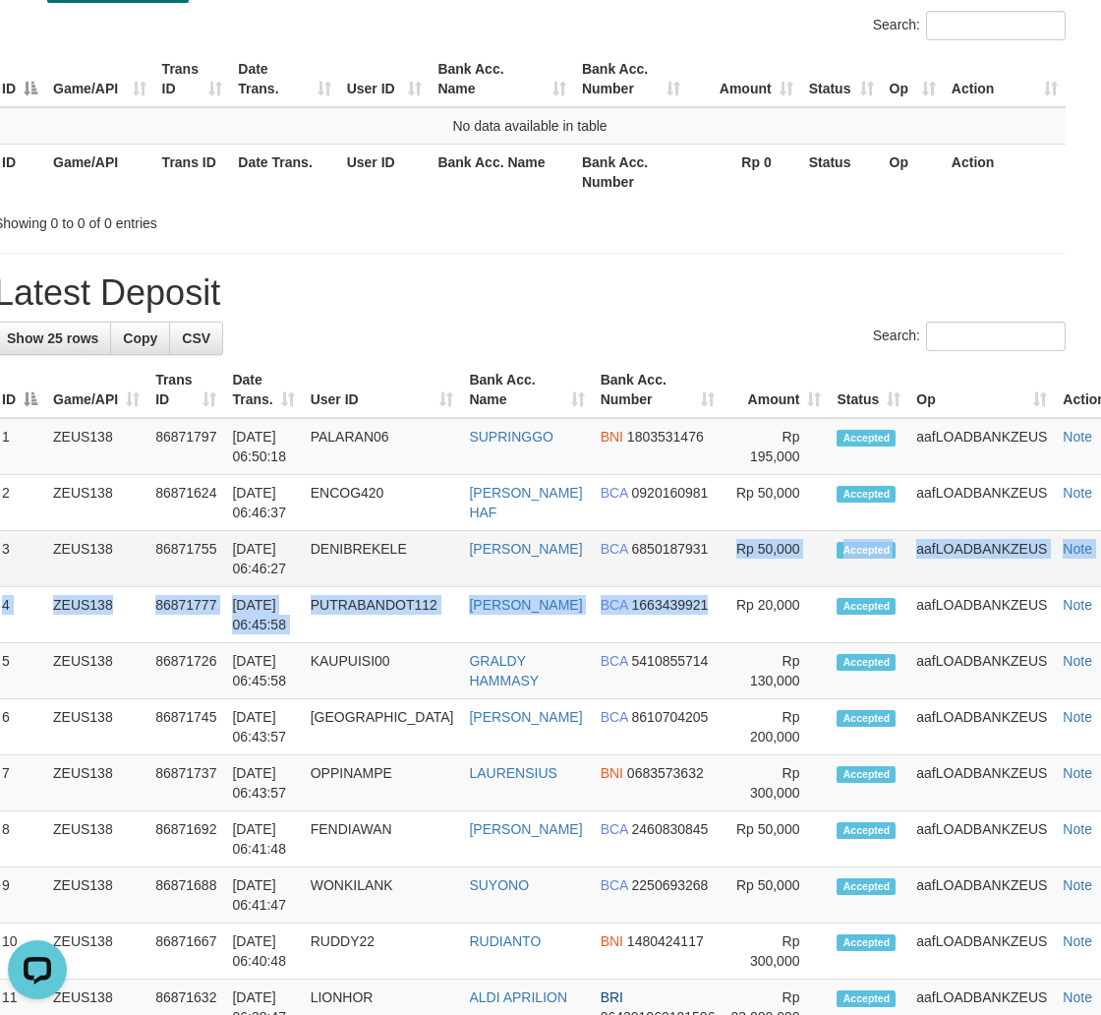
drag, startPoint x: 713, startPoint y: 583, endPoint x: 1111, endPoint y: 664, distance: 406.4
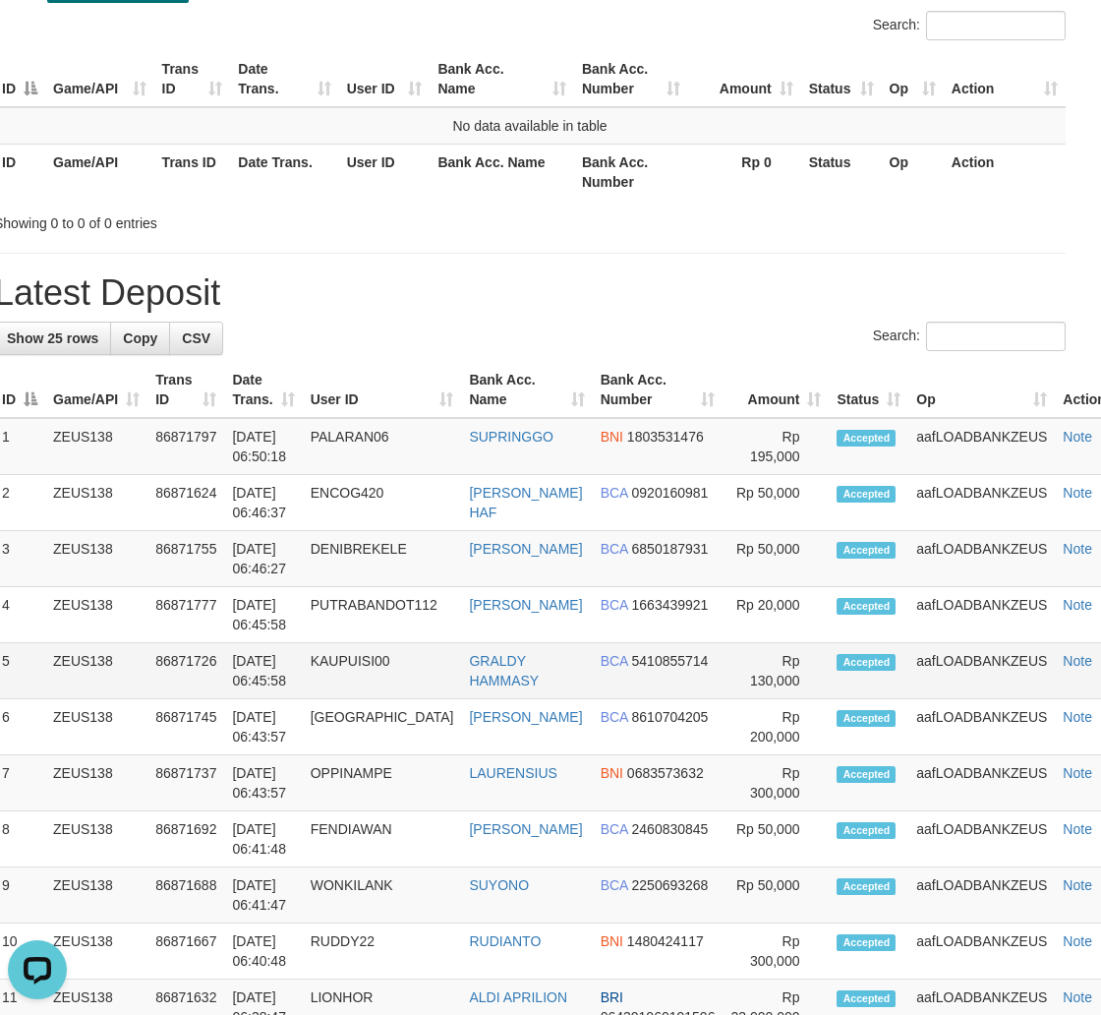
click at [885, 647] on td "Accepted" at bounding box center [869, 671] width 80 height 56
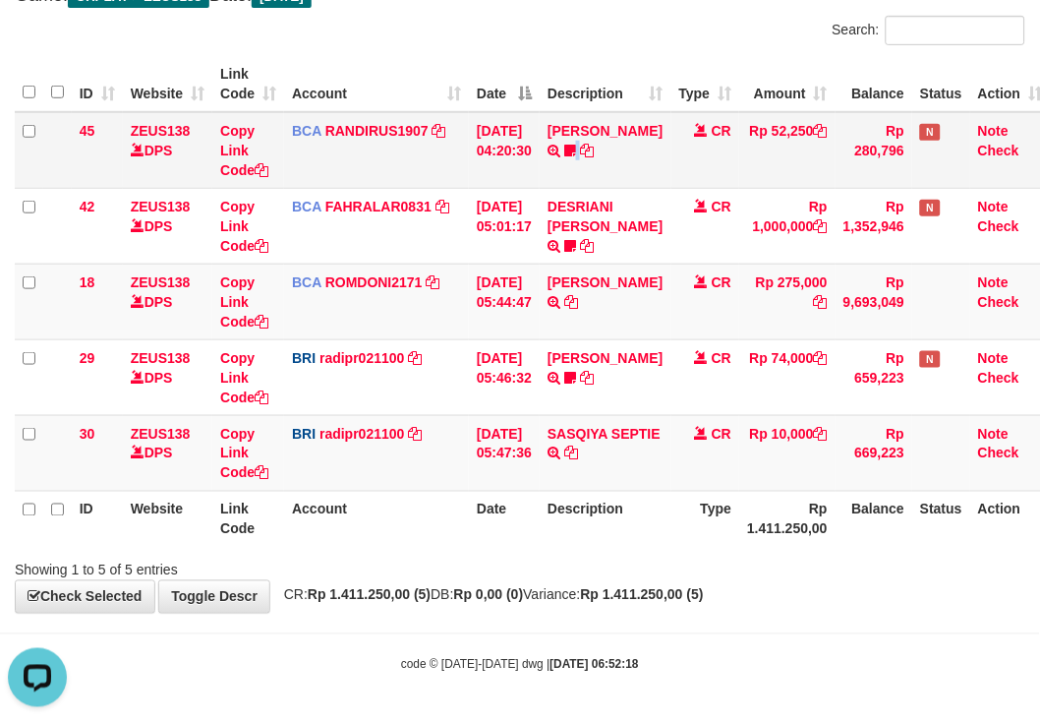
drag, startPoint x: 590, startPoint y: 180, endPoint x: 538, endPoint y: 169, distance: 53.2
click at [545, 174] on tr "45 ZEUS138 DPS Copy Link Code BCA RANDIRUS1907 DPS [PERSON_NAME] mutasi_2025090…" at bounding box center [533, 150] width 1037 height 77
drag, startPoint x: 685, startPoint y: 285, endPoint x: 664, endPoint y: 278, distance: 22.7
click at [679, 285] on td "CR" at bounding box center [706, 302] width 69 height 76
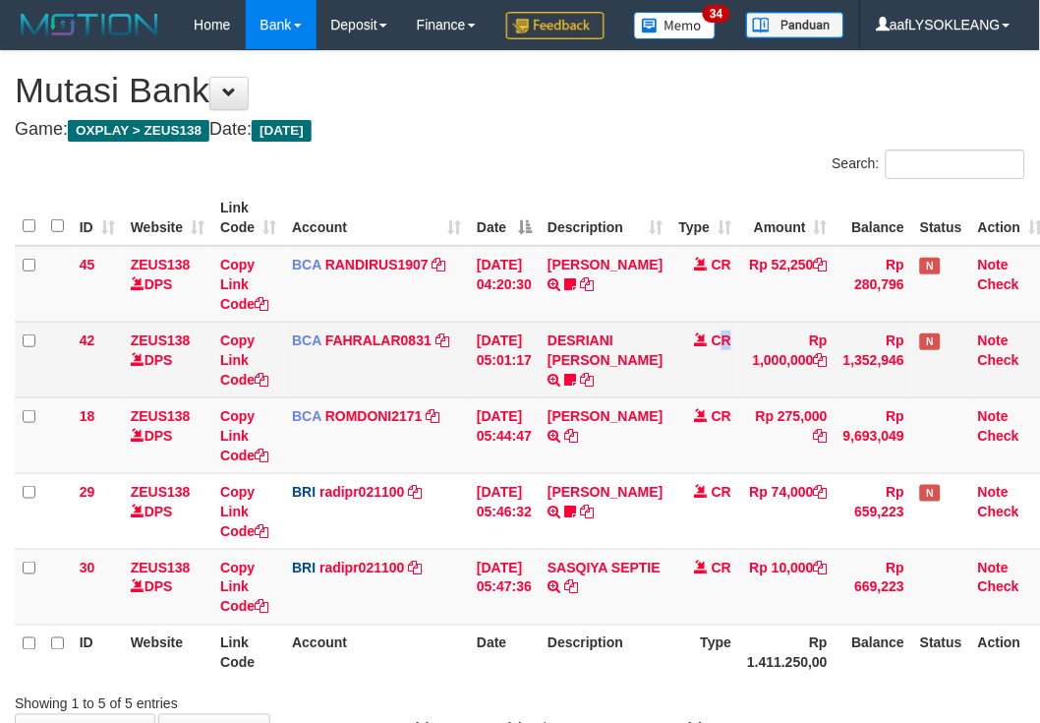
drag, startPoint x: 725, startPoint y: 429, endPoint x: 691, endPoint y: 399, distance: 44.6
click at [718, 397] on td "CR" at bounding box center [706, 360] width 69 height 76
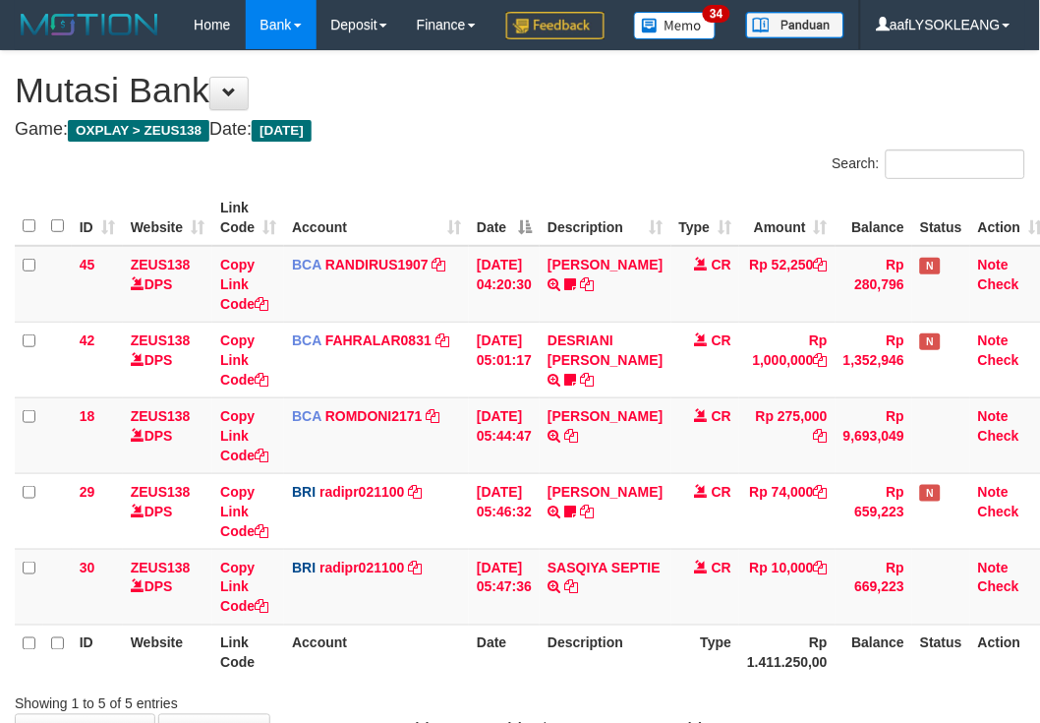
scroll to position [181, 0]
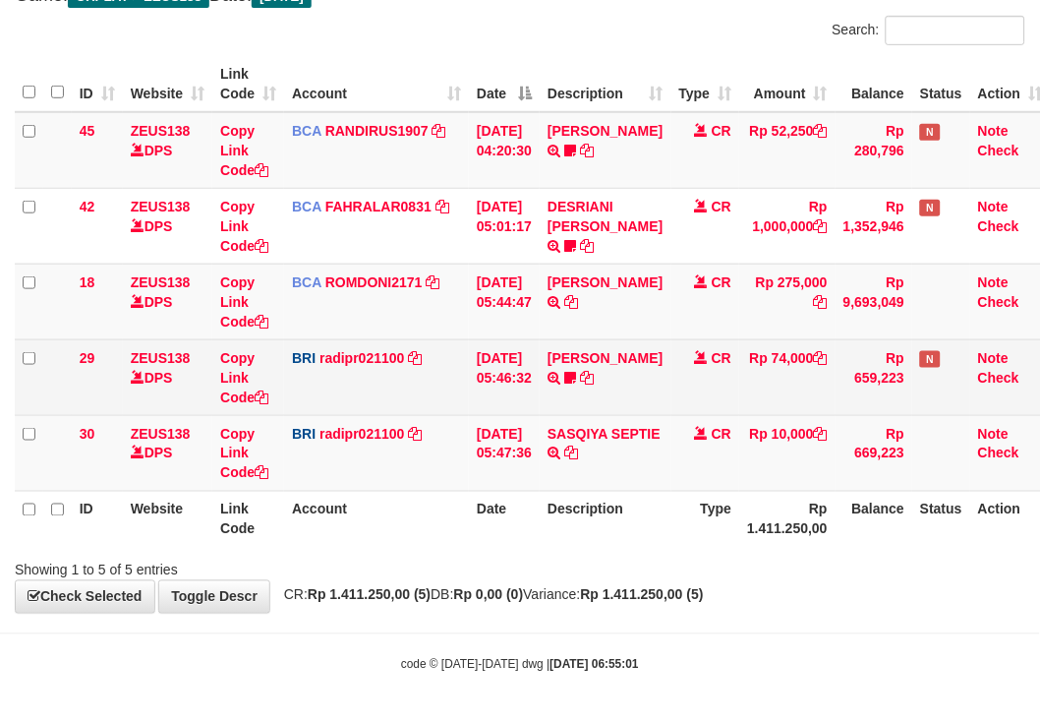
drag, startPoint x: 428, startPoint y: 409, endPoint x: 417, endPoint y: 397, distance: 16.0
click at [420, 399] on td "BRI radipr021100 DPS REYNALDI ADI PRATAMA mutasi_20250901_3774 | 29 mutasi_2025…" at bounding box center [376, 377] width 185 height 76
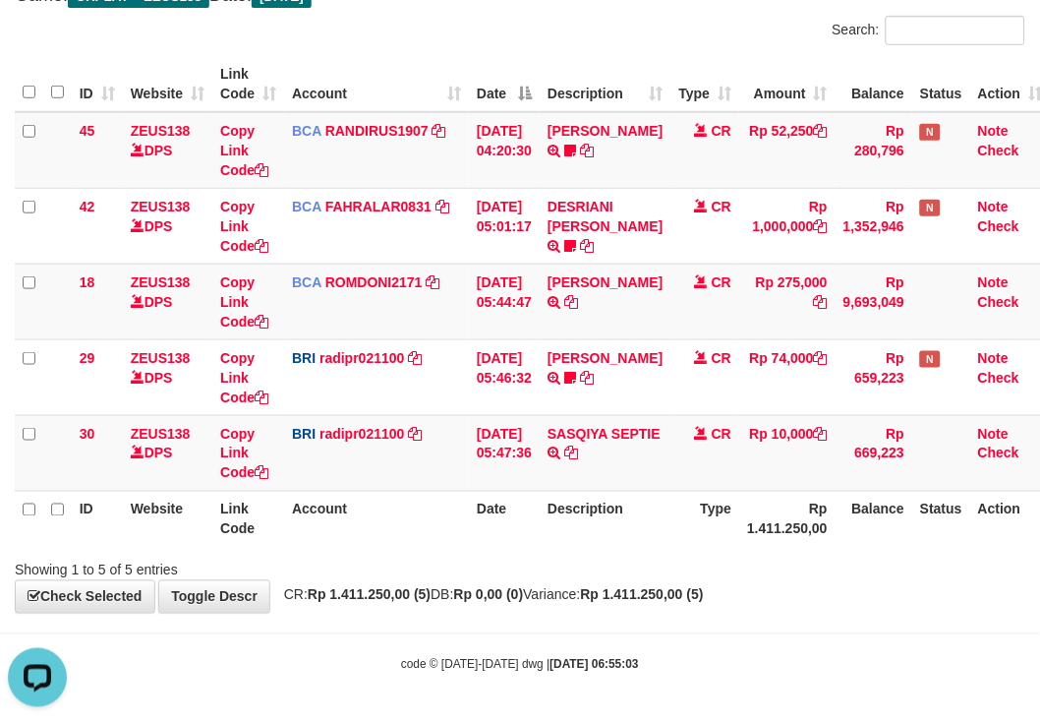
click at [428, 60] on th "Account" at bounding box center [376, 84] width 185 height 56
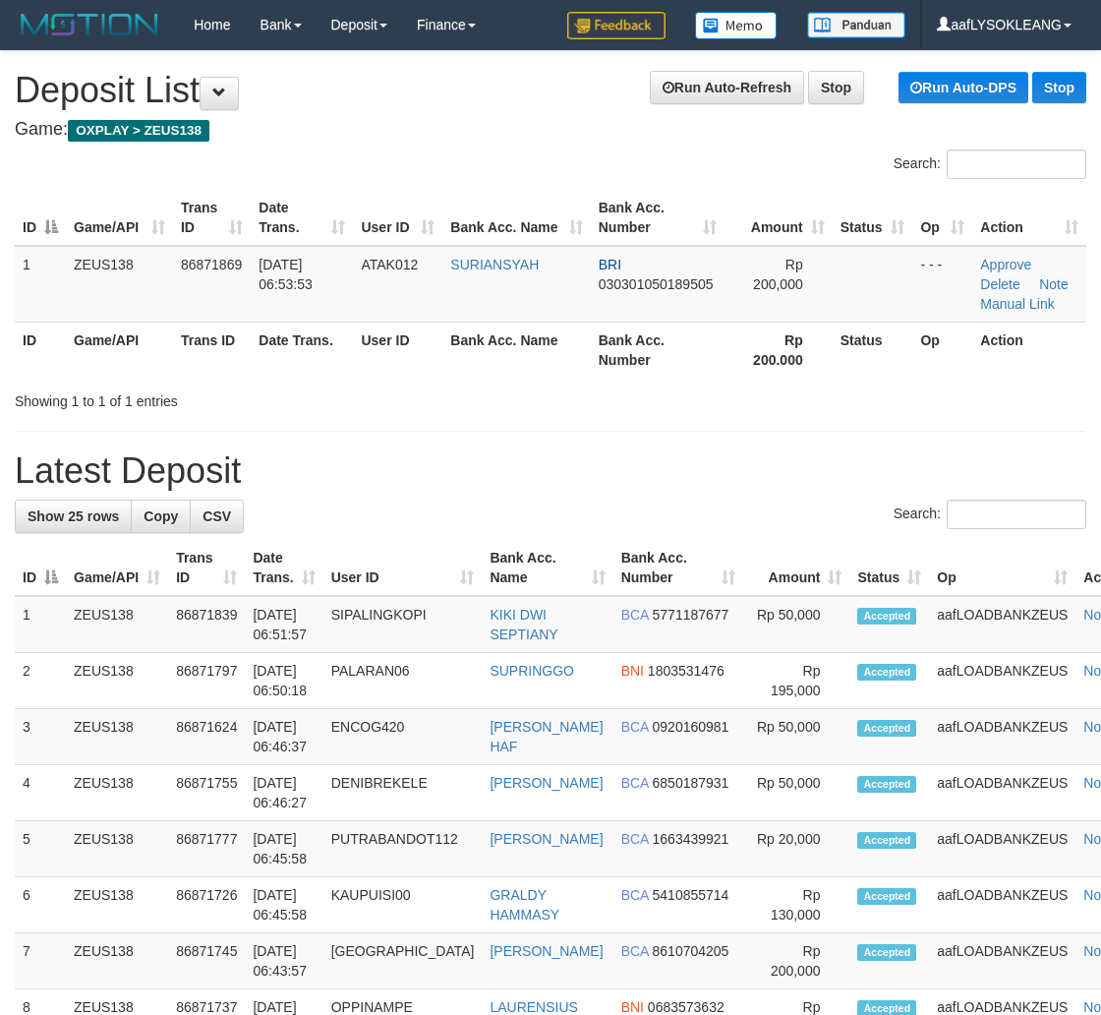
scroll to position [139, 21]
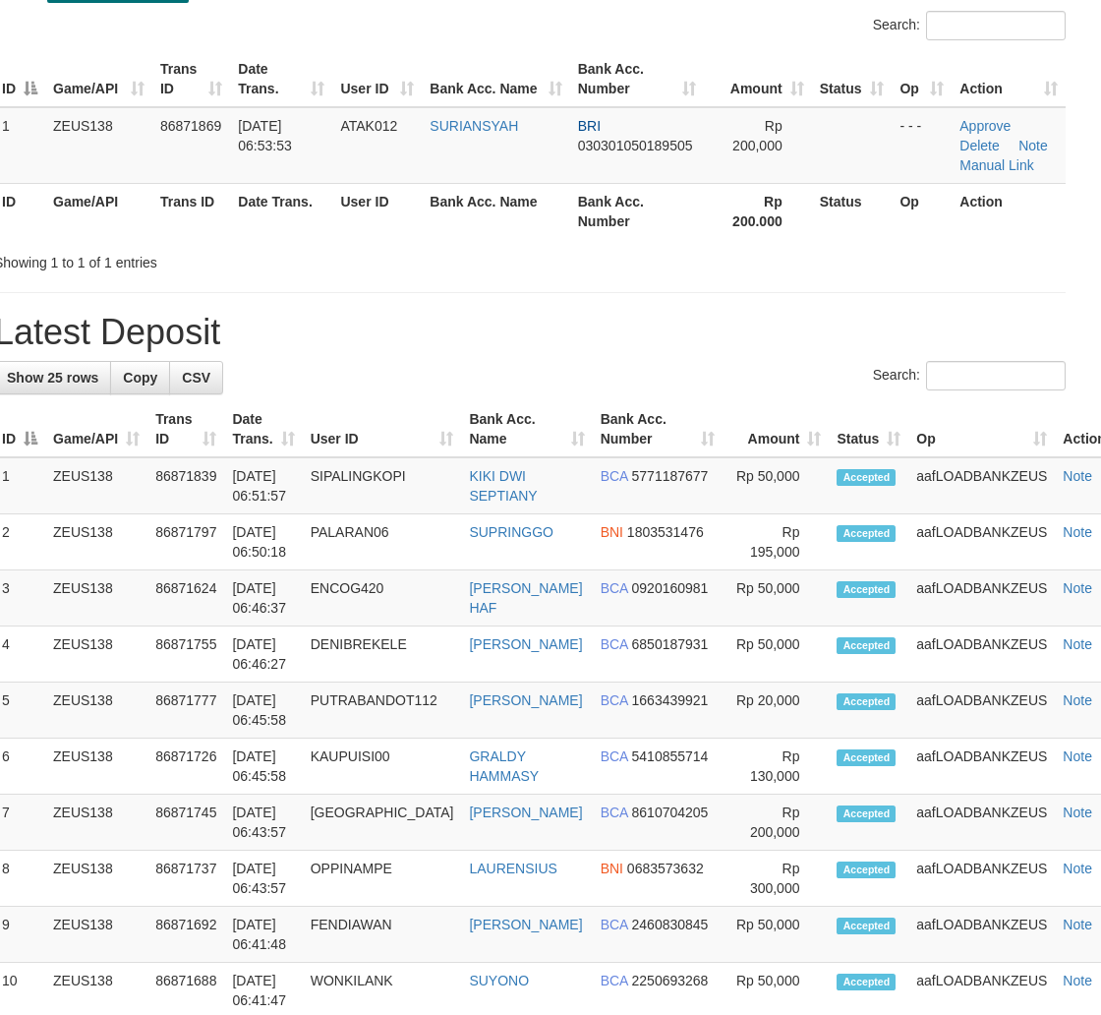
drag, startPoint x: 693, startPoint y: 329, endPoint x: 708, endPoint y: 345, distance: 21.6
click at [694, 338] on h1 "Latest Deposit" at bounding box center [530, 332] width 1072 height 39
click at [558, 277] on div "**********" at bounding box center [529, 951] width 1101 height 2078
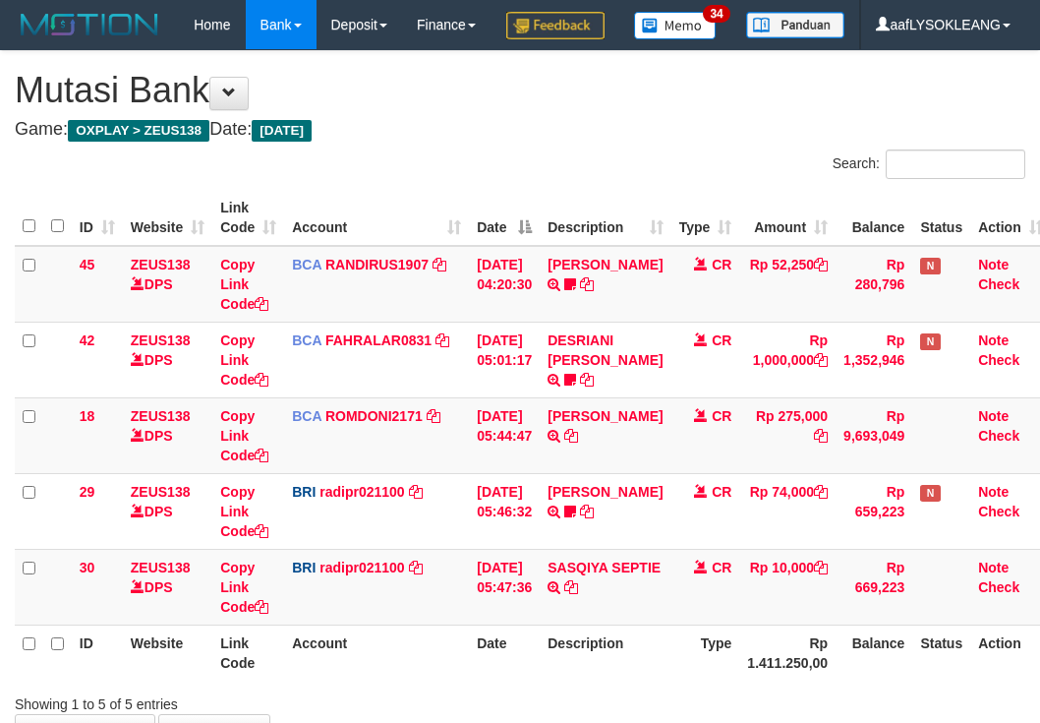
scroll to position [181, 0]
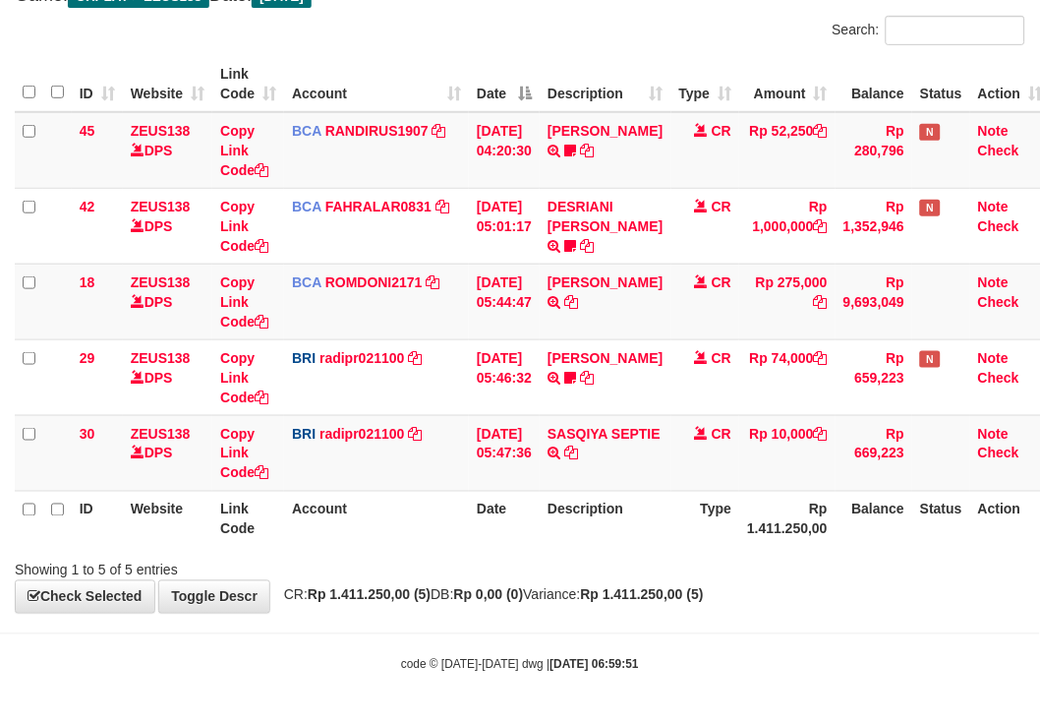
drag, startPoint x: 423, startPoint y: 41, endPoint x: 62, endPoint y: 25, distance: 361.3
click at [421, 42] on div "Search:" at bounding box center [520, 33] width 1040 height 34
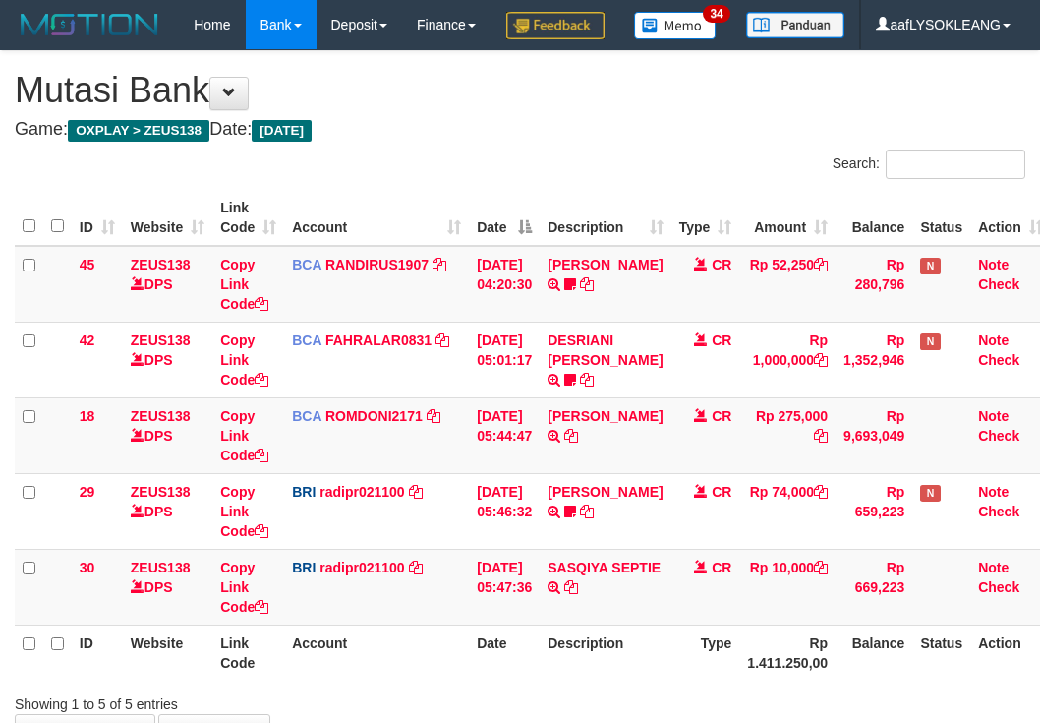
scroll to position [181, 0]
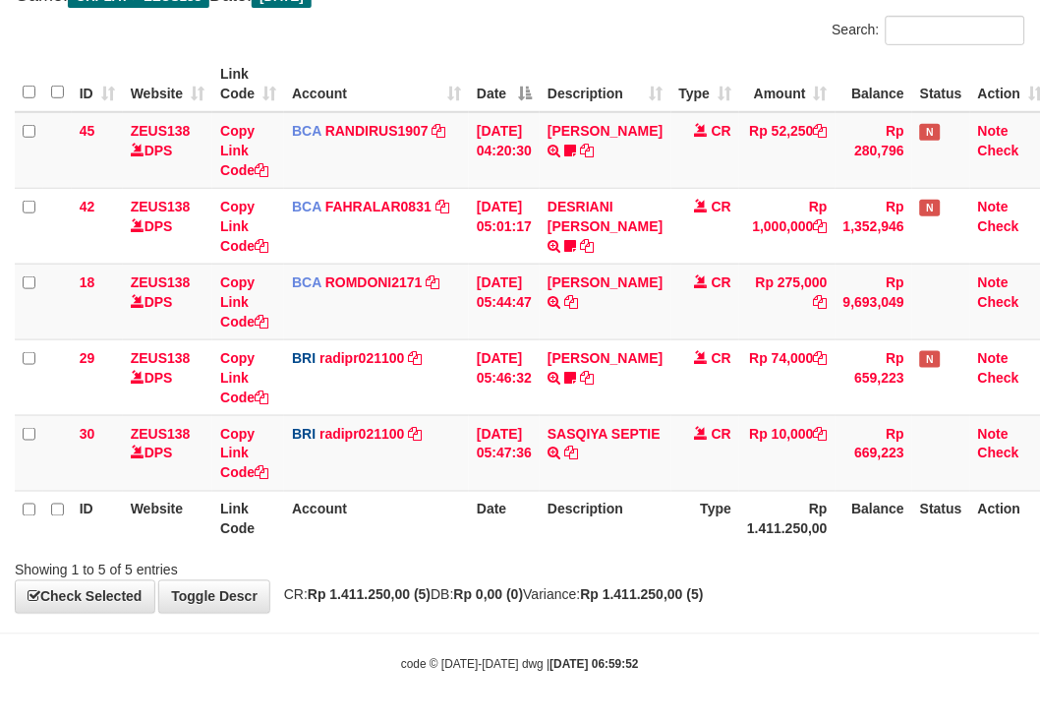
click at [427, 525] on th "Account" at bounding box center [376, 519] width 185 height 56
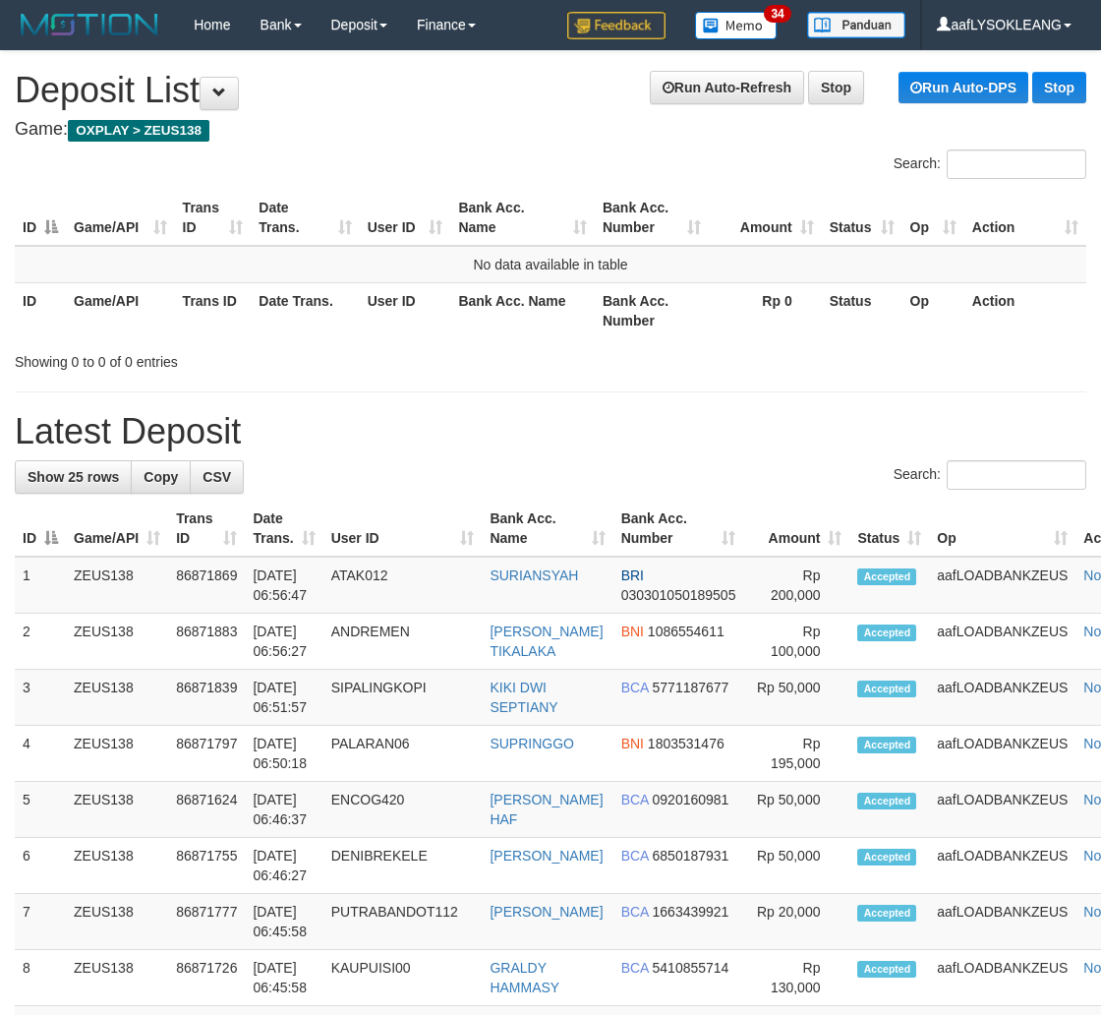
scroll to position [139, 21]
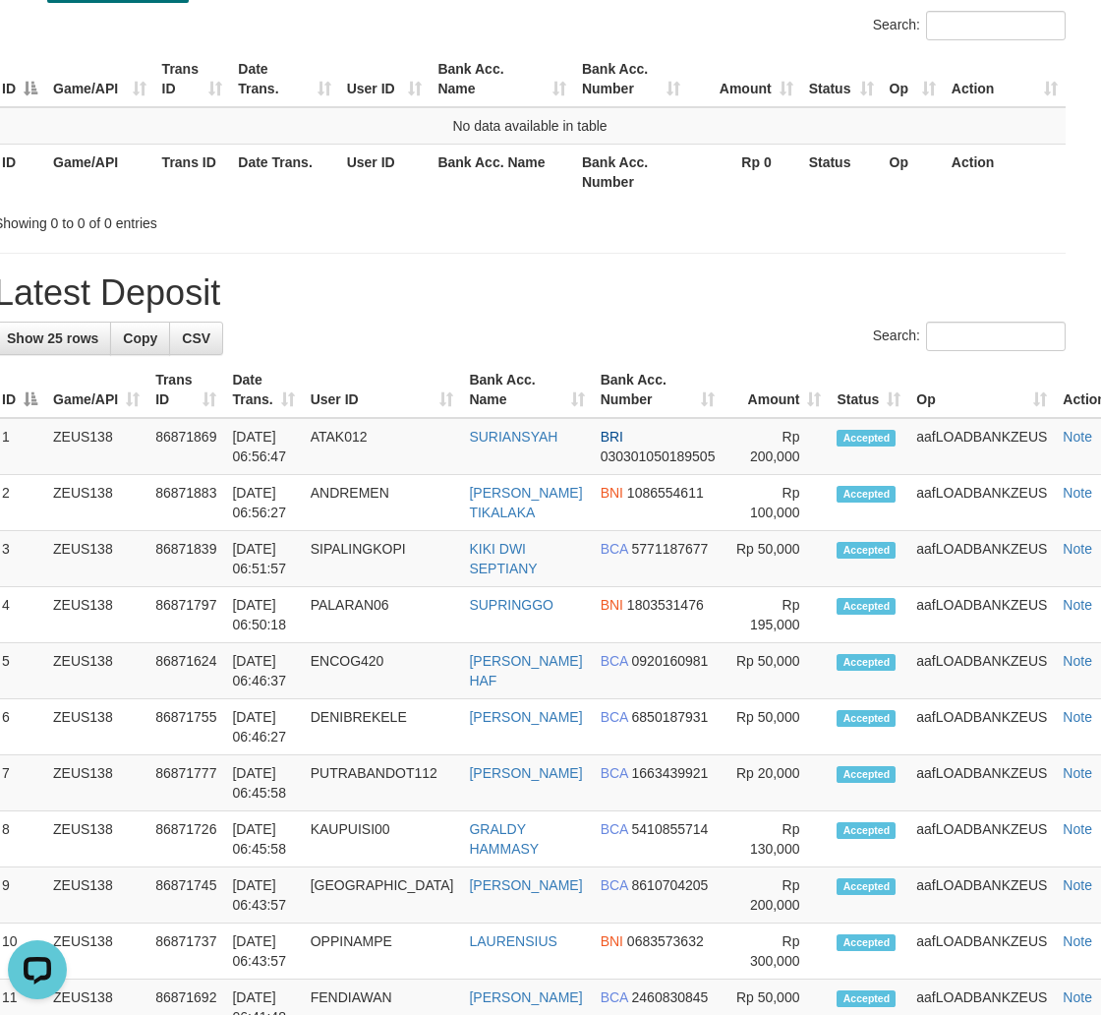
drag, startPoint x: 656, startPoint y: 306, endPoint x: 682, endPoint y: 311, distance: 27.0
click at [669, 309] on h1 "Latest Deposit" at bounding box center [530, 292] width 1072 height 39
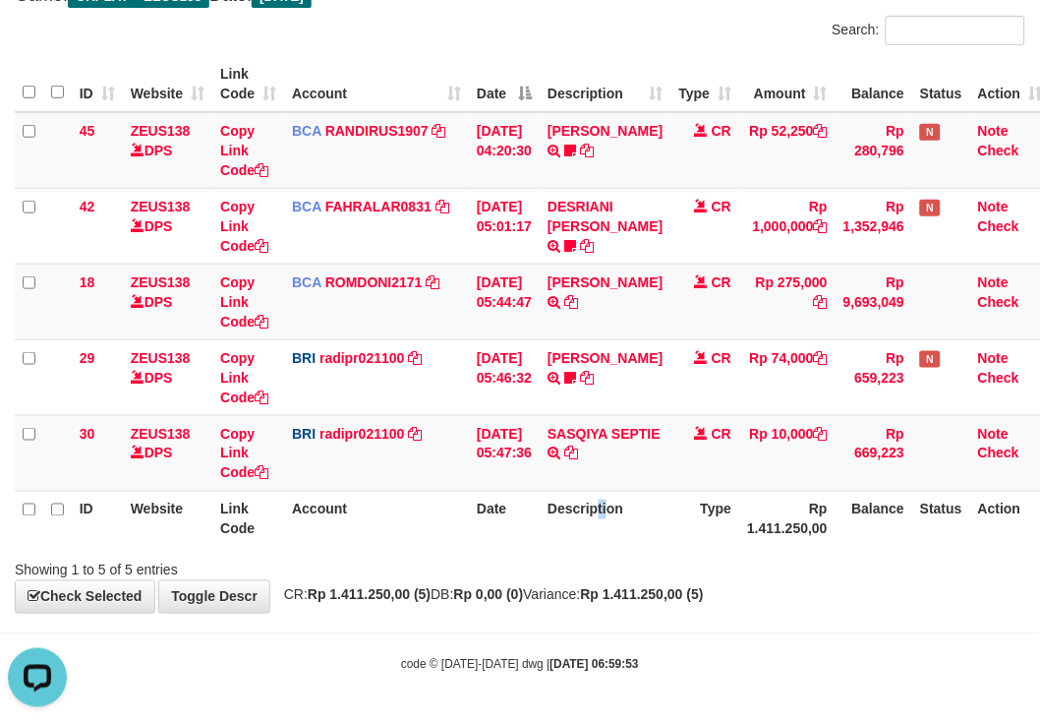
drag, startPoint x: 620, startPoint y: 532, endPoint x: 533, endPoint y: 514, distance: 88.3
click at [610, 536] on th "Description" at bounding box center [605, 519] width 131 height 56
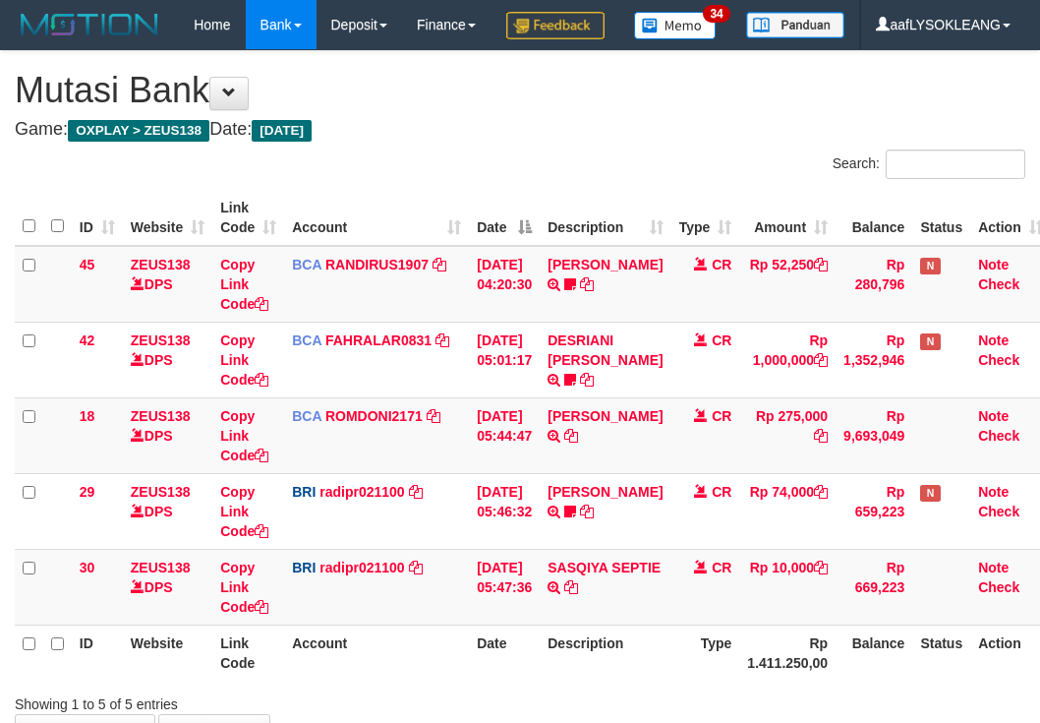
scroll to position [181, 0]
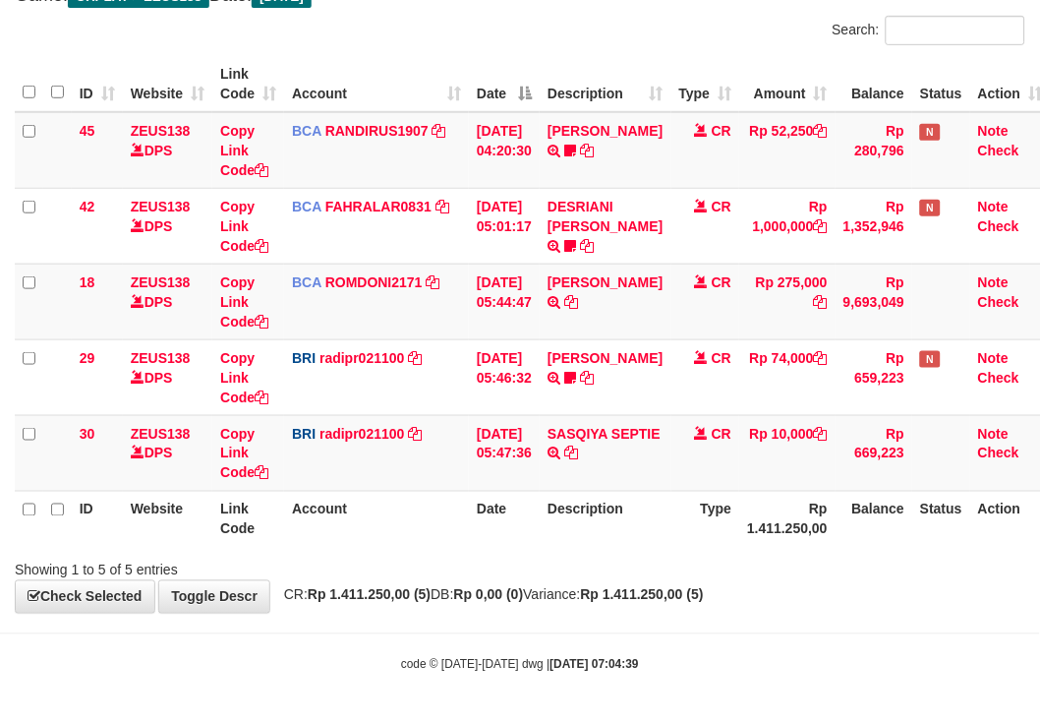
drag, startPoint x: 376, startPoint y: 513, endPoint x: 340, endPoint y: 503, distance: 37.0
click at [356, 508] on th "Account" at bounding box center [376, 519] width 185 height 56
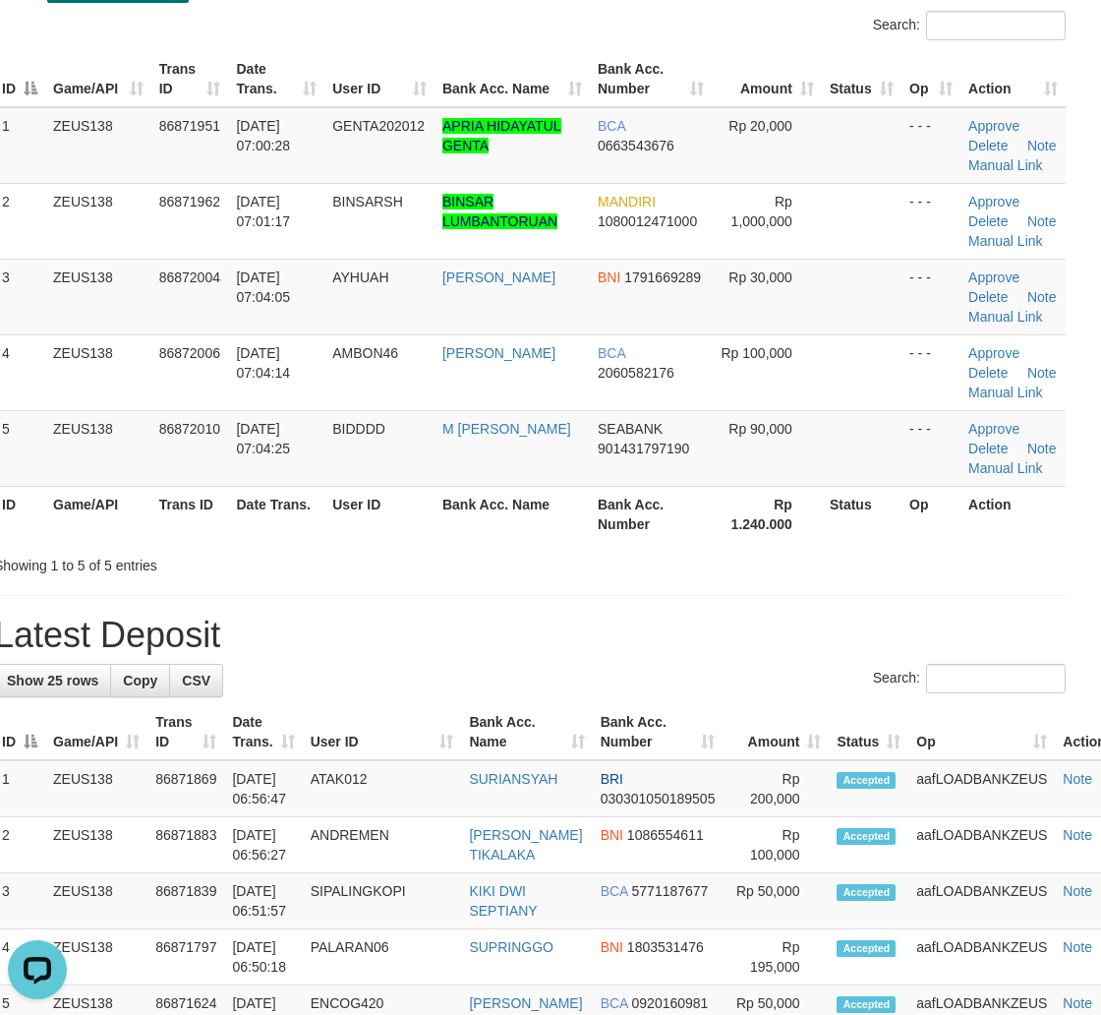
click at [817, 689] on div "Search:" at bounding box center [530, 681] width 1072 height 34
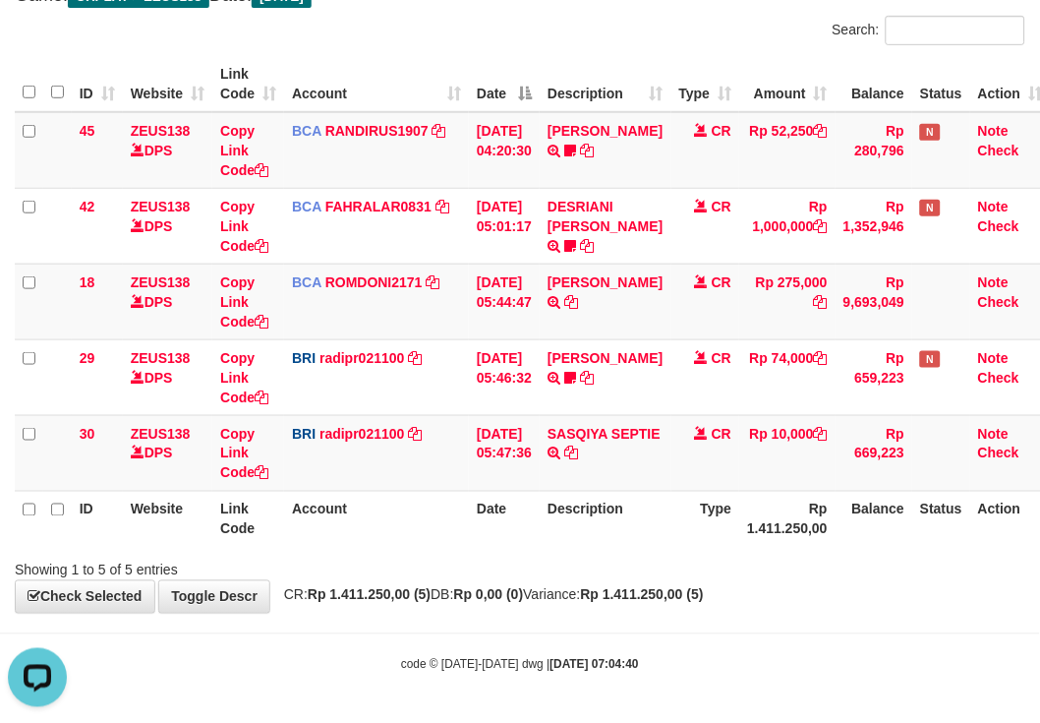
click at [500, 41] on div "Search:" at bounding box center [520, 33] width 1040 height 34
drag, startPoint x: 349, startPoint y: 555, endPoint x: 1, endPoint y: 421, distance: 372.9
click at [331, 553] on div "Showing 1 to 5 of 5 entries" at bounding box center [217, 567] width 404 height 28
drag, startPoint x: 758, startPoint y: 276, endPoint x: 706, endPoint y: 282, distance: 52.5
click at [748, 276] on td "Rp 275,000" at bounding box center [788, 302] width 96 height 76
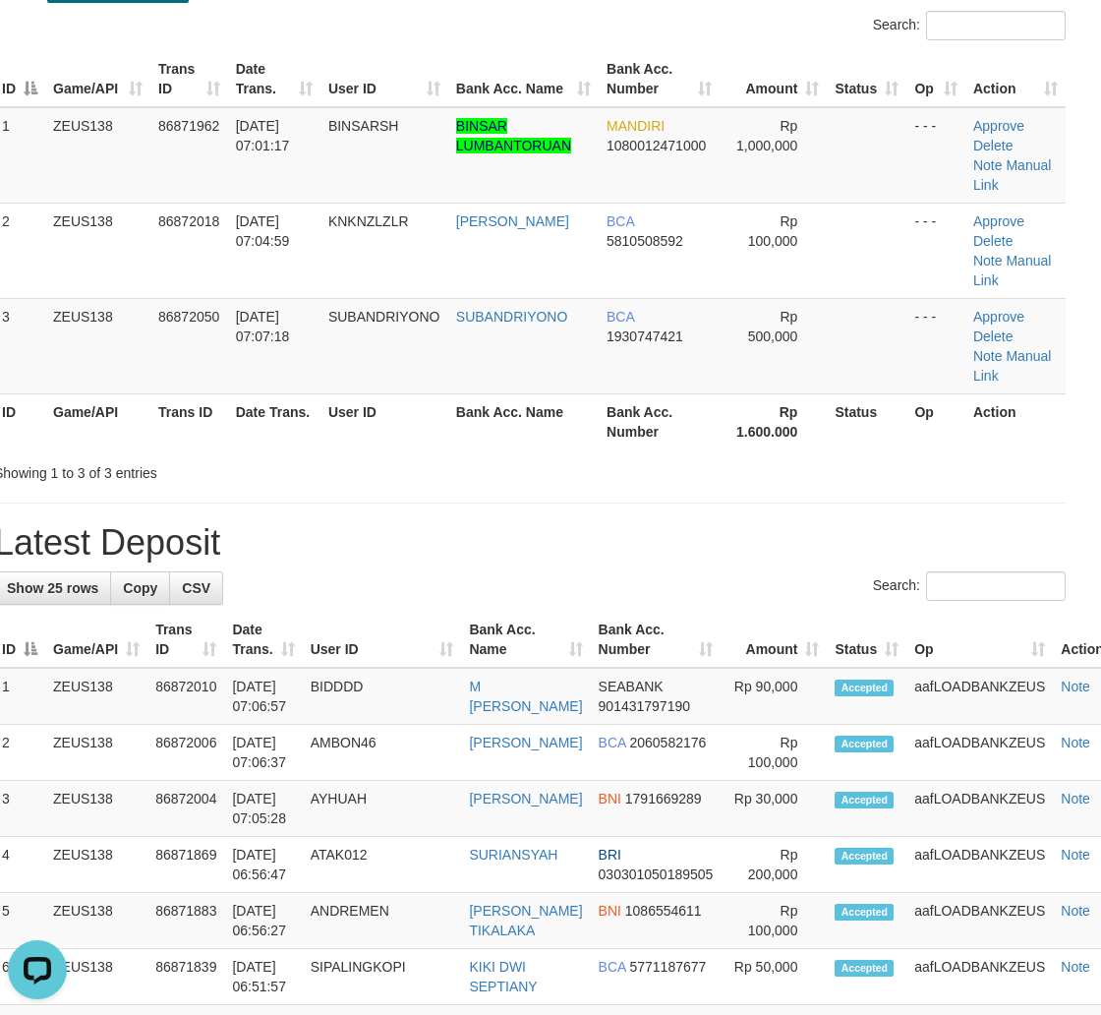
drag, startPoint x: 851, startPoint y: 508, endPoint x: 931, endPoint y: 525, distance: 82.4
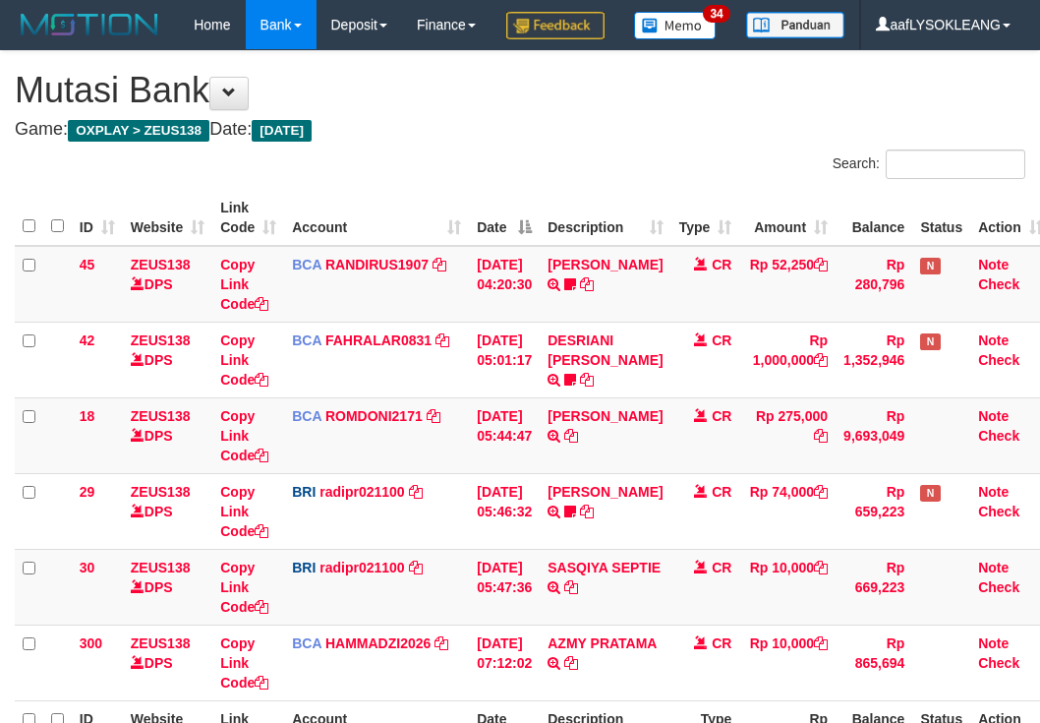
scroll to position [182, 0]
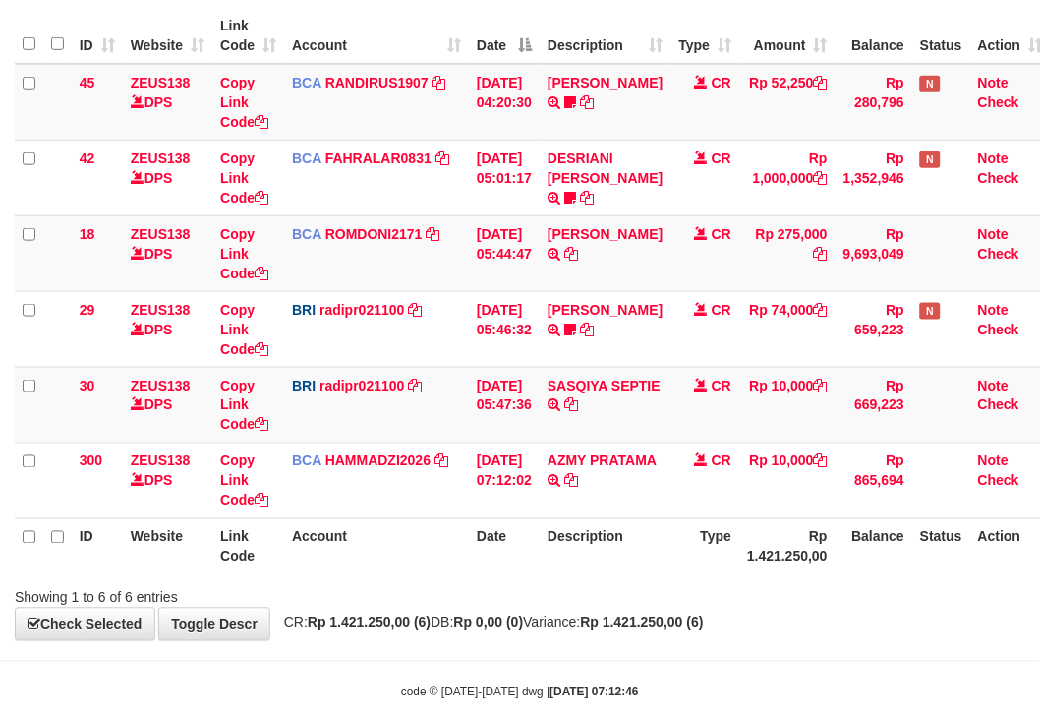
drag, startPoint x: 394, startPoint y: 249, endPoint x: 0, endPoint y: 201, distance: 397.3
click at [385, 215] on td "BCA FAHRALAR0831 DPS FAHRAL ARROHMAN mutasi_20250901_4768 | 42 mutasi_20250901_…" at bounding box center [376, 178] width 185 height 76
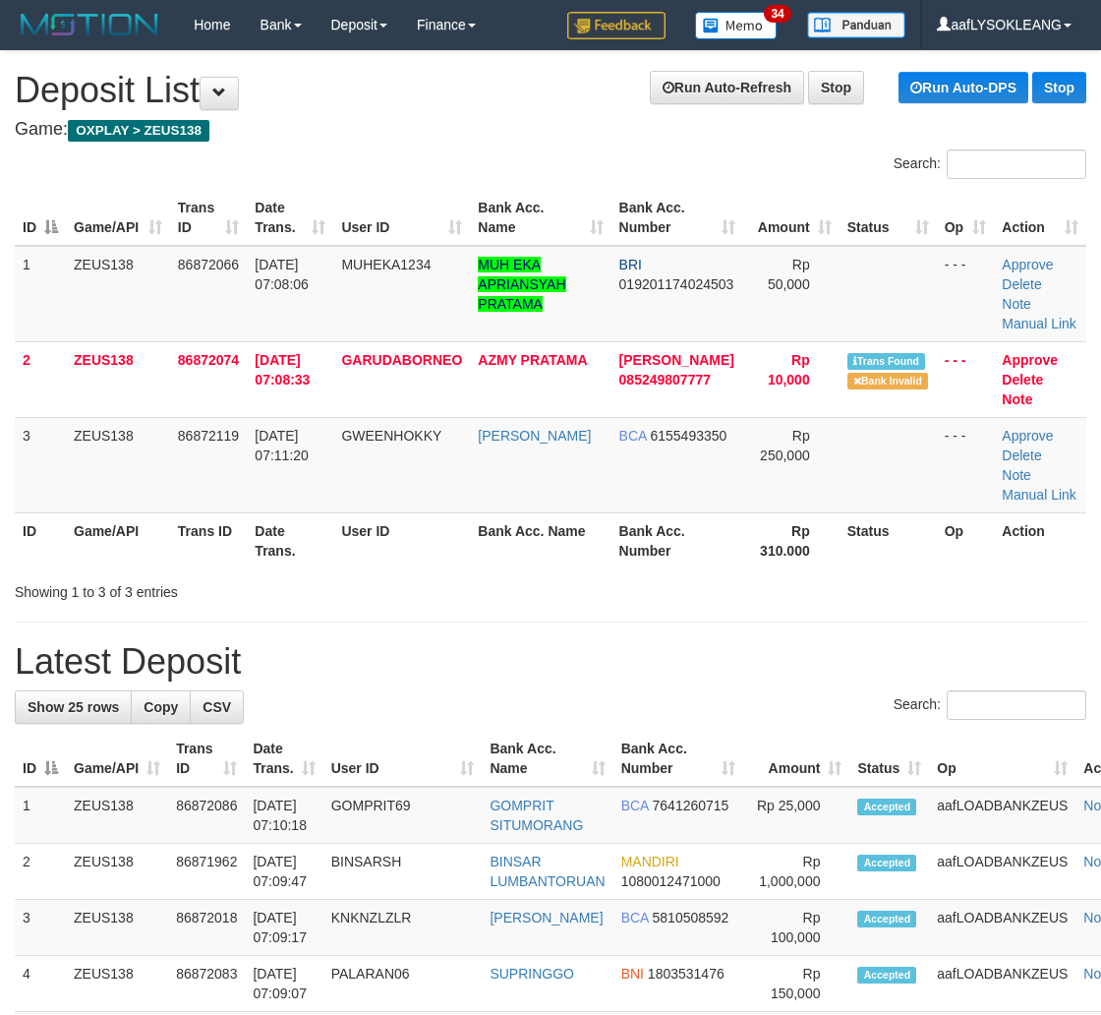
scroll to position [139, 21]
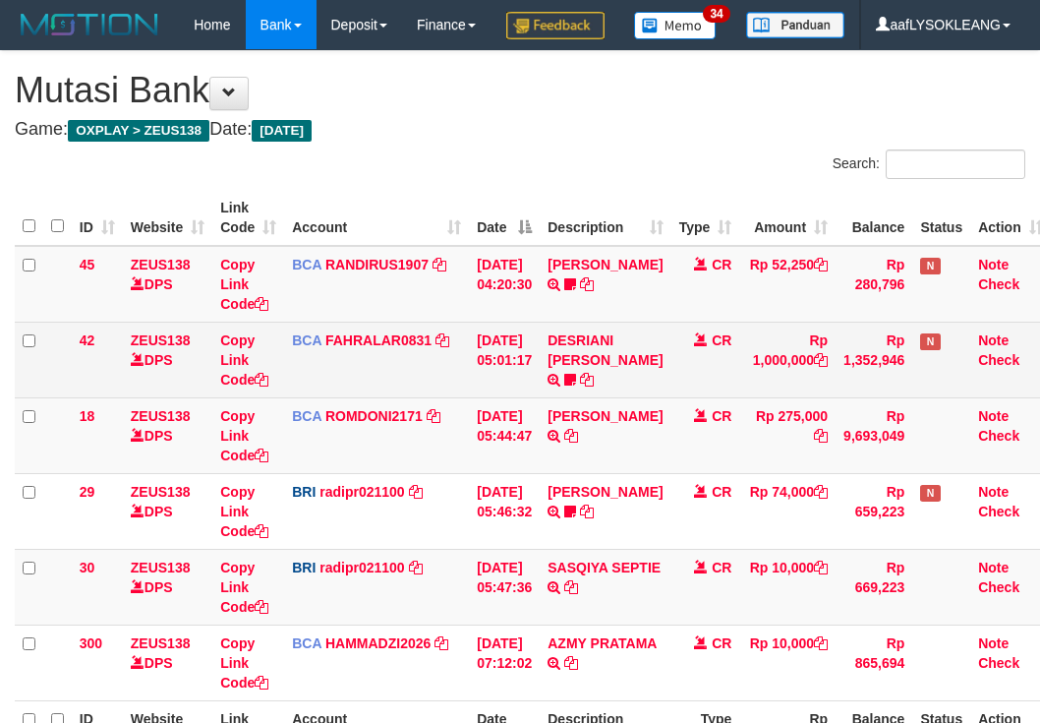
scroll to position [183, 0]
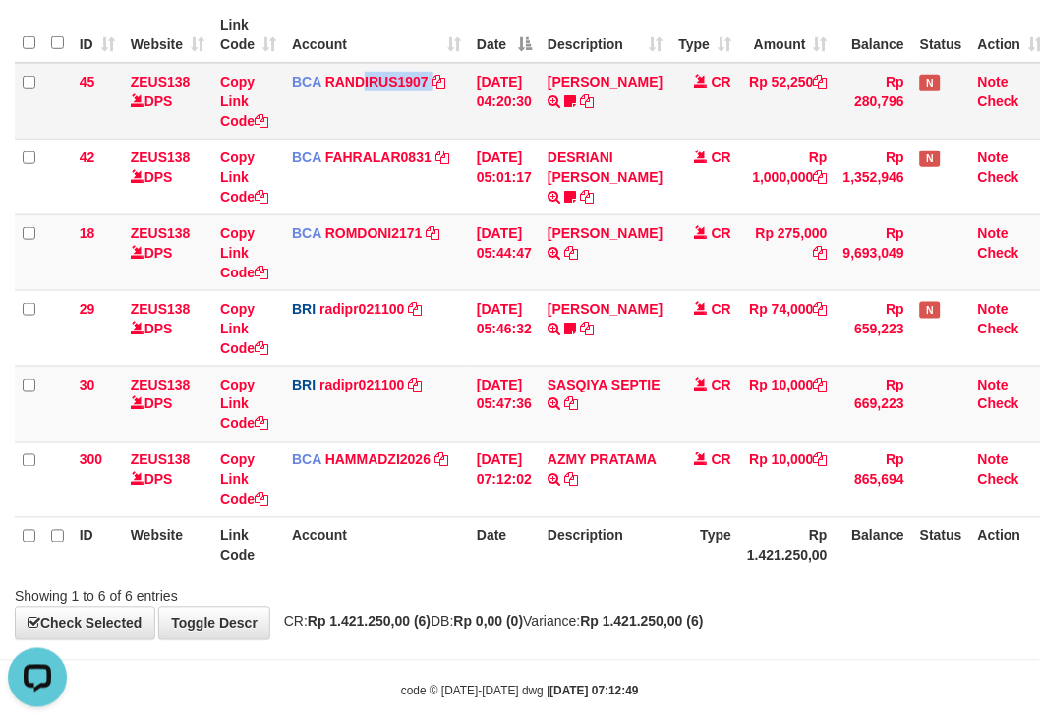
drag, startPoint x: 433, startPoint y: 178, endPoint x: 362, endPoint y: 169, distance: 71.4
click at [364, 140] on td "BCA RANDIRUS1907 DPS [PERSON_NAME] mutasi_20250901_4645 | 45 mutasi_20250901_46…" at bounding box center [376, 101] width 185 height 77
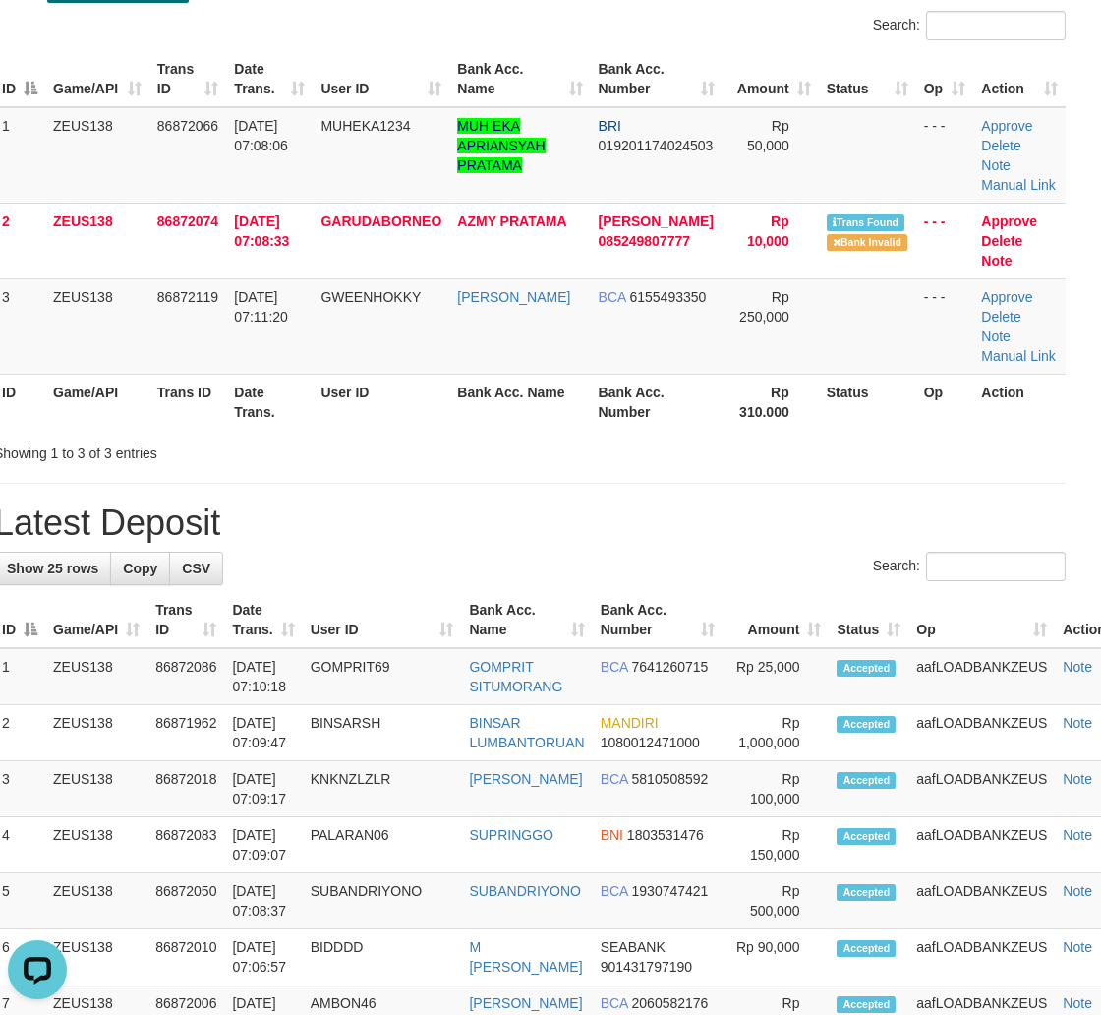
drag, startPoint x: 891, startPoint y: 528, endPoint x: 1113, endPoint y: 515, distance: 222.6
click at [924, 515] on h1 "Latest Deposit" at bounding box center [530, 523] width 1072 height 39
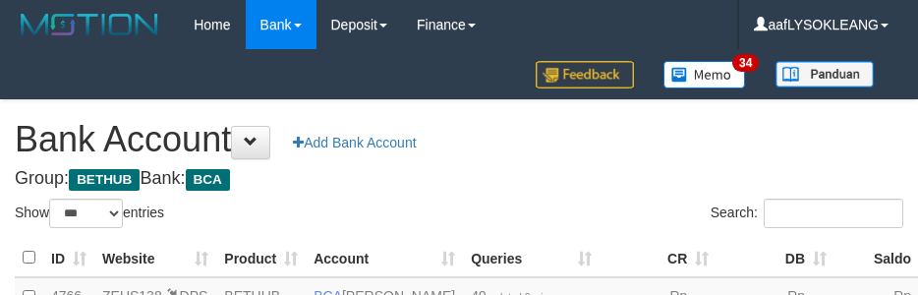
select select "***"
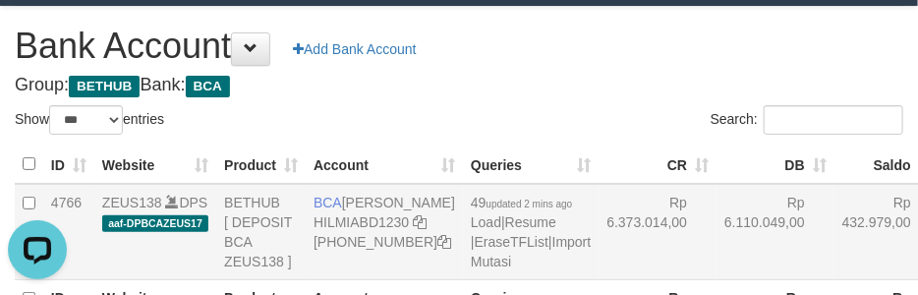
scroll to position [239, 0]
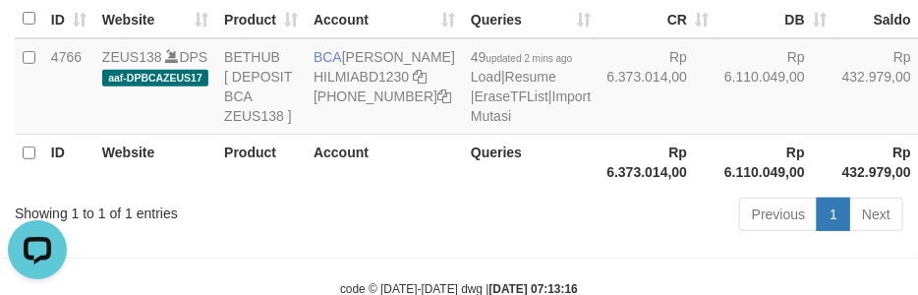
click at [717, 190] on th "Rp 6.110.049,00" at bounding box center [776, 162] width 118 height 56
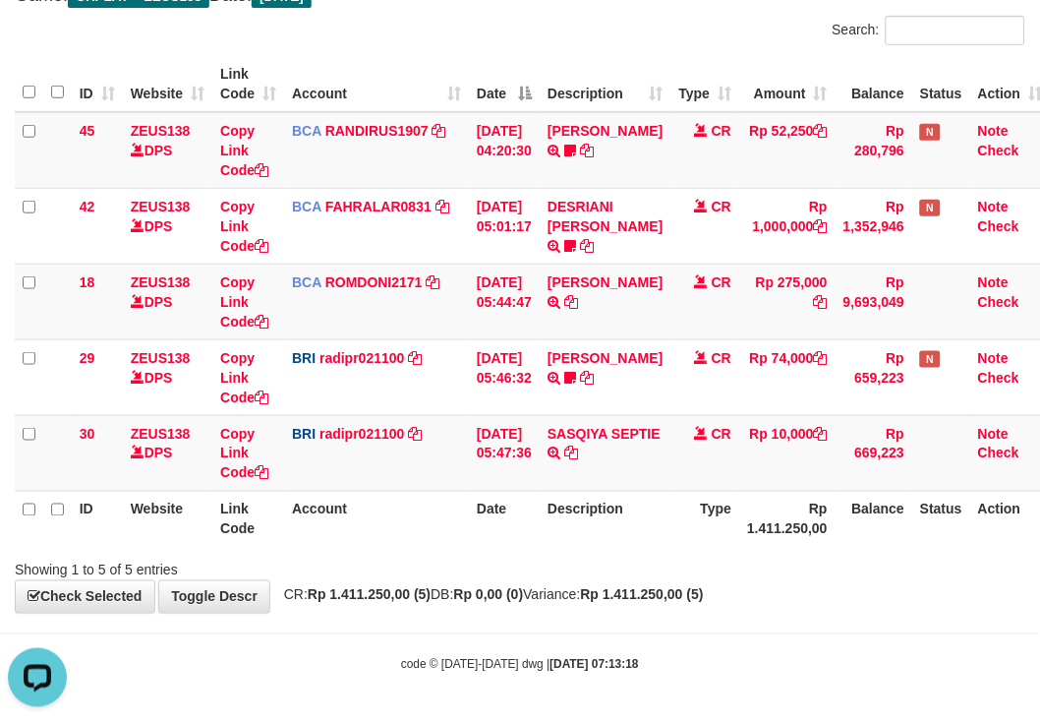
click at [543, 50] on div "Search: ID Website Link Code Account Date Description Type Amount Balance Statu…" at bounding box center [520, 298] width 1011 height 564
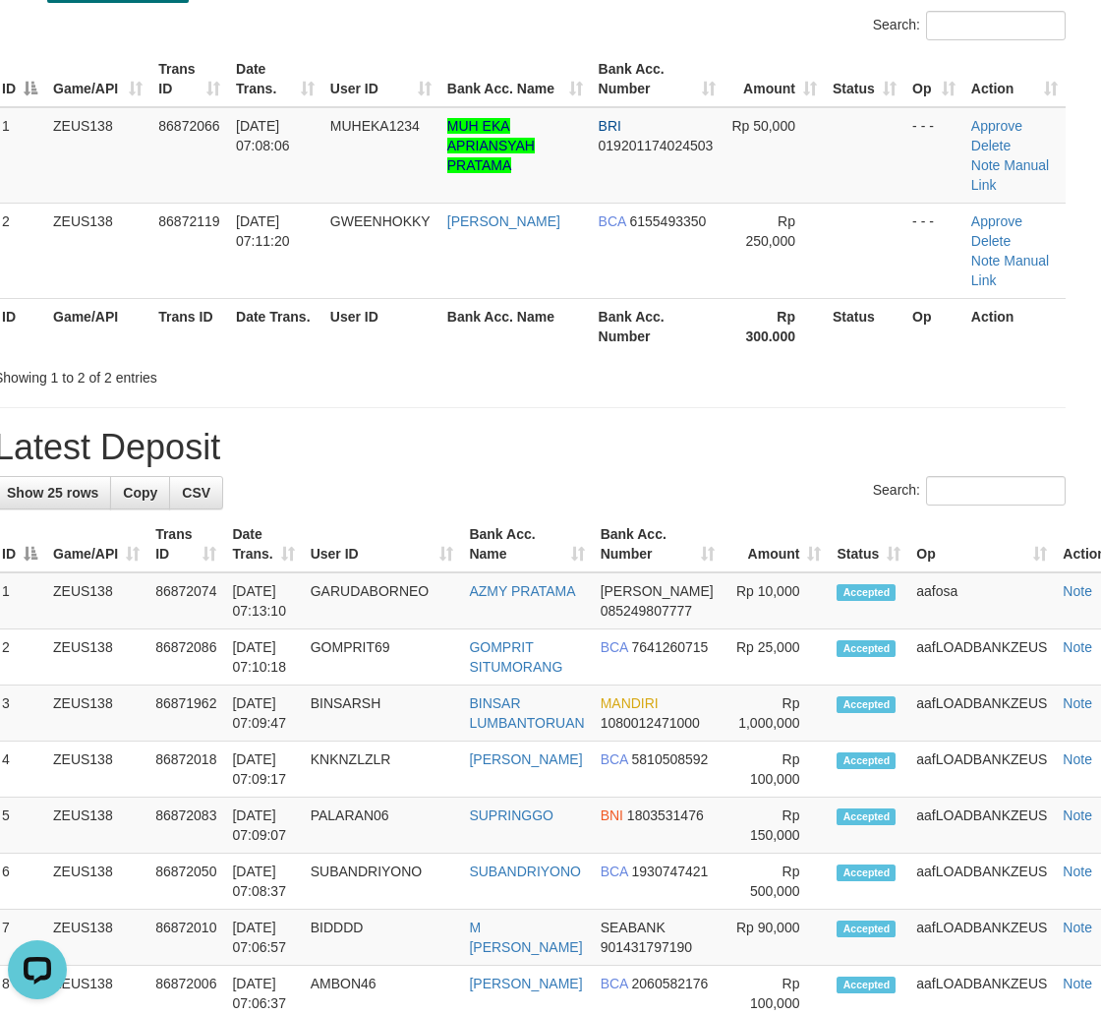
drag, startPoint x: 748, startPoint y: 390, endPoint x: 763, endPoint y: 393, distance: 15.0
click at [760, 428] on h1 "Latest Deposit" at bounding box center [530, 447] width 1072 height 39
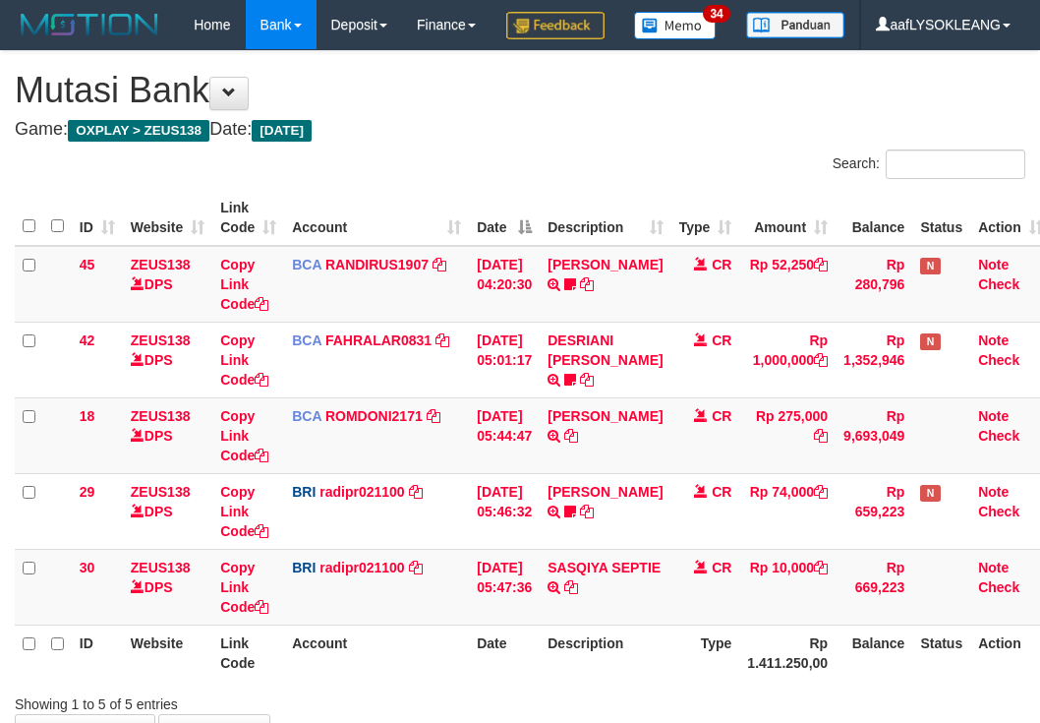
scroll to position [181, 0]
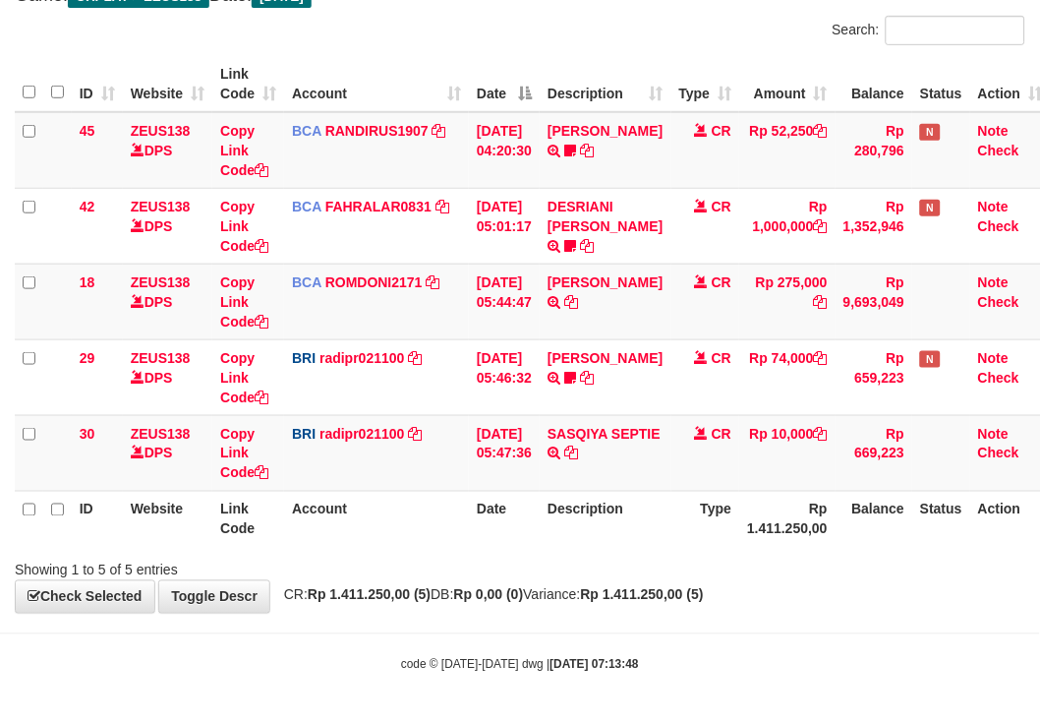
click at [418, 61] on th "Account" at bounding box center [376, 84] width 185 height 56
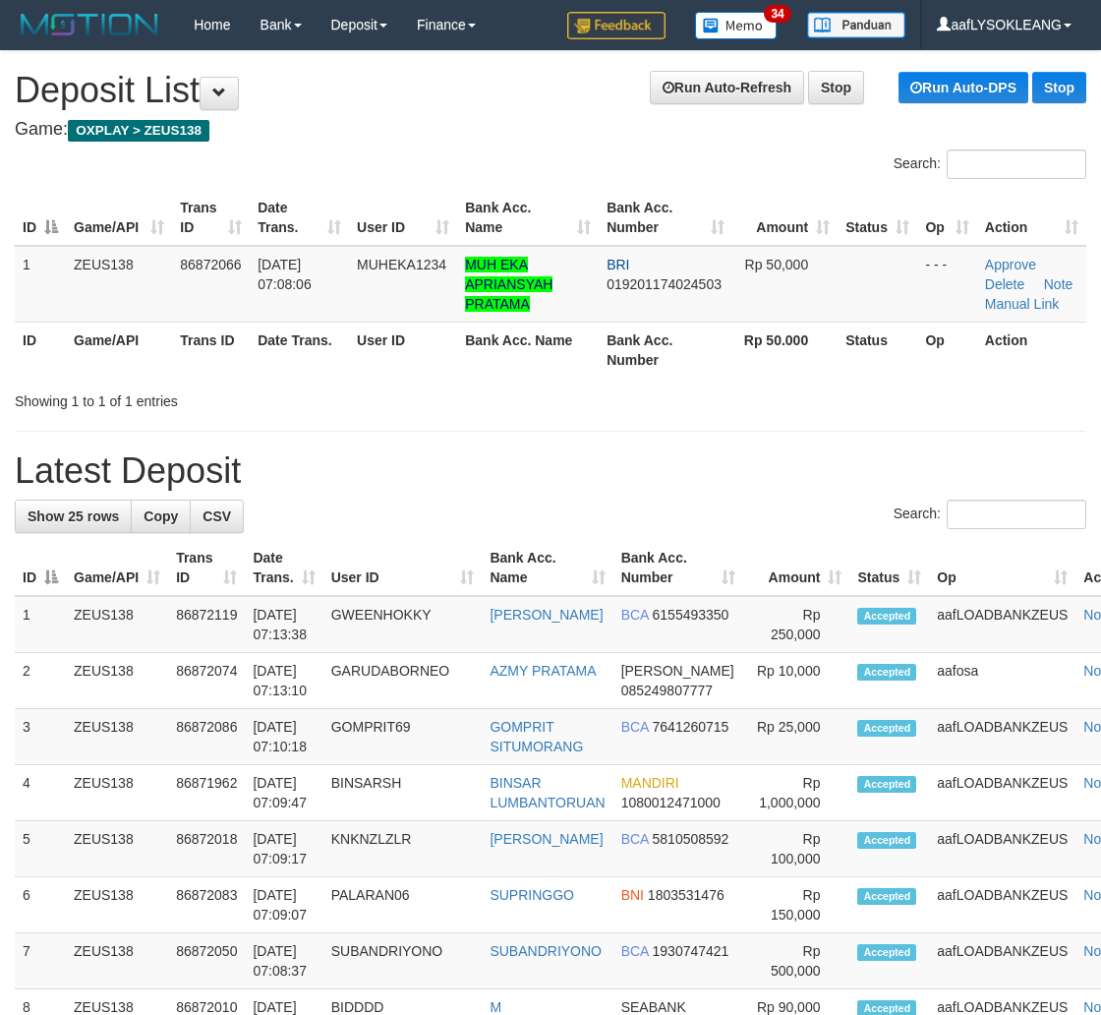
scroll to position [139, 21]
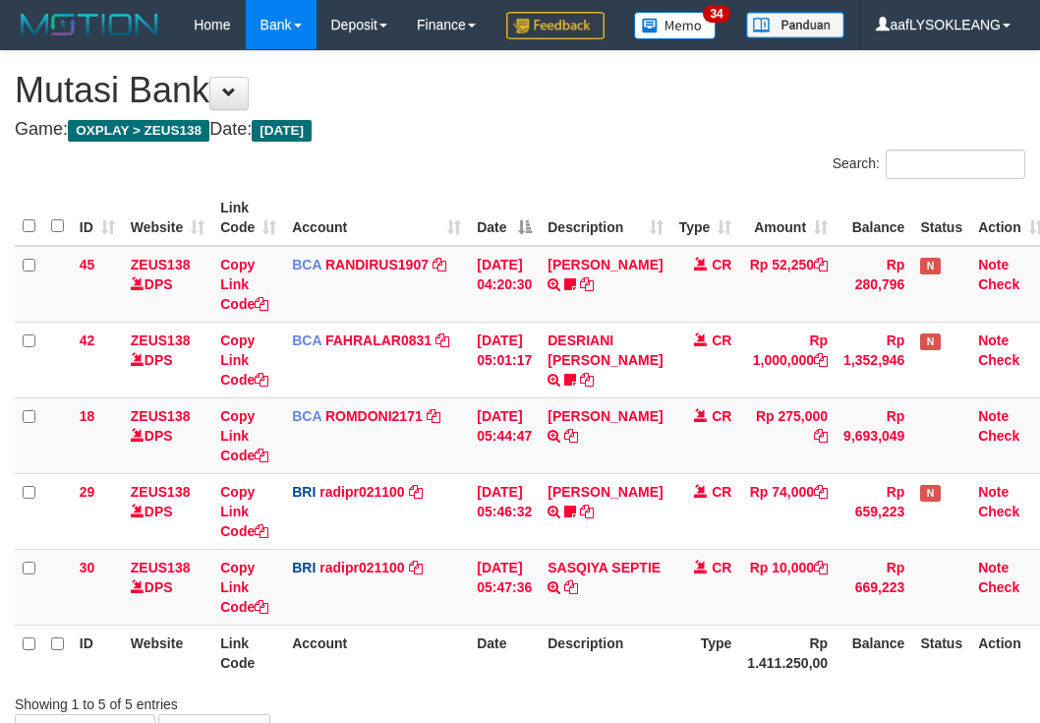
scroll to position [181, 0]
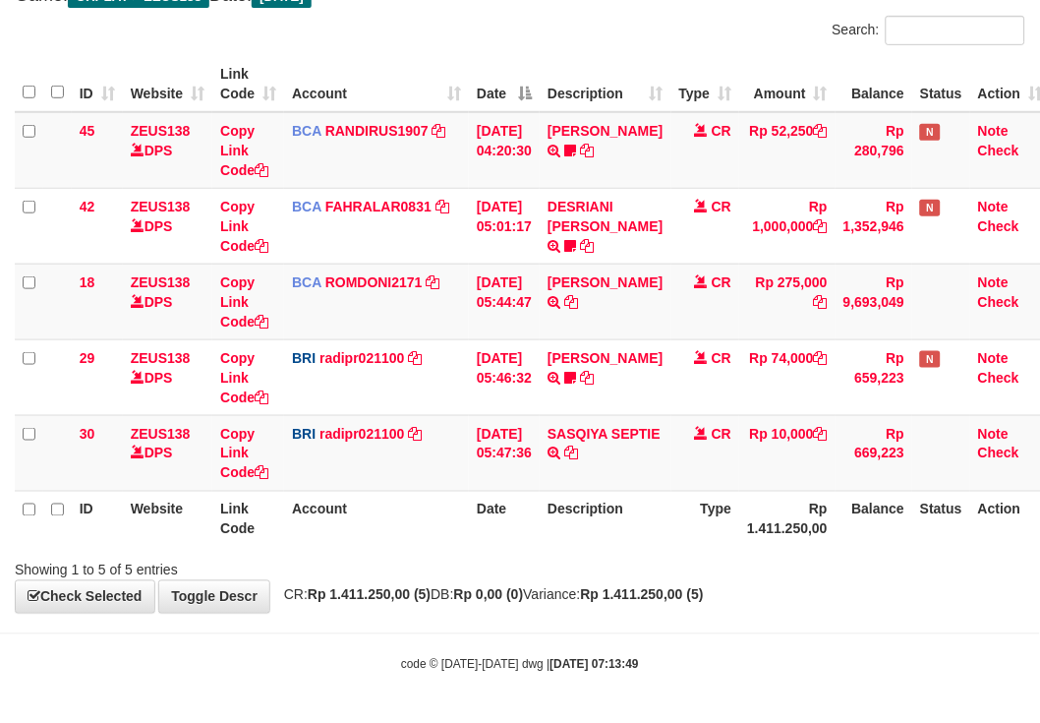
click at [480, 22] on div "Search:" at bounding box center [520, 33] width 1040 height 34
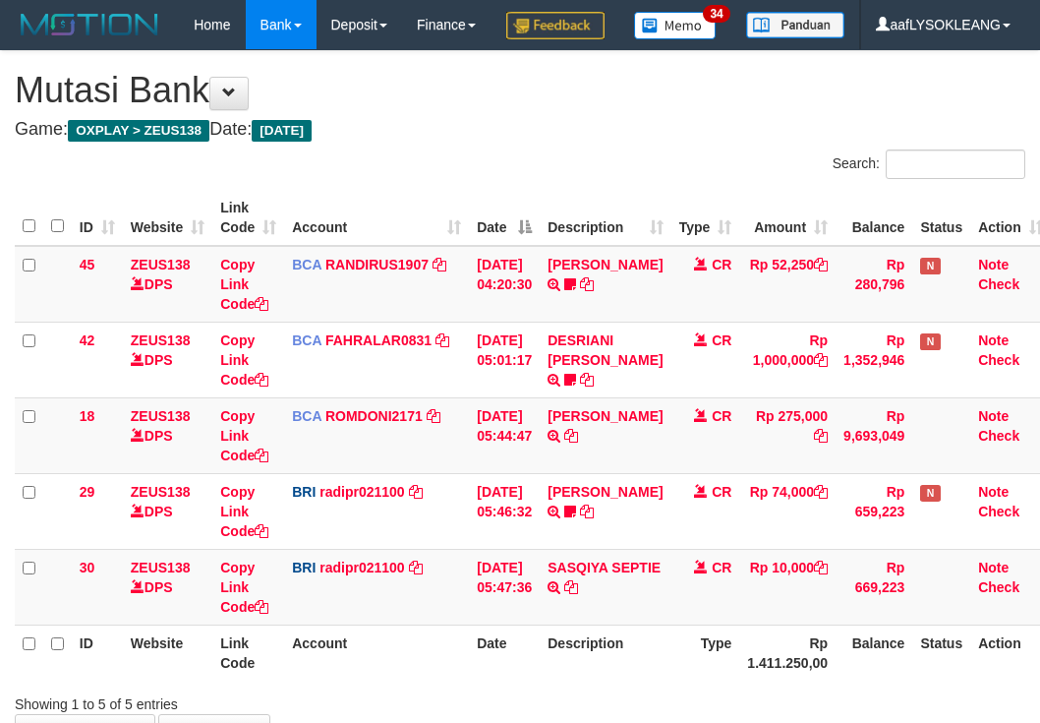
scroll to position [181, 0]
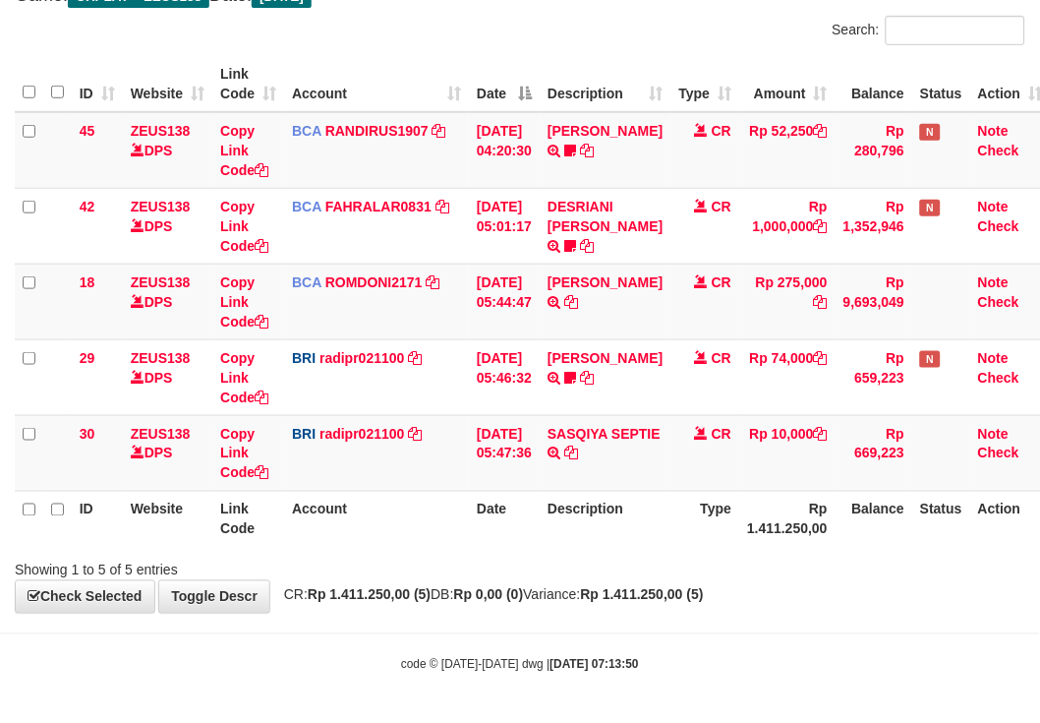
drag, startPoint x: 663, startPoint y: 504, endPoint x: 653, endPoint y: 497, distance: 12.0
click at [660, 502] on th "Description" at bounding box center [605, 519] width 131 height 56
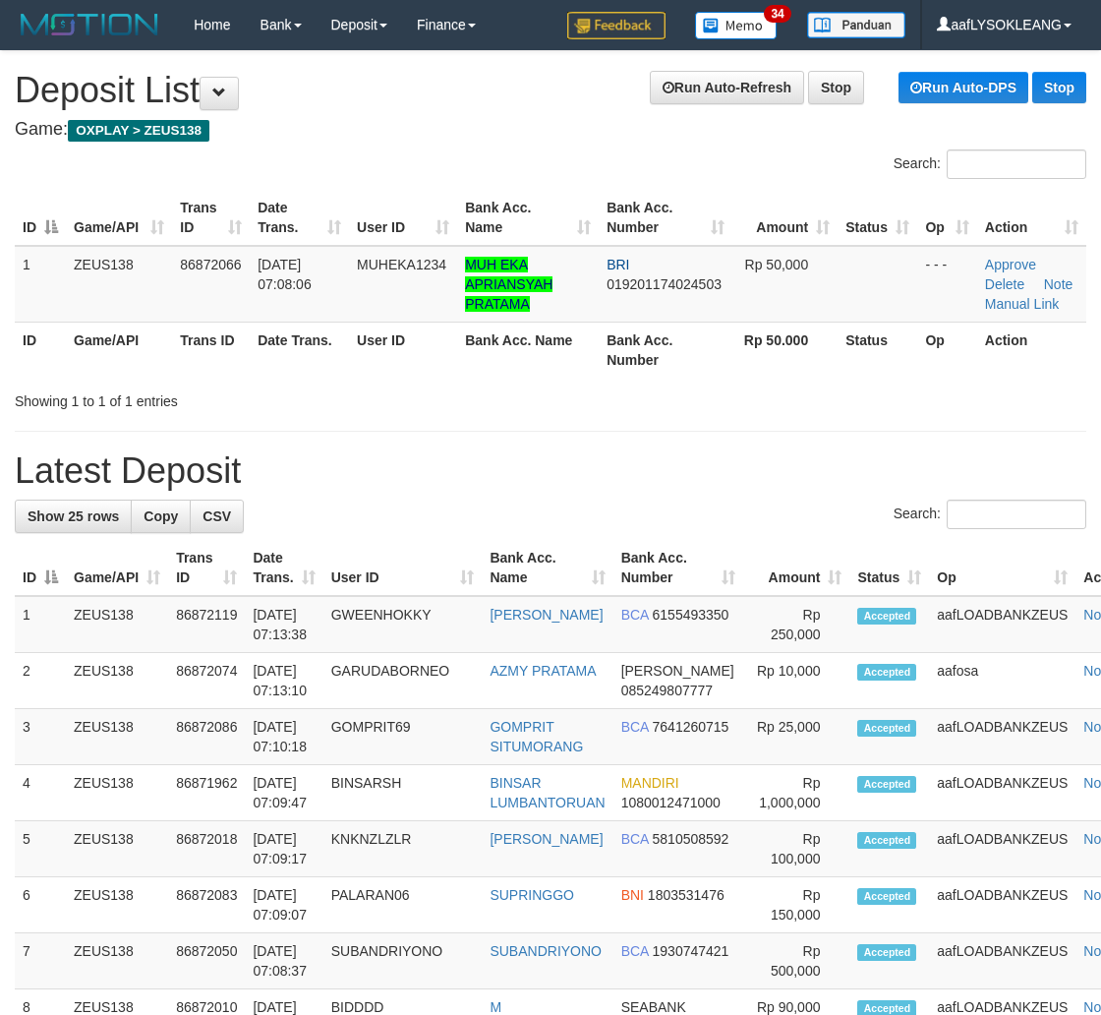
scroll to position [139, 21]
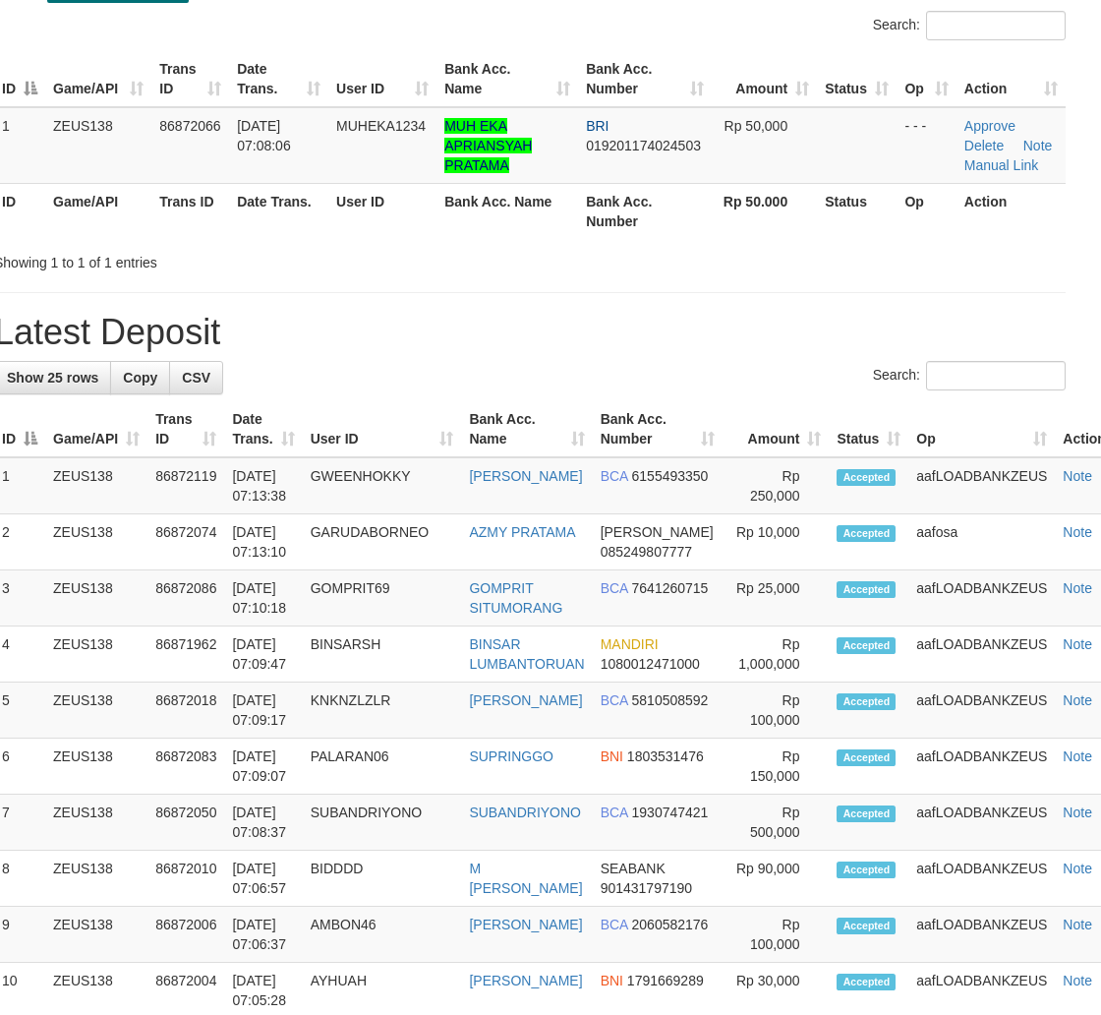
drag, startPoint x: 745, startPoint y: 273, endPoint x: 970, endPoint y: 371, distance: 244.4
click at [751, 277] on div "**********" at bounding box center [529, 951] width 1101 height 2078
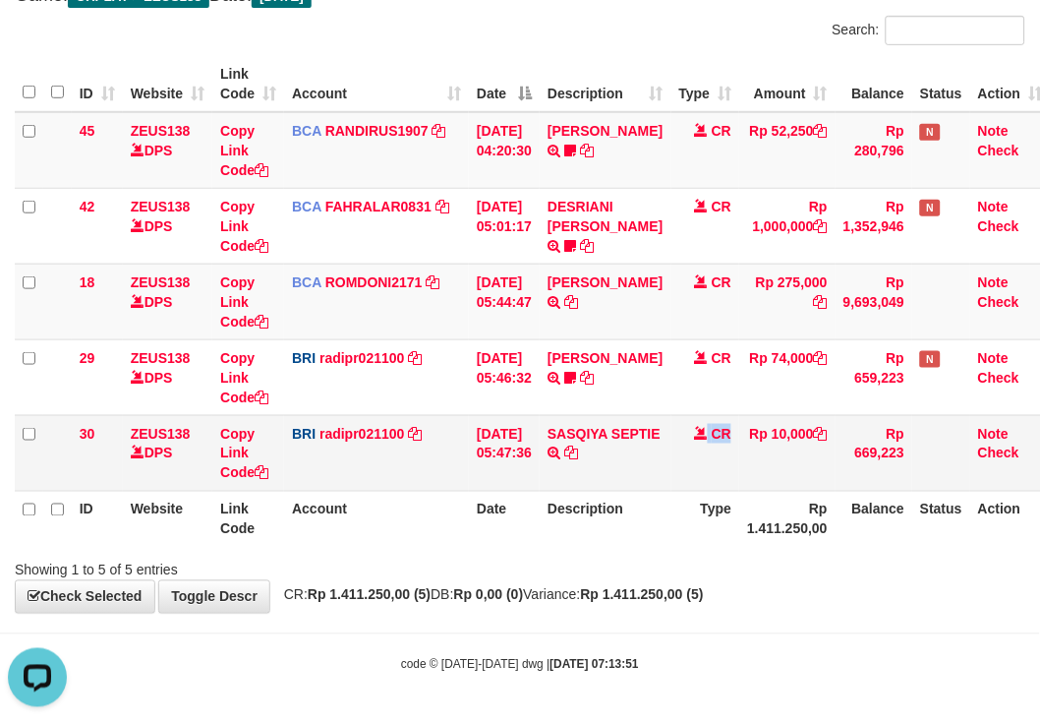
drag, startPoint x: 696, startPoint y: 457, endPoint x: 659, endPoint y: 450, distance: 38.0
click at [693, 457] on td "CR" at bounding box center [706, 453] width 69 height 76
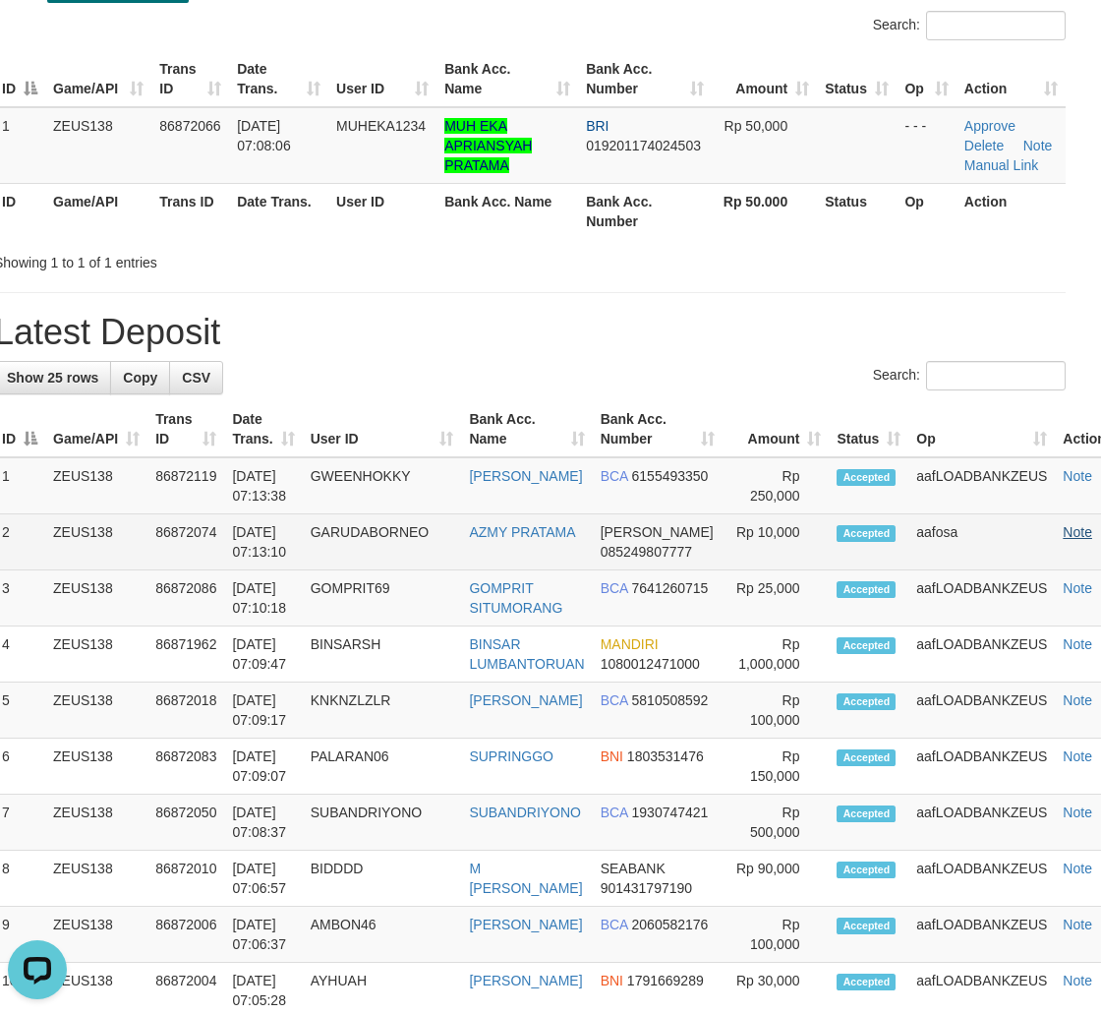
drag, startPoint x: 837, startPoint y: 499, endPoint x: 1090, endPoint y: 529, distance: 254.6
click at [865, 499] on td "Accepted" at bounding box center [869, 485] width 80 height 57
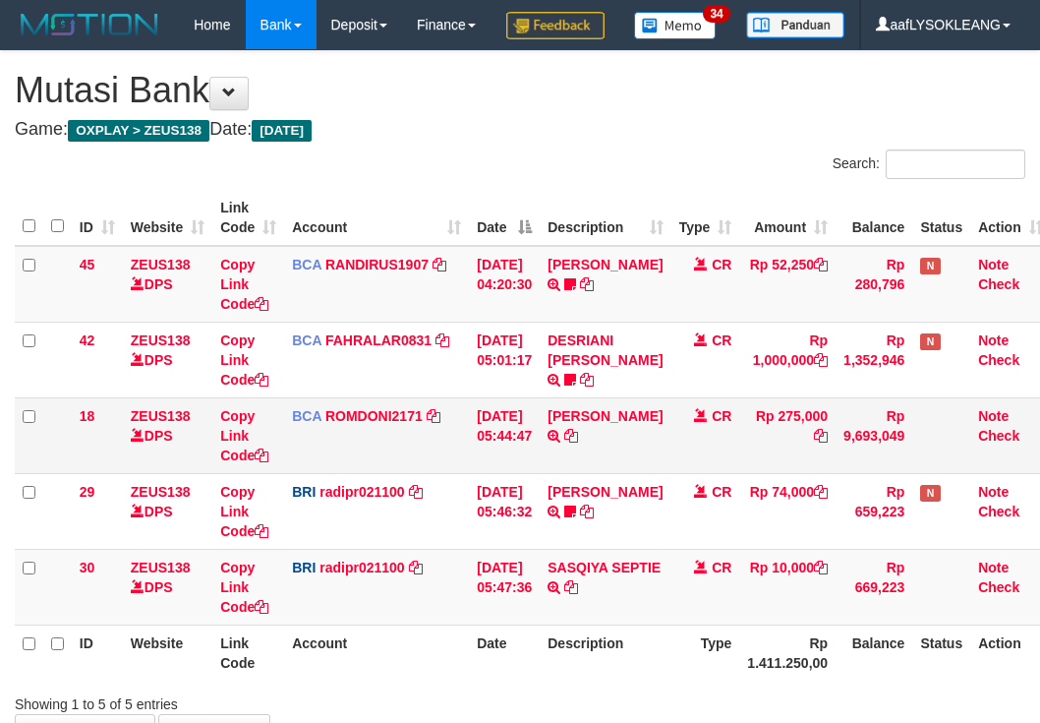
scroll to position [181, 0]
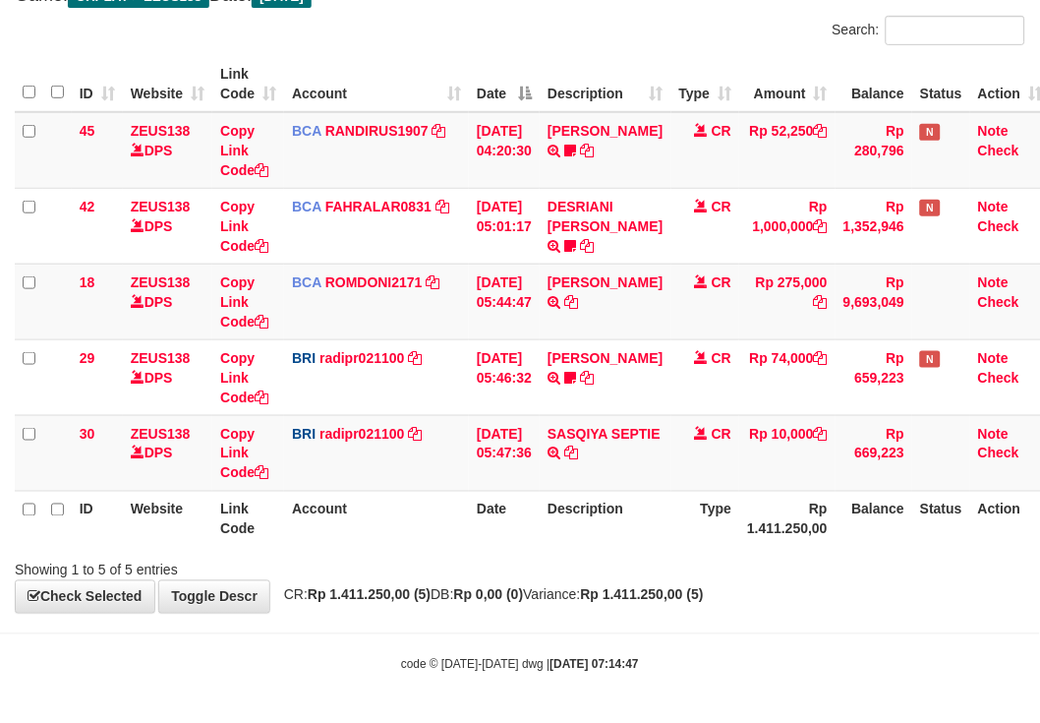
drag, startPoint x: 527, startPoint y: 303, endPoint x: 1047, endPoint y: 311, distance: 520.3
click at [575, 308] on tr "18 ZEUS138 DPS Copy Link Code BCA ROMDONI2171 DPS ROMDONI mutasi_20250901_3611 …" at bounding box center [533, 302] width 1037 height 76
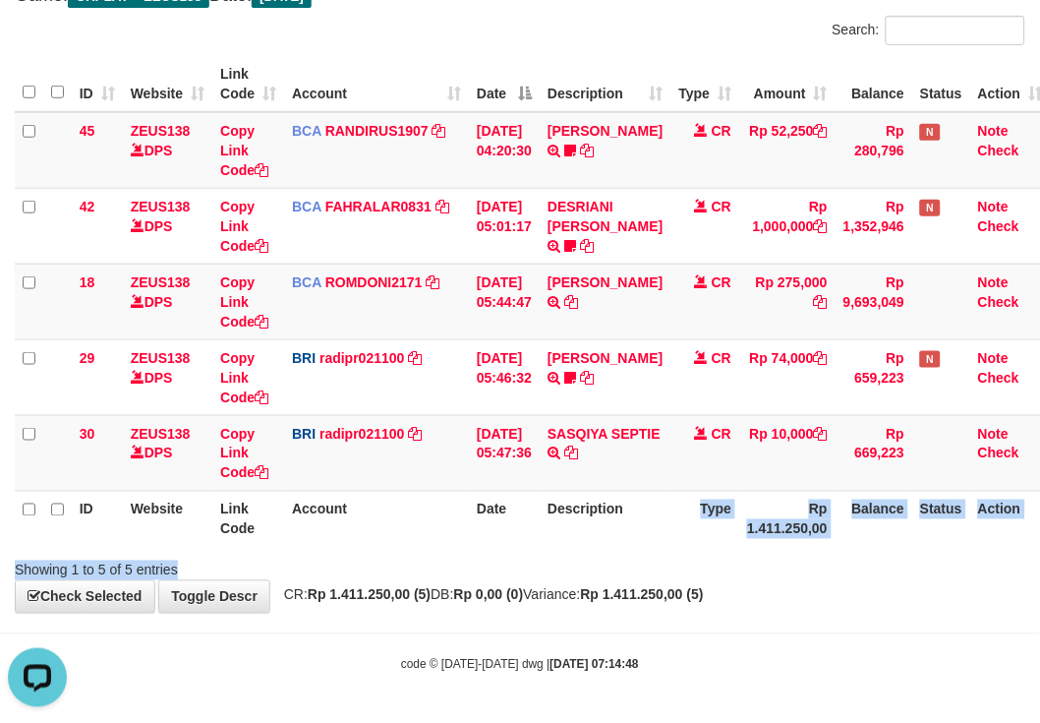
drag, startPoint x: 663, startPoint y: 544, endPoint x: 41, endPoint y: 326, distance: 658.7
click at [656, 541] on div "Search: ID Website Link Code Account Date Description Type Amount Balance Statu…" at bounding box center [520, 298] width 1011 height 564
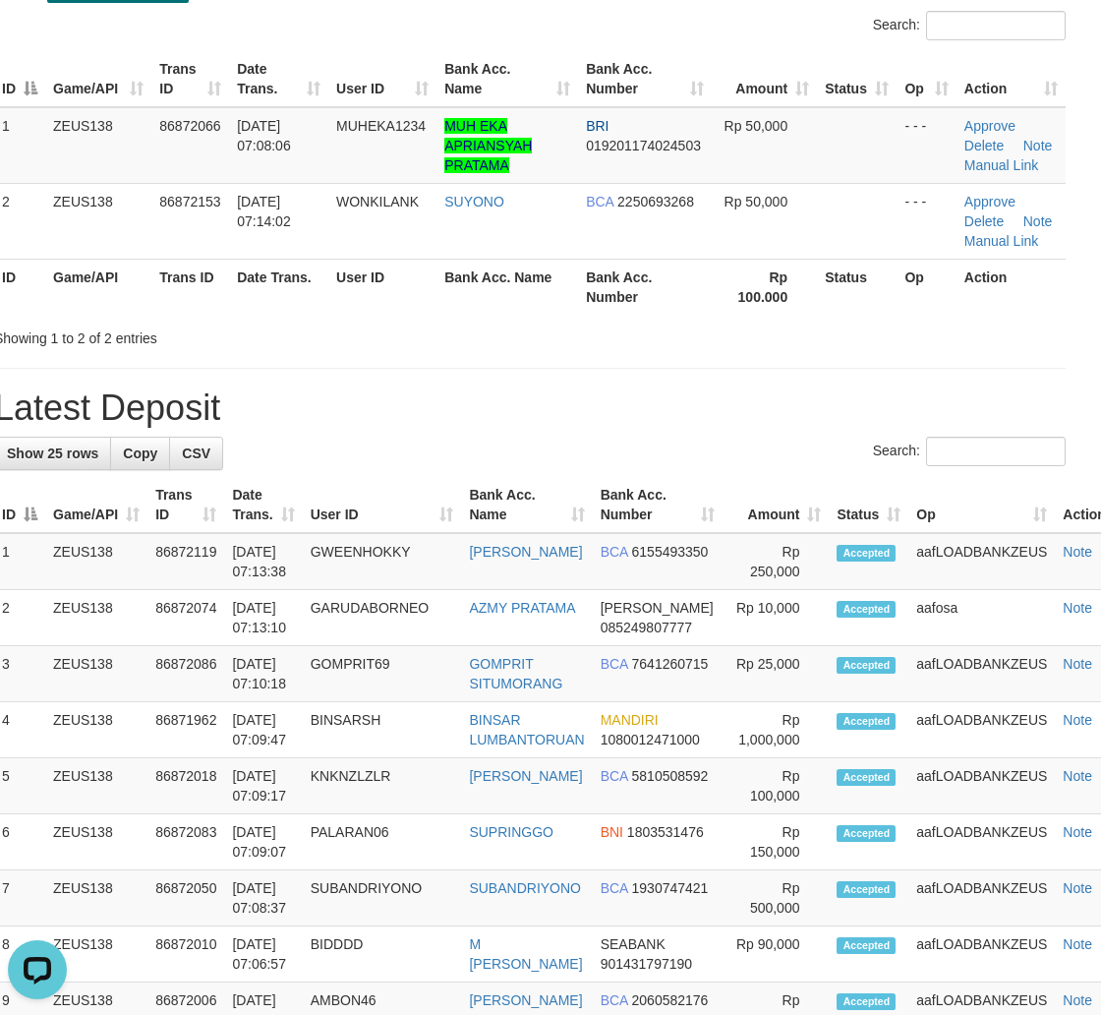
click at [699, 444] on div "**********" at bounding box center [529, 989] width 1101 height 2154
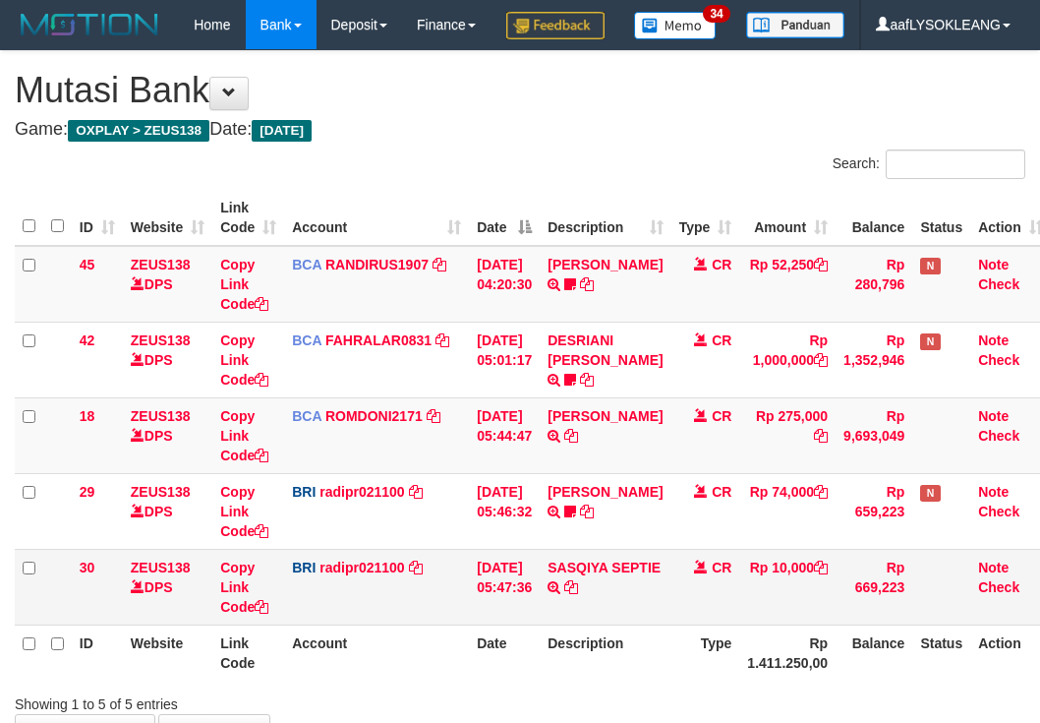
scroll to position [181, 0]
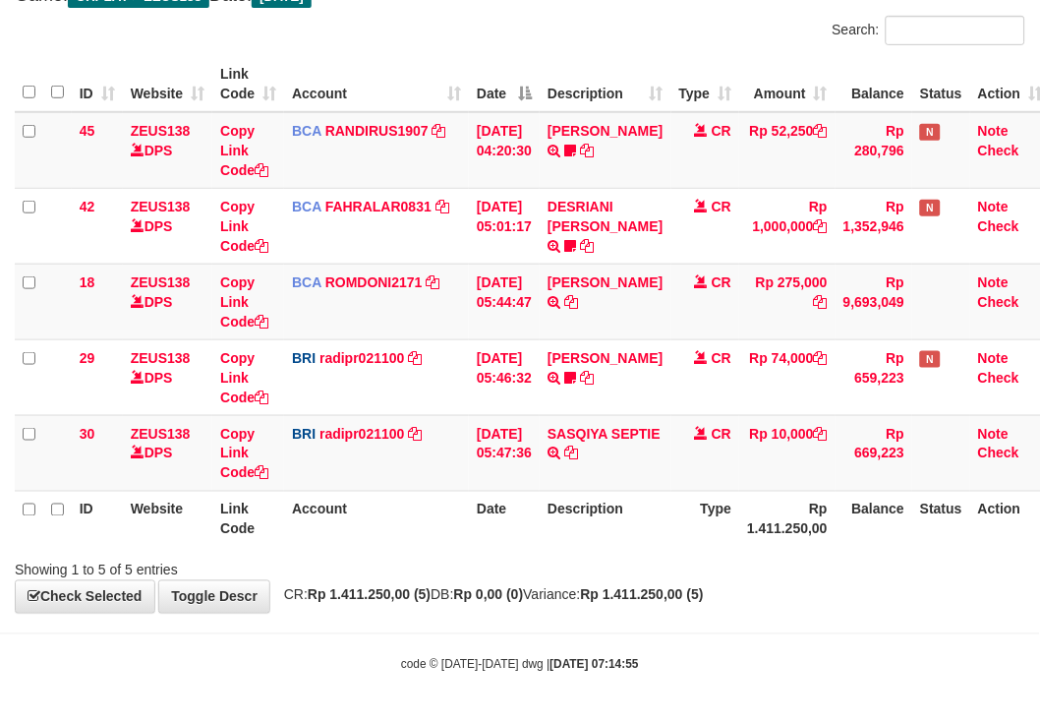
drag, startPoint x: 622, startPoint y: 538, endPoint x: 1, endPoint y: 321, distance: 658.4
click at [584, 521] on th "Description" at bounding box center [605, 519] width 131 height 56
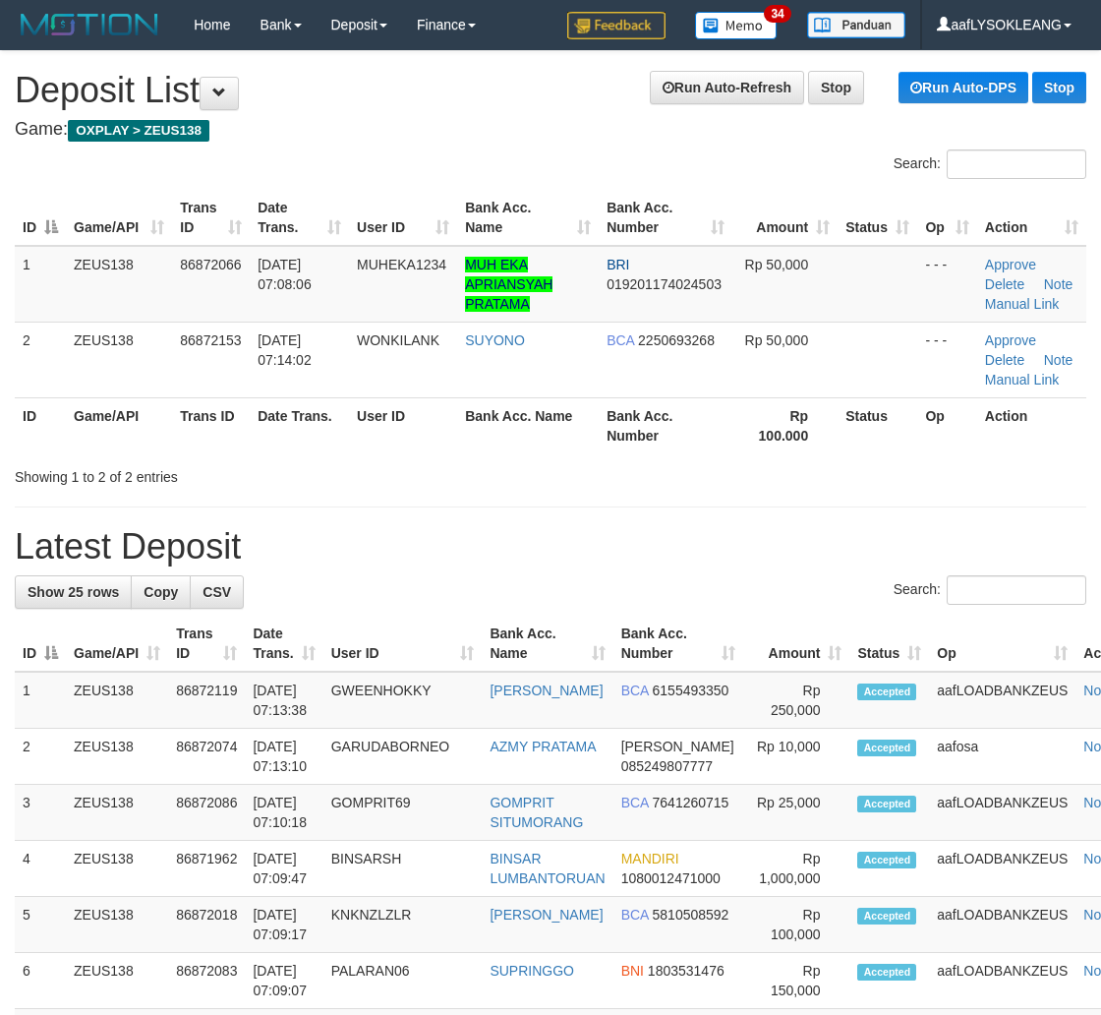
scroll to position [139, 21]
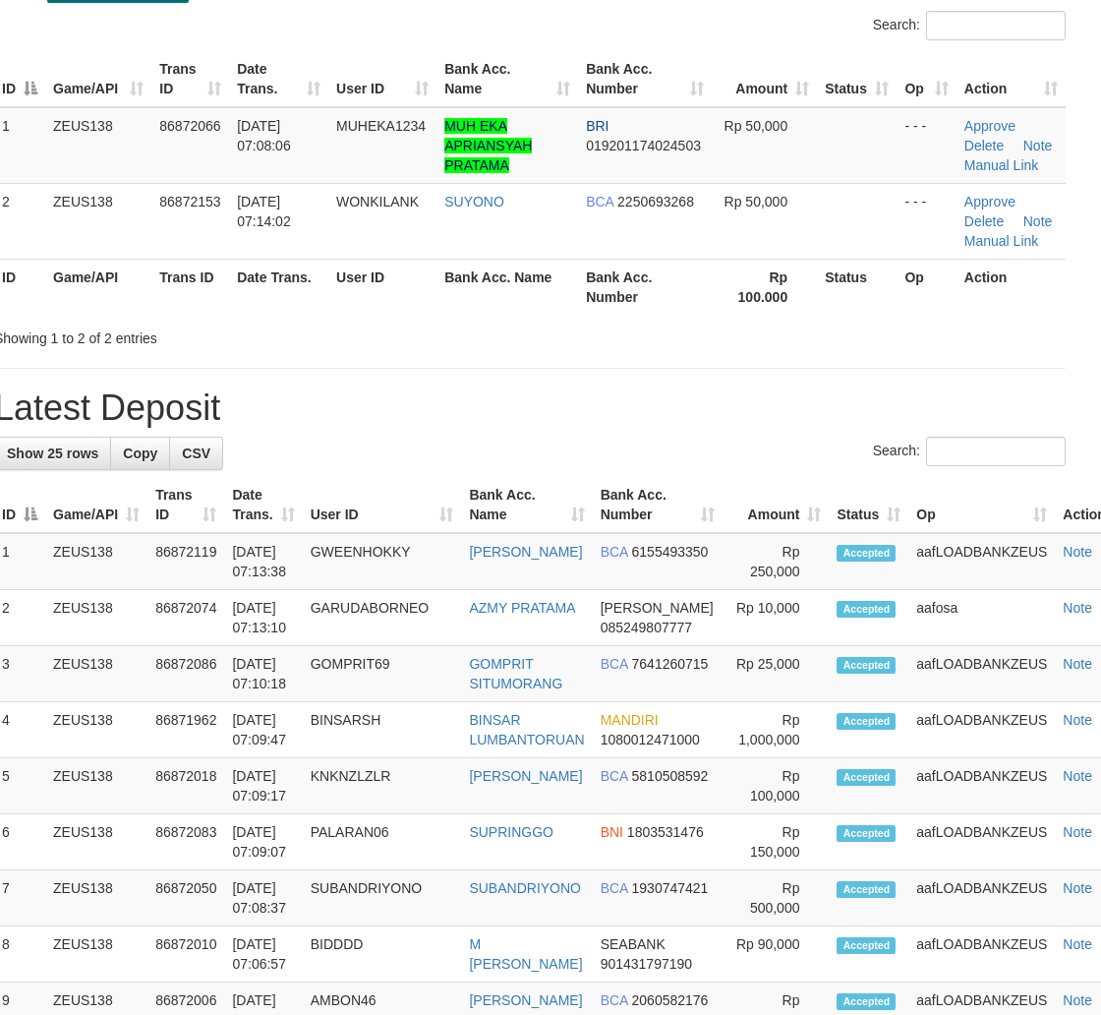
click at [675, 381] on div "**********" at bounding box center [529, 989] width 1101 height 2154
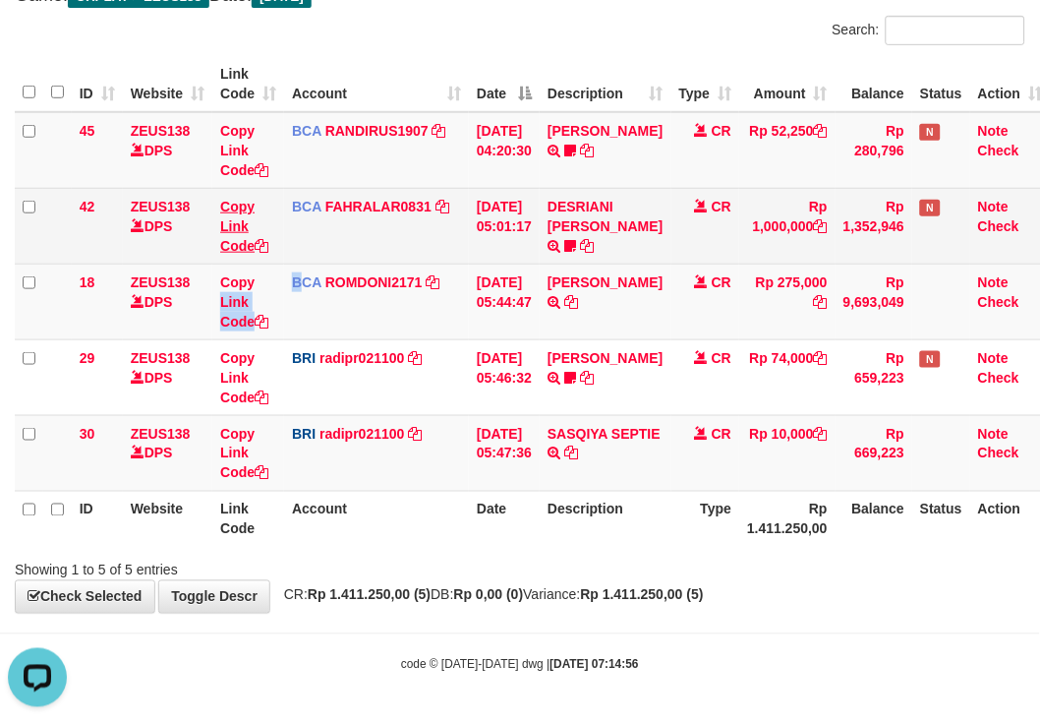
drag, startPoint x: 299, startPoint y: 288, endPoint x: 220, endPoint y: 247, distance: 88.9
click at [276, 281] on tr "18 ZEUS138 DPS Copy Link Code BCA ROMDONI2171 DPS ROMDONI mutasi_20250901_3611 …" at bounding box center [533, 302] width 1037 height 76
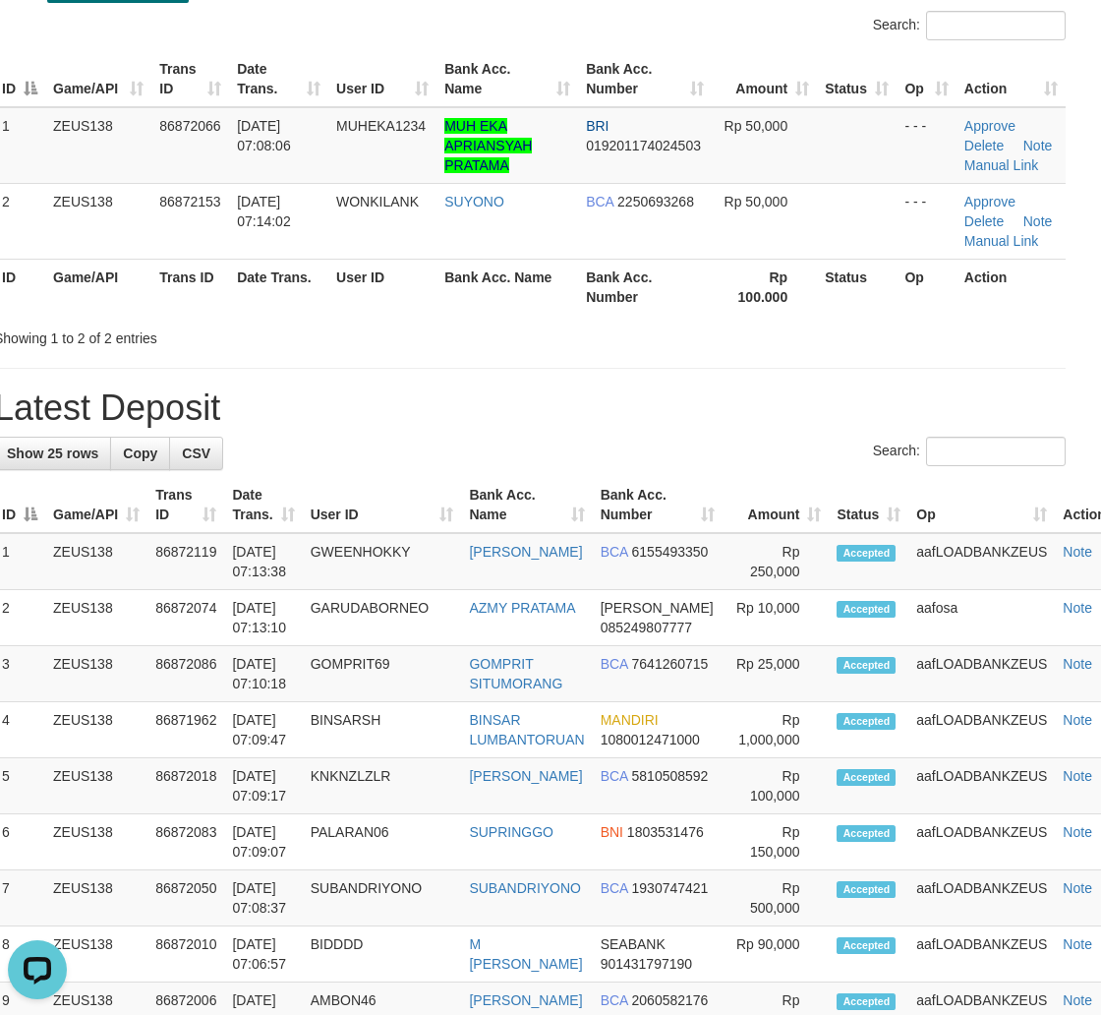
drag, startPoint x: 601, startPoint y: 483, endPoint x: 749, endPoint y: 500, distance: 149.4
click at [601, 482] on th "Bank Acc. Number" at bounding box center [658, 505] width 131 height 56
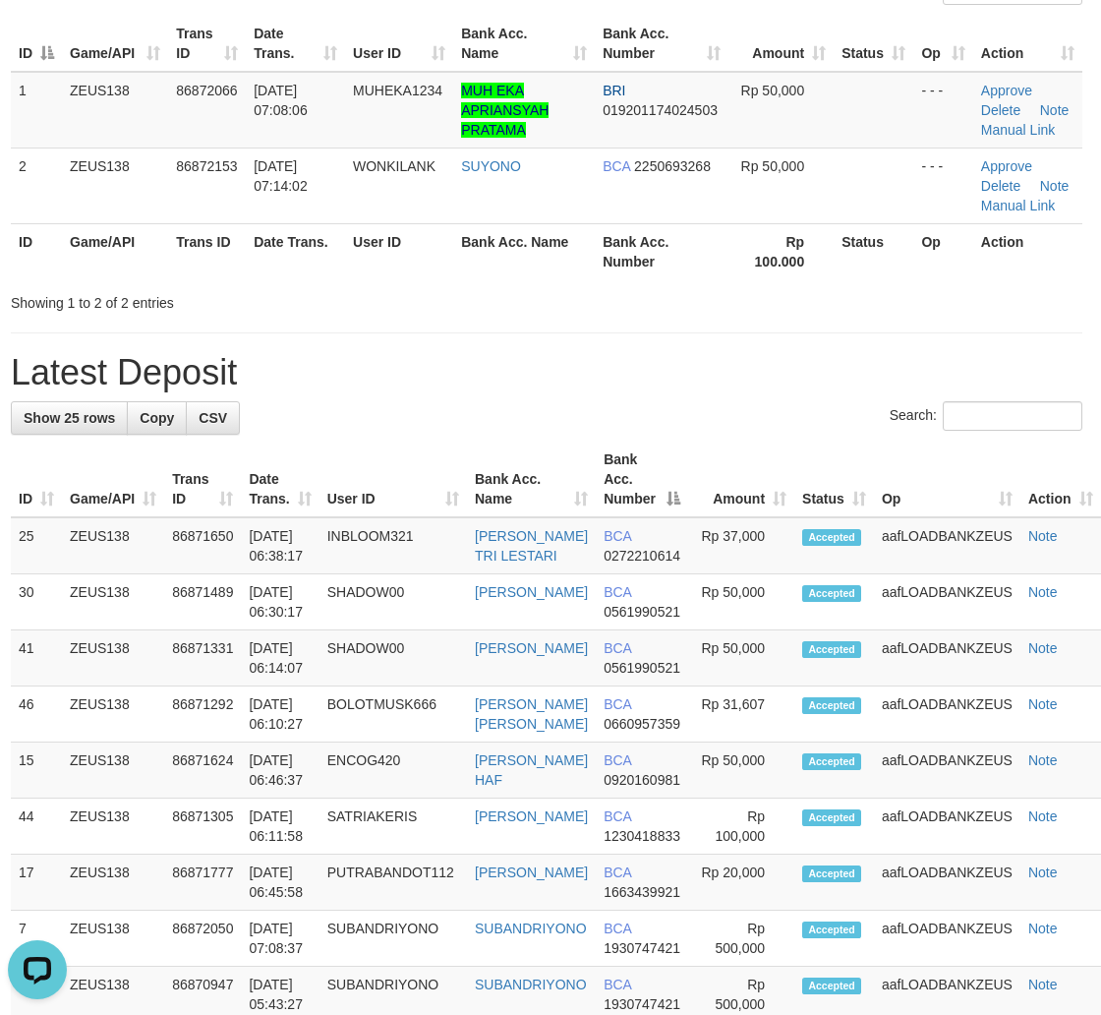
drag, startPoint x: 502, startPoint y: 341, endPoint x: 543, endPoint y: 334, distance: 41.9
click at [532, 335] on div "**********" at bounding box center [546, 963] width 1101 height 2173
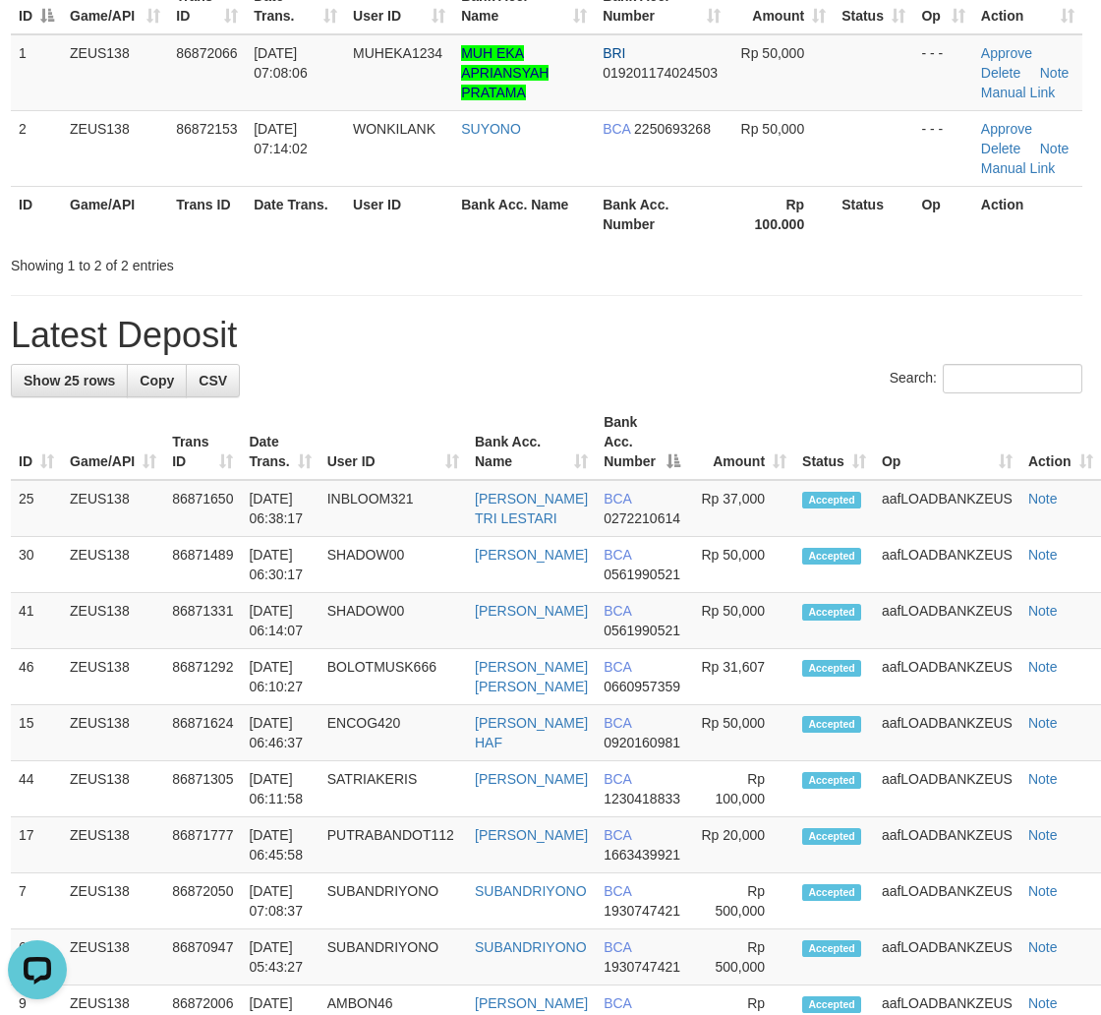
click at [748, 393] on div "Search:" at bounding box center [547, 381] width 1072 height 34
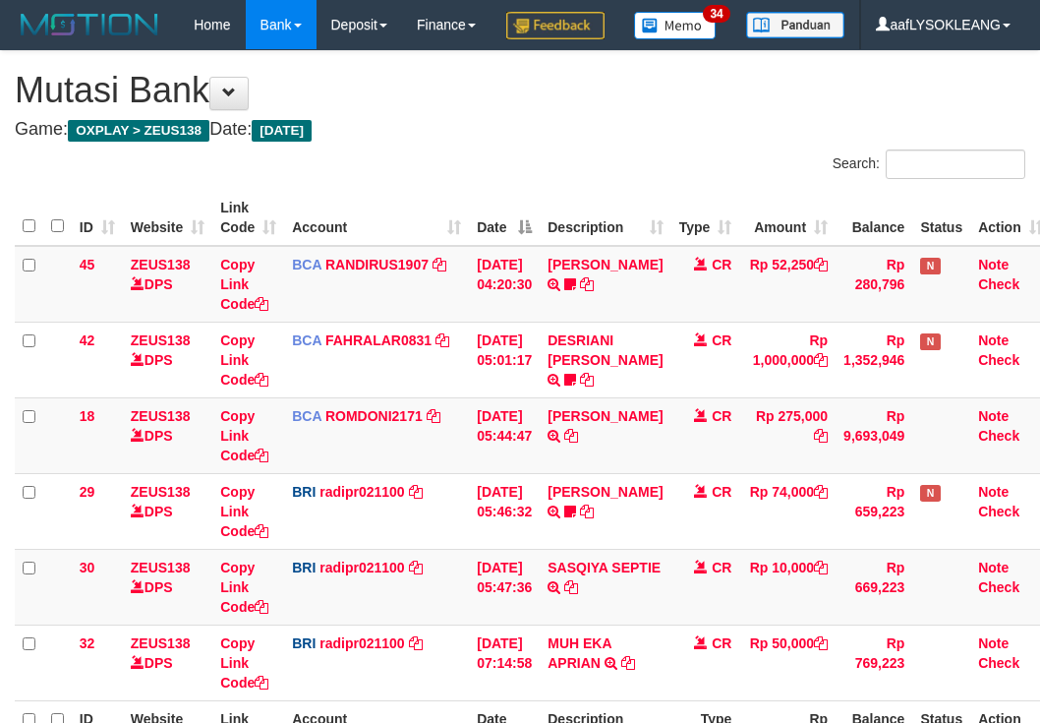
scroll to position [258, 0]
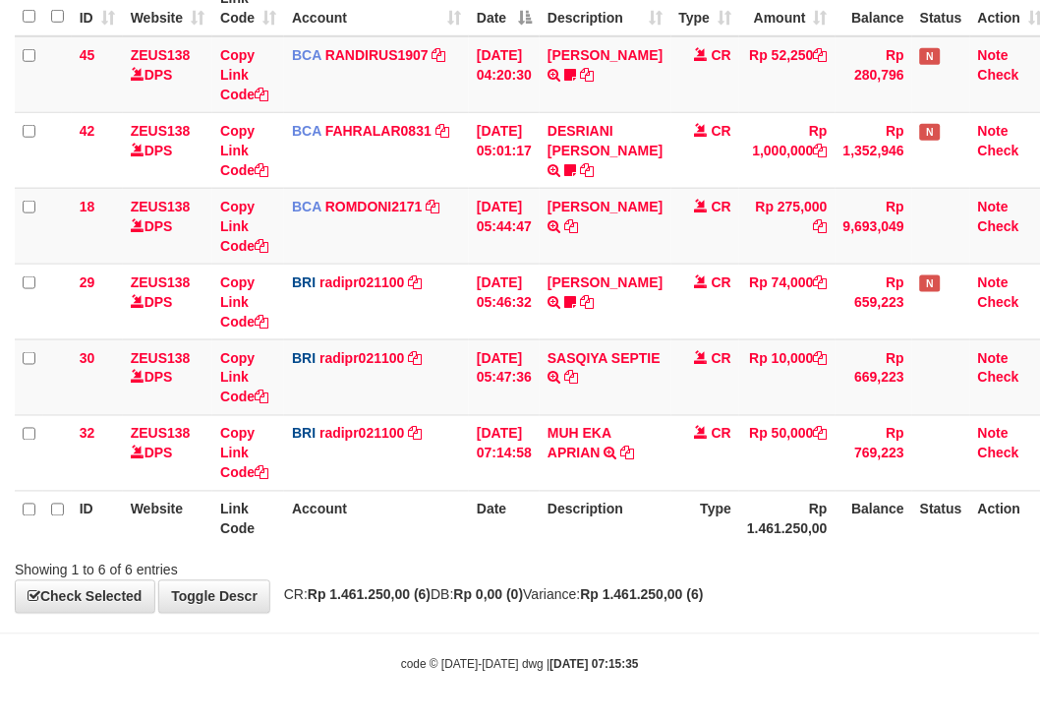
click at [425, 282] on td "BRI radipr021100 DPS REYNALDI ADI PRATAMA mutasi_20250901_3774 | 29 mutasi_2025…" at bounding box center [376, 302] width 185 height 76
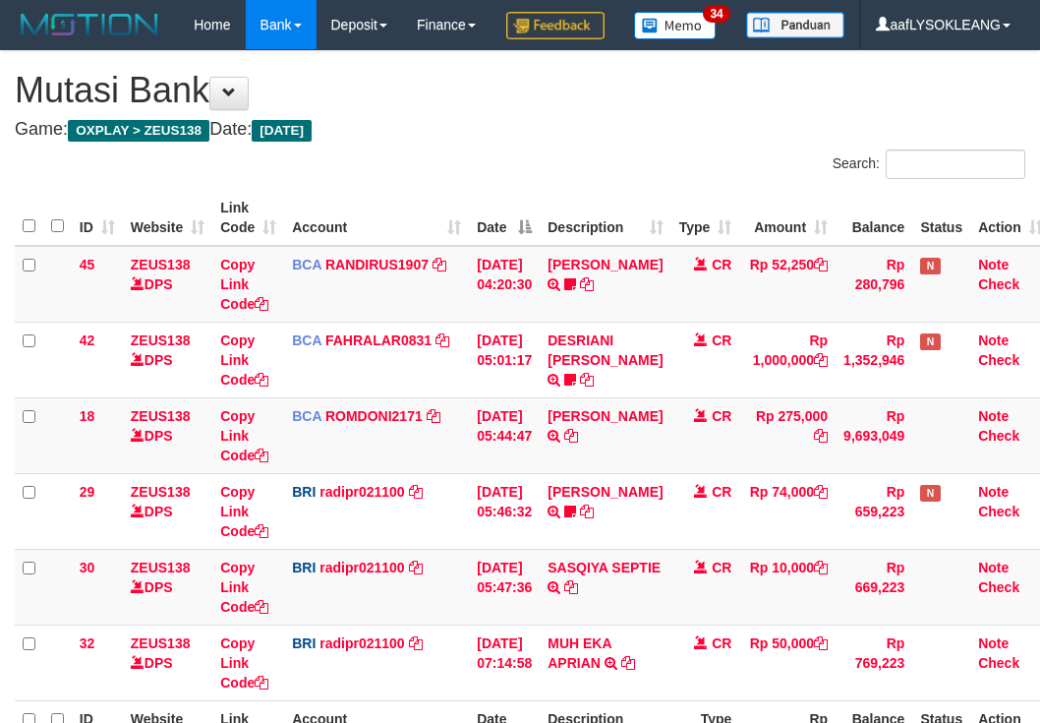
scroll to position [258, 0]
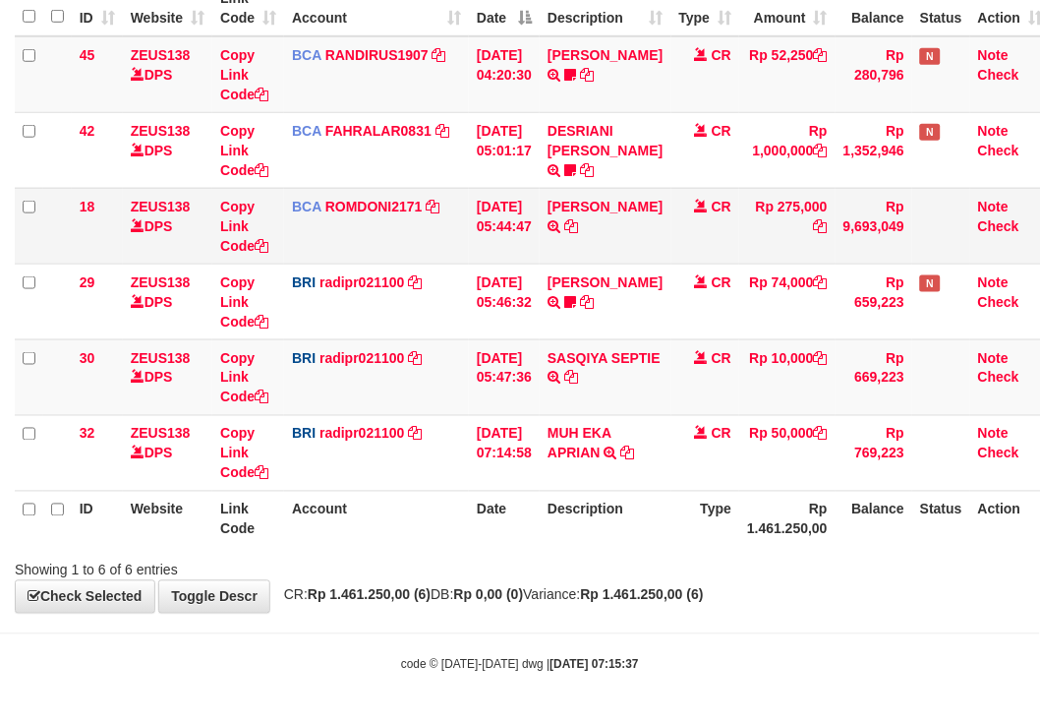
click at [424, 229] on td "BCA ROMDONI2171 DPS ROMDONI mutasi_20250901_3611 | 18 mutasi_20250901_3611 | 18" at bounding box center [376, 226] width 185 height 76
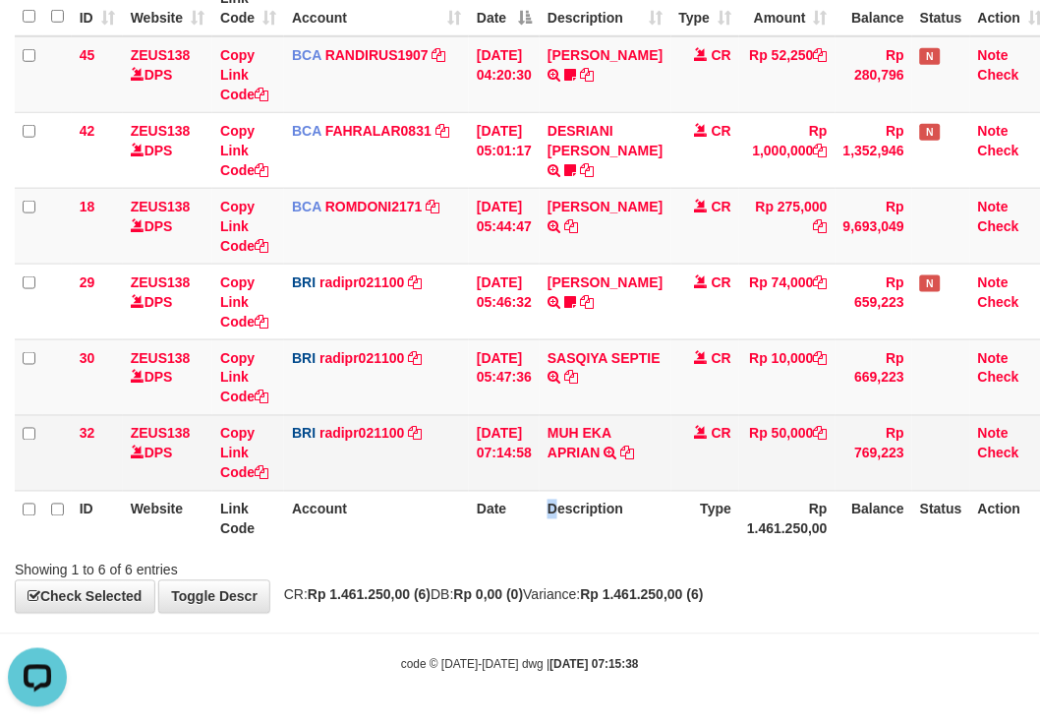
drag, startPoint x: 568, startPoint y: 507, endPoint x: 448, endPoint y: 469, distance: 126.0
click at [462, 474] on table "ID Website Link Code Account Date Description Type Amount Balance Status Action…" at bounding box center [533, 263] width 1037 height 566
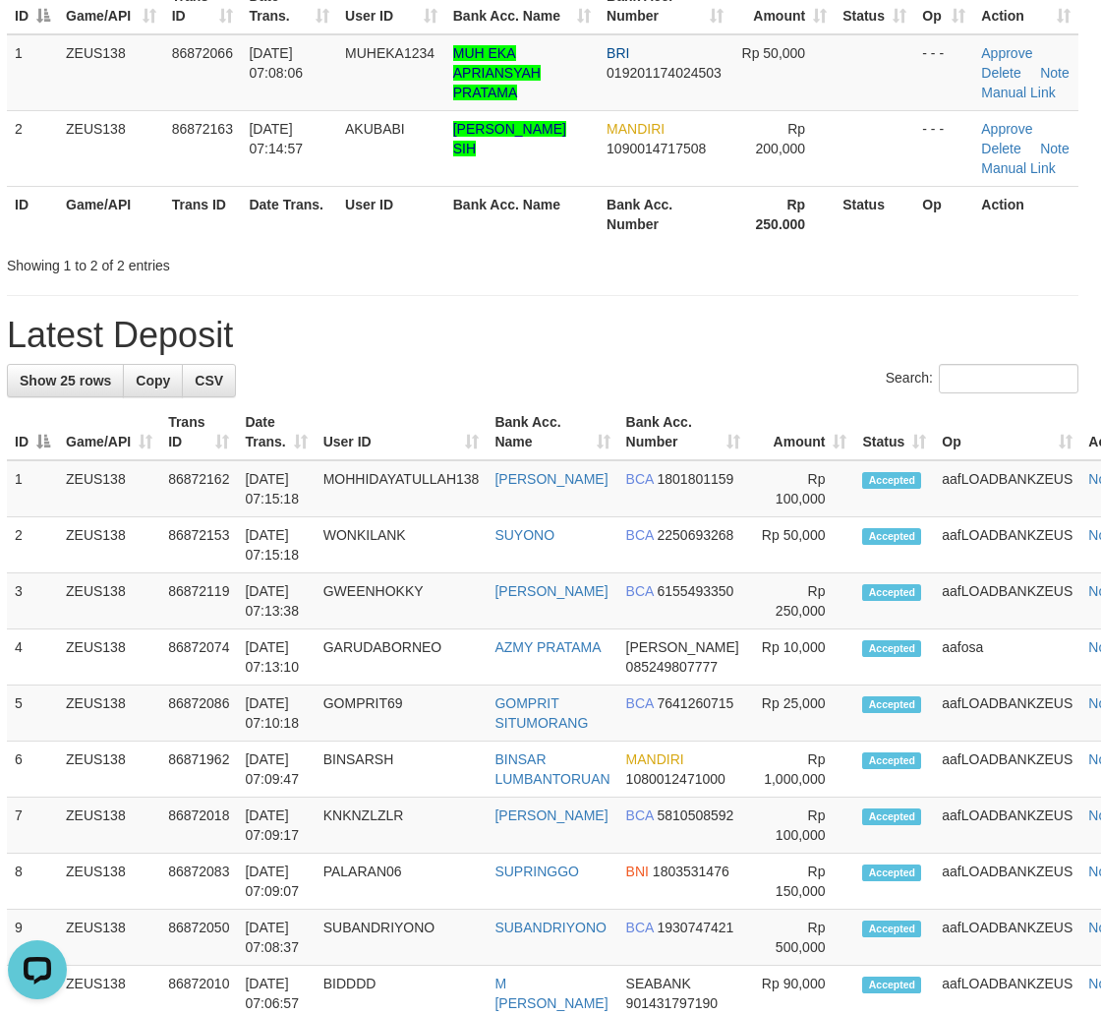
drag, startPoint x: 637, startPoint y: 344, endPoint x: 1111, endPoint y: 509, distance: 502.0
click at [654, 346] on h1 "Latest Deposit" at bounding box center [543, 335] width 1072 height 39
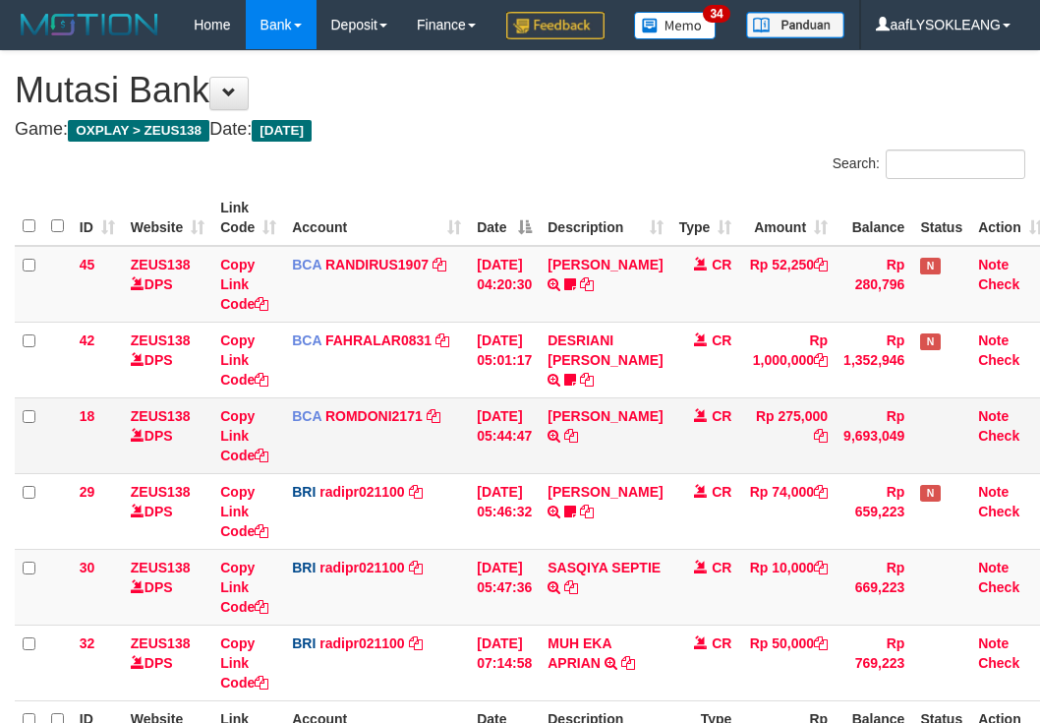
scroll to position [153, 0]
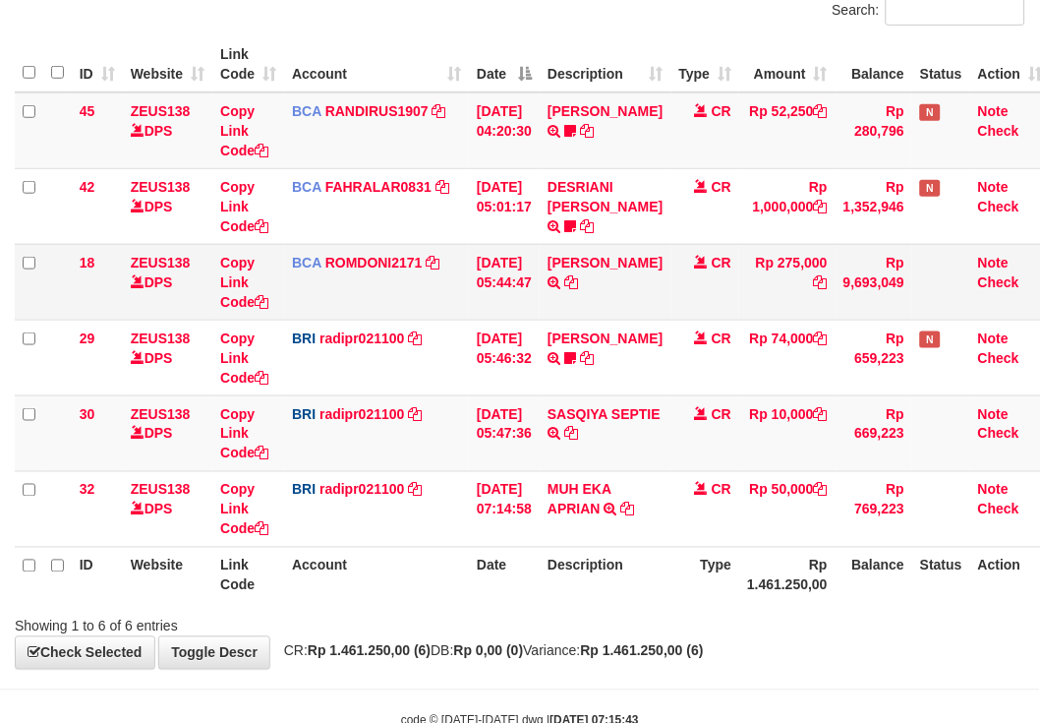
drag, startPoint x: 440, startPoint y: 352, endPoint x: 425, endPoint y: 335, distance: 22.3
click at [429, 320] on td "BCA ROMDONI2171 DPS ROMDONI mutasi_20250901_3611 | 18 mutasi_20250901_3611 | 18" at bounding box center [376, 282] width 185 height 76
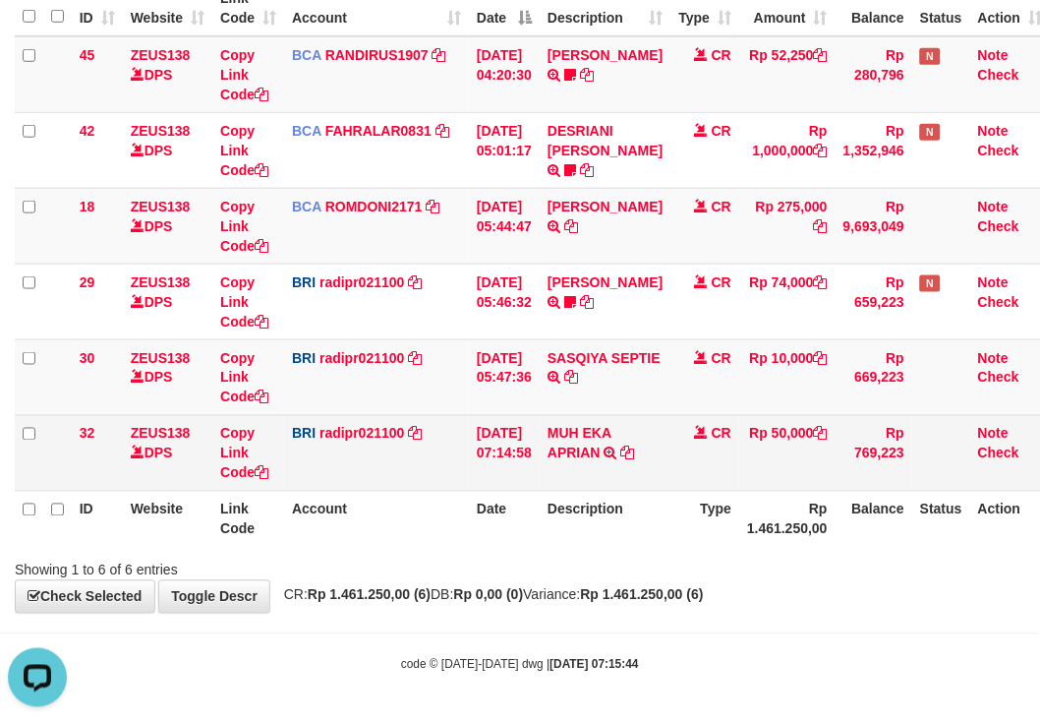
drag, startPoint x: 444, startPoint y: 523, endPoint x: 344, endPoint y: 463, distance: 116.9
click at [424, 512] on th "Account" at bounding box center [376, 519] width 185 height 56
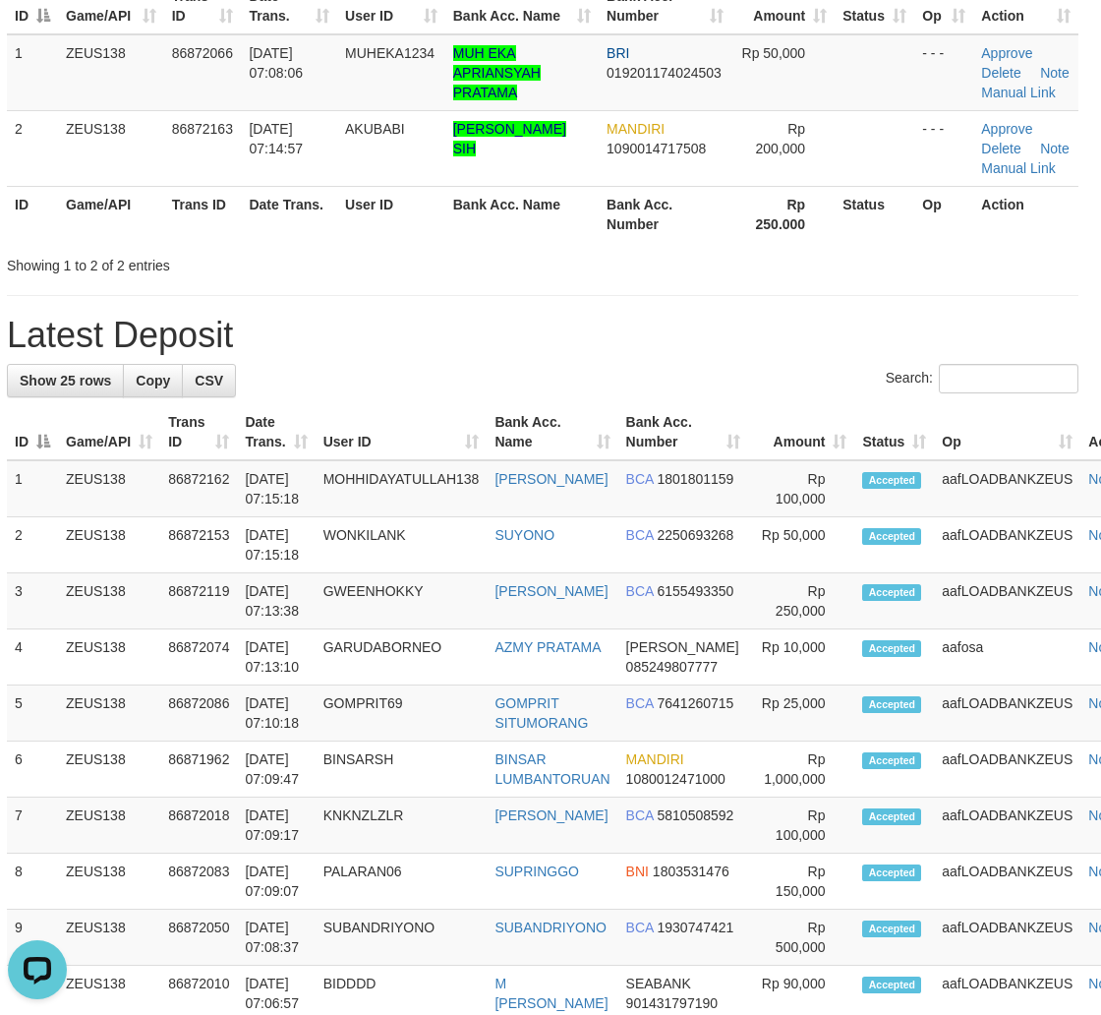
drag, startPoint x: 611, startPoint y: 359, endPoint x: 598, endPoint y: 350, distance: 15.5
click at [598, 350] on div "**********" at bounding box center [542, 917] width 1101 height 2154
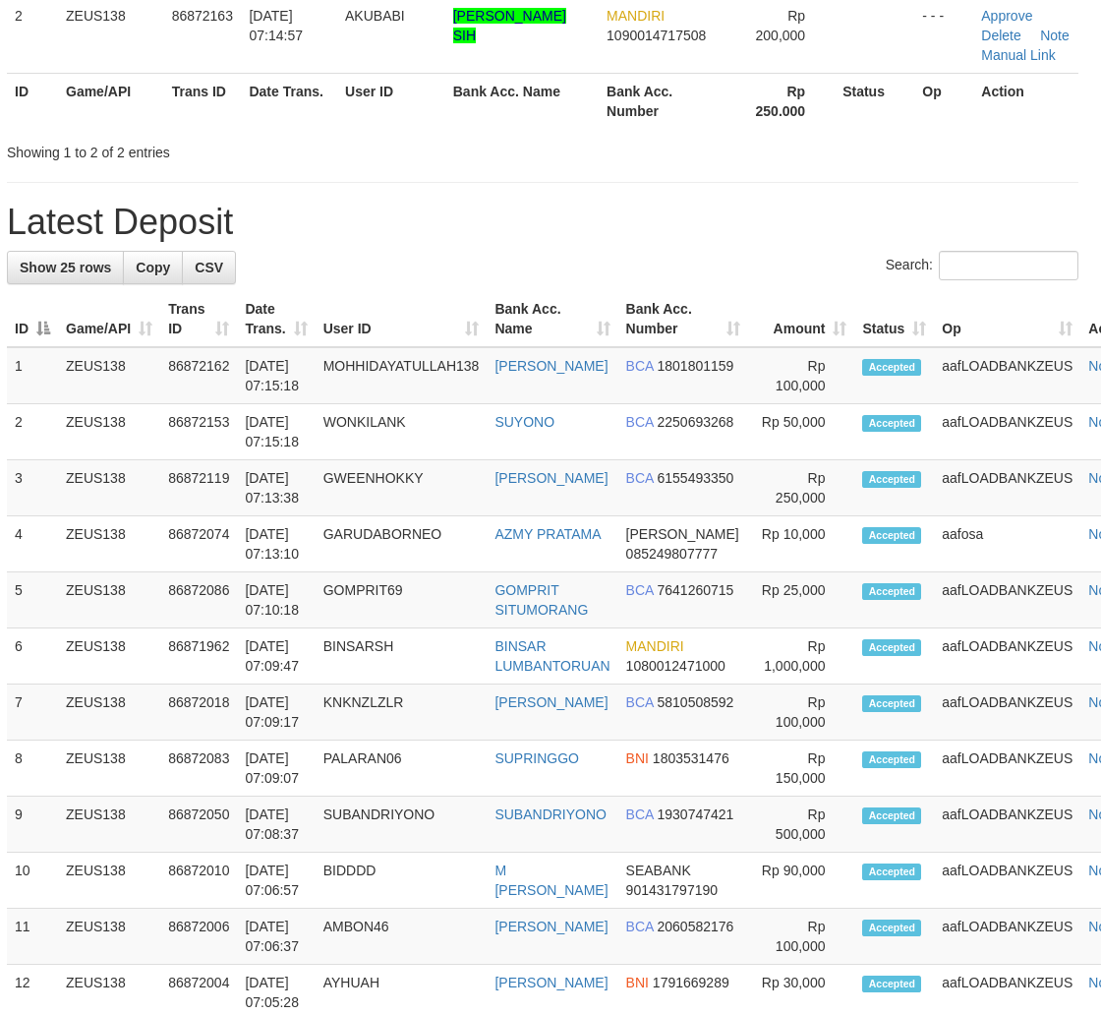
drag, startPoint x: 0, startPoint y: 0, endPoint x: 563, endPoint y: 329, distance: 652.7
click at [563, 329] on th "Bank Acc. Name" at bounding box center [552, 319] width 131 height 56
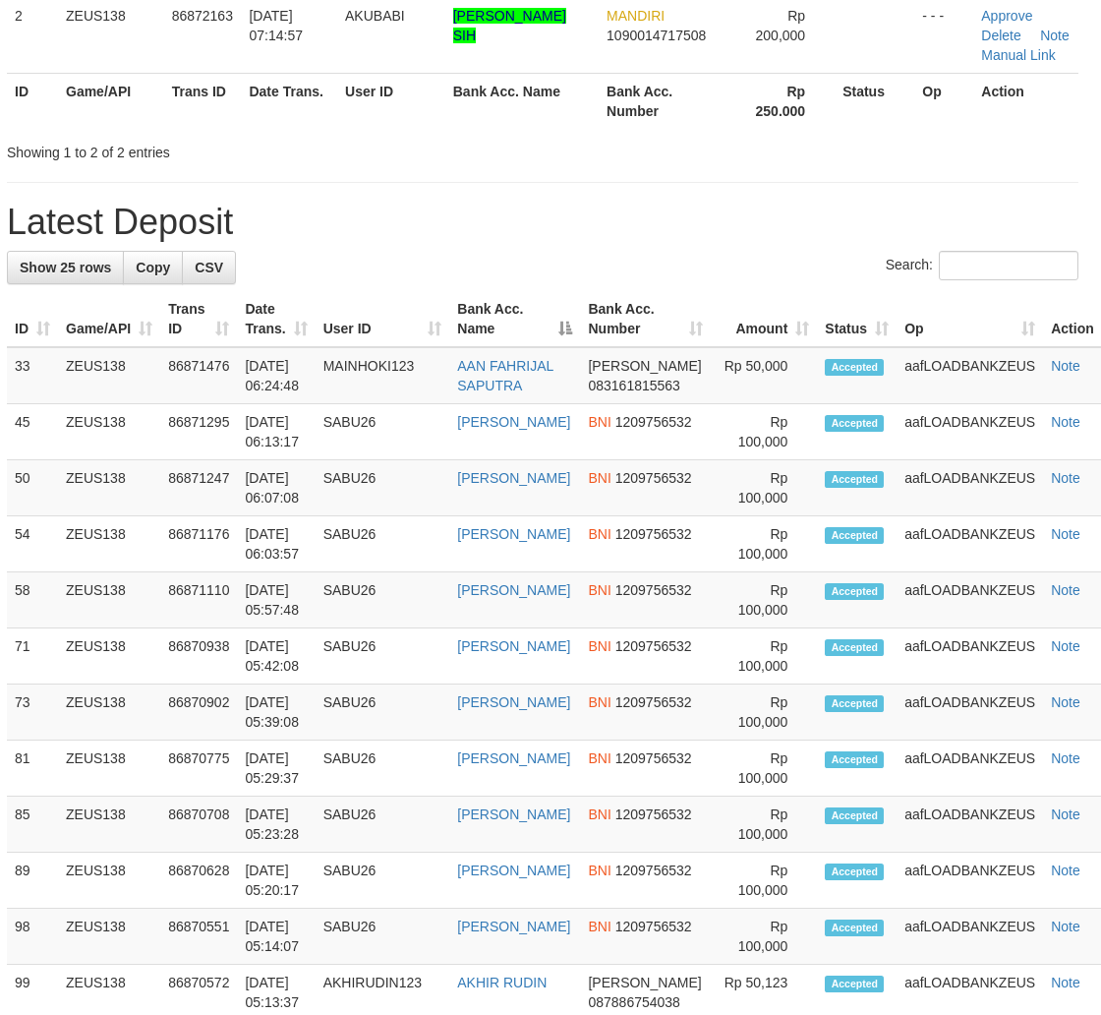
scroll to position [434, 8]
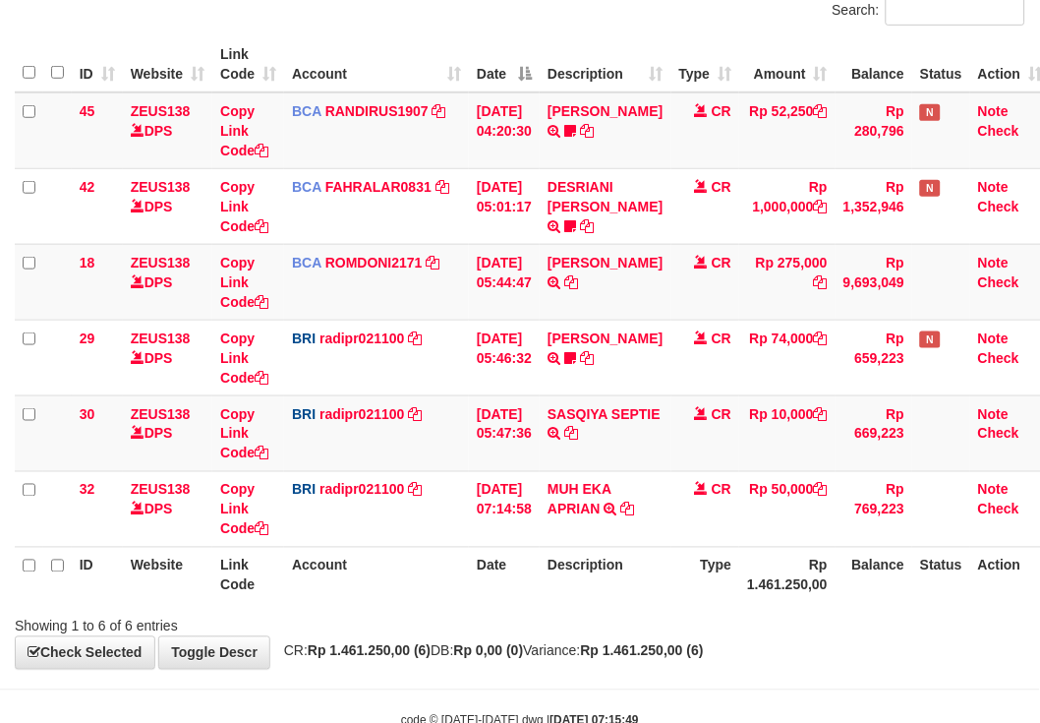
scroll to position [258, 0]
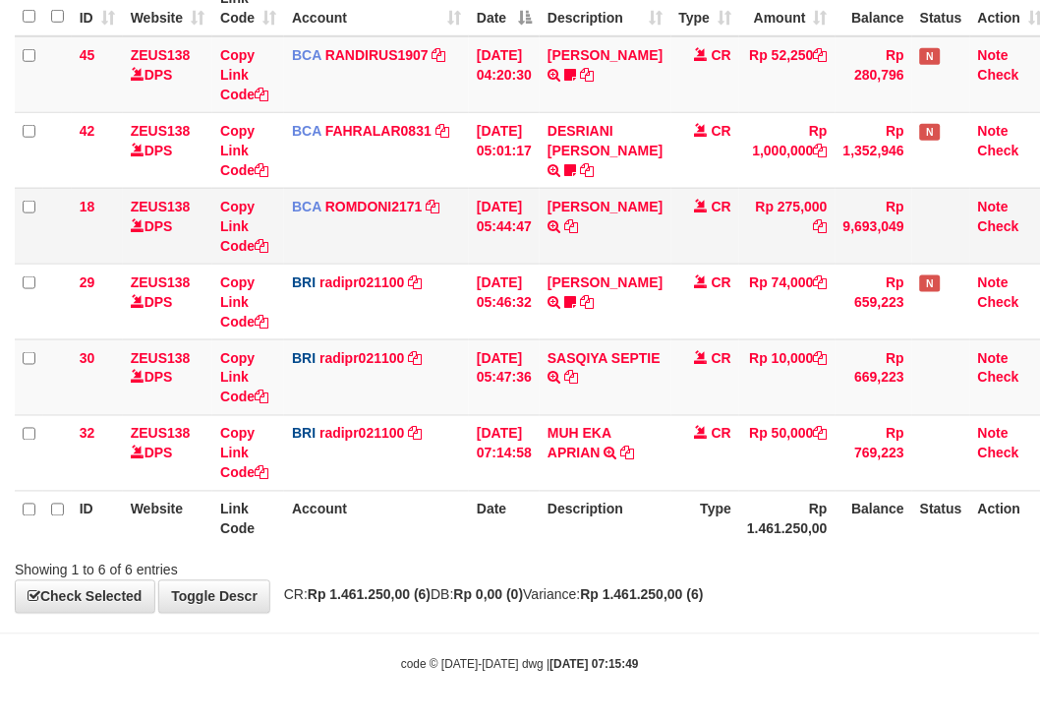
drag, startPoint x: 465, startPoint y: 517, endPoint x: 70, endPoint y: 237, distance: 484.6
click at [450, 512] on th "Account" at bounding box center [376, 519] width 185 height 56
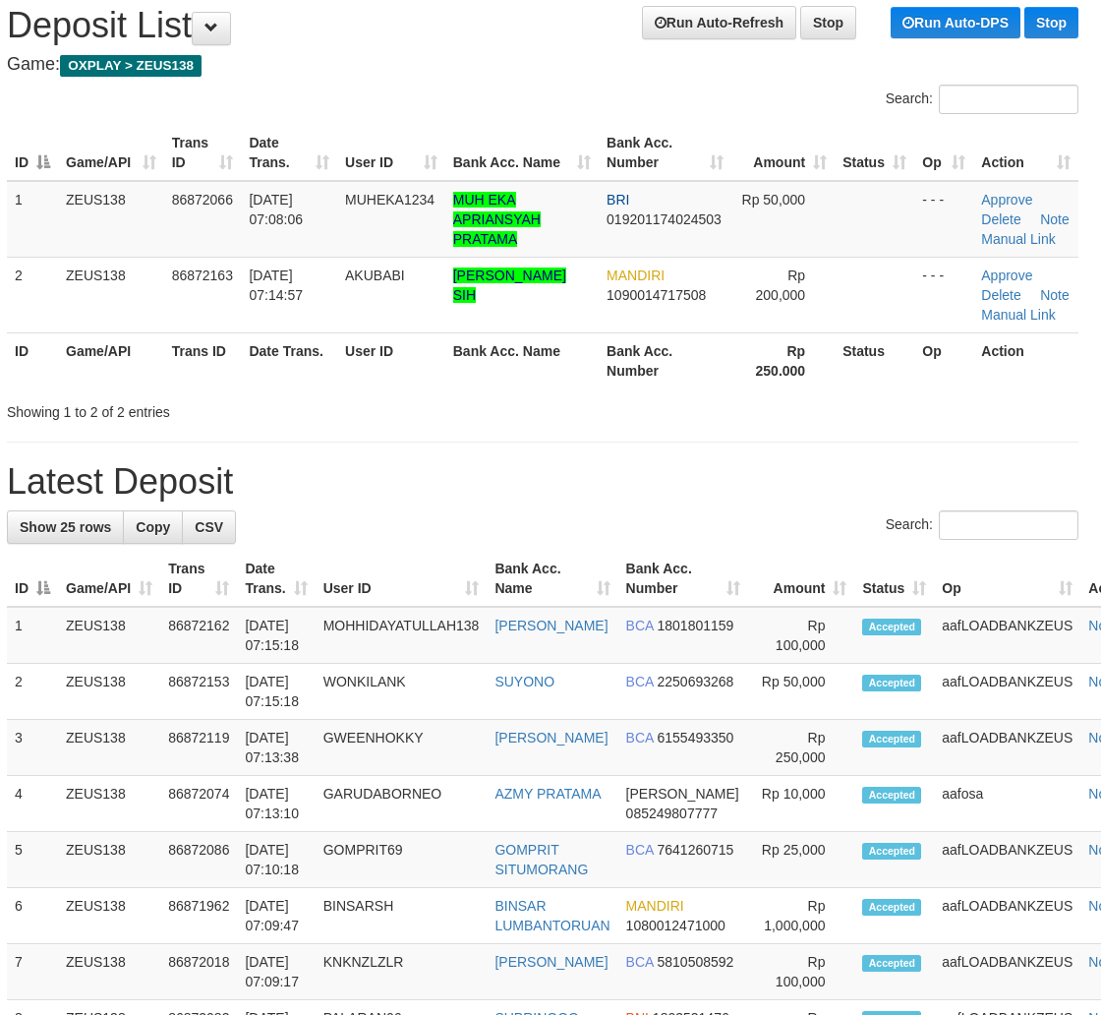
scroll to position [30, 8]
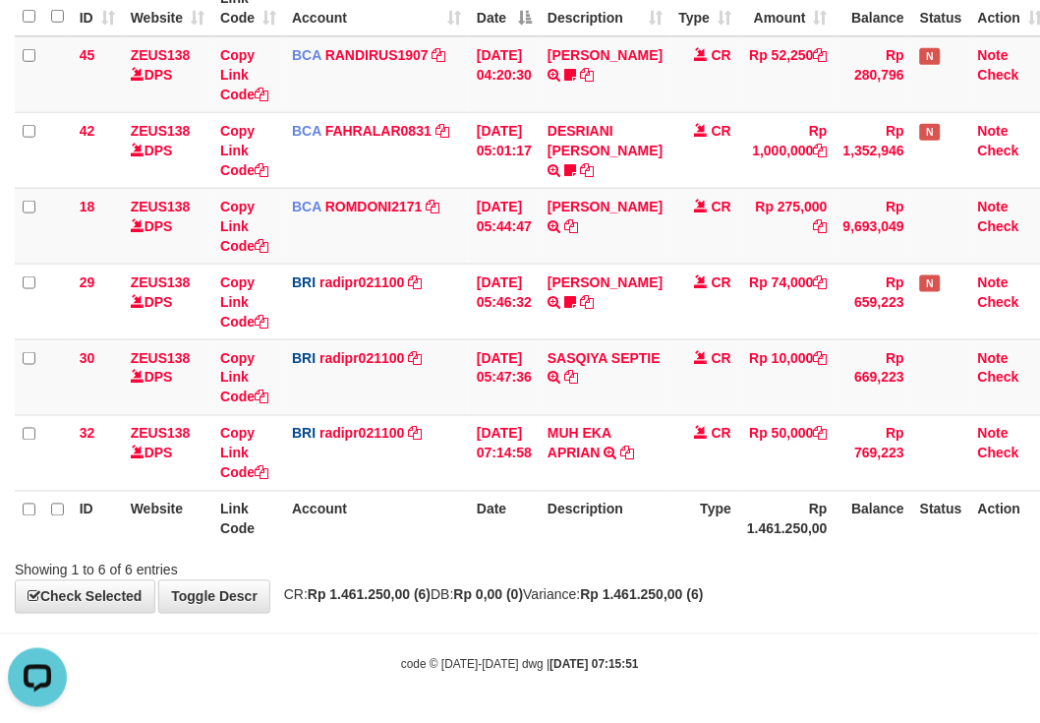
drag, startPoint x: 507, startPoint y: 563, endPoint x: 0, endPoint y: 318, distance: 563.9
click at [424, 531] on div "Search: ID Website Link Code Account Date Description Type Amount Balance Statu…" at bounding box center [520, 260] width 1011 height 640
